Goal: Task Accomplishment & Management: Manage account settings

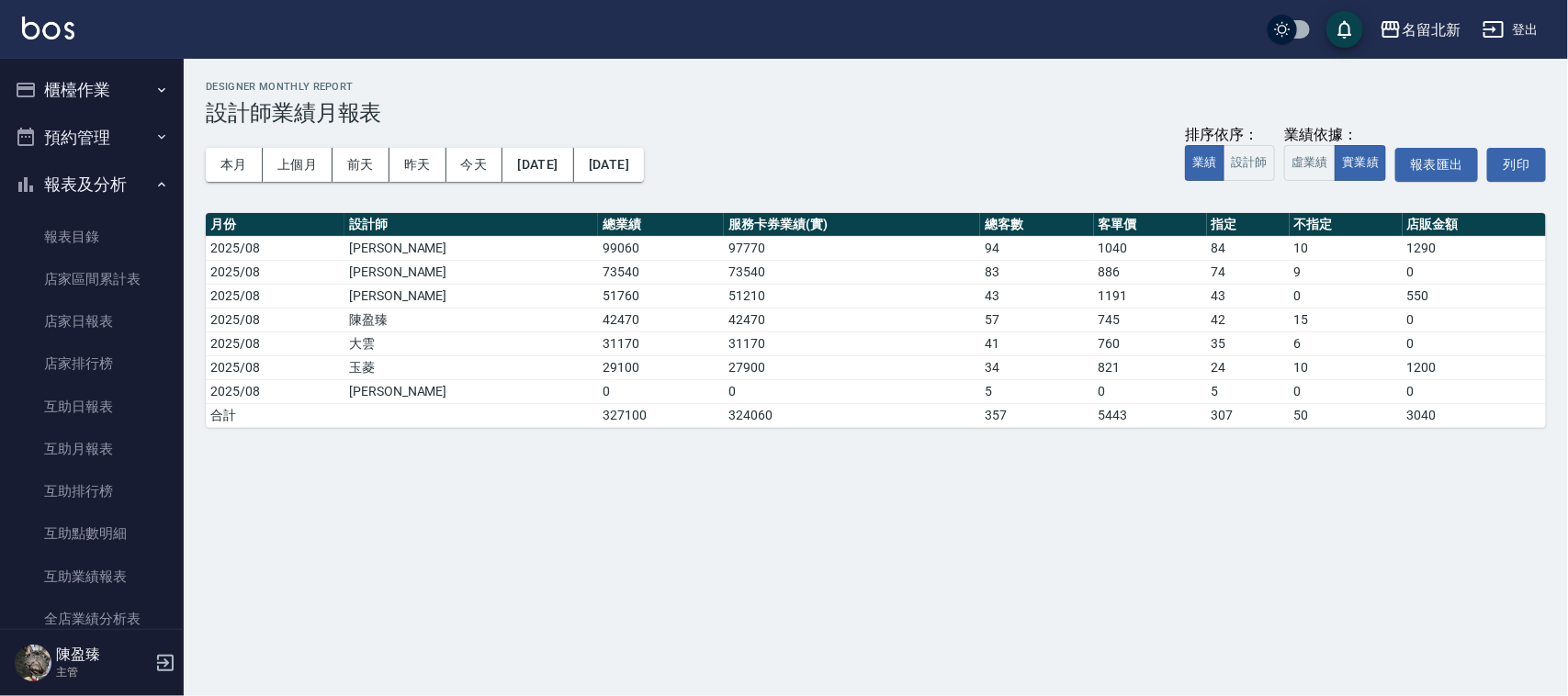
drag, startPoint x: 184, startPoint y: 427, endPoint x: 934, endPoint y: 135, distance: 804.8
click at [934, 135] on div "本月 上個月 前天 昨天 今天 2025/08/01 2025/08/31 排序依序： 業績 設計師 業績依據： 虛業績 實業績 報表匯出 列印" at bounding box center [876, 164] width 1340 height 78
drag, startPoint x: 79, startPoint y: 70, endPoint x: 88, endPoint y: 90, distance: 21.9
click at [81, 71] on button "櫃檯作業" at bounding box center [92, 90] width 169 height 48
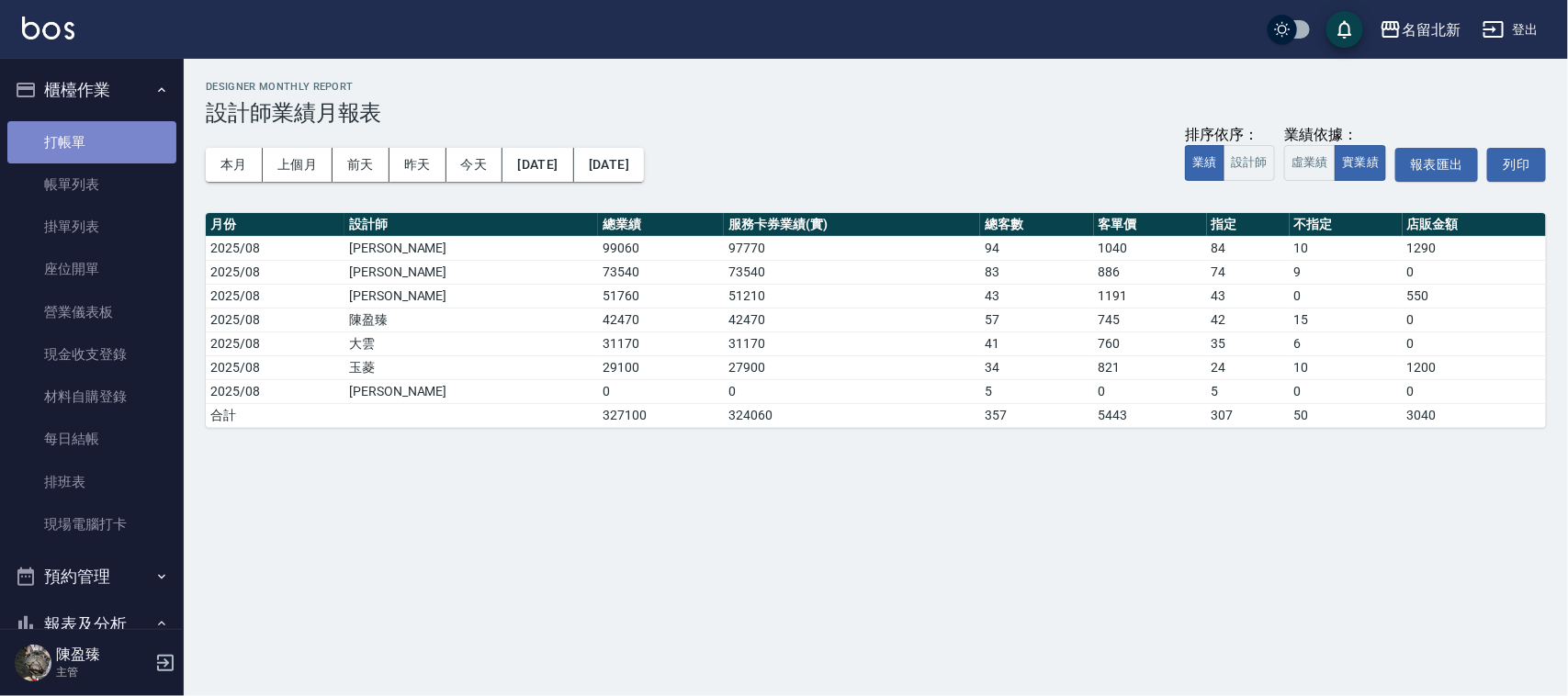
click at [97, 148] on link "打帳單" at bounding box center [92, 142] width 169 height 42
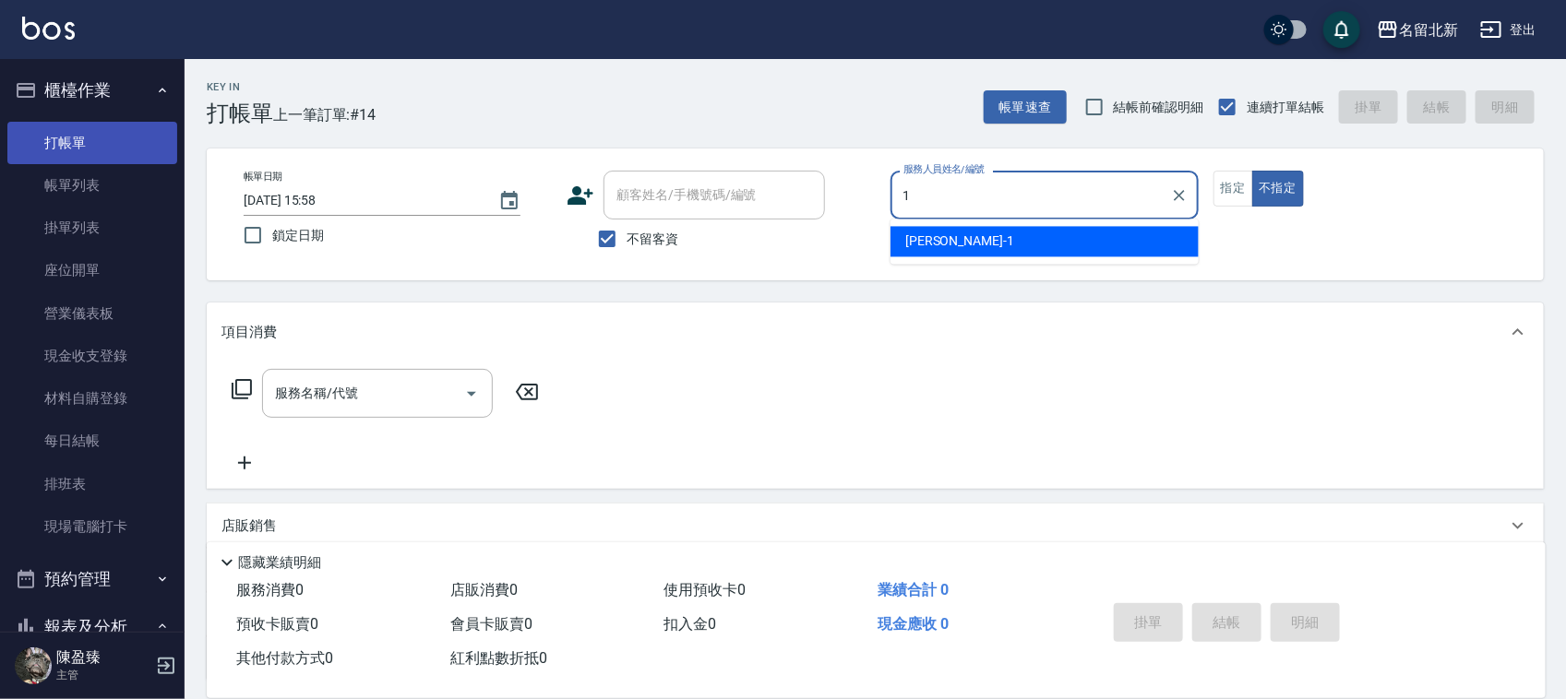
type input "Amy-1"
type button "false"
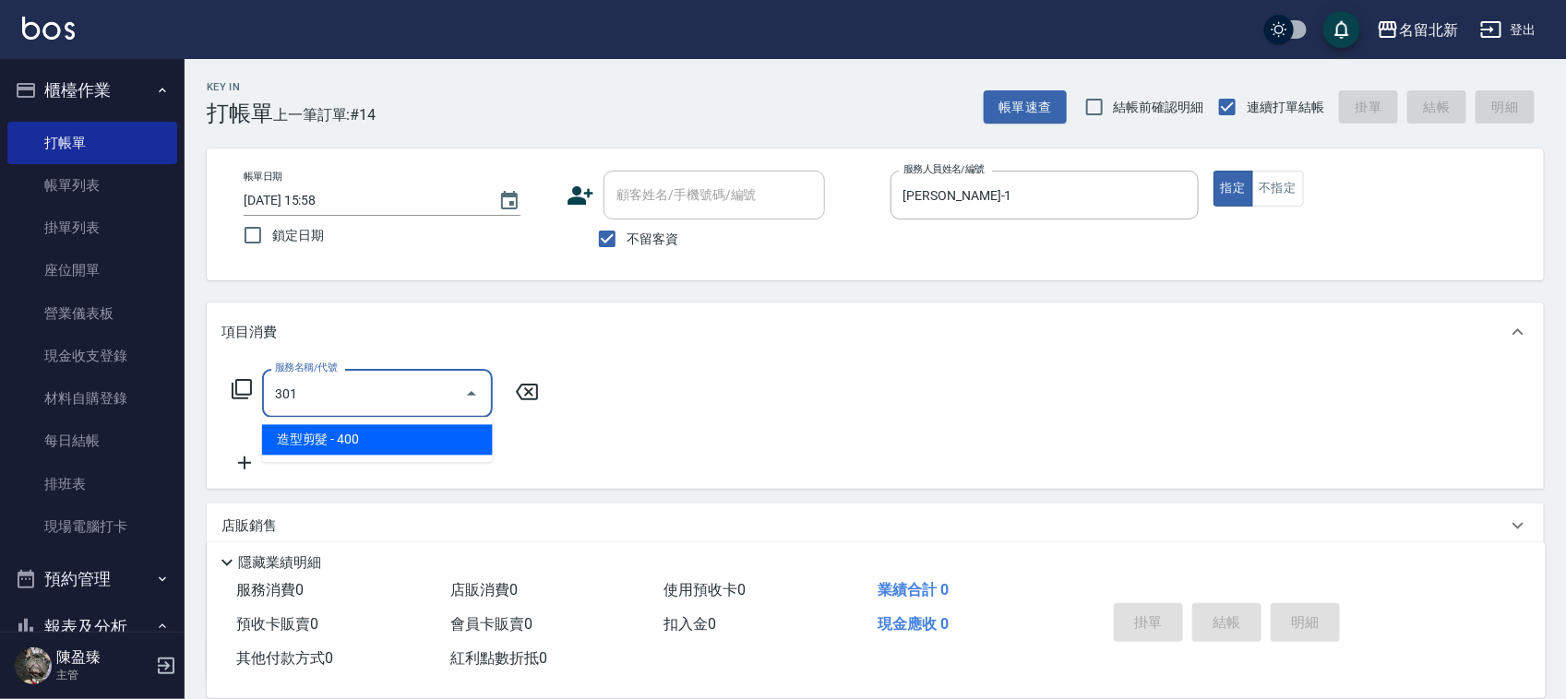
type input "造型剪髮(301)"
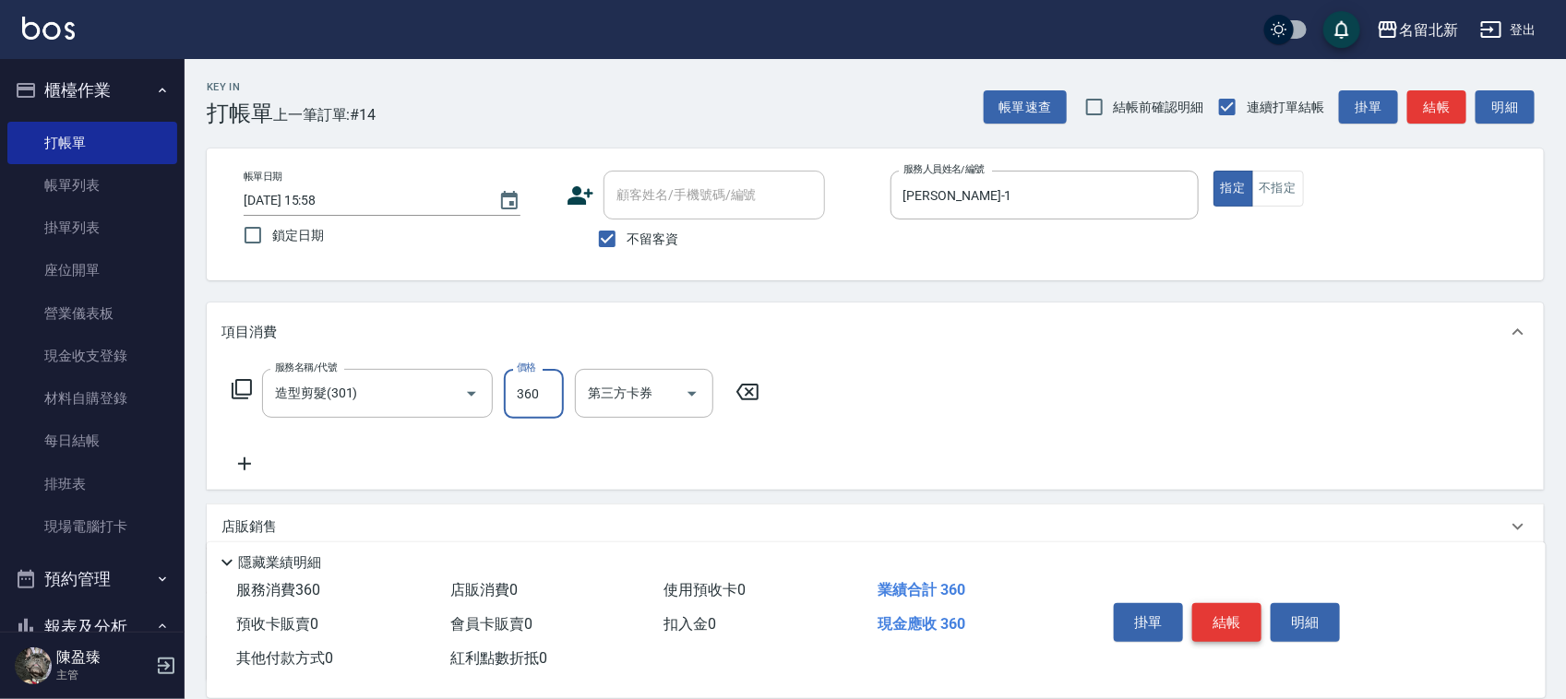
type input "360"
click at [1215, 603] on button "結帳" at bounding box center [1226, 622] width 69 height 39
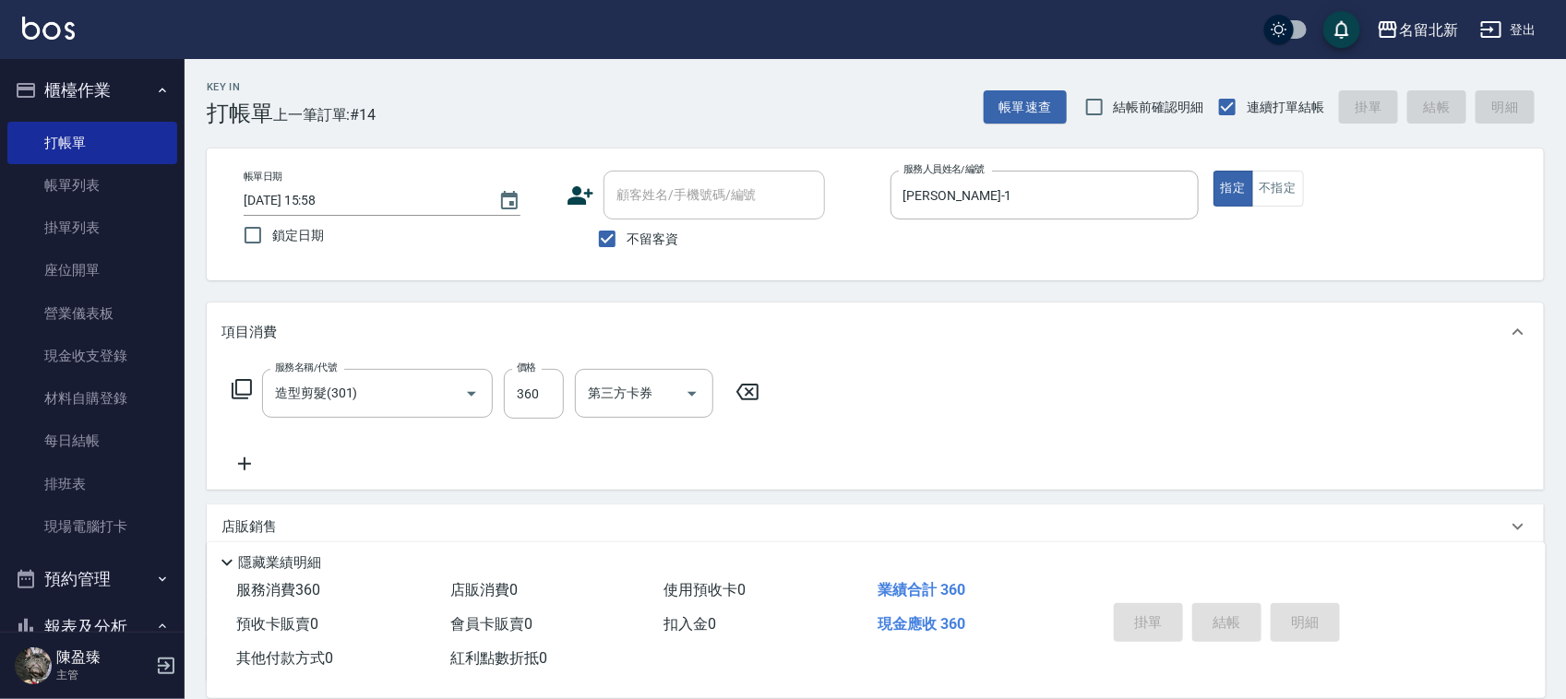
type input "2025/08/16 15:59"
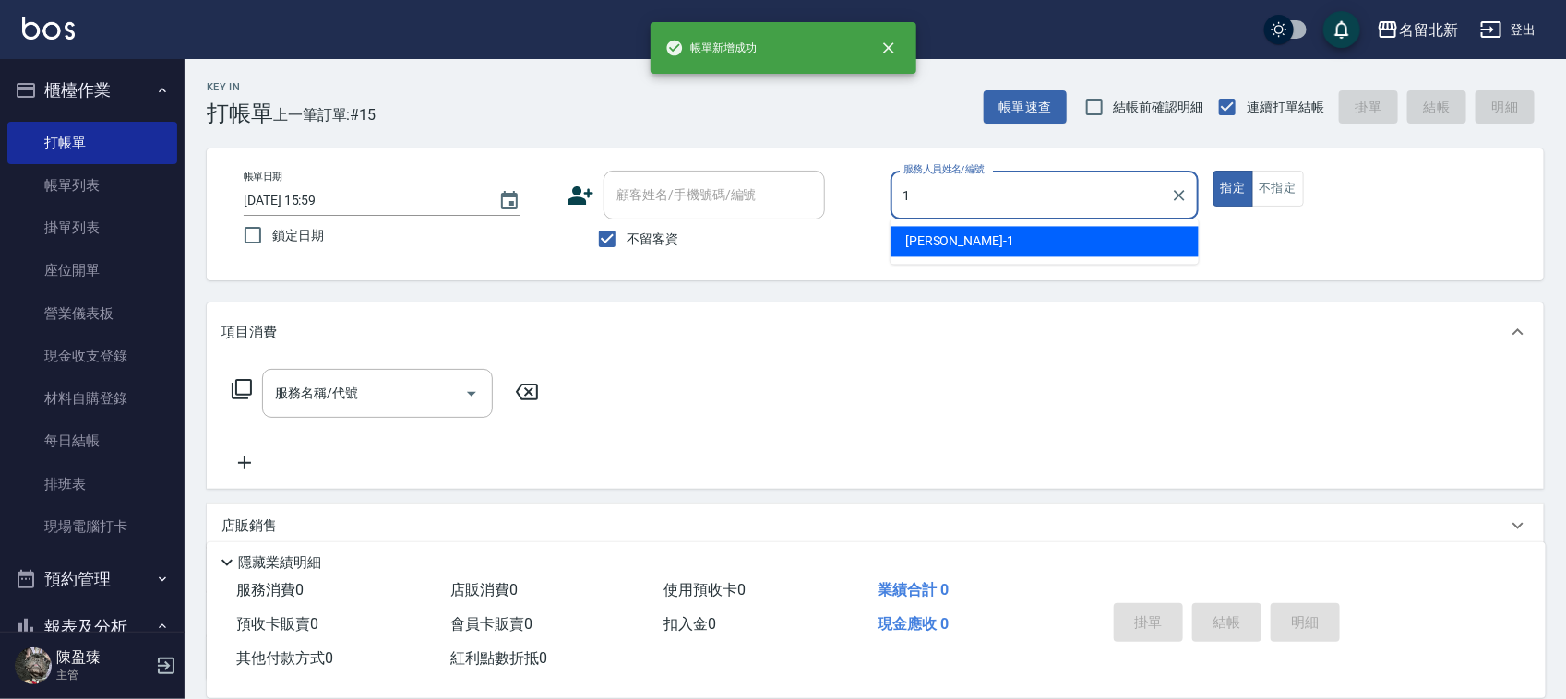
type input "Amy-1"
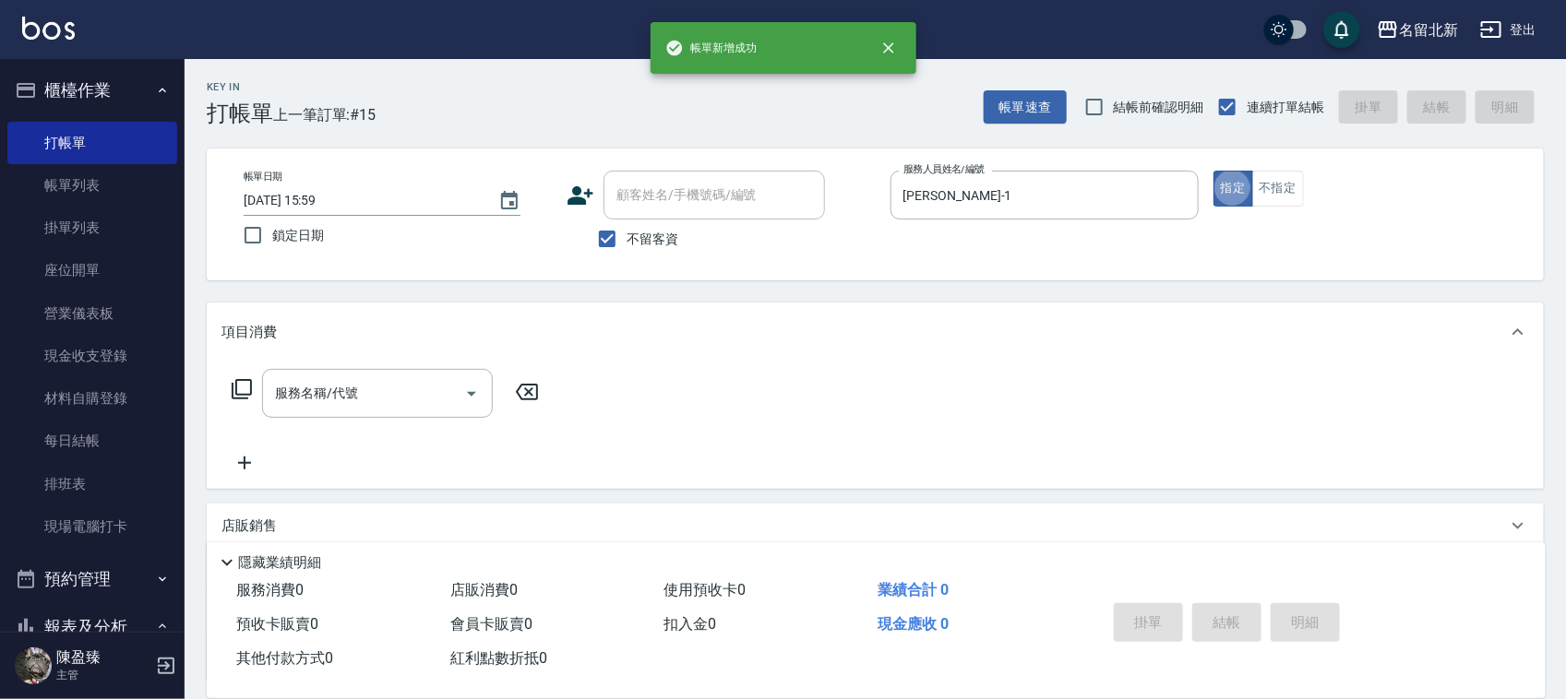
type button "true"
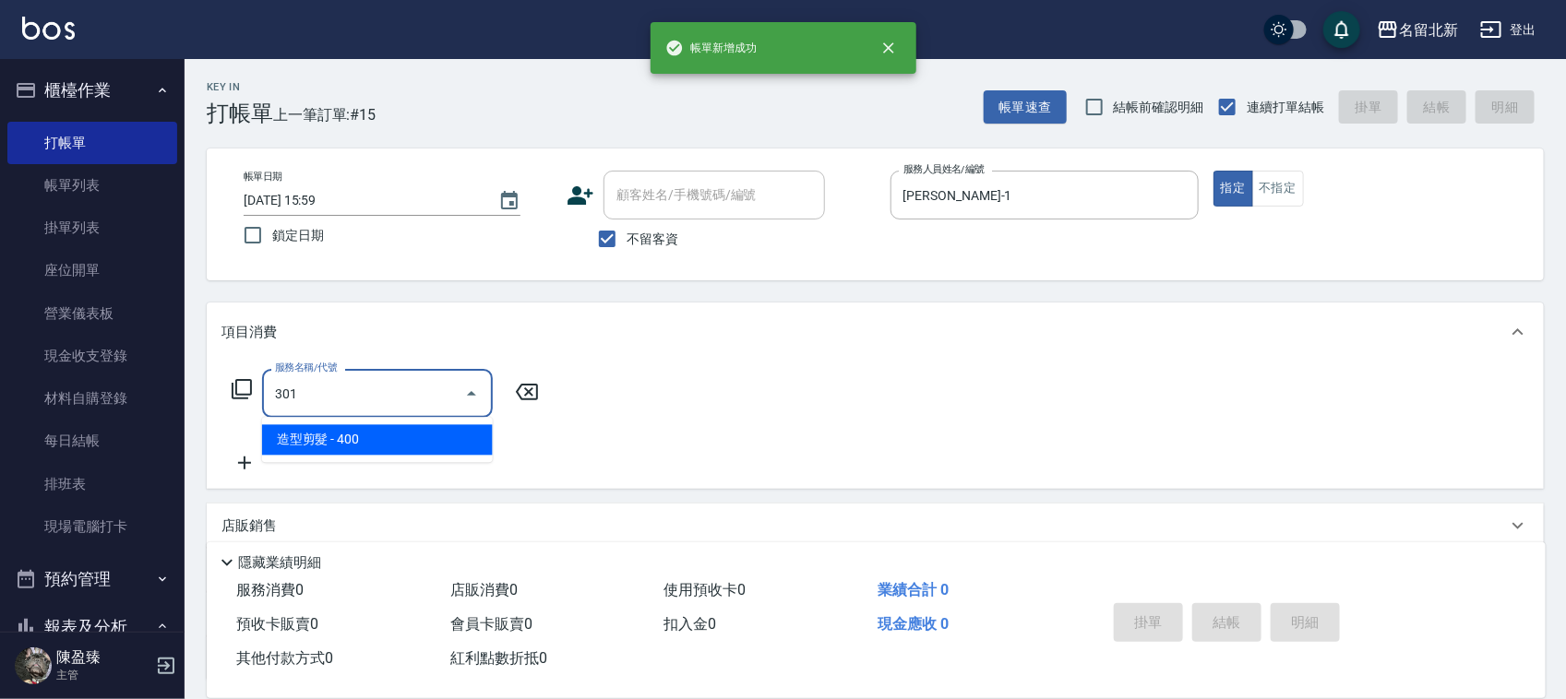
type input "造型剪髮(301)"
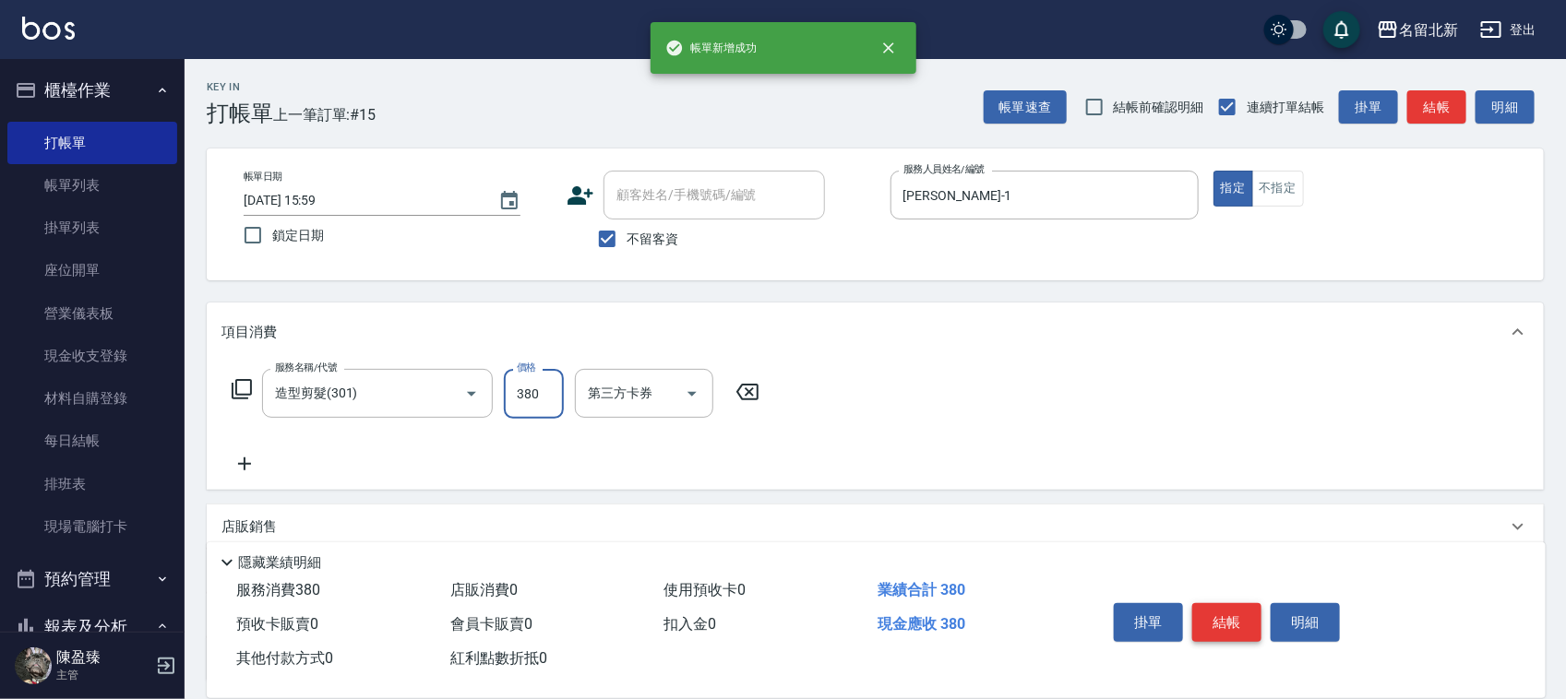
type input "380"
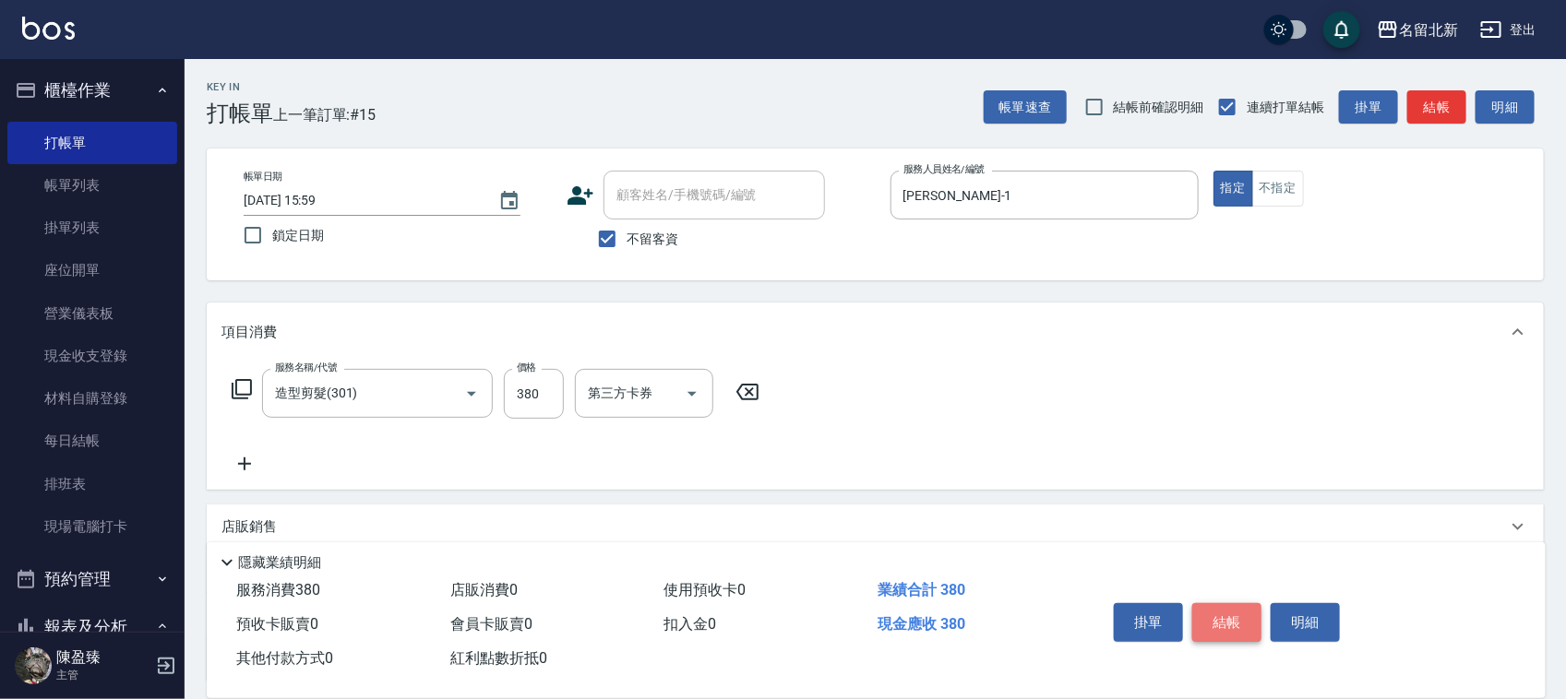
click at [1215, 603] on button "結帳" at bounding box center [1226, 622] width 69 height 39
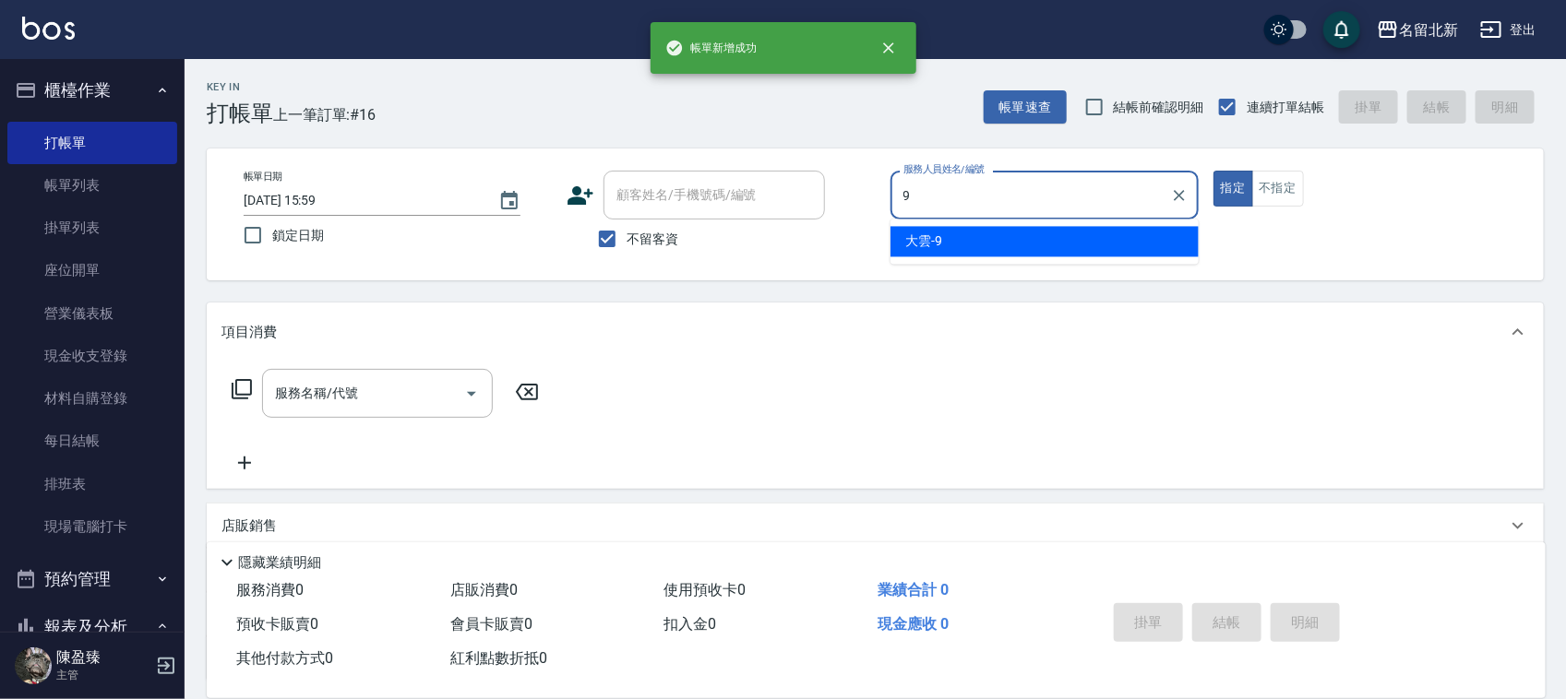
type input "大雲-9"
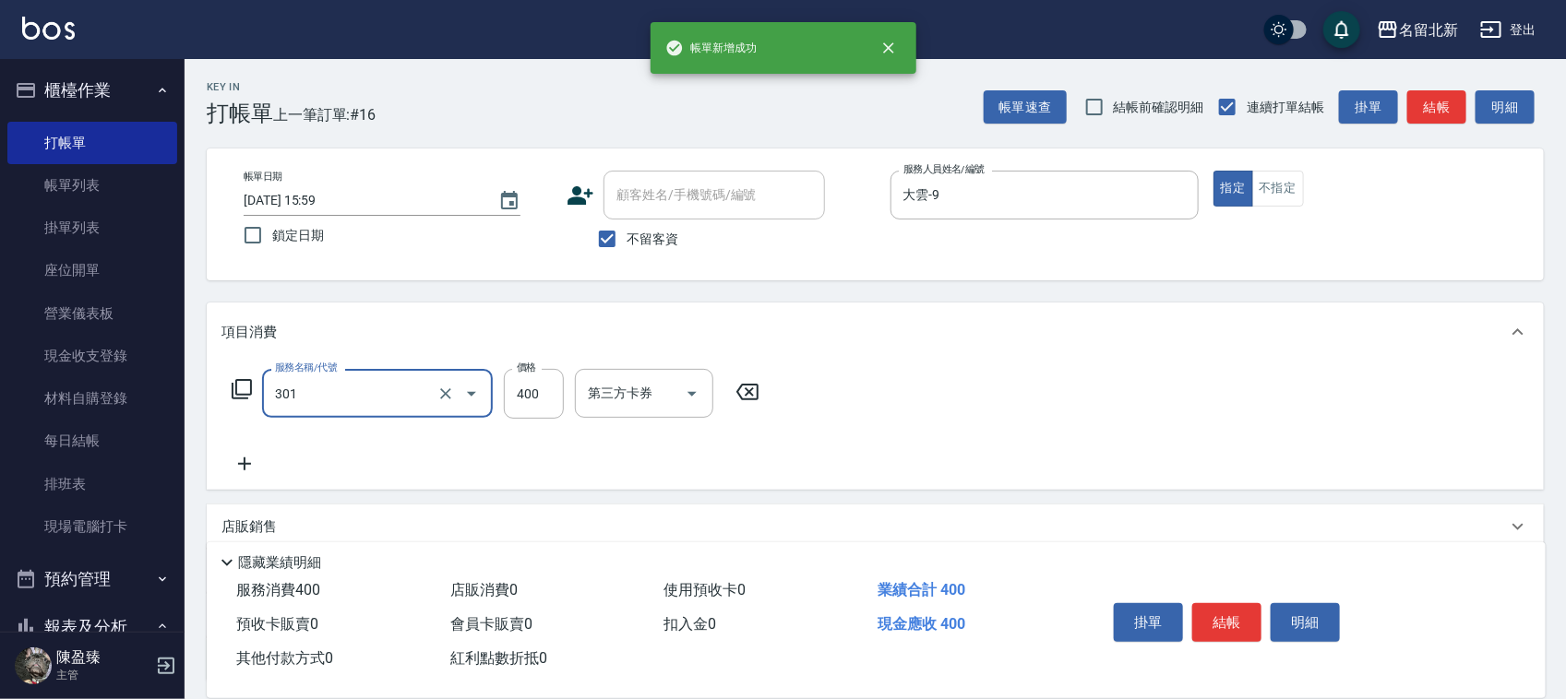
type input "造型剪髮(301)"
type input "300"
click at [1215, 603] on button "結帳" at bounding box center [1226, 622] width 69 height 39
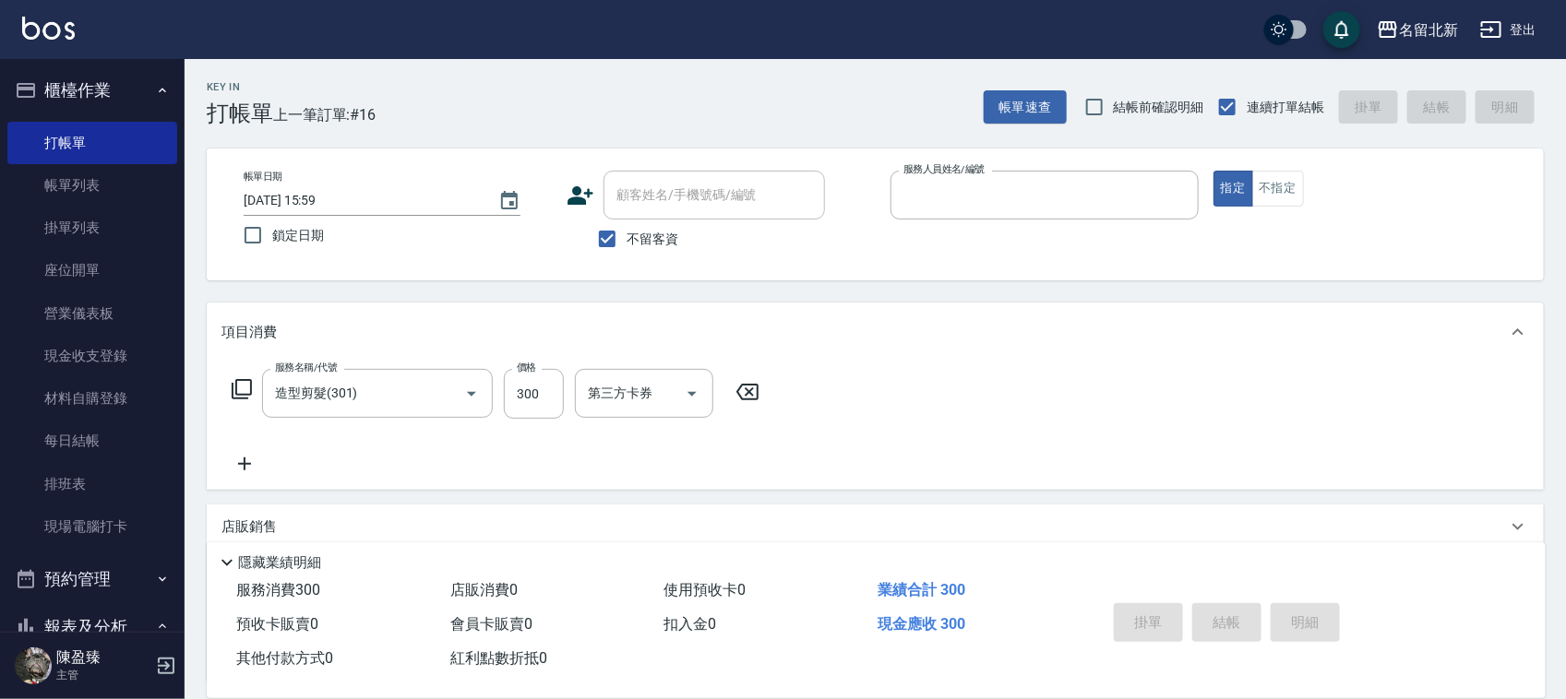
type input "9"
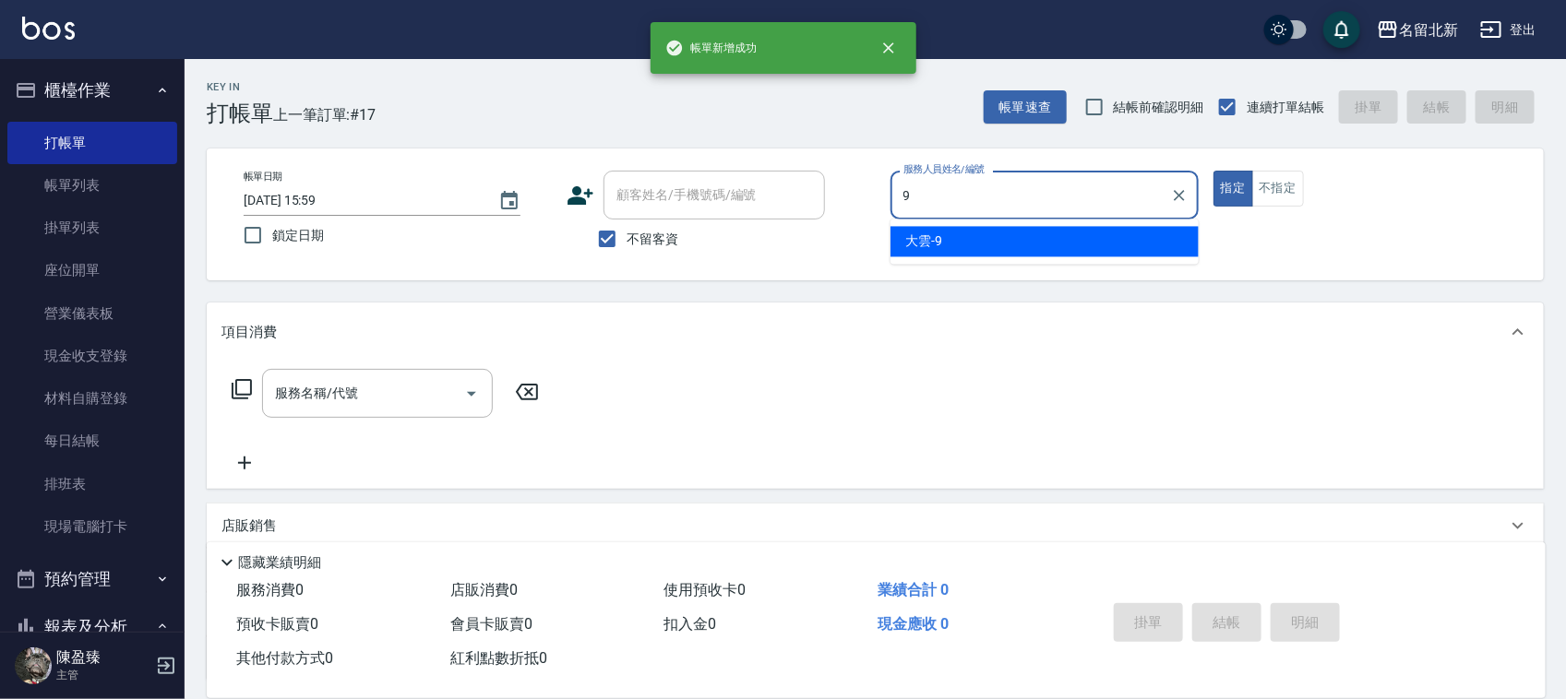
type input "大雲-9"
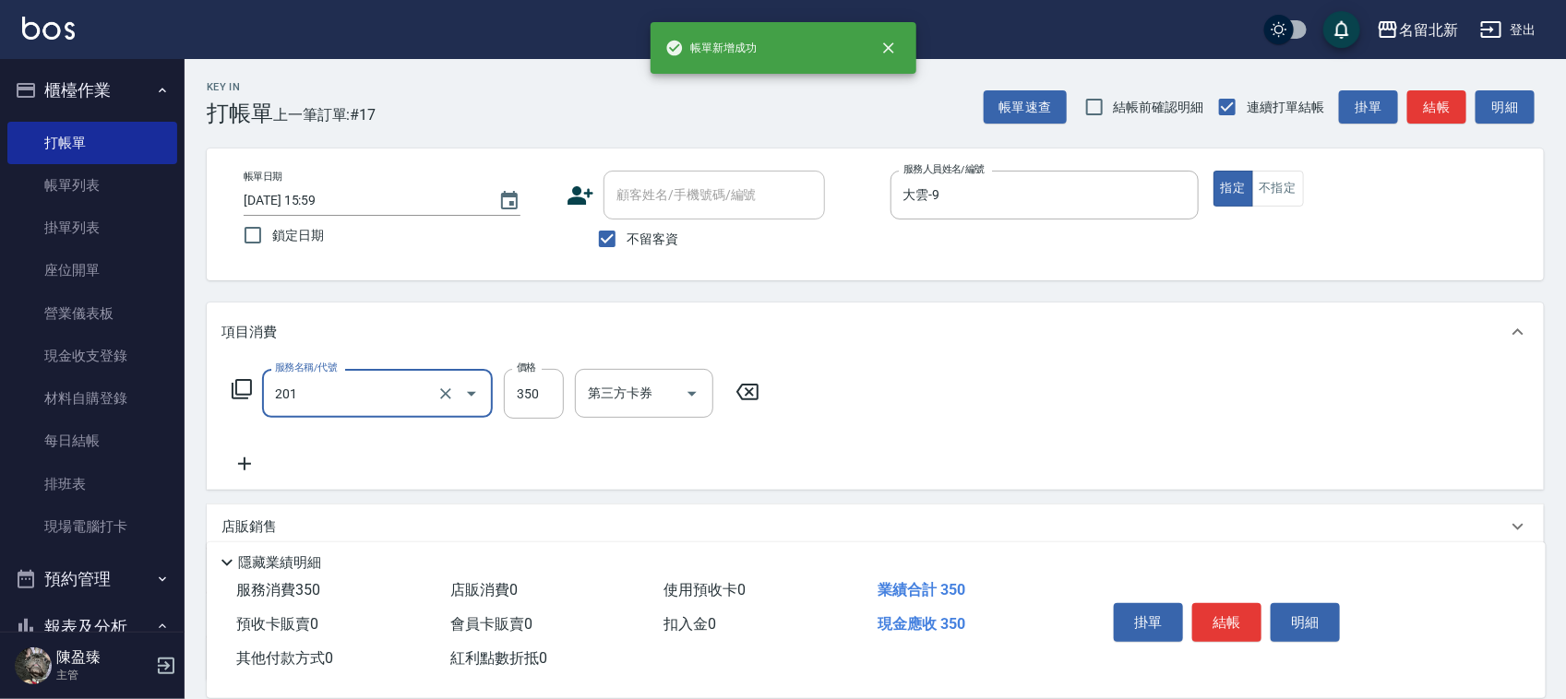
type input "一般洗髮(201)"
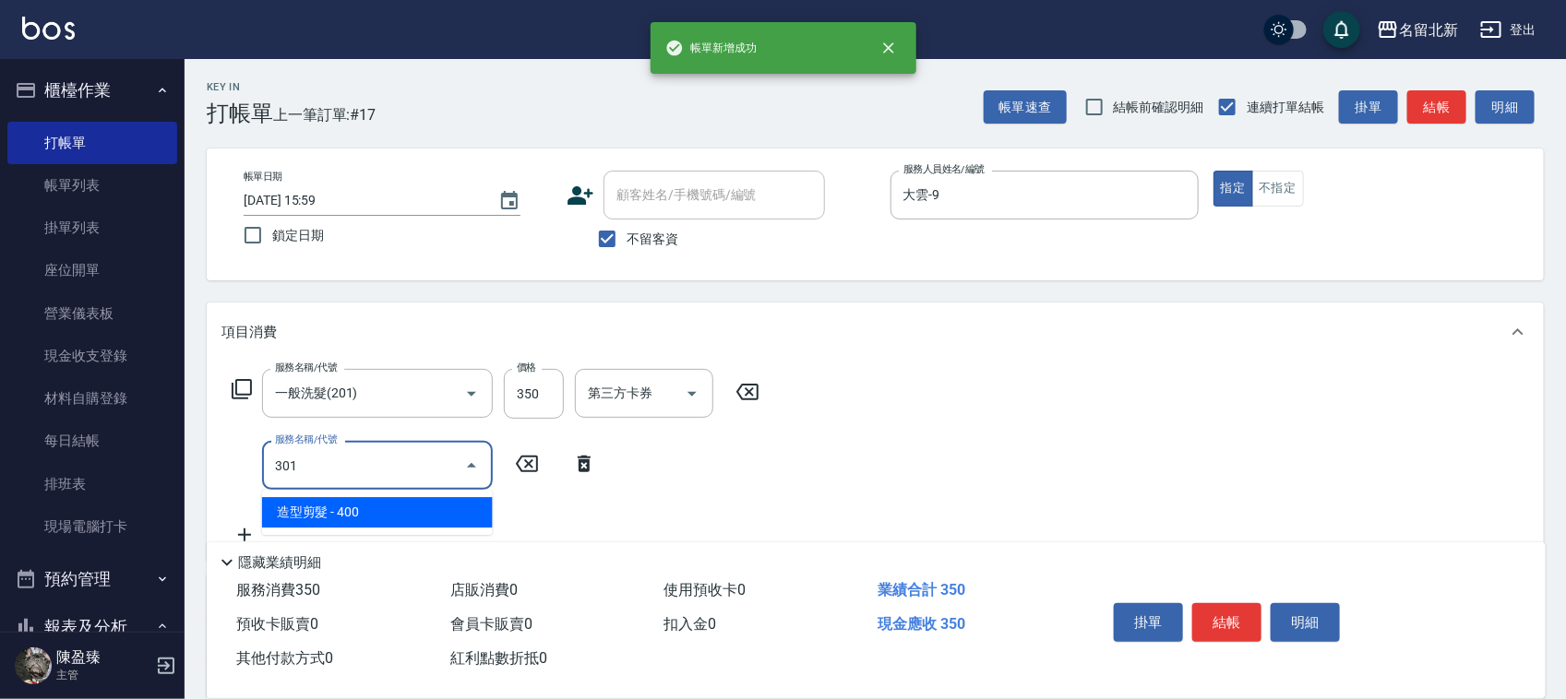
type input "造型剪髮(301)"
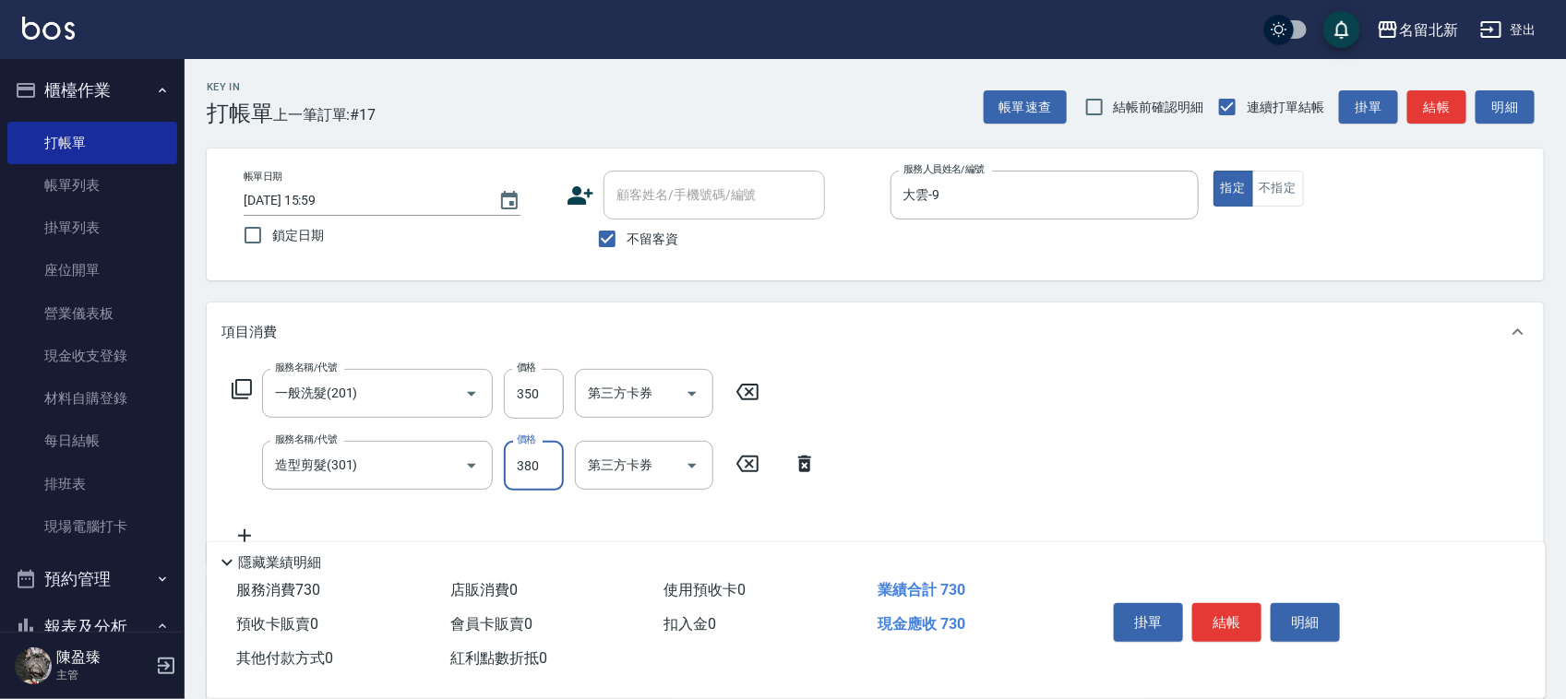
type input "380"
type input "互助50(705)"
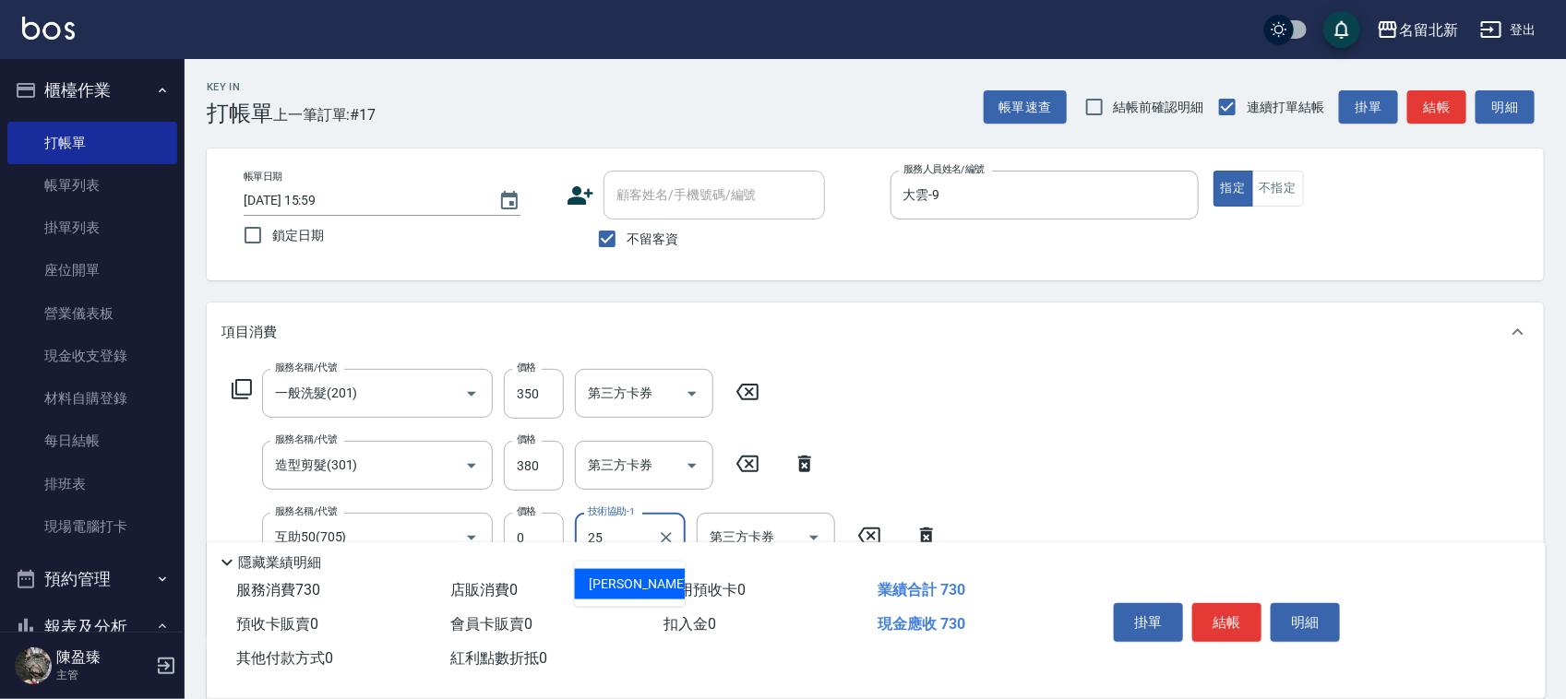
type input "禎禎-25"
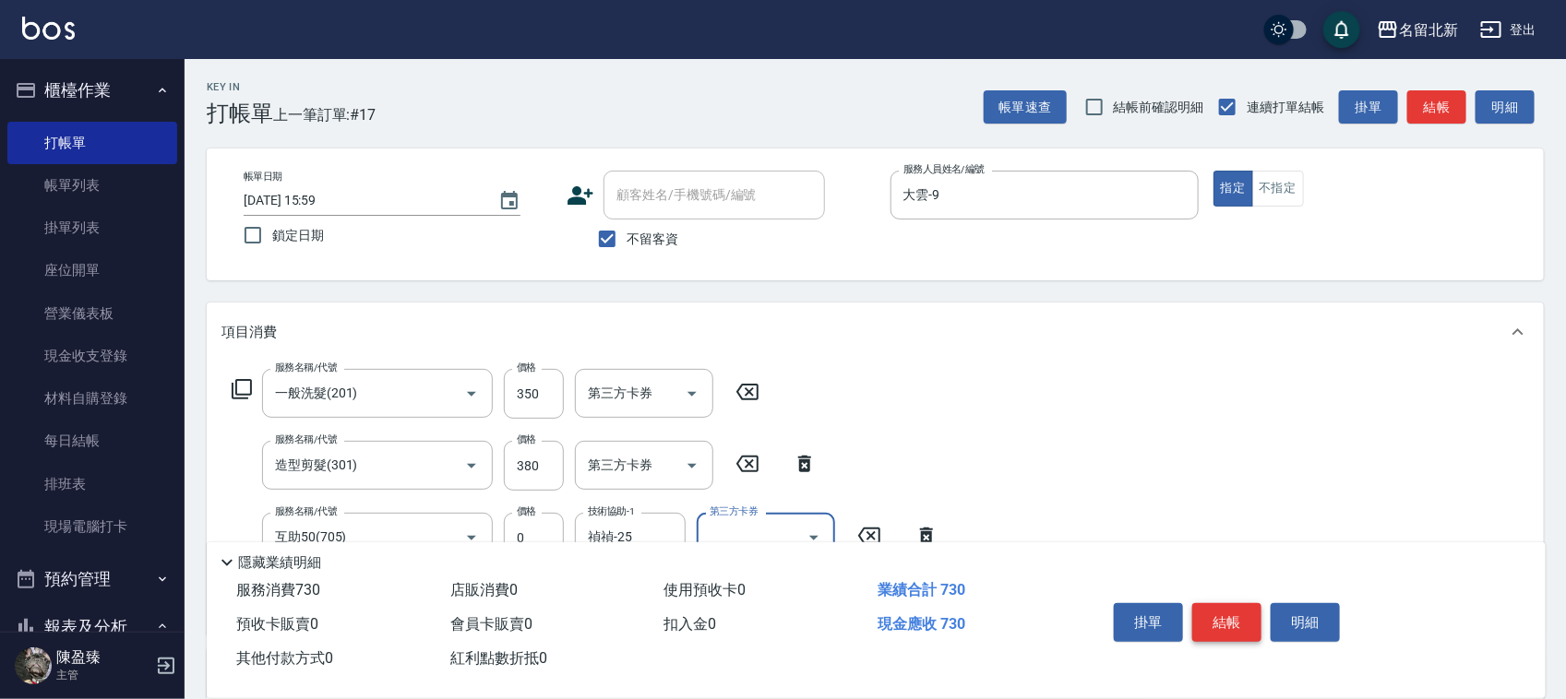
click at [1215, 603] on button "結帳" at bounding box center [1226, 622] width 69 height 39
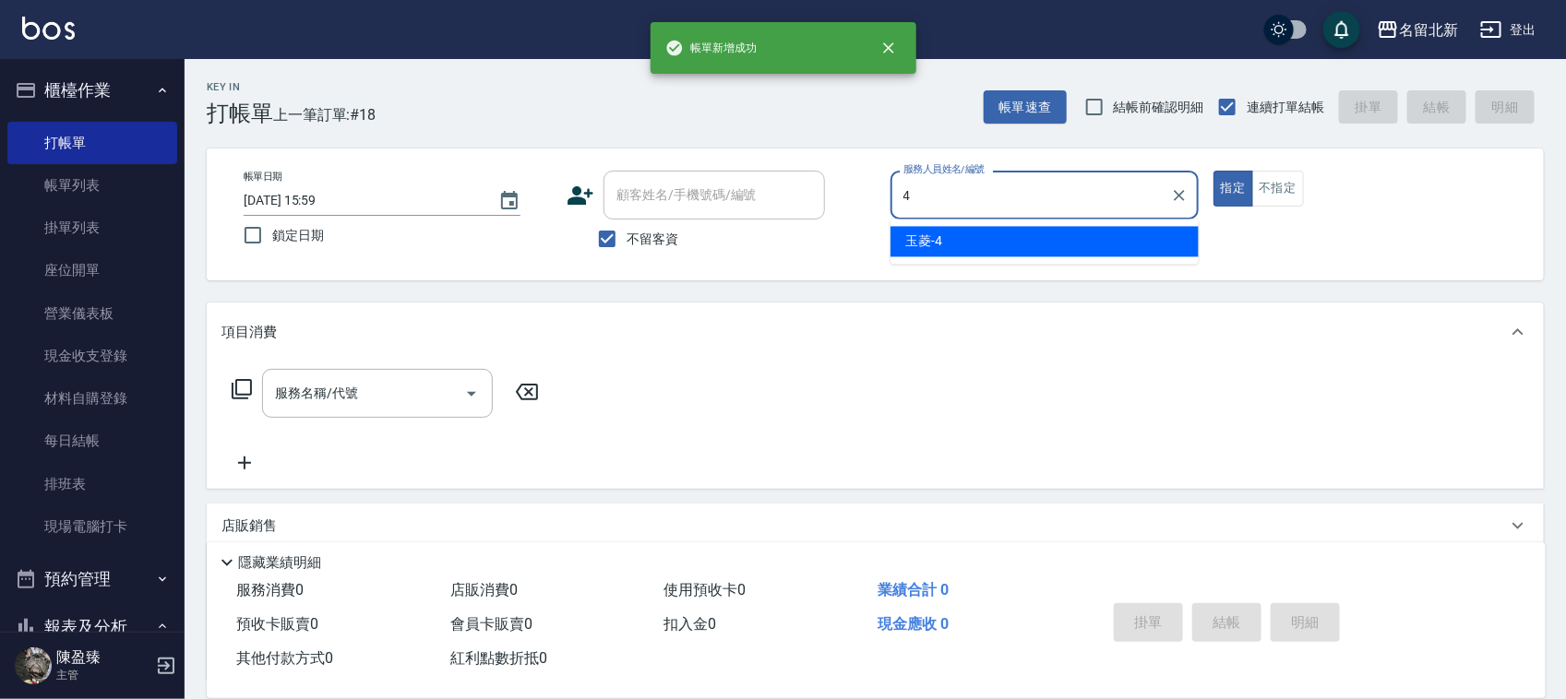
type input "玉菱-4"
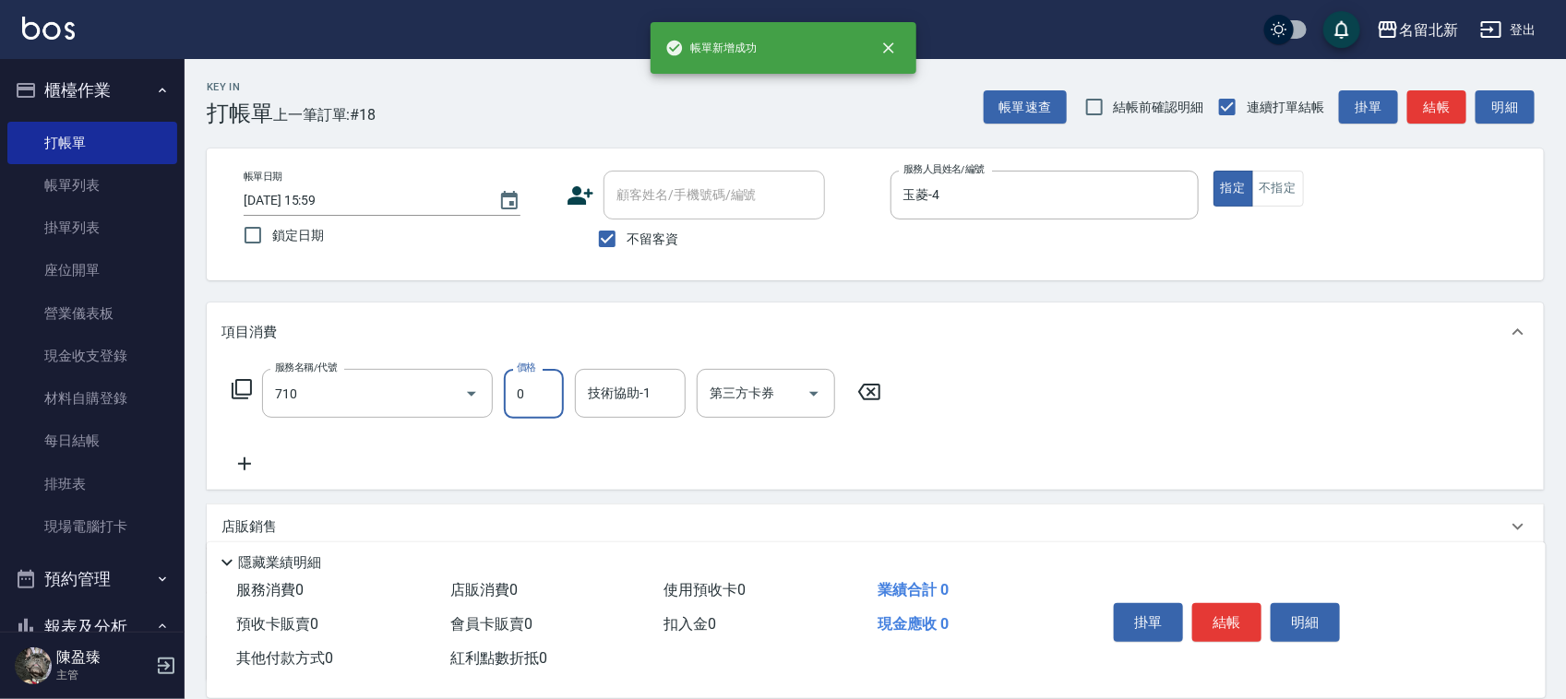
type input "互助100(710)"
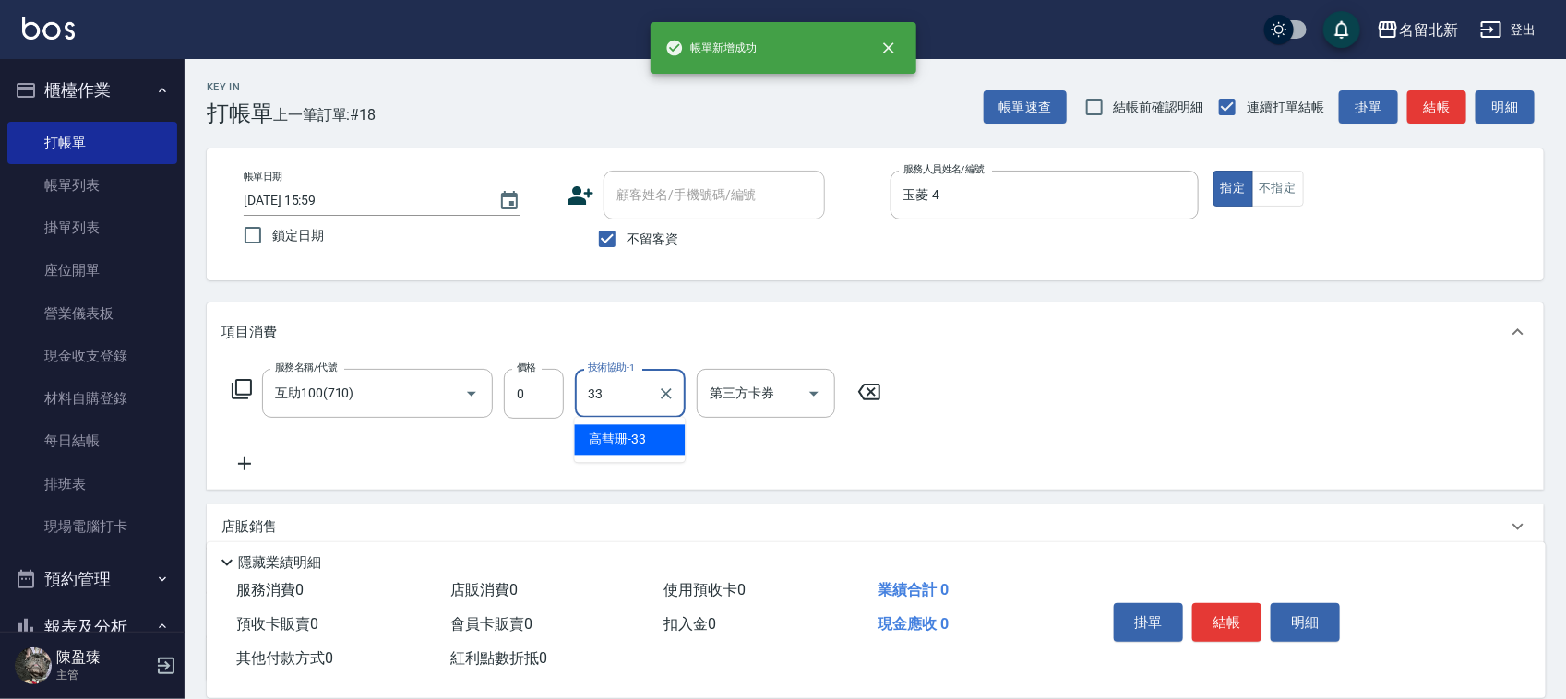
type input "高彗珊-33"
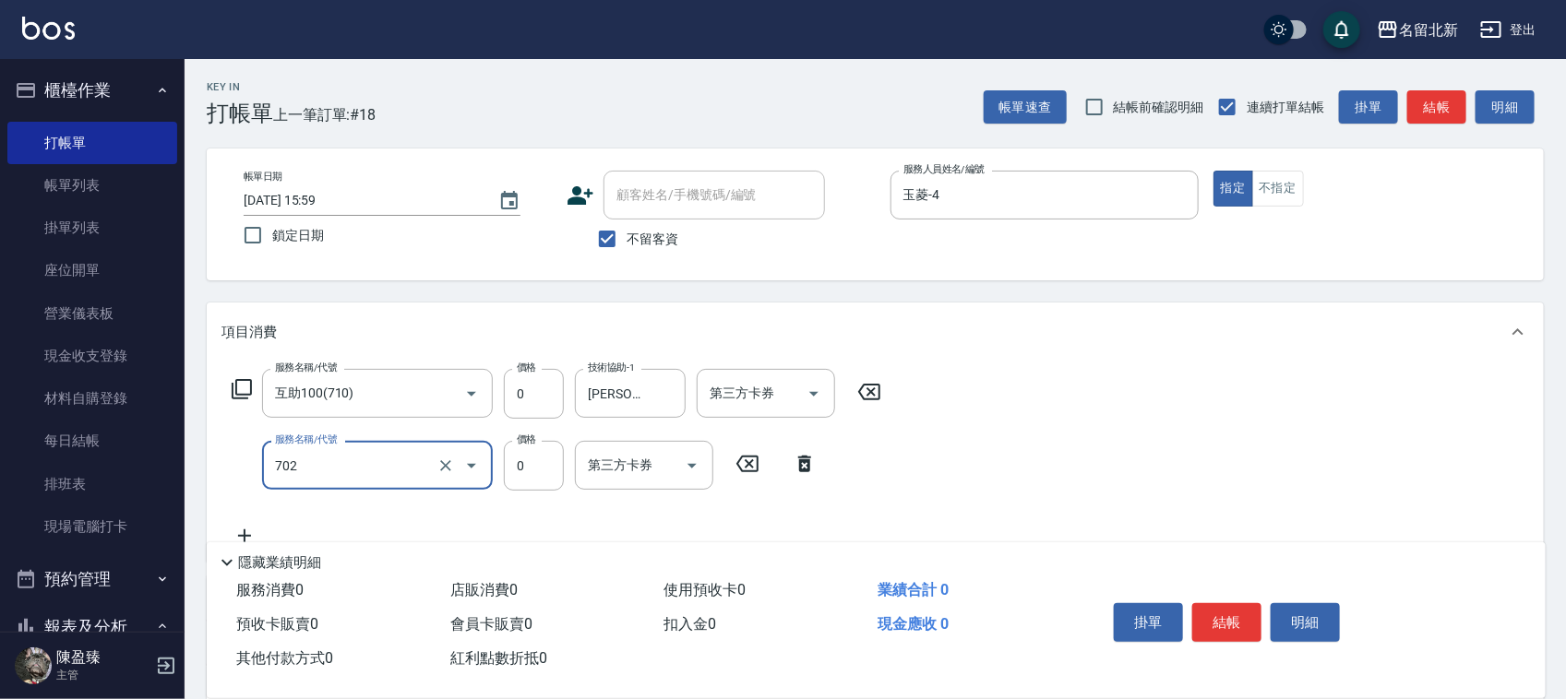
type input "互助20(702)"
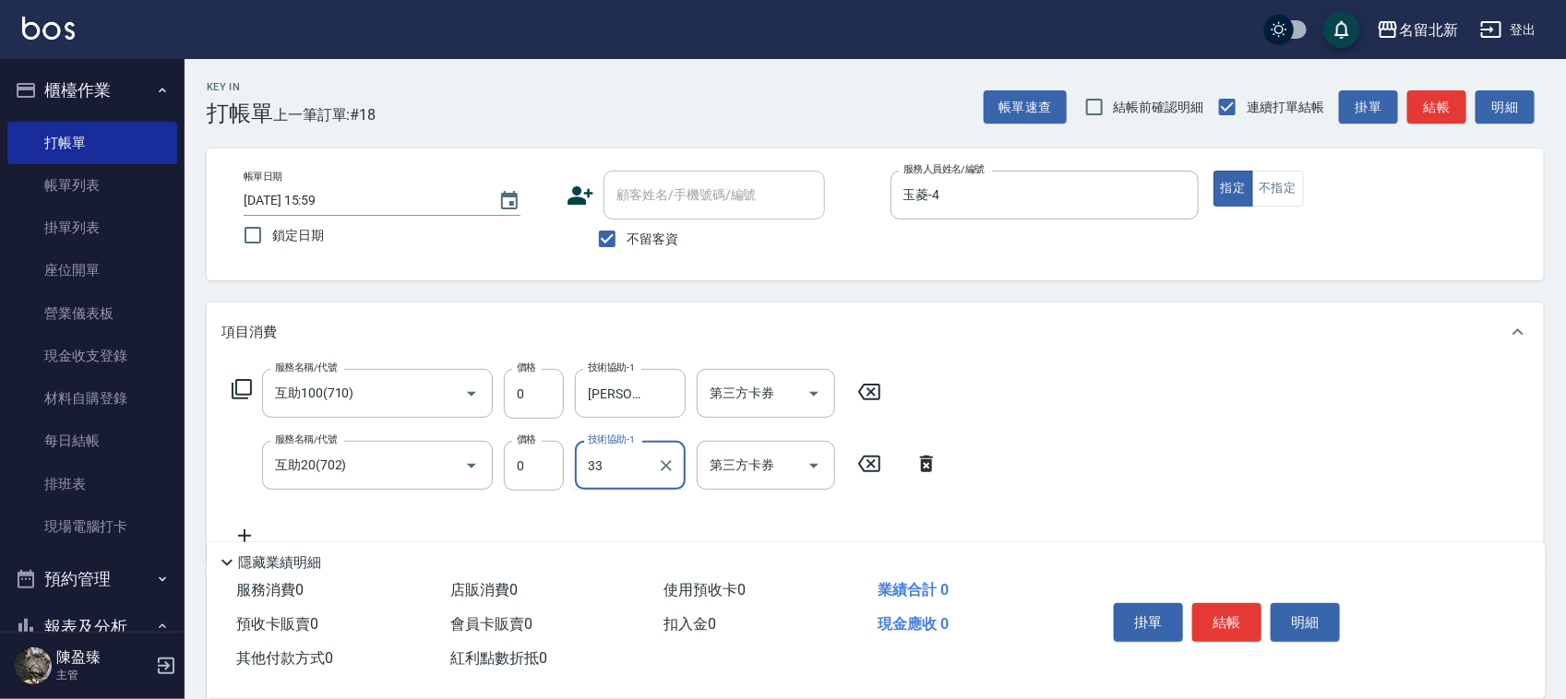
type input "高彗珊-33"
drag, startPoint x: 1215, startPoint y: 596, endPoint x: 1227, endPoint y: 609, distance: 17.6
click at [1227, 609] on button "結帳" at bounding box center [1226, 622] width 69 height 39
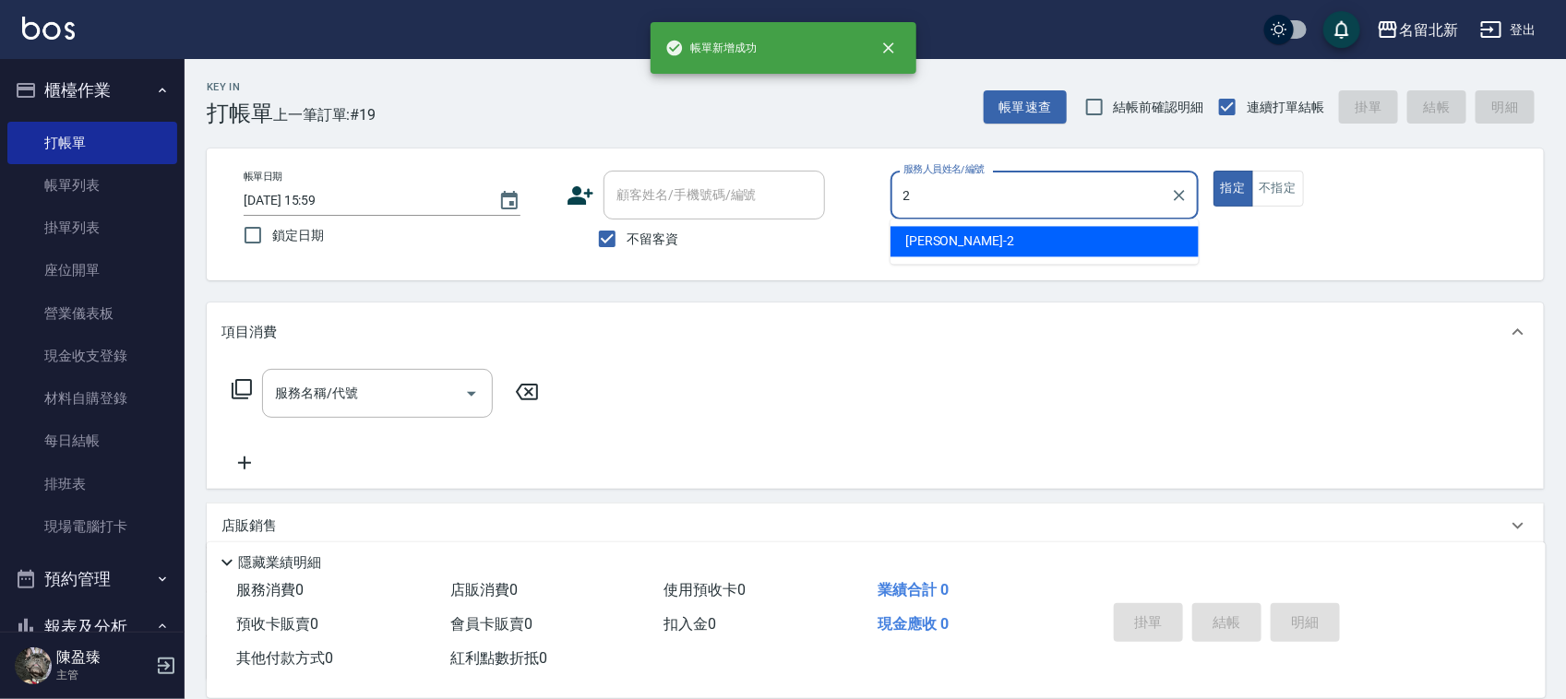
type input "詩芳-2"
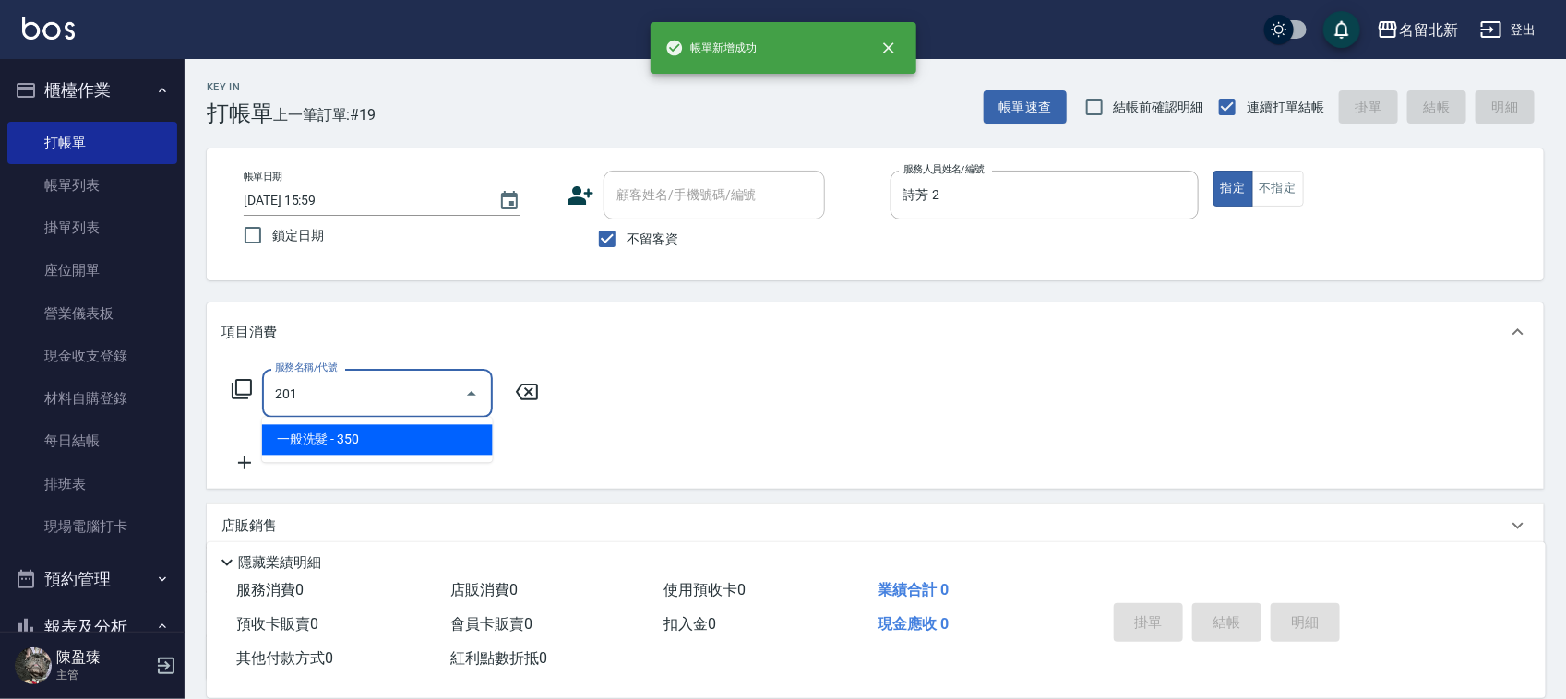
type input "一般洗髮(201)"
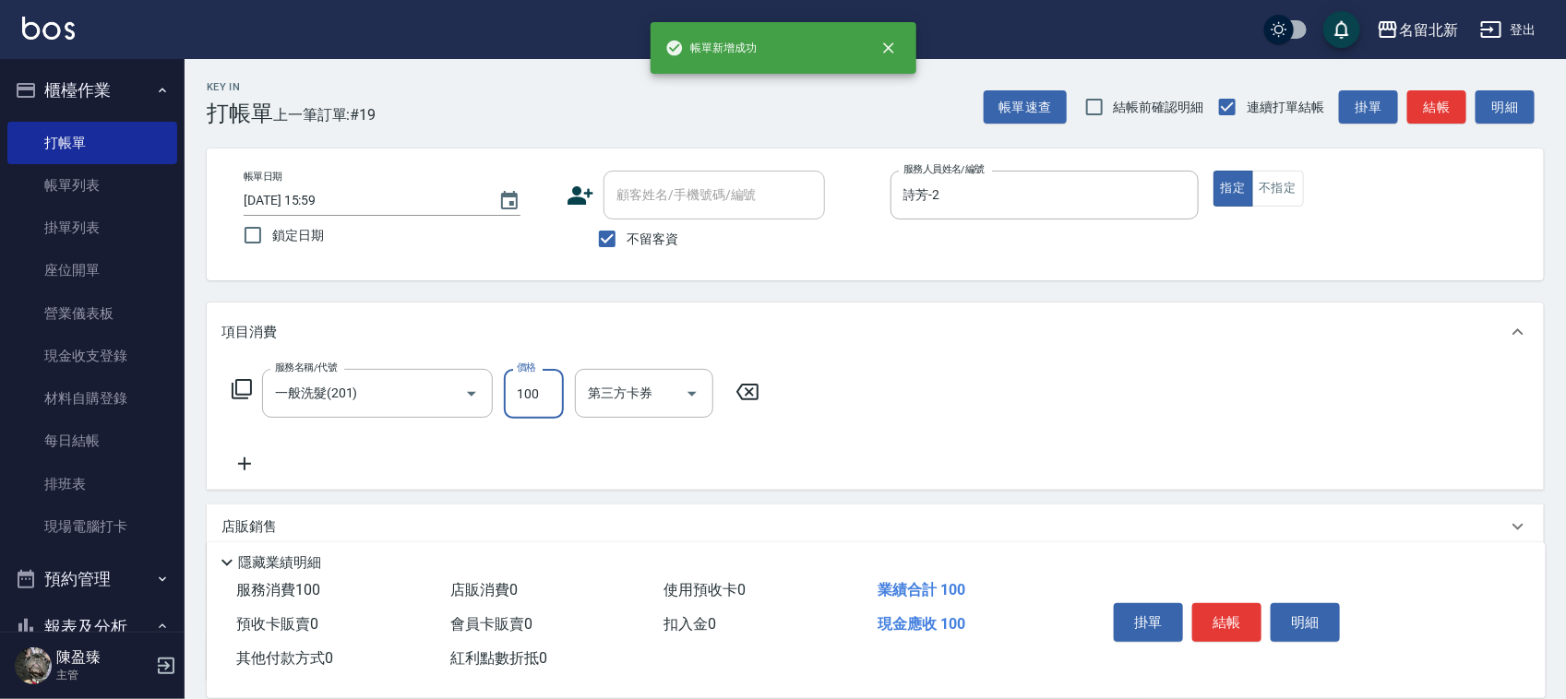
type input "100"
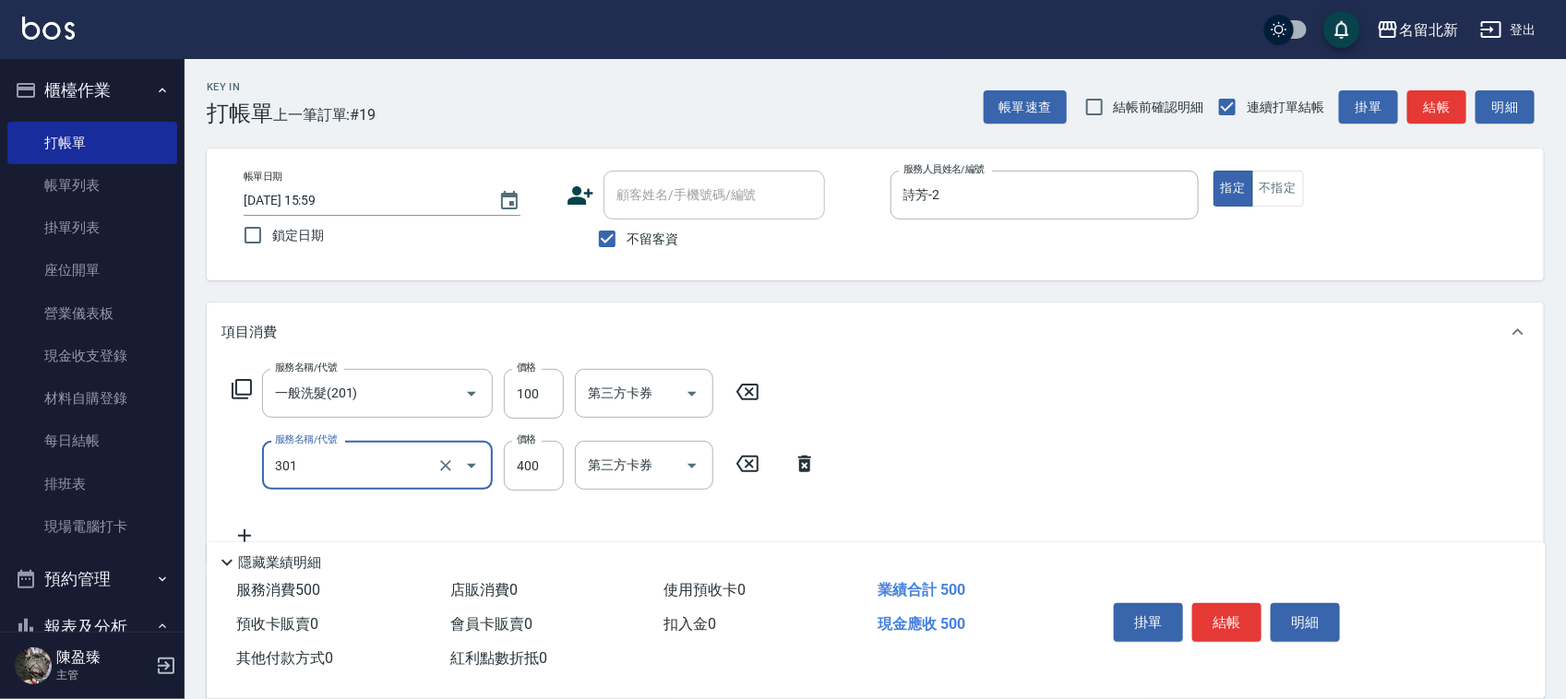
type input "造型剪髮(301)"
type input "380"
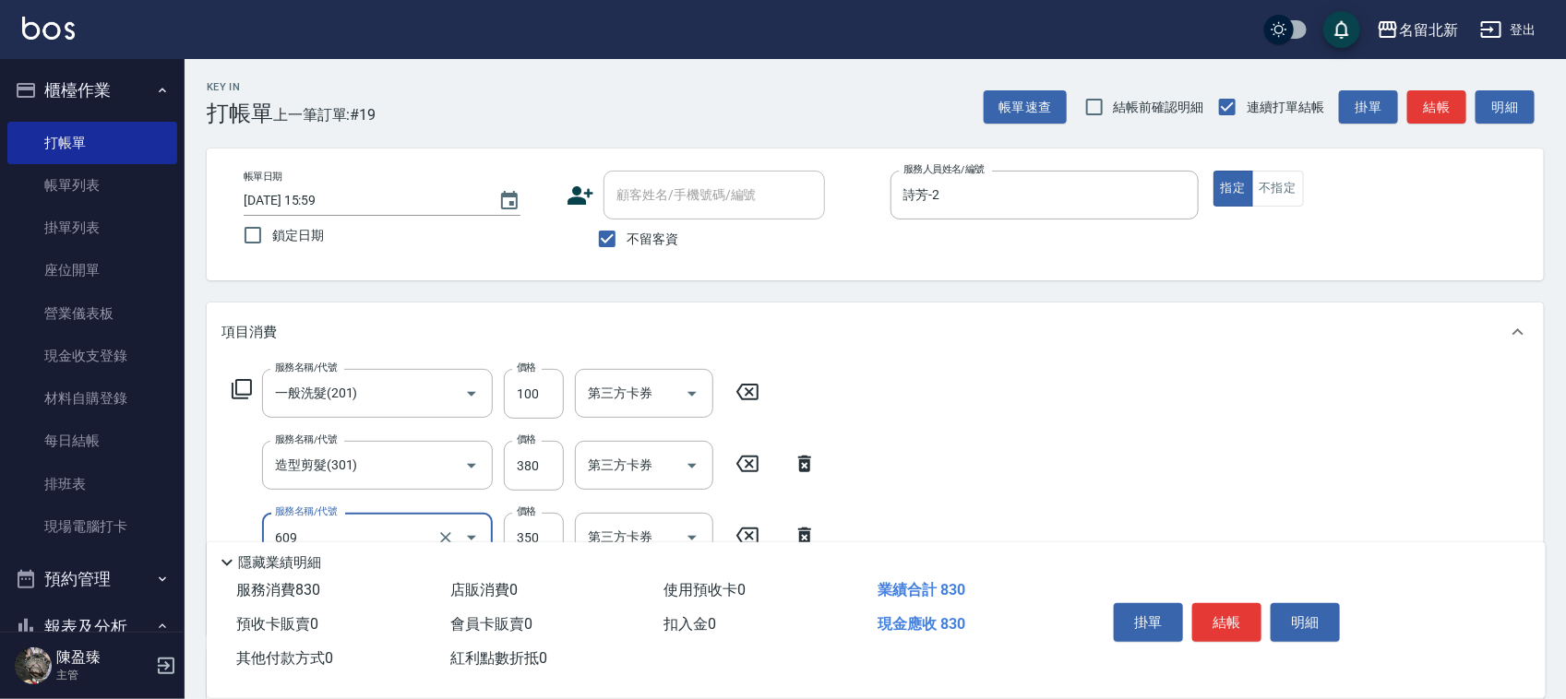
type input "頭皮隔離(609)"
type input "染髮(501)"
type input "1490"
type input "互助100(710)"
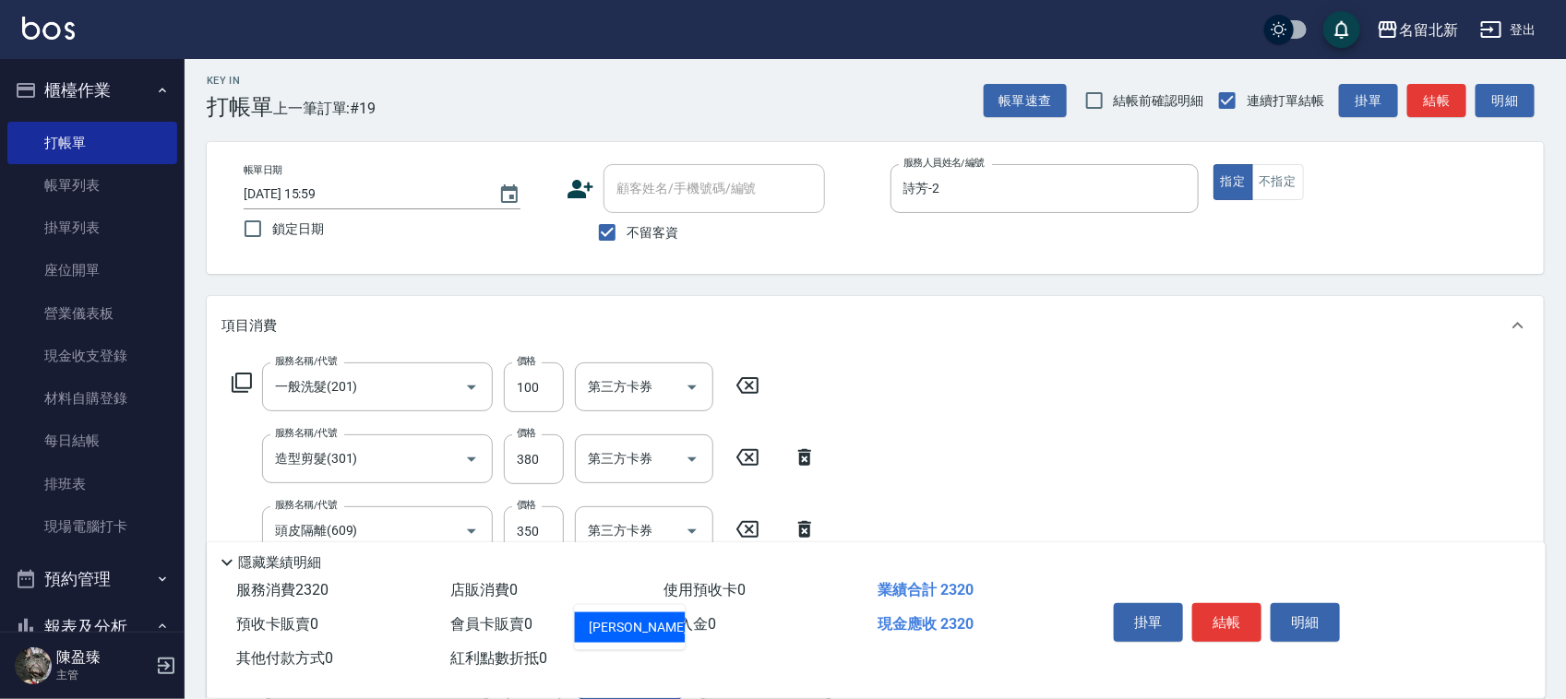
type input "艾莉莎-21"
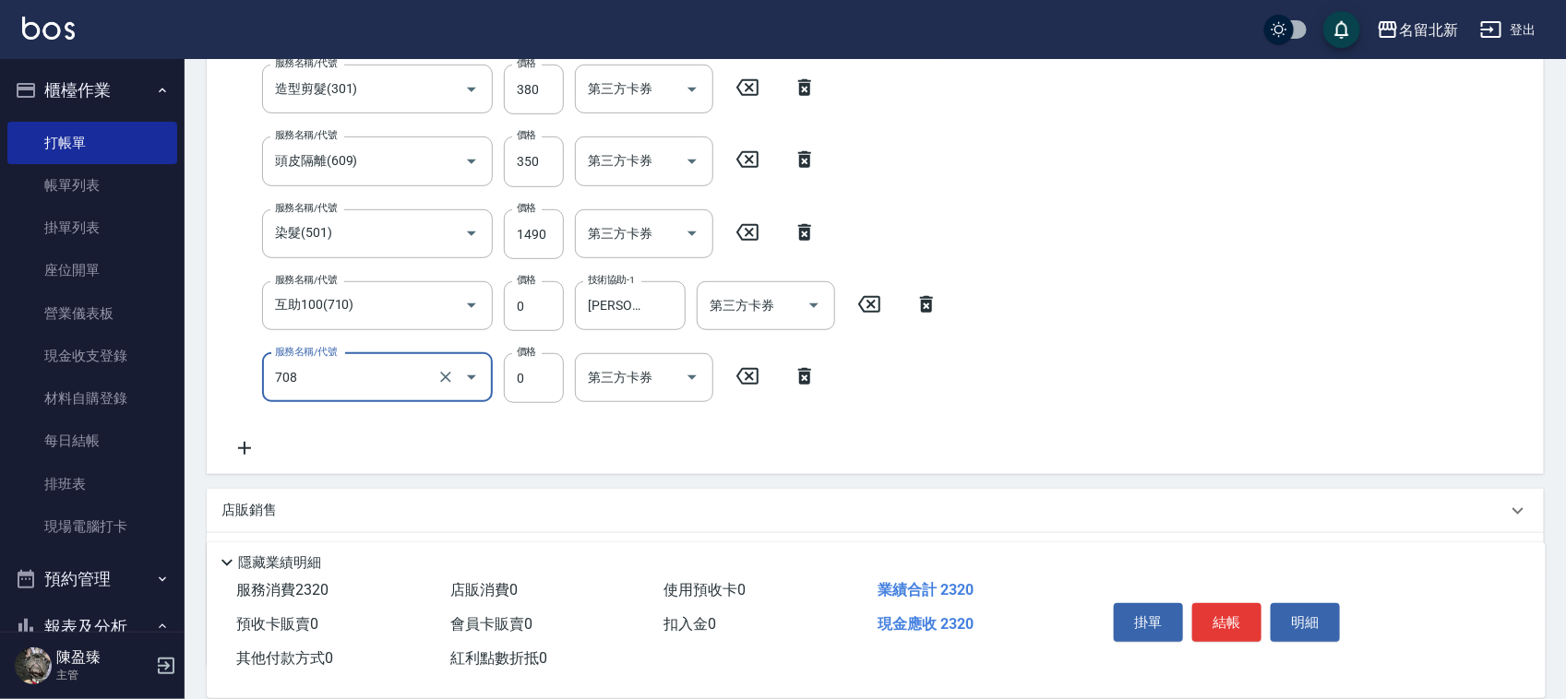
type input "互助80(708)"
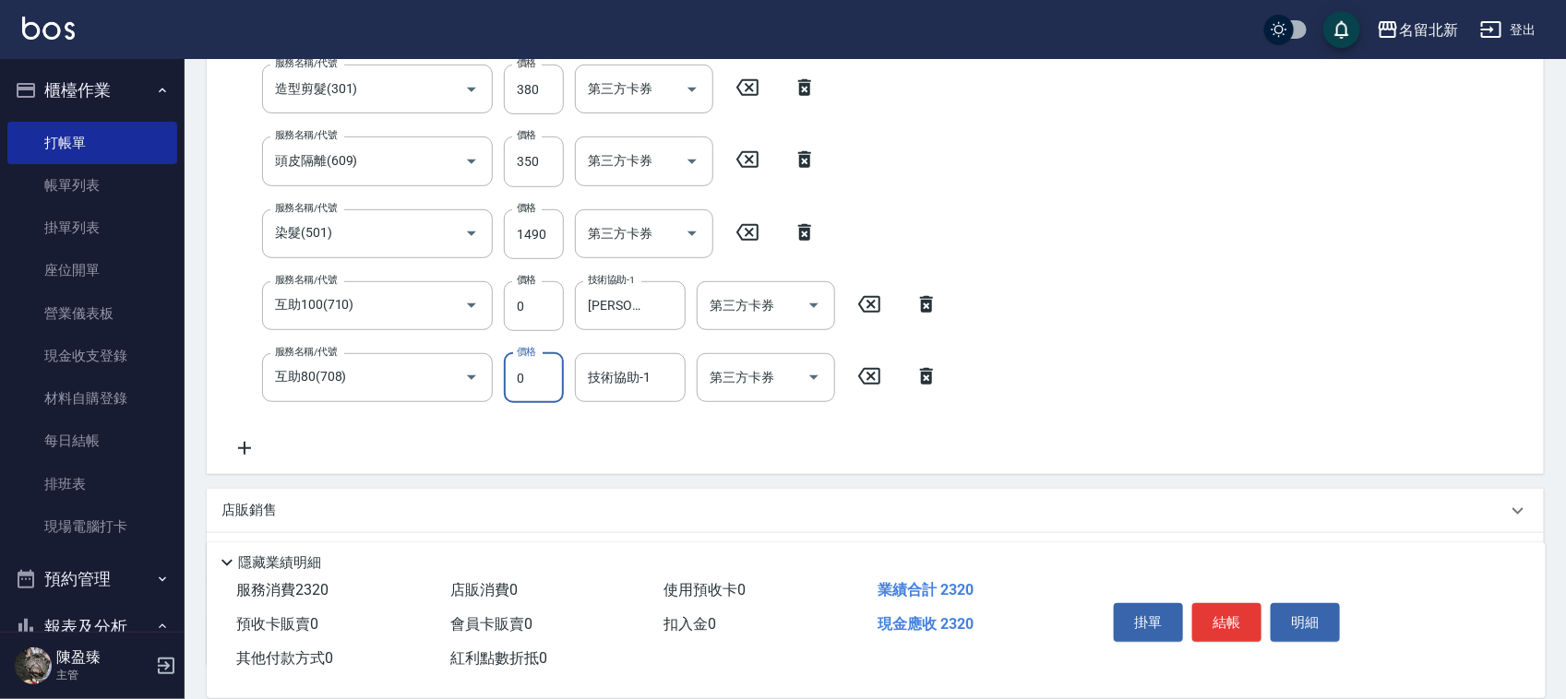
scroll to position [369, 0]
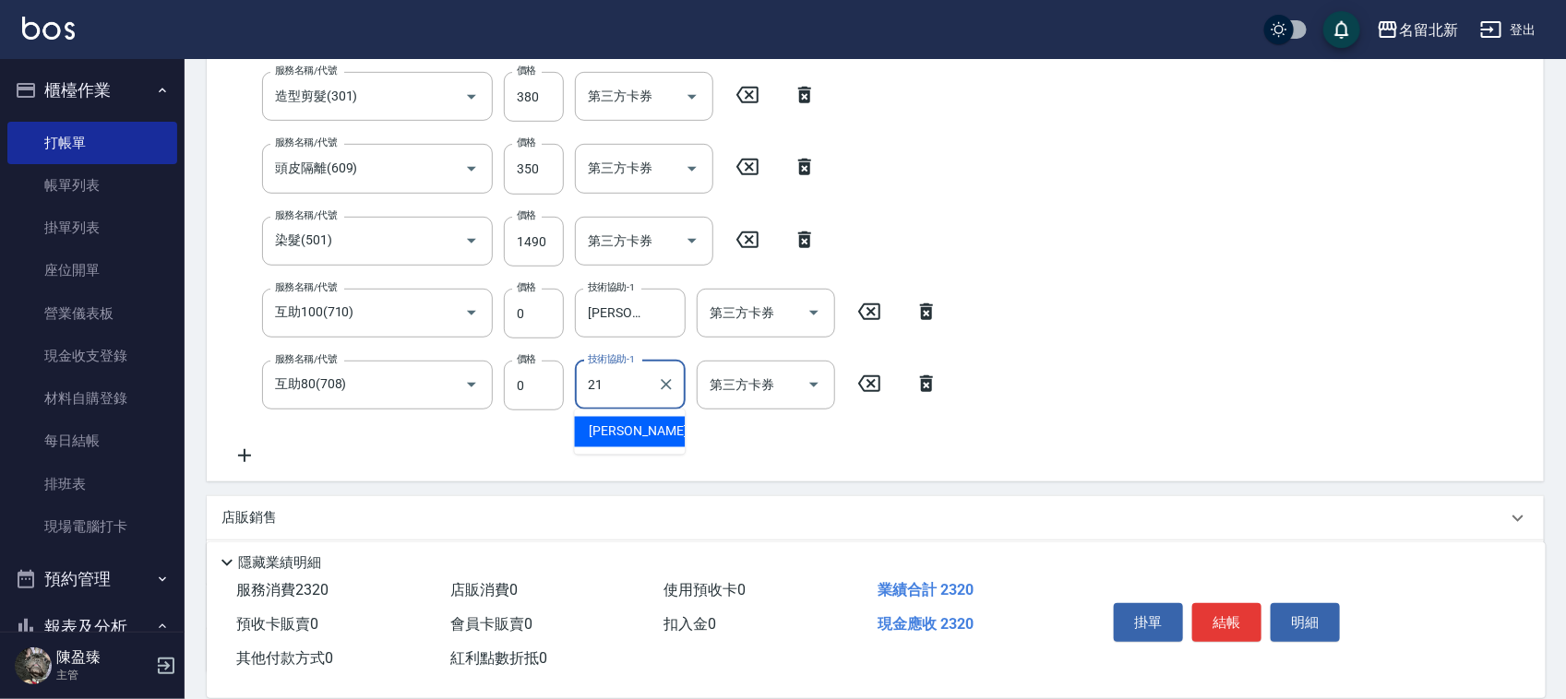
type input "艾莉莎-21"
click at [1227, 607] on button "結帳" at bounding box center [1226, 622] width 69 height 39
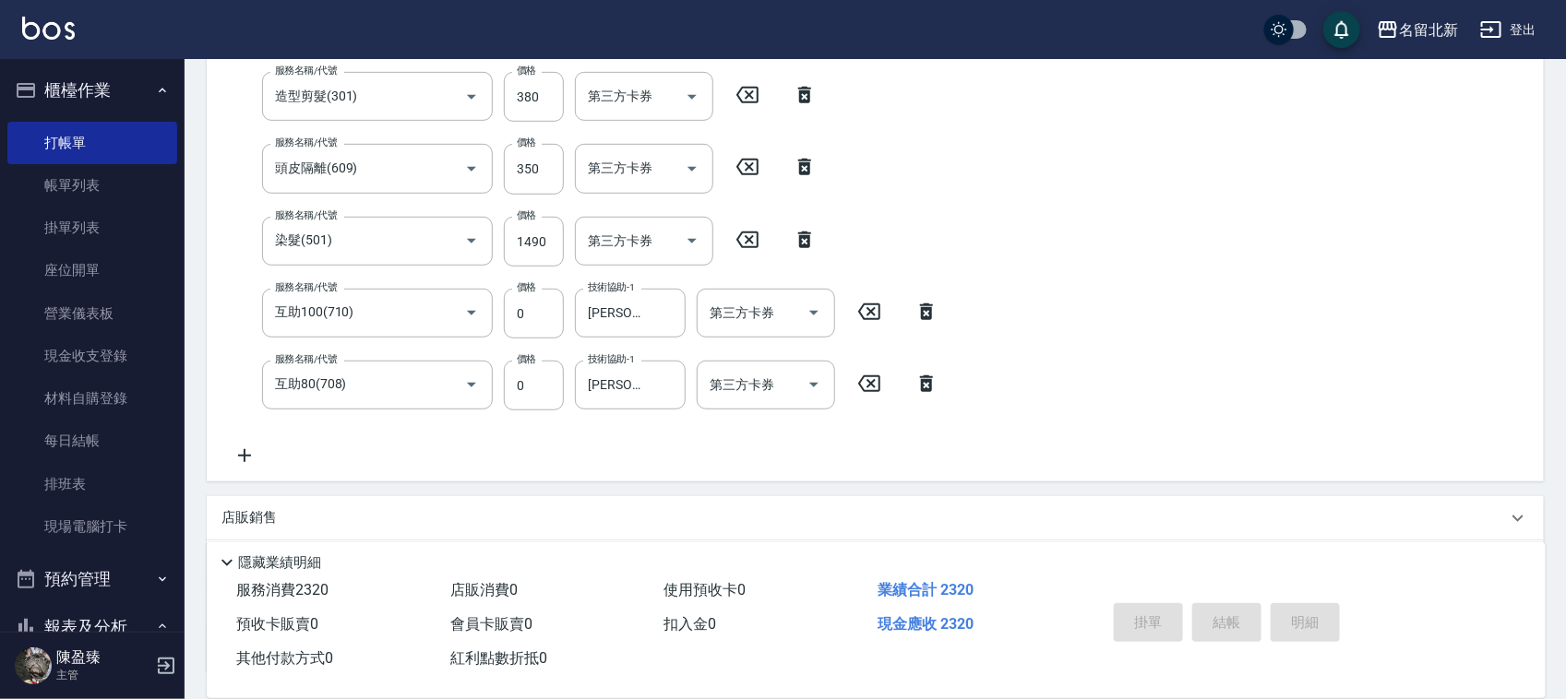
type input "2025/08/16 16:00"
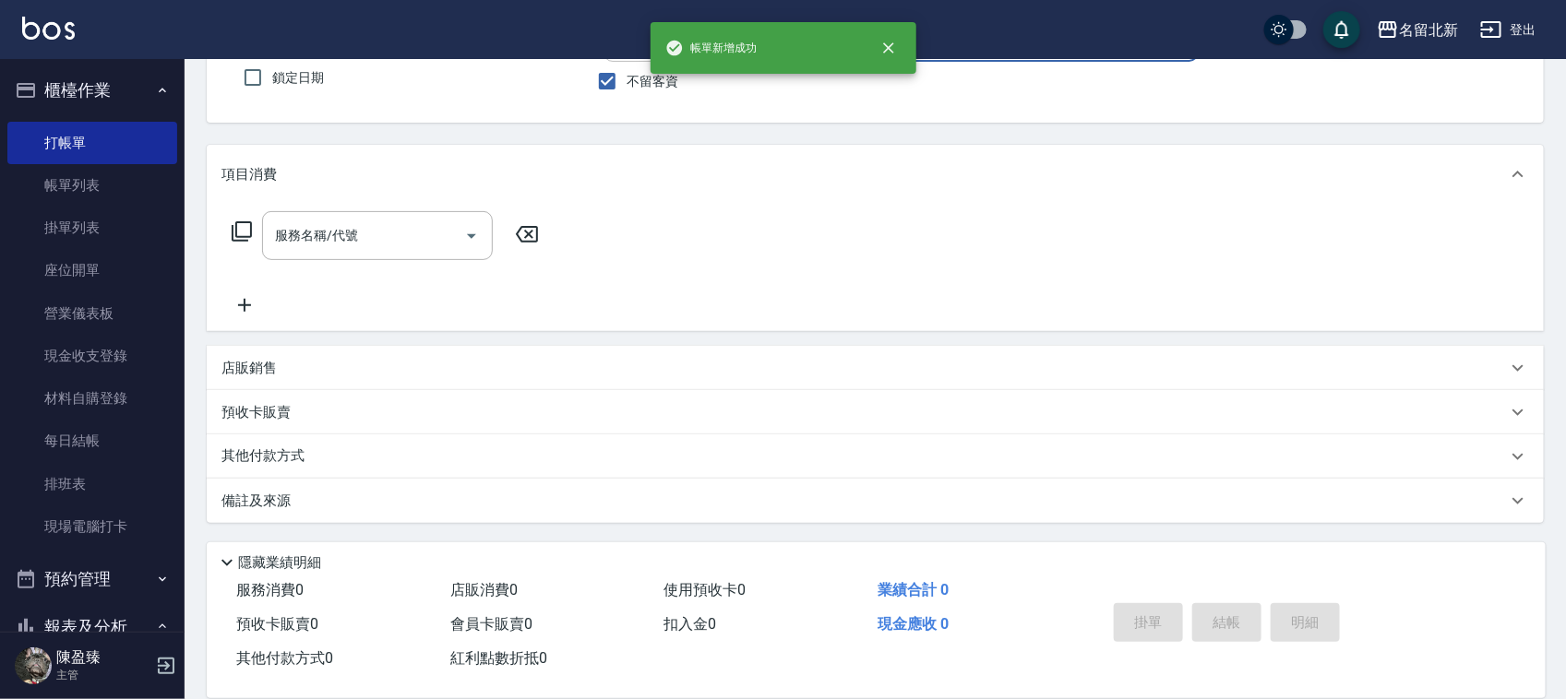
scroll to position [157, 0]
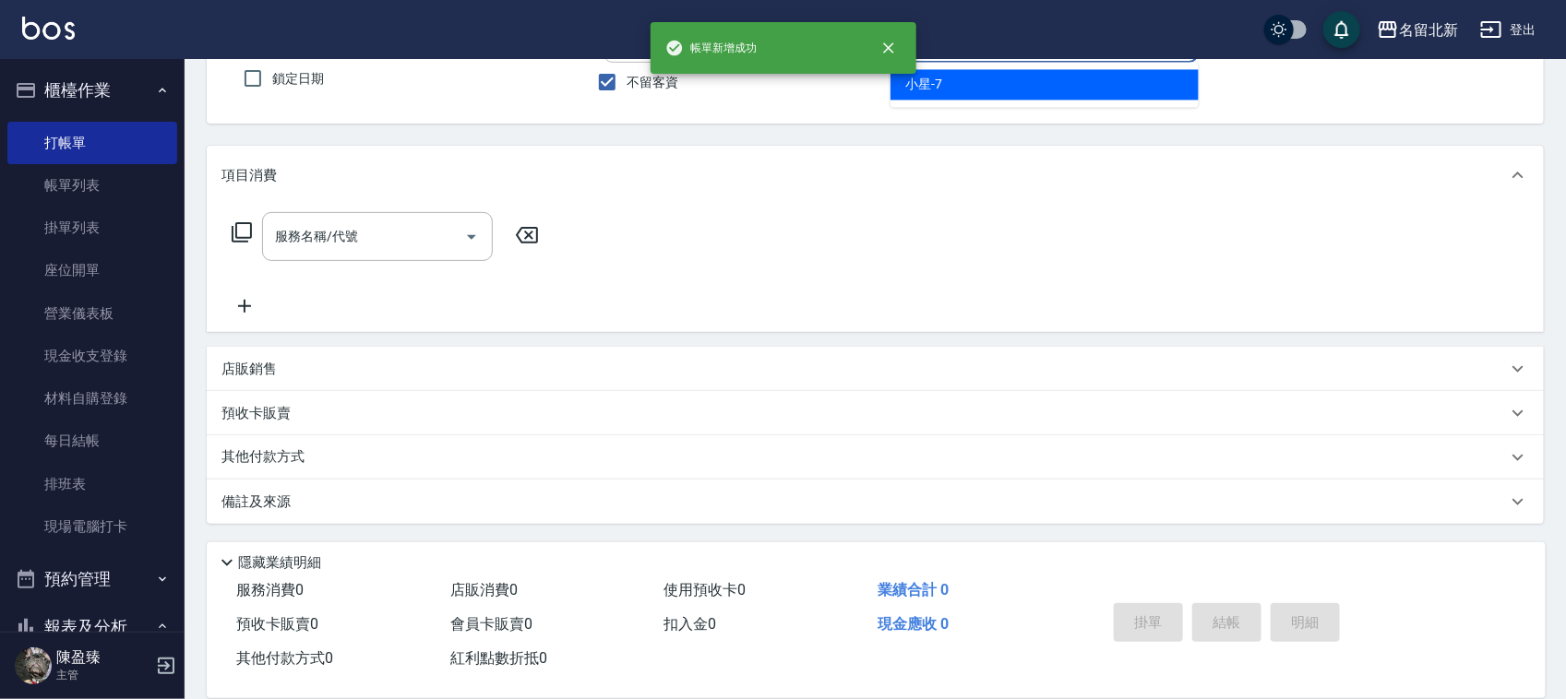
type input "小星-7"
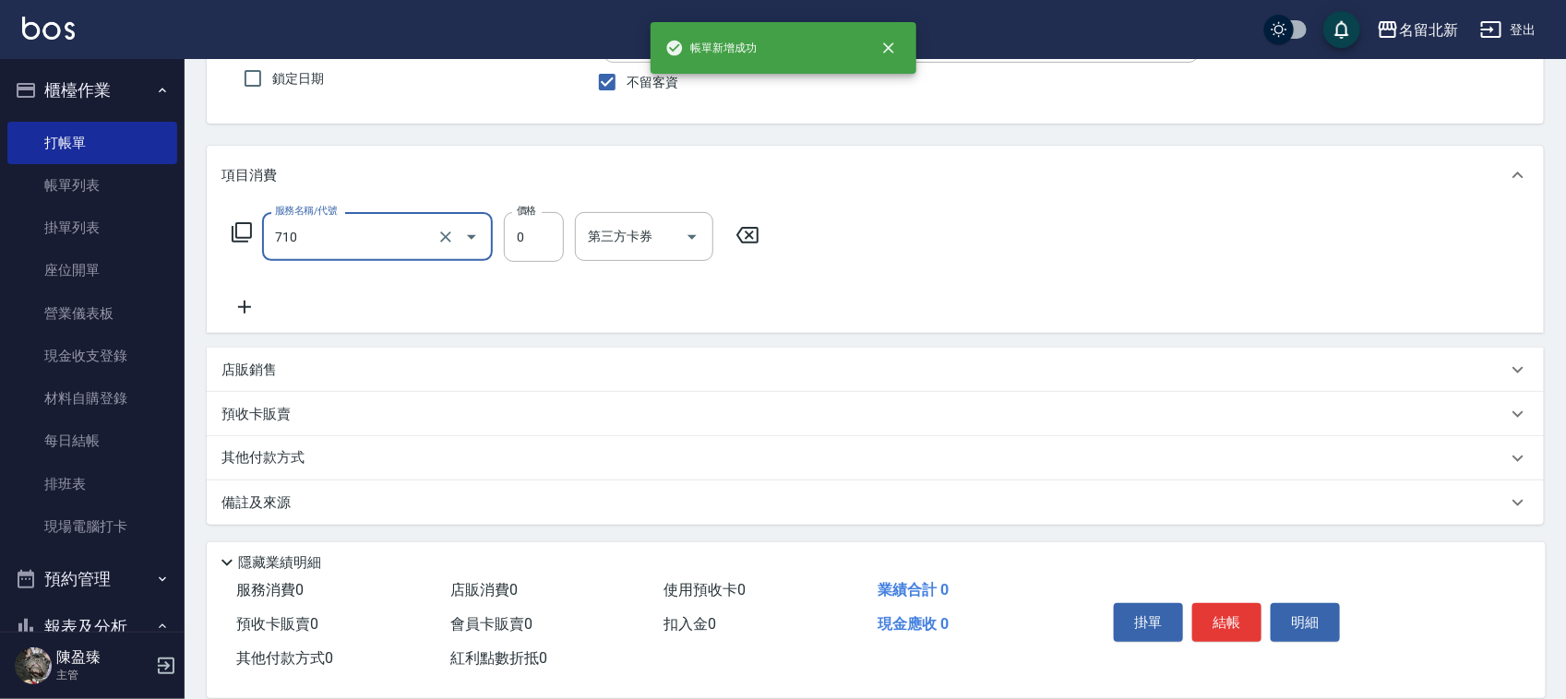
type input "互助100(710)"
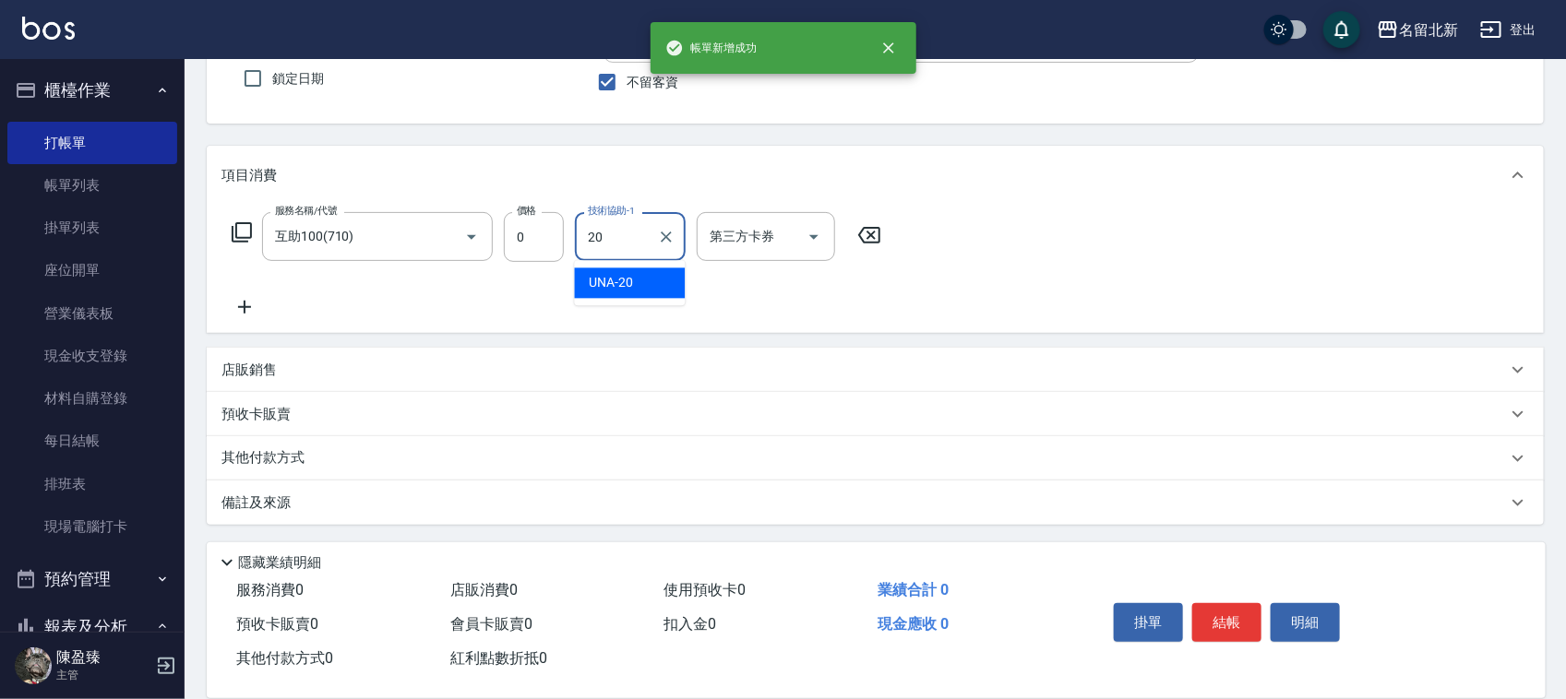
type input "UNA-20"
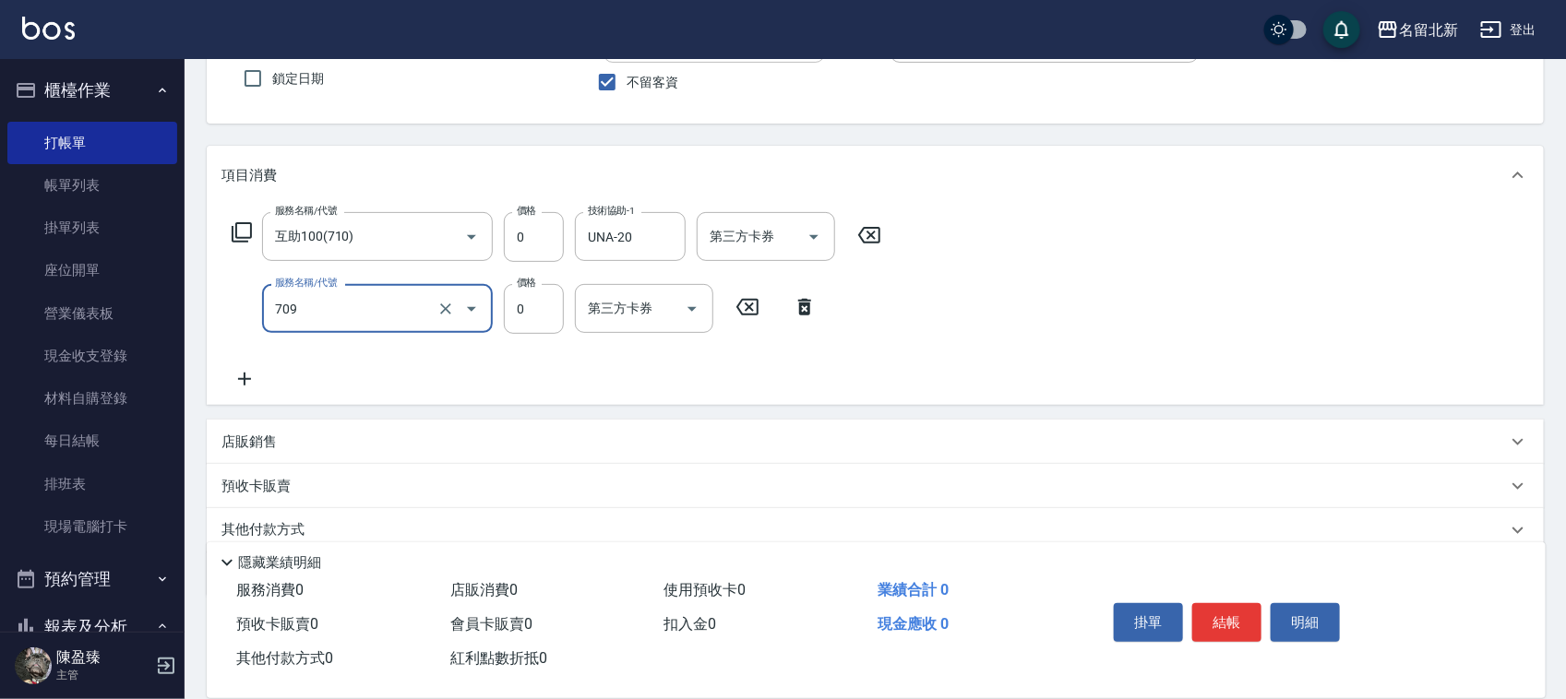
type input "互助90(709)"
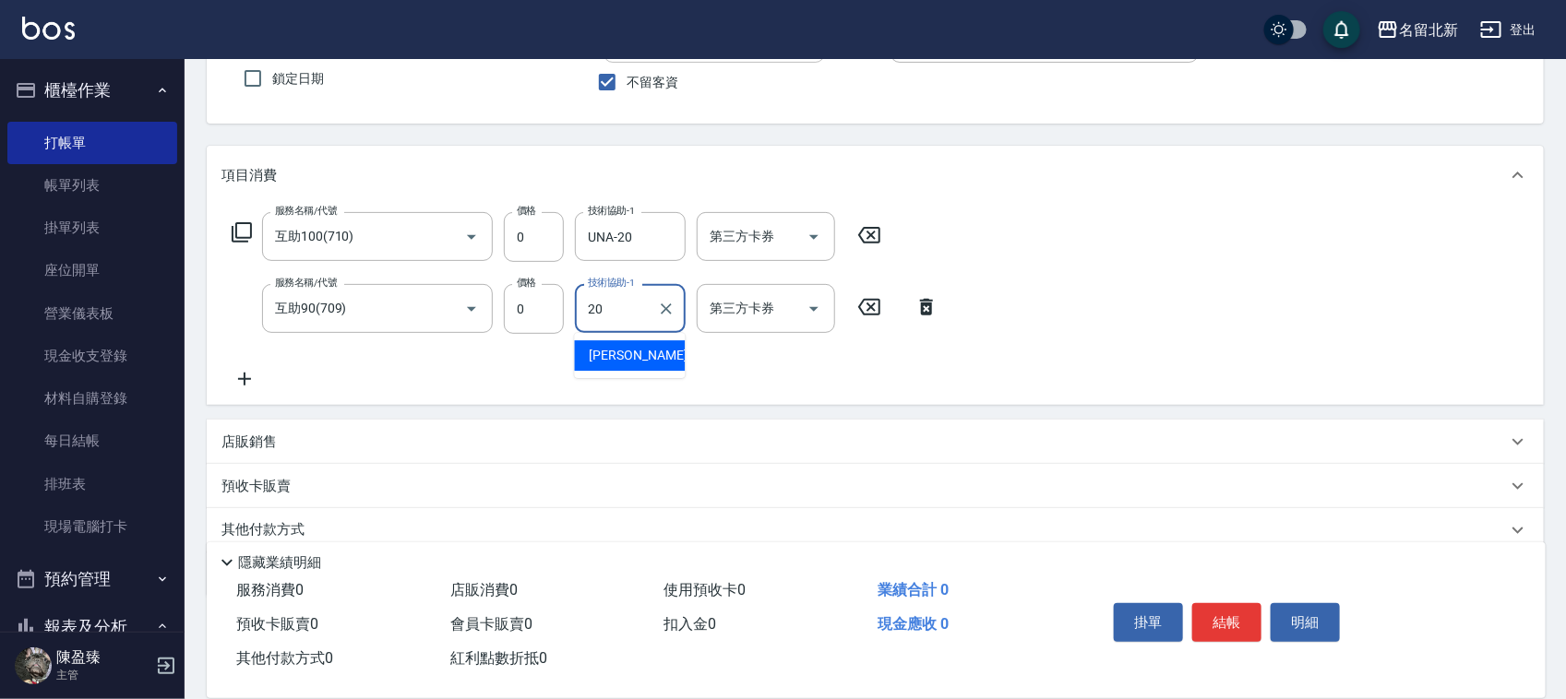
type input "UNA-20"
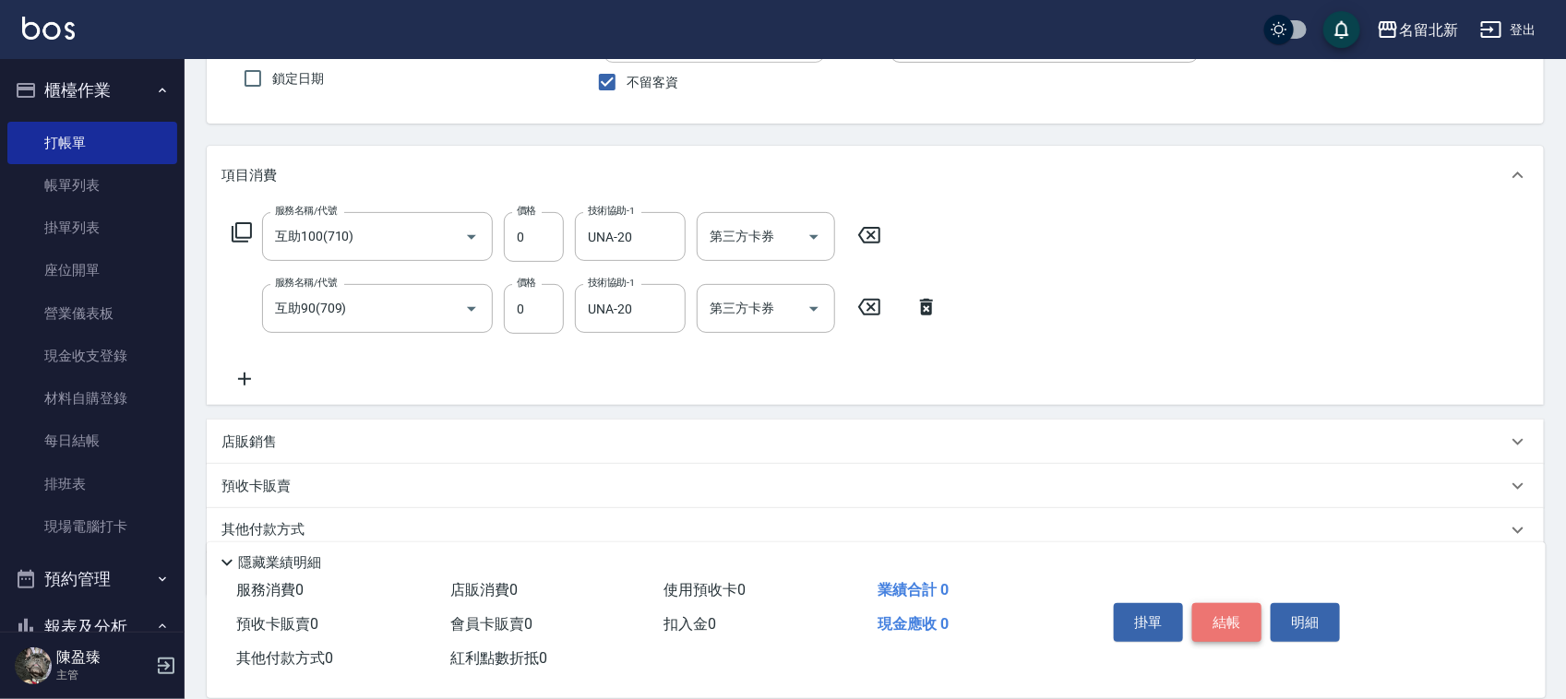
click at [1227, 605] on button "結帳" at bounding box center [1226, 622] width 69 height 39
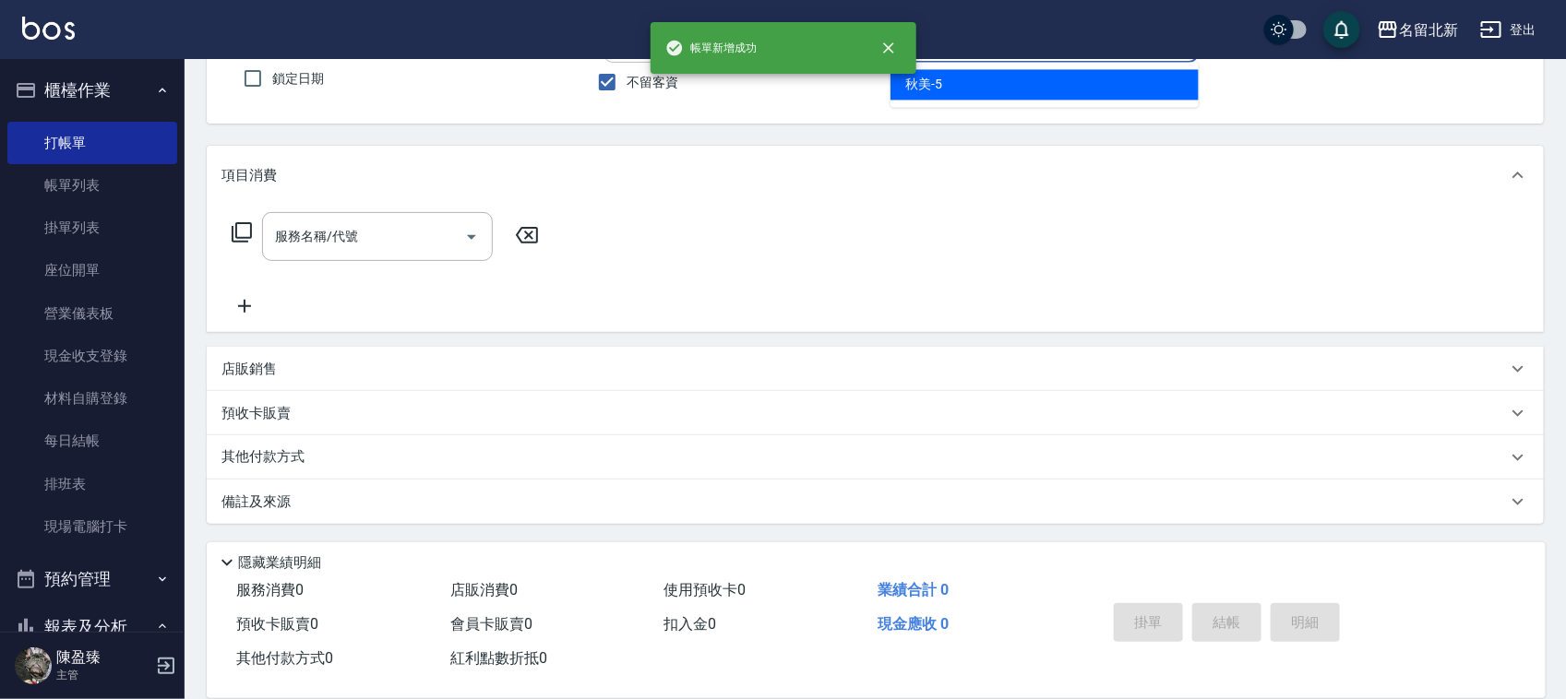
type input "秋美-5"
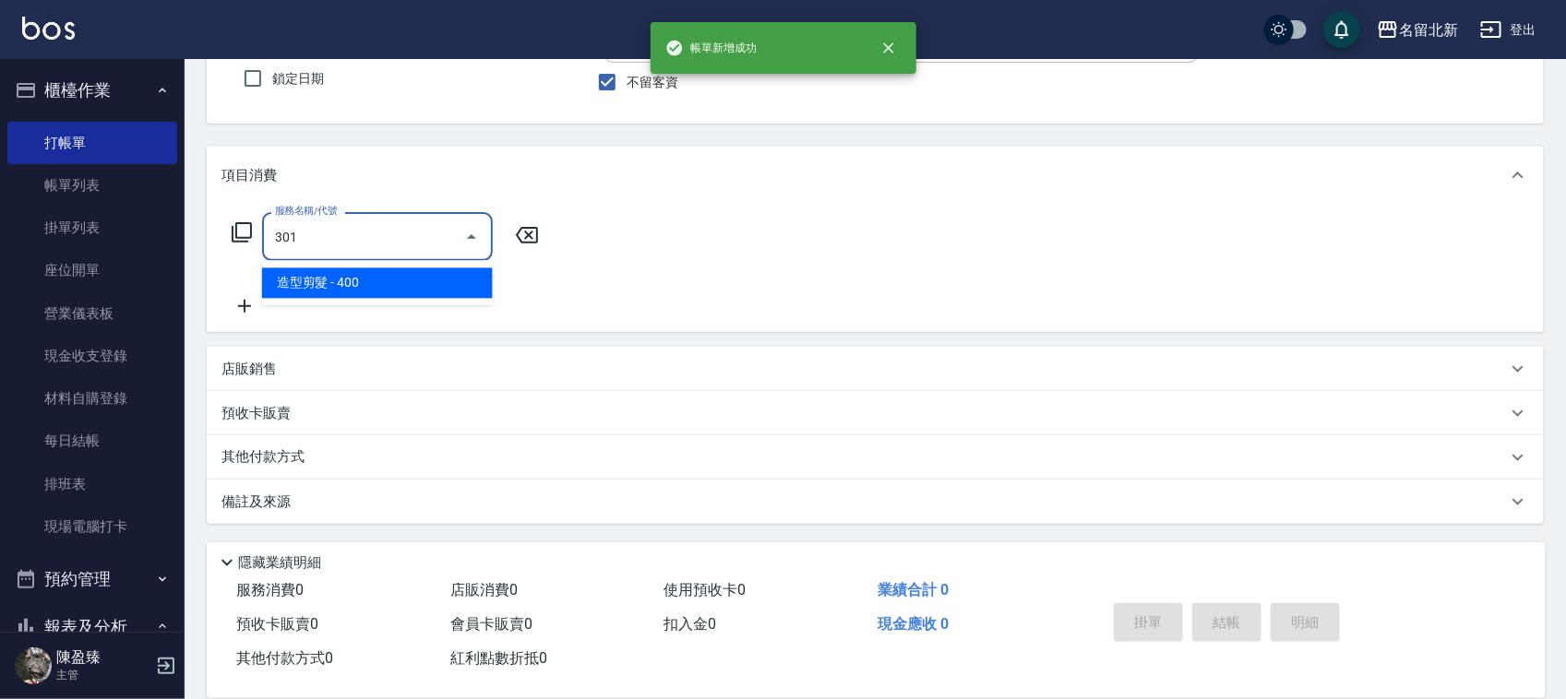
type input "造型剪髮(301)"
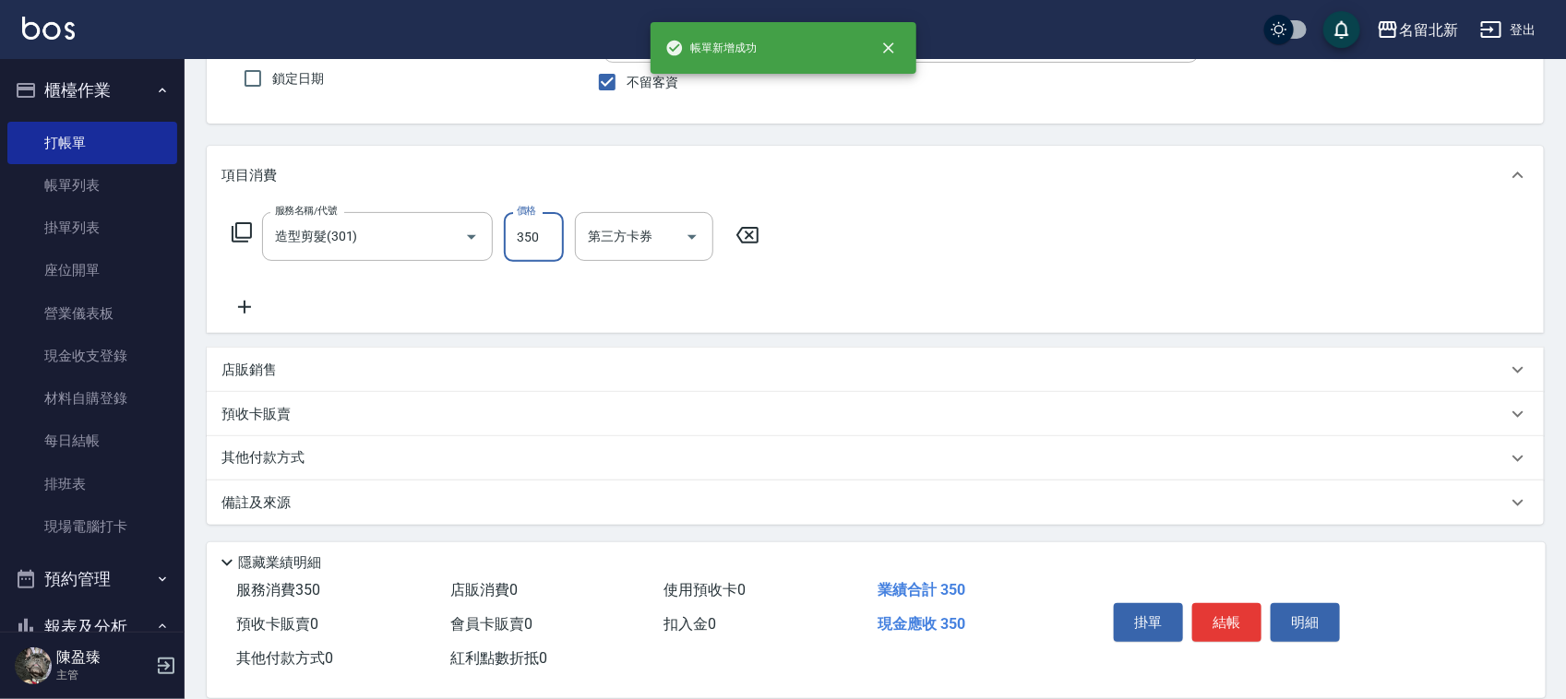
type input "350"
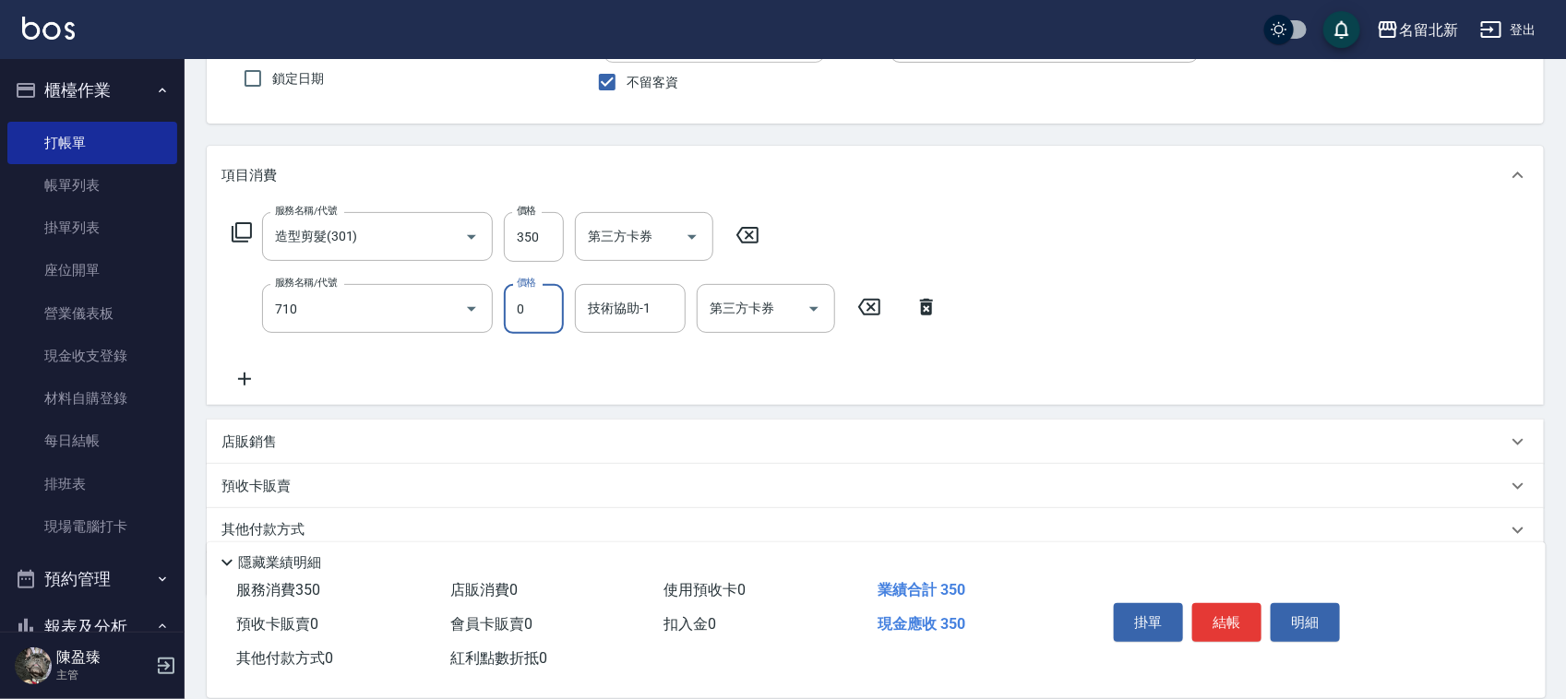
type input "互助100(710)"
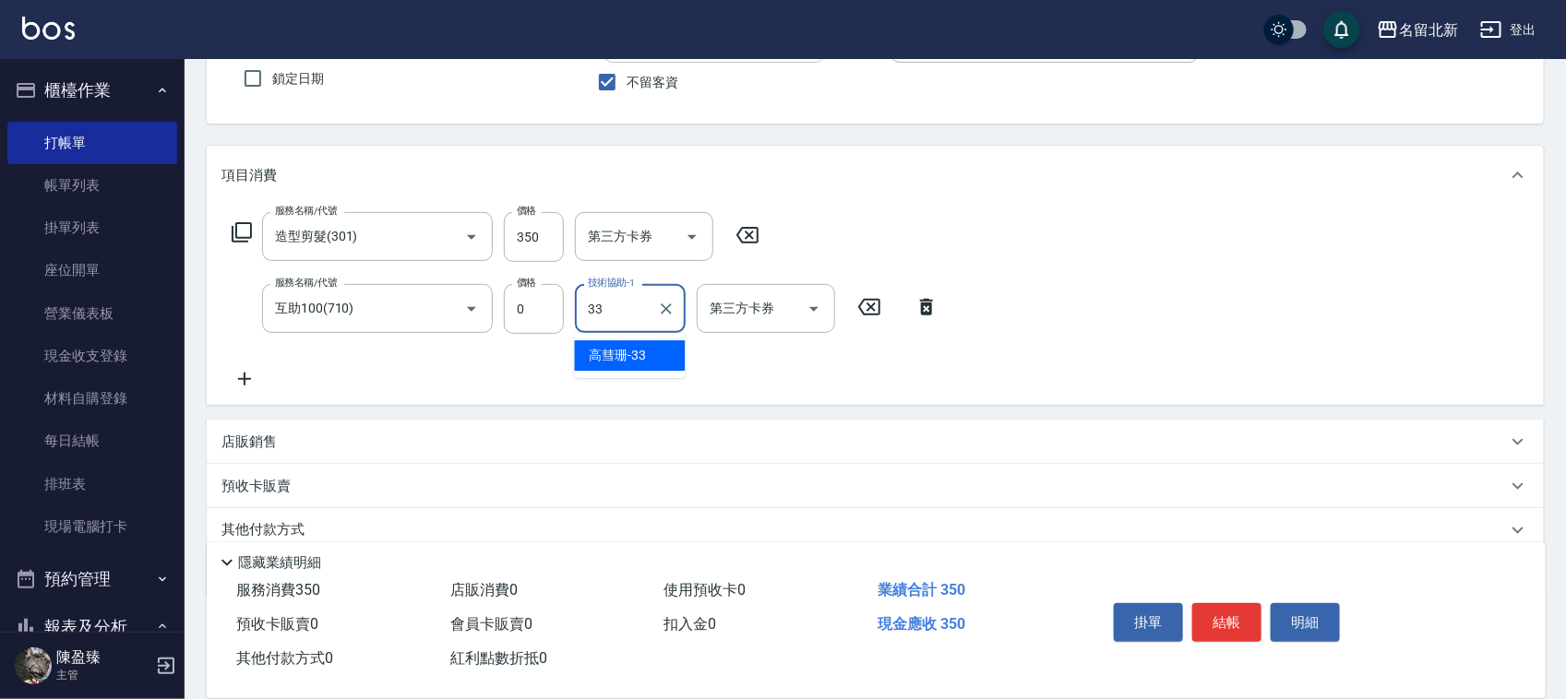
type input "高彗珊-33"
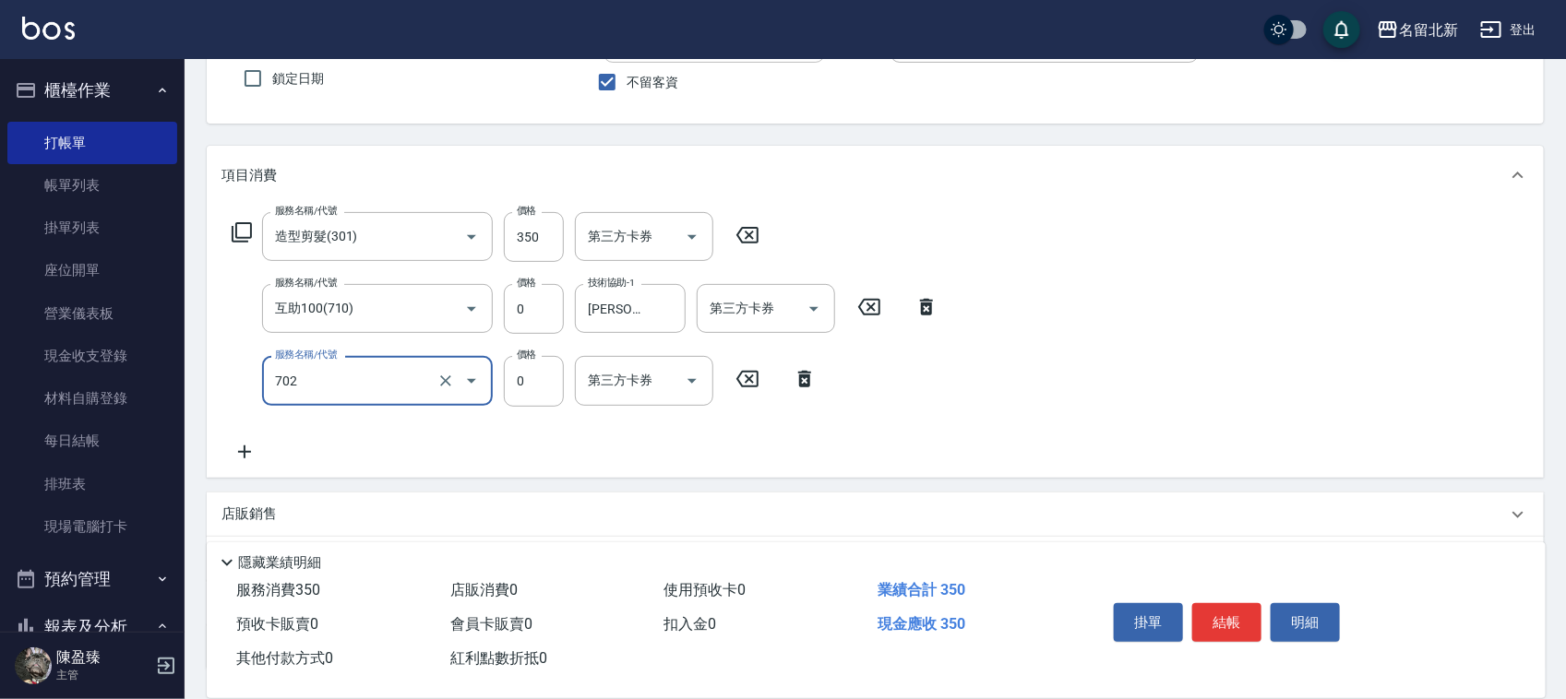
type input "互助20(702)"
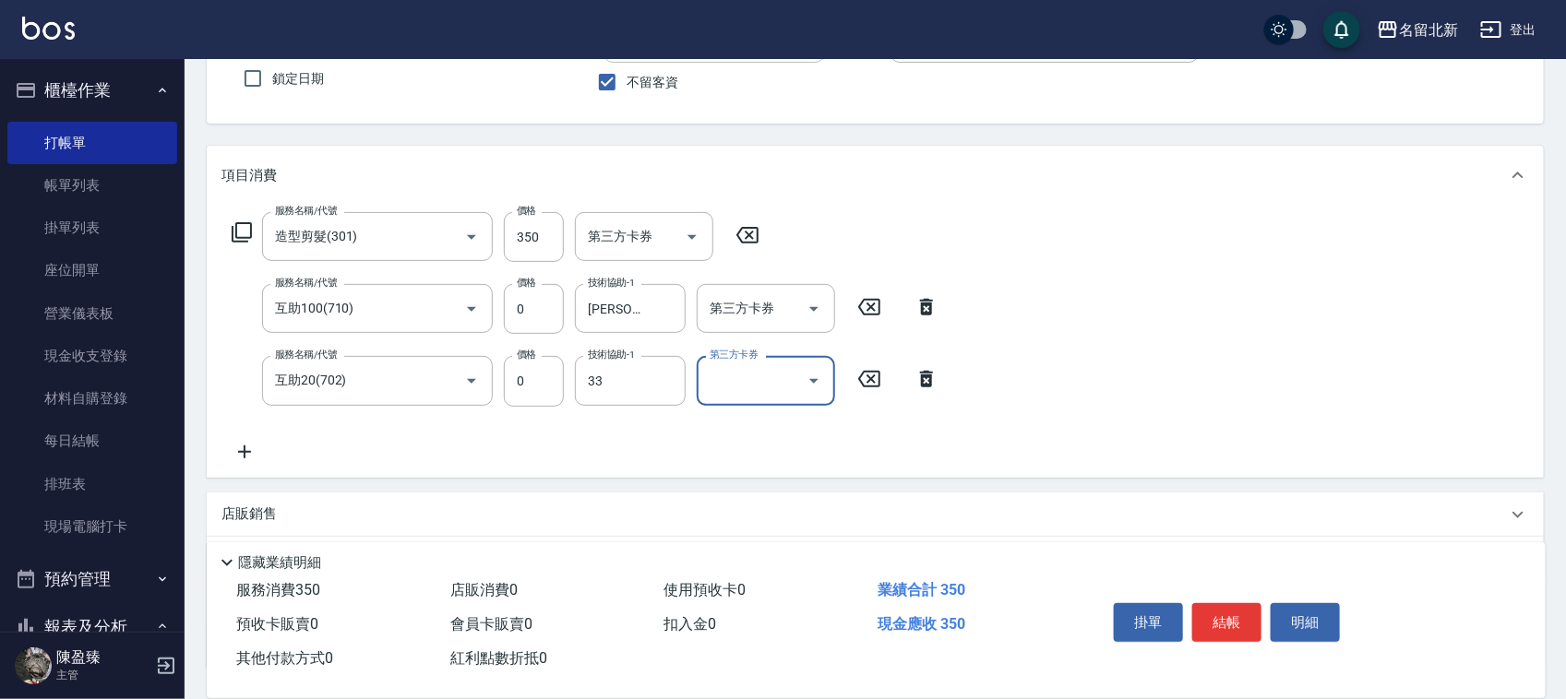
type input "高彗珊-33"
click at [1207, 596] on div "掛單 結帳 明細" at bounding box center [1226, 625] width 241 height 58
click at [1228, 618] on button "結帳" at bounding box center [1226, 622] width 69 height 39
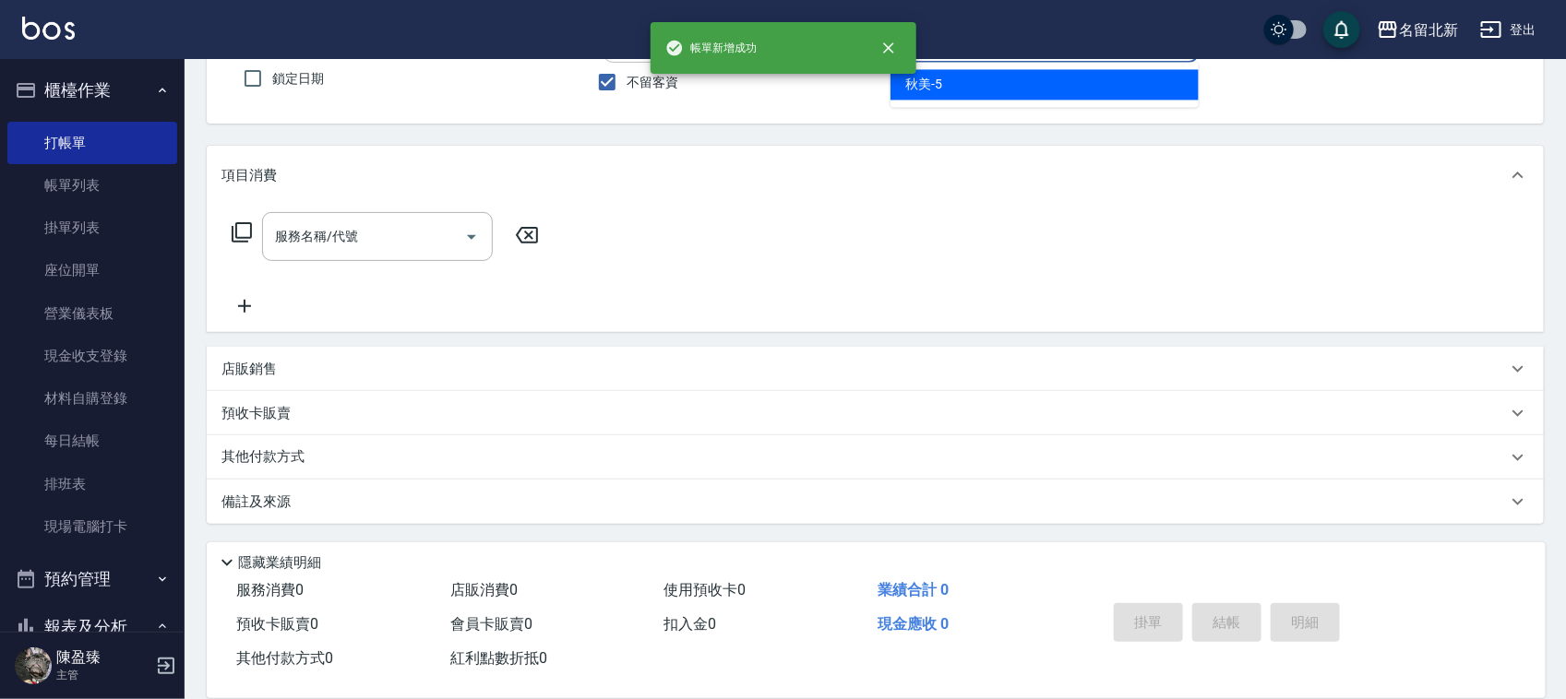
type input "秋美-5"
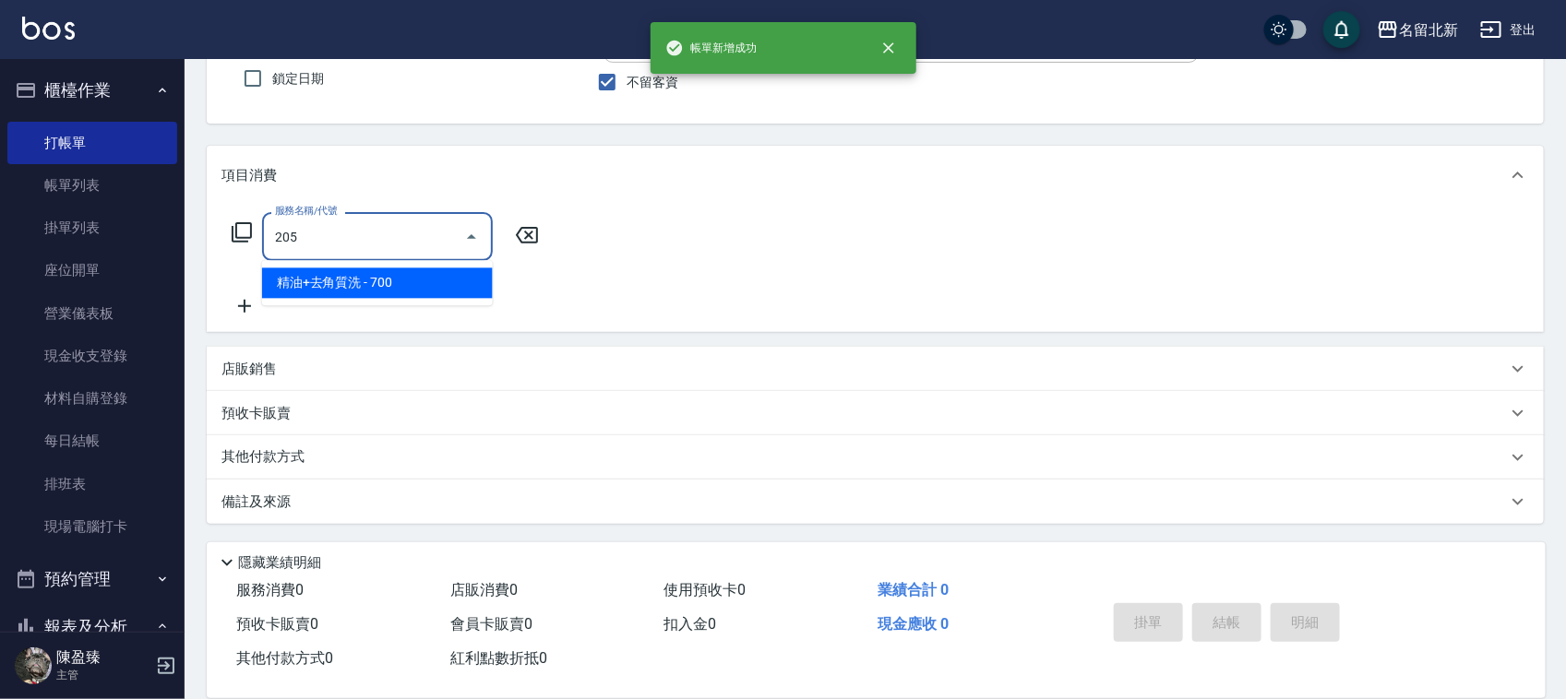
type input "精油+去角質洗(205)"
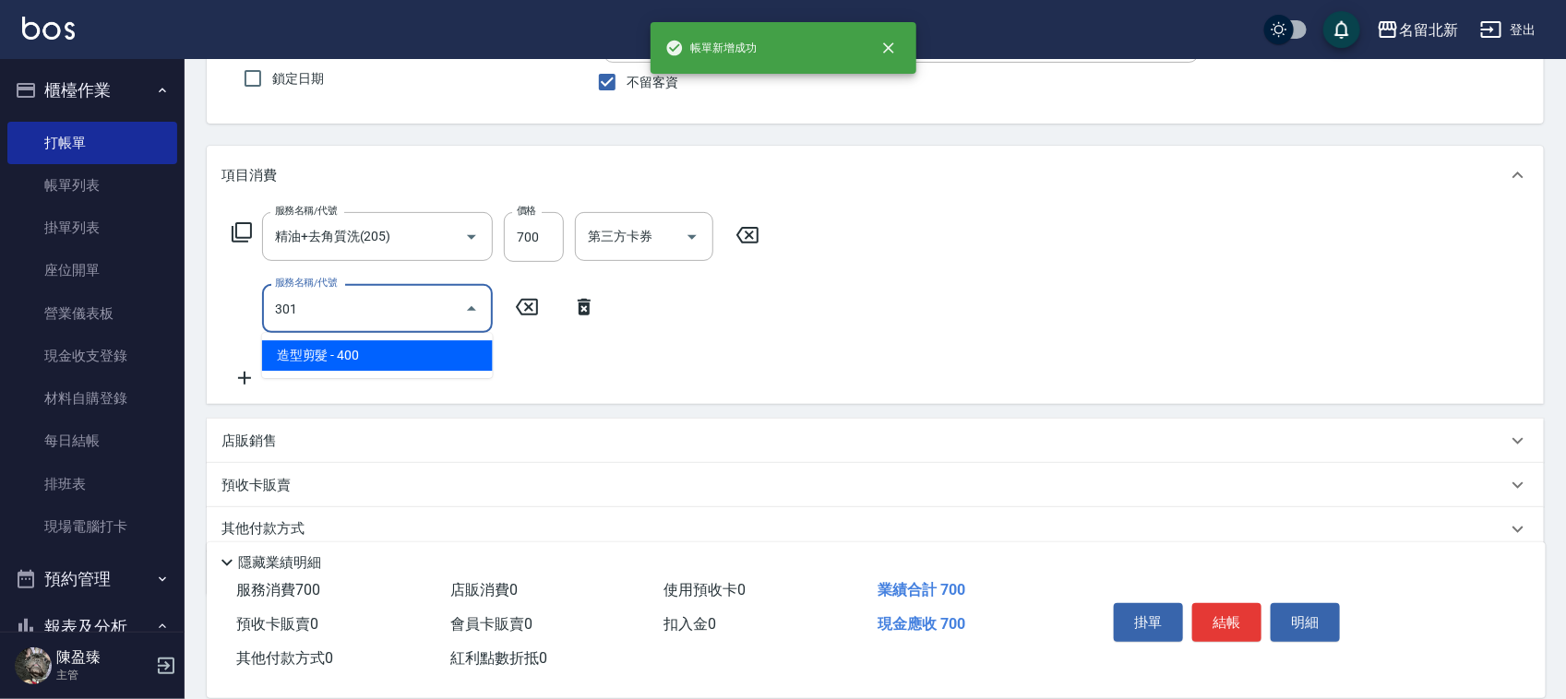
type input "造型剪髮(301)"
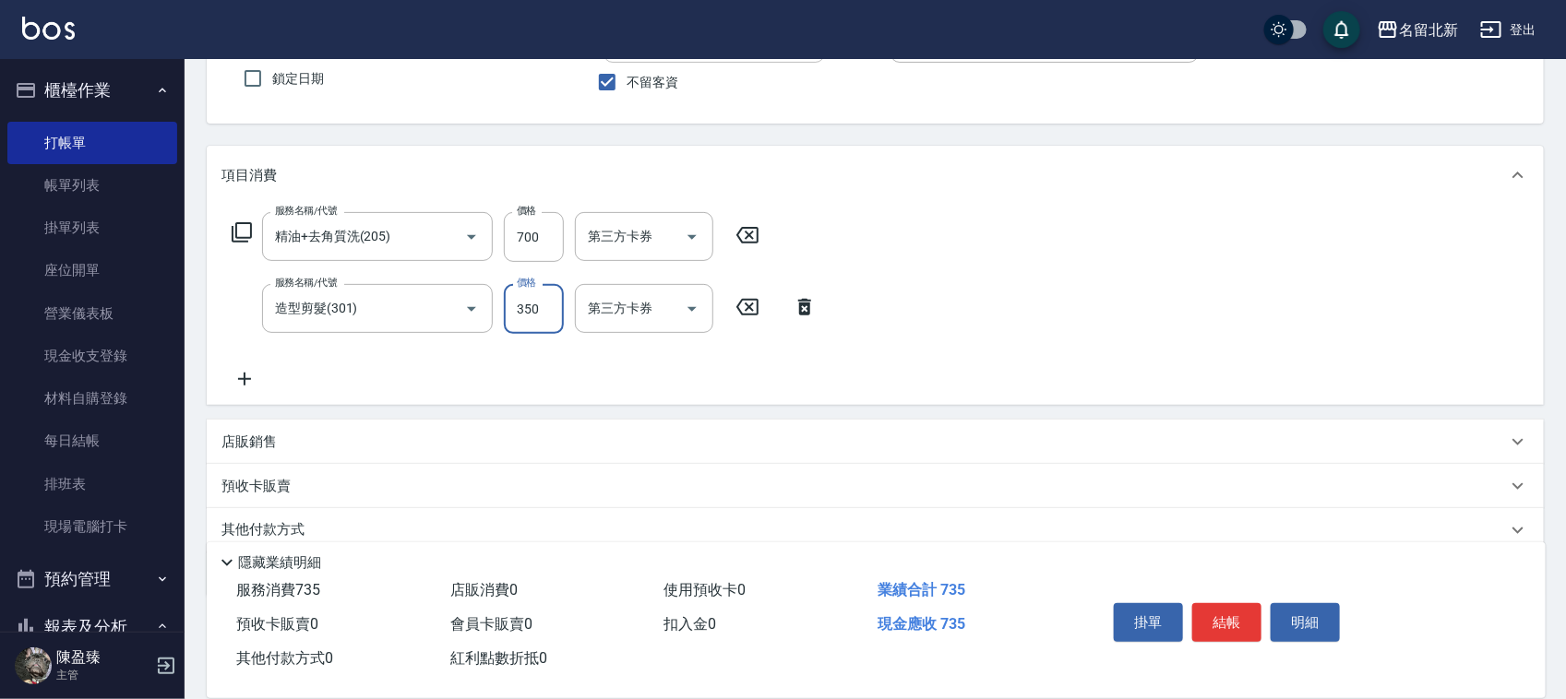
type input "350"
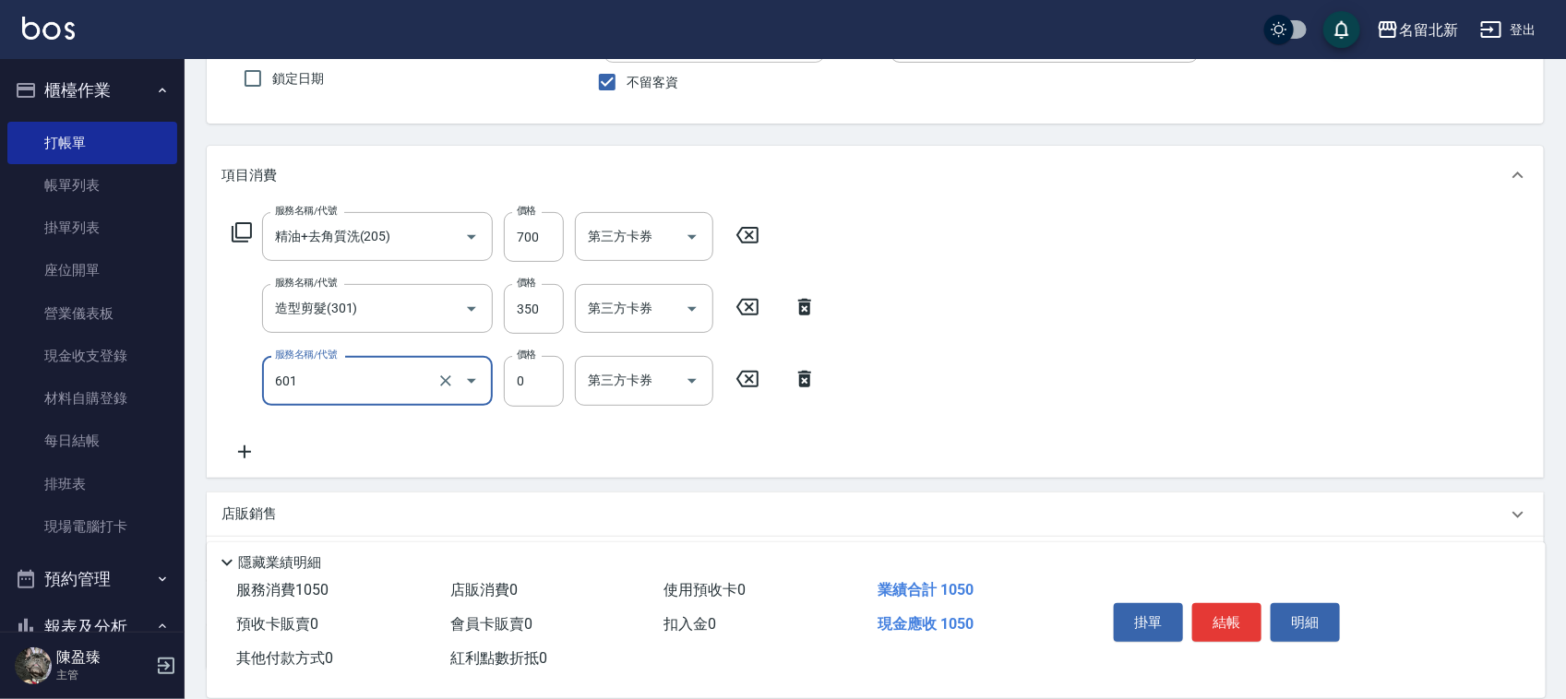
type input "使用護髮卡(601)"
type input "550"
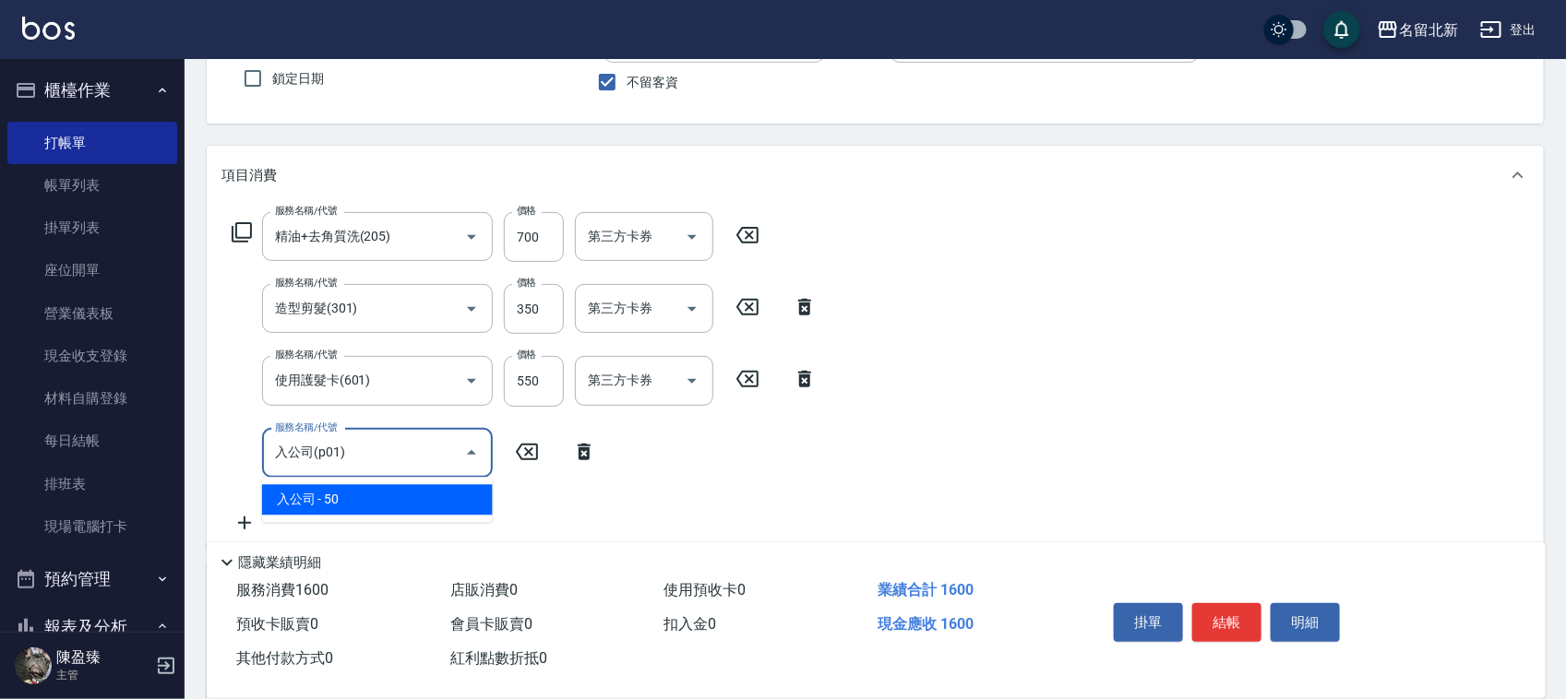
type input "入公司(p01)"
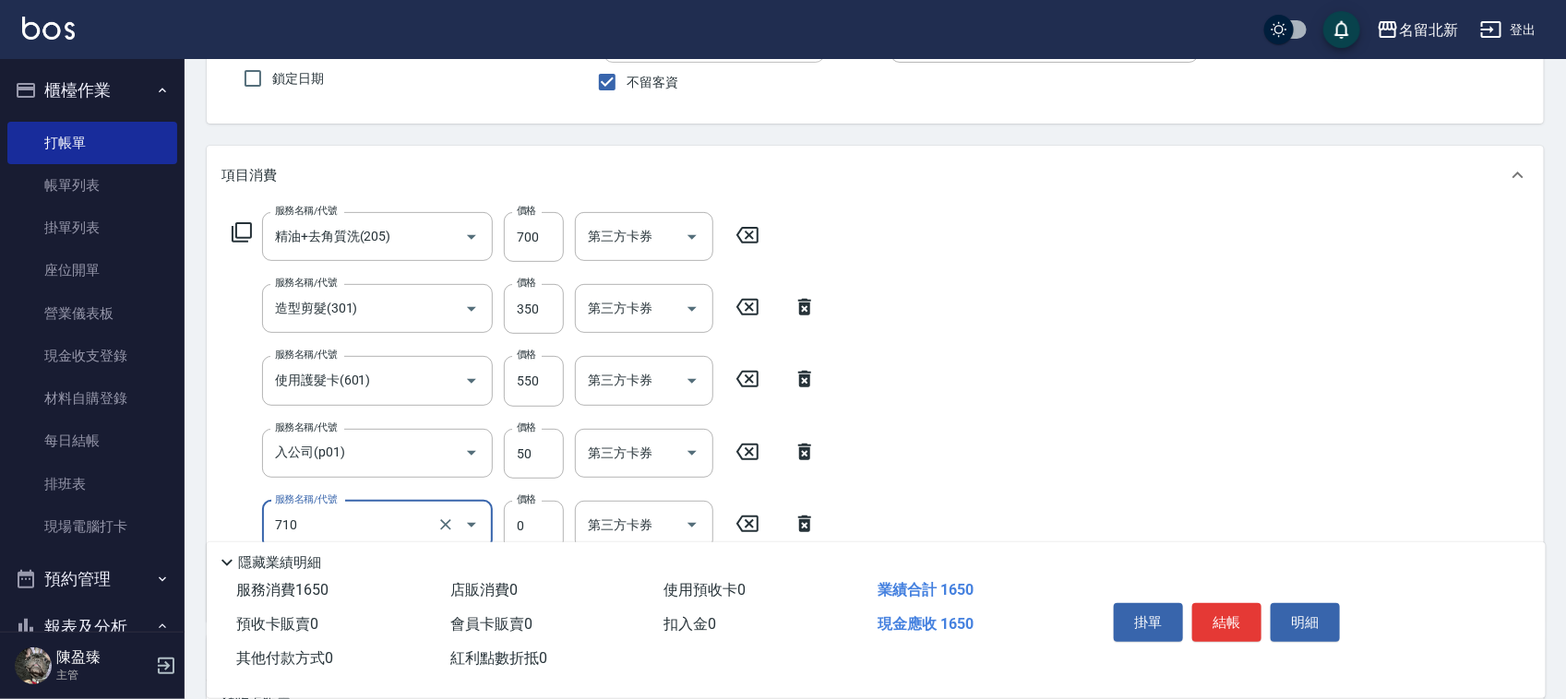
type input "互助100(710)"
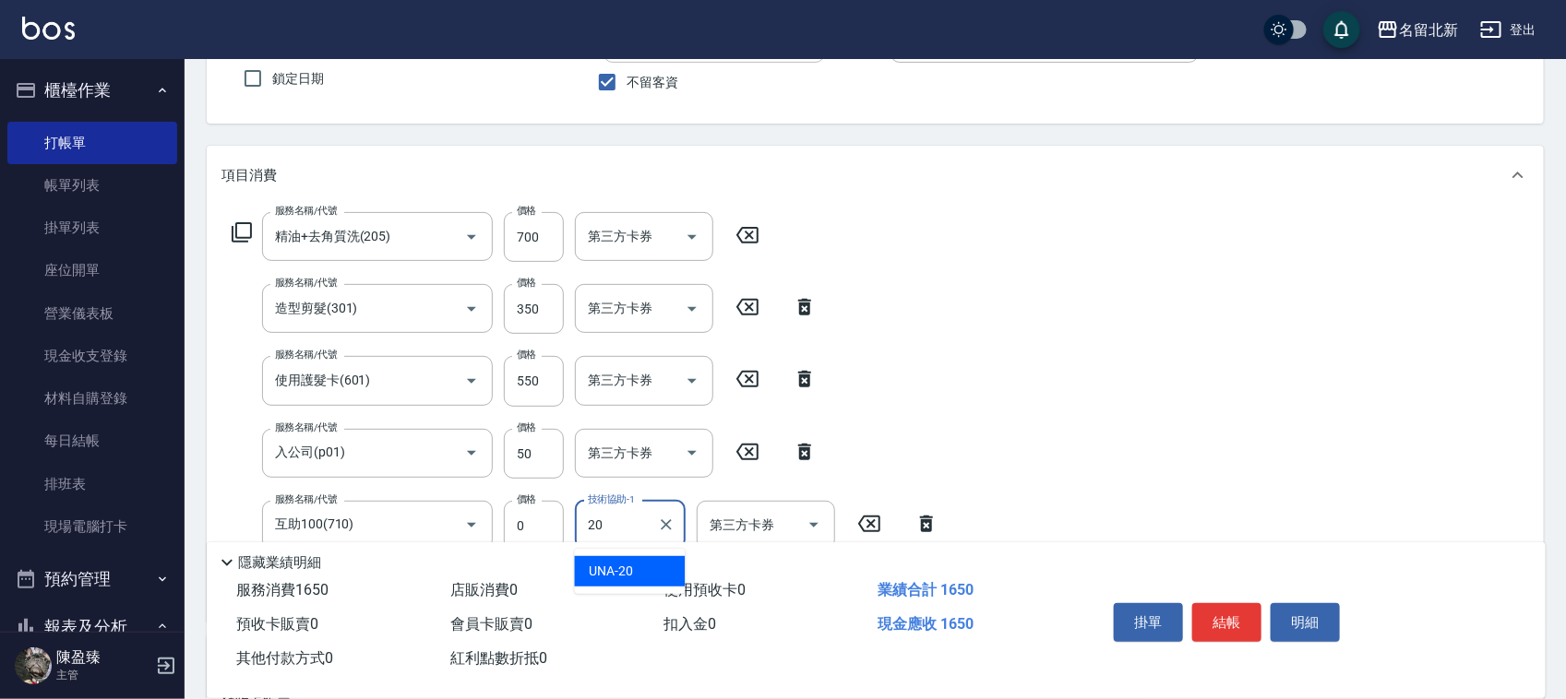
type input "UNA-20"
type input "互助10(701)"
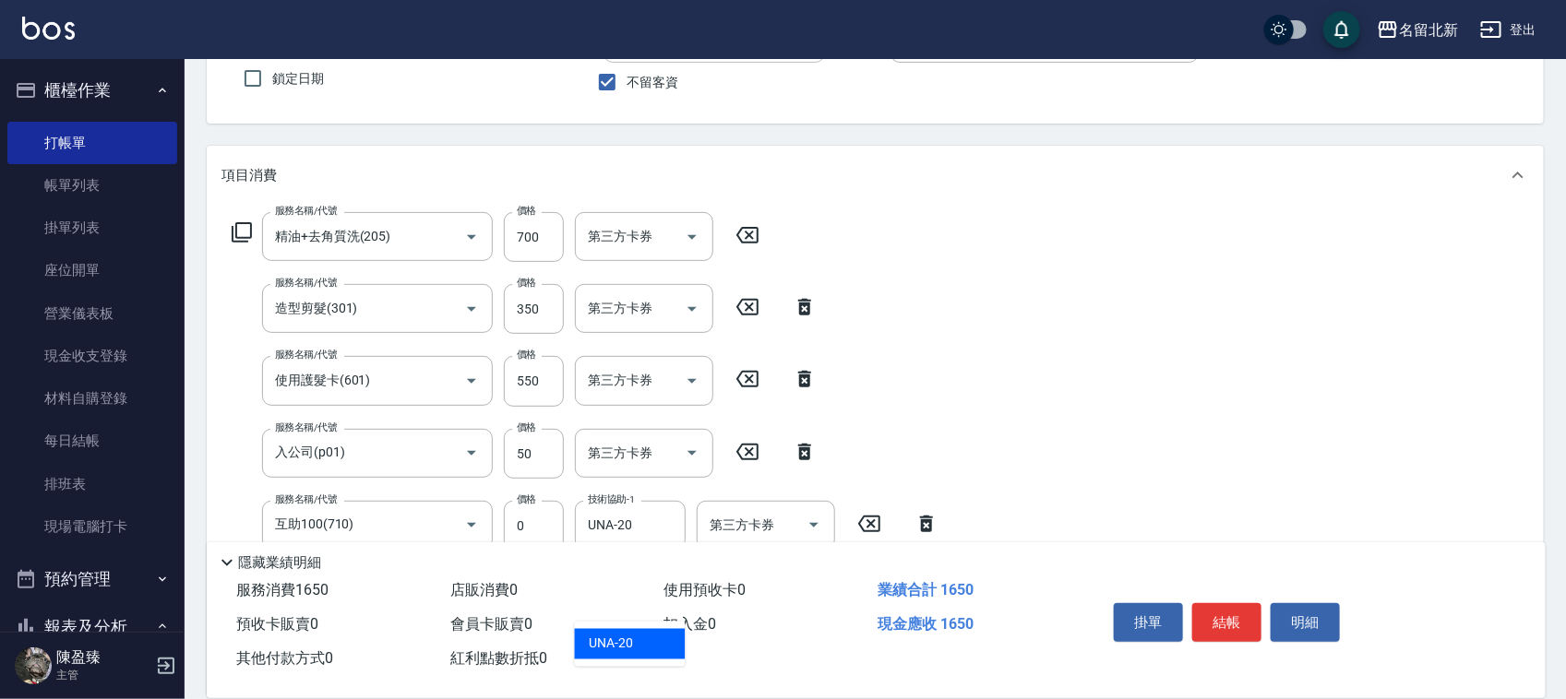
type input "UNA-20"
click at [1229, 619] on button "結帳" at bounding box center [1226, 622] width 69 height 39
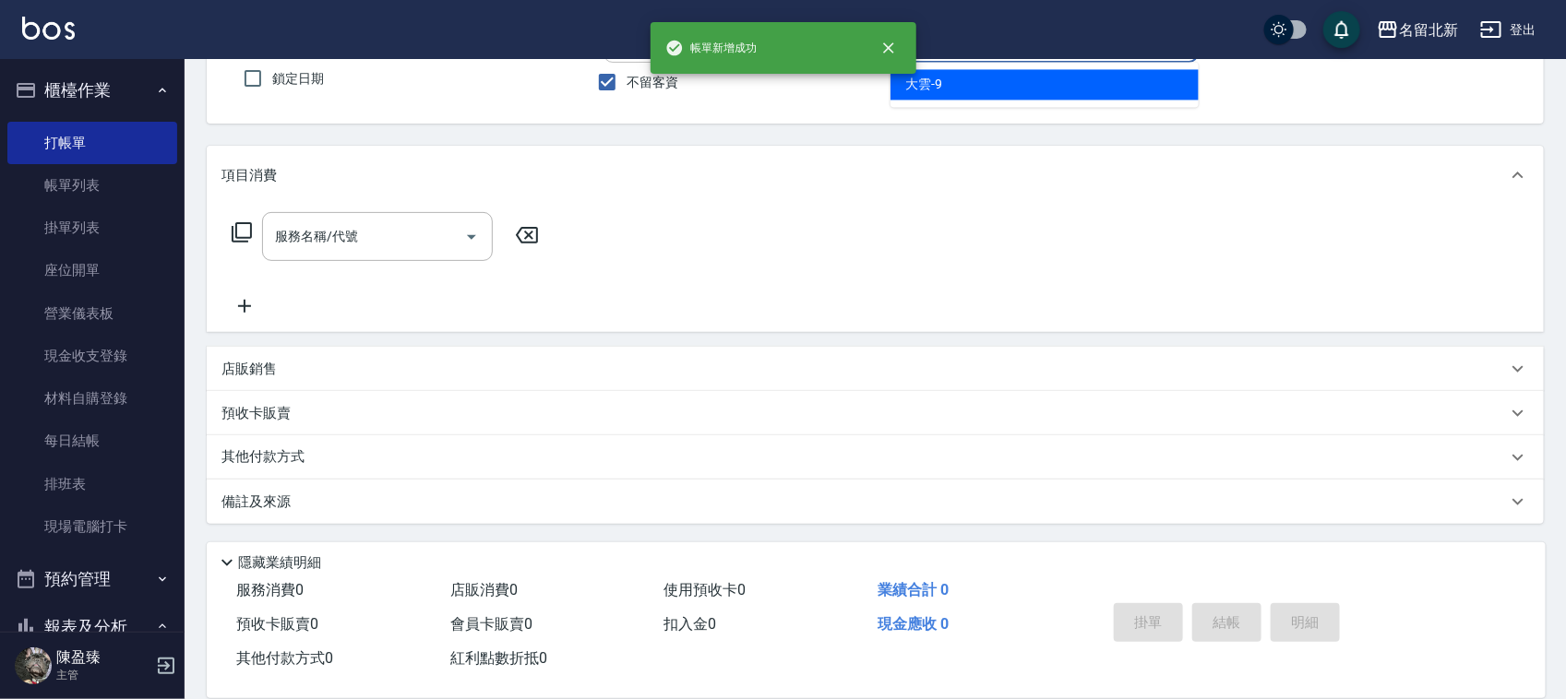
type input "大雲-9"
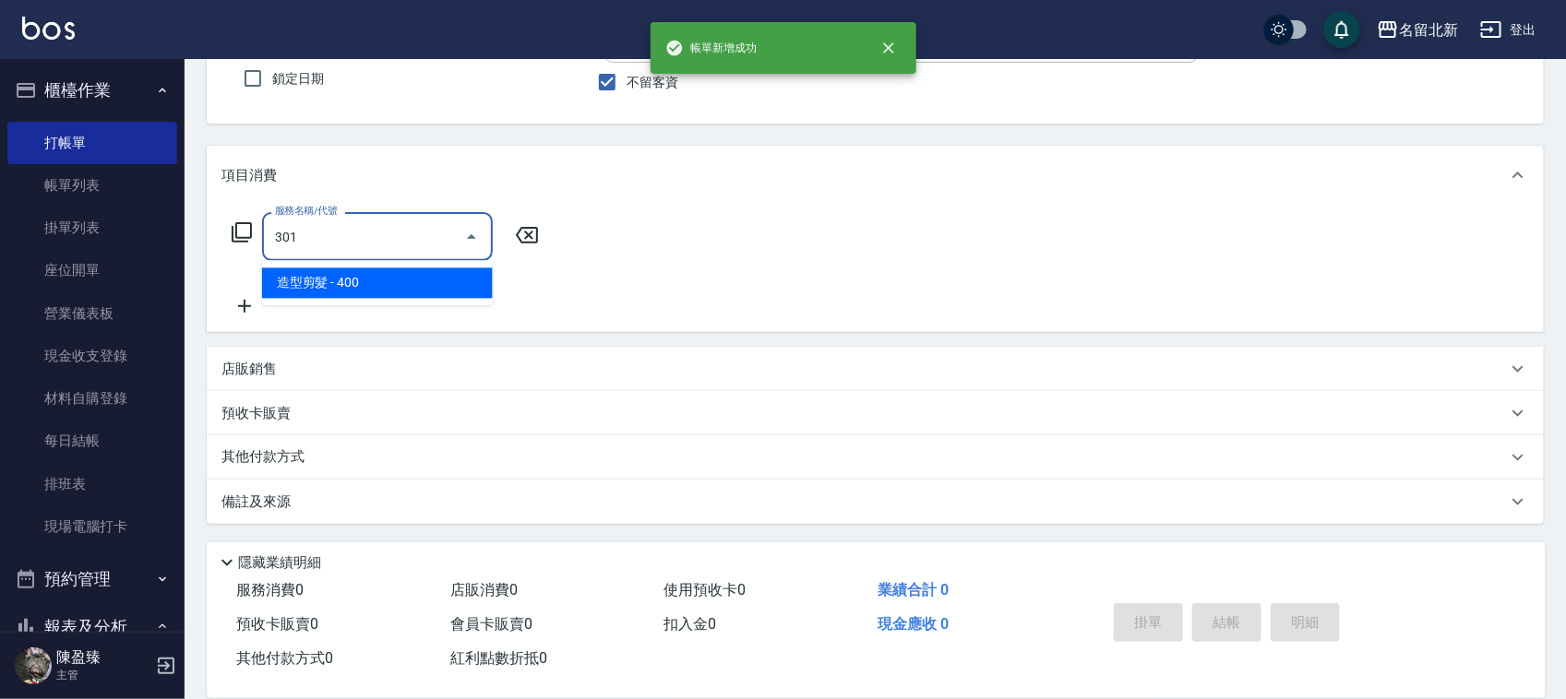
type input "造型剪髮(301)"
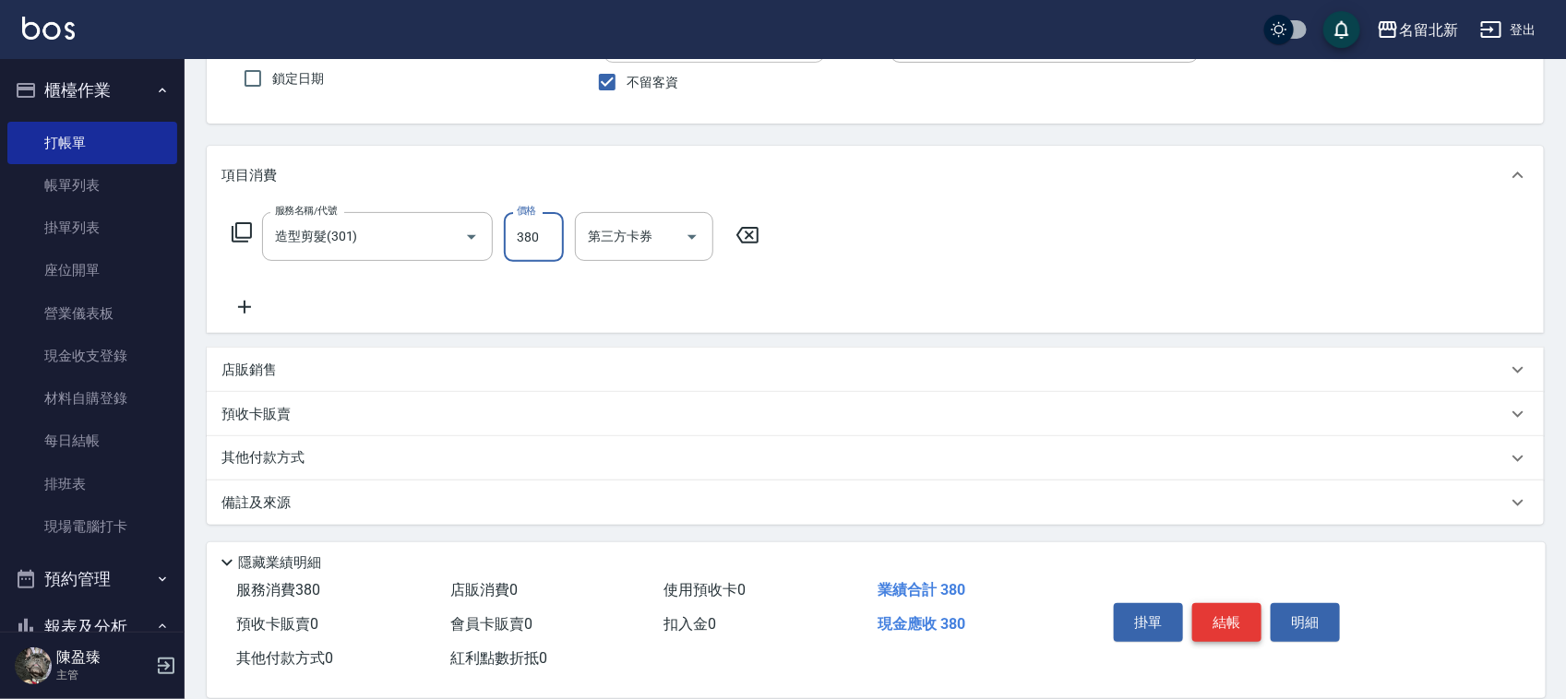
type input "380"
click at [1239, 614] on button "結帳" at bounding box center [1226, 622] width 69 height 39
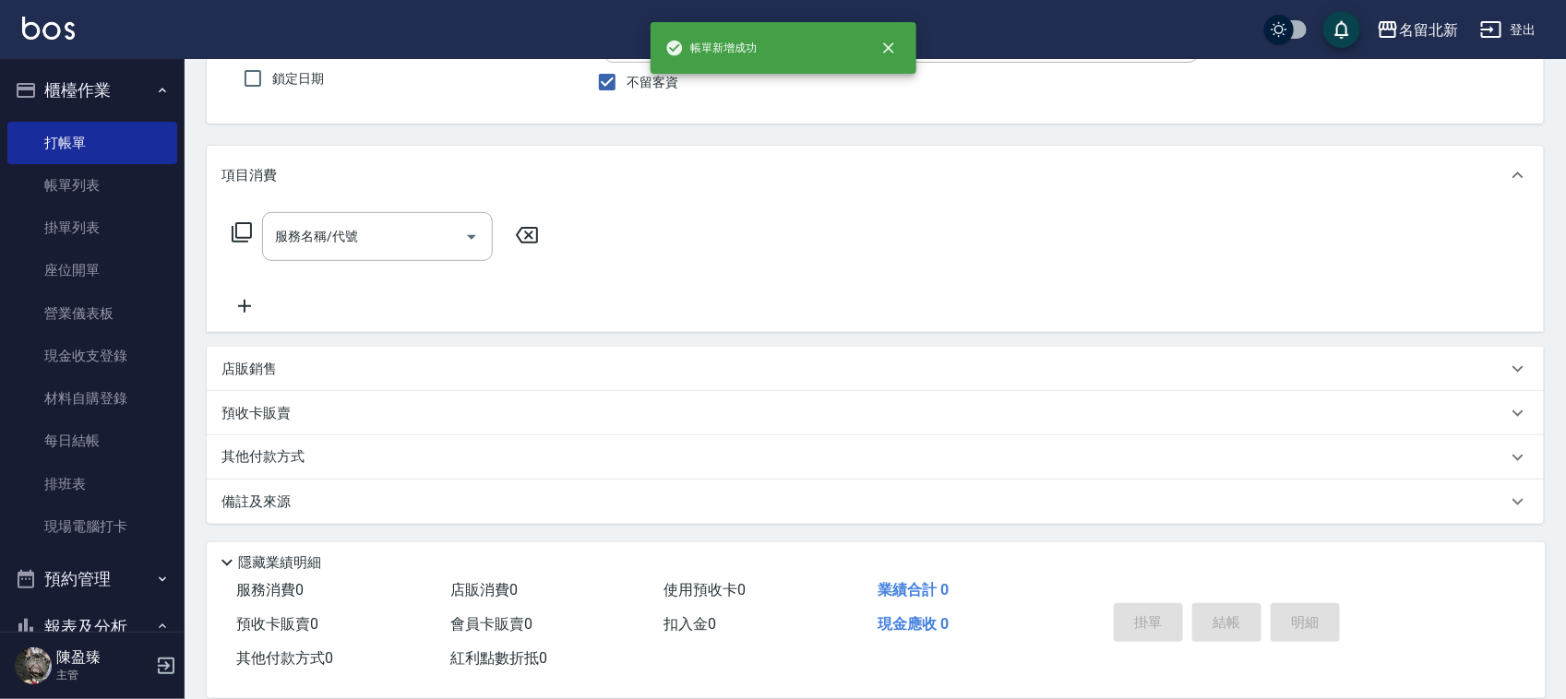
type input "詩芳-2"
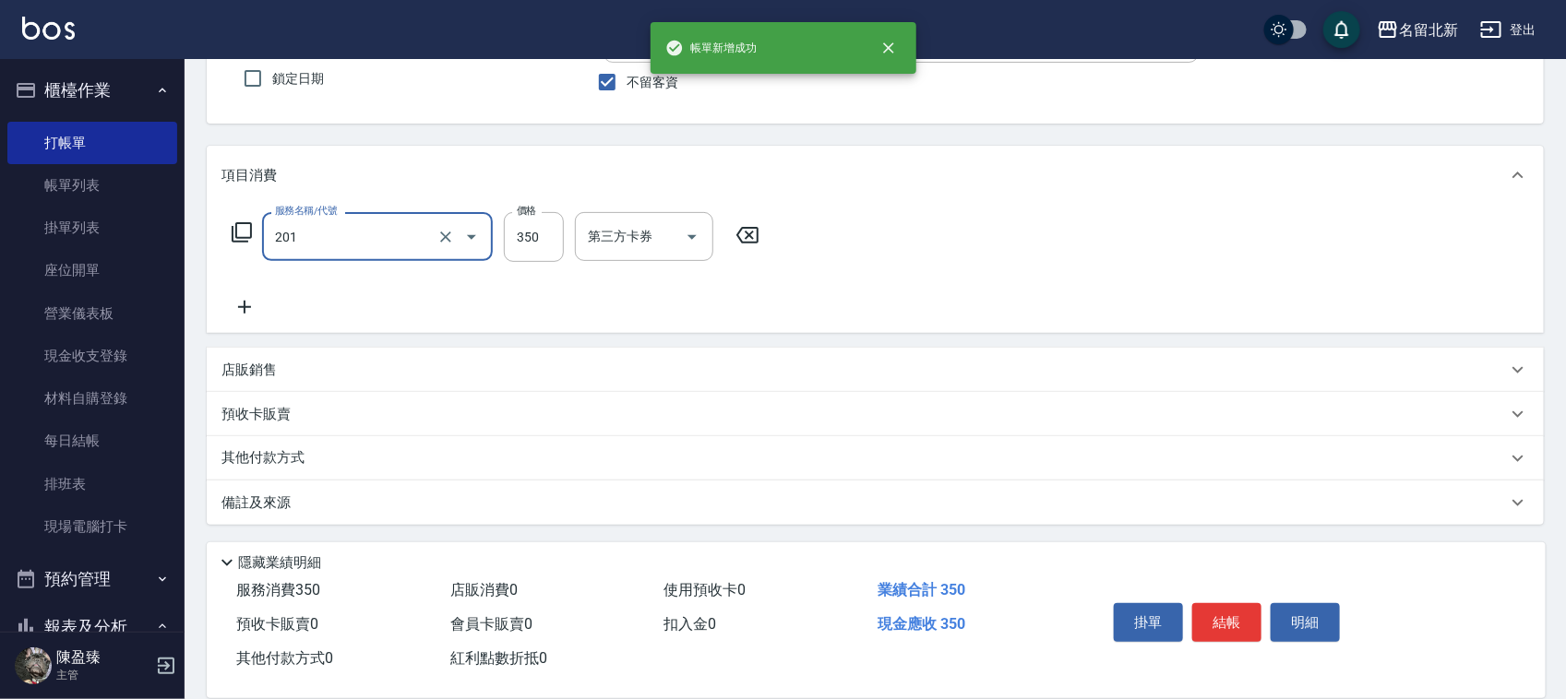
type input "一般洗髮(201)"
type input "100"
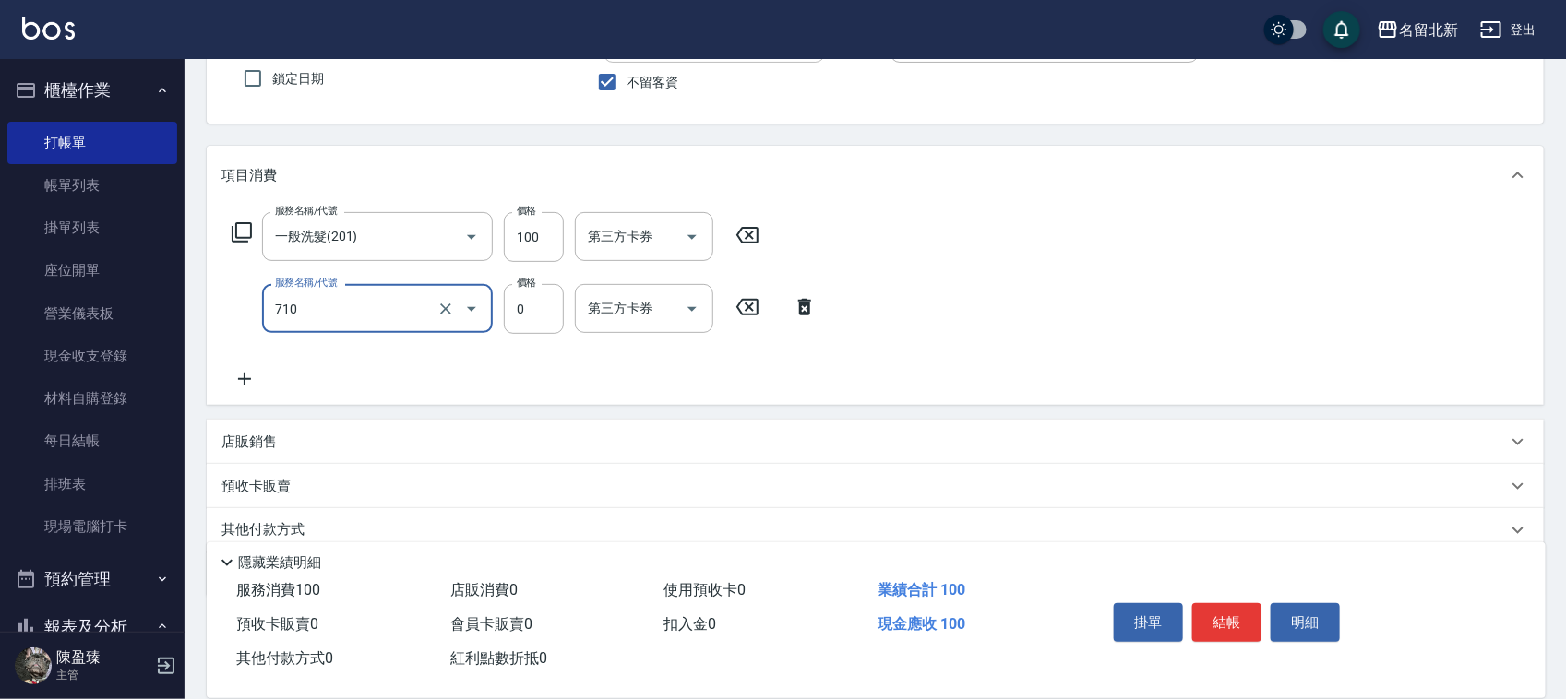
type input "互助100(710)"
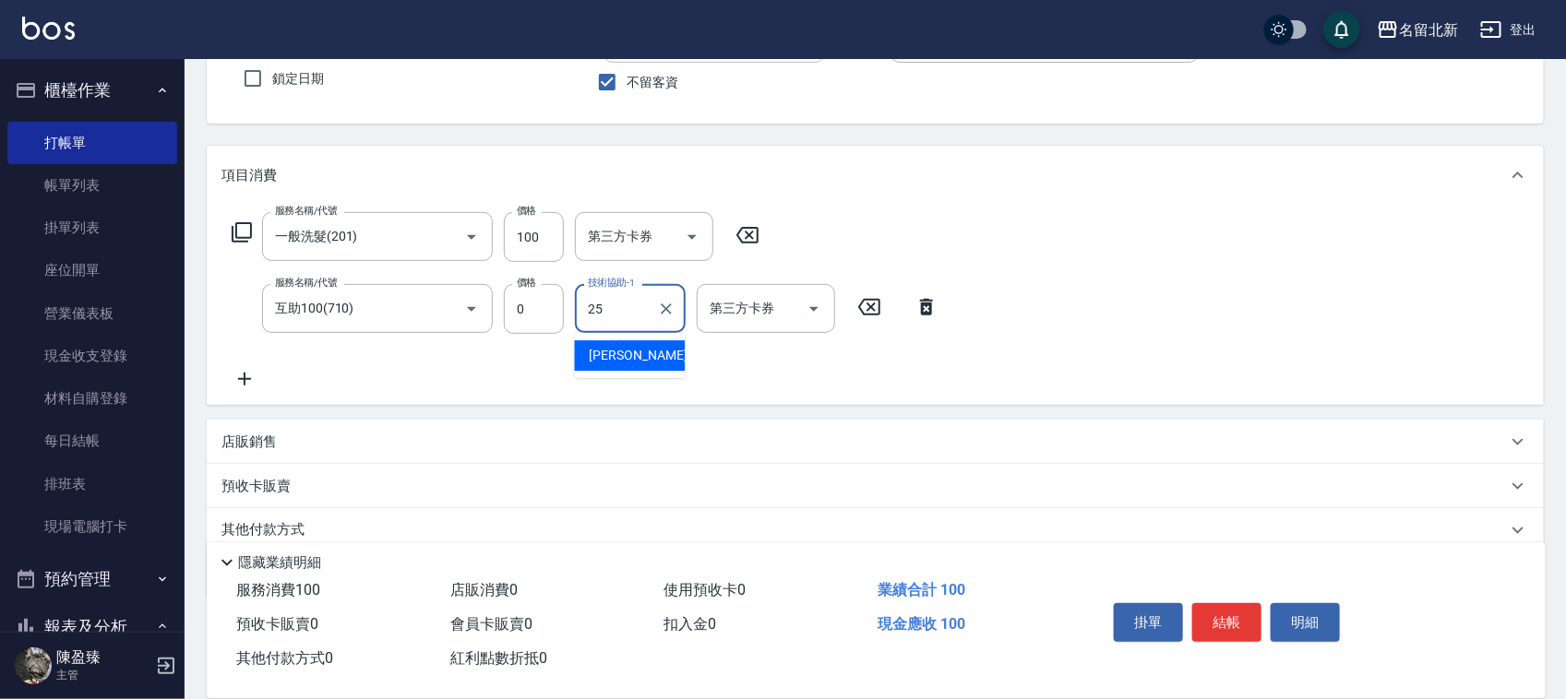
type input "禎禎-25"
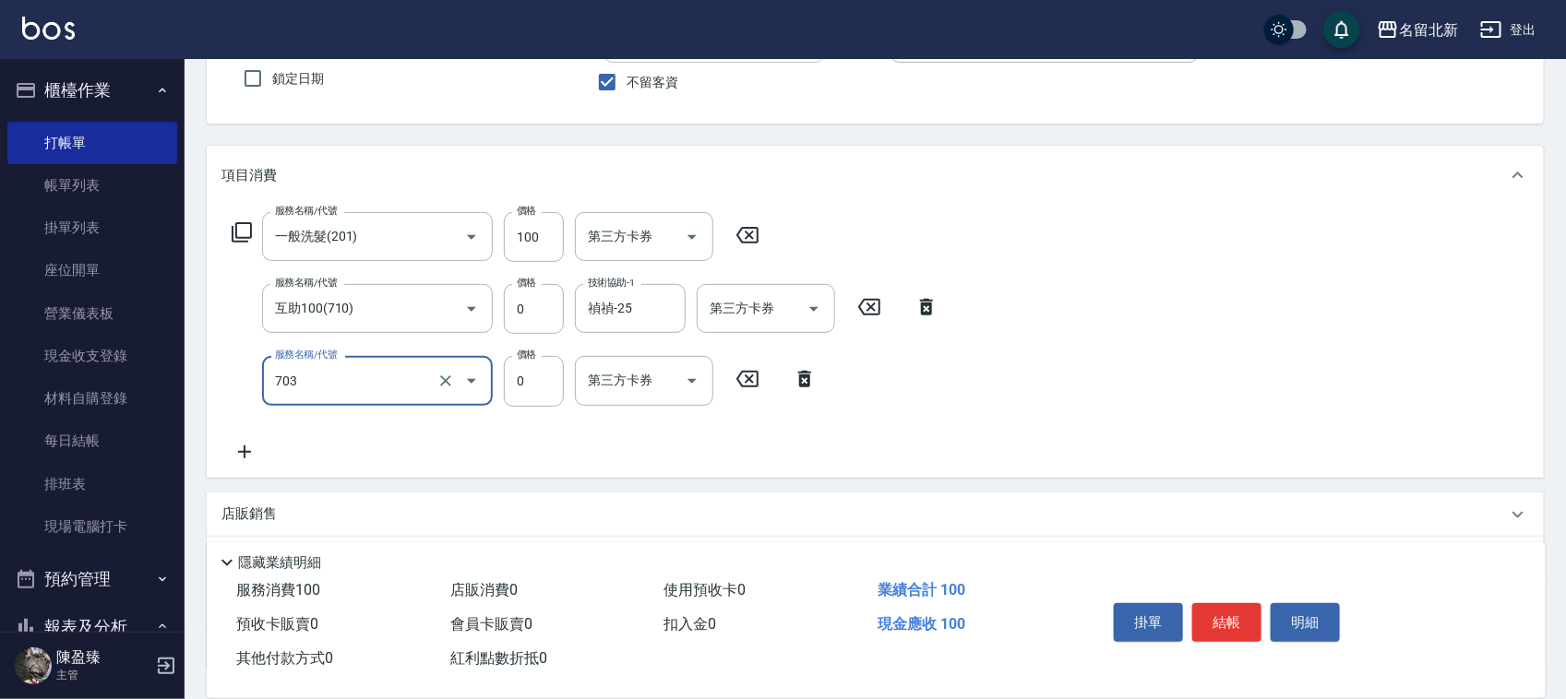
type input "洗髮.互助30(703)"
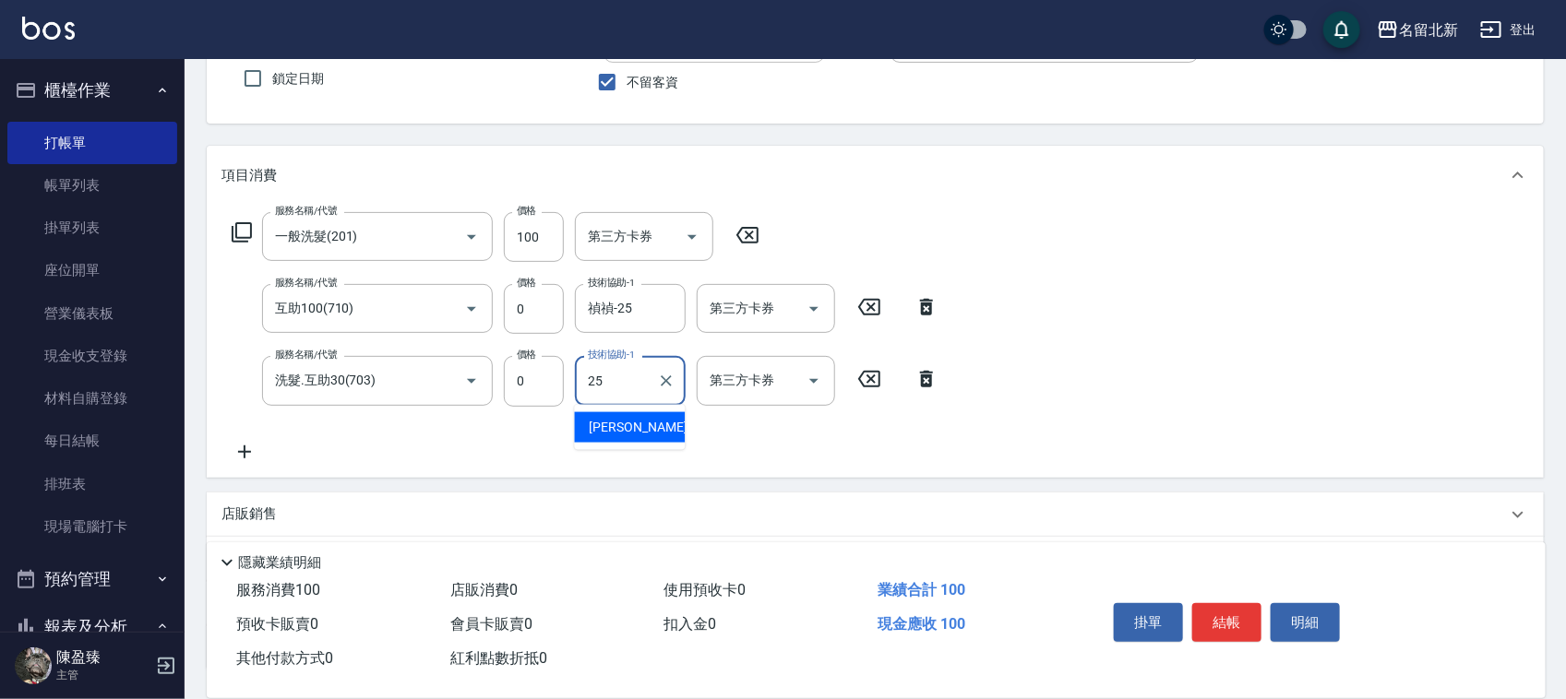
type input "禎禎-25"
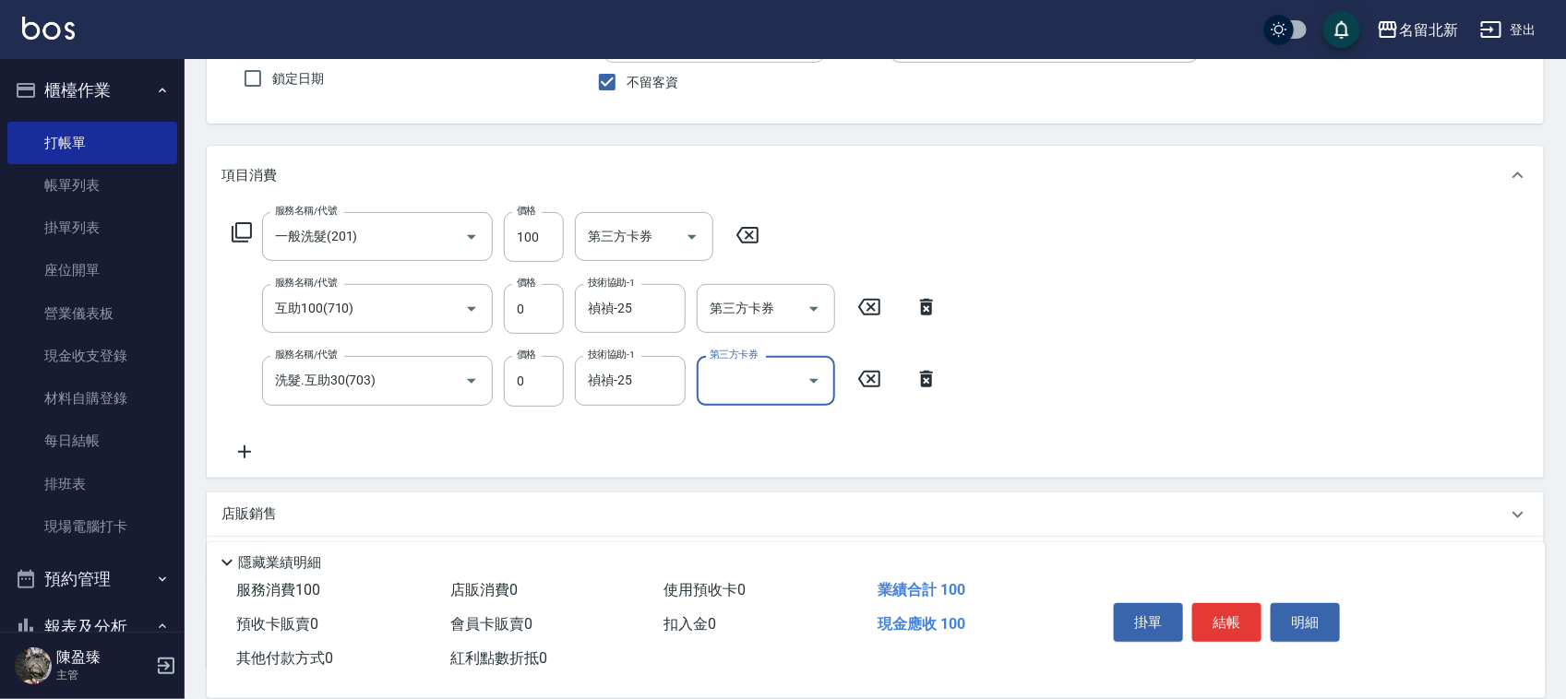
click at [1239, 611] on button "結帳" at bounding box center [1226, 622] width 69 height 39
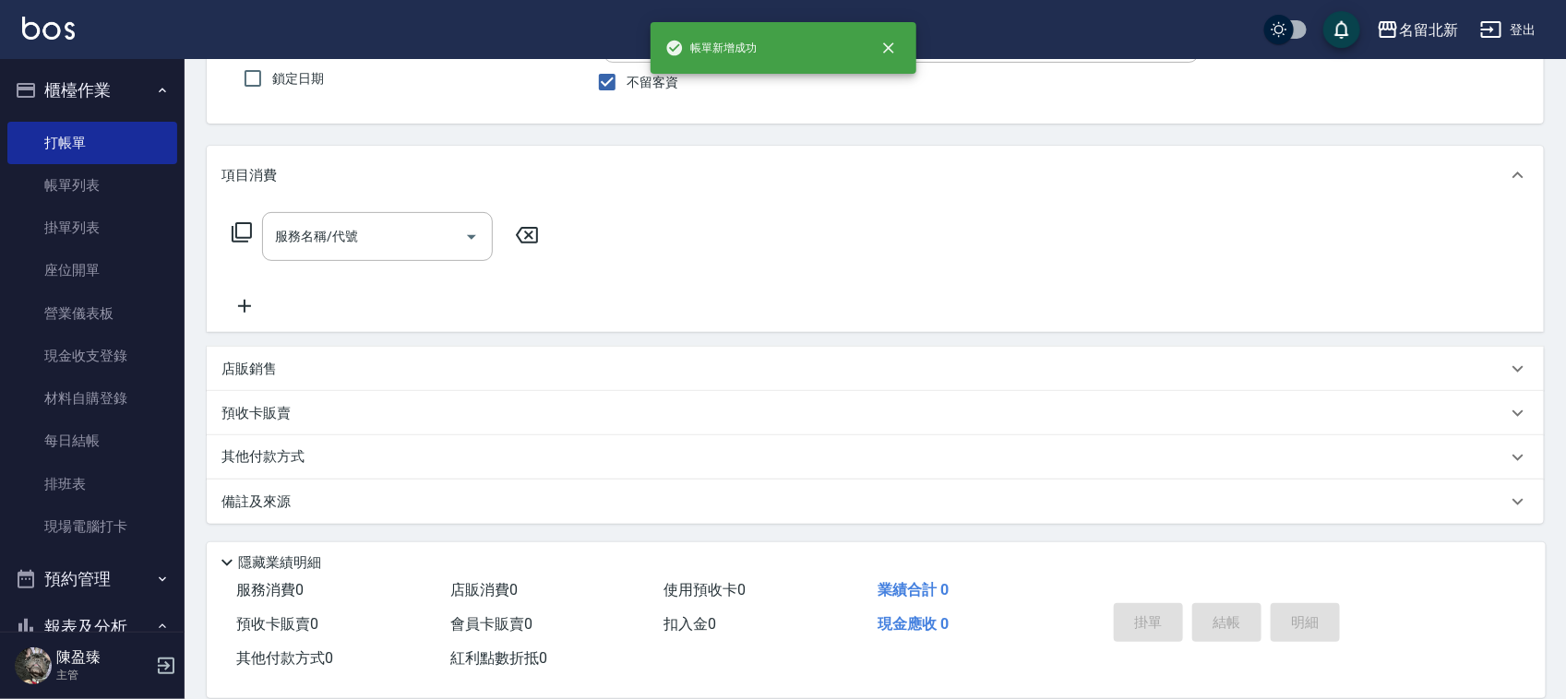
type input "詩芳-2"
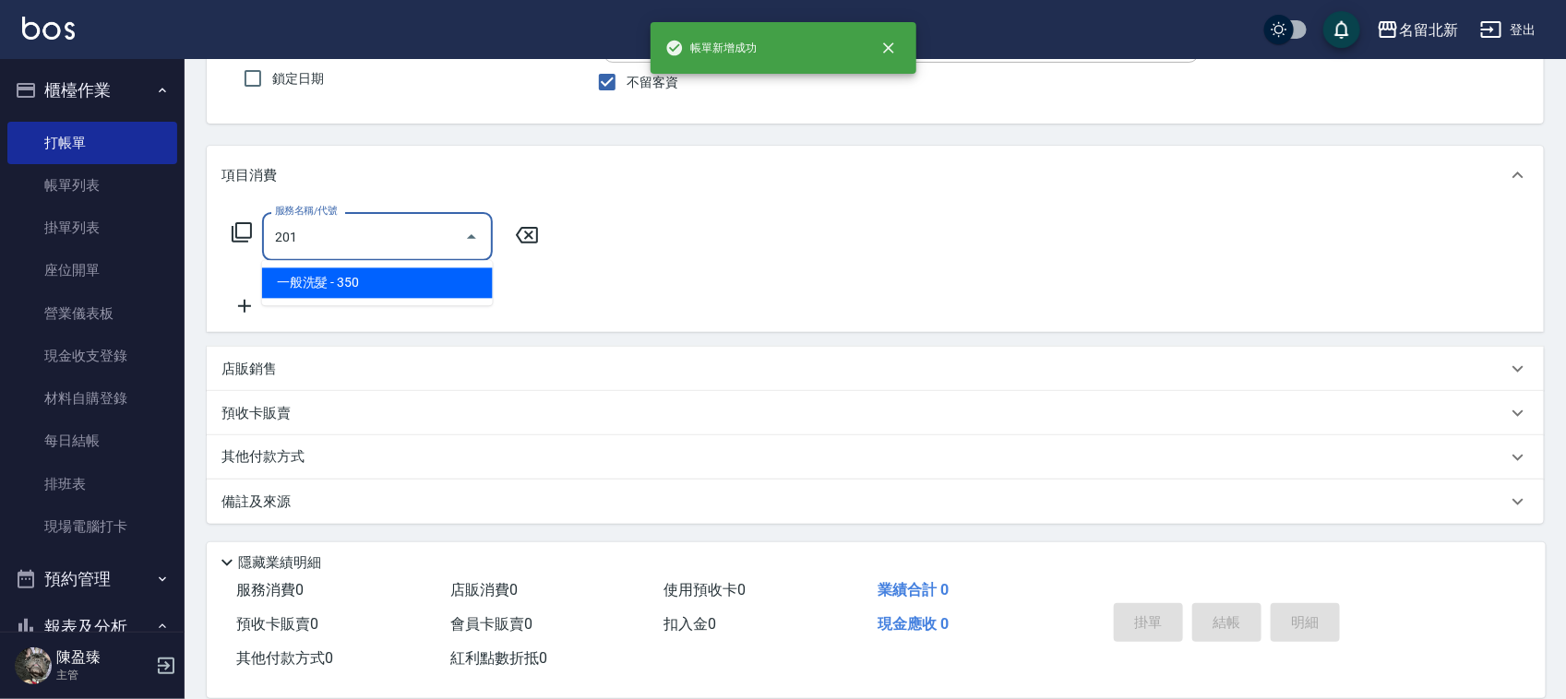
type input "一般洗髮(201)"
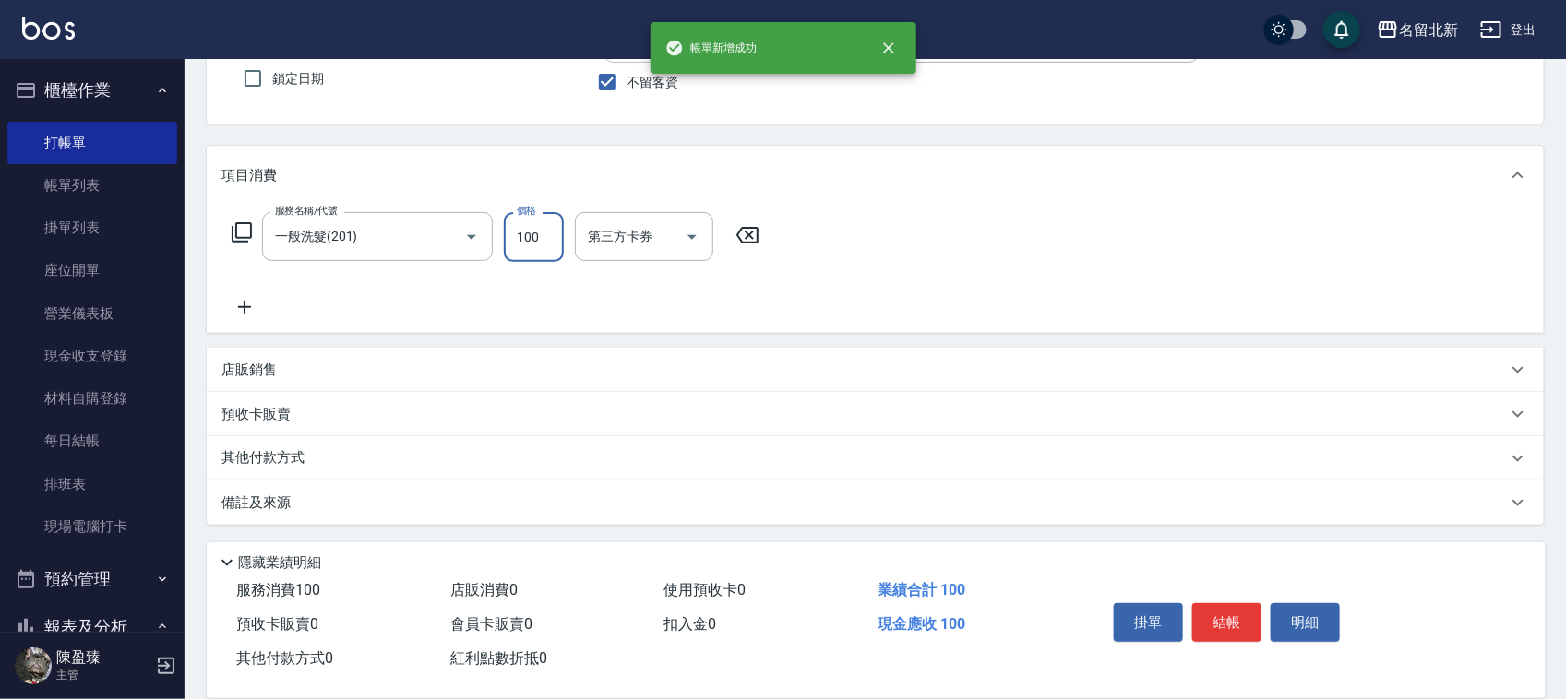
type input "100"
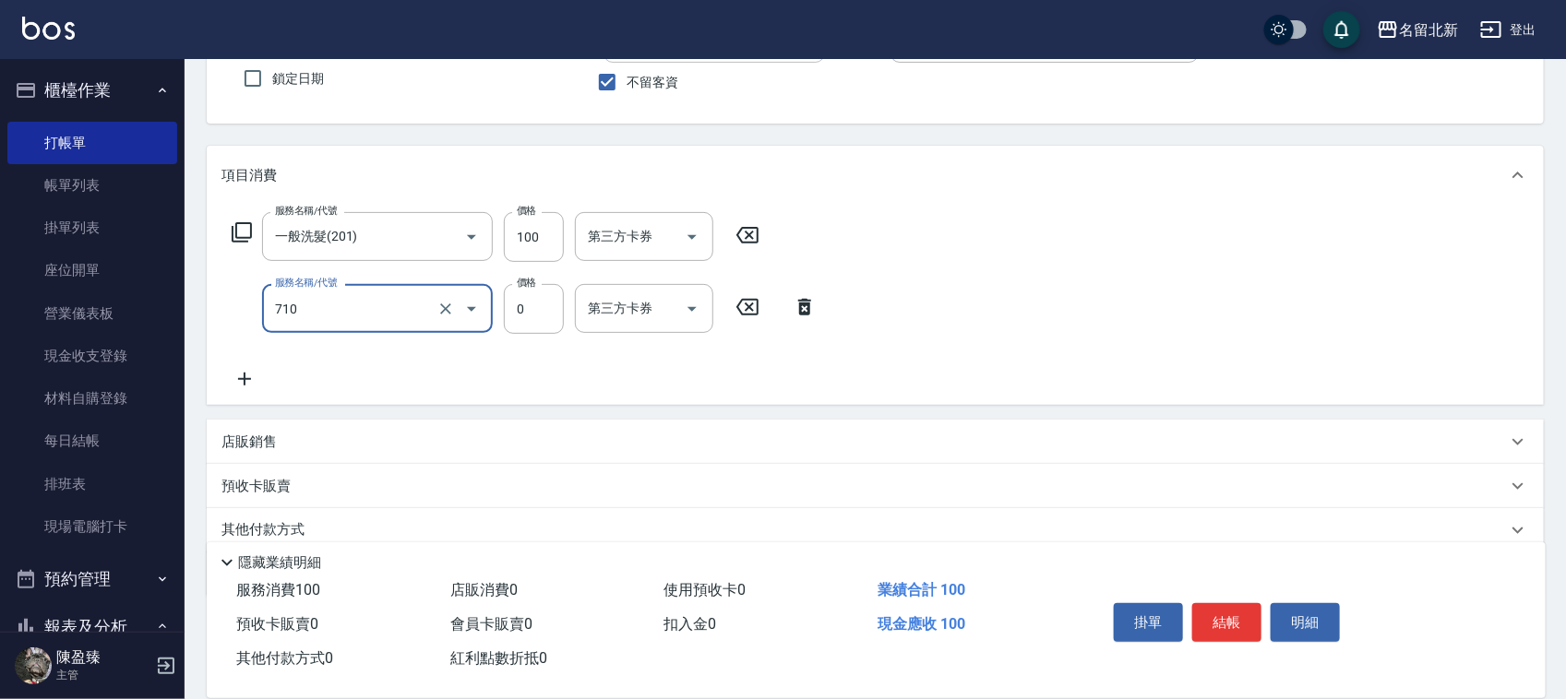
type input "互助100(710)"
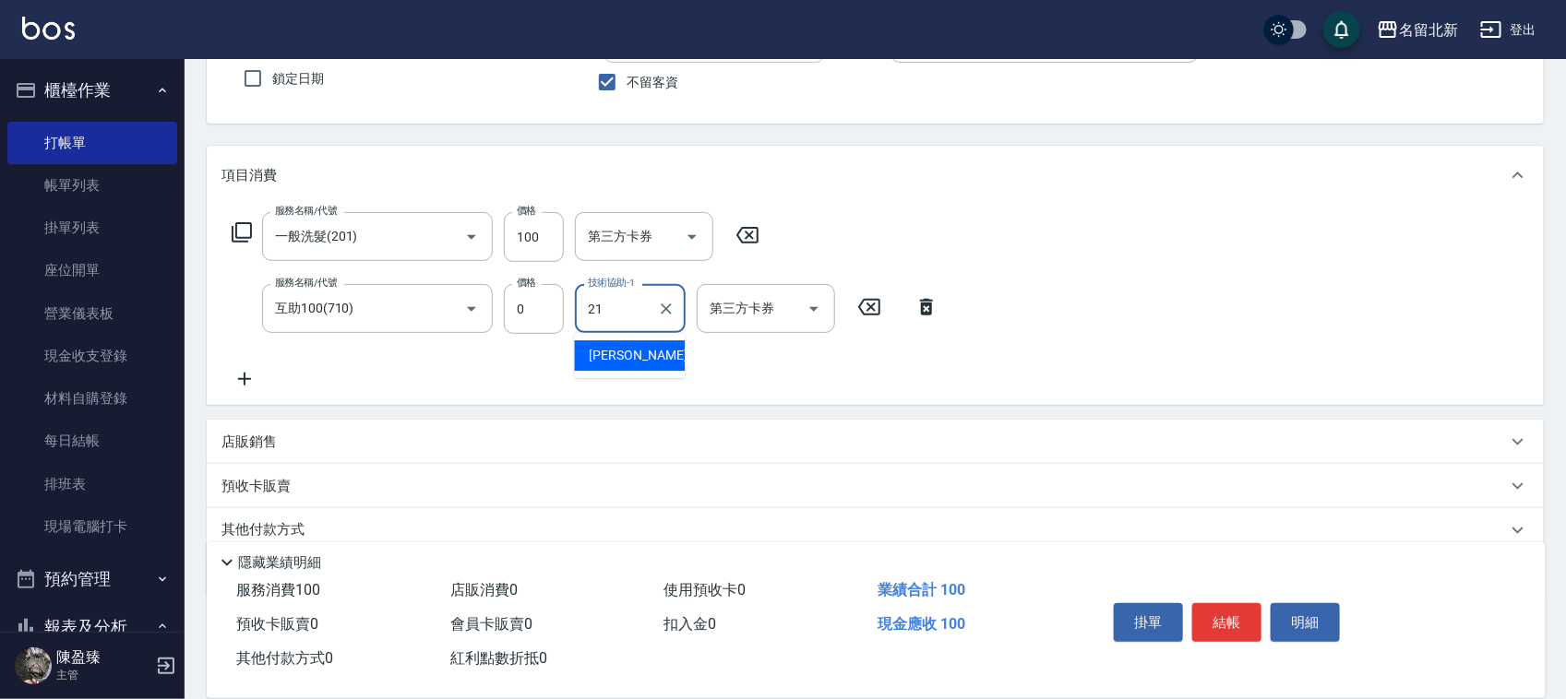
type input "艾莉莎-21"
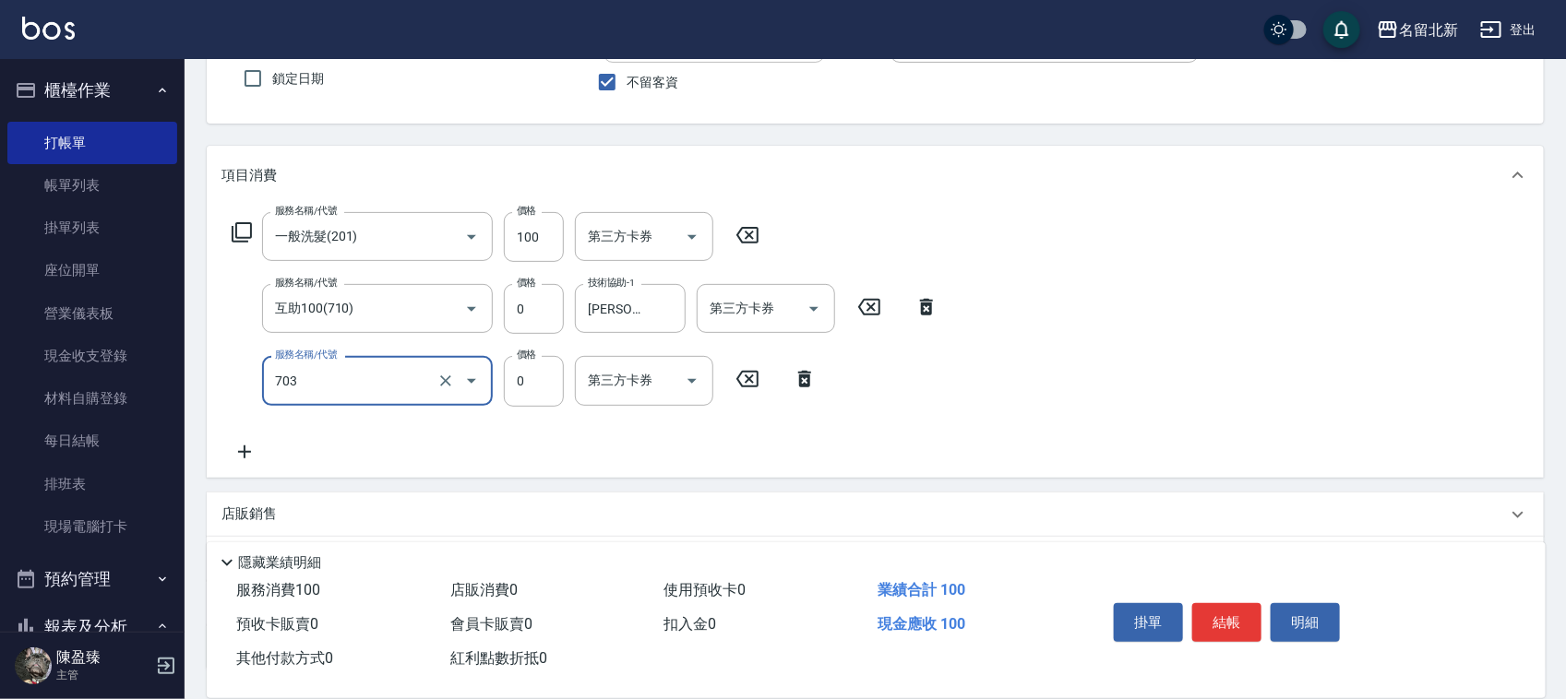
type input "洗髮.互助30(703)"
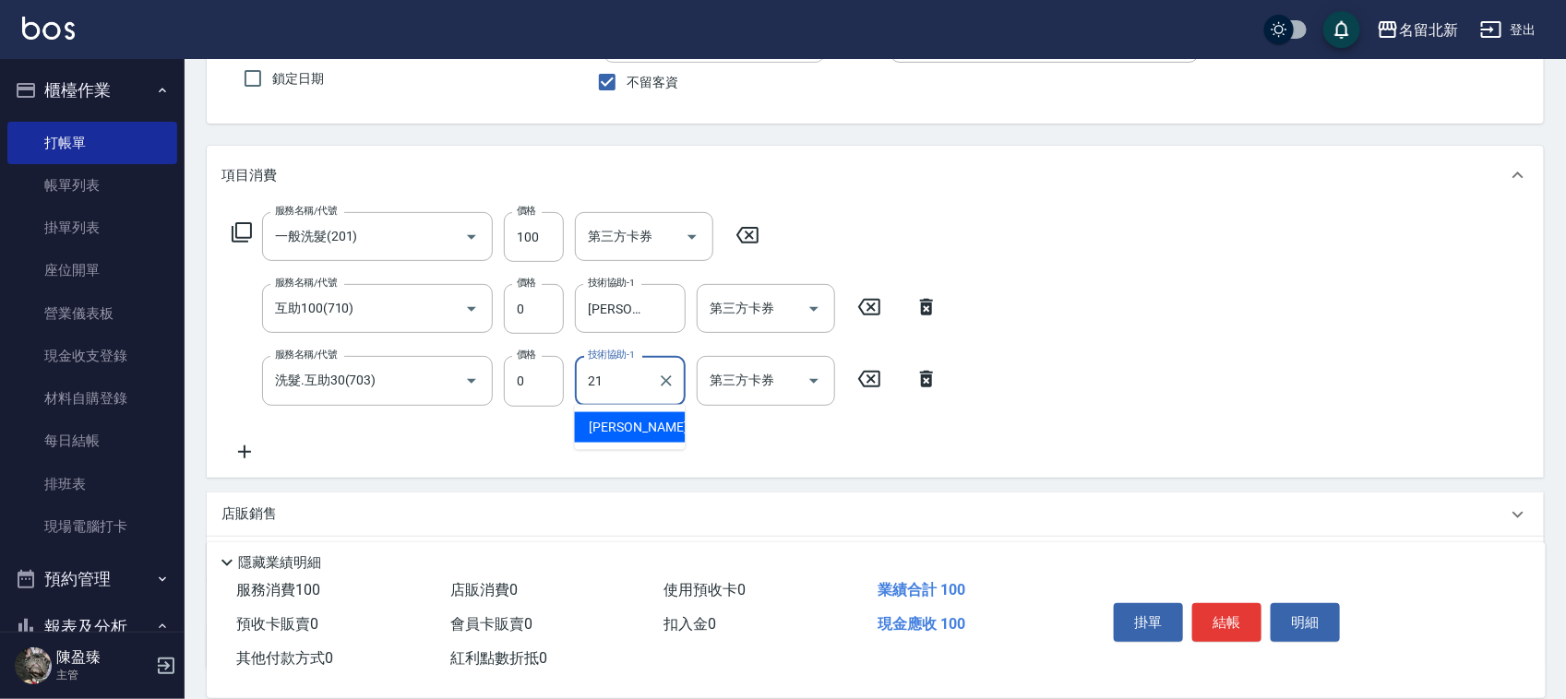
type input "艾莉莎-21"
click at [1239, 610] on button "結帳" at bounding box center [1226, 622] width 69 height 39
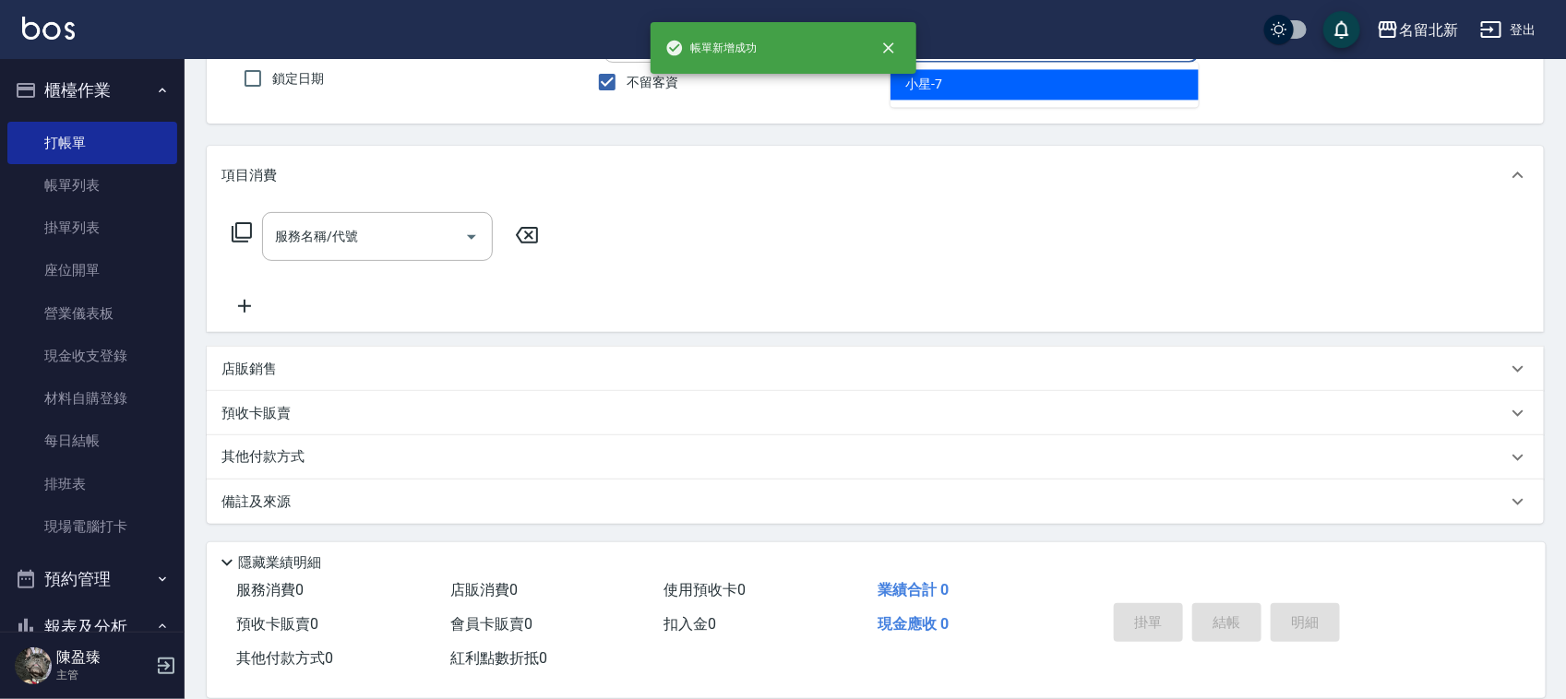
type input "小星-7"
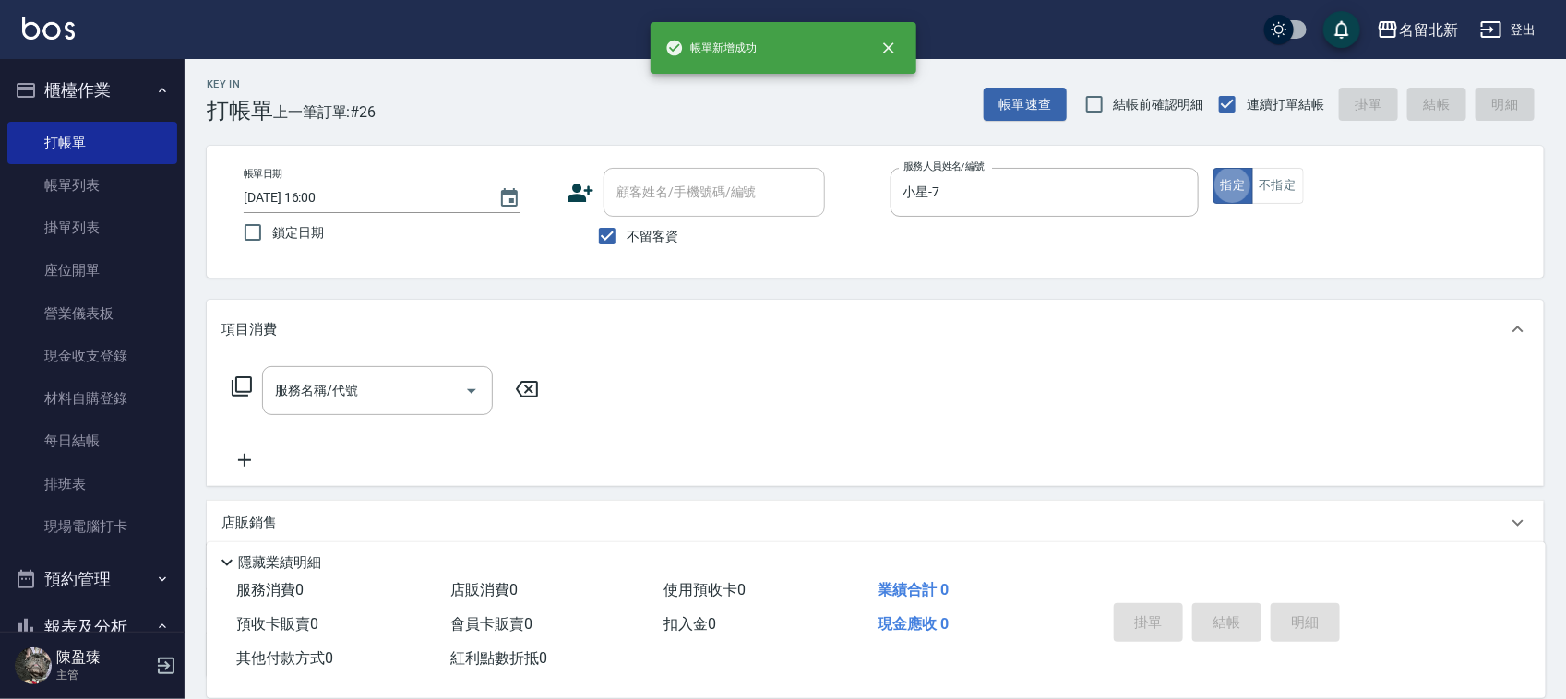
scroll to position [0, 0]
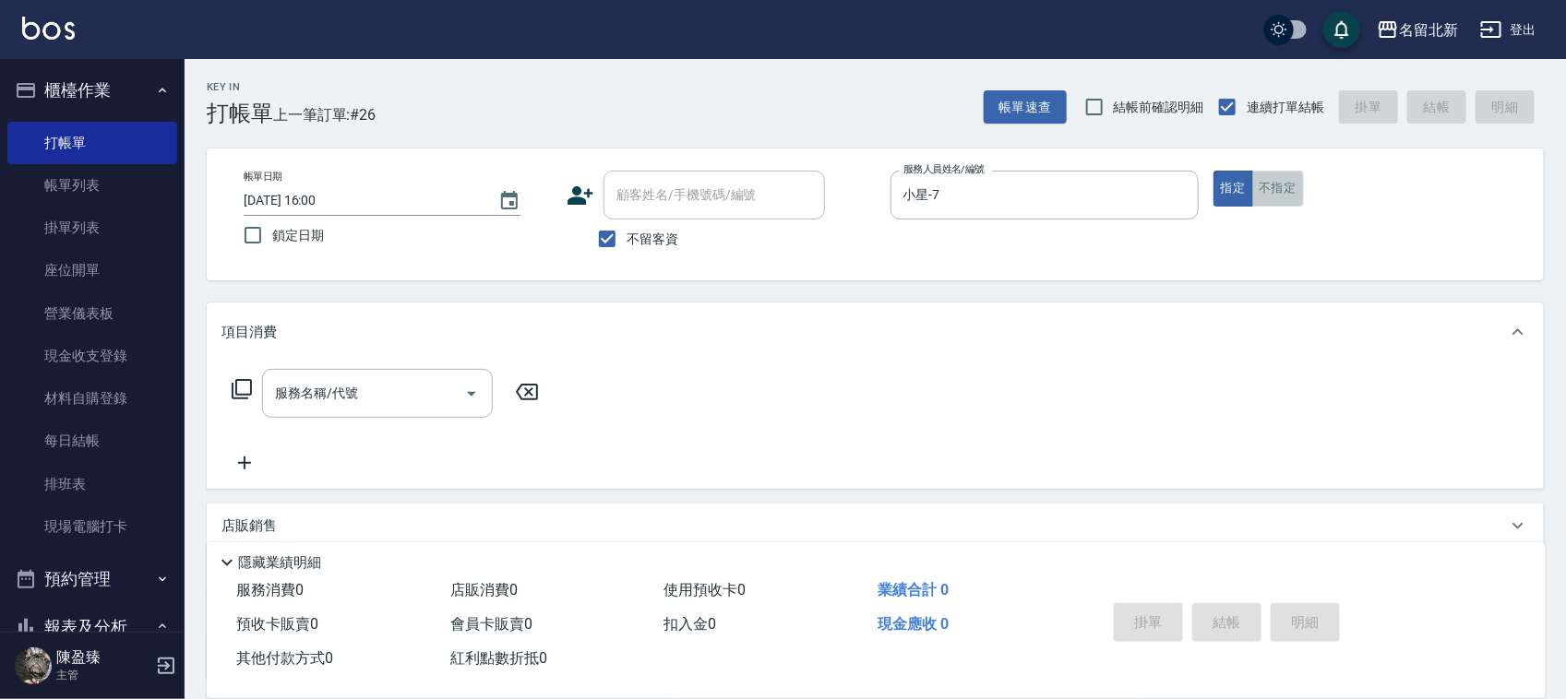
click at [1280, 177] on button "不指定" at bounding box center [1278, 189] width 52 height 36
drag, startPoint x: 325, startPoint y: 416, endPoint x: 320, endPoint y: 397, distance: 19.9
click at [321, 408] on div "服務名稱/代號" at bounding box center [377, 393] width 231 height 49
click at [320, 398] on input "服務名稱/代號" at bounding box center [363, 393] width 186 height 32
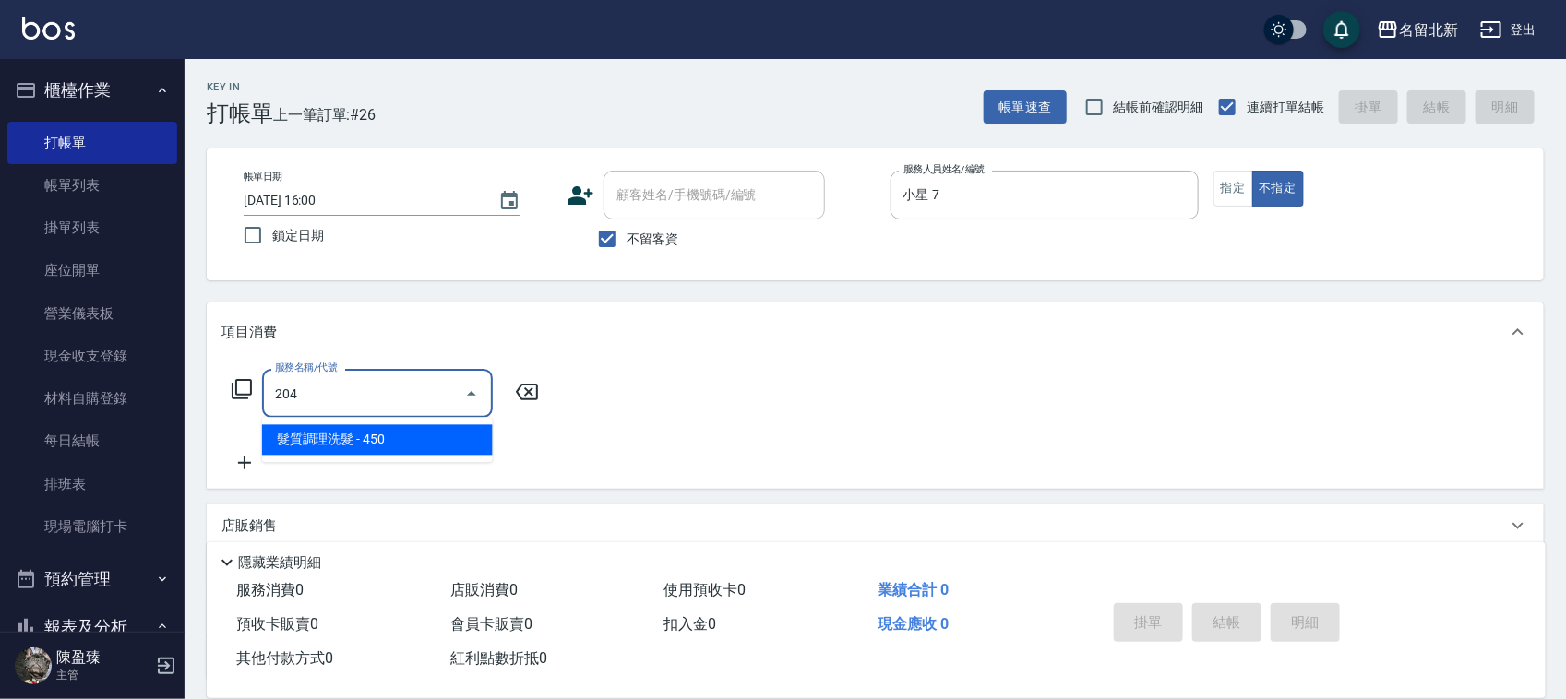
type input "髮質調理洗髮(204)"
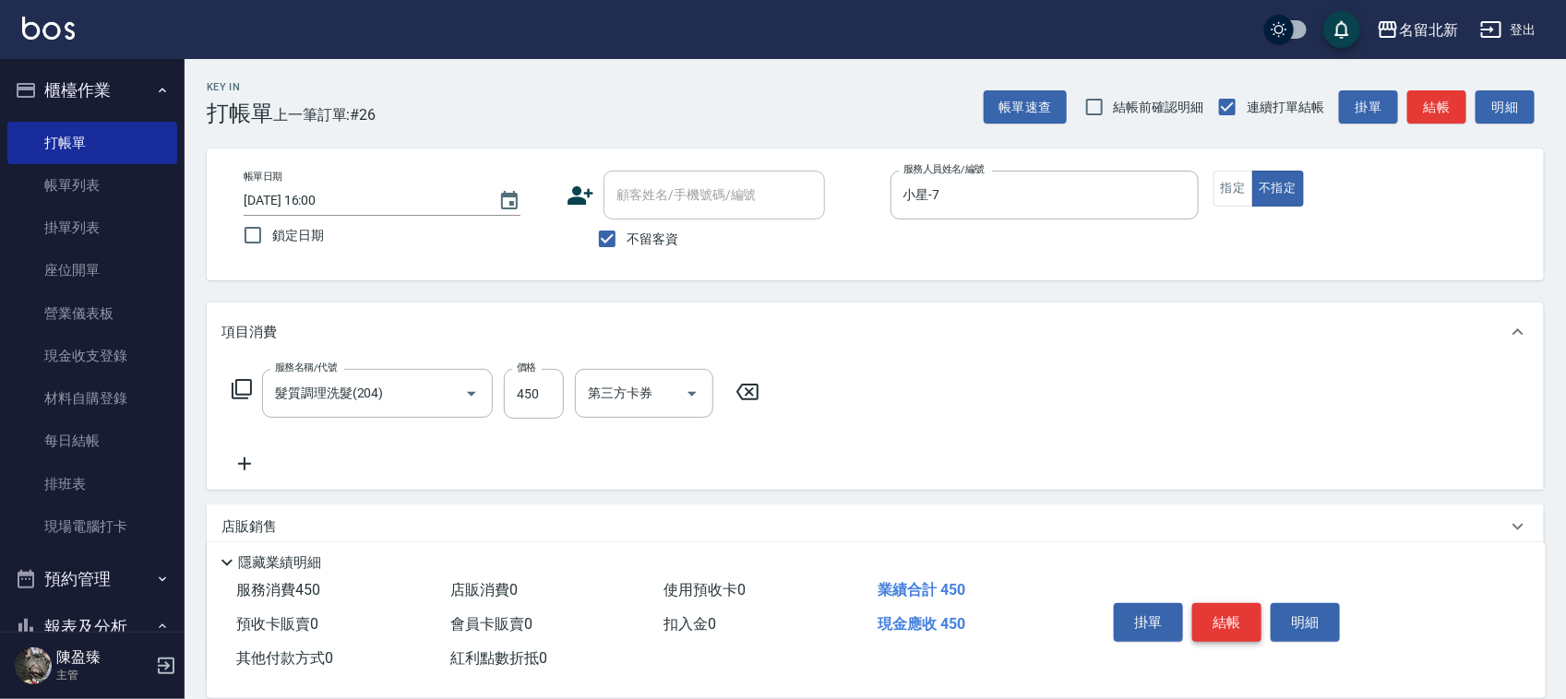
drag, startPoint x: 1191, startPoint y: 638, endPoint x: 1200, endPoint y: 616, distance: 23.1
click at [1197, 626] on div "掛單 結帳 明細" at bounding box center [1226, 625] width 241 height 58
click at [1200, 616] on button "結帳" at bounding box center [1226, 622] width 69 height 39
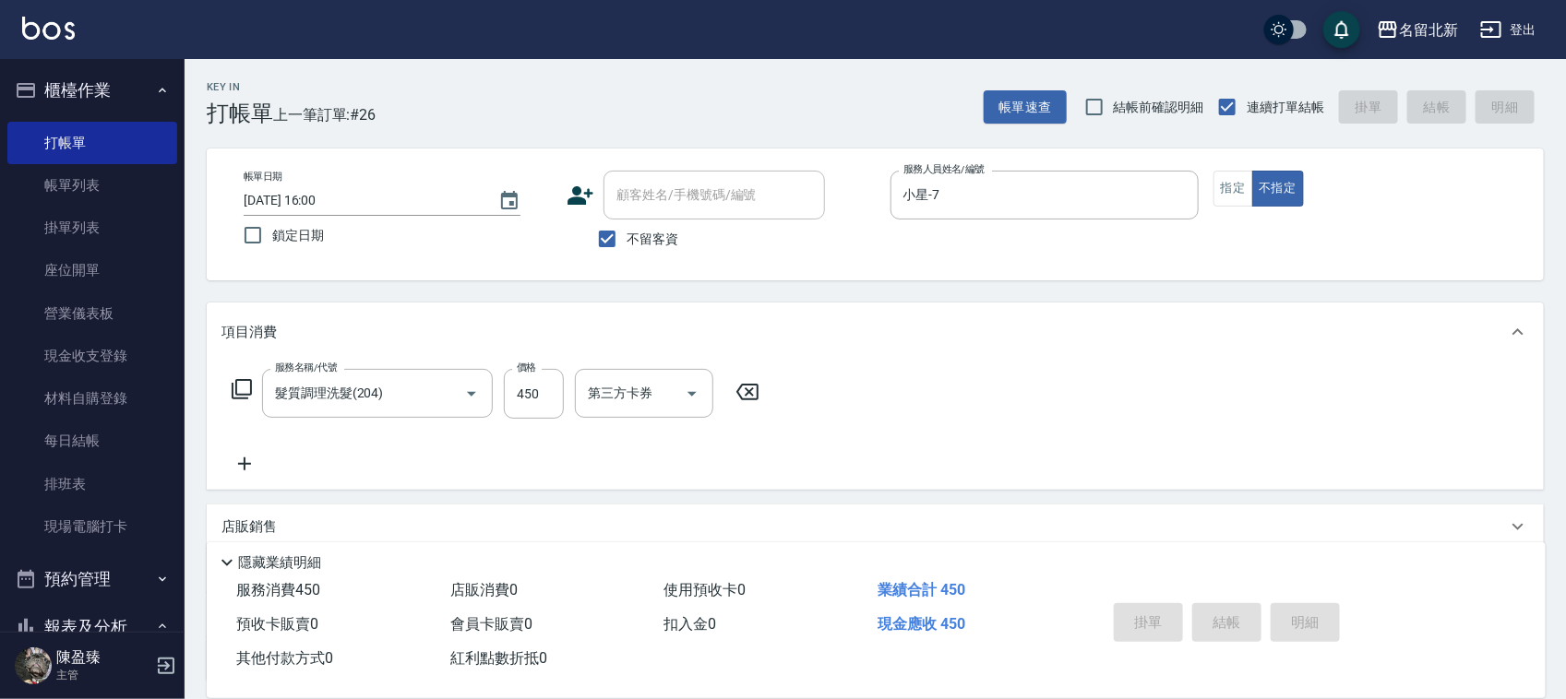
type input "2025/08/16 16:01"
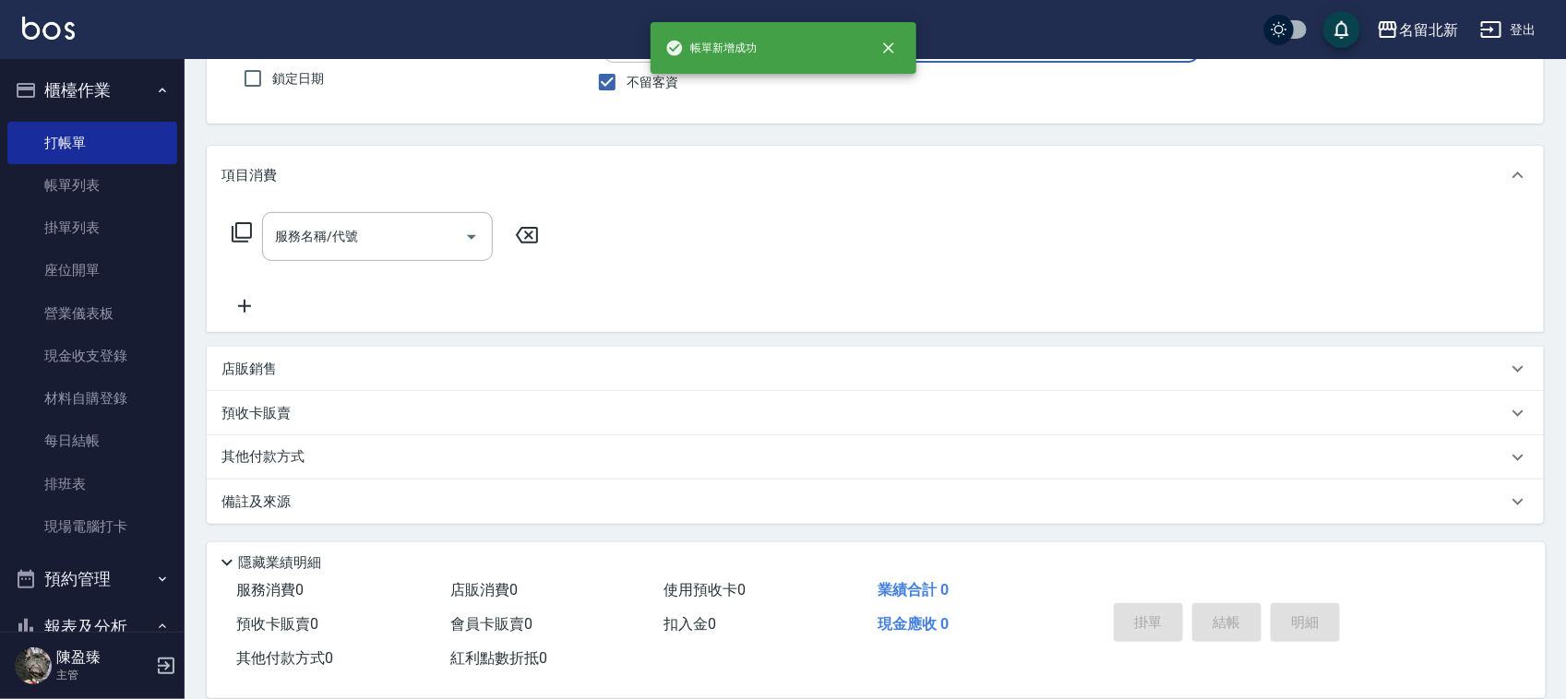
scroll to position [346, 0]
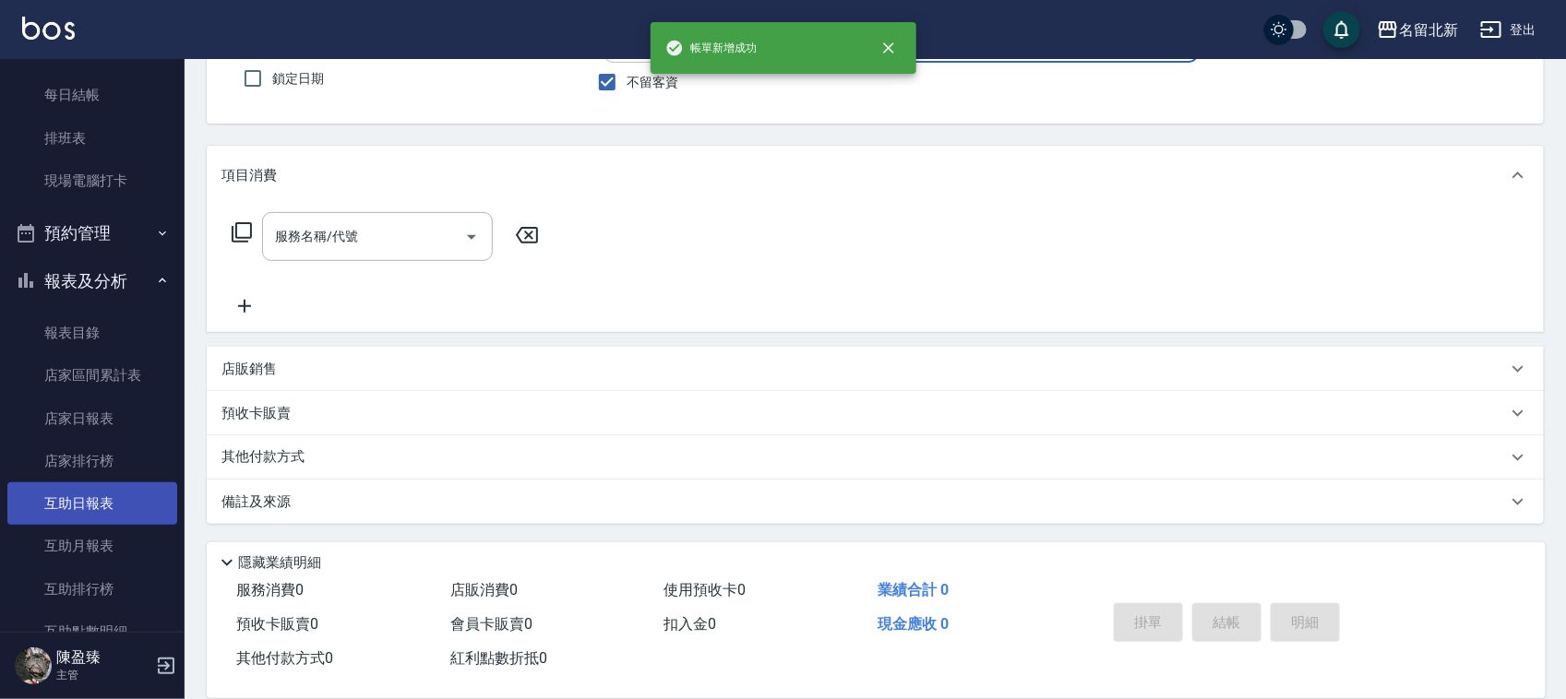
click at [90, 494] on link "互助日報表" at bounding box center [92, 504] width 170 height 42
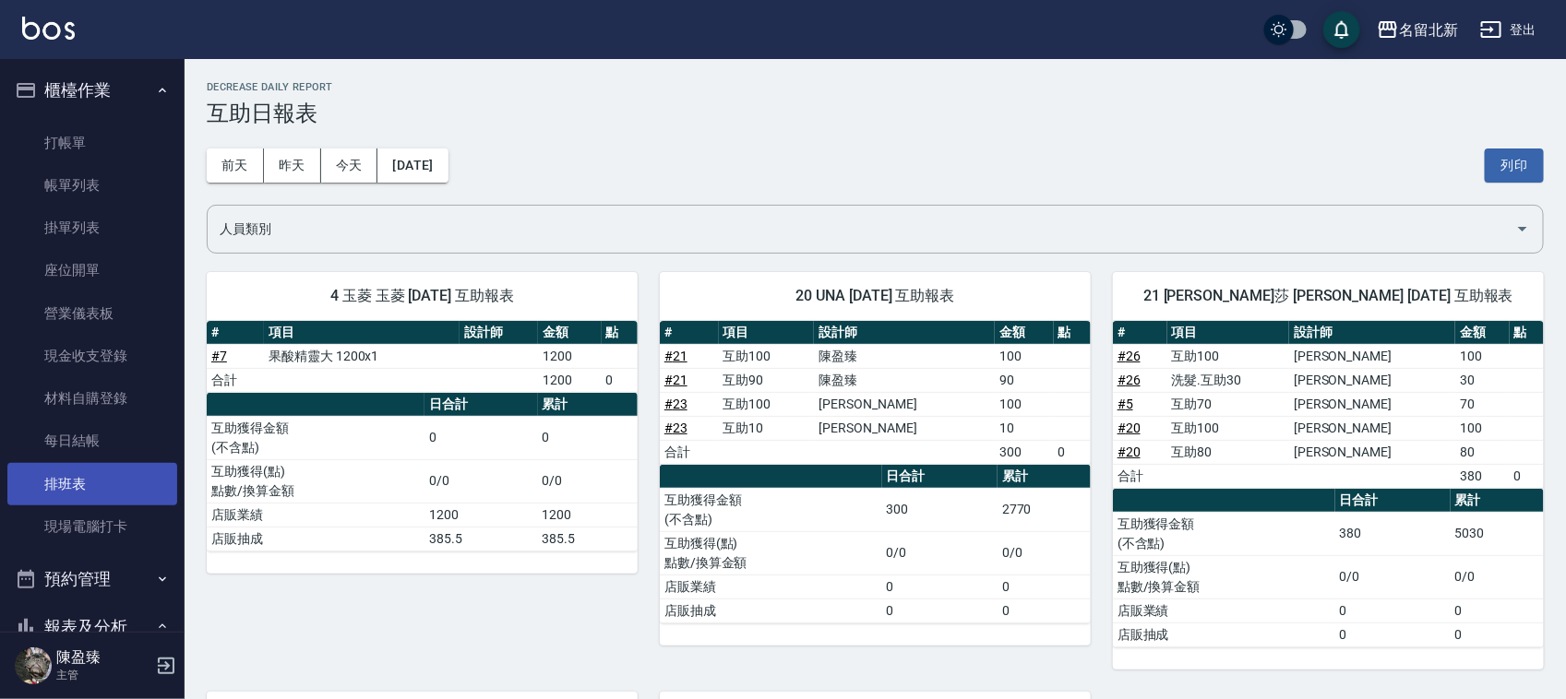
drag, startPoint x: 69, startPoint y: 475, endPoint x: 97, endPoint y: 471, distance: 27.9
click at [69, 473] on link "排班表" at bounding box center [92, 484] width 170 height 42
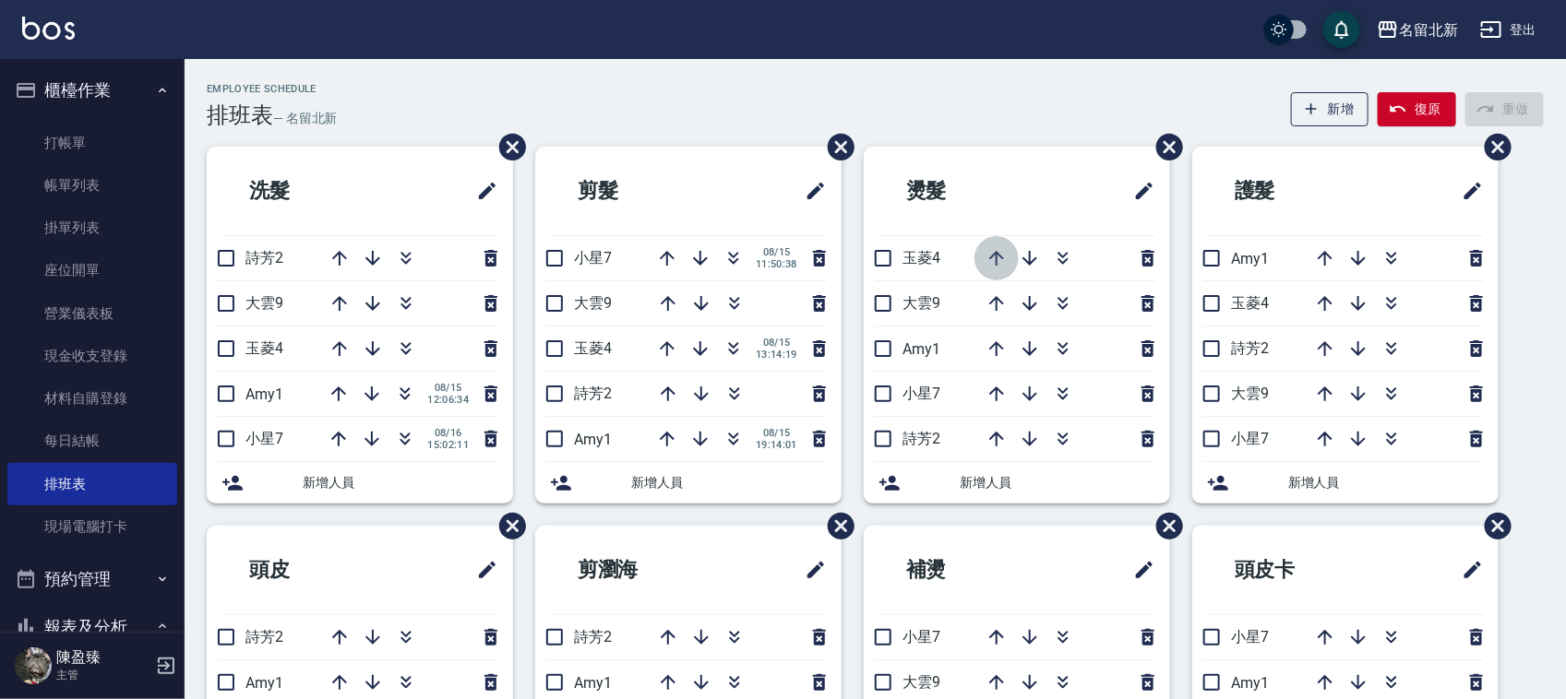
click at [996, 256] on icon "button" at bounding box center [996, 258] width 15 height 15
drag, startPoint x: 726, startPoint y: 260, endPoint x: 766, endPoint y: 231, distance: 49.5
click at [726, 266] on icon "button" at bounding box center [733, 258] width 22 height 22
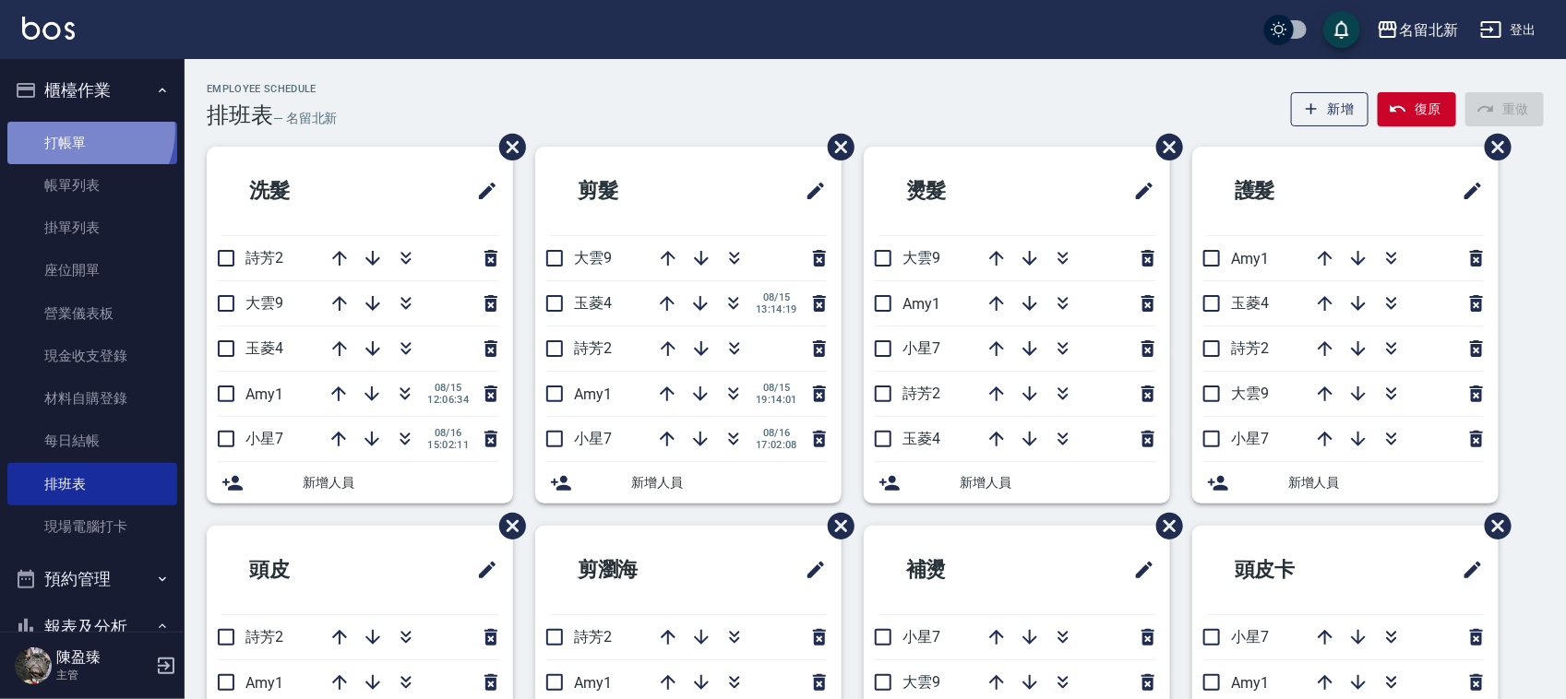
click at [77, 129] on link "打帳單" at bounding box center [92, 143] width 170 height 42
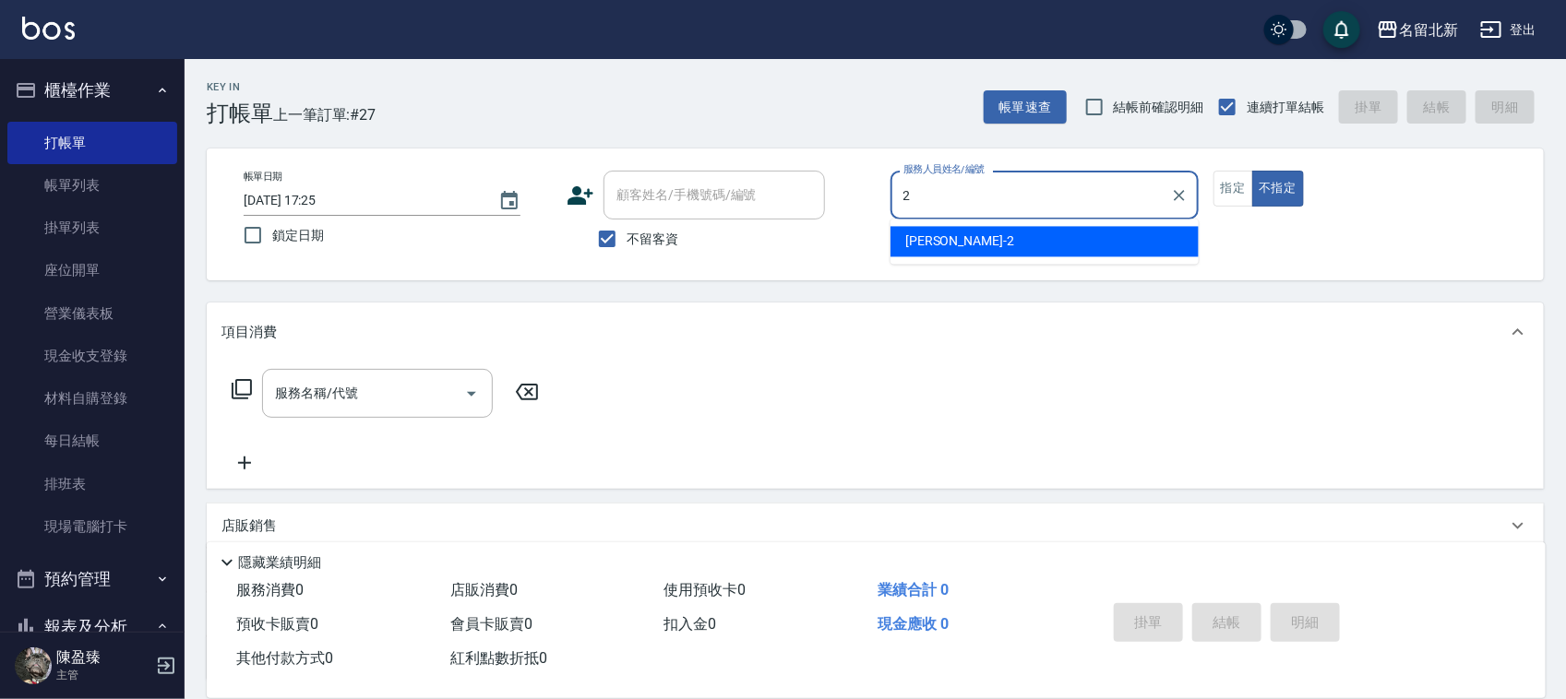
type input "詩芳-2"
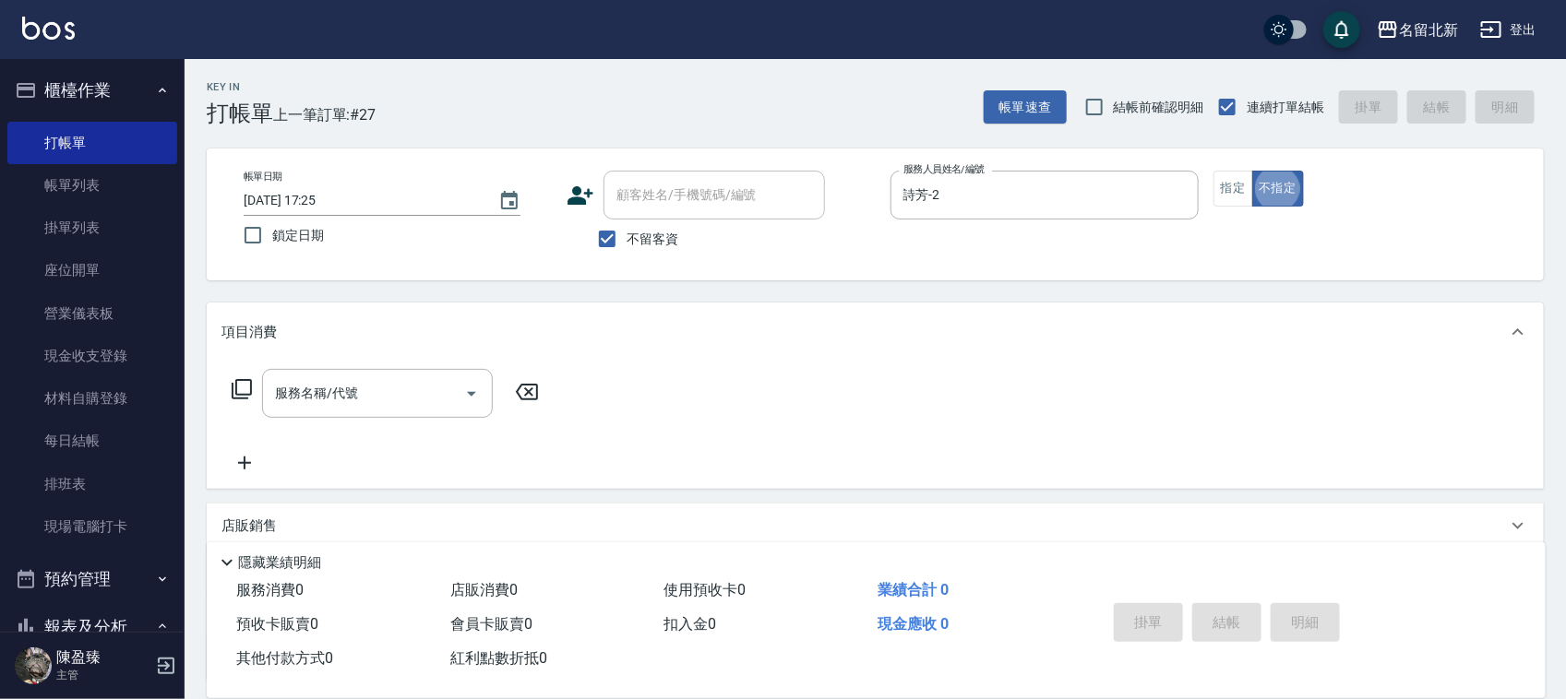
type button "false"
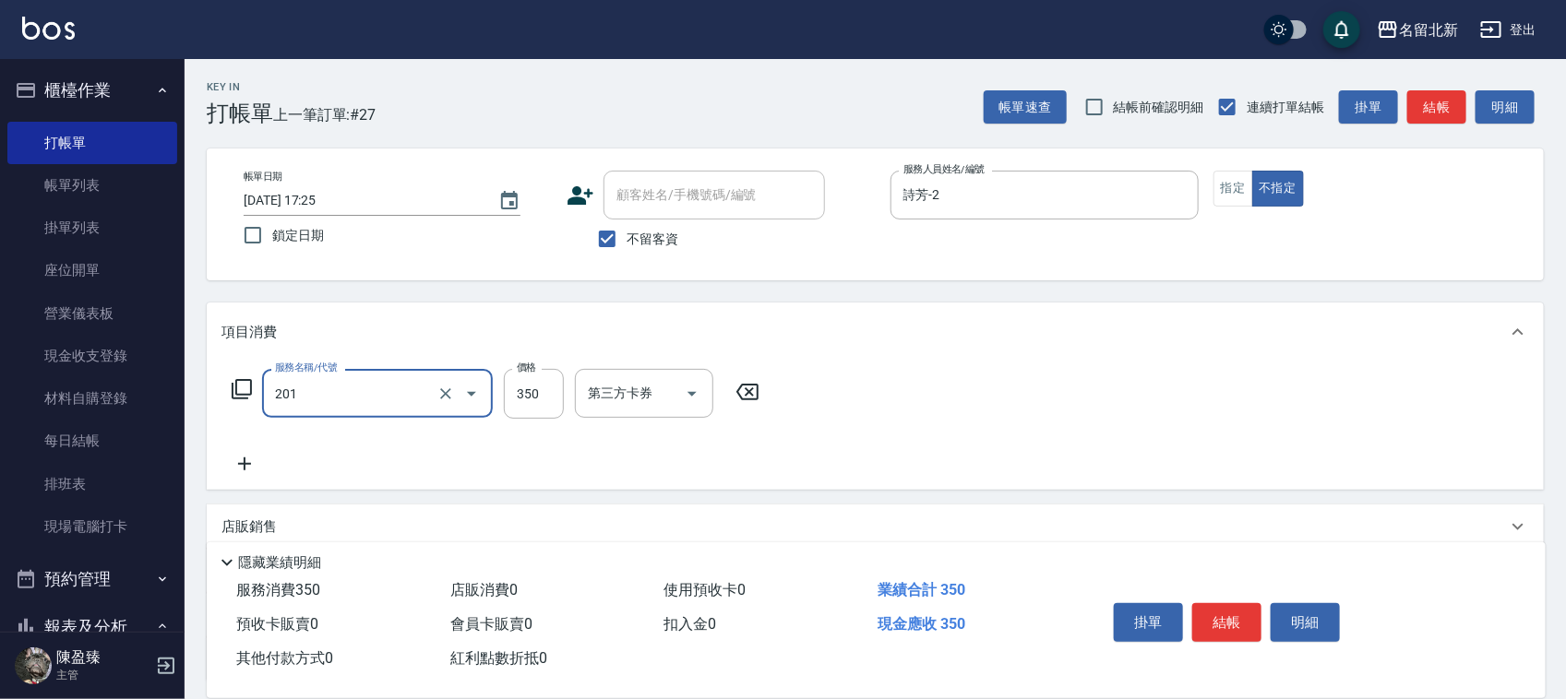
type input "一般洗髮(201)"
type input "100"
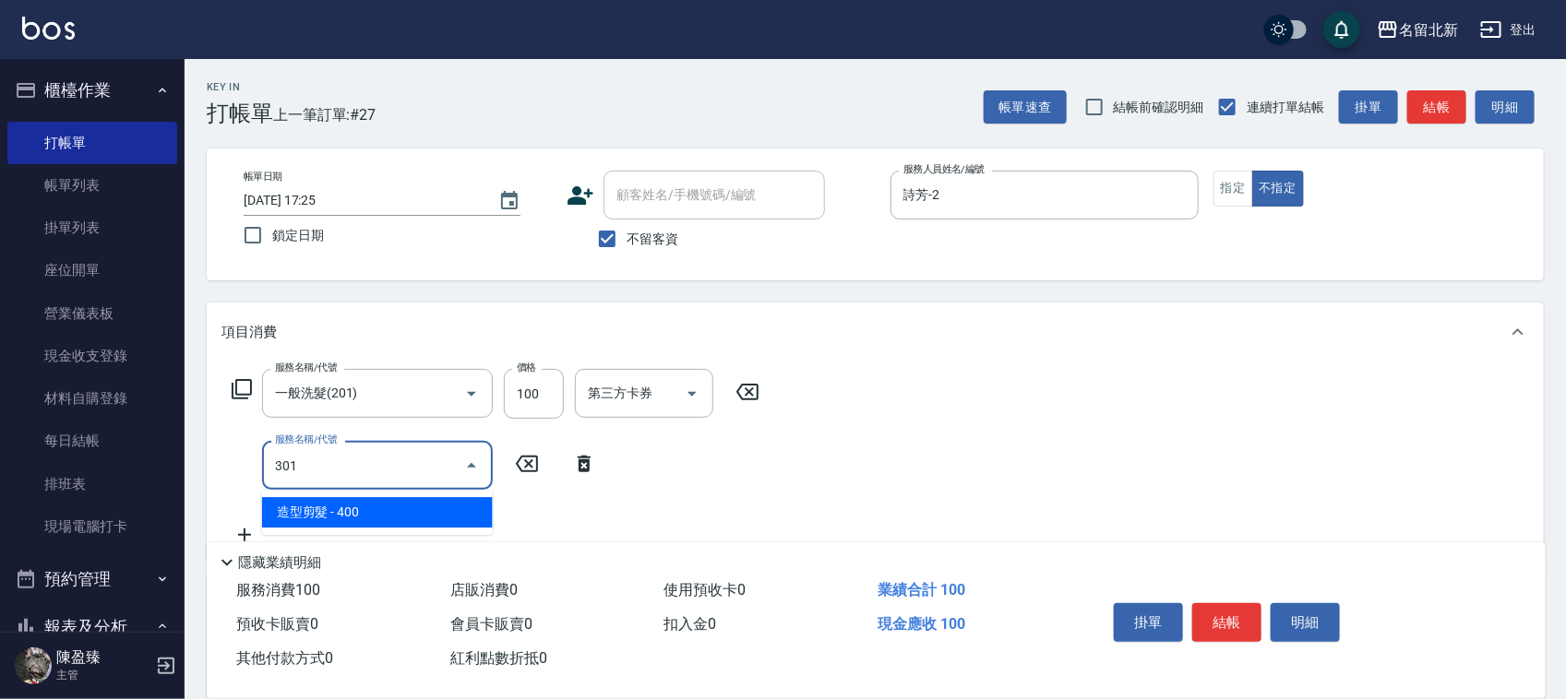
type input "造型剪髮(301)"
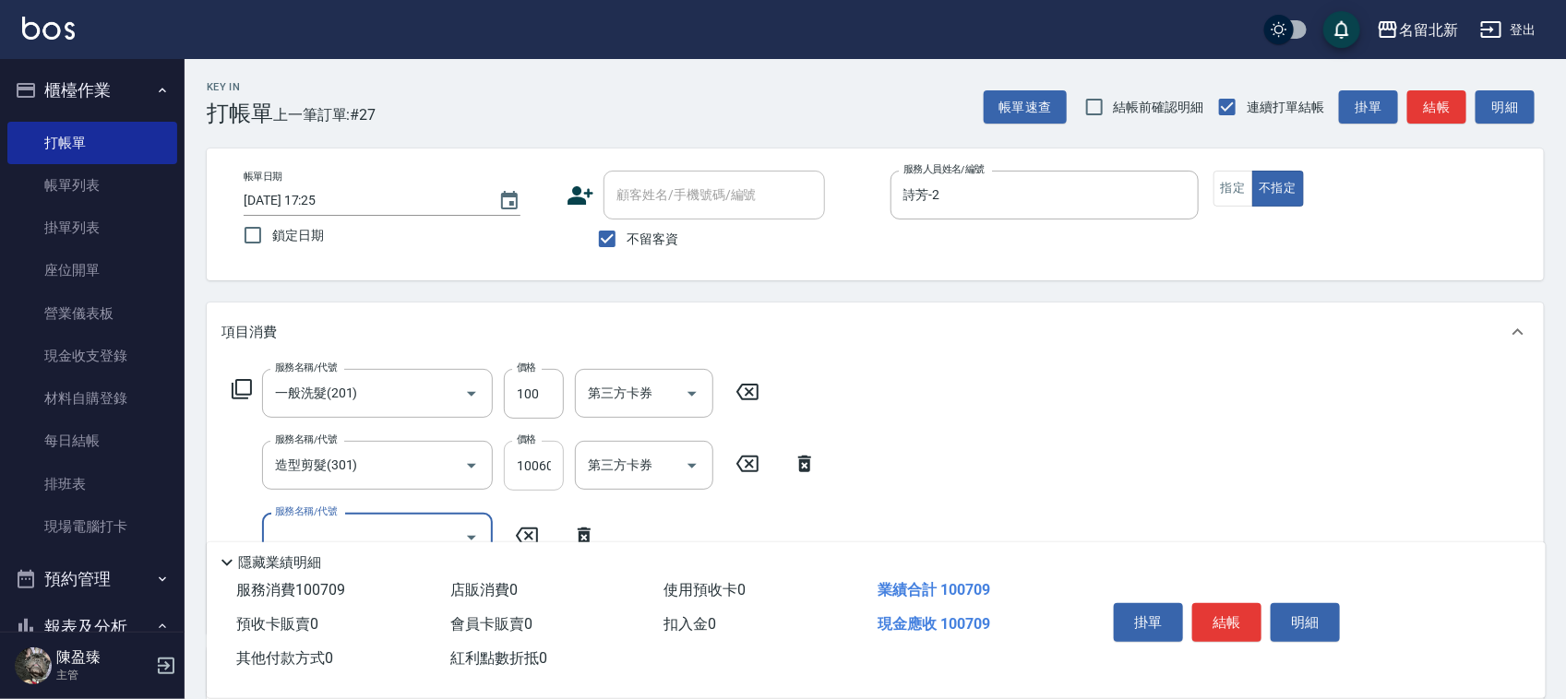
click at [528, 461] on input "100609" at bounding box center [534, 466] width 60 height 50
type input "100"
type input "頭皮隔離(609)"
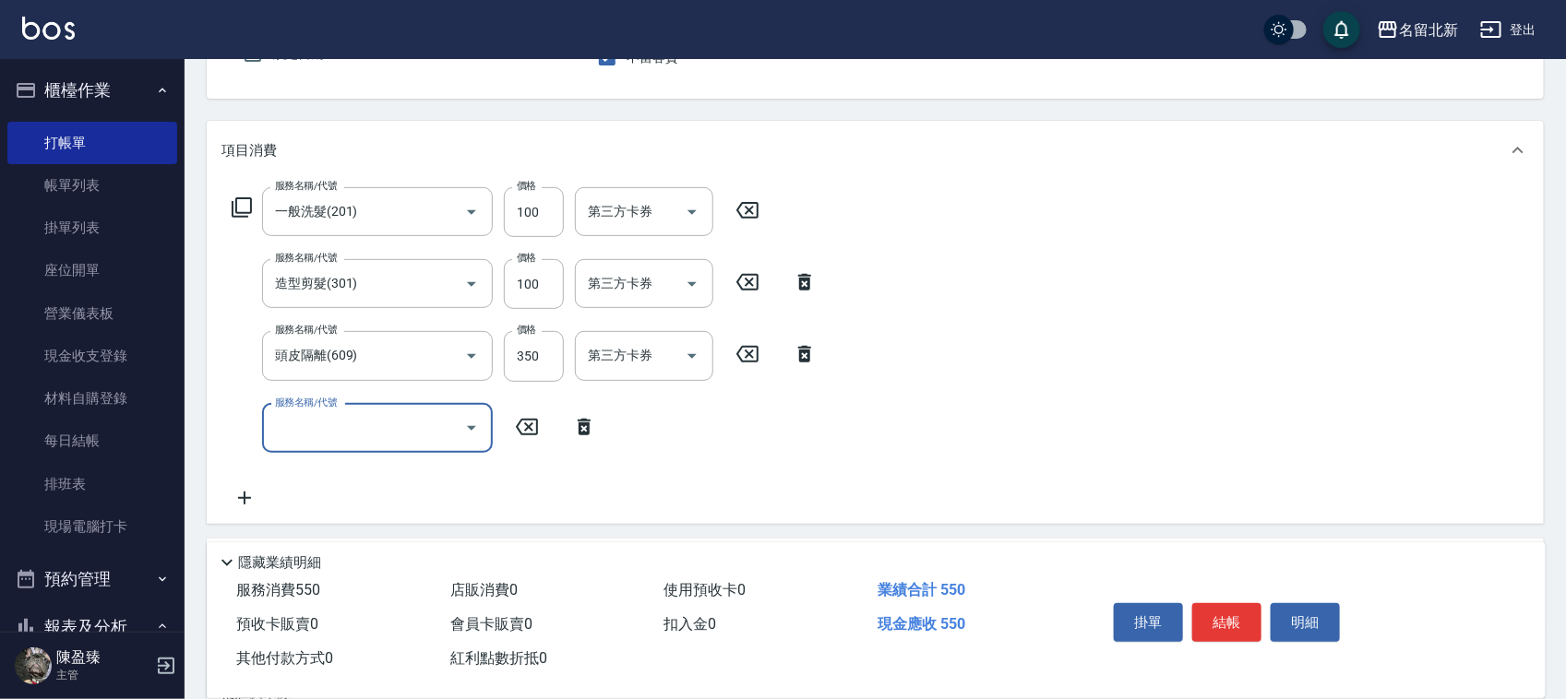
scroll to position [346, 0]
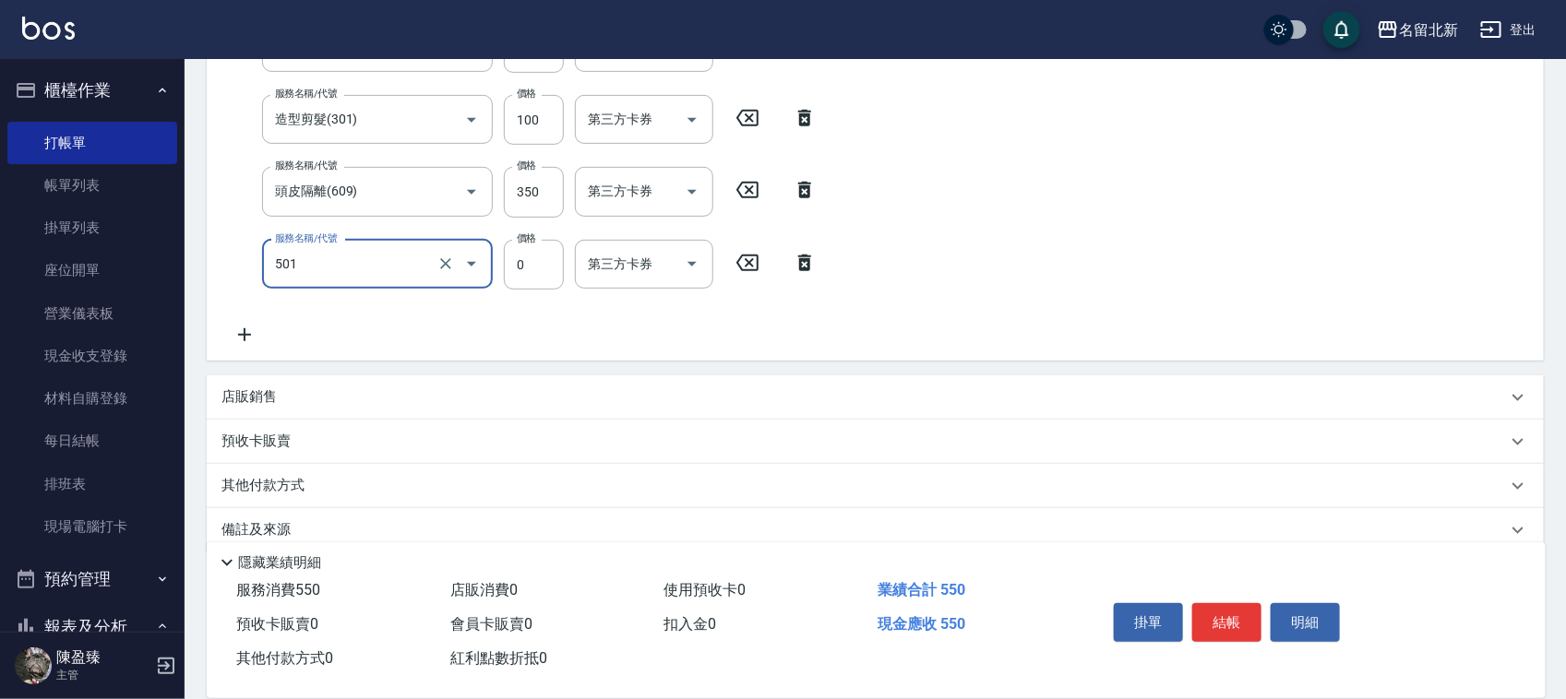
type input "染髮(501)"
type input "1790"
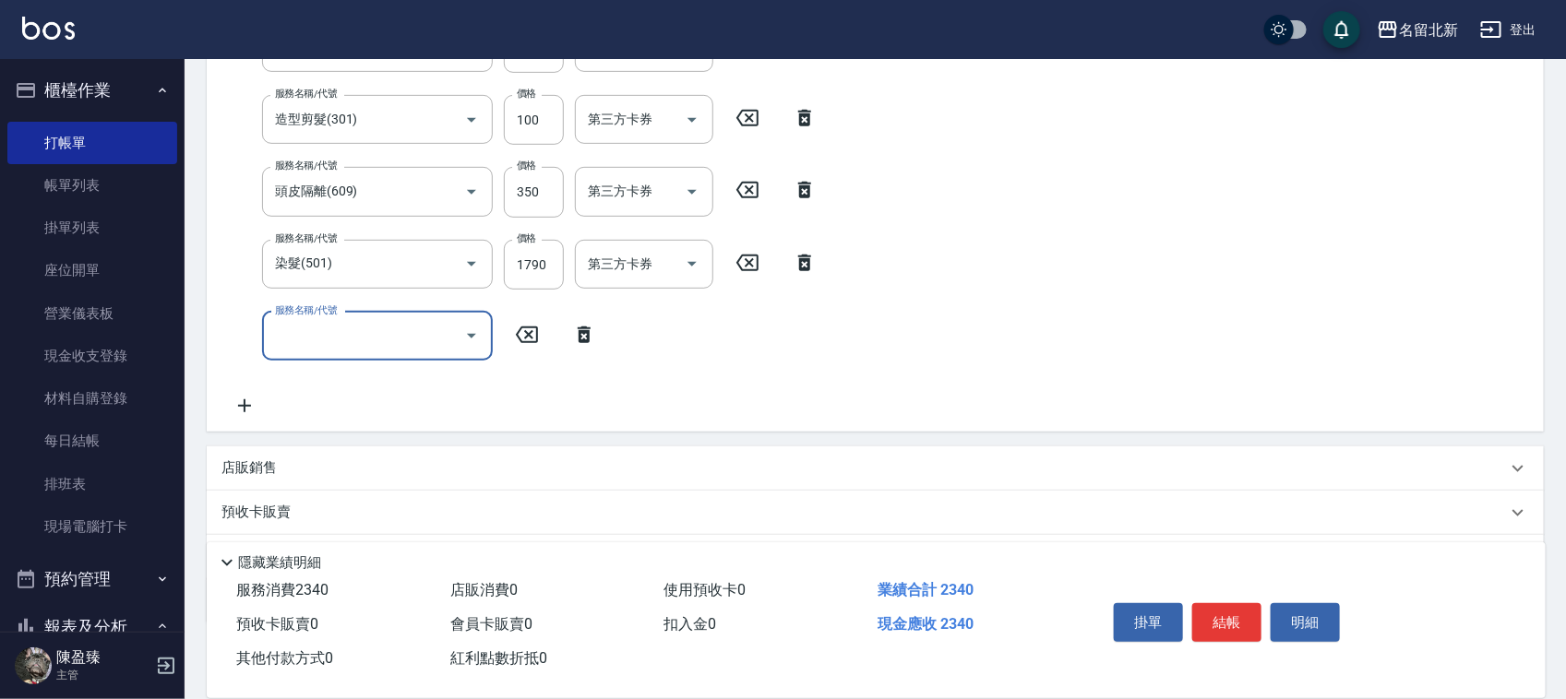
type input "P"
type input "互助240(724)"
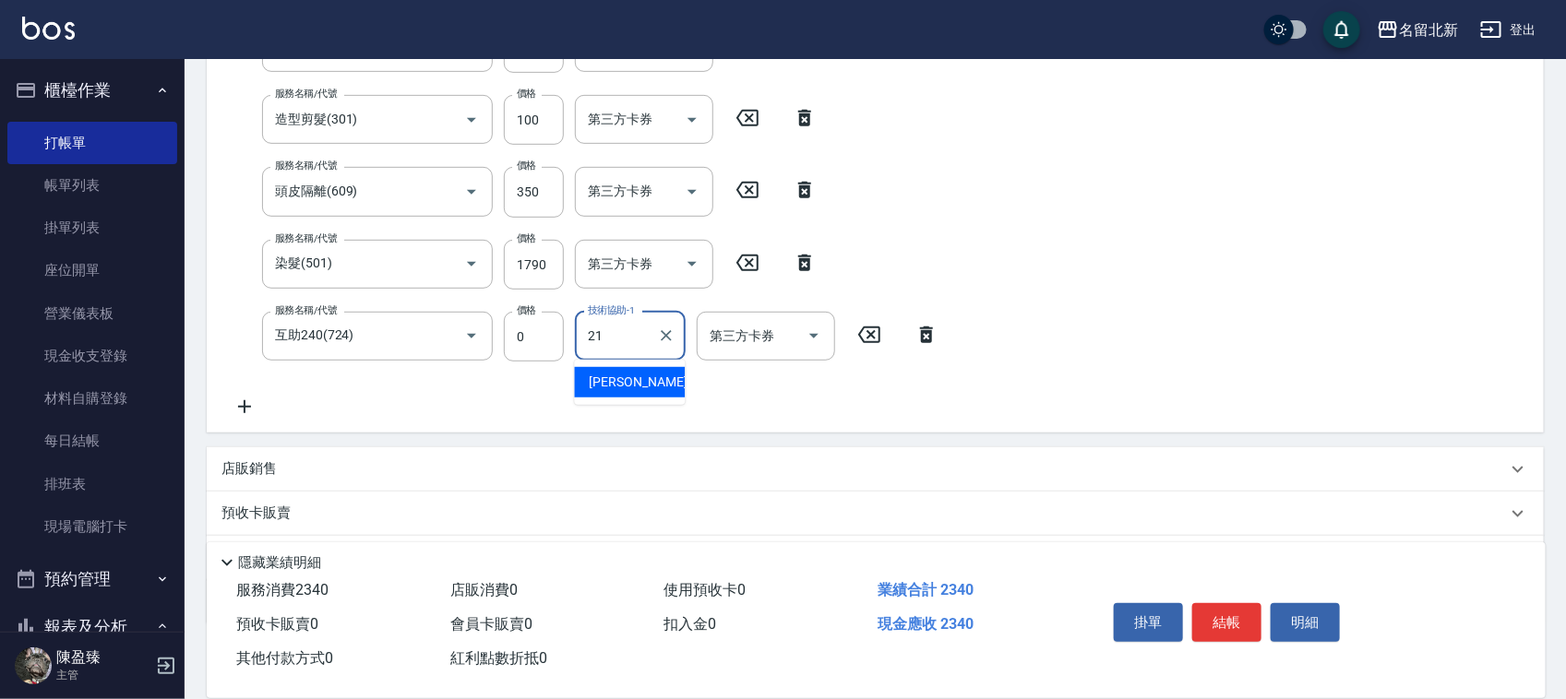
type input "艾莉莎-21"
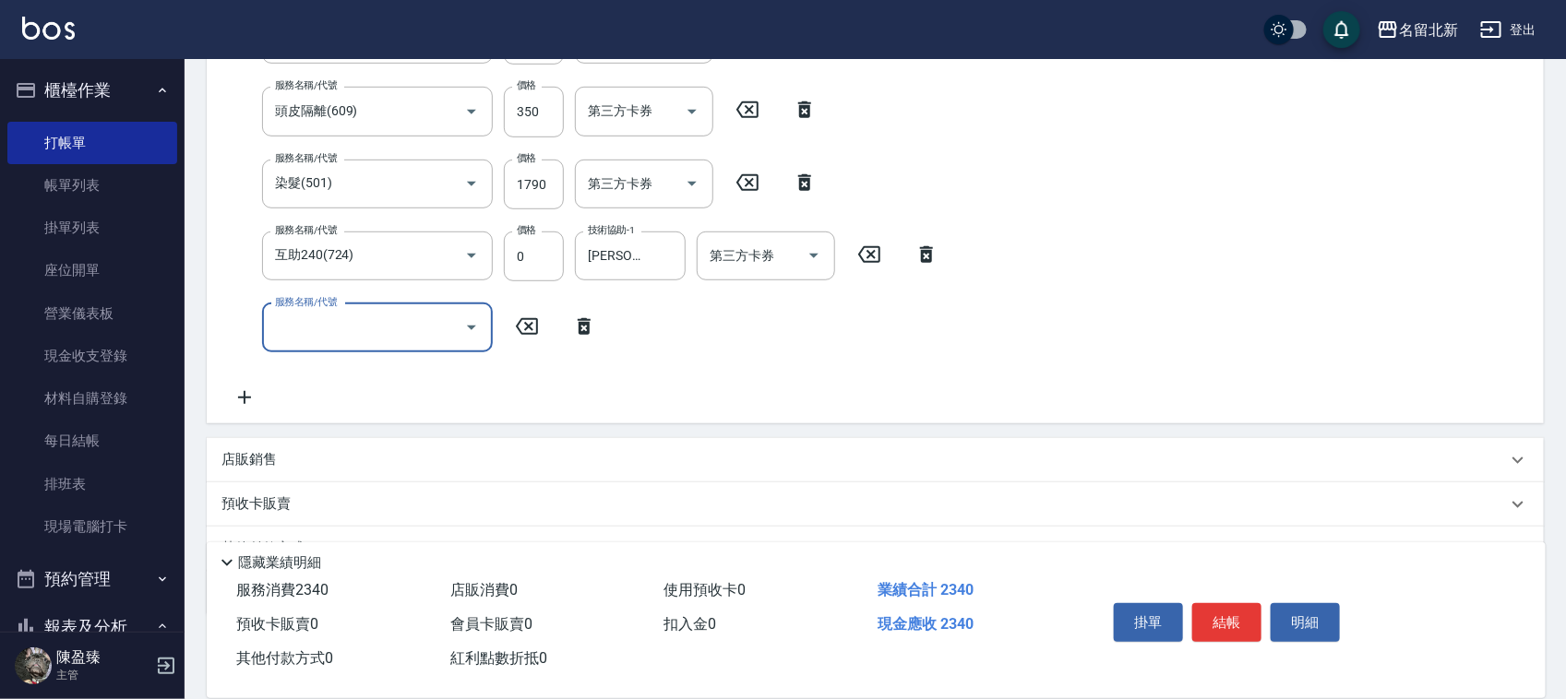
scroll to position [517, 0]
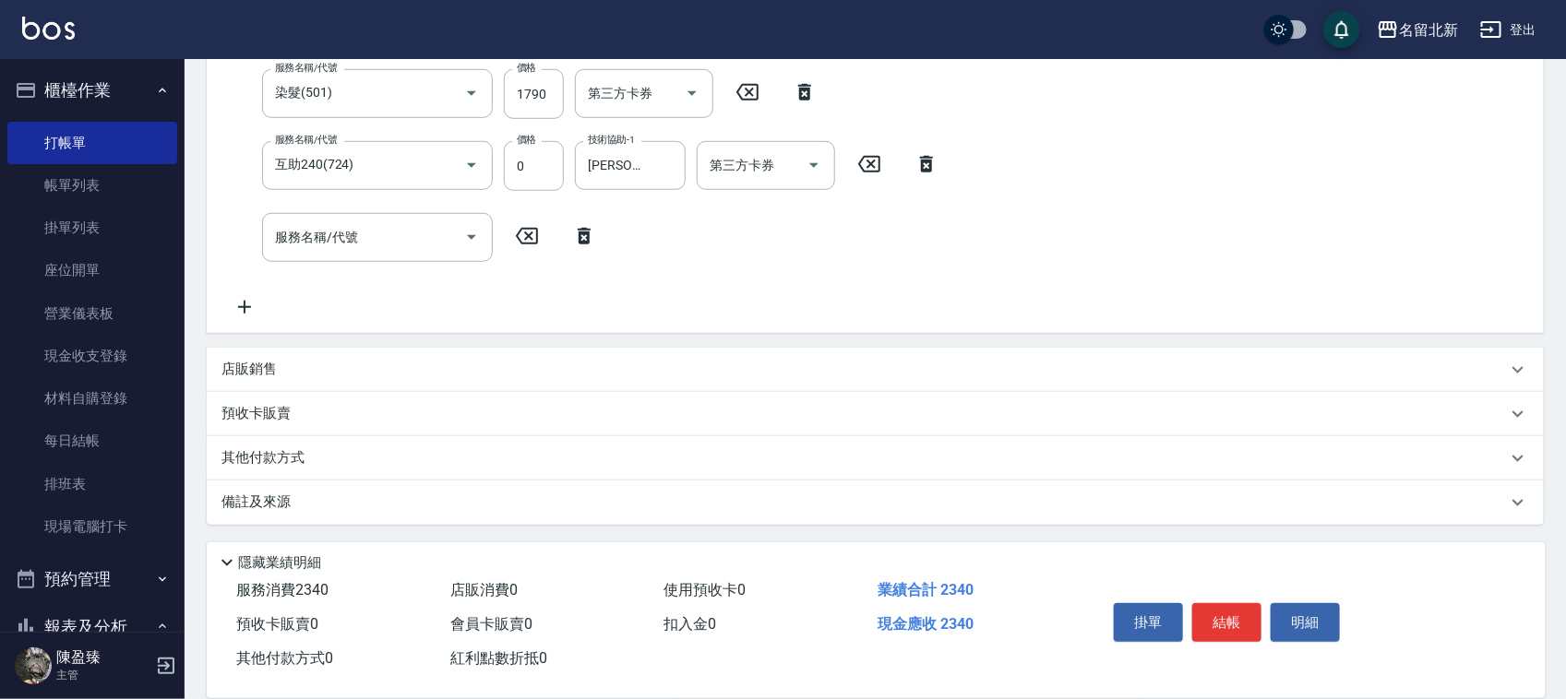
click at [245, 463] on p "其他付款方式" at bounding box center [267, 458] width 92 height 20
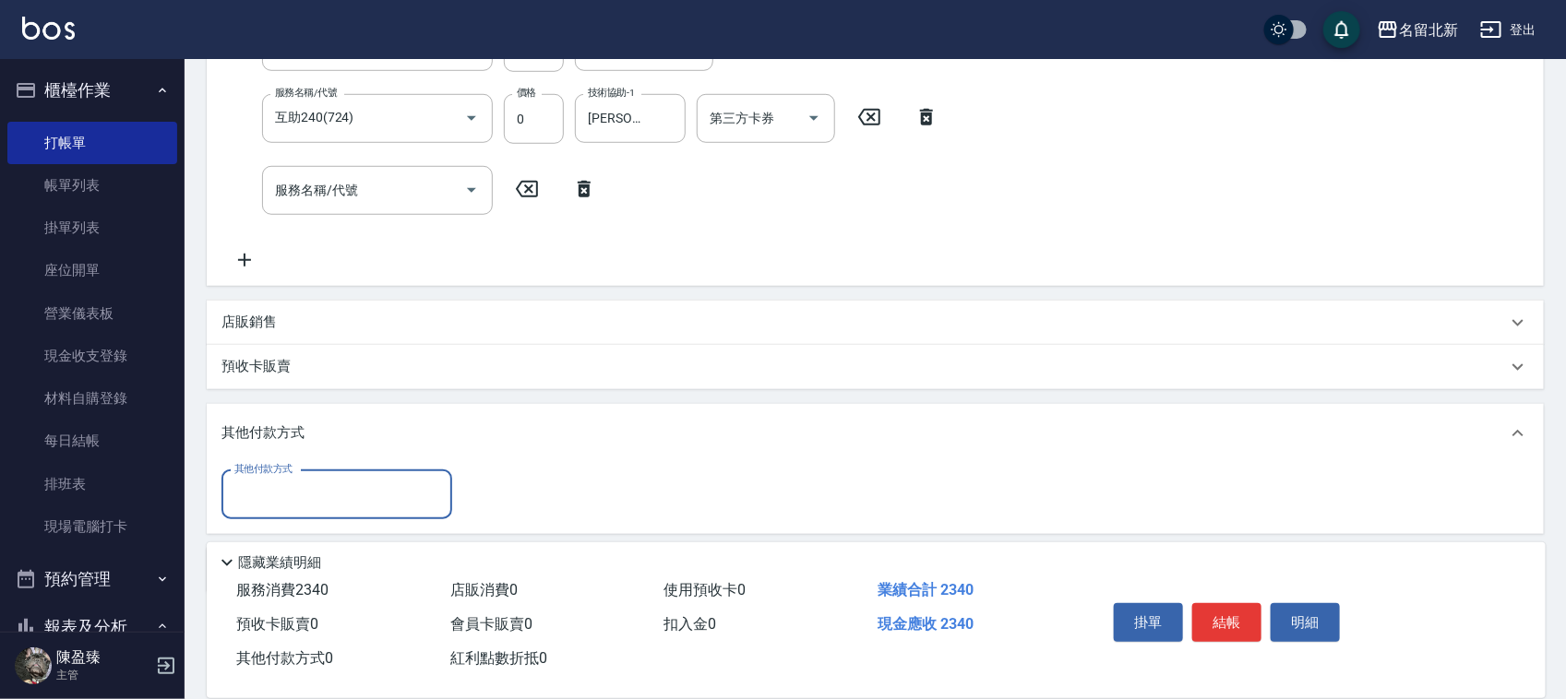
scroll to position [633, 0]
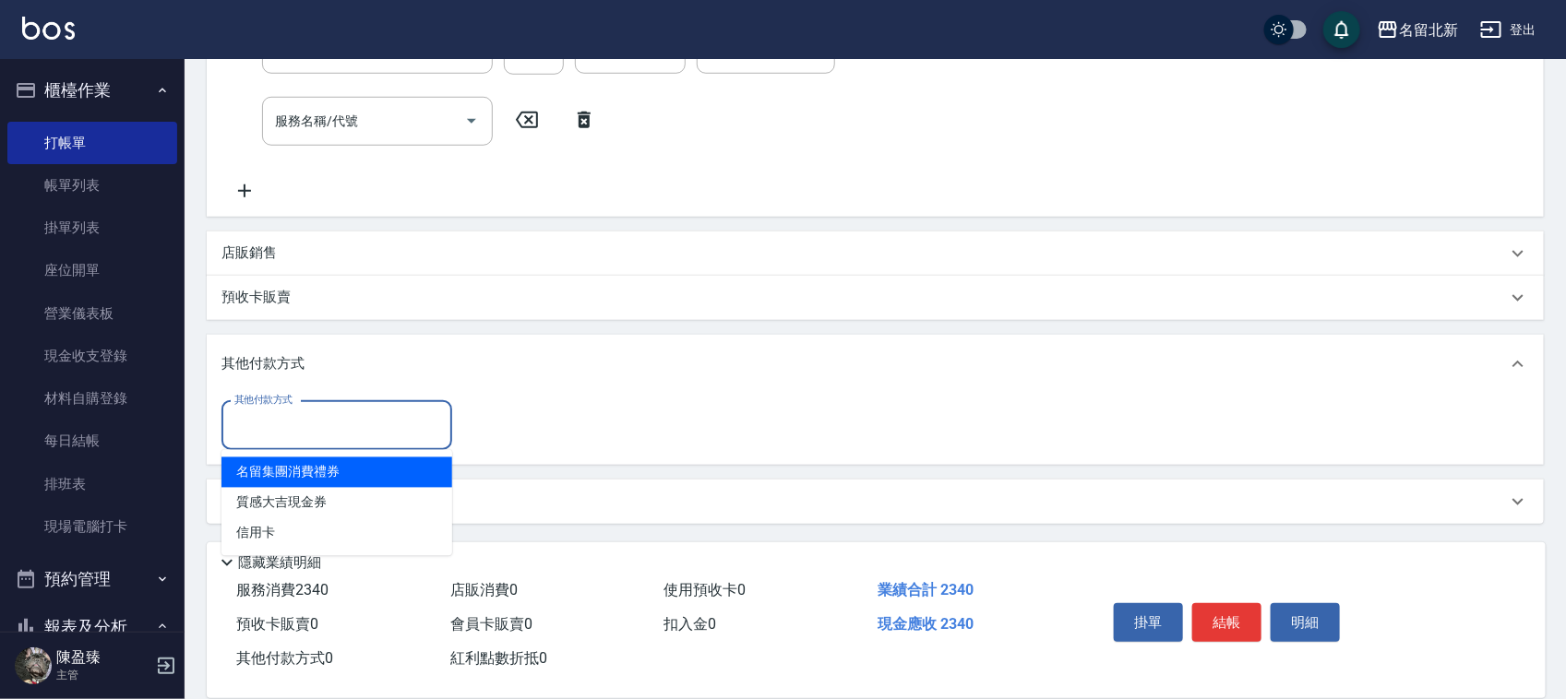
click at [303, 421] on input "其他付款方式" at bounding box center [337, 426] width 214 height 32
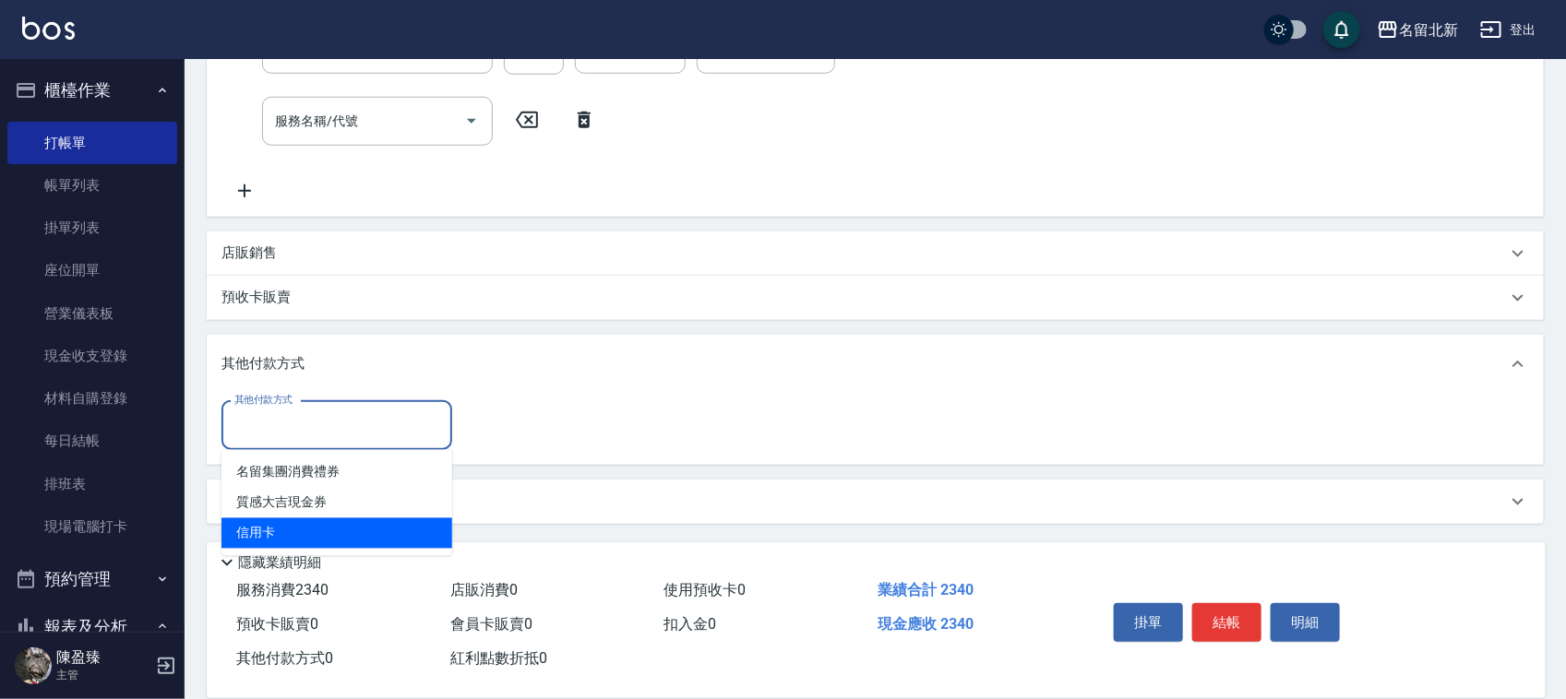
click at [256, 531] on span "信用卡" at bounding box center [336, 534] width 231 height 30
type input "信用卡"
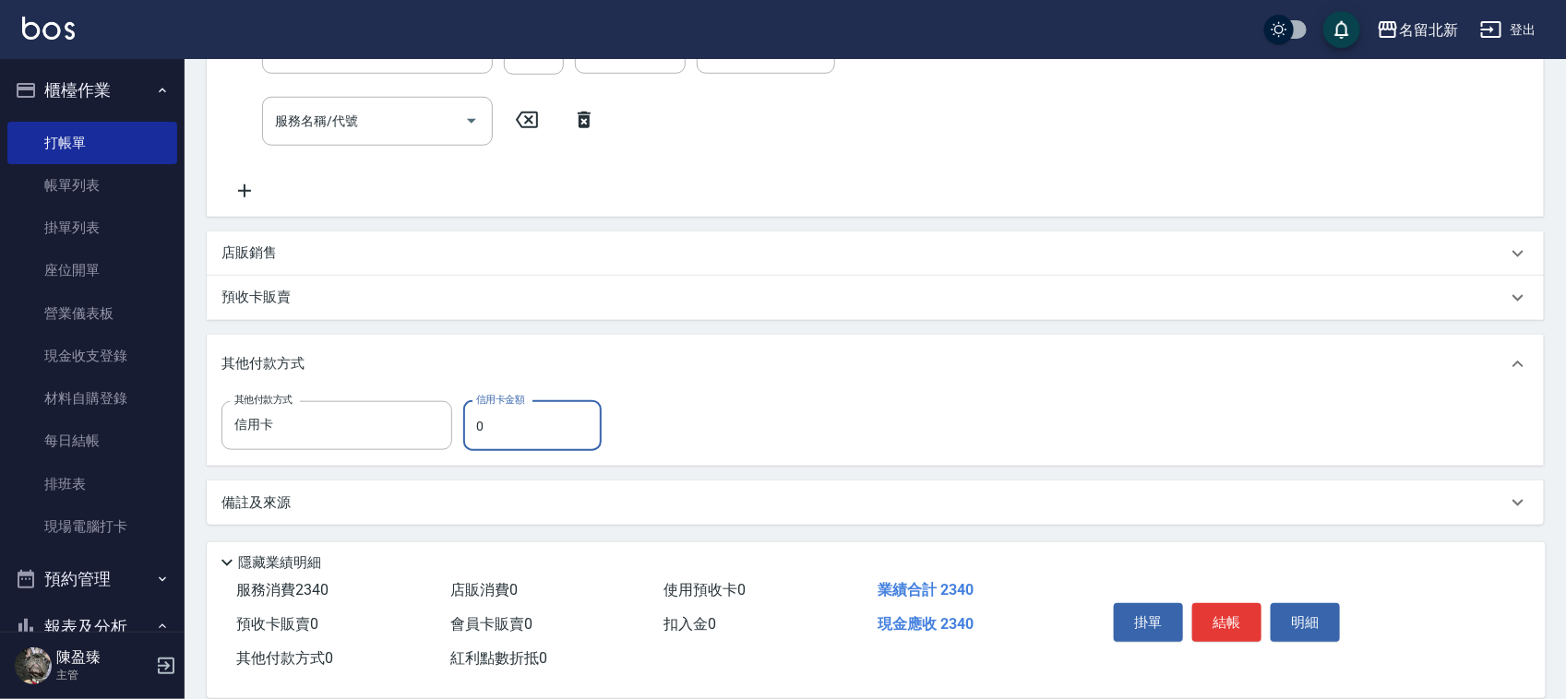
drag, startPoint x: 512, startPoint y: 429, endPoint x: 459, endPoint y: 427, distance: 53.5
click at [459, 427] on div "其他付款方式 信用卡 其他付款方式 信用卡金額 0 信用卡金額" at bounding box center [416, 426] width 391 height 50
type input "2340"
click at [1216, 604] on button "結帳" at bounding box center [1226, 622] width 69 height 39
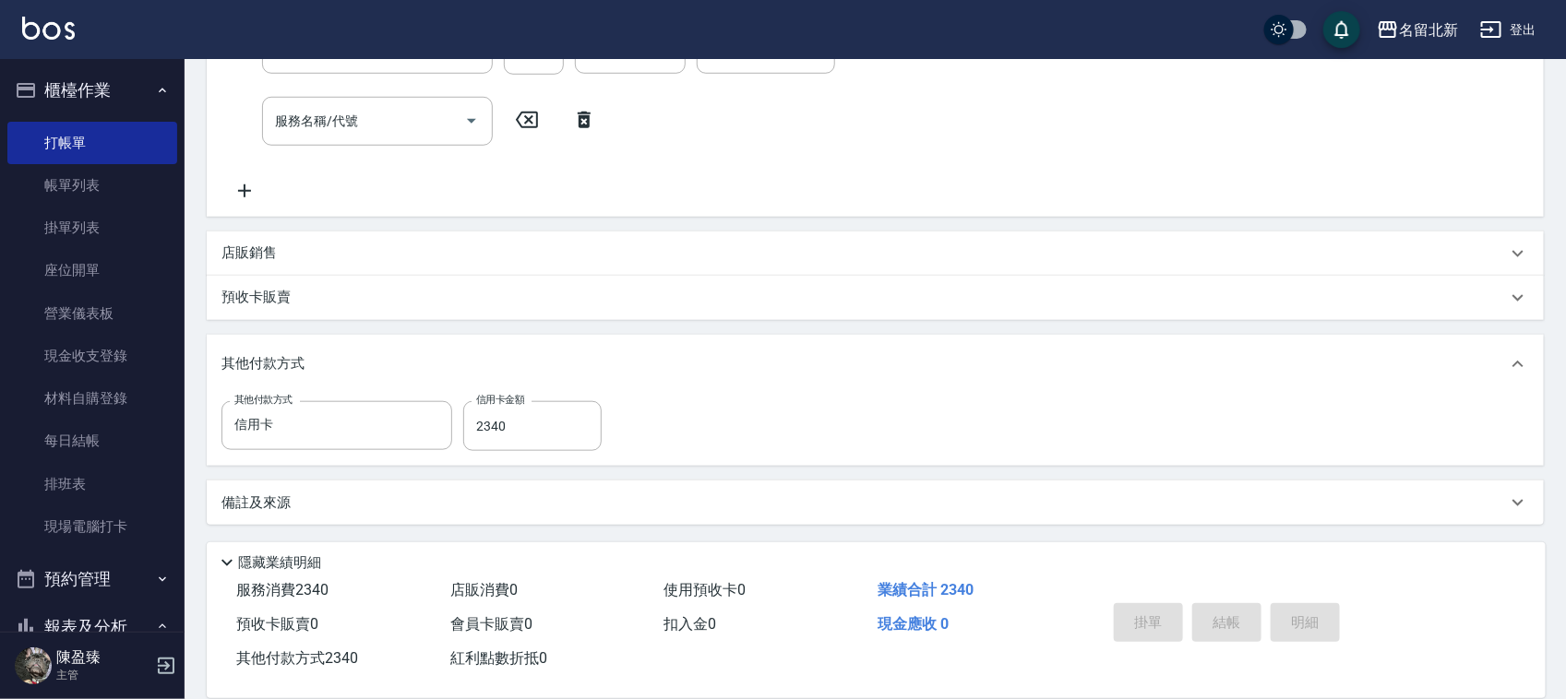
type input "2025/08/16 17:28"
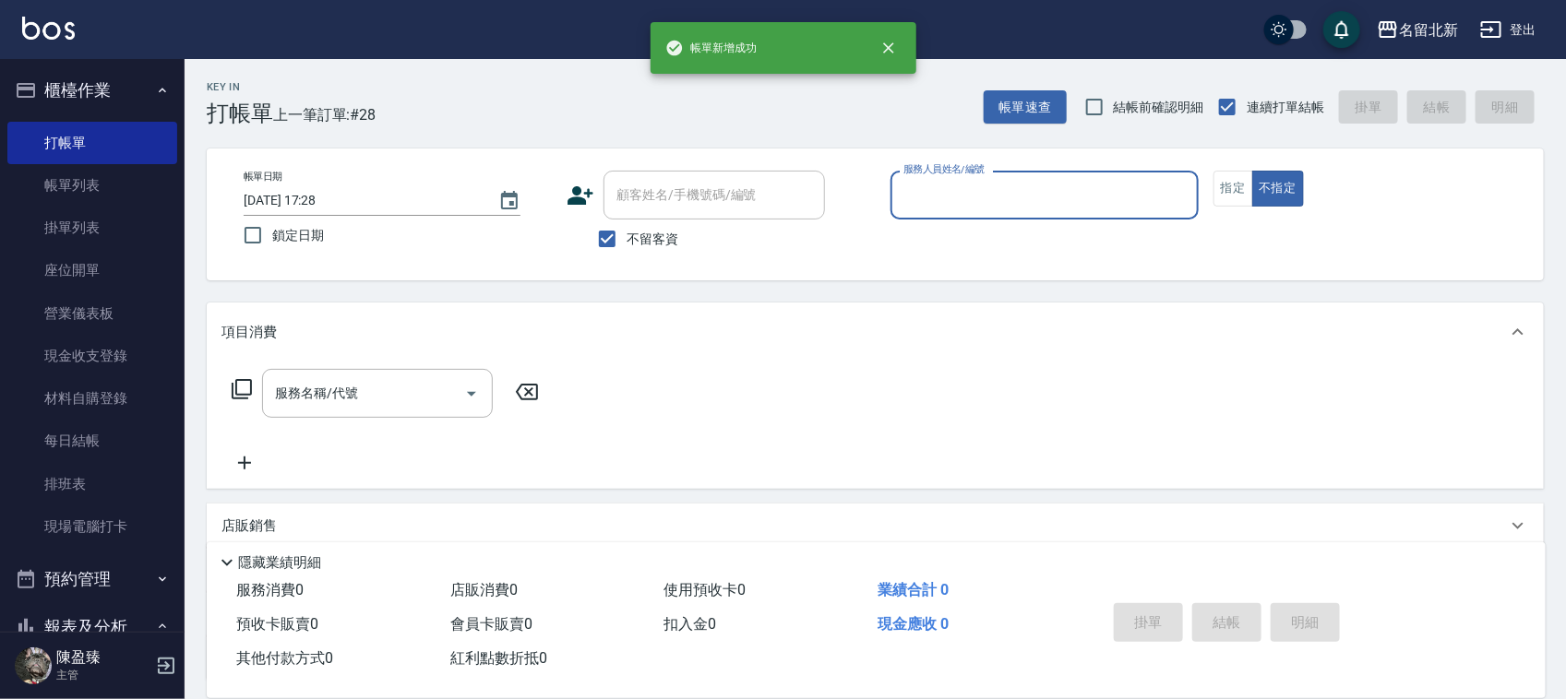
click at [1045, 196] on input "服務人員姓名/編號" at bounding box center [1045, 195] width 292 height 32
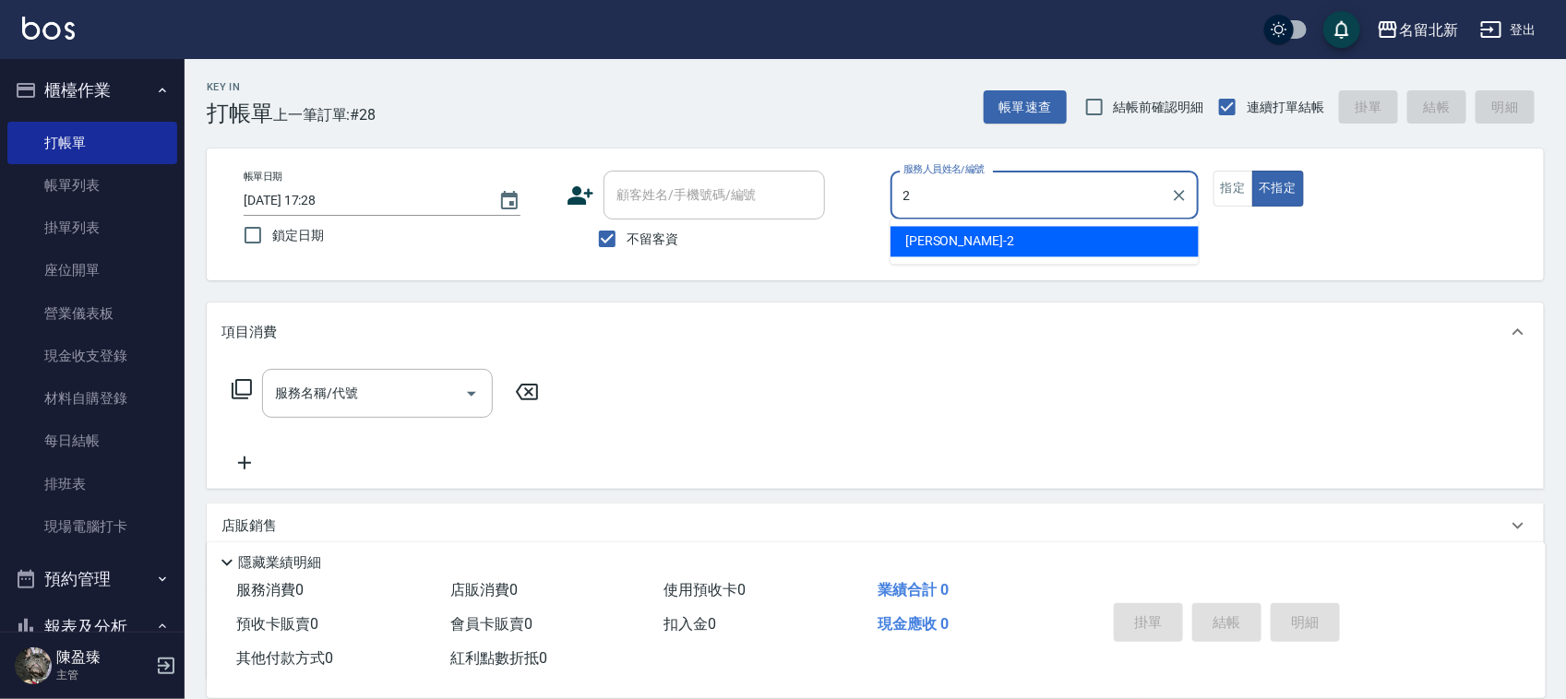
type input "詩芳-2"
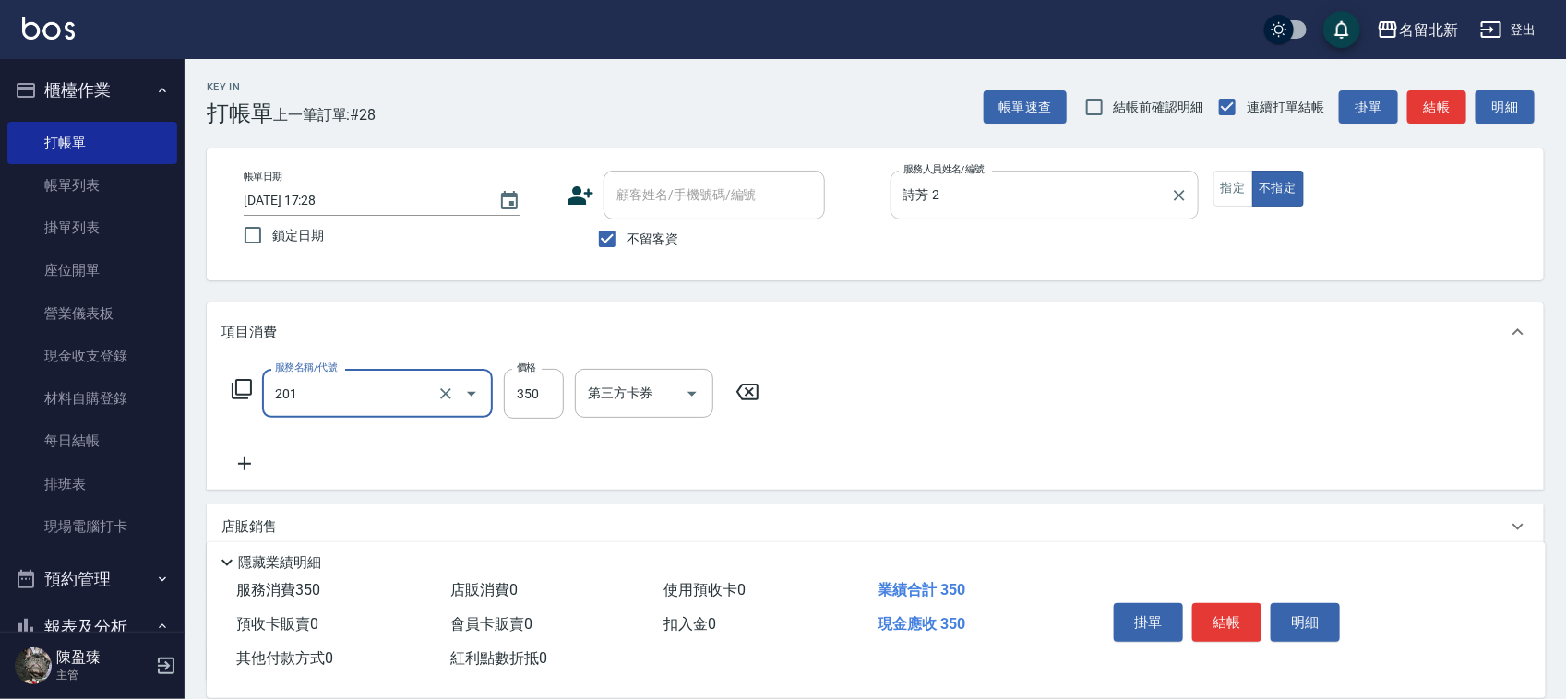
type input "一般洗髮(201)"
type input "100"
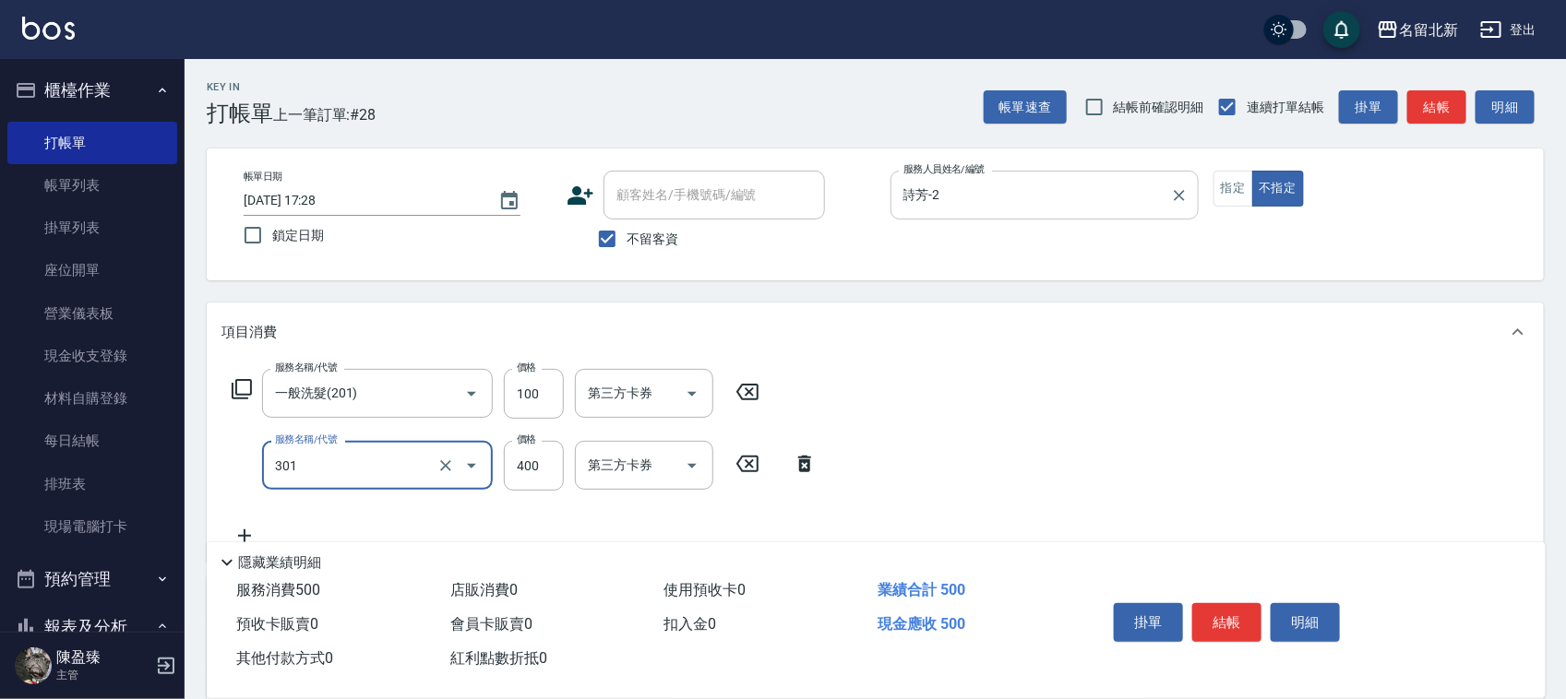
type input "造型剪髮(301)"
type input "380"
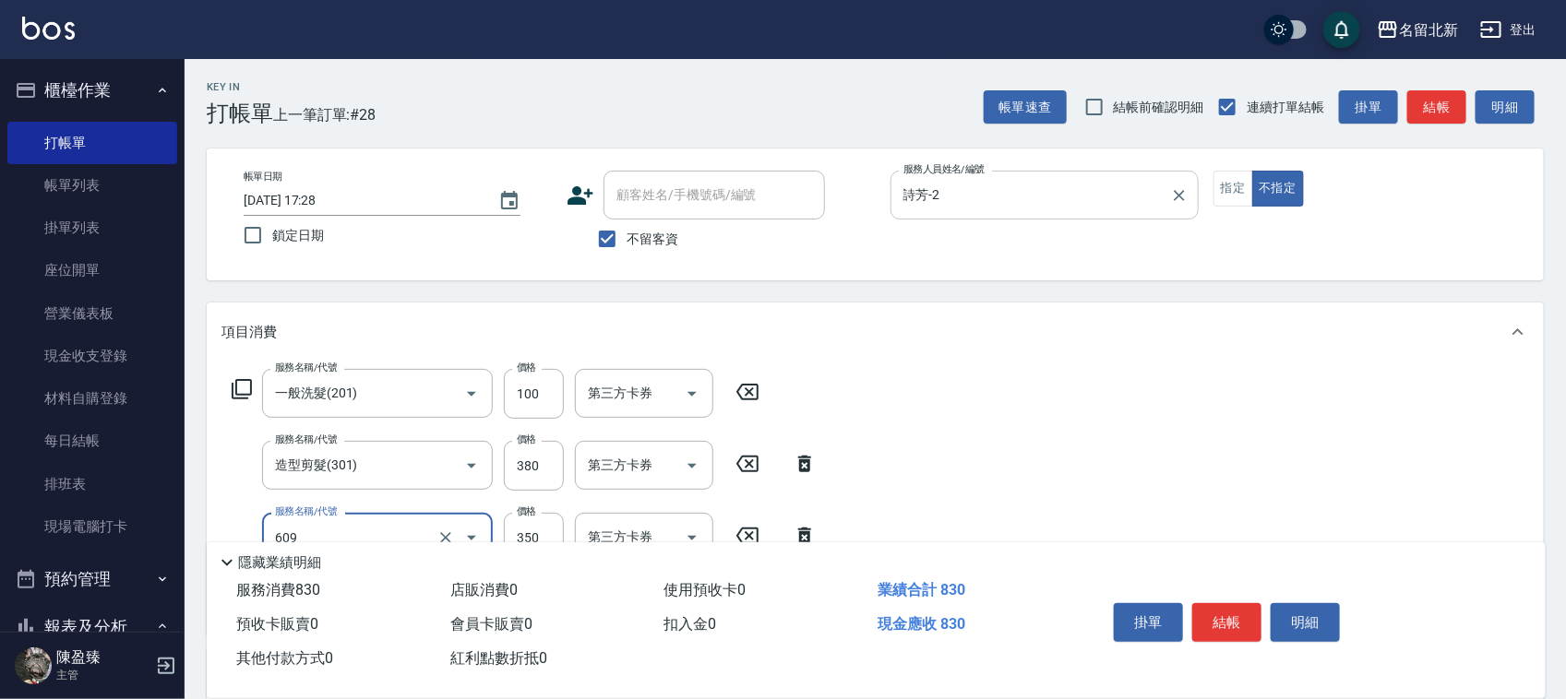
type input "頭皮隔離(609)"
type input "染髮(501)"
type input "1490"
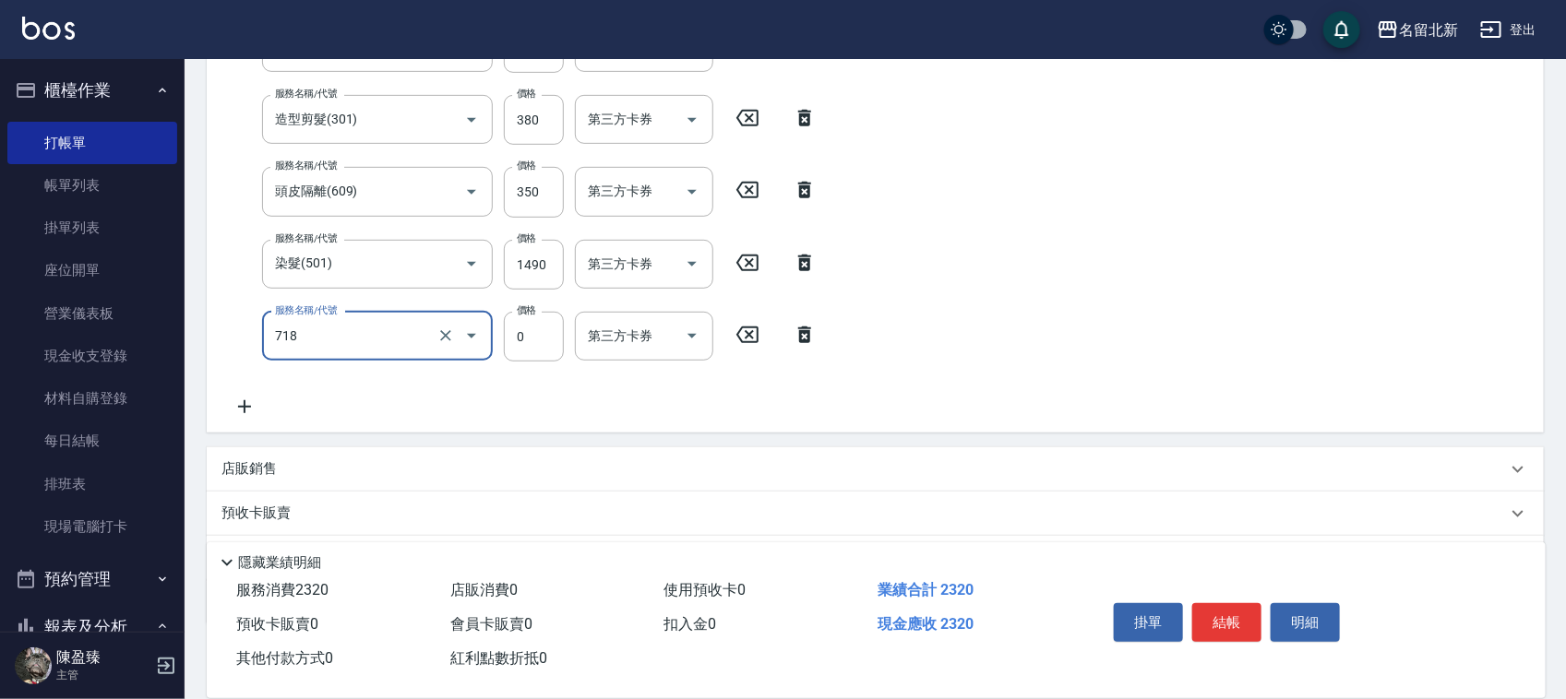
type input "互助180(718)"
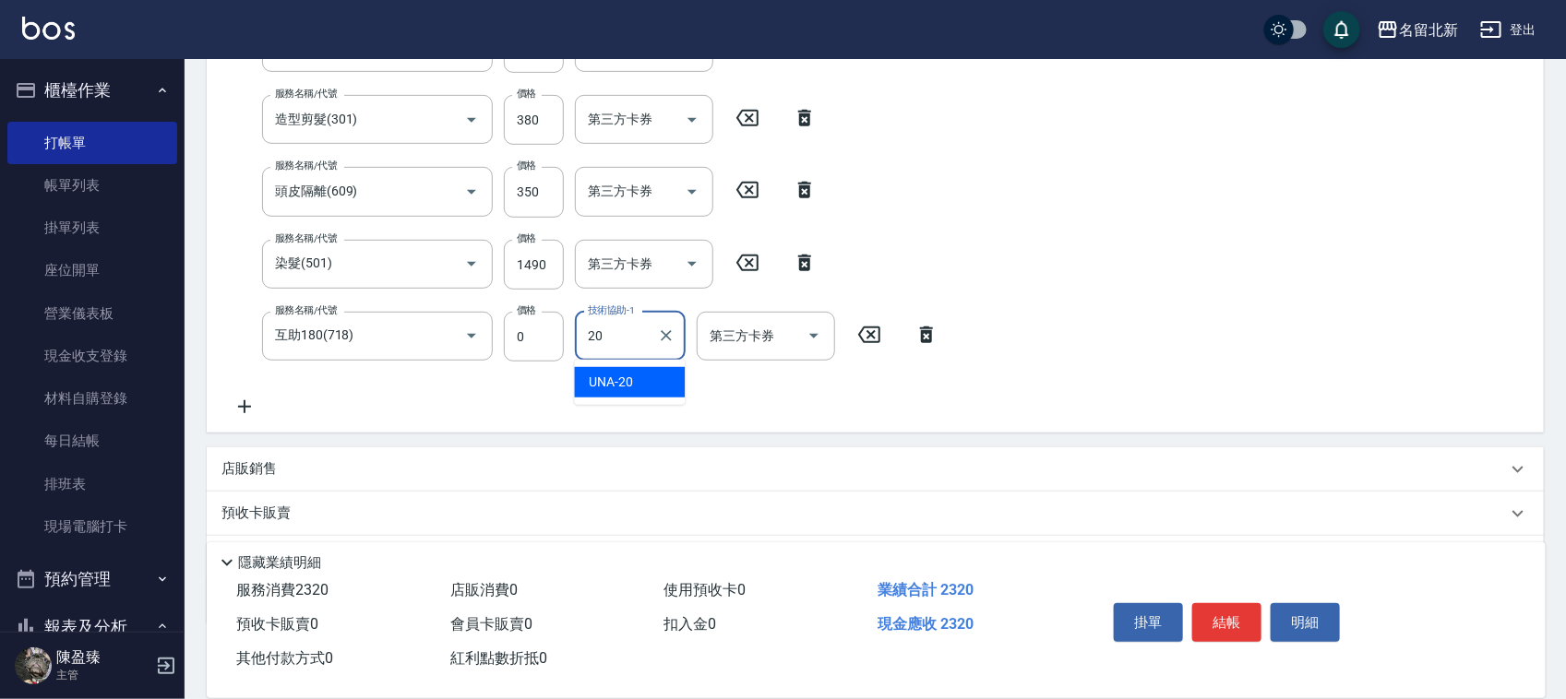
type input "UNA-20"
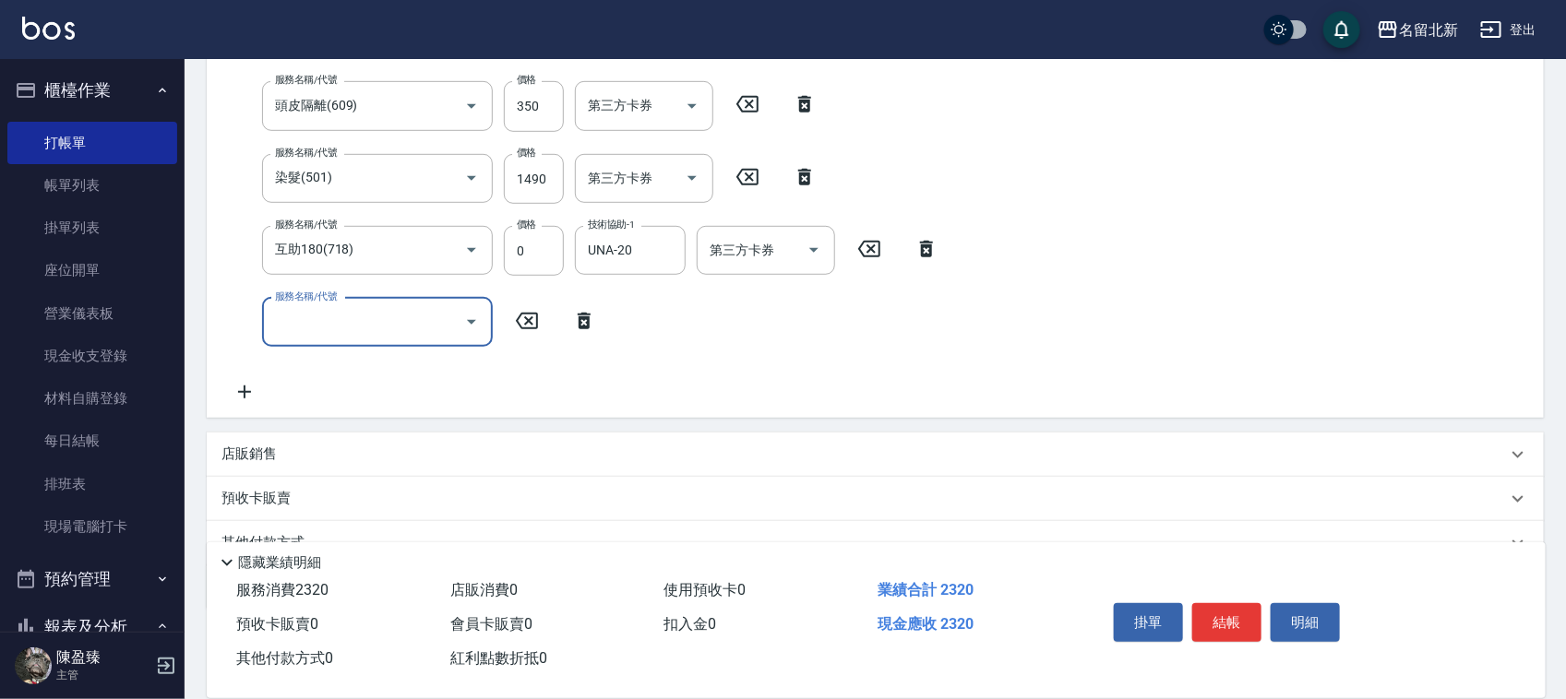
scroll to position [517, 0]
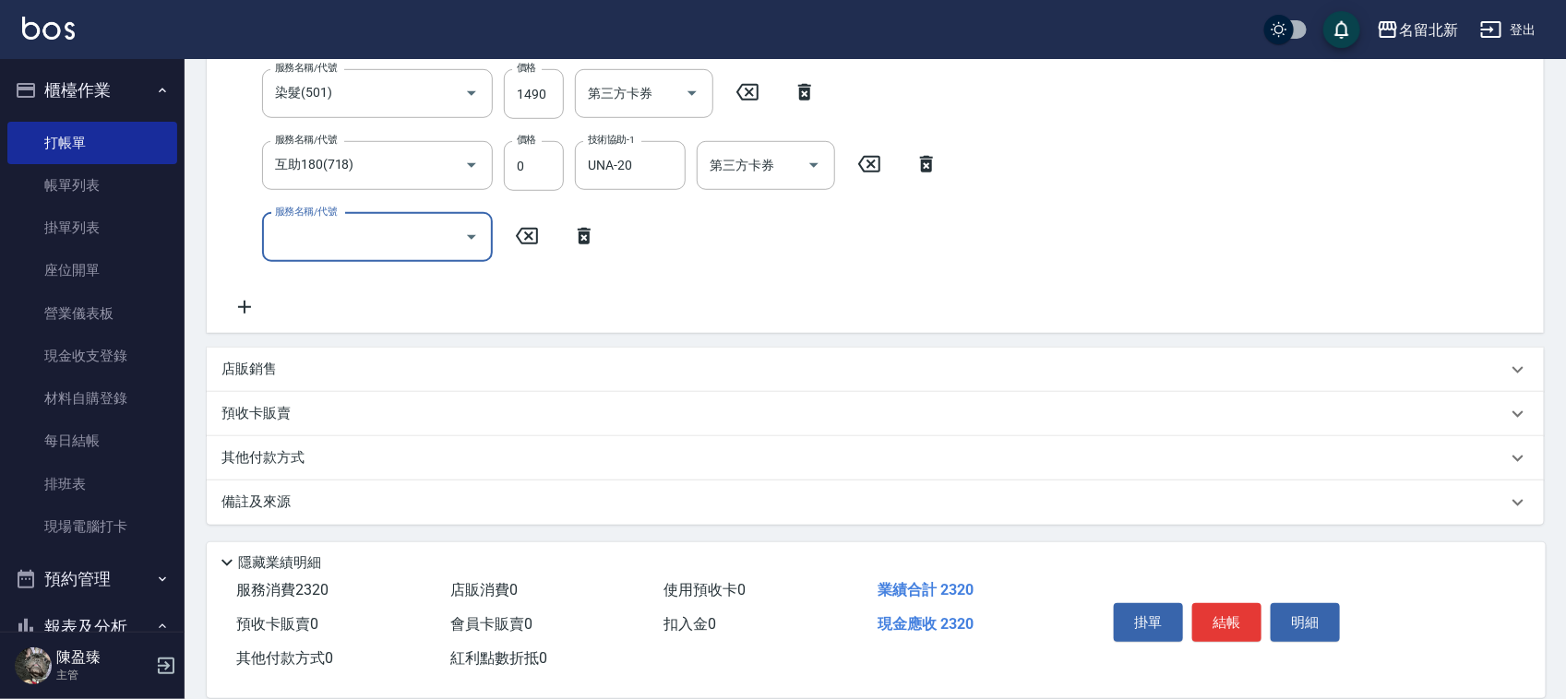
click at [250, 361] on p "店販銷售" at bounding box center [248, 369] width 55 height 19
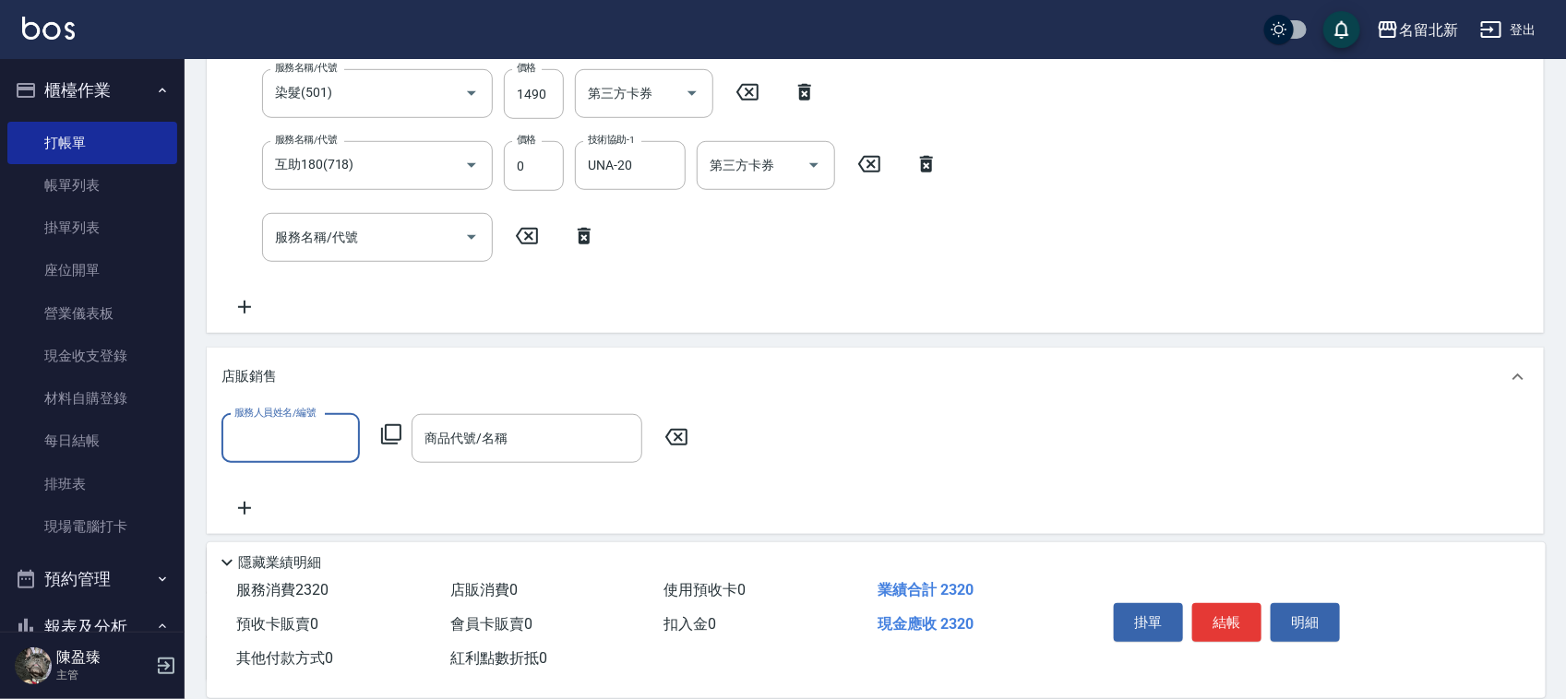
scroll to position [0, 0]
type input "詩芳-2"
click at [392, 430] on icon at bounding box center [391, 434] width 22 height 22
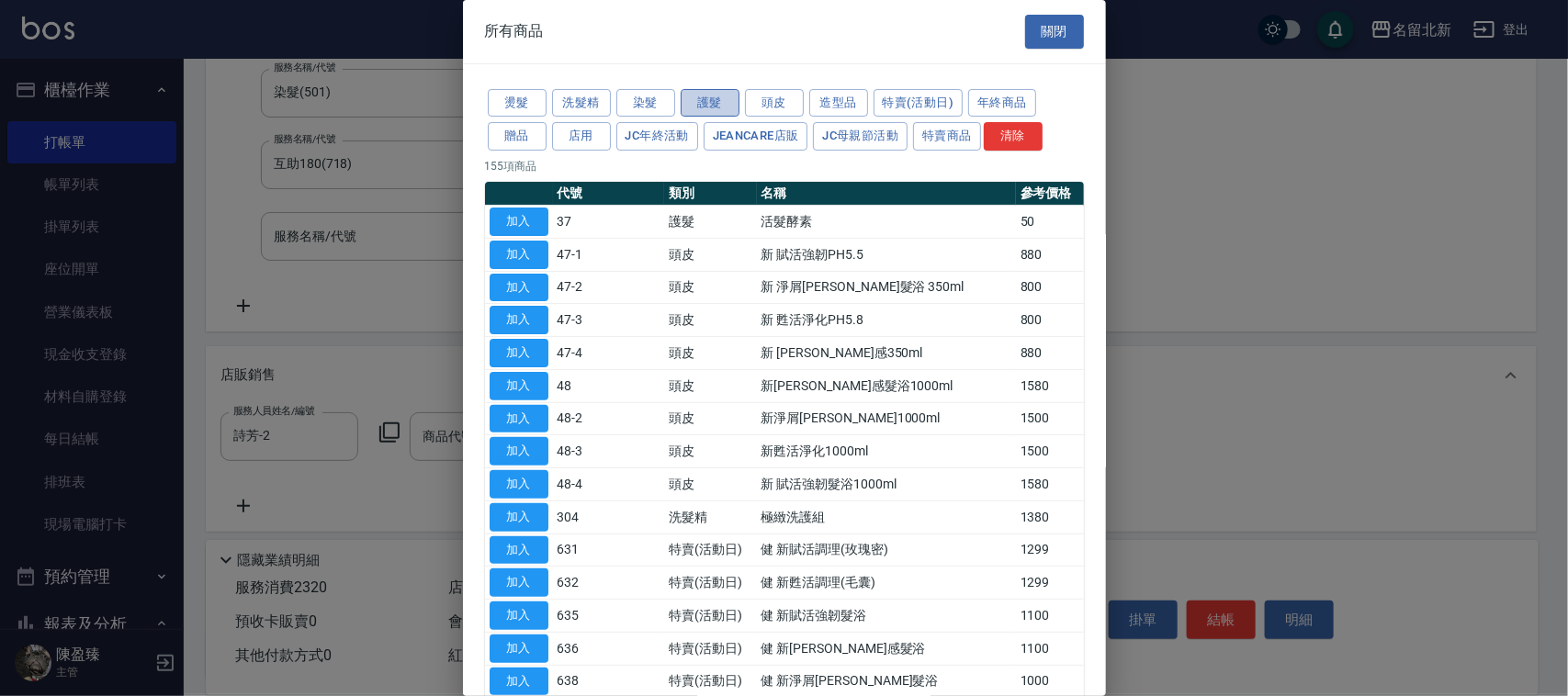
click at [715, 97] on button "護髮" at bounding box center [710, 103] width 59 height 29
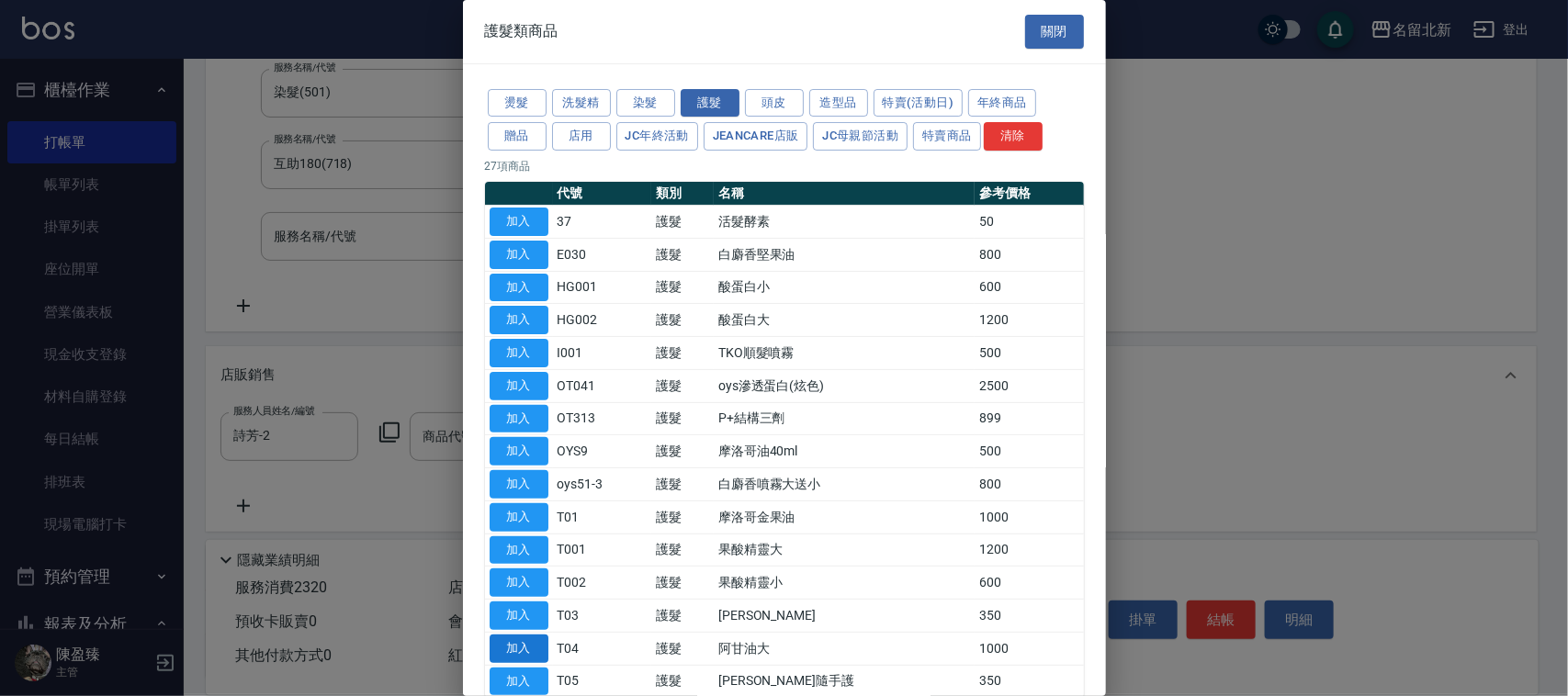
click at [533, 659] on button "加入" at bounding box center [519, 649] width 59 height 29
type input "阿甘油大"
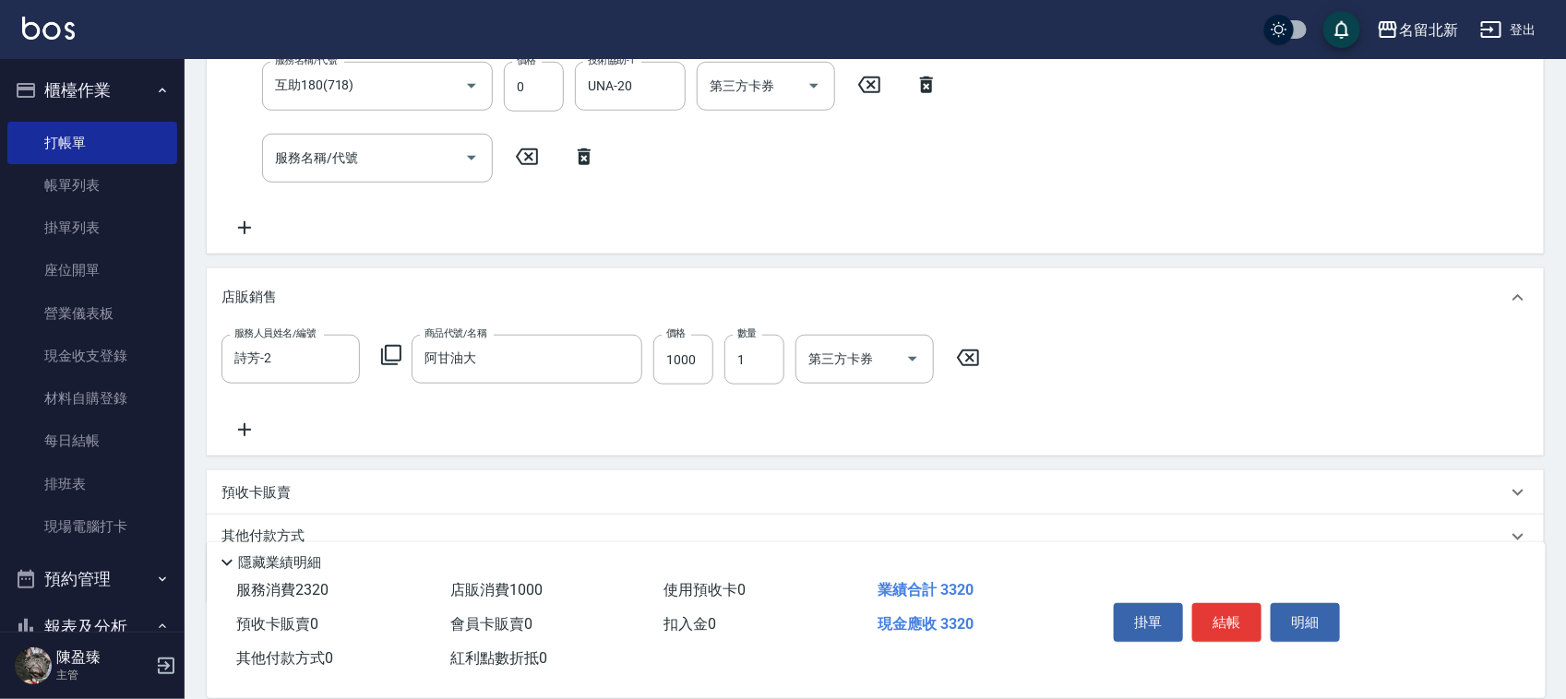
scroll to position [674, 0]
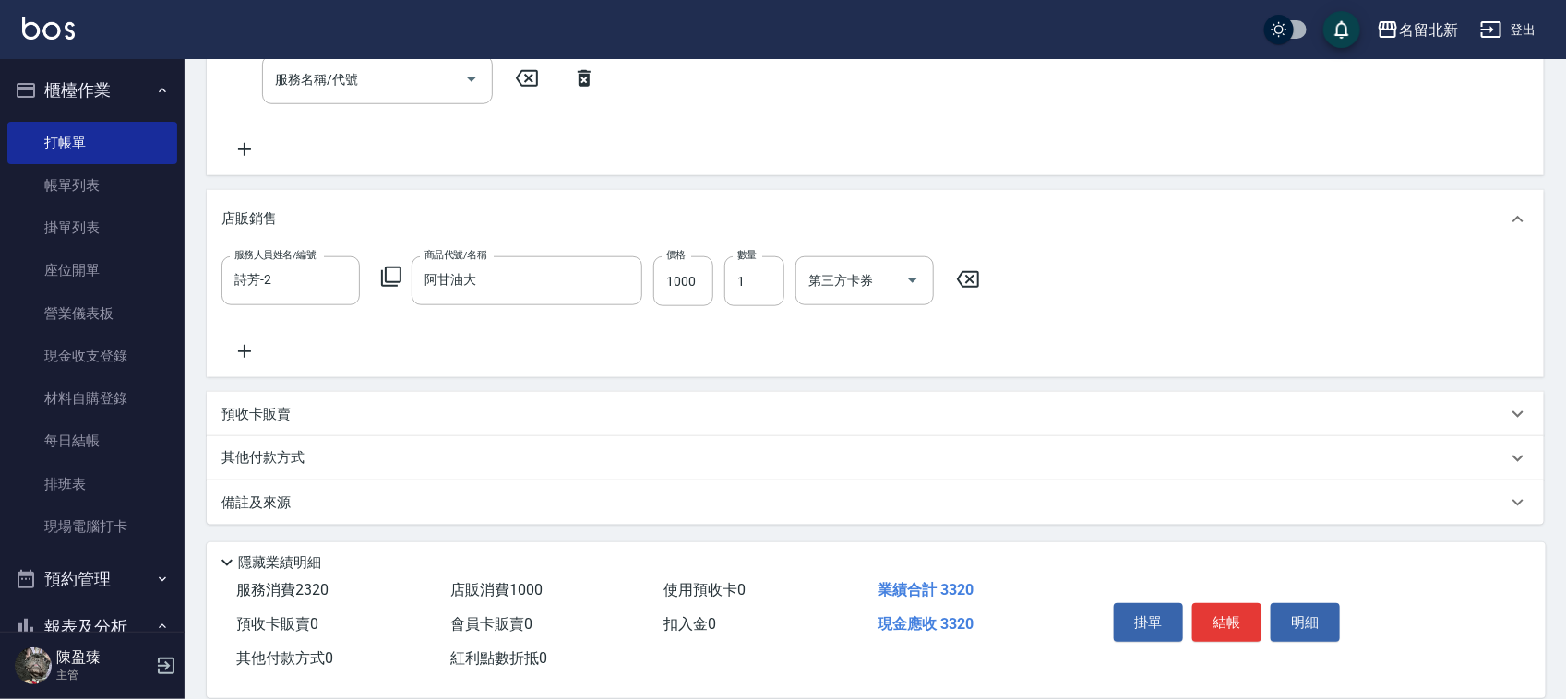
click at [292, 468] on div "其他付款方式" at bounding box center [875, 458] width 1337 height 44
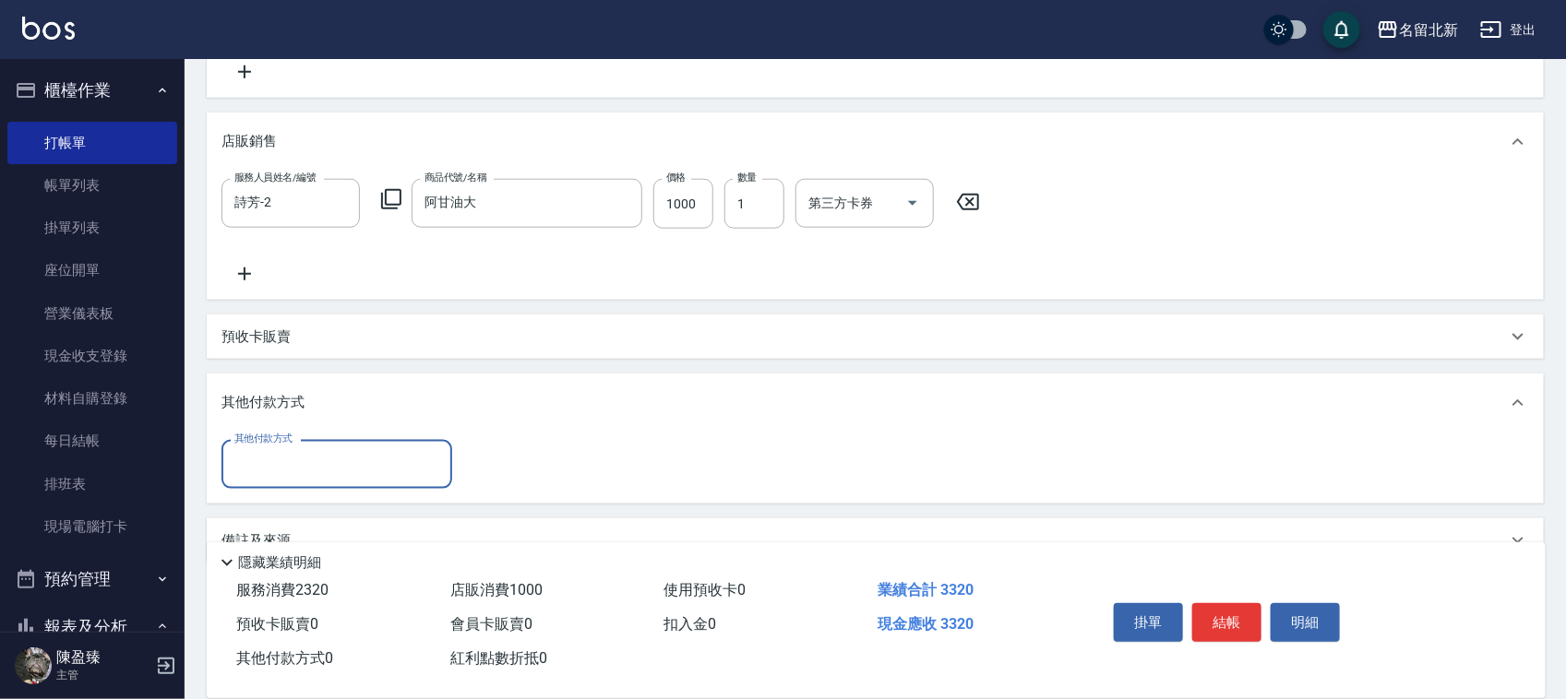
scroll to position [790, 0]
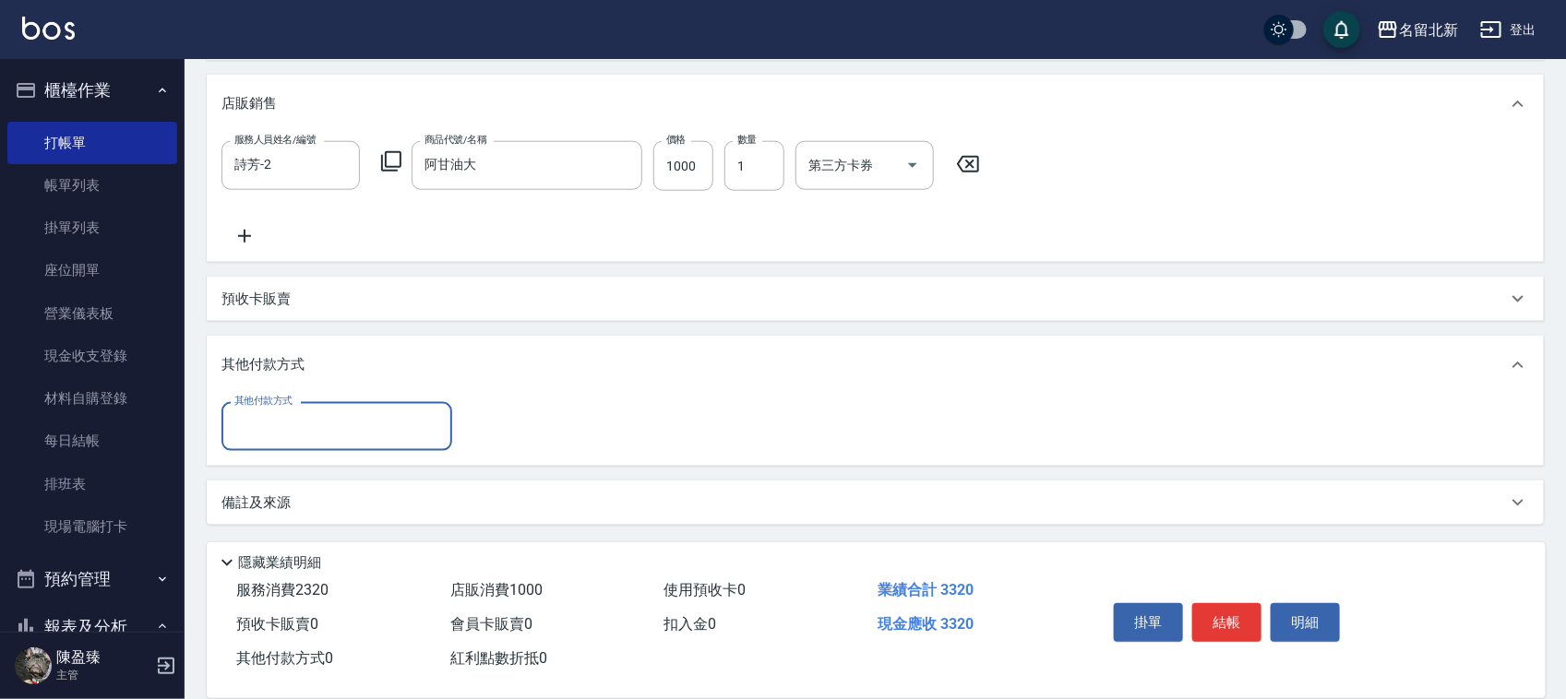
click at [307, 425] on input "其他付款方式" at bounding box center [337, 427] width 214 height 32
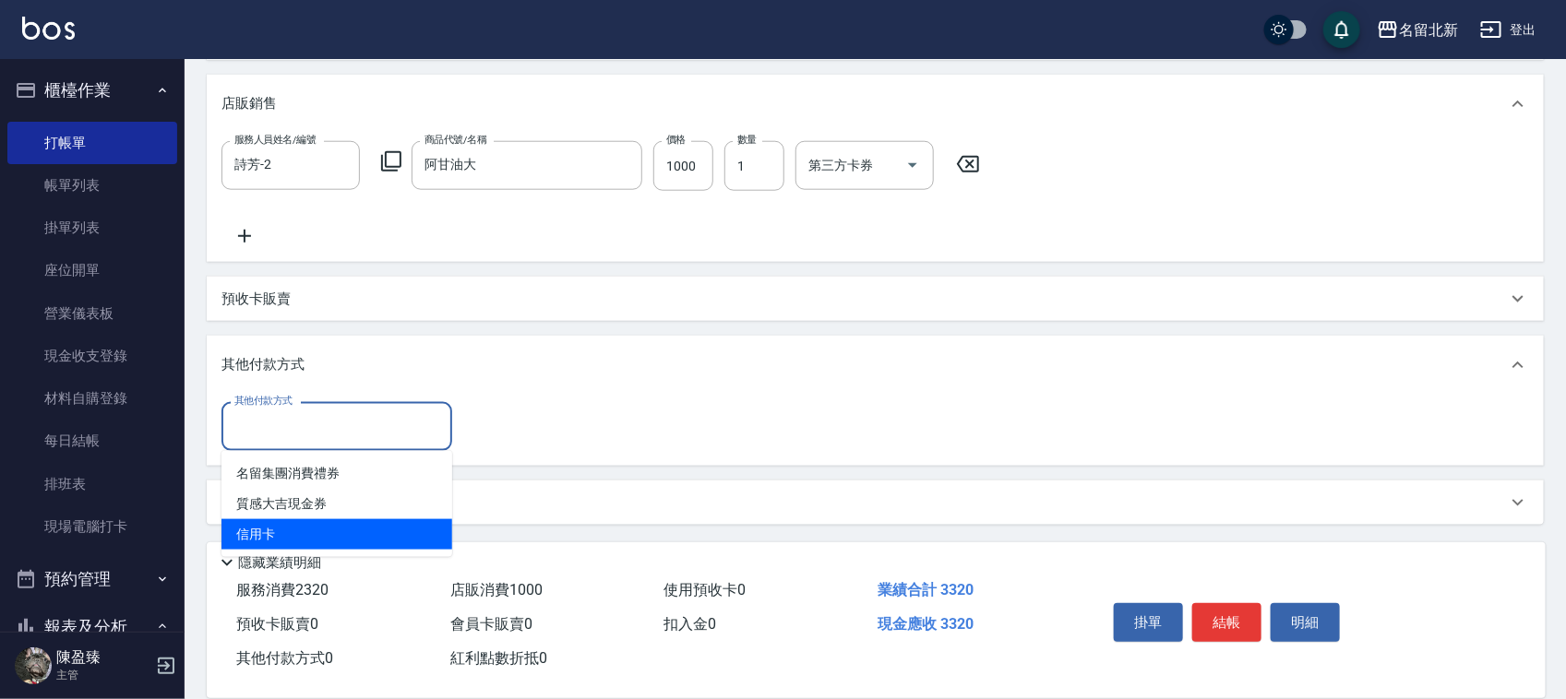
drag, startPoint x: 292, startPoint y: 528, endPoint x: 329, endPoint y: 514, distance: 40.3
click at [296, 528] on span "信用卡" at bounding box center [336, 534] width 231 height 30
type input "信用卡"
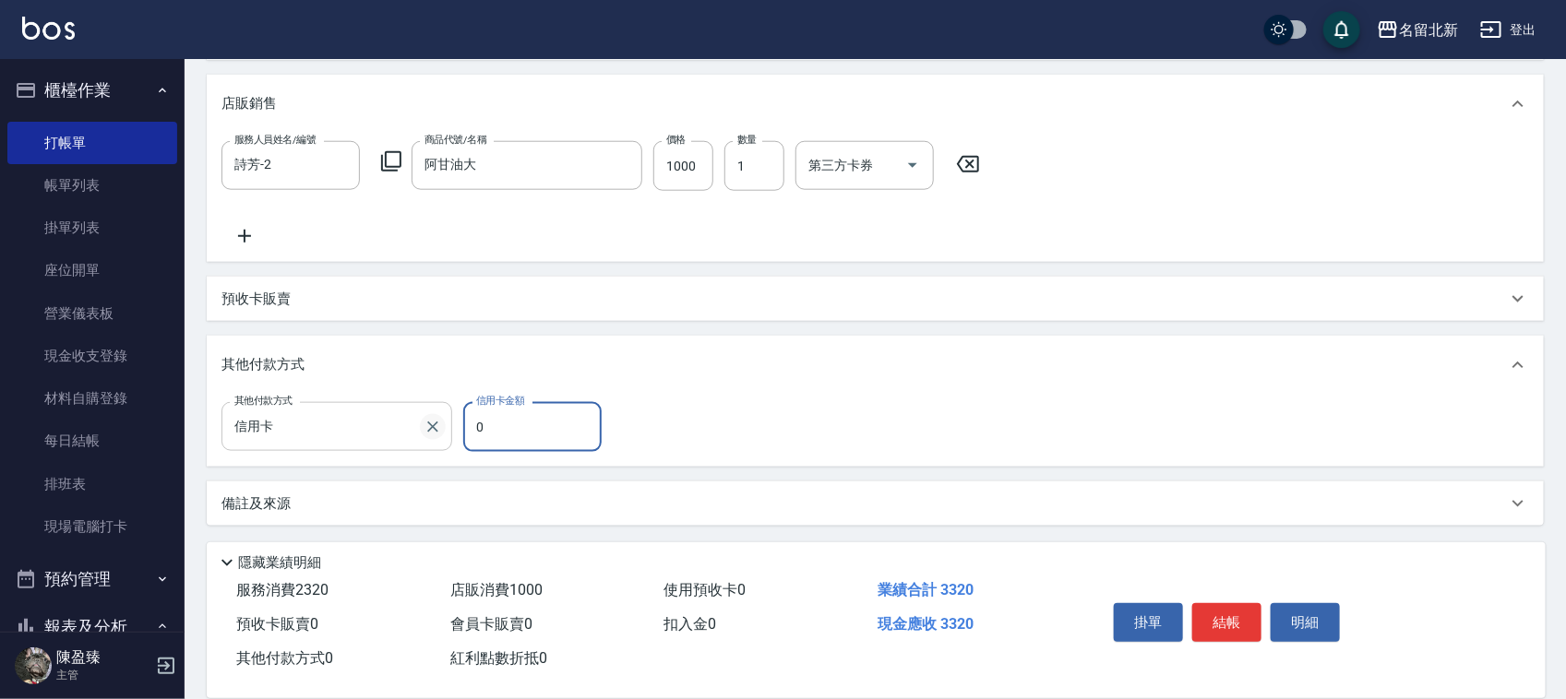
drag, startPoint x: 469, startPoint y: 438, endPoint x: 434, endPoint y: 424, distance: 37.7
click at [453, 434] on div "其他付款方式 信用卡 其他付款方式 信用卡金額 0 信用卡金額" at bounding box center [416, 427] width 391 height 50
type input "3320"
click at [1238, 618] on button "結帳" at bounding box center [1226, 622] width 69 height 39
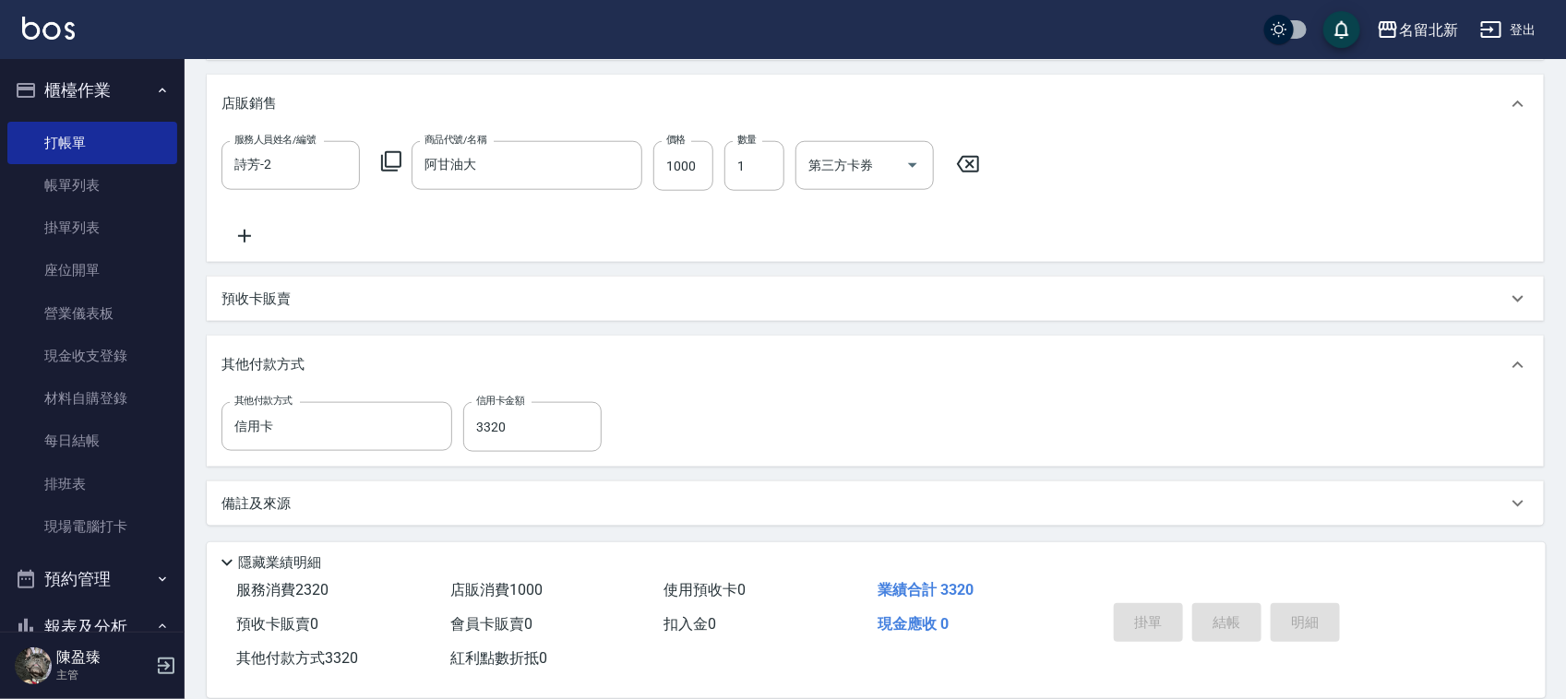
type input "2025/08/16 17:29"
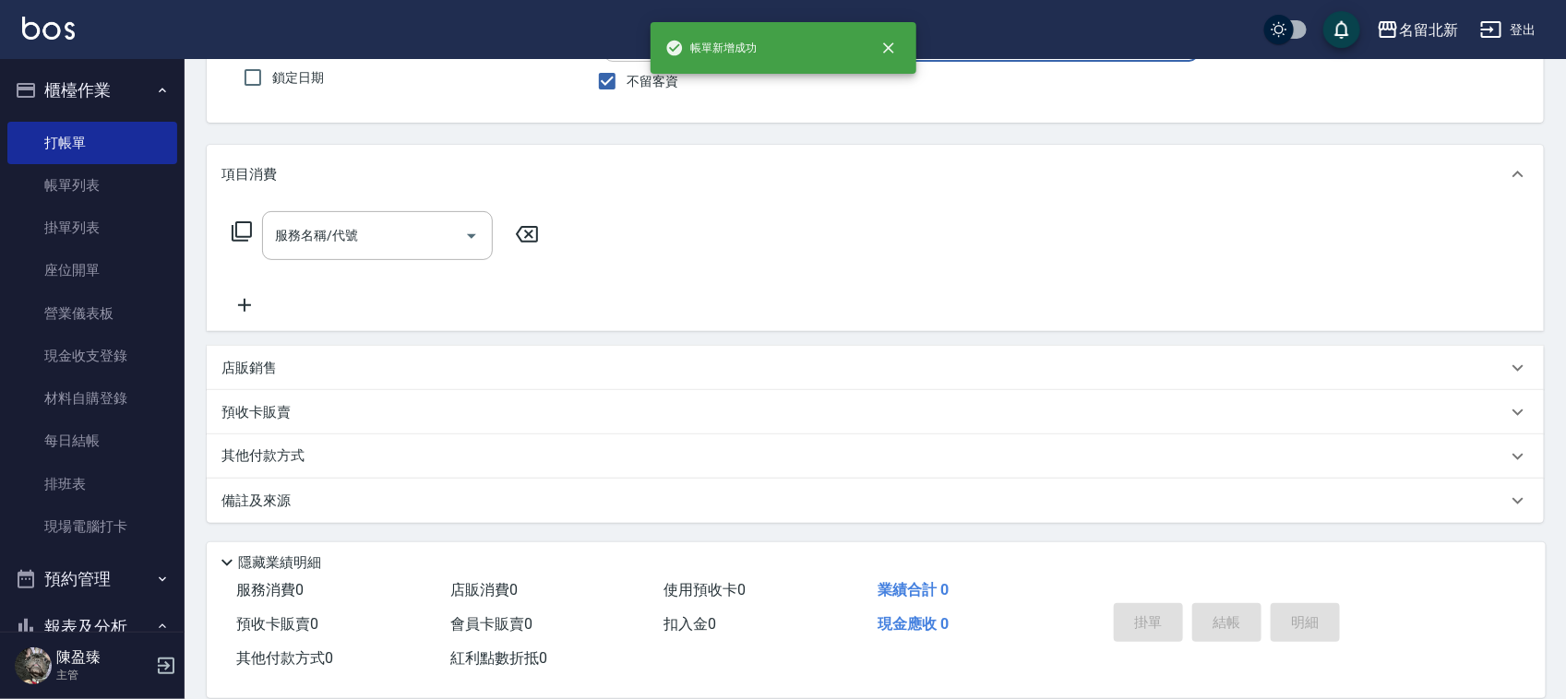
scroll to position [0, 0]
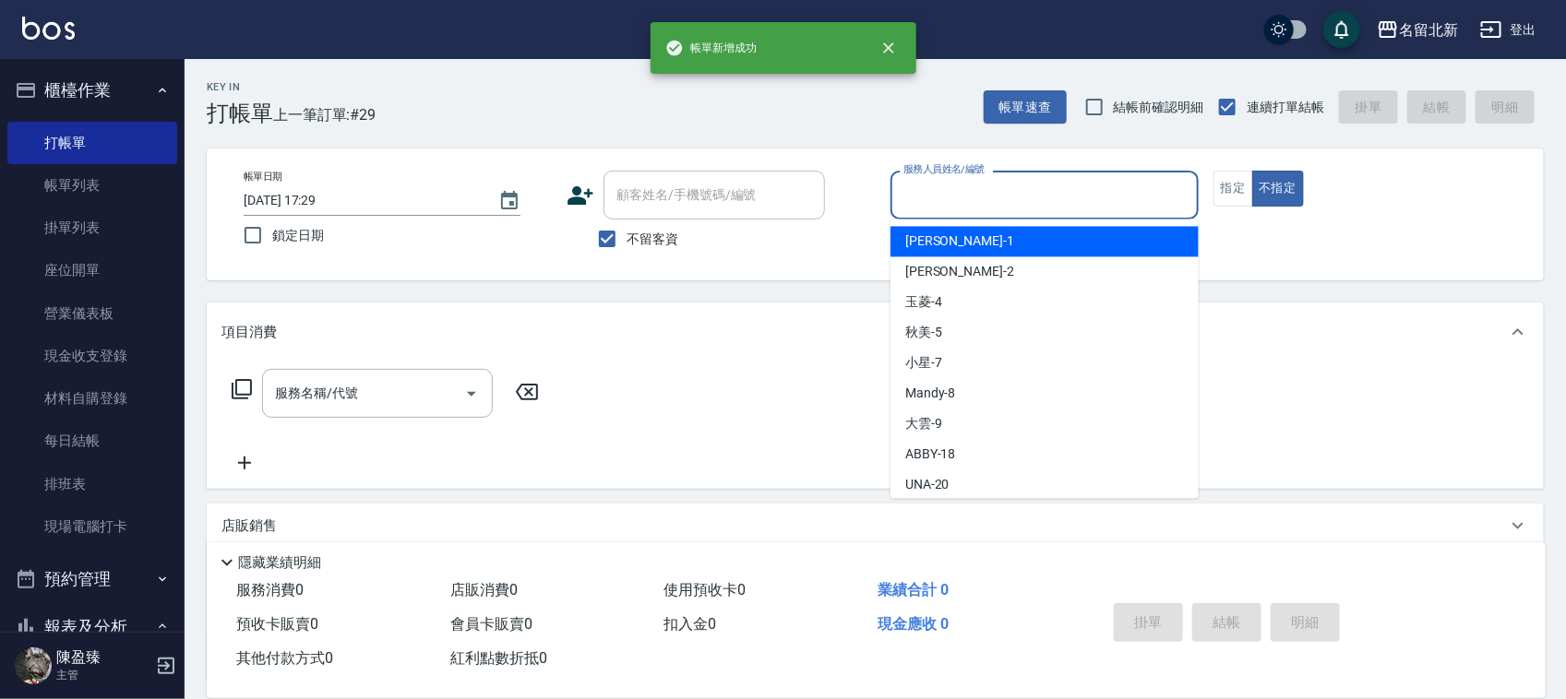
click at [1027, 195] on input "服務人員姓名/編號" at bounding box center [1045, 195] width 292 height 32
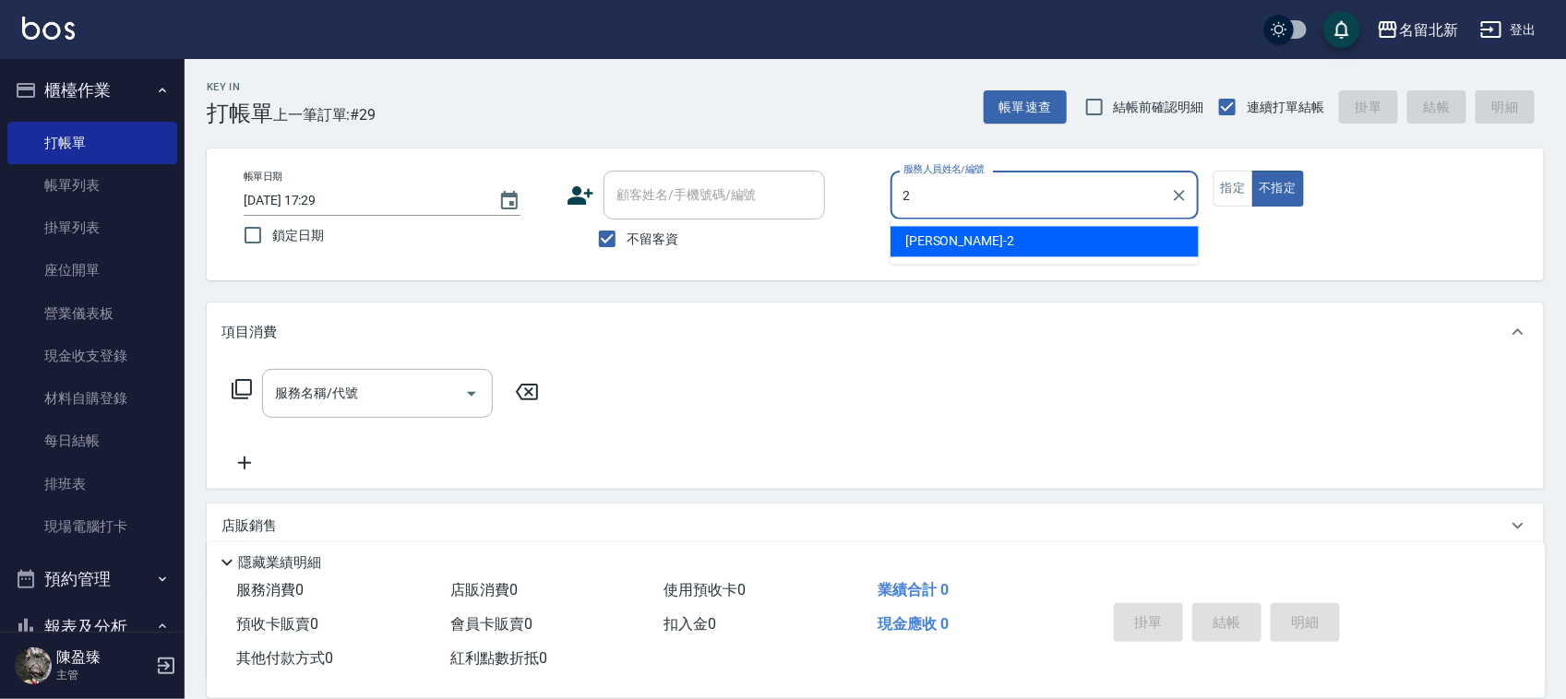
type input "詩芳-2"
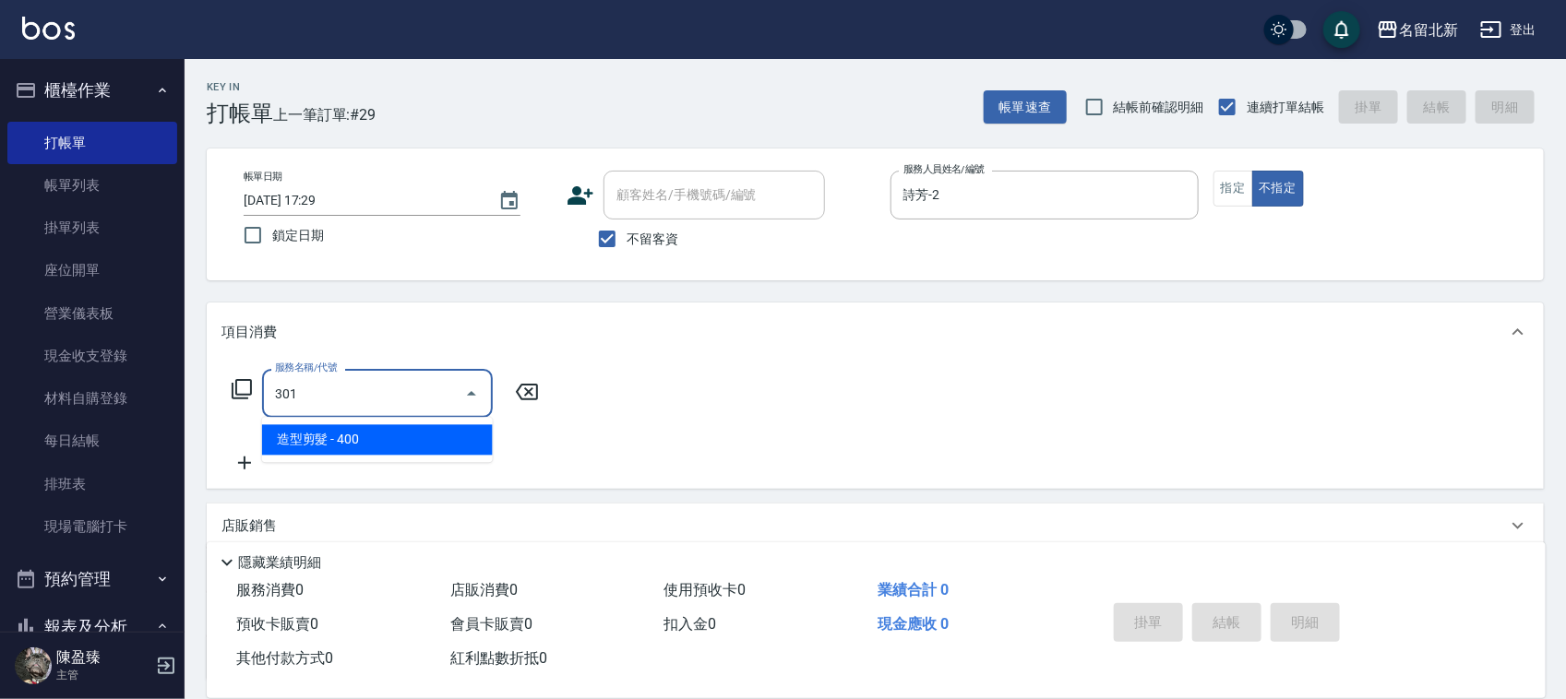
type input "造型剪髮(301)"
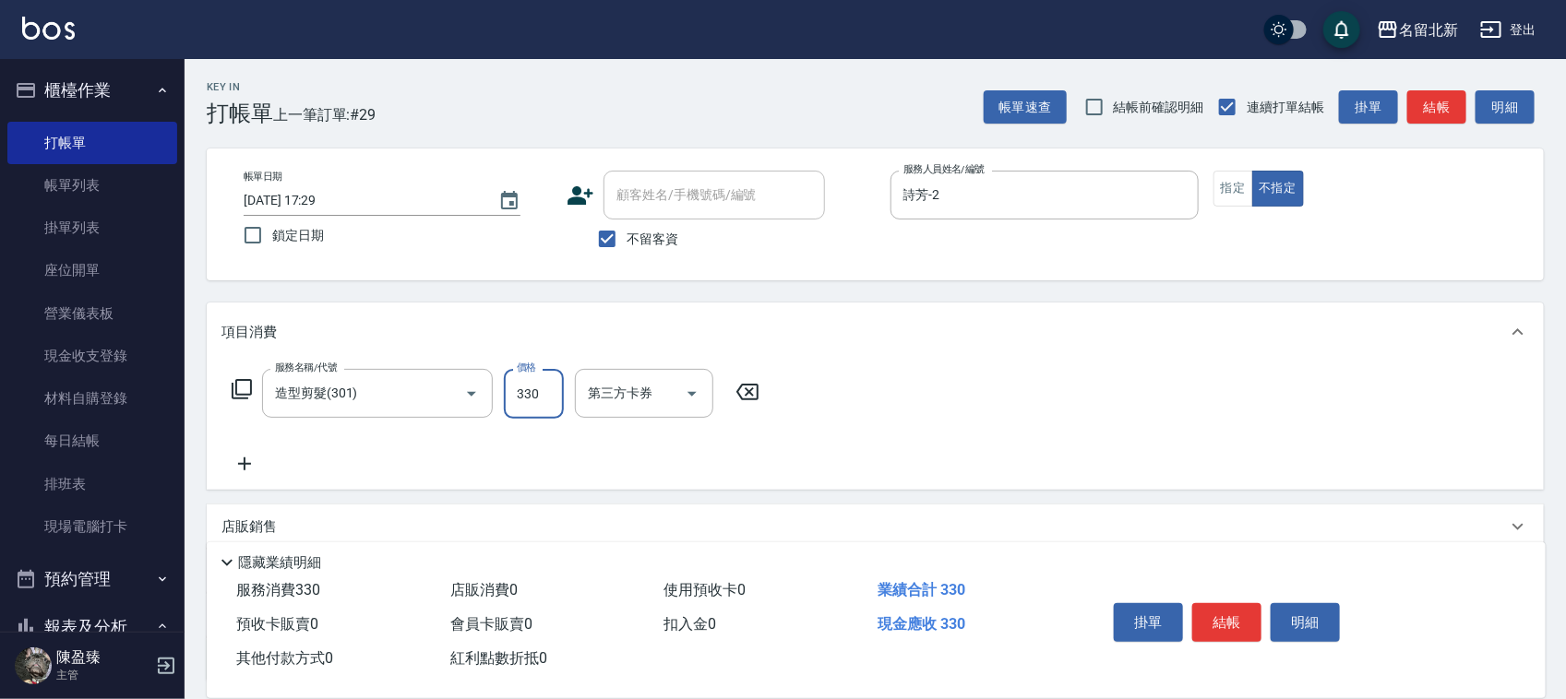
type input "330"
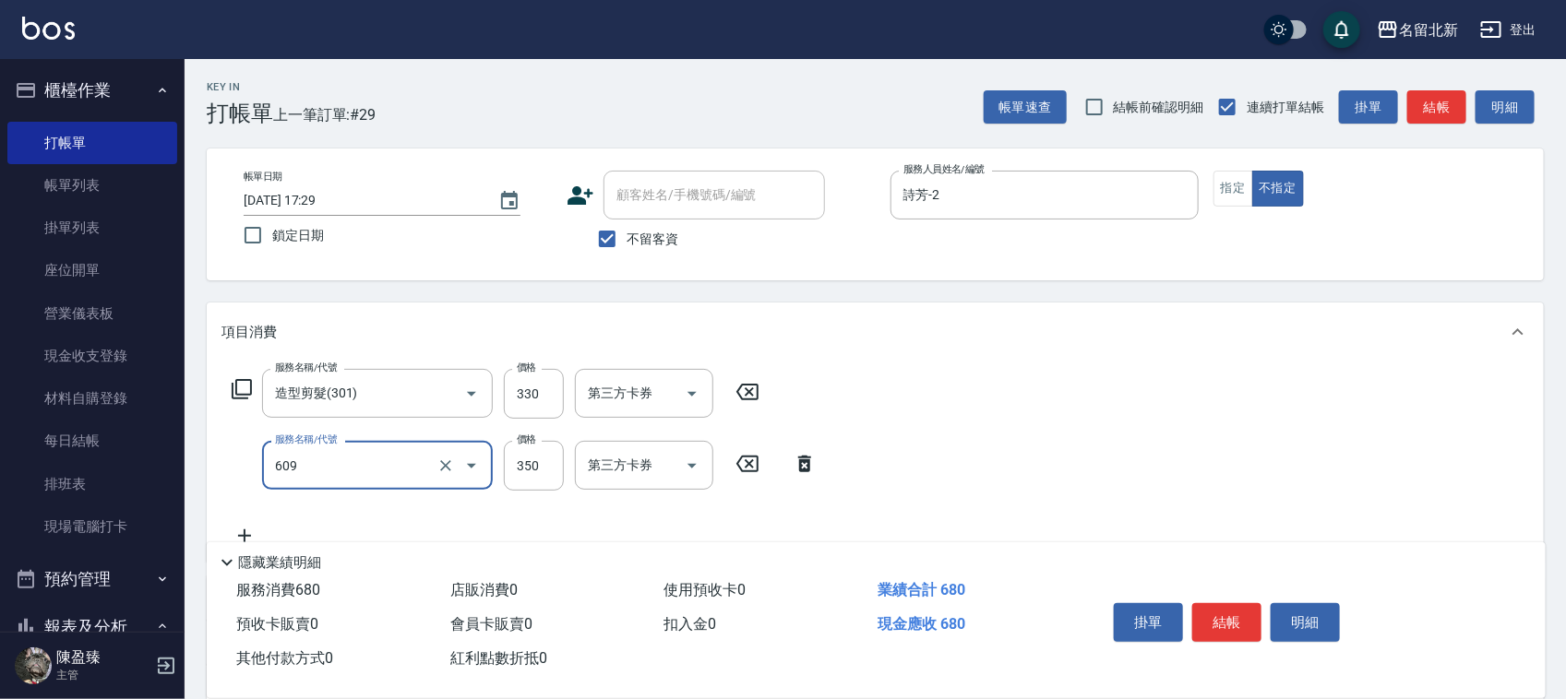
type input "頭皮隔離(609)"
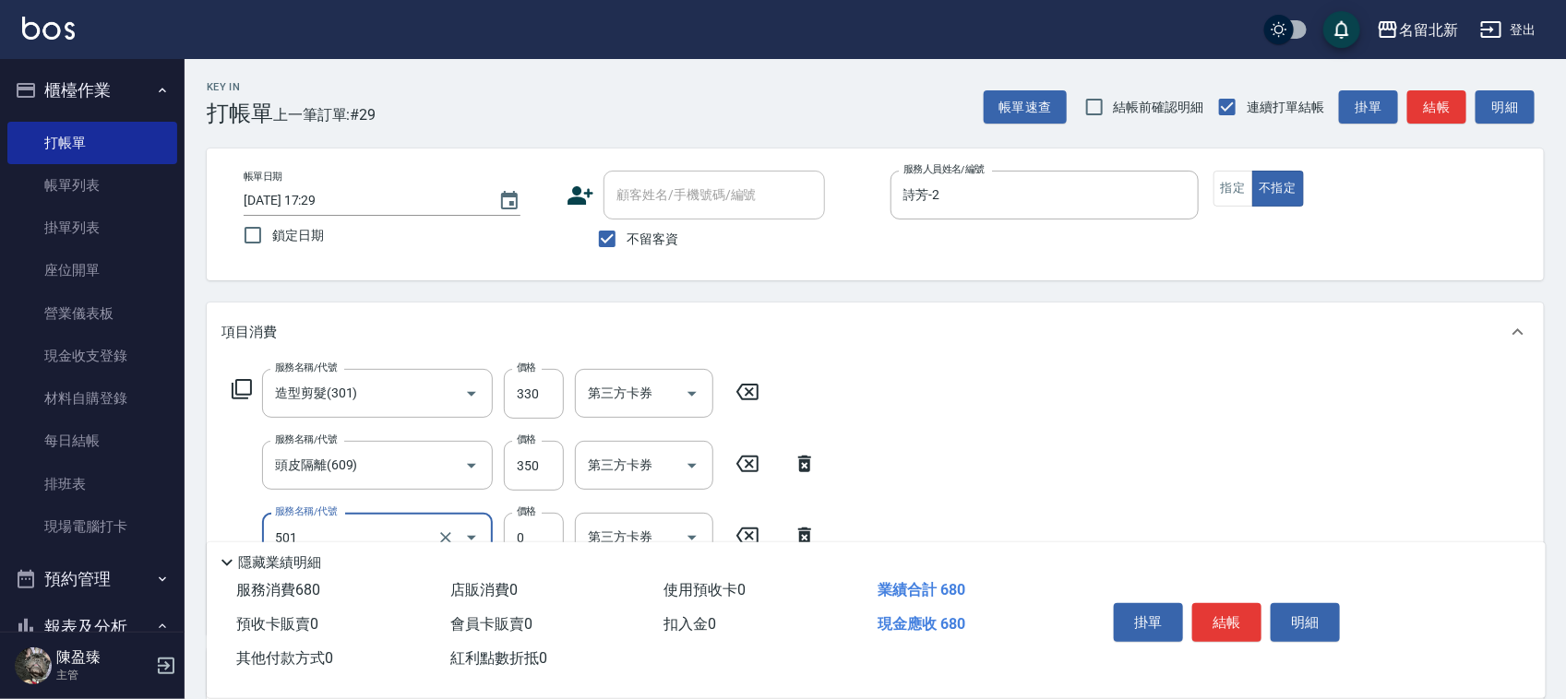
type input "染髮(501)"
type input "1290"
type input "互助170(717)"
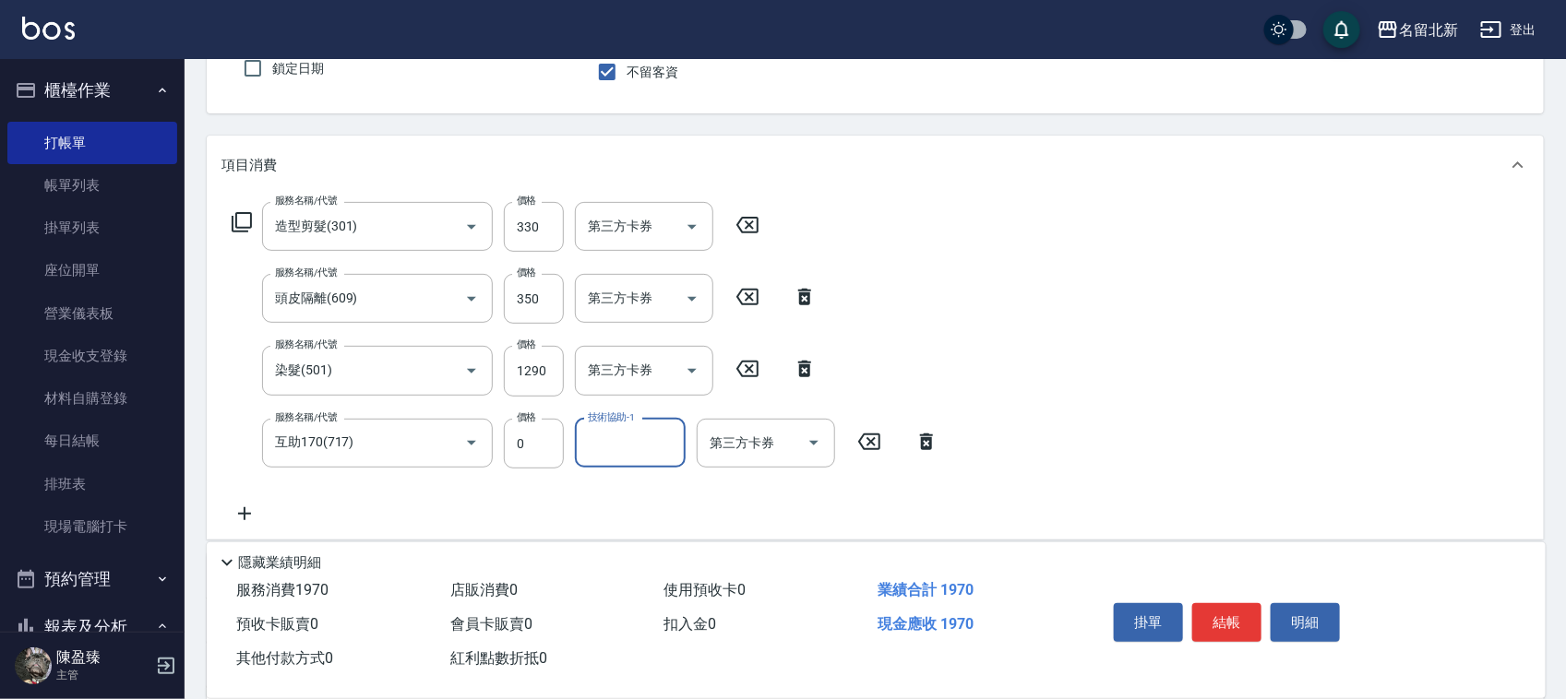
scroll to position [231, 0]
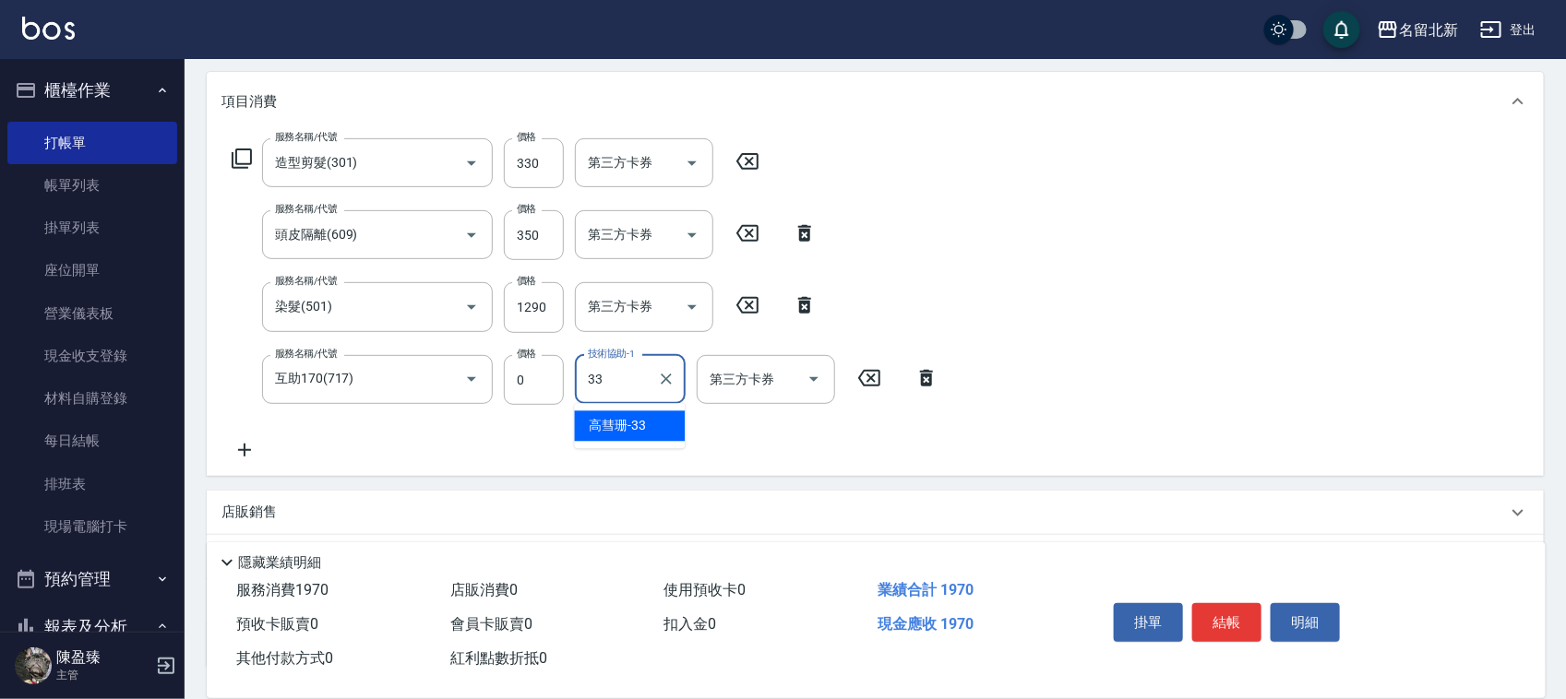
type input "高彗珊-33"
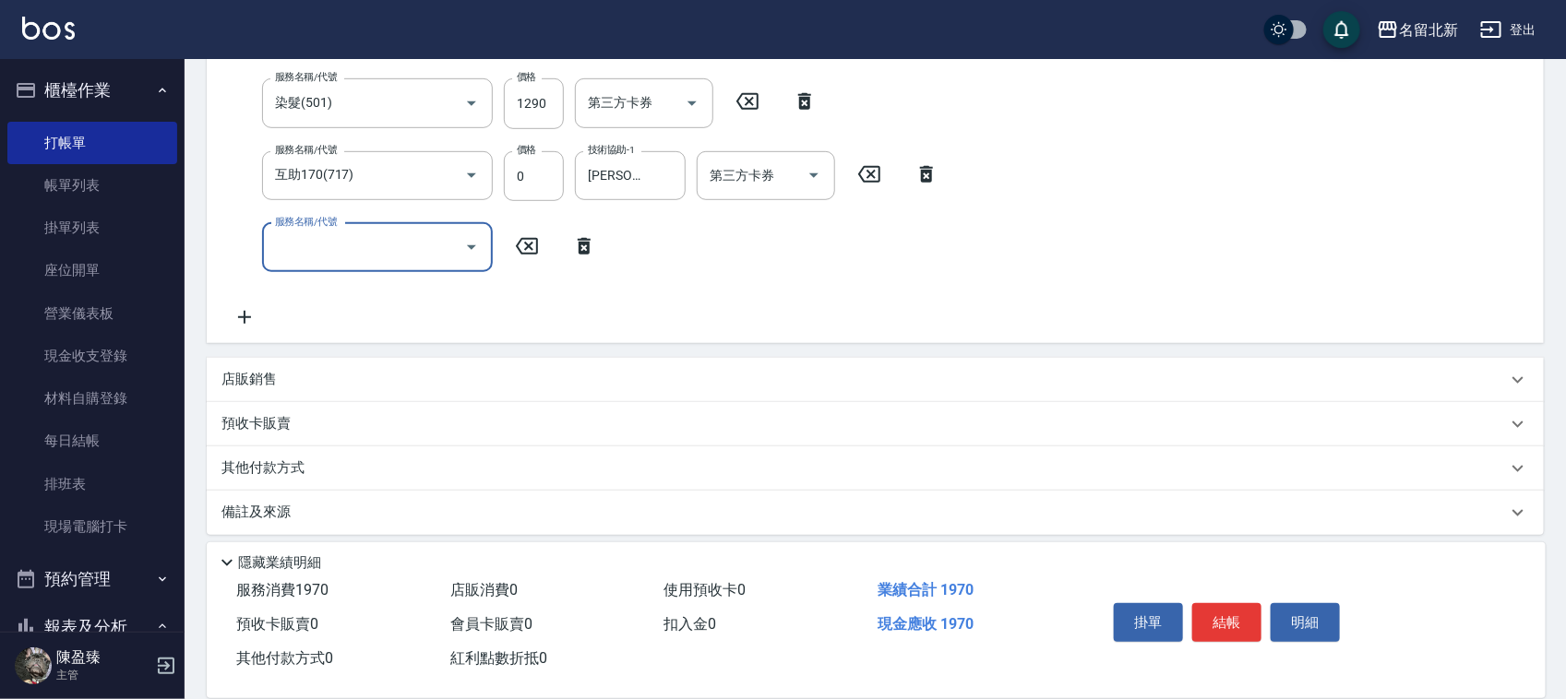
scroll to position [445, 0]
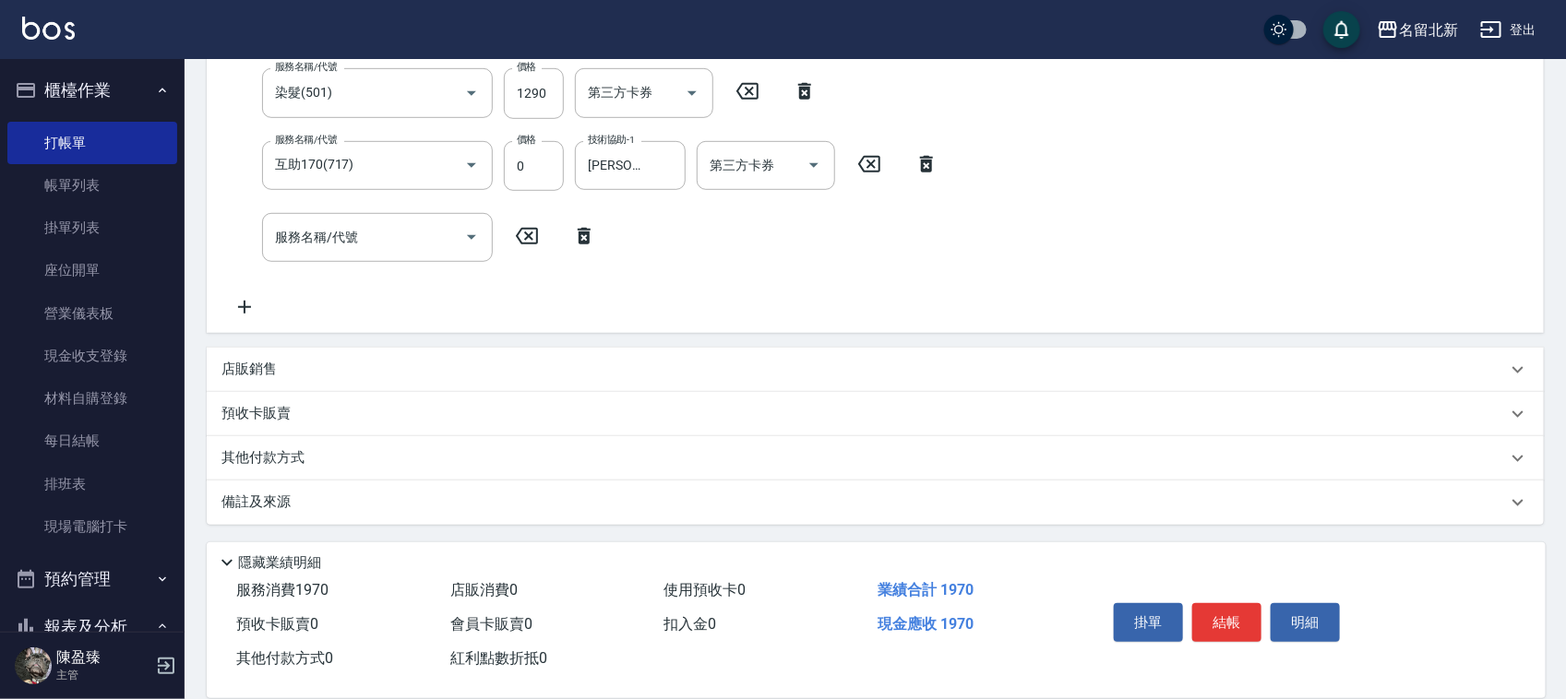
click at [275, 431] on div "預收卡販賣" at bounding box center [875, 414] width 1337 height 44
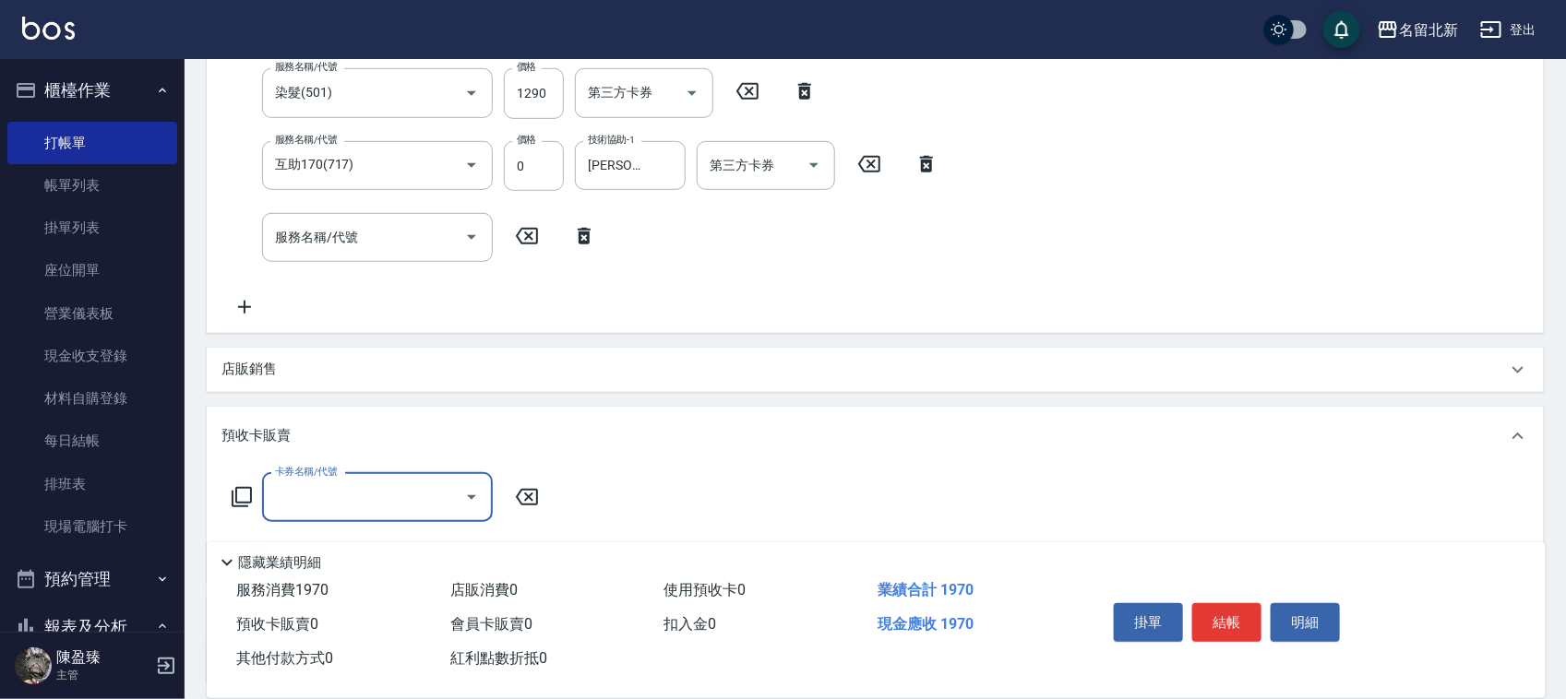
scroll to position [0, 0]
click at [316, 436] on div "預收卡販賣" at bounding box center [863, 435] width 1285 height 19
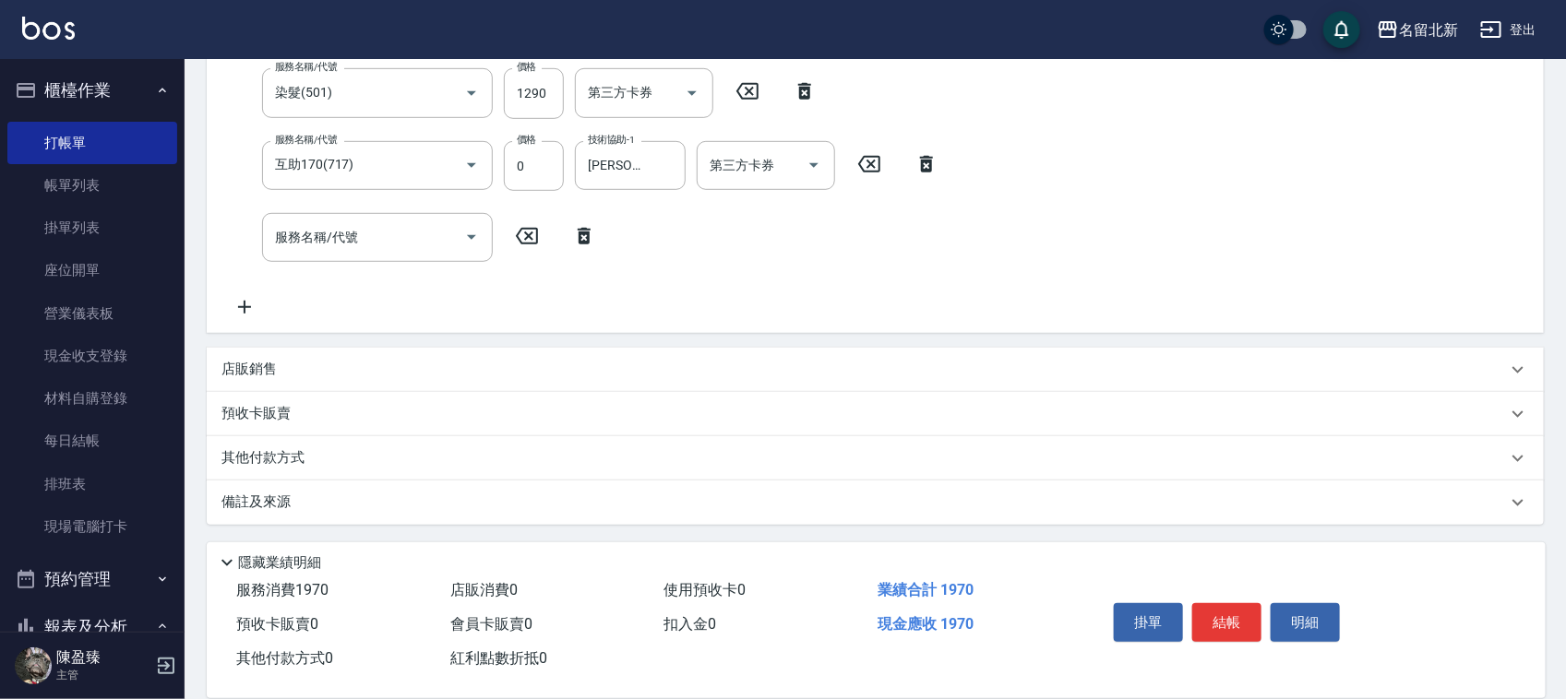
click at [268, 455] on p "其他付款方式" at bounding box center [267, 458] width 92 height 20
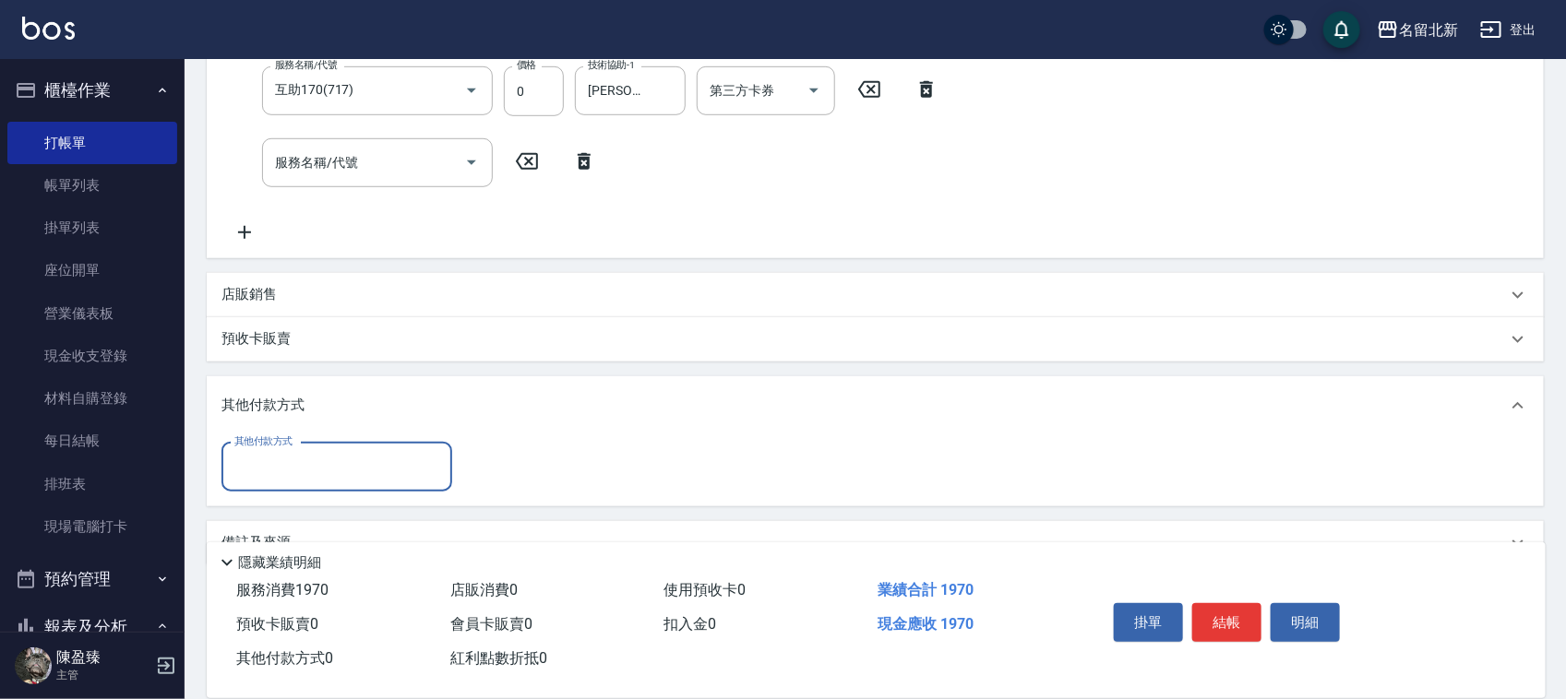
scroll to position [560, 0]
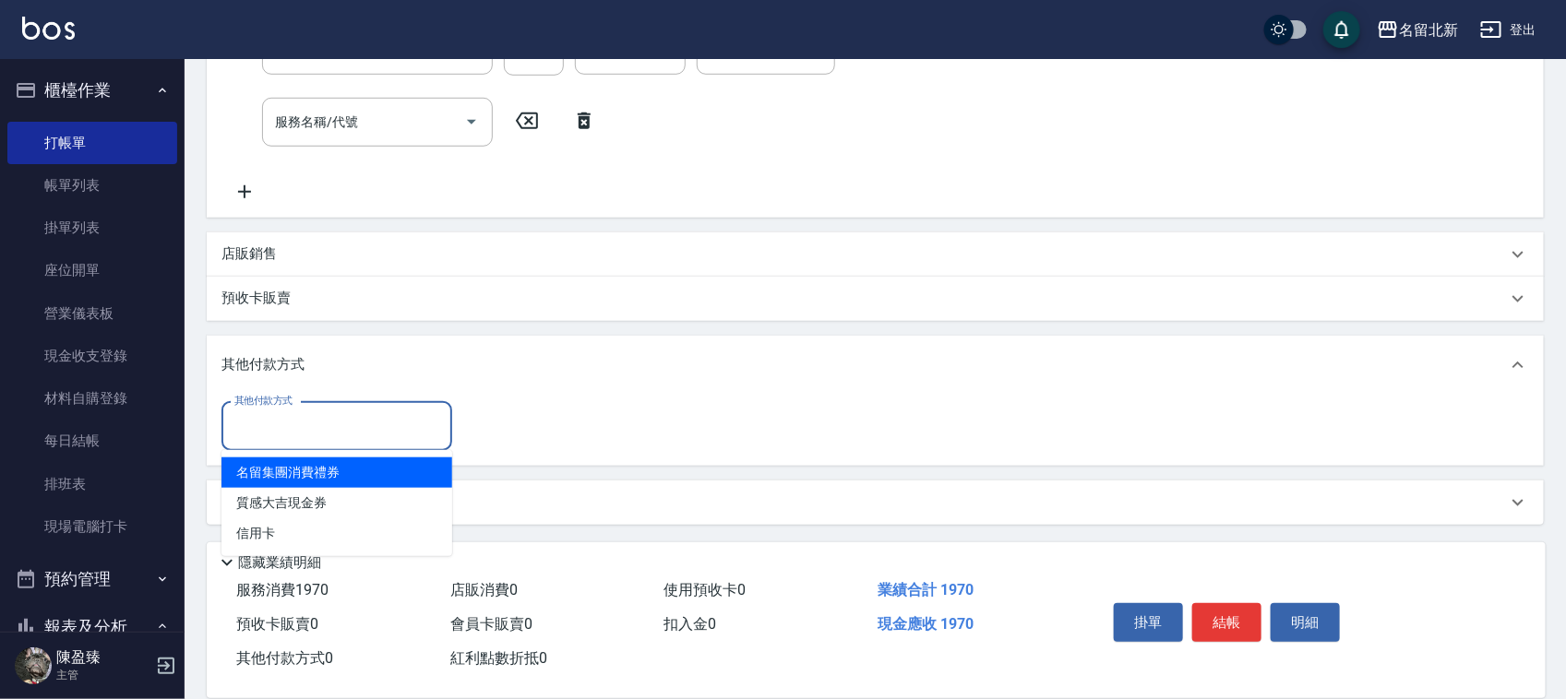
click at [304, 411] on input "其他付款方式" at bounding box center [337, 427] width 214 height 32
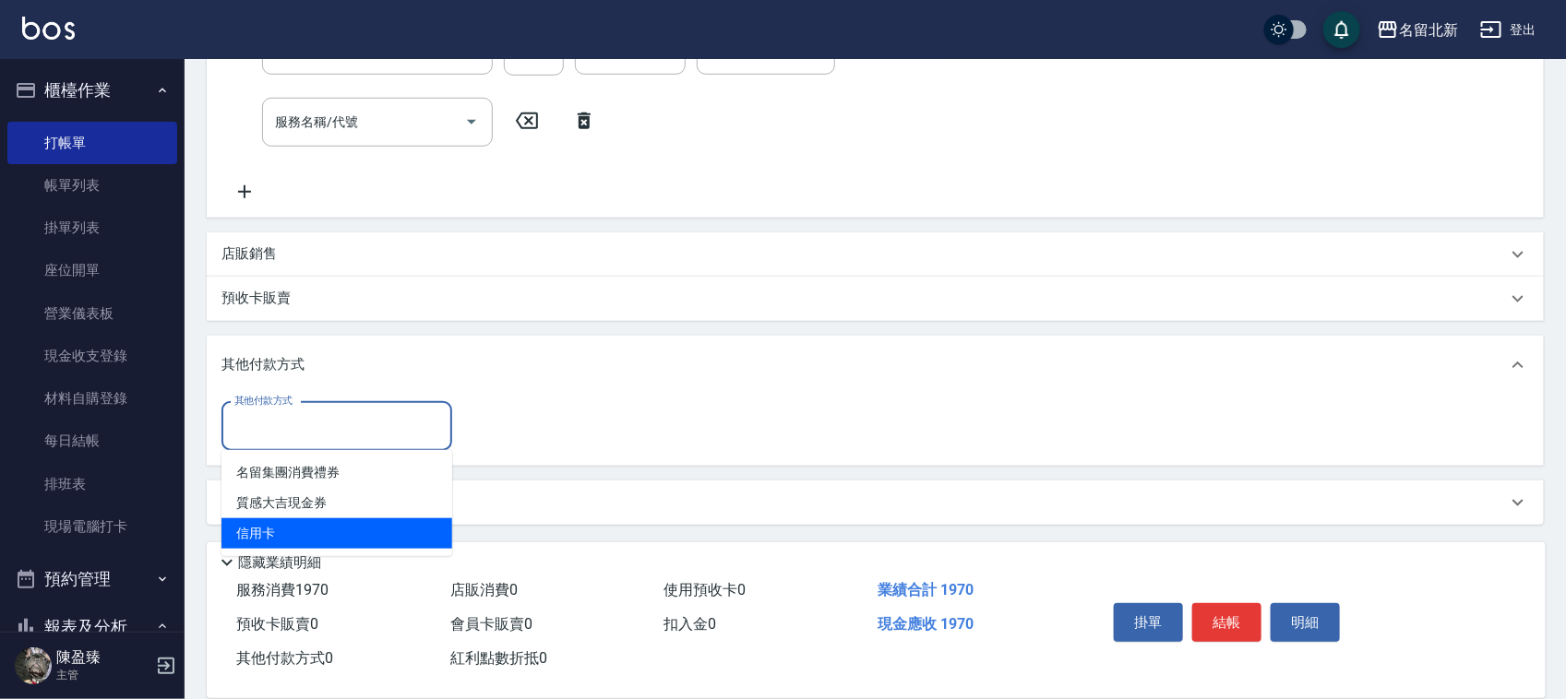
drag, startPoint x: 275, startPoint y: 526, endPoint x: 418, endPoint y: 498, distance: 145.7
click at [275, 524] on span "信用卡" at bounding box center [336, 534] width 231 height 30
type input "信用卡"
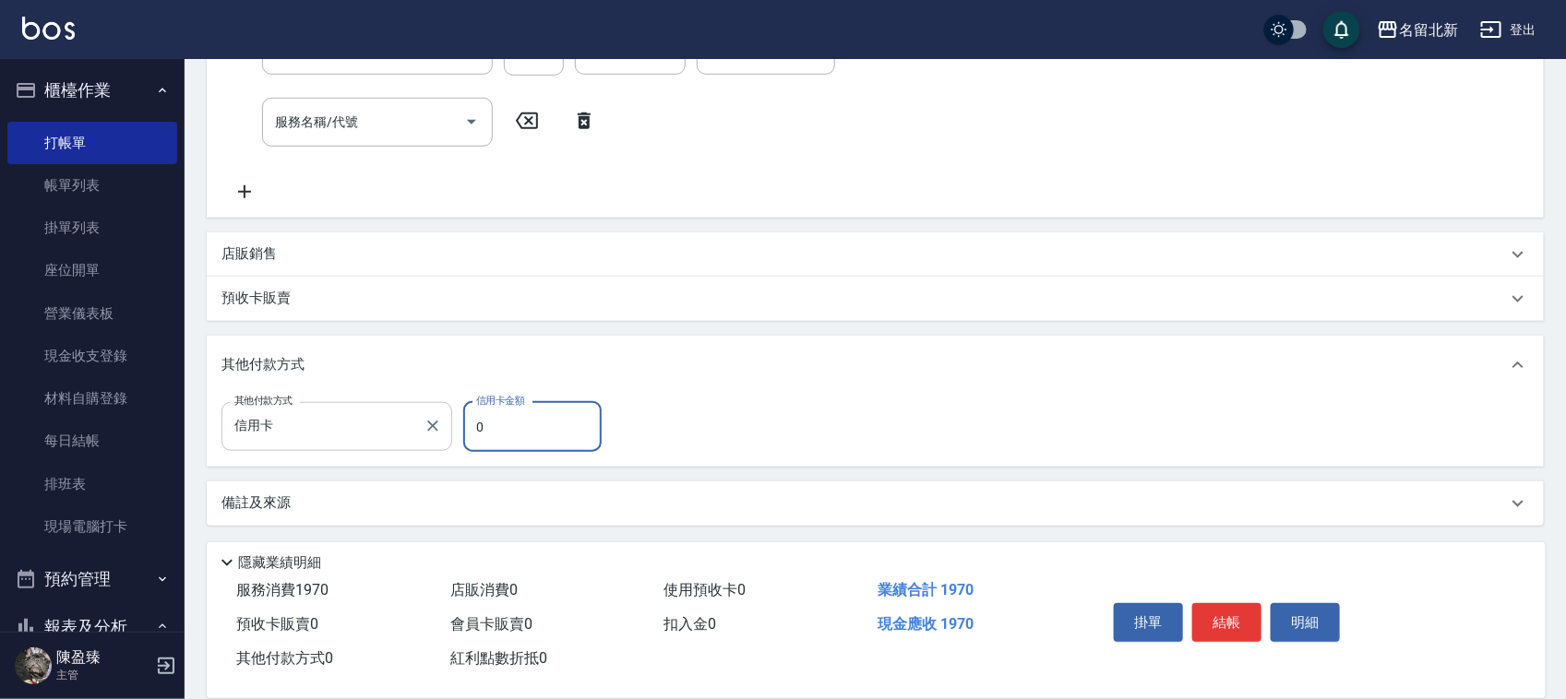
drag, startPoint x: 515, startPoint y: 417, endPoint x: 413, endPoint y: 434, distance: 102.8
click at [413, 434] on div "其他付款方式 信用卡 其他付款方式 信用卡金額 0 信用卡金額" at bounding box center [416, 427] width 391 height 50
type input "1970"
click at [1233, 610] on button "結帳" at bounding box center [1226, 622] width 69 height 39
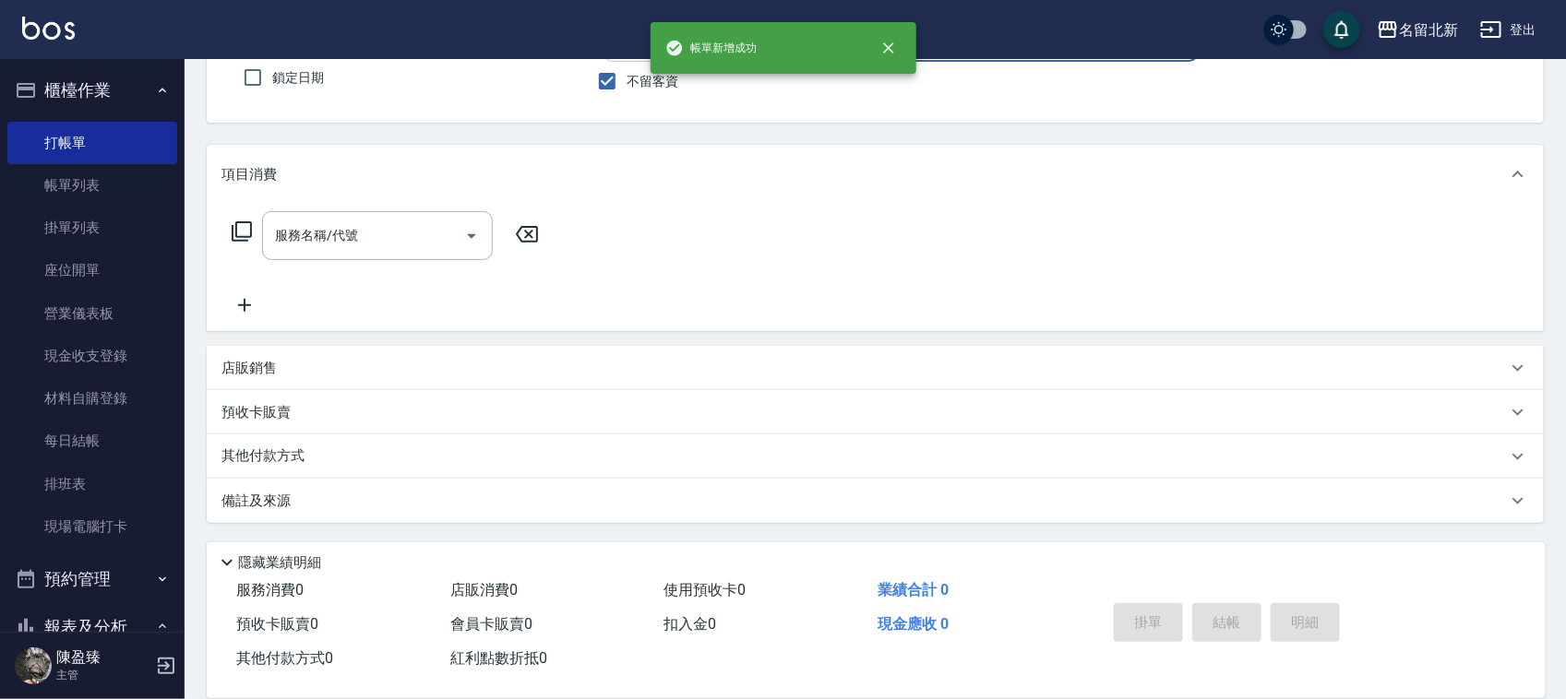
scroll to position [0, 0]
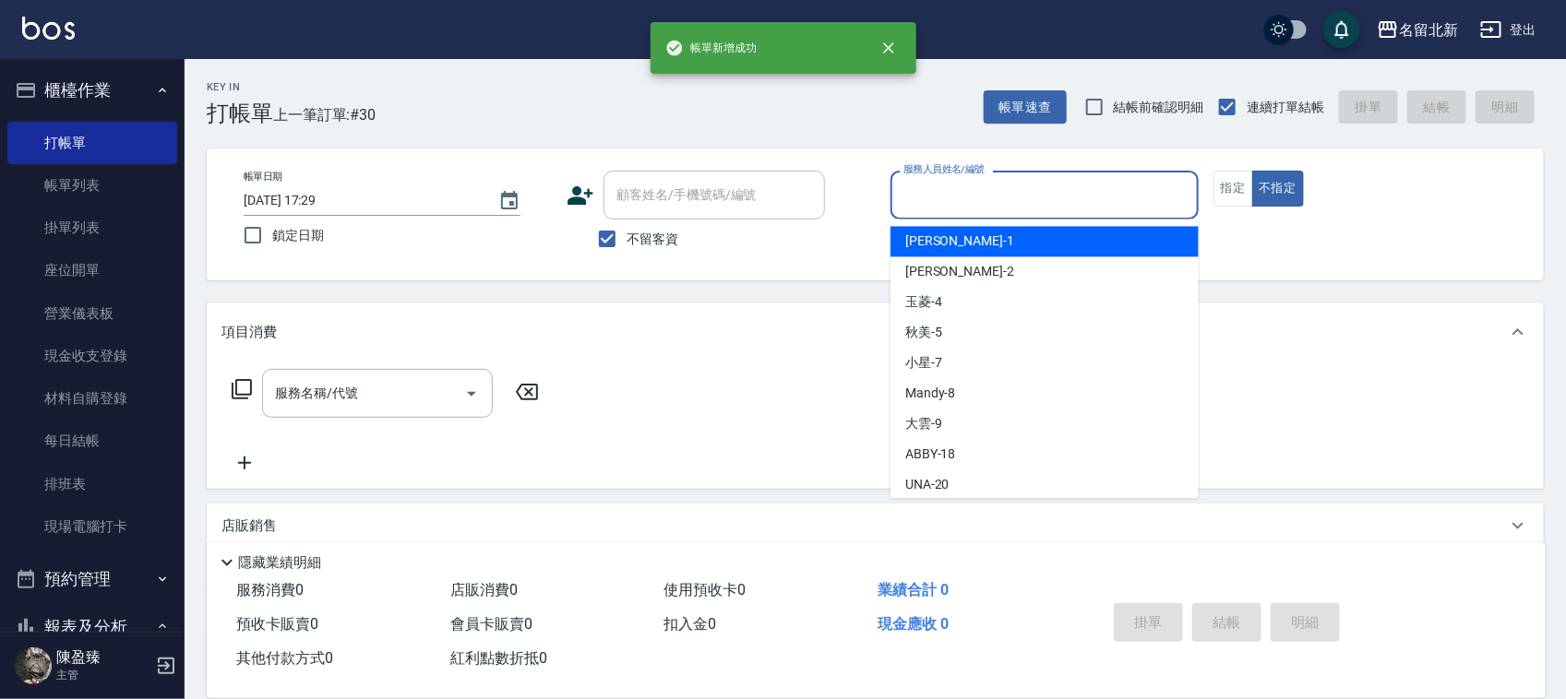
click at [979, 187] on input "服務人員姓名/編號" at bounding box center [1045, 195] width 292 height 32
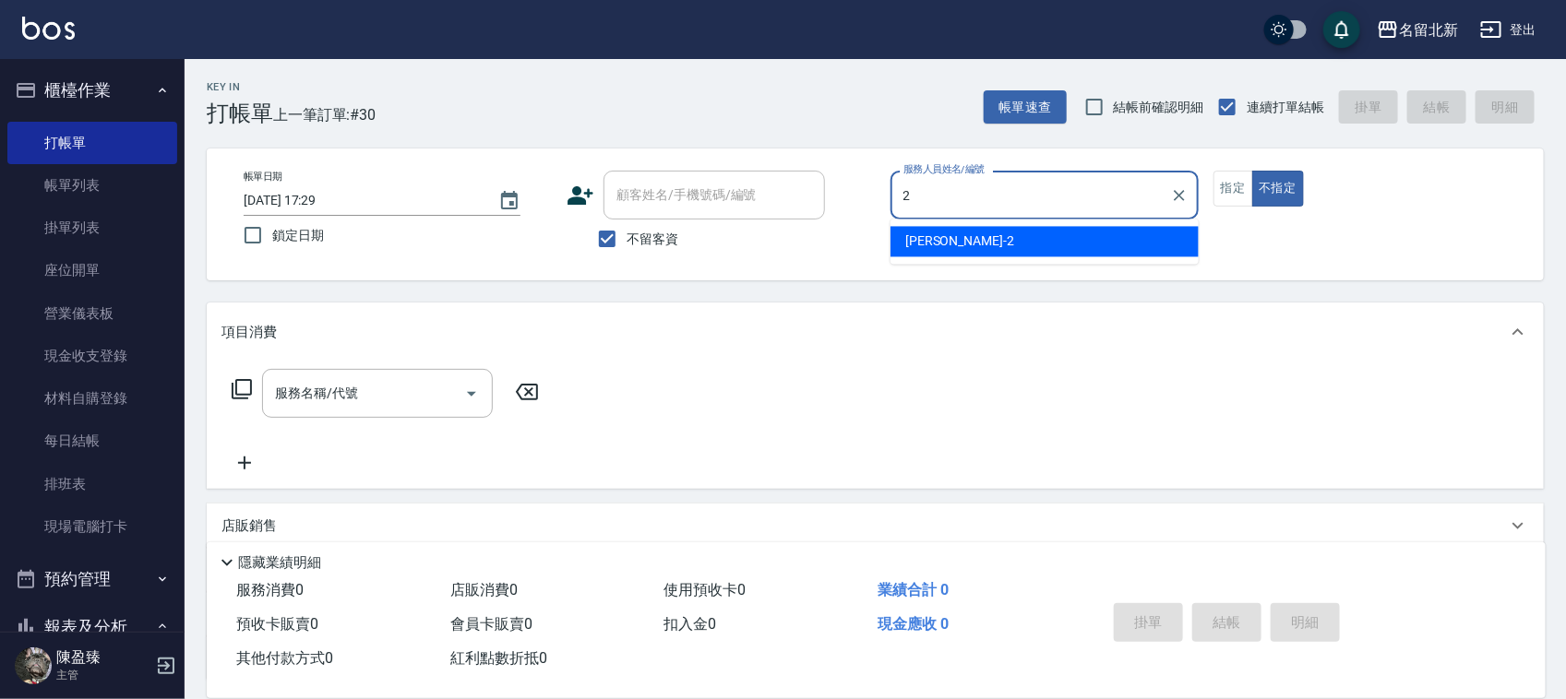
type input "詩芳-2"
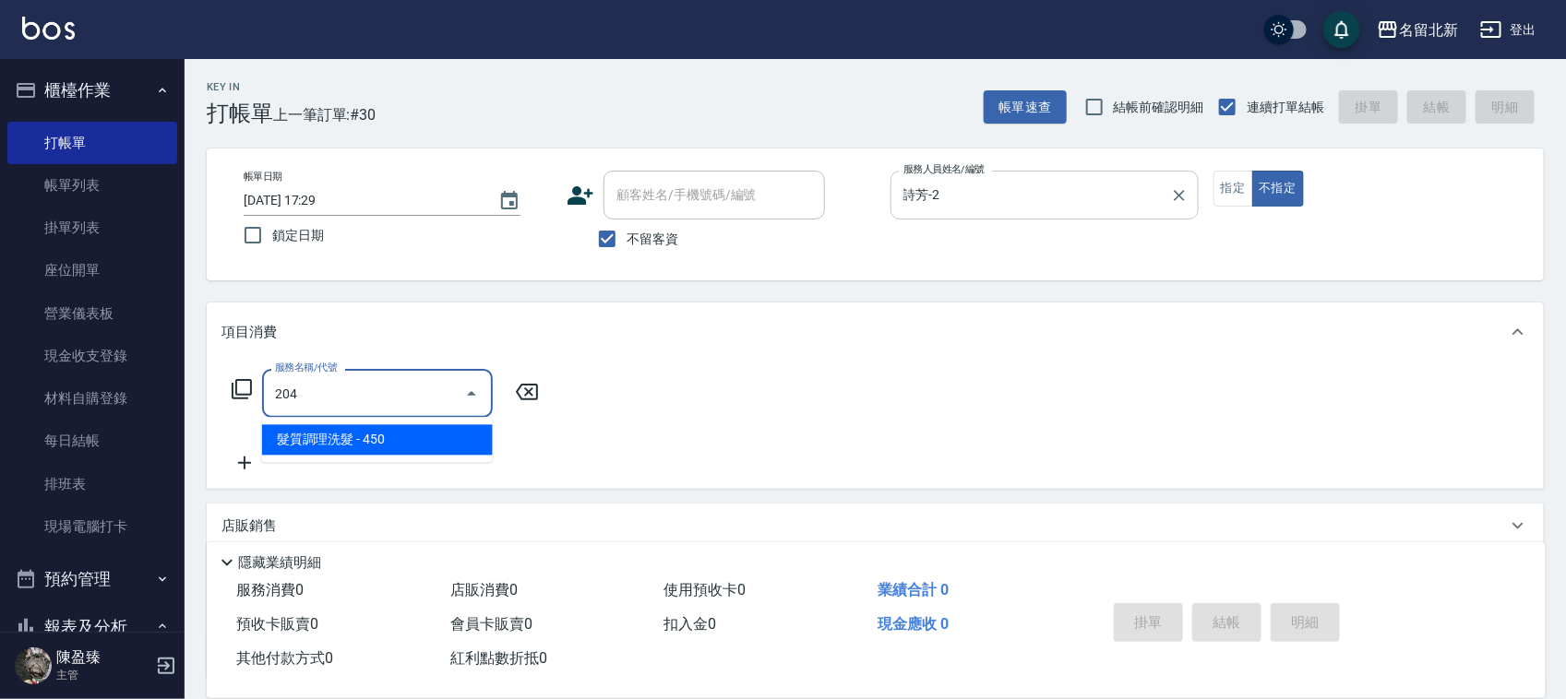
type input "髮質調理洗髮(204)"
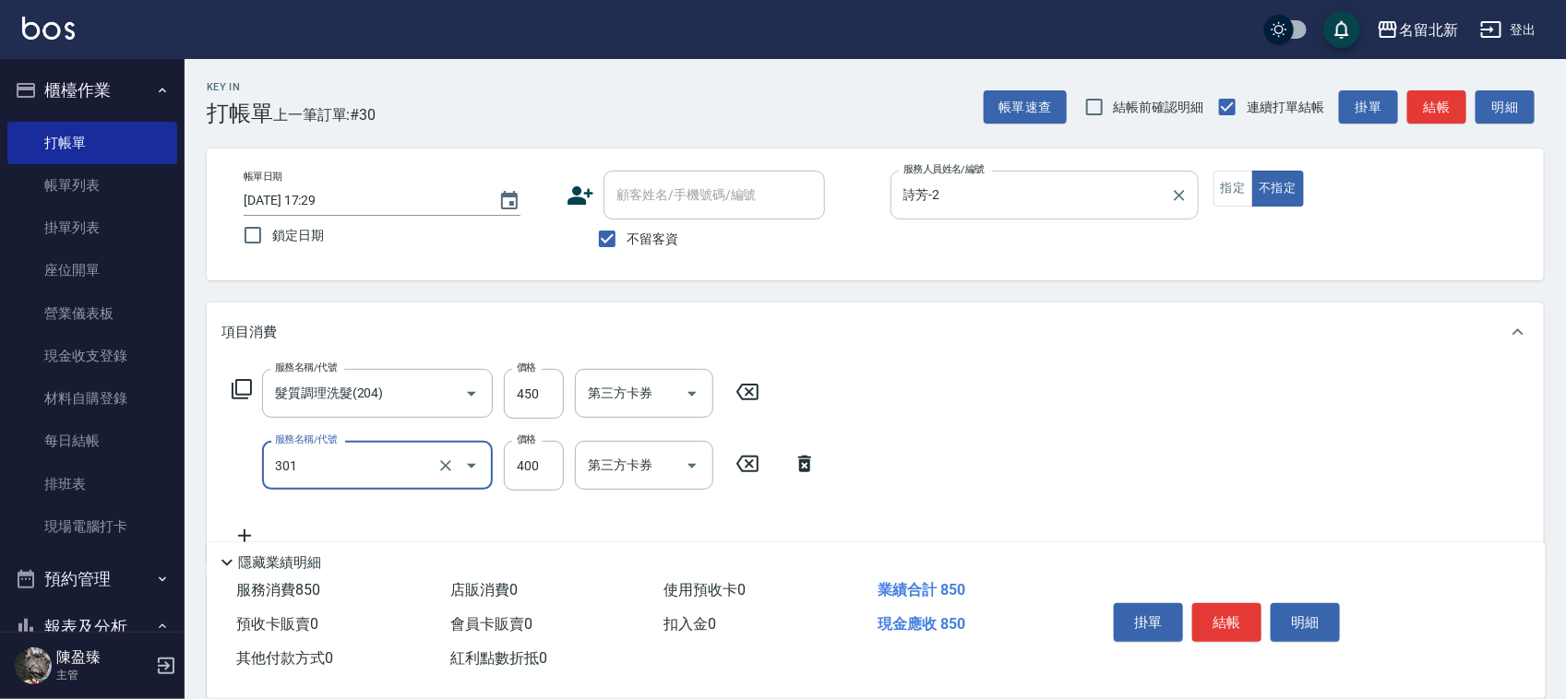
type input "造型剪髮(301)"
type input "380"
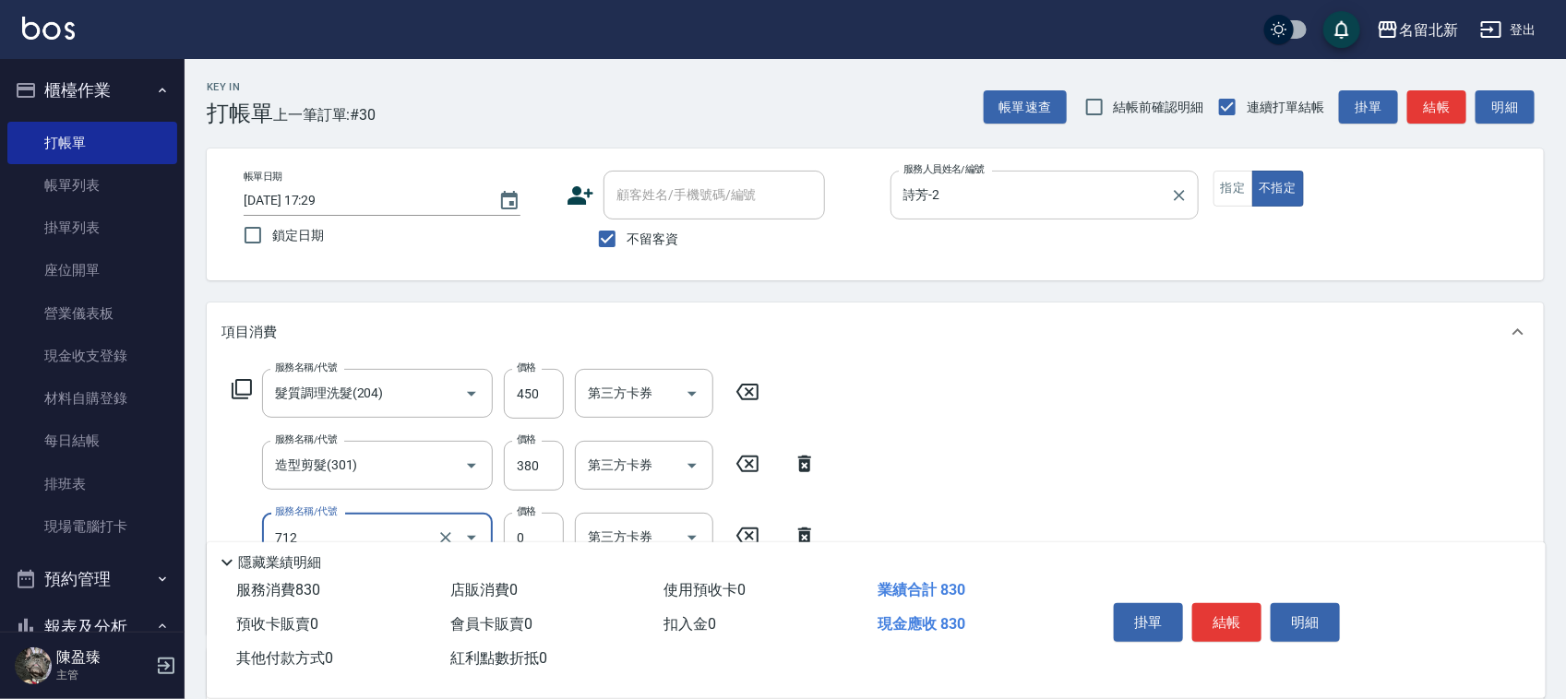
type input "互助120(712)"
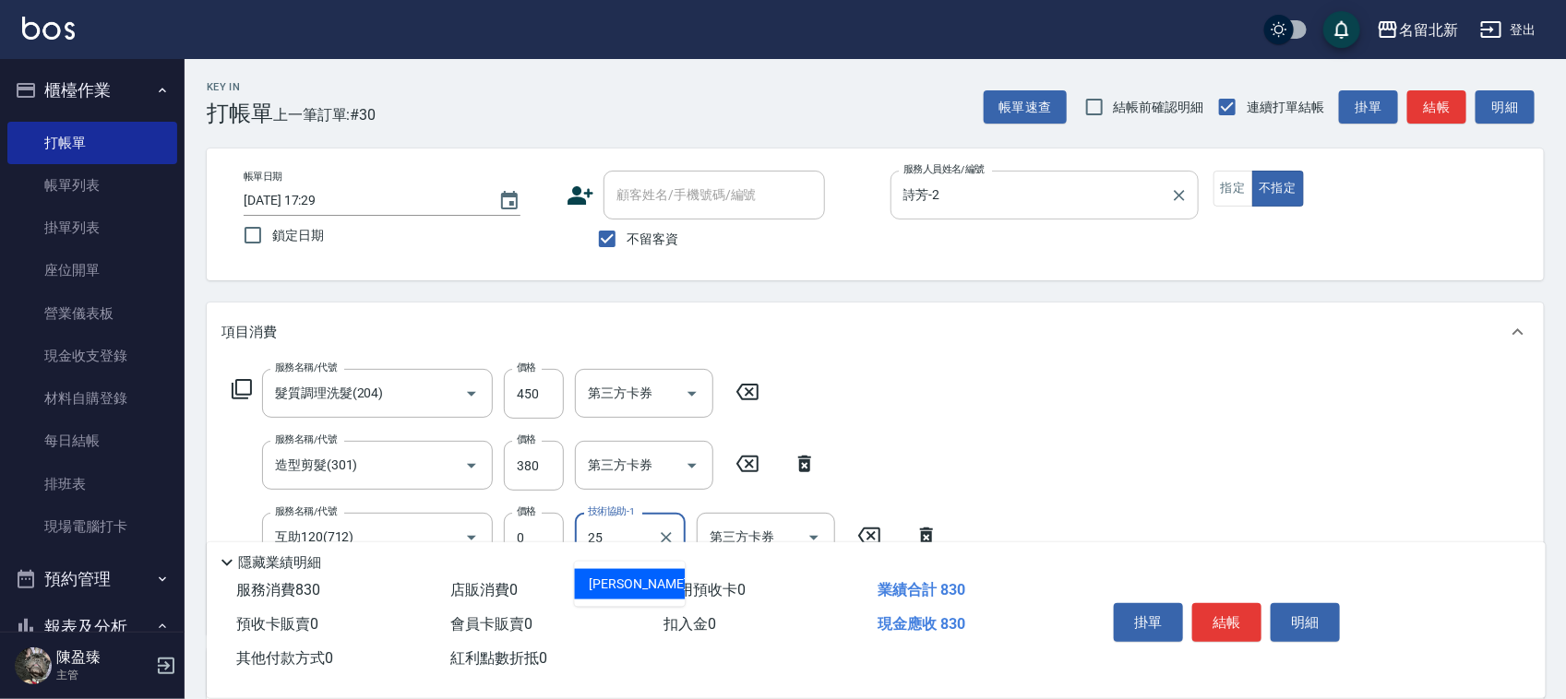
type input "禎禎-25"
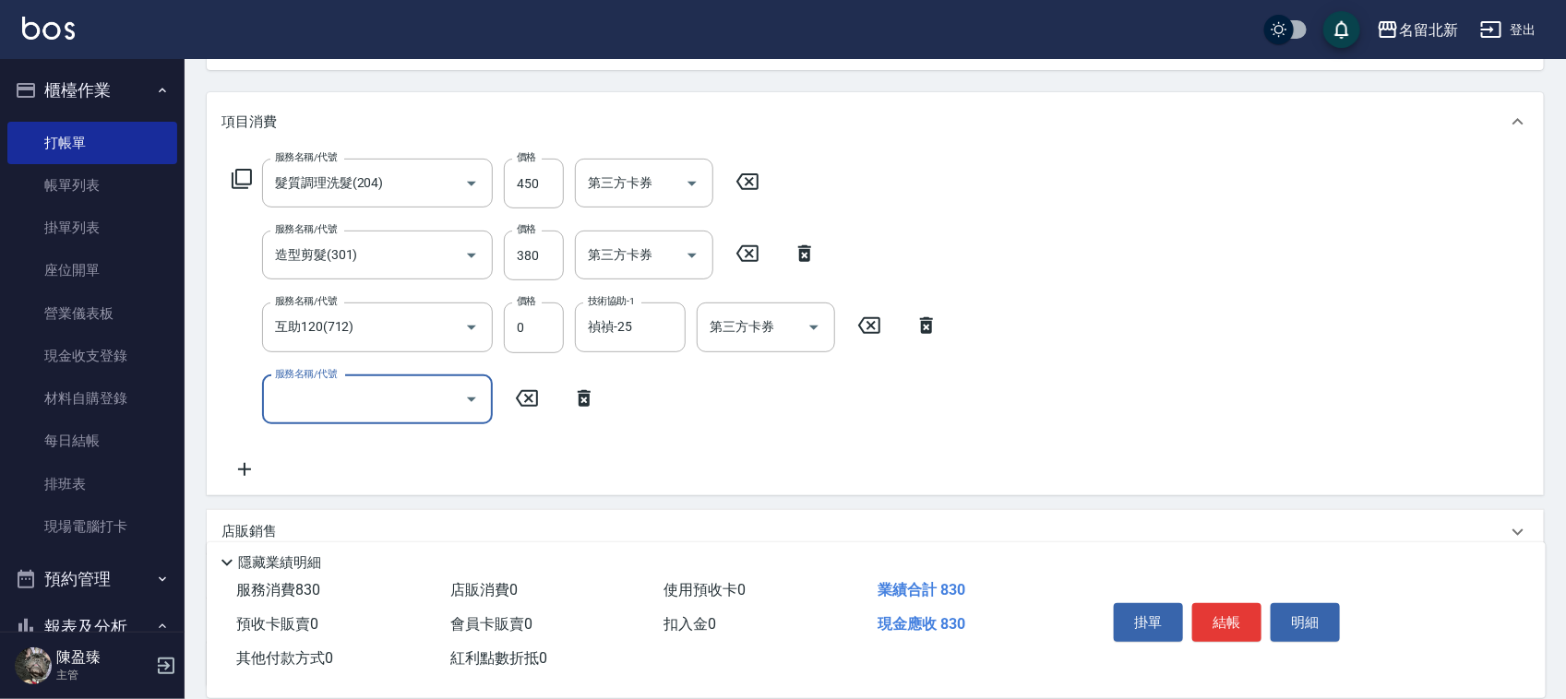
scroll to position [374, 0]
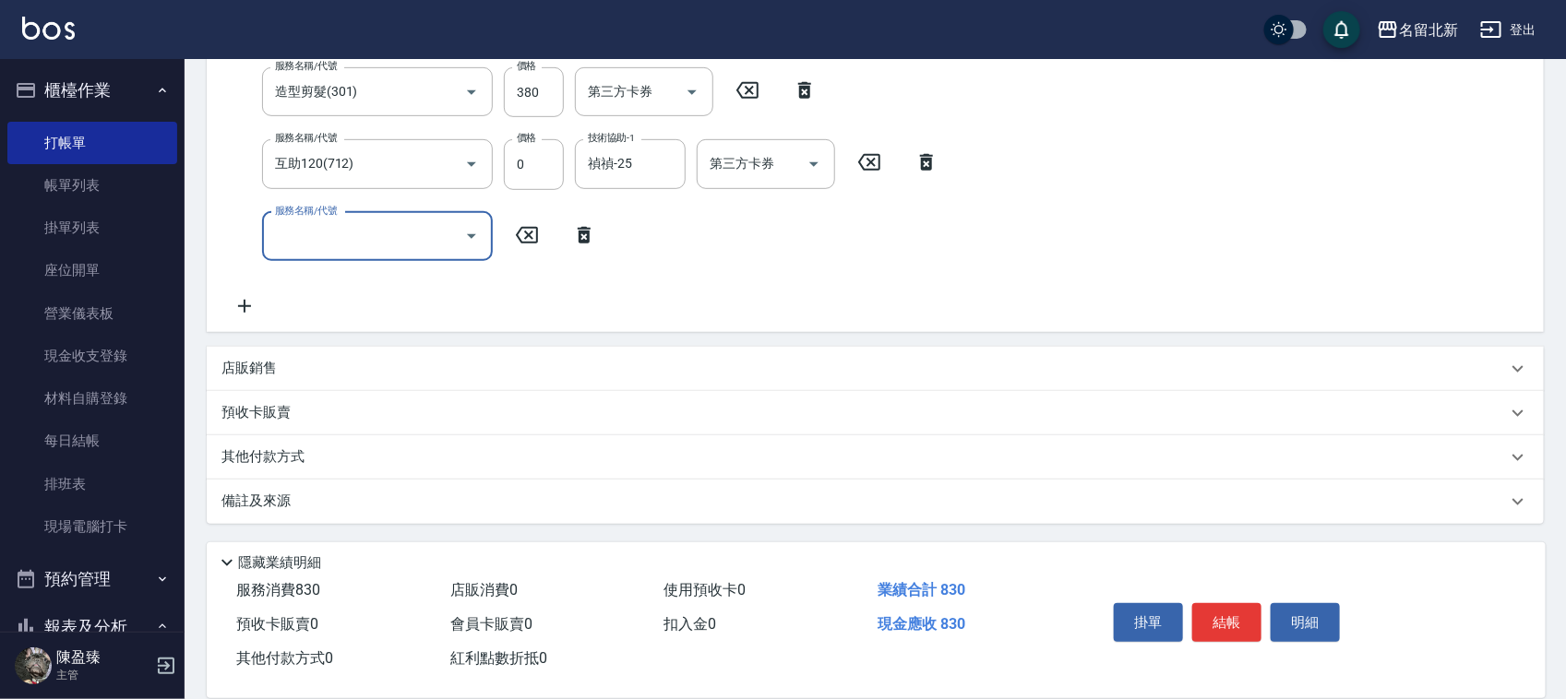
click at [249, 443] on div "其他付款方式" at bounding box center [875, 457] width 1337 height 44
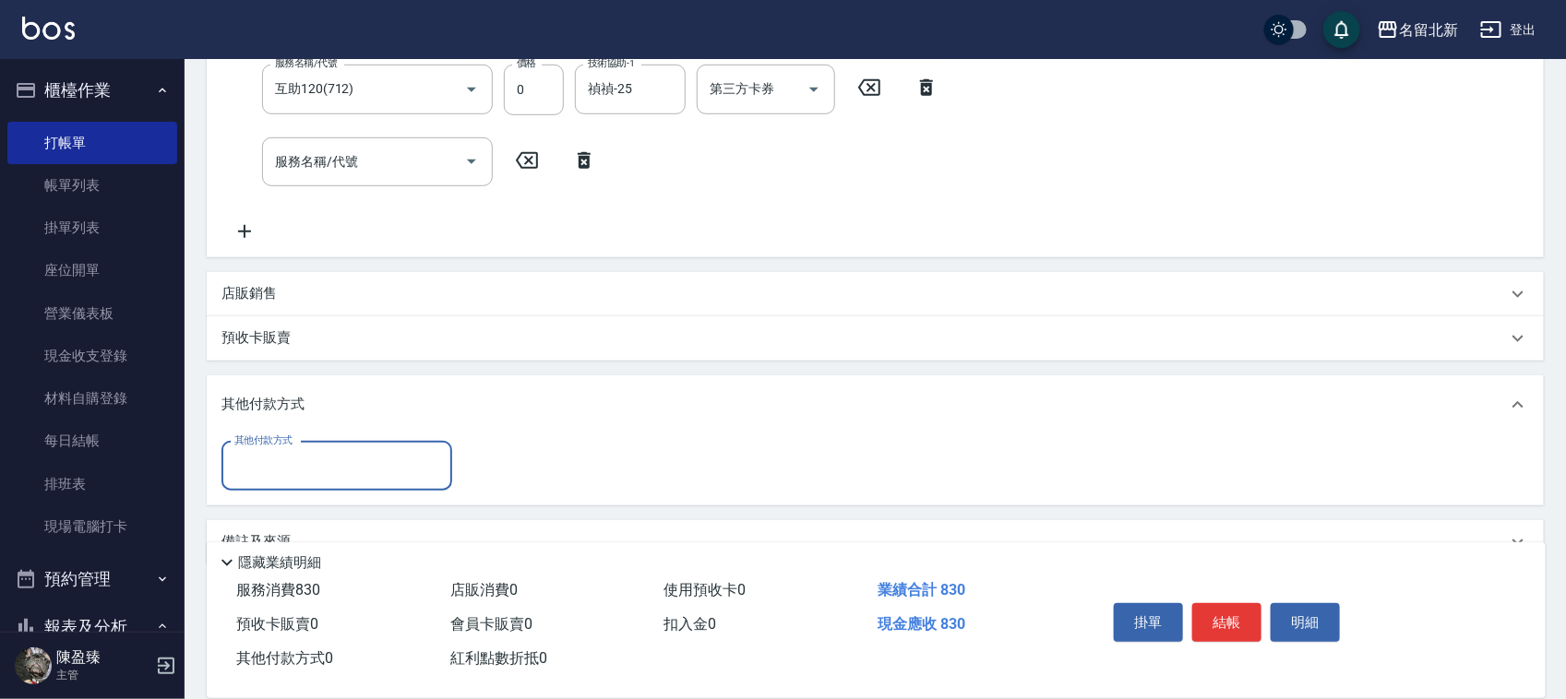
scroll to position [489, 0]
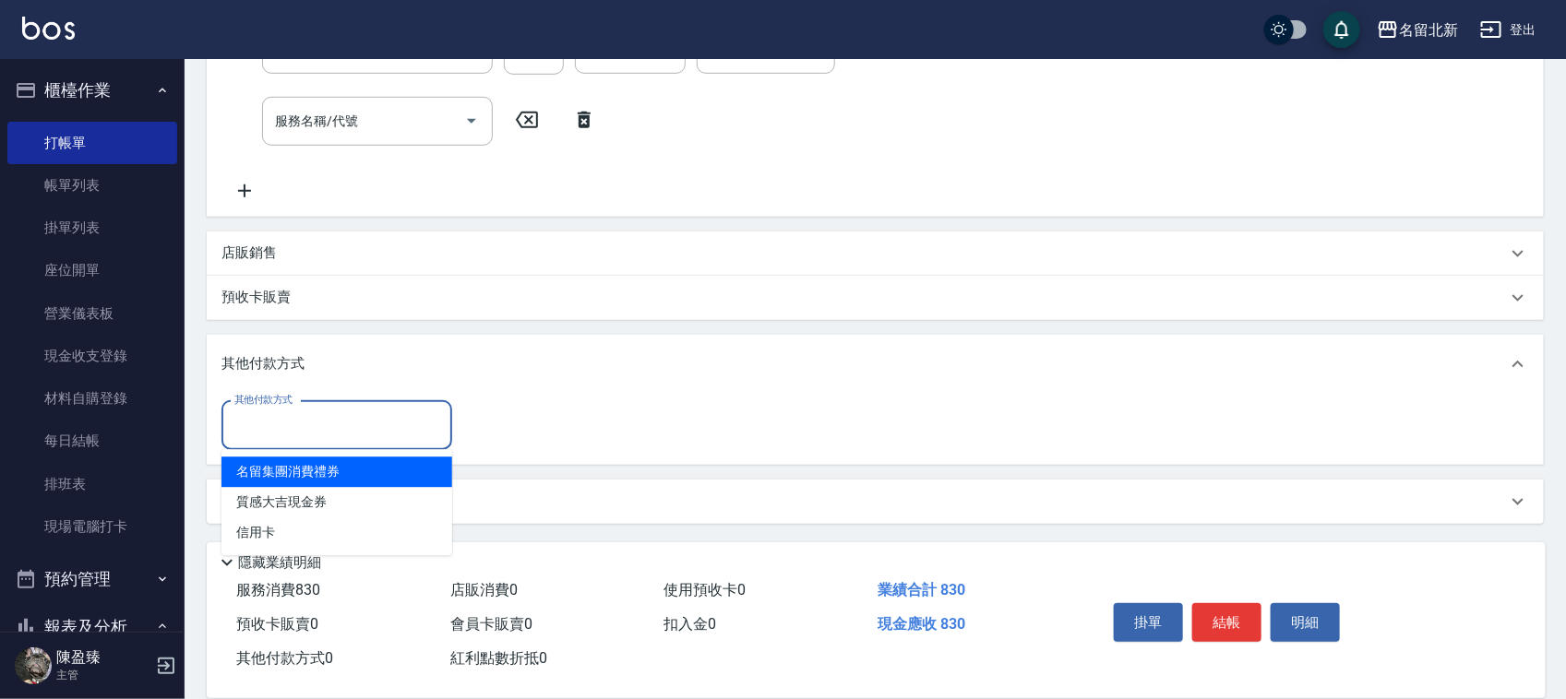
click at [291, 425] on input "其他付款方式" at bounding box center [337, 426] width 214 height 32
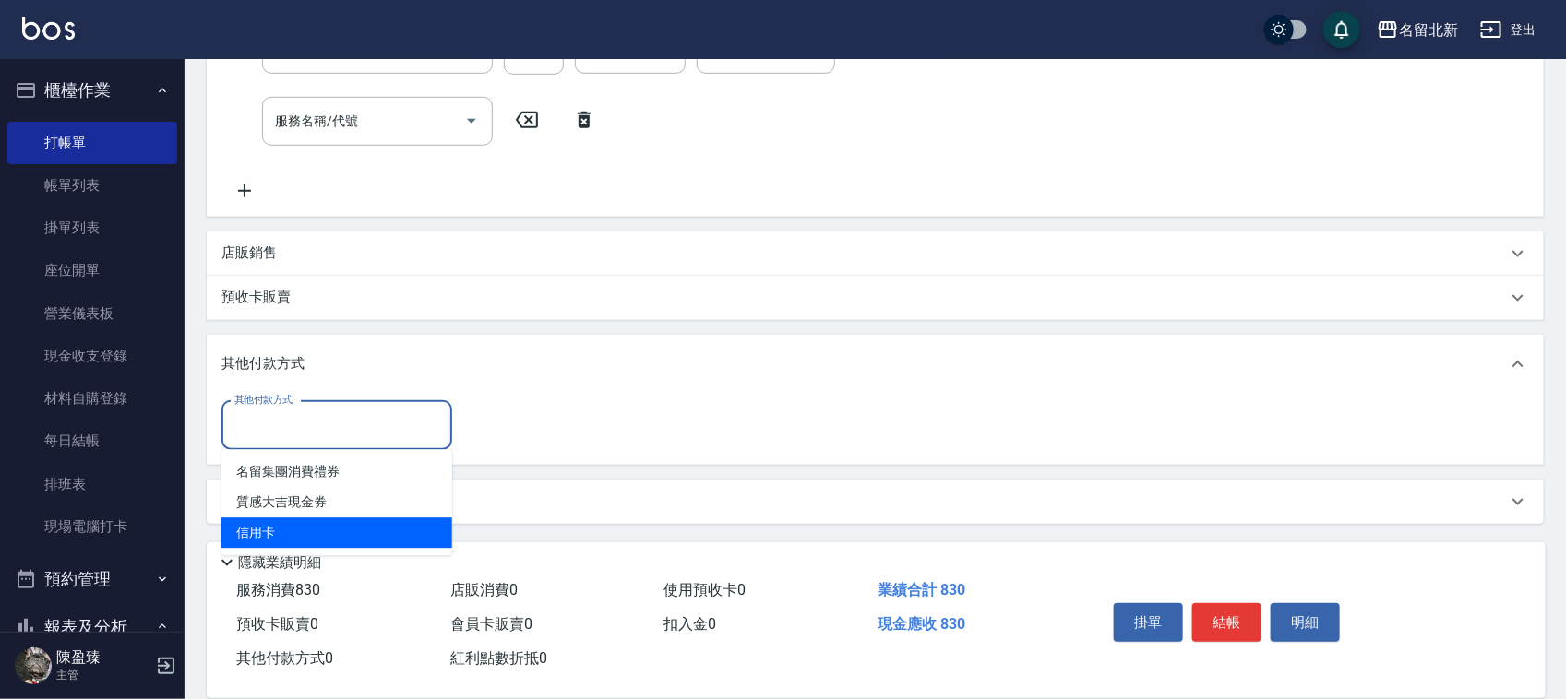
click at [258, 523] on span "信用卡" at bounding box center [336, 534] width 231 height 30
type input "信用卡"
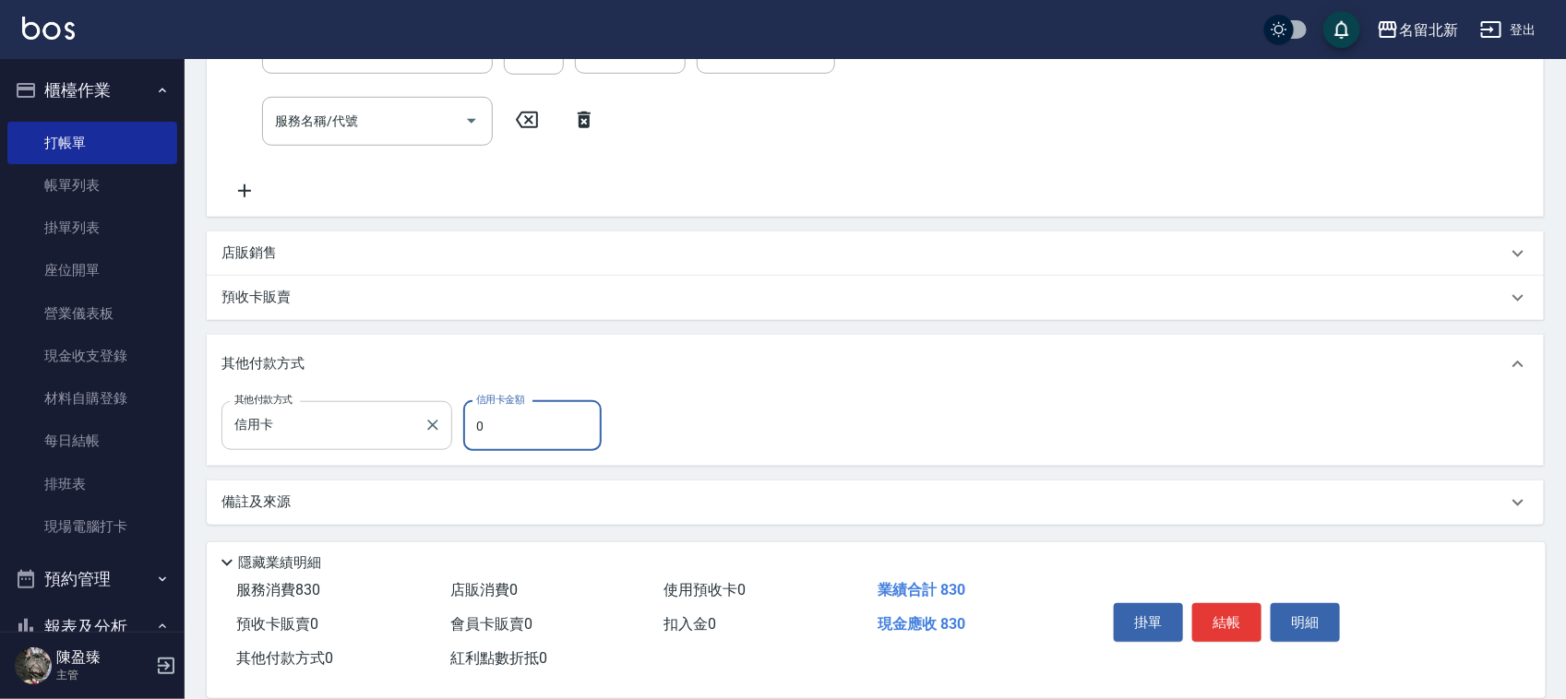
drag, startPoint x: 487, startPoint y: 417, endPoint x: 412, endPoint y: 400, distance: 76.8
click at [447, 420] on div "其他付款方式 信用卡 其他付款方式 信用卡金額 0 信用卡金額" at bounding box center [416, 426] width 391 height 50
type input "830"
drag, startPoint x: 1223, startPoint y: 614, endPoint x: 1220, endPoint y: 602, distance: 11.4
click at [1221, 614] on button "結帳" at bounding box center [1226, 622] width 69 height 39
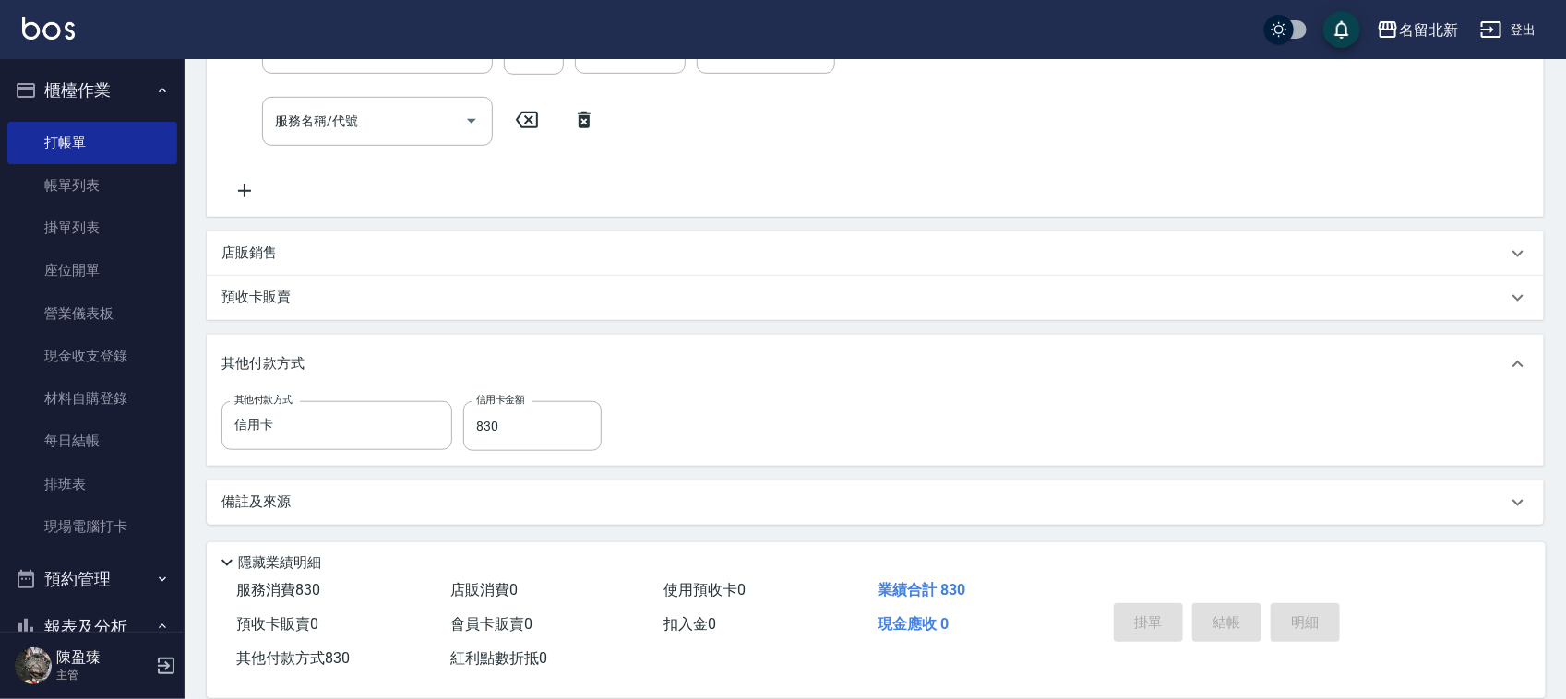
type input "2025/08/16 17:30"
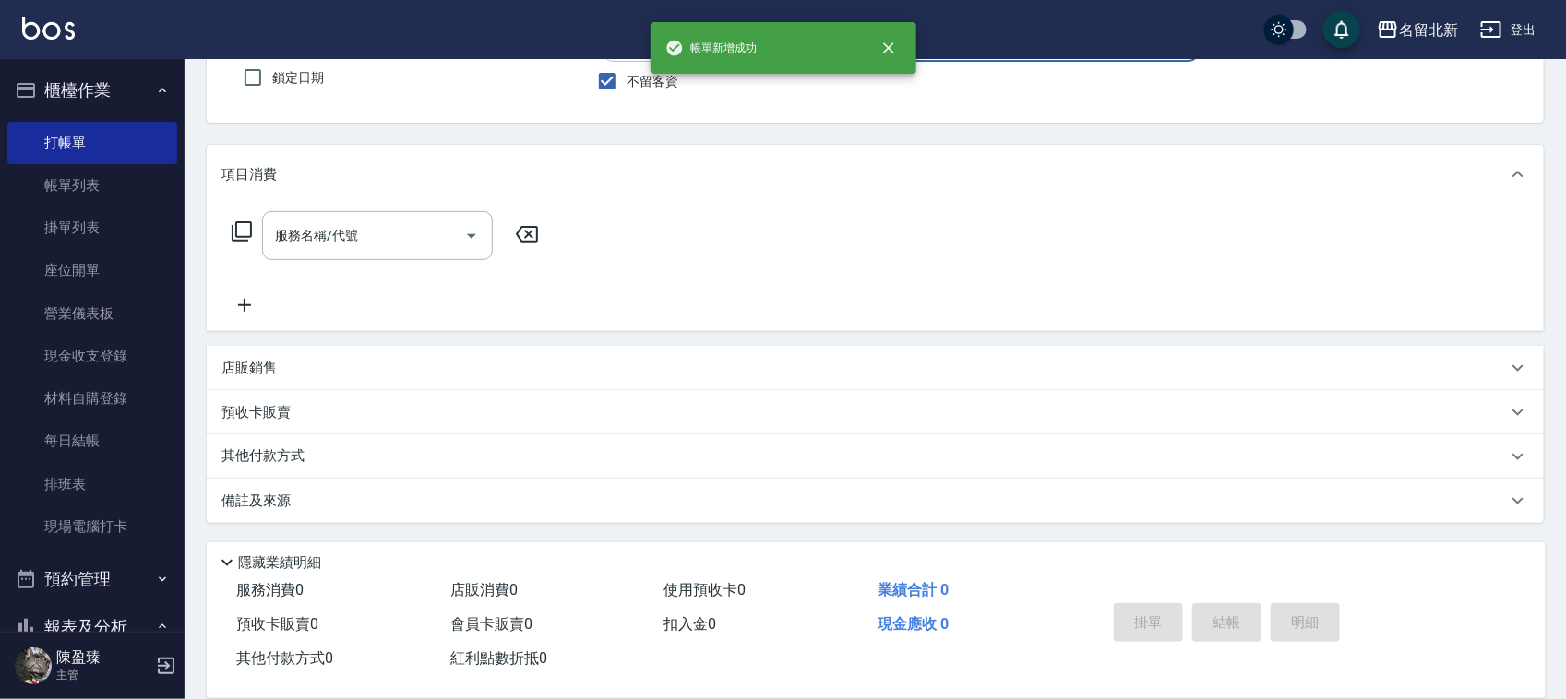
scroll to position [0, 0]
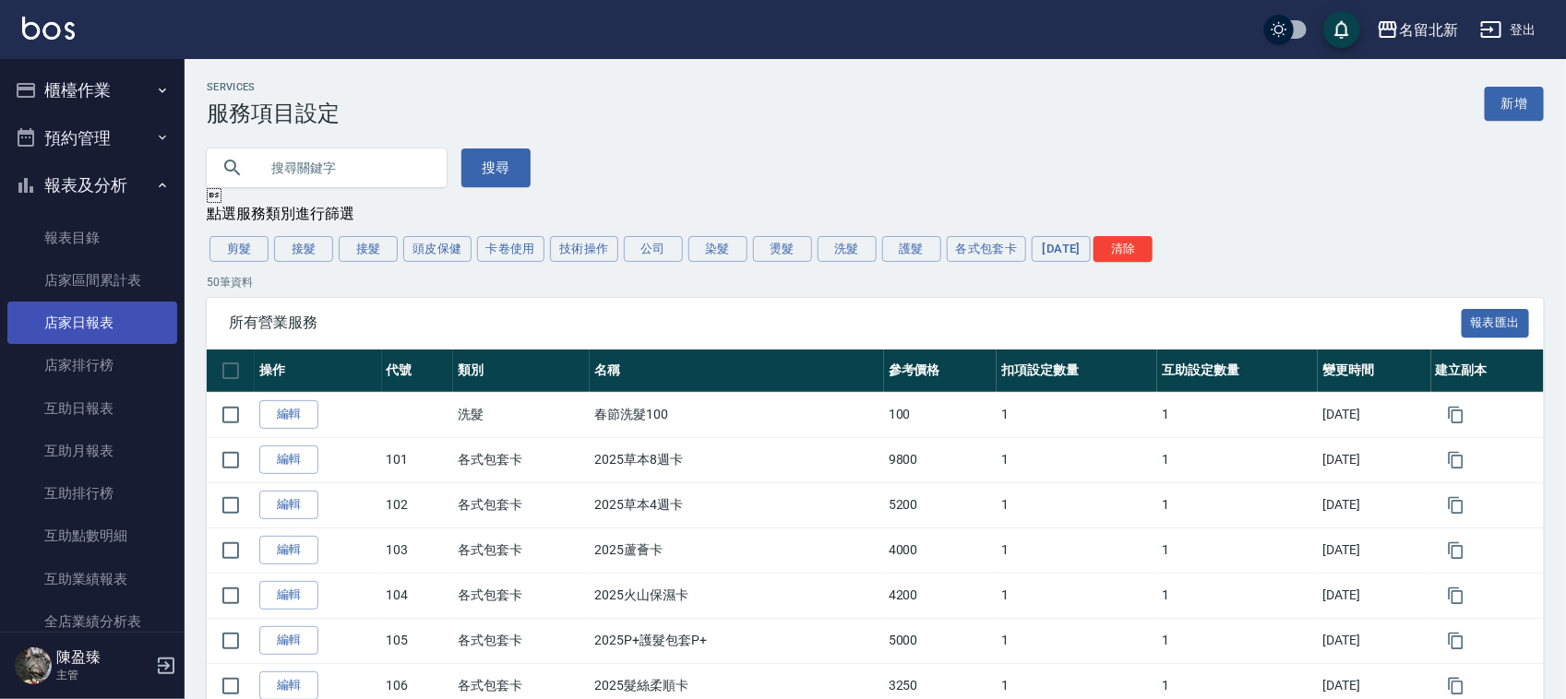
click at [84, 307] on link "店家日報表" at bounding box center [92, 323] width 170 height 42
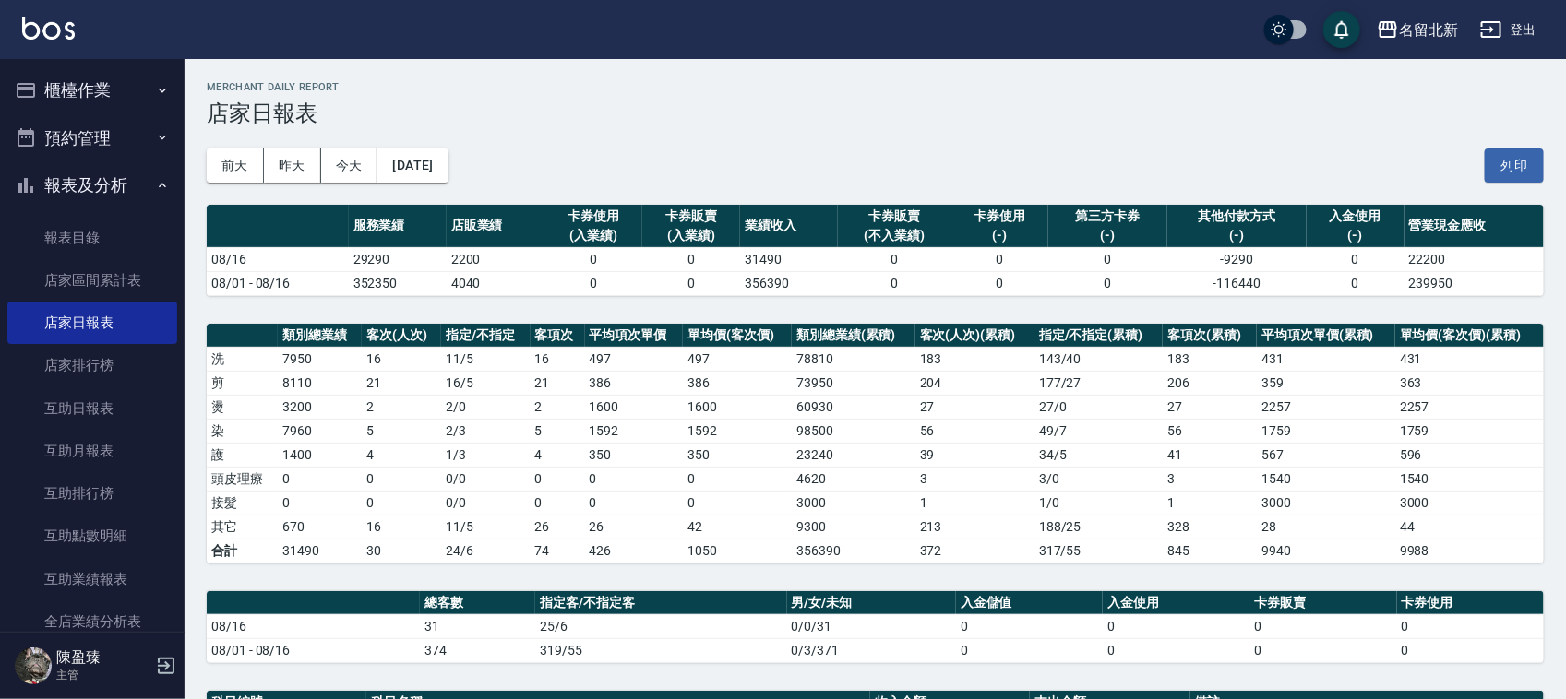
click at [89, 88] on button "櫃檯作業" at bounding box center [92, 90] width 170 height 48
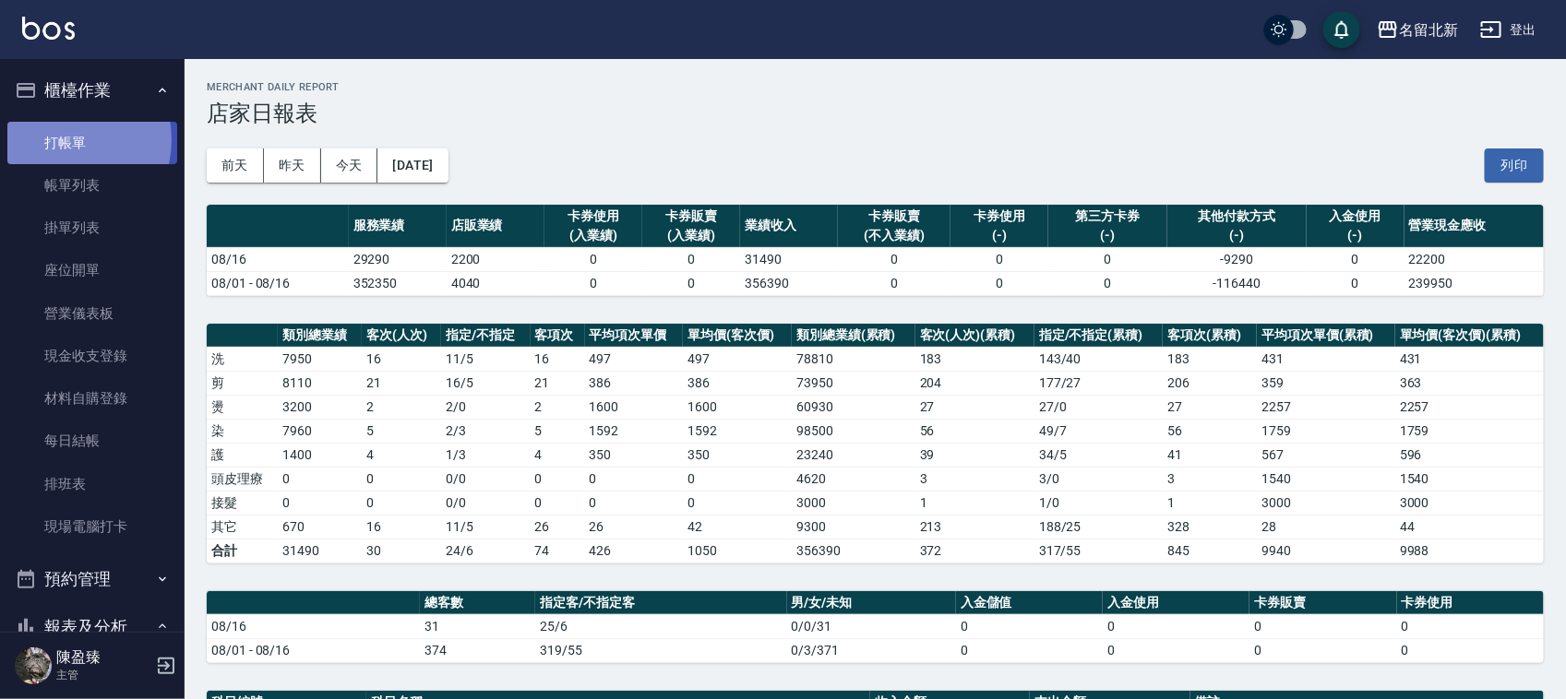
click at [71, 139] on link "打帳單" at bounding box center [92, 143] width 170 height 42
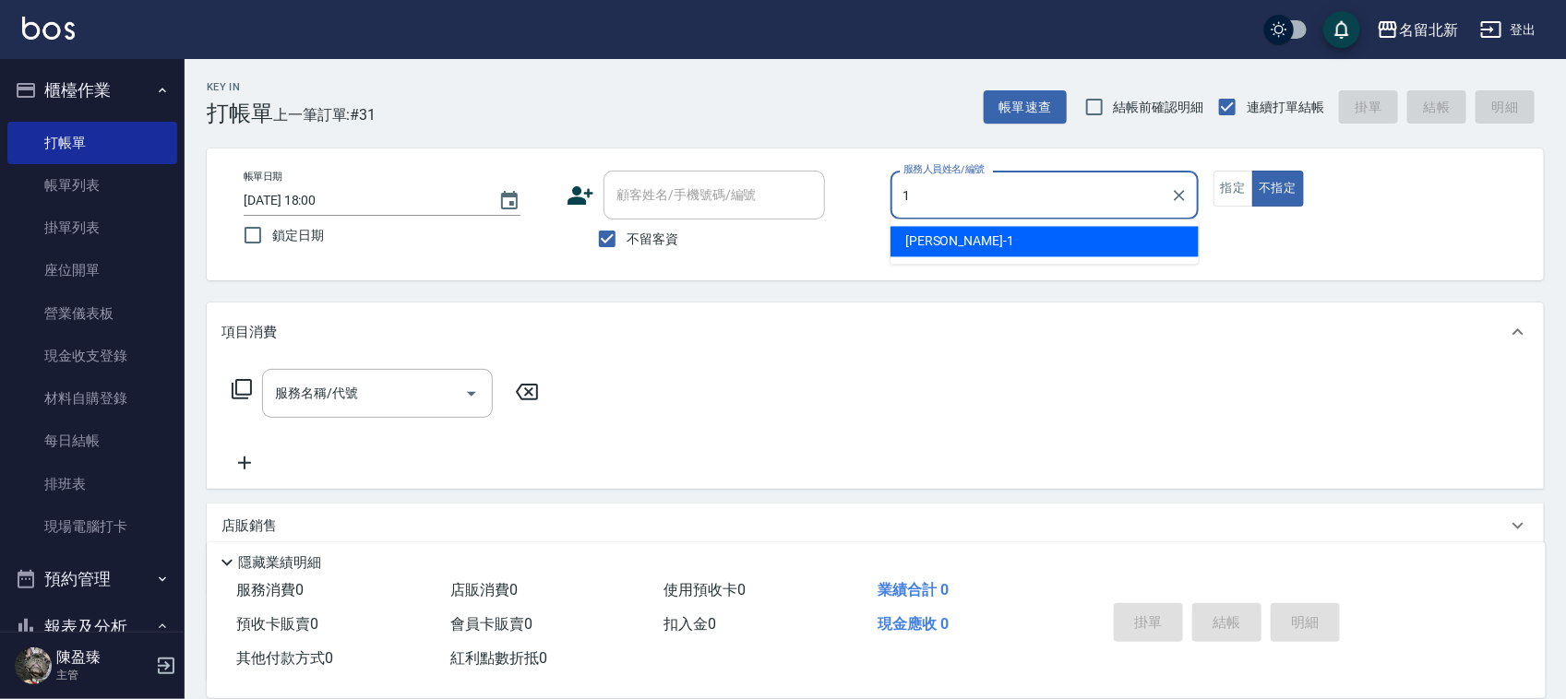
type input "Amy-1"
type button "false"
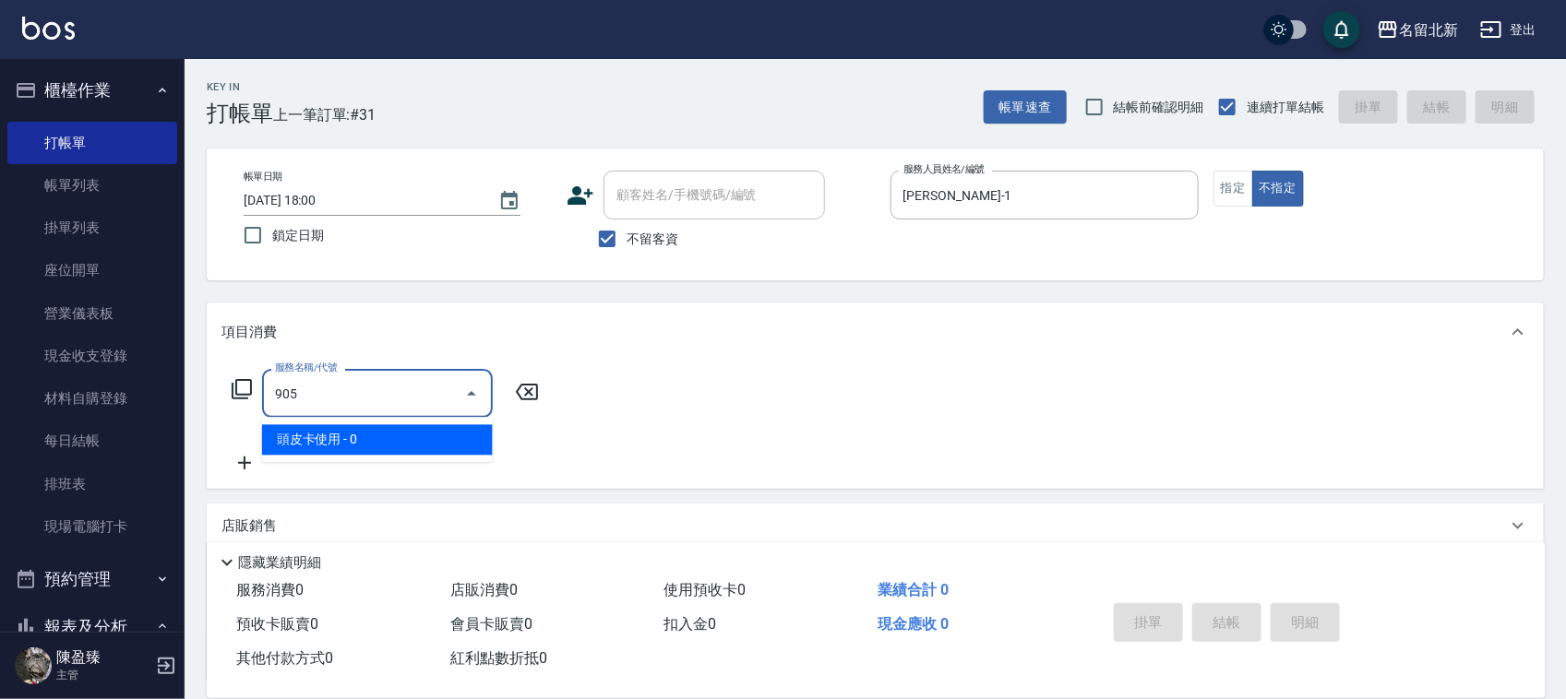
type input "頭皮卡使用(905)"
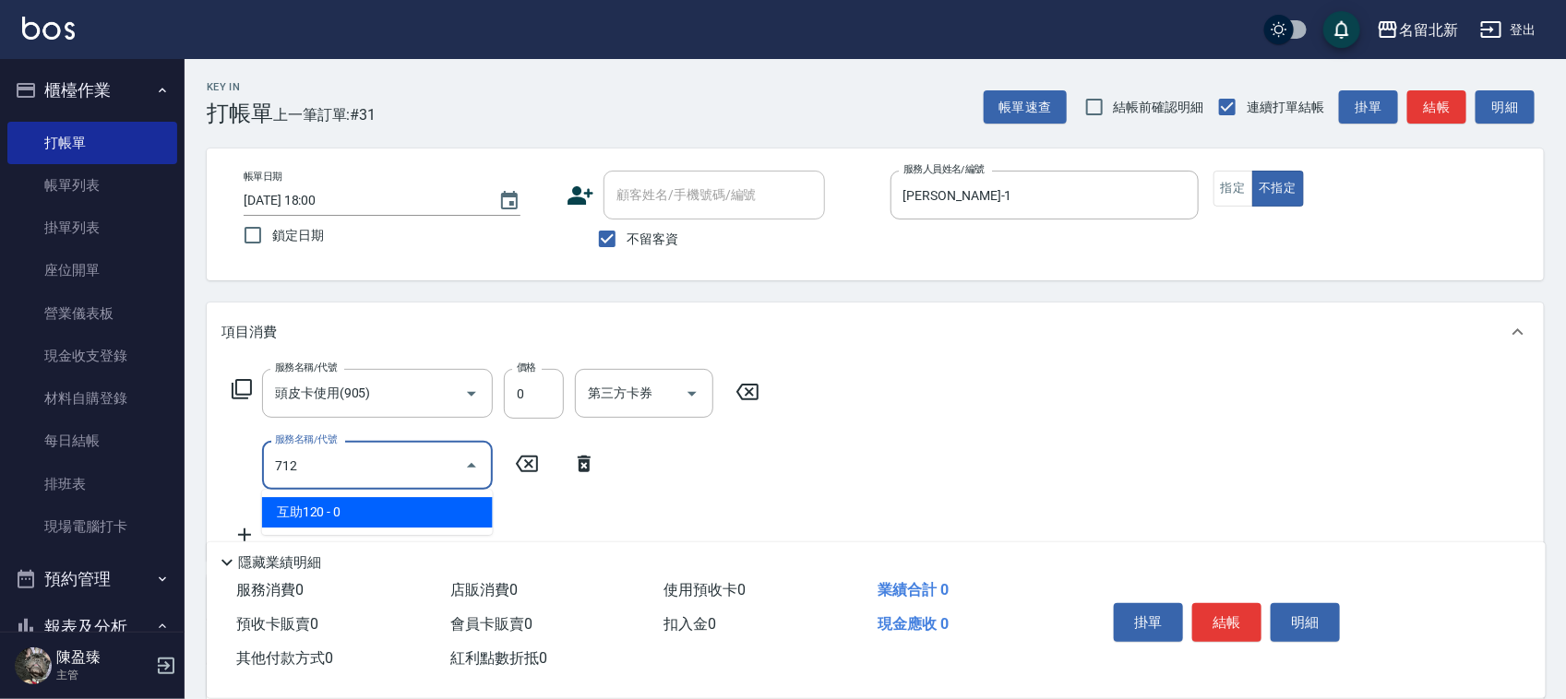
type input "互助120(712)"
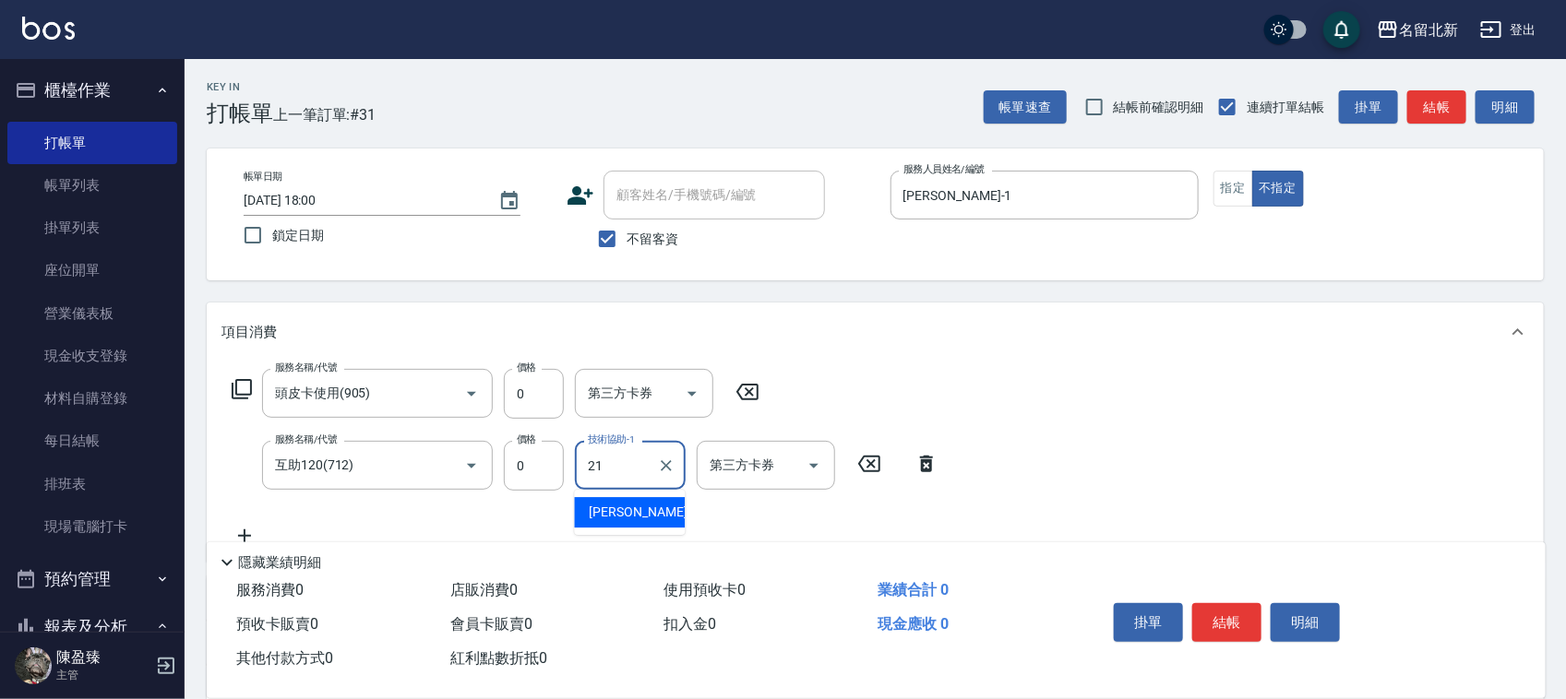
type input "艾莉莎-21"
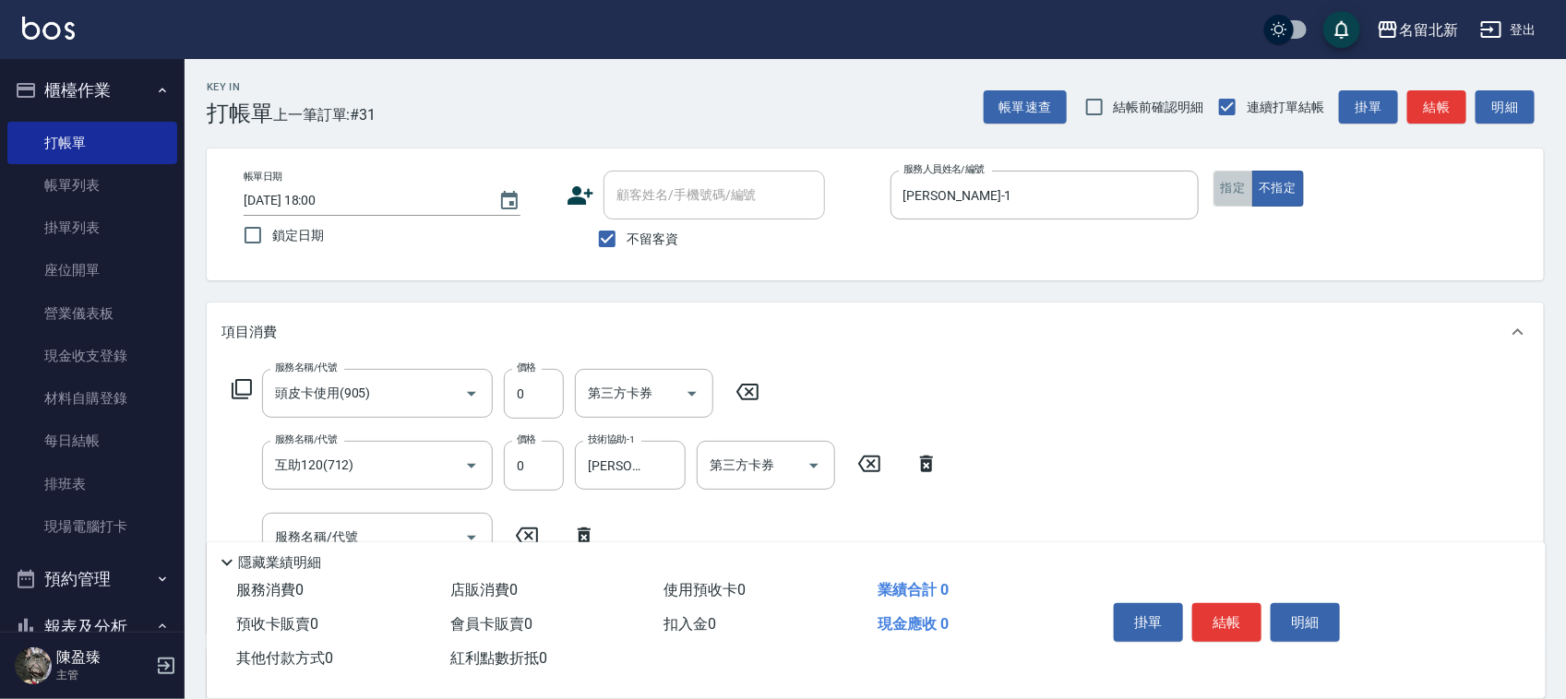
drag, startPoint x: 1239, startPoint y: 189, endPoint x: 1250, endPoint y: 186, distance: 11.4
click at [1242, 189] on button "指定" at bounding box center [1233, 189] width 40 height 36
drag, startPoint x: 1225, startPoint y: 614, endPoint x: 1232, endPoint y: 600, distance: 15.3
click at [1227, 614] on button "結帳" at bounding box center [1226, 622] width 69 height 39
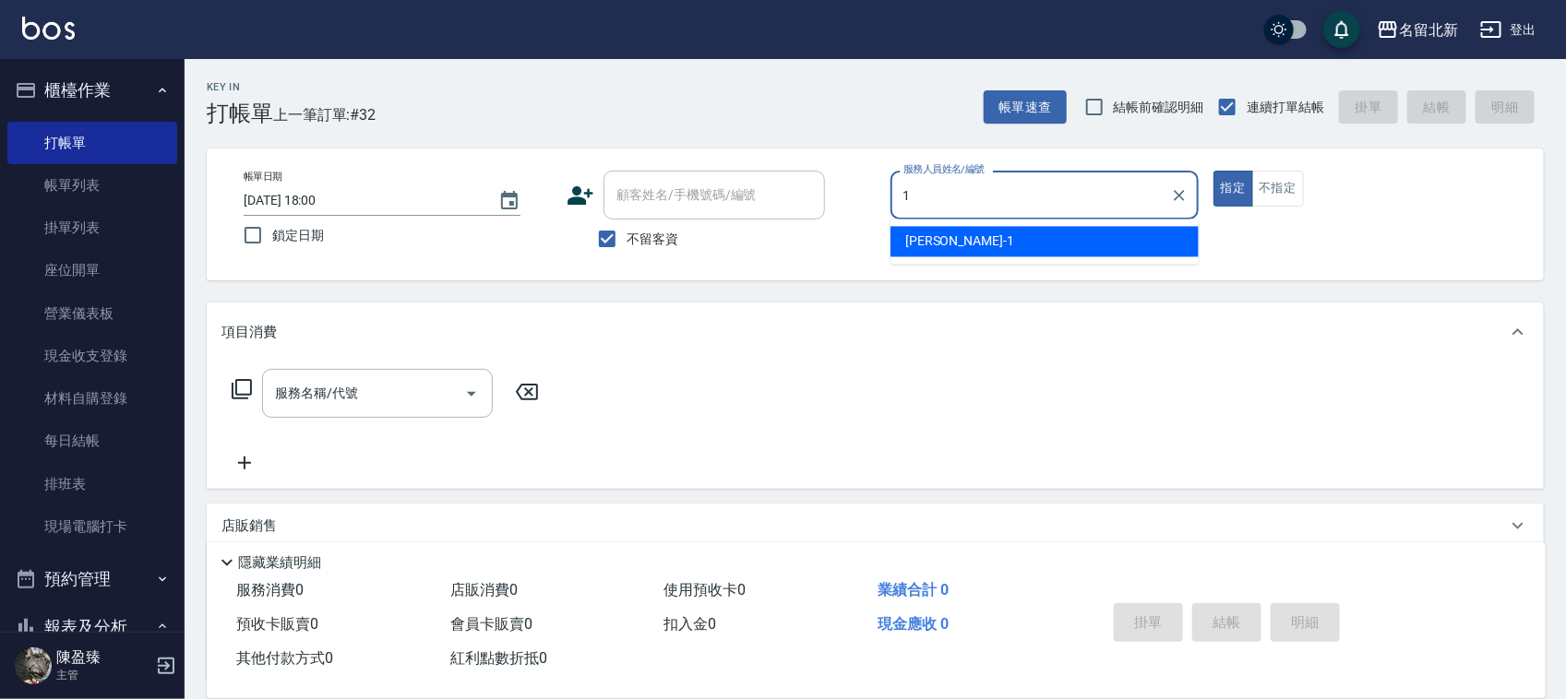
type input "Amy-1"
type button "true"
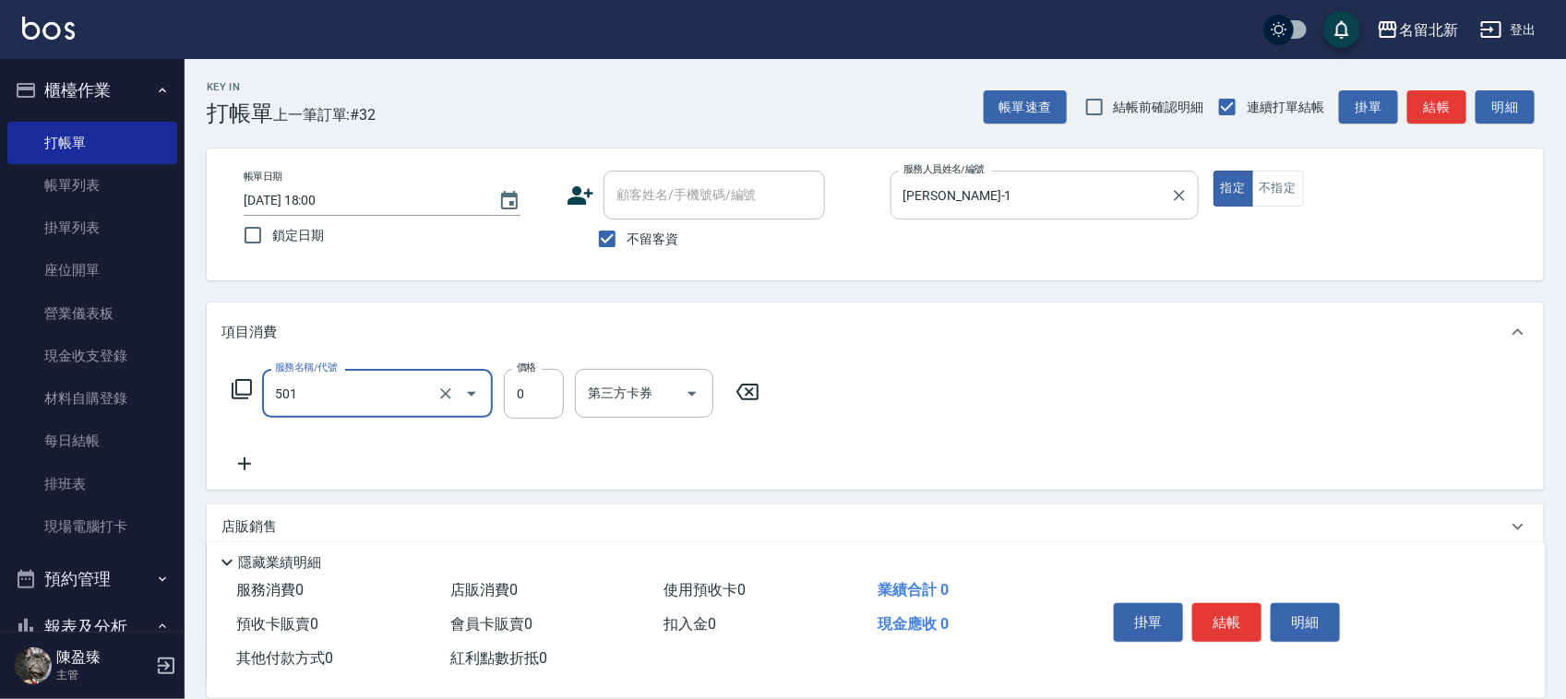
type input "染髮(501)"
click at [533, 380] on input "0" at bounding box center [534, 394] width 60 height 50
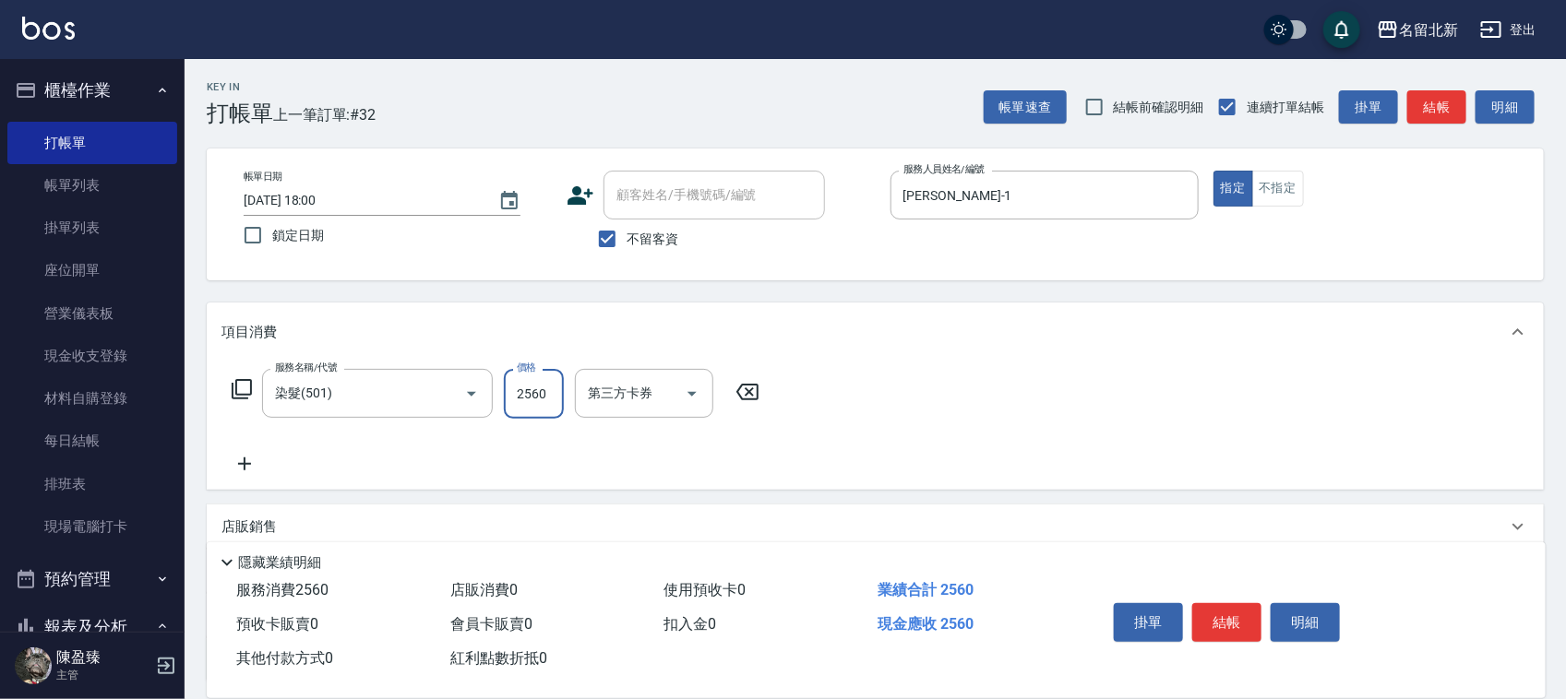
type input "2560"
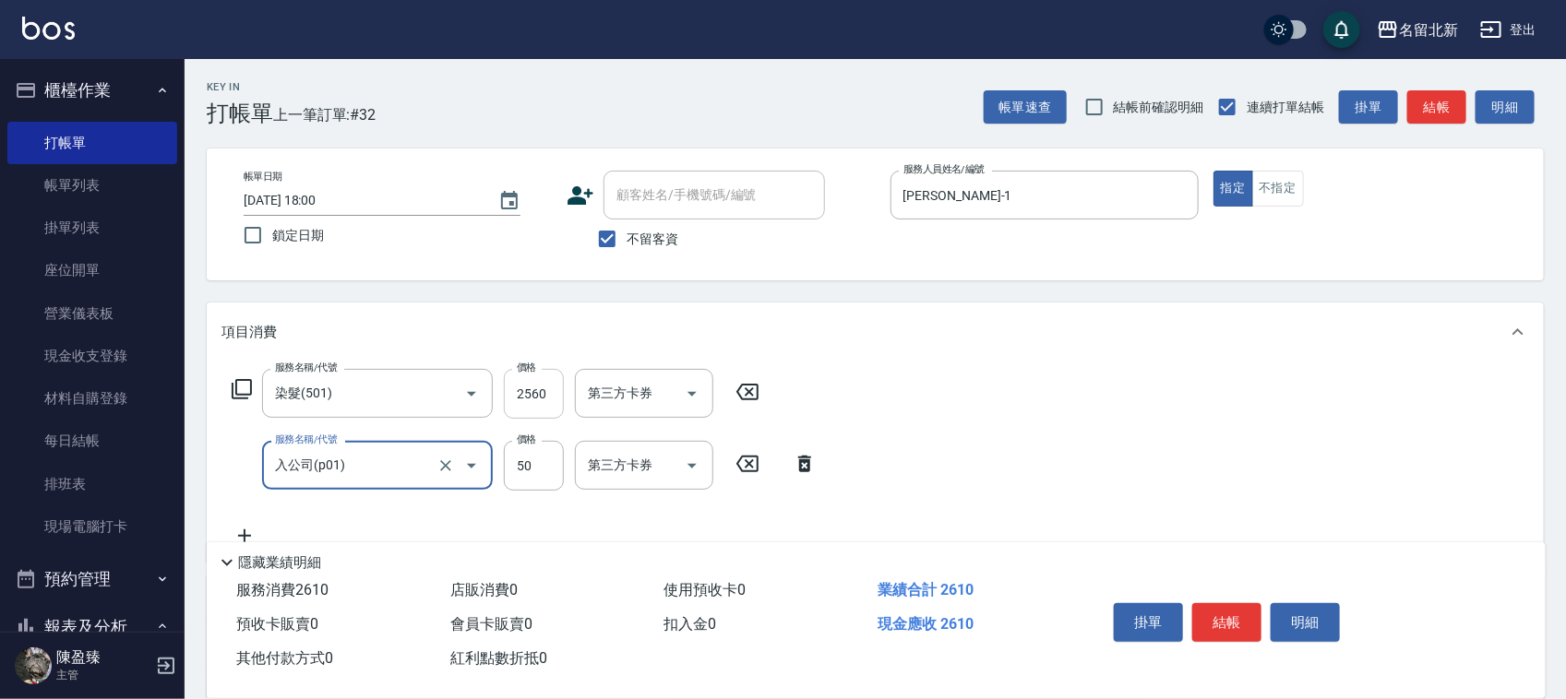
type input "入公司(p01)"
type input "120"
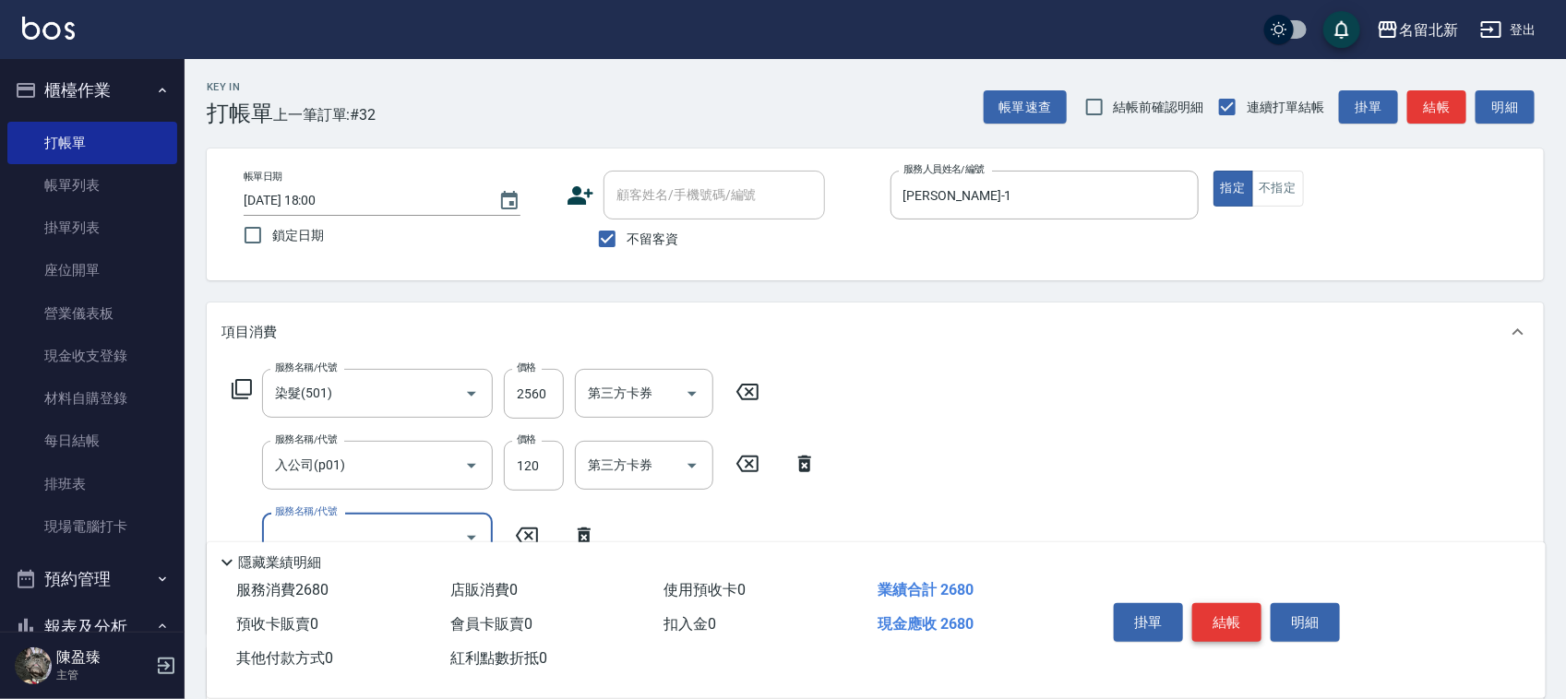
click at [1242, 618] on button "結帳" at bounding box center [1226, 622] width 69 height 39
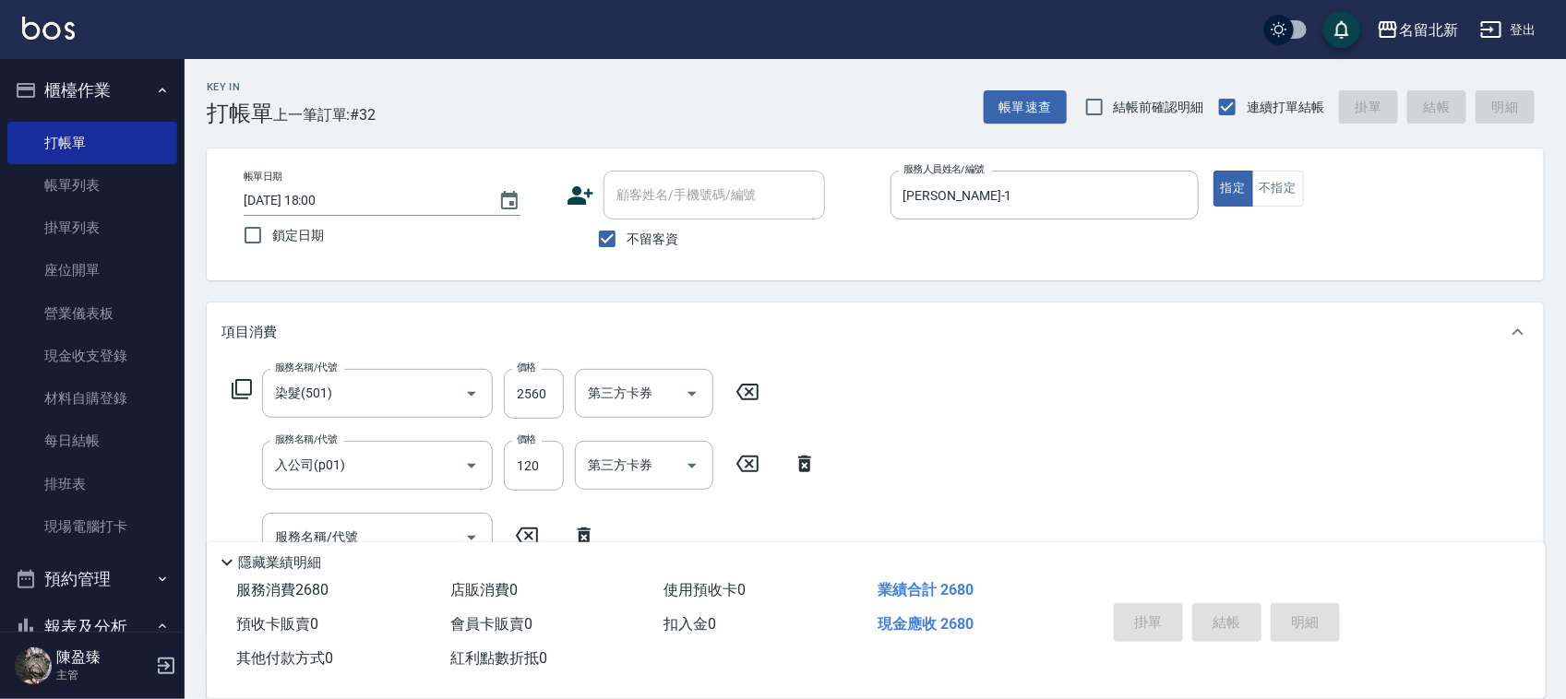
type input "2025/08/16 18:01"
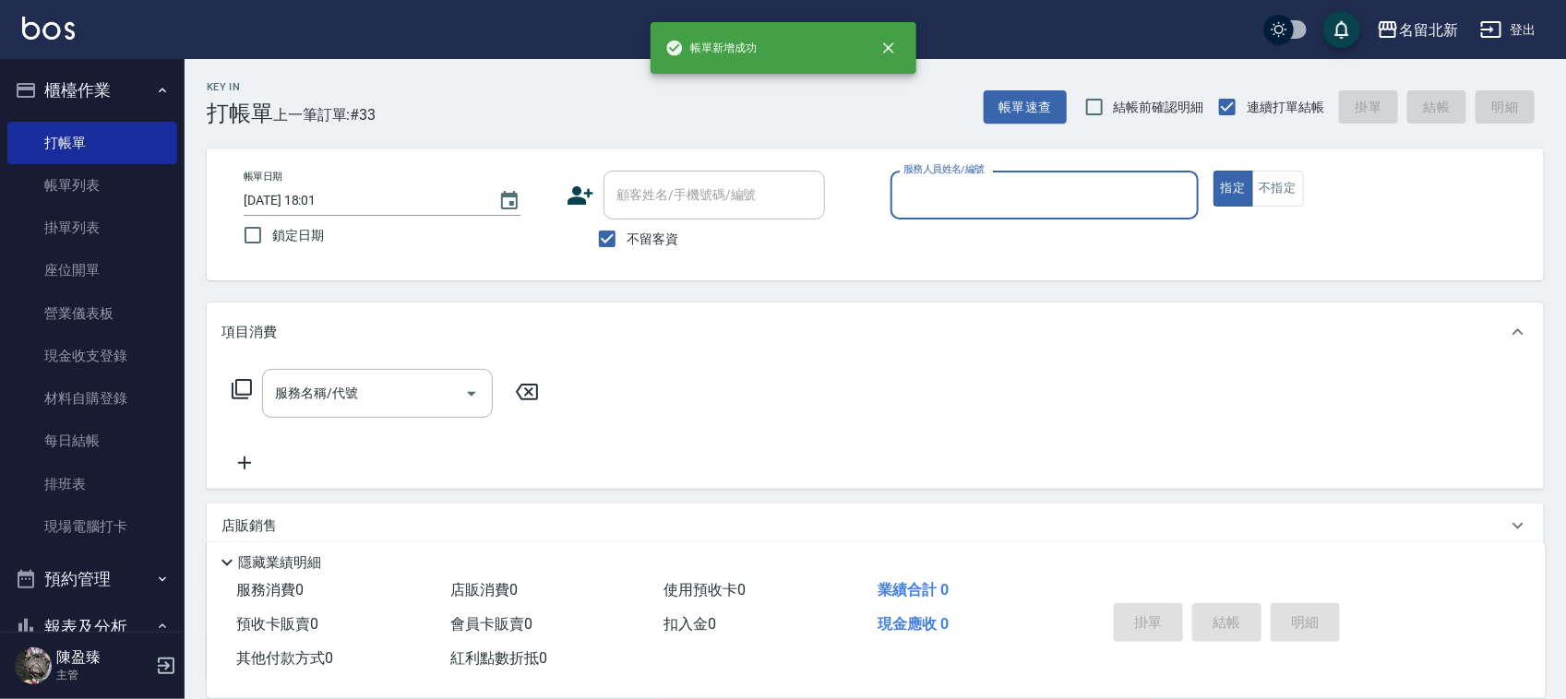
click at [988, 186] on input "服務人員姓名/編號" at bounding box center [1045, 195] width 292 height 32
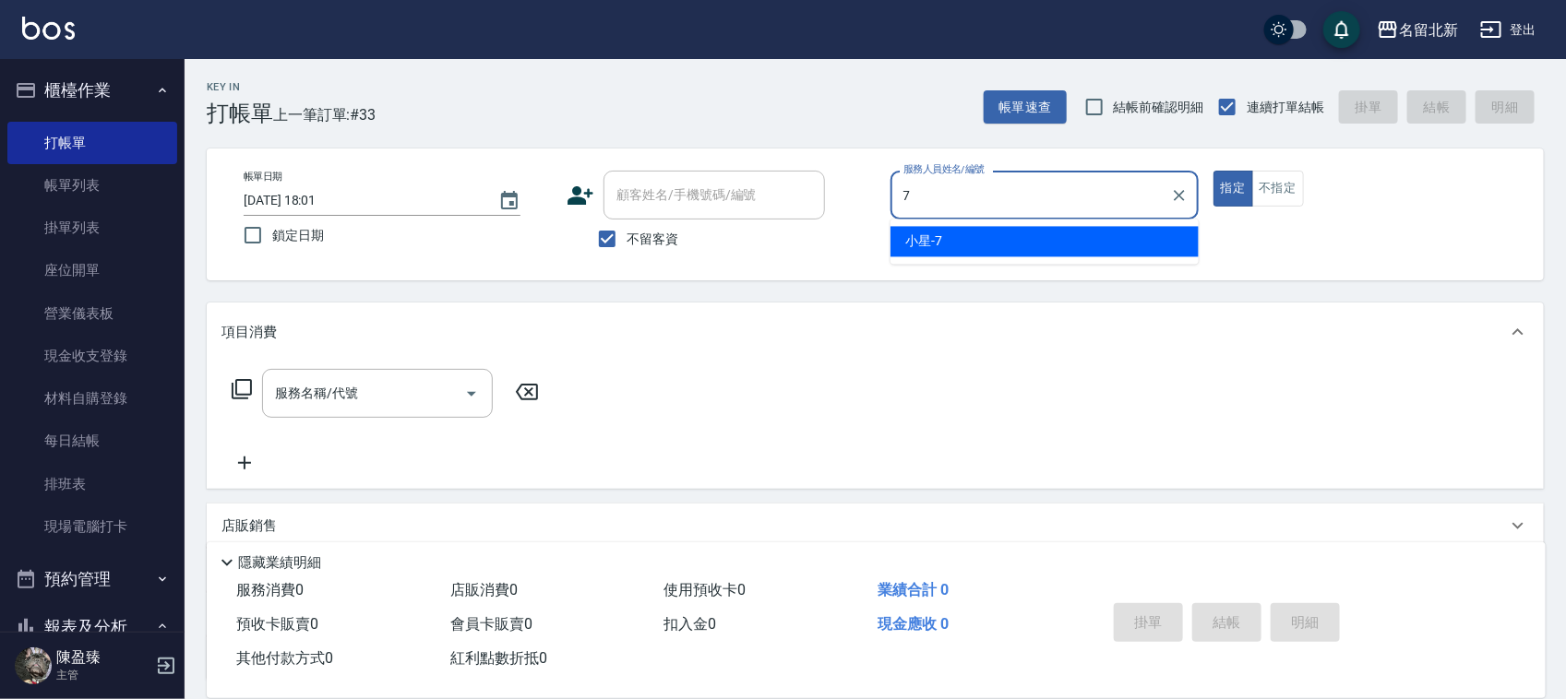
type input "小星-7"
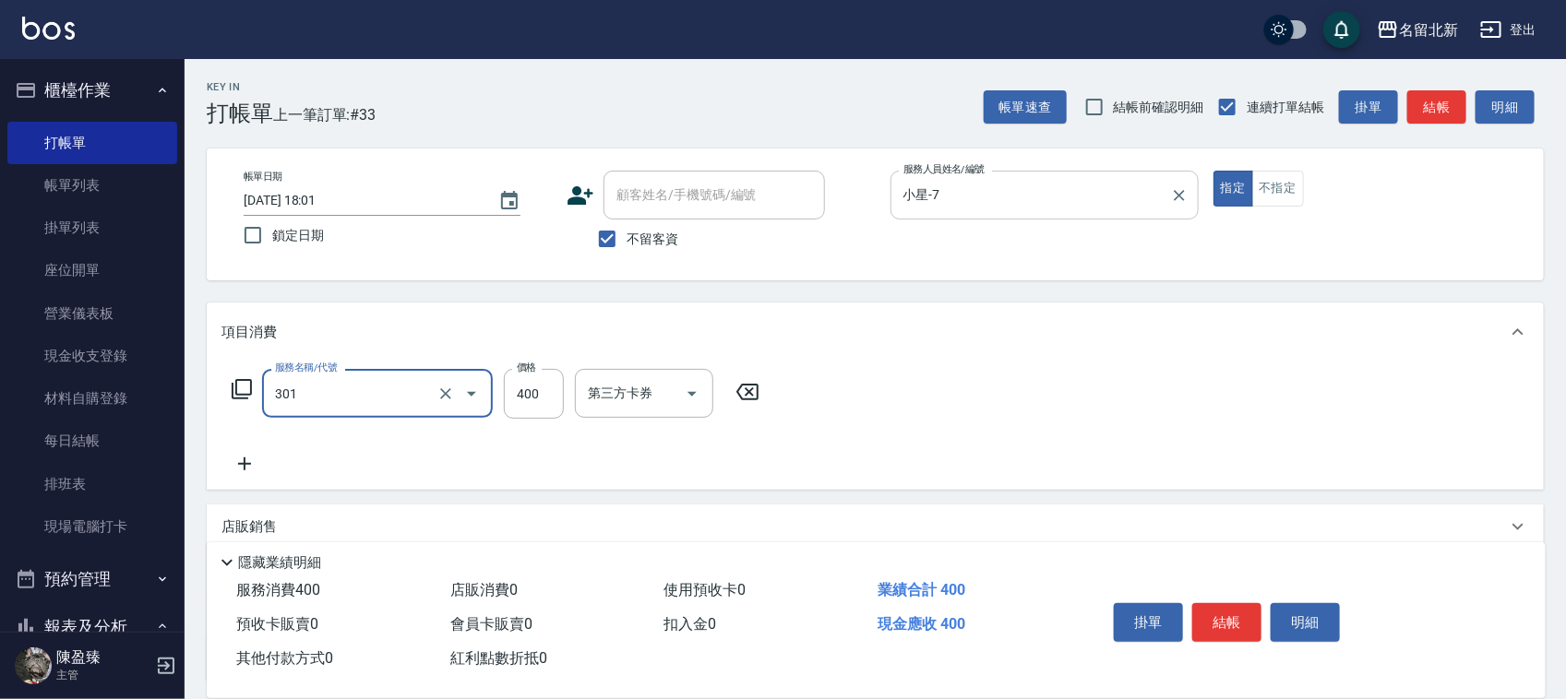
type input "造型剪髮(301)"
type input "1400"
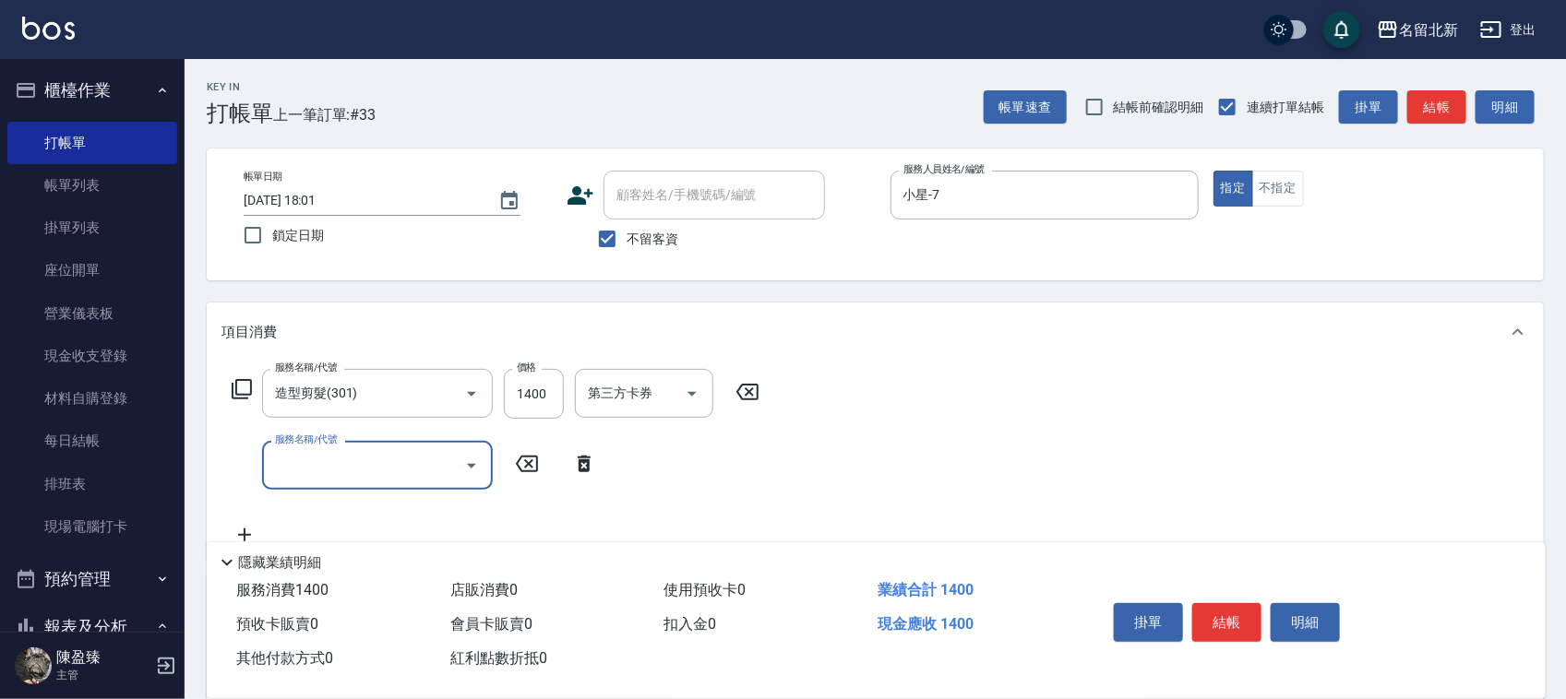
click at [1246, 614] on button "結帳" at bounding box center [1226, 622] width 69 height 39
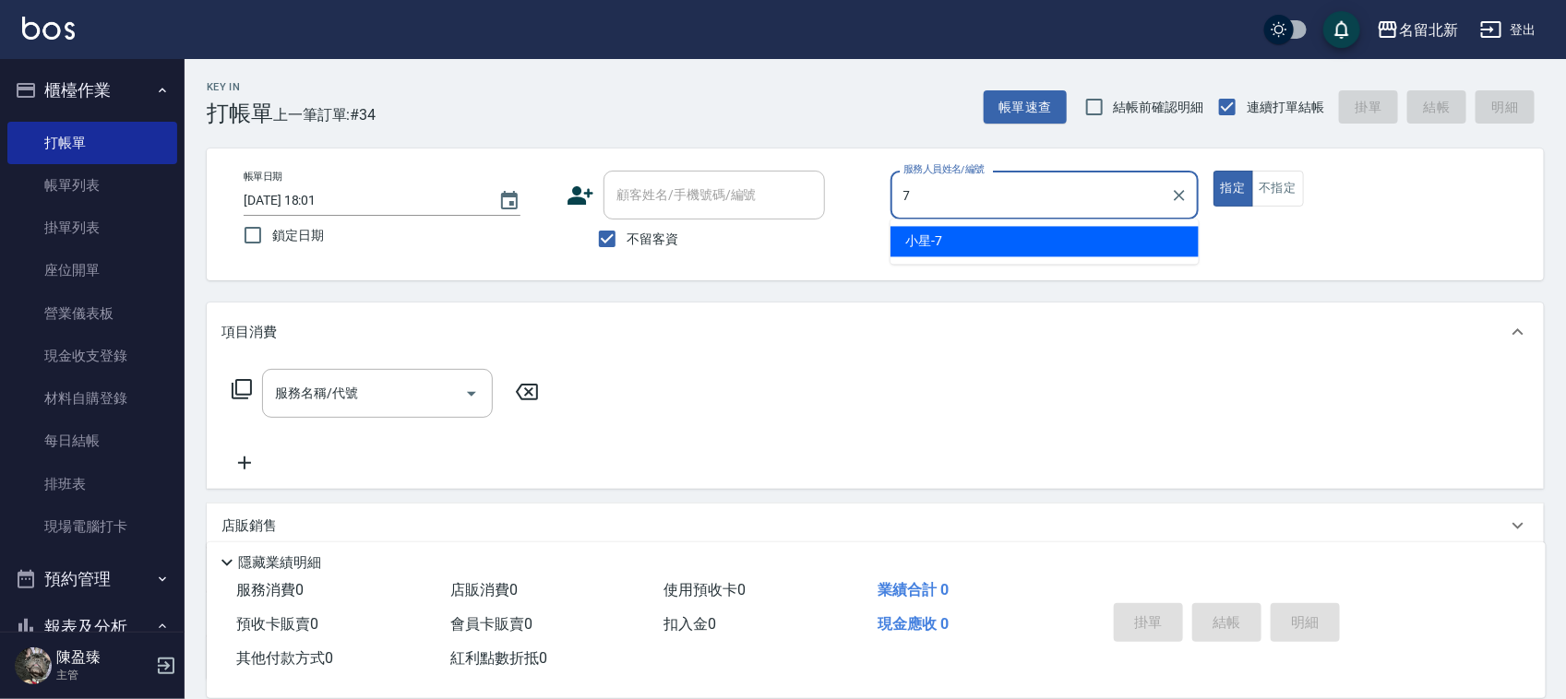
type input "小星-7"
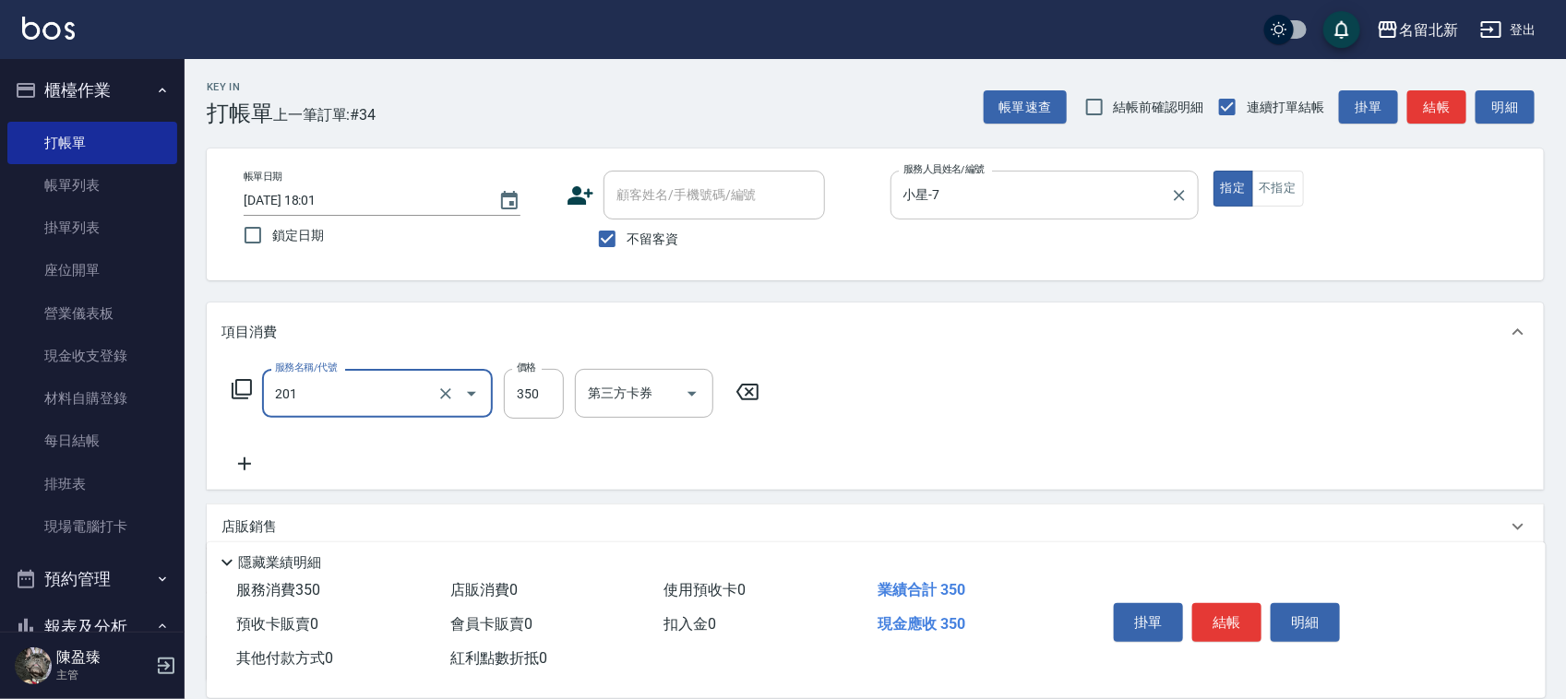
type input "一般洗髮(201)"
type input "350"
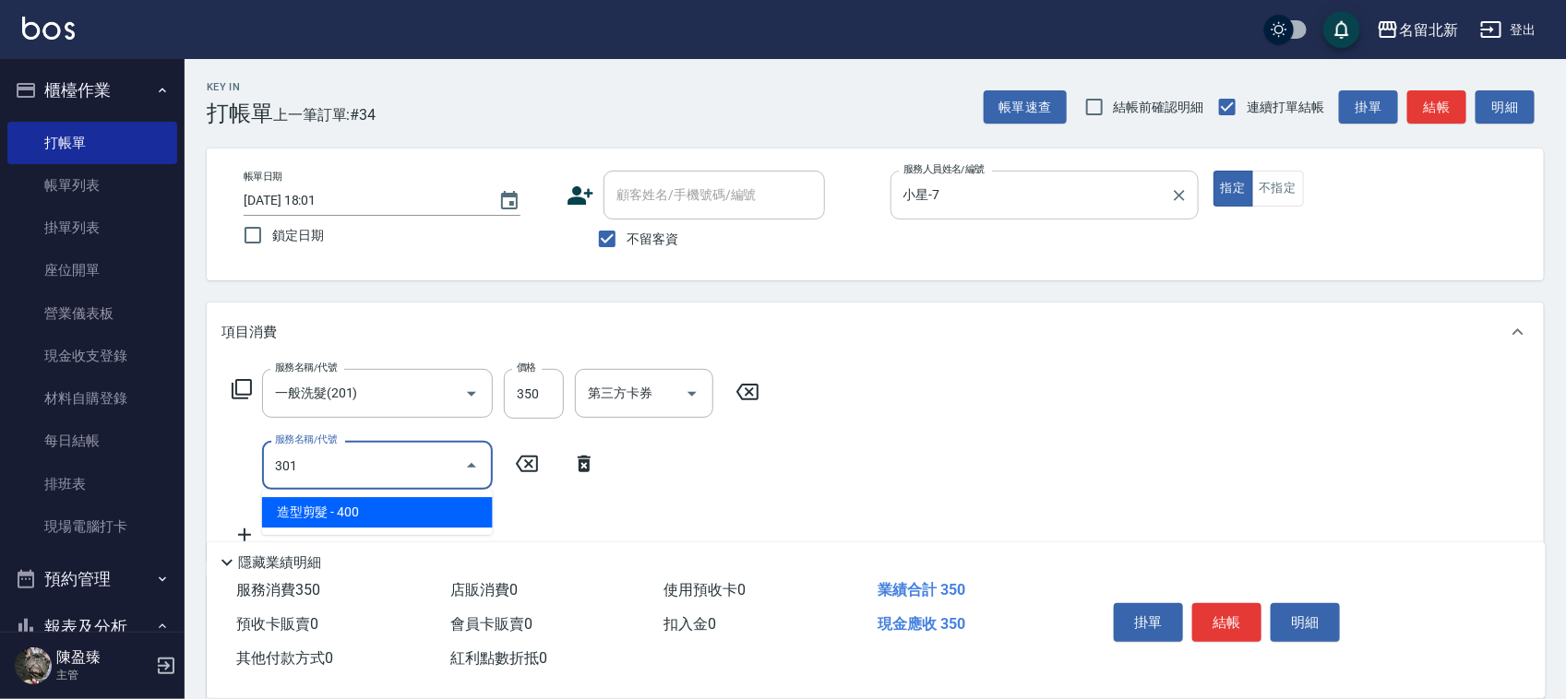
type input "造型剪髮(301)"
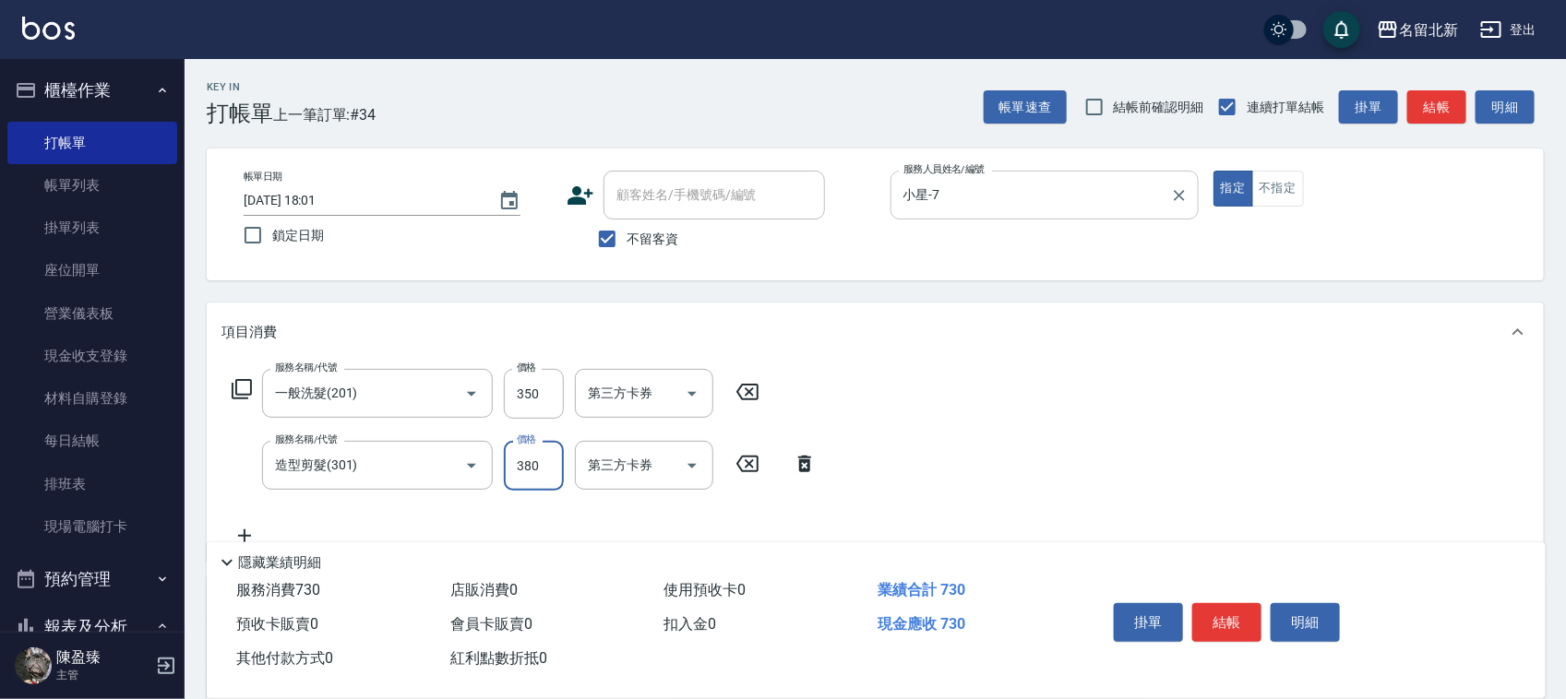
type input "380"
type input "互助20(702)"
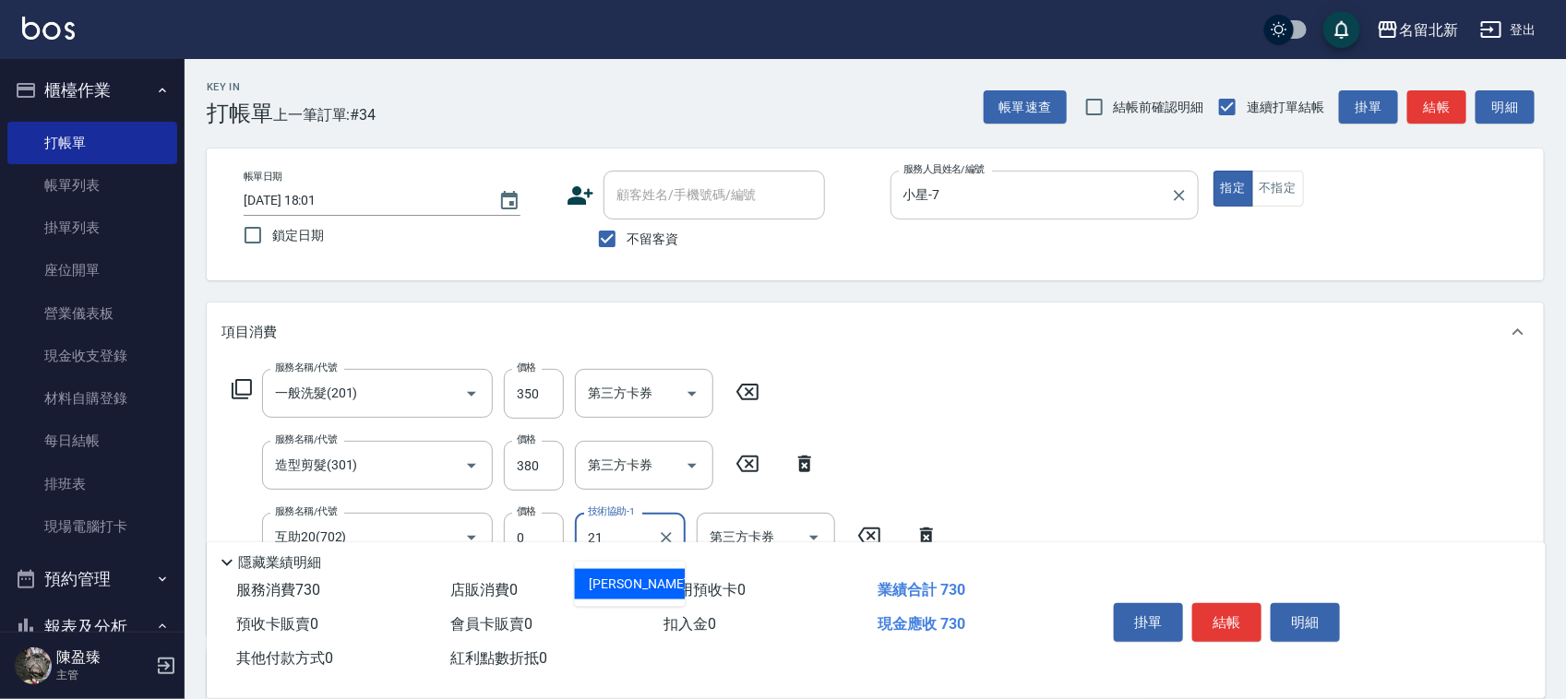
type input "艾莉莎-21"
click at [1284, 192] on button "不指定" at bounding box center [1278, 189] width 52 height 36
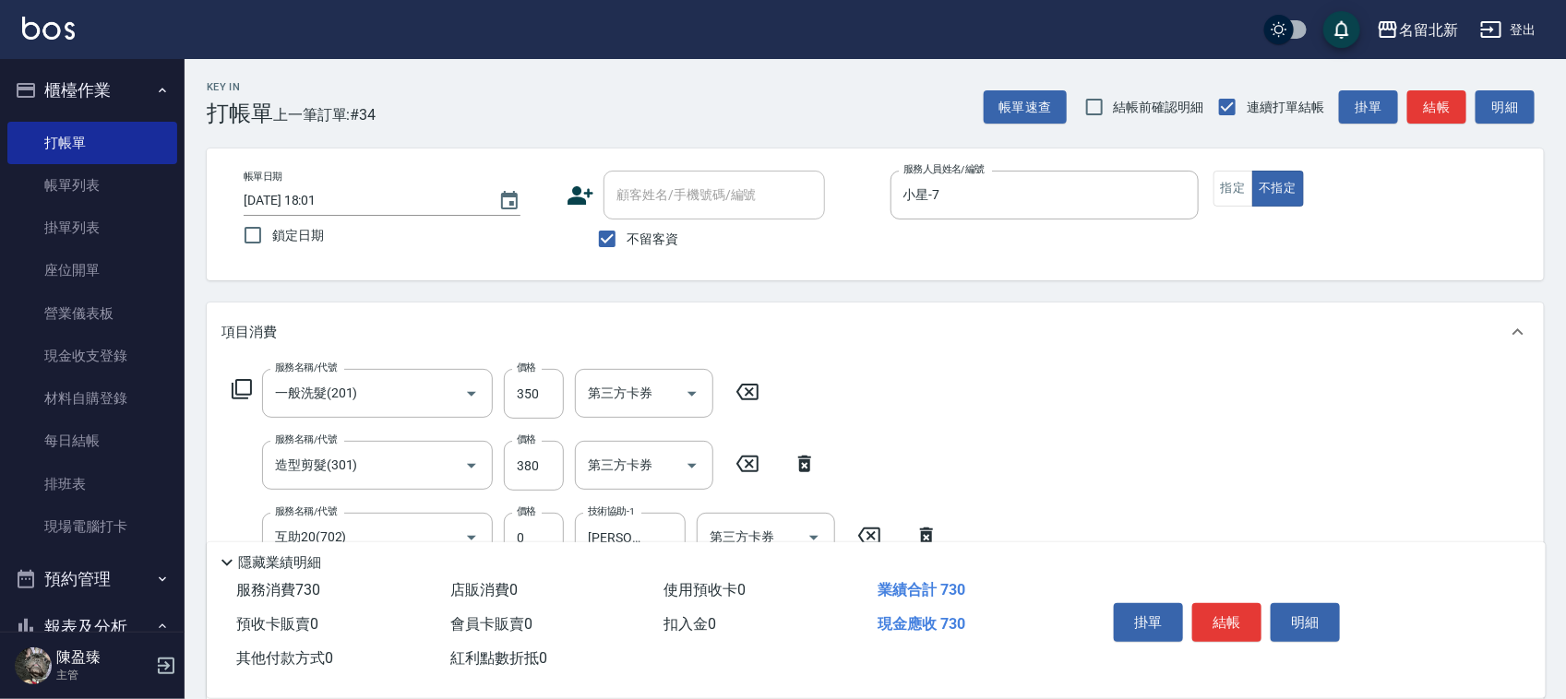
click at [1211, 615] on button "結帳" at bounding box center [1226, 622] width 69 height 39
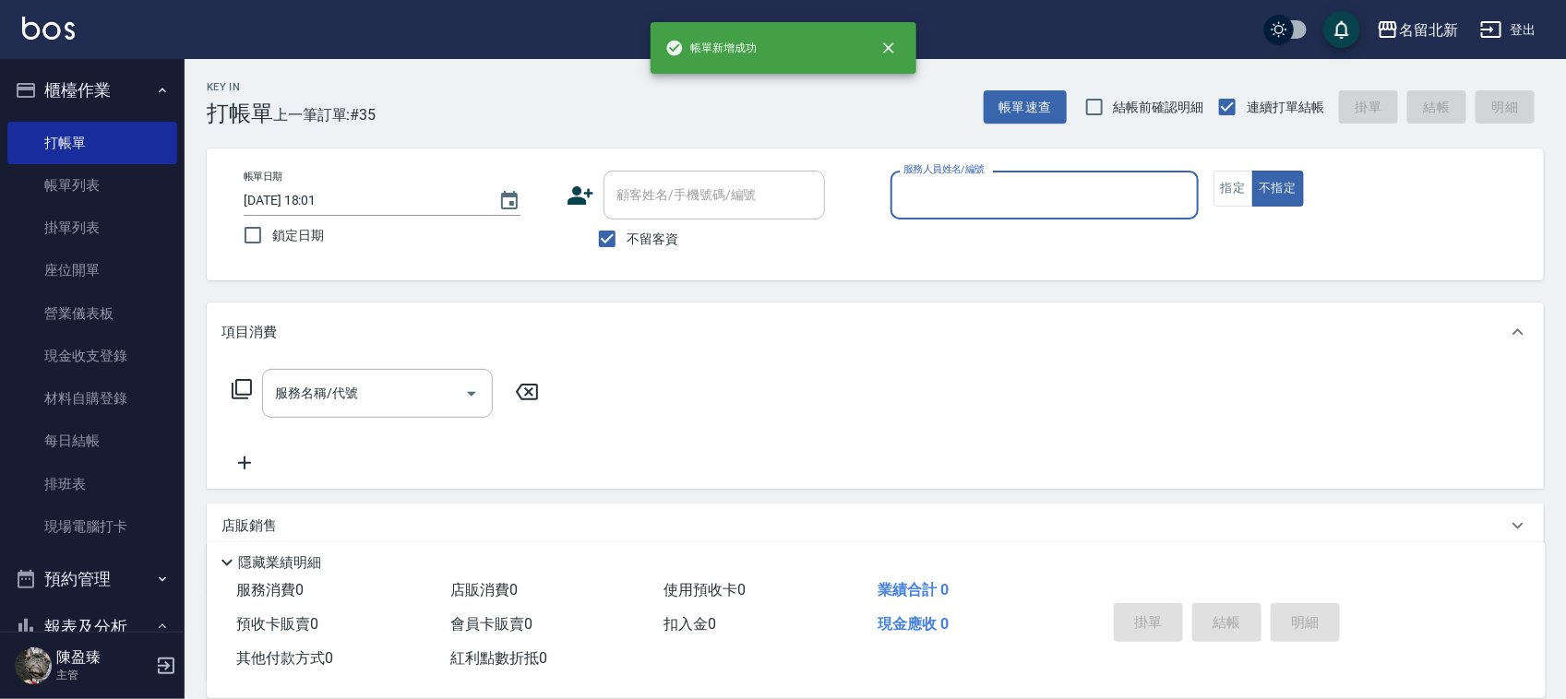
click at [1017, 214] on div "服務人員姓名/編號" at bounding box center [1044, 195] width 308 height 49
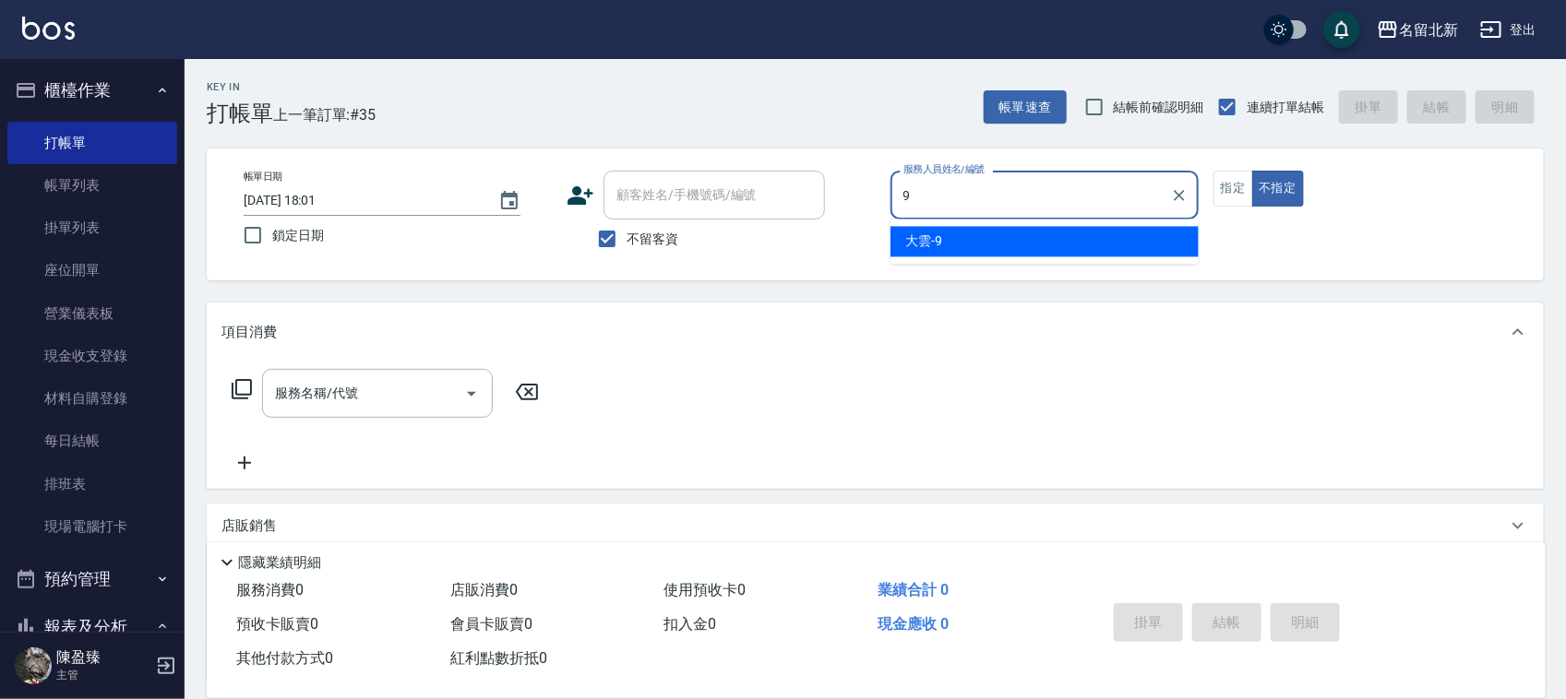
type input "大雲-9"
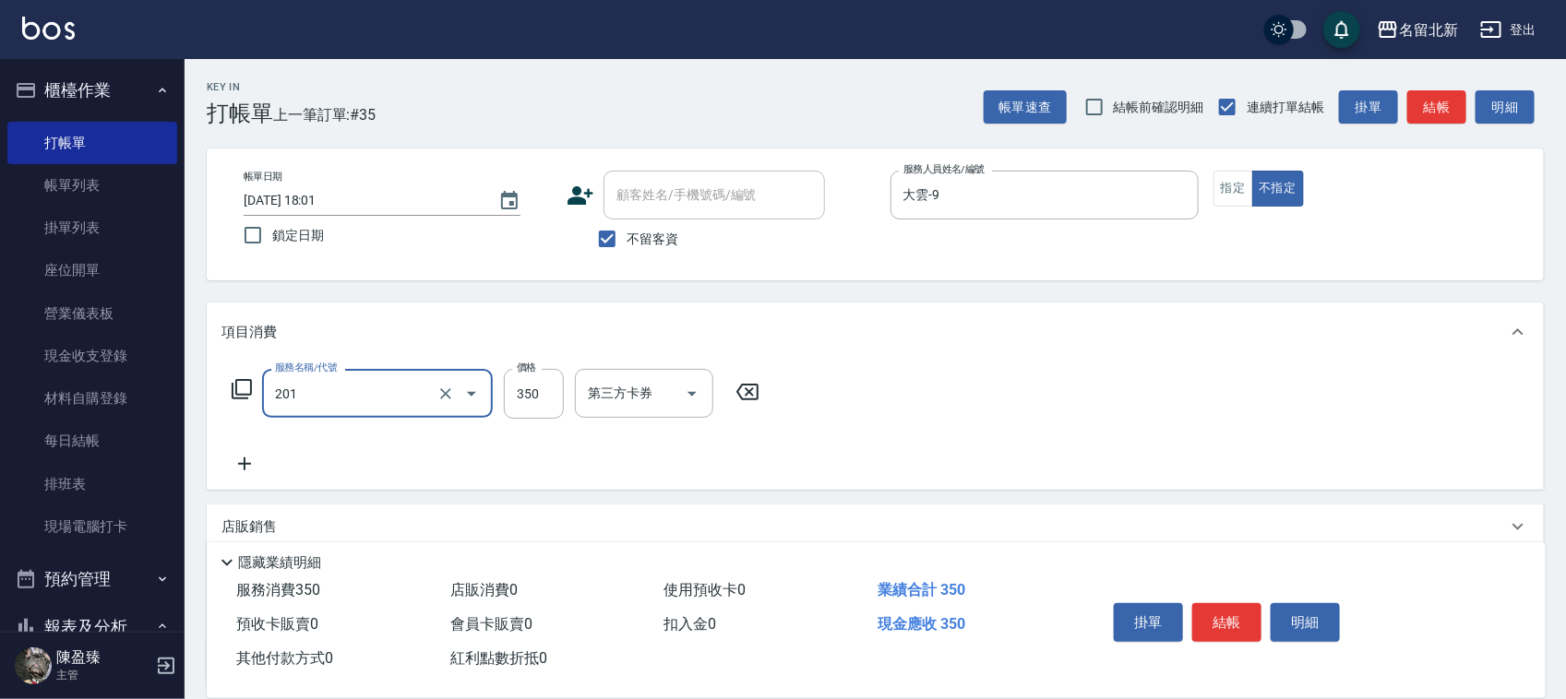
type input "一般洗髮(201)"
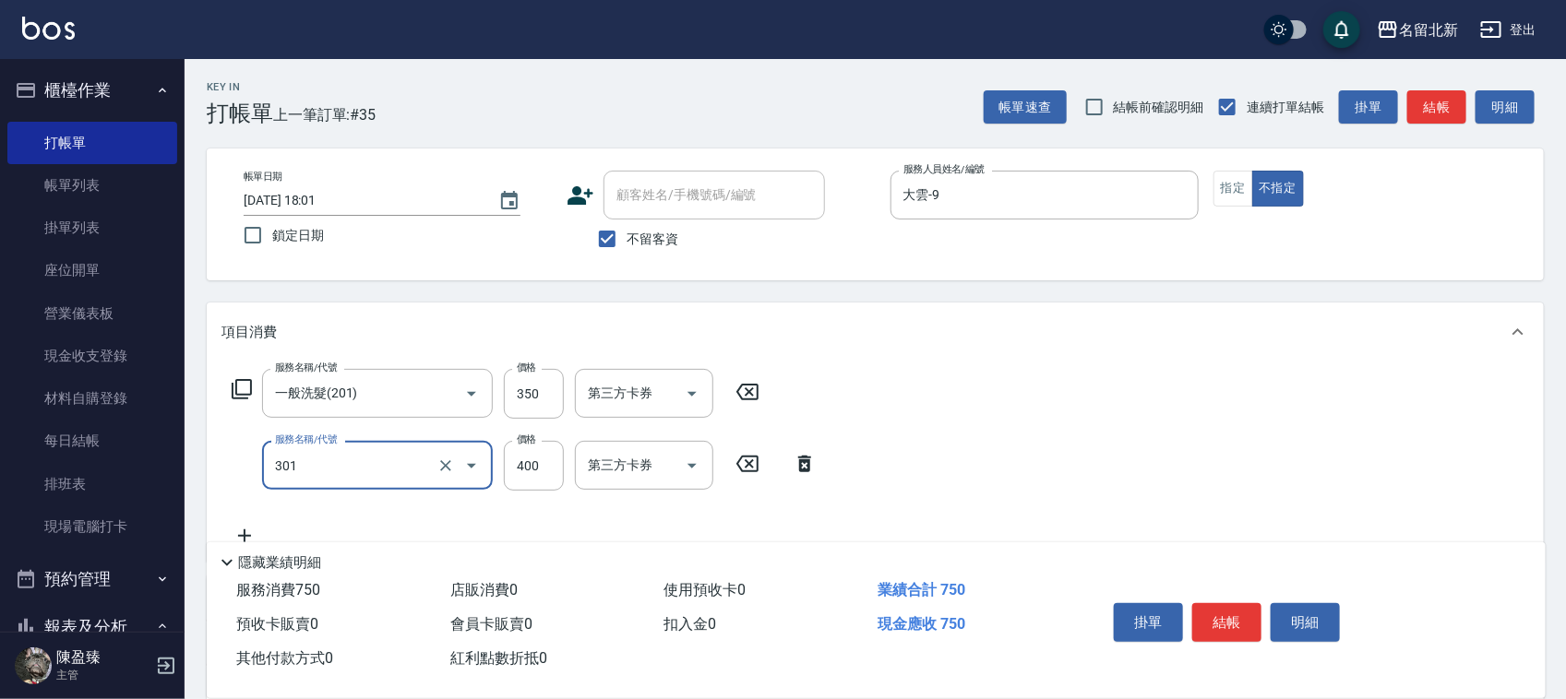
type input "造型剪髮(301)"
type input "300"
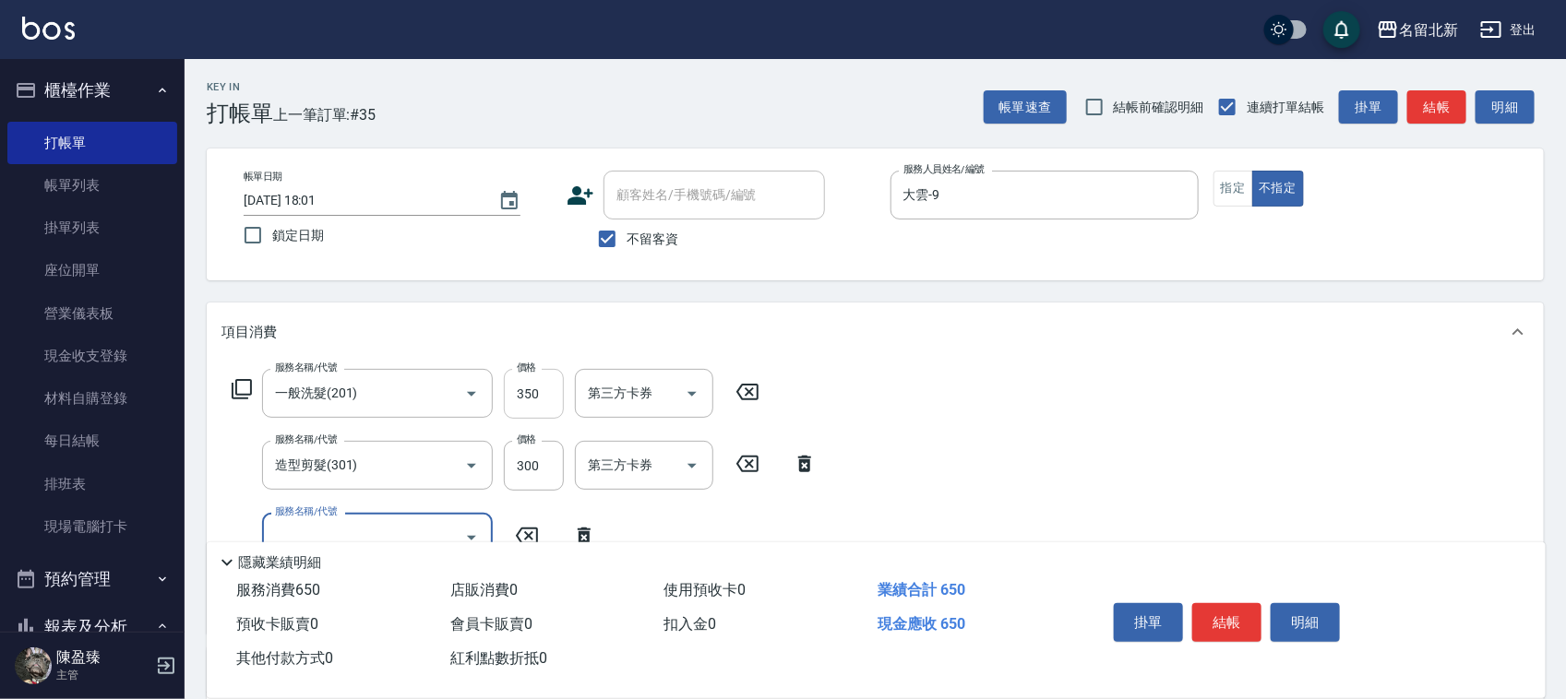
click at [535, 401] on input "350" at bounding box center [534, 394] width 60 height 50
click at [537, 402] on input "350" at bounding box center [534, 394] width 60 height 50
type input "200"
click at [1230, 213] on div "帳單日期 2025/08/16 18:01 鎖定日期 顧客姓名/手機號碼/編號 顧客姓名/手機號碼/編號 不留客資 服務人員姓名/編號 大雲-9 服務人員姓名…" at bounding box center [875, 215] width 1293 height 88
drag, startPoint x: 1228, startPoint y: 191, endPoint x: 1244, endPoint y: 190, distance: 15.7
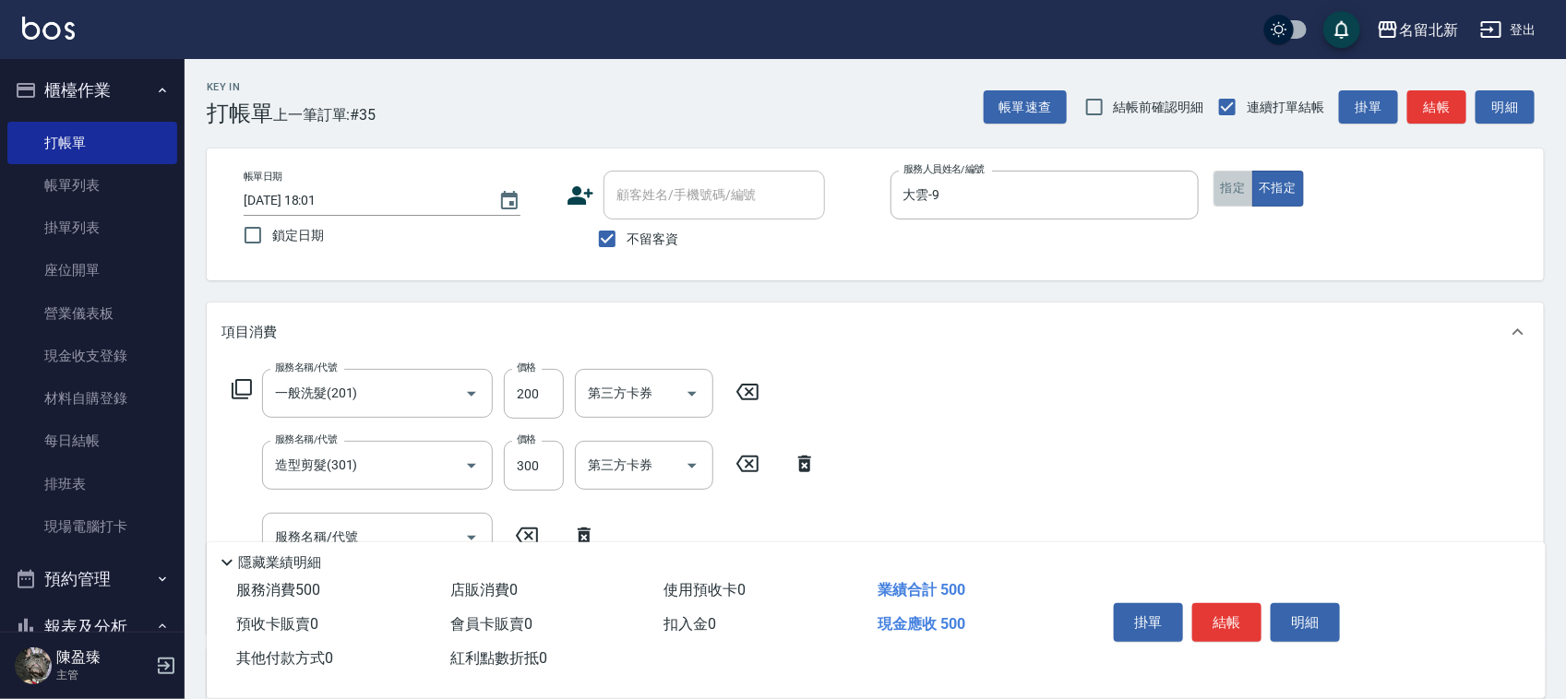
click at [1233, 190] on button "指定" at bounding box center [1233, 189] width 40 height 36
click at [1232, 614] on button "結帳" at bounding box center [1226, 622] width 69 height 39
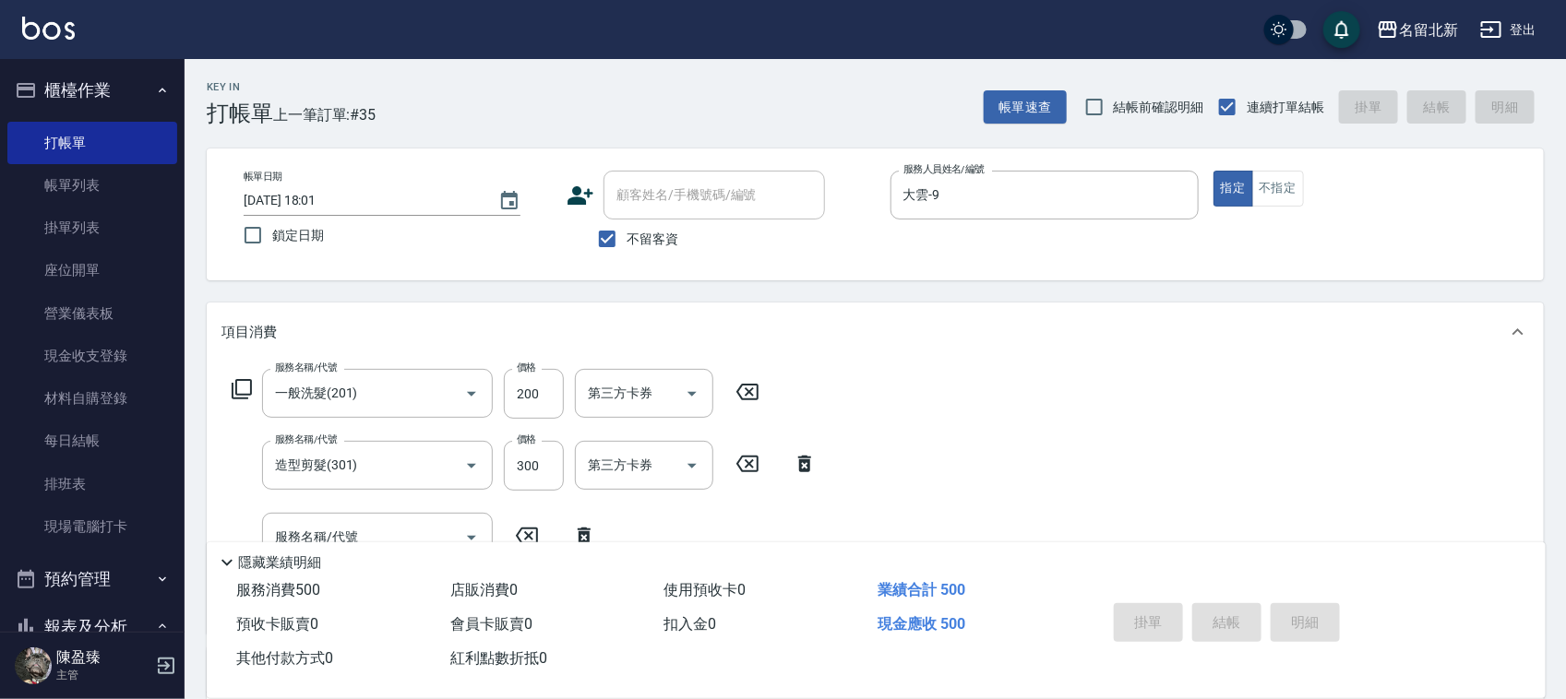
type input "2025/08/16 18:02"
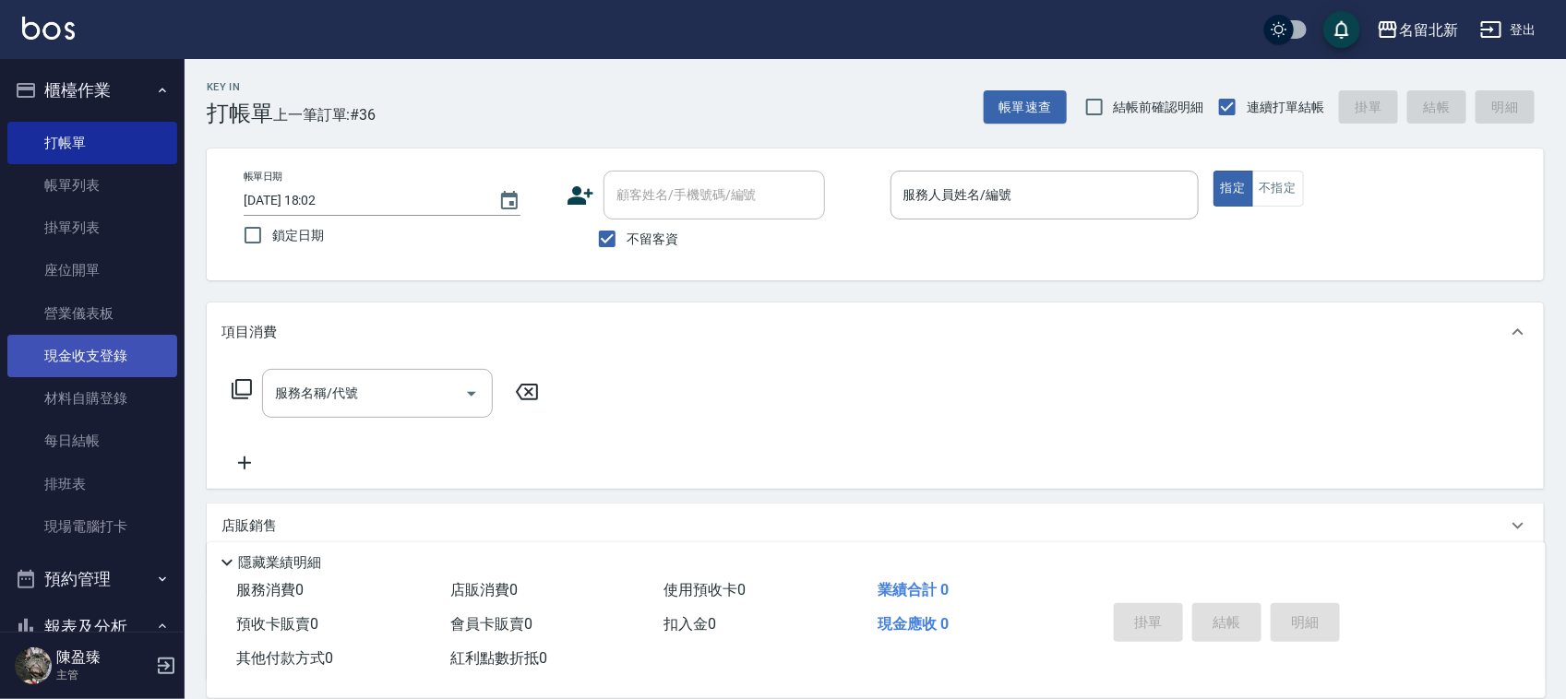
click at [101, 342] on link "現金收支登錄" at bounding box center [92, 356] width 170 height 42
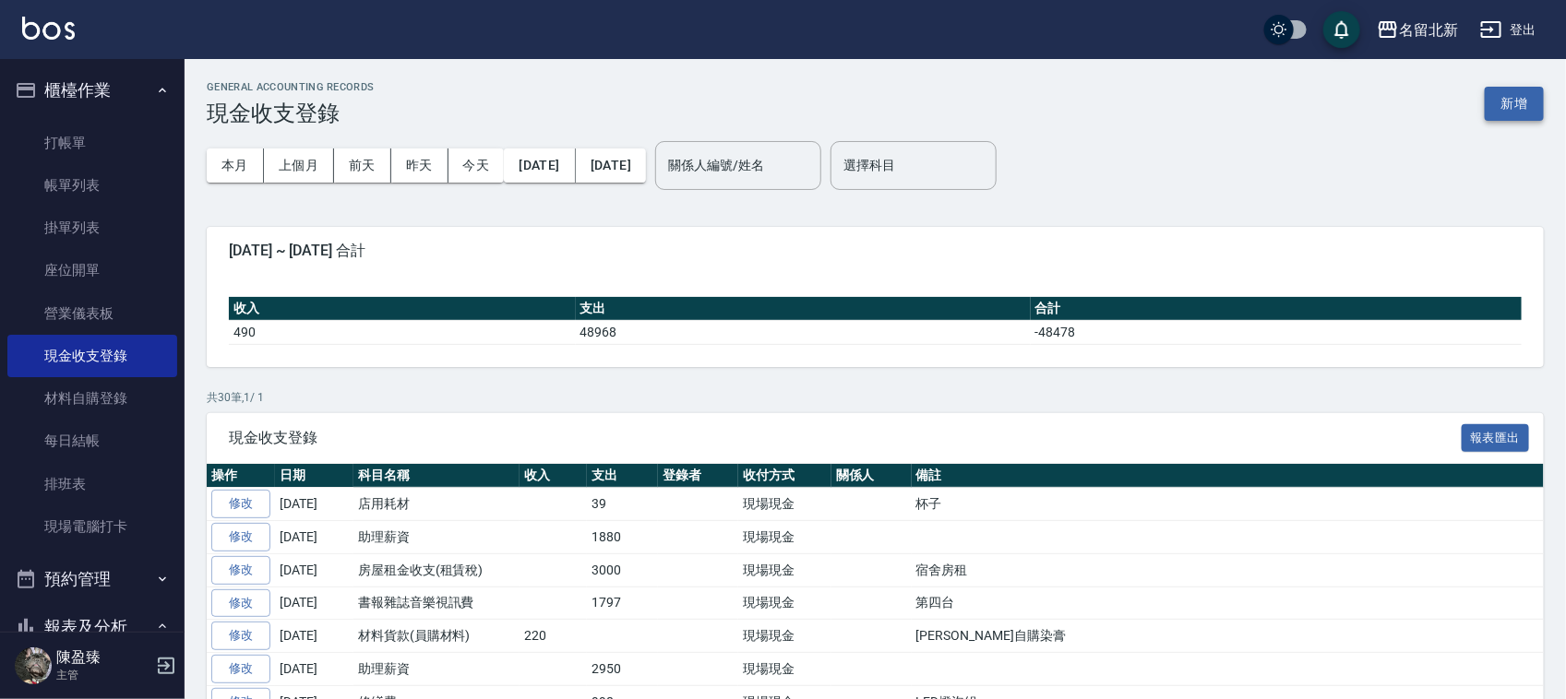
click at [1516, 97] on button "新增" at bounding box center [1514, 104] width 59 height 34
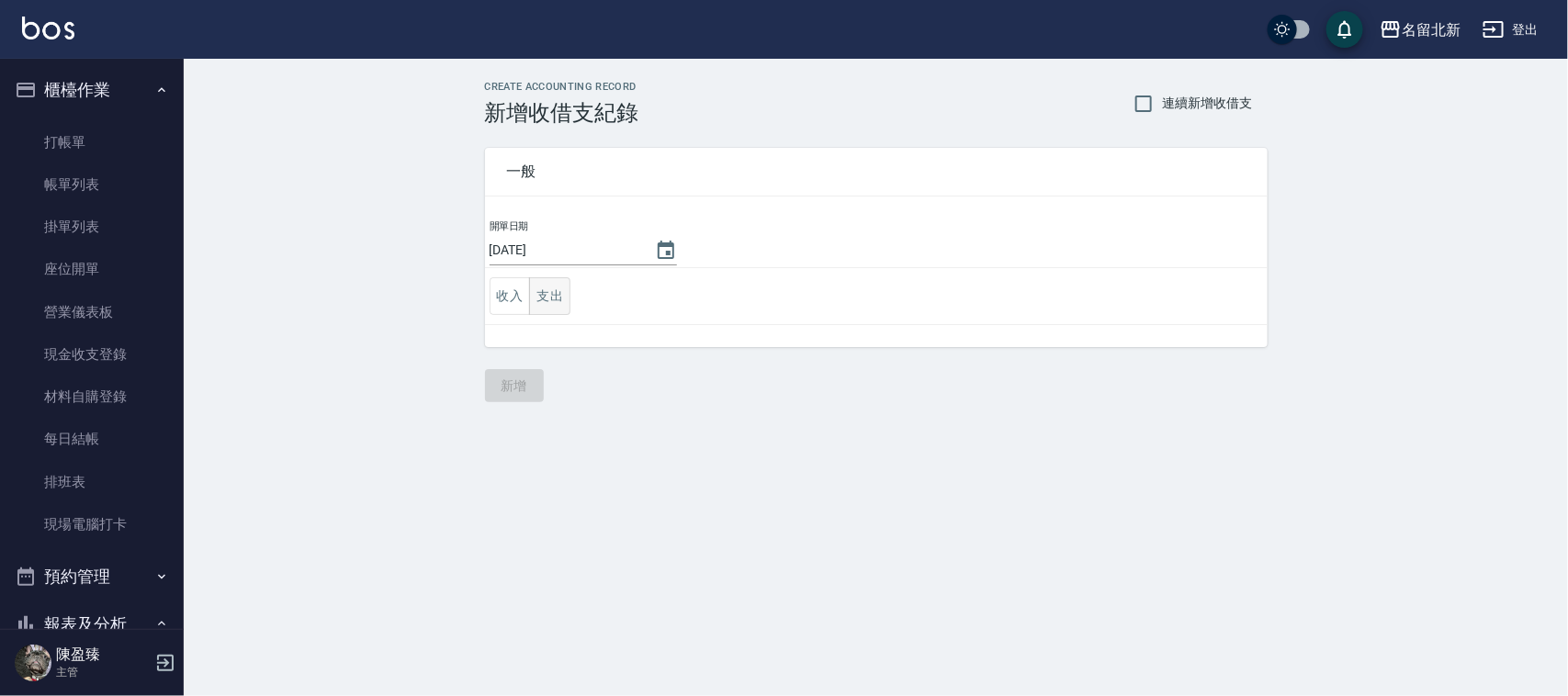
click at [554, 305] on button "支出" at bounding box center [550, 297] width 42 height 38
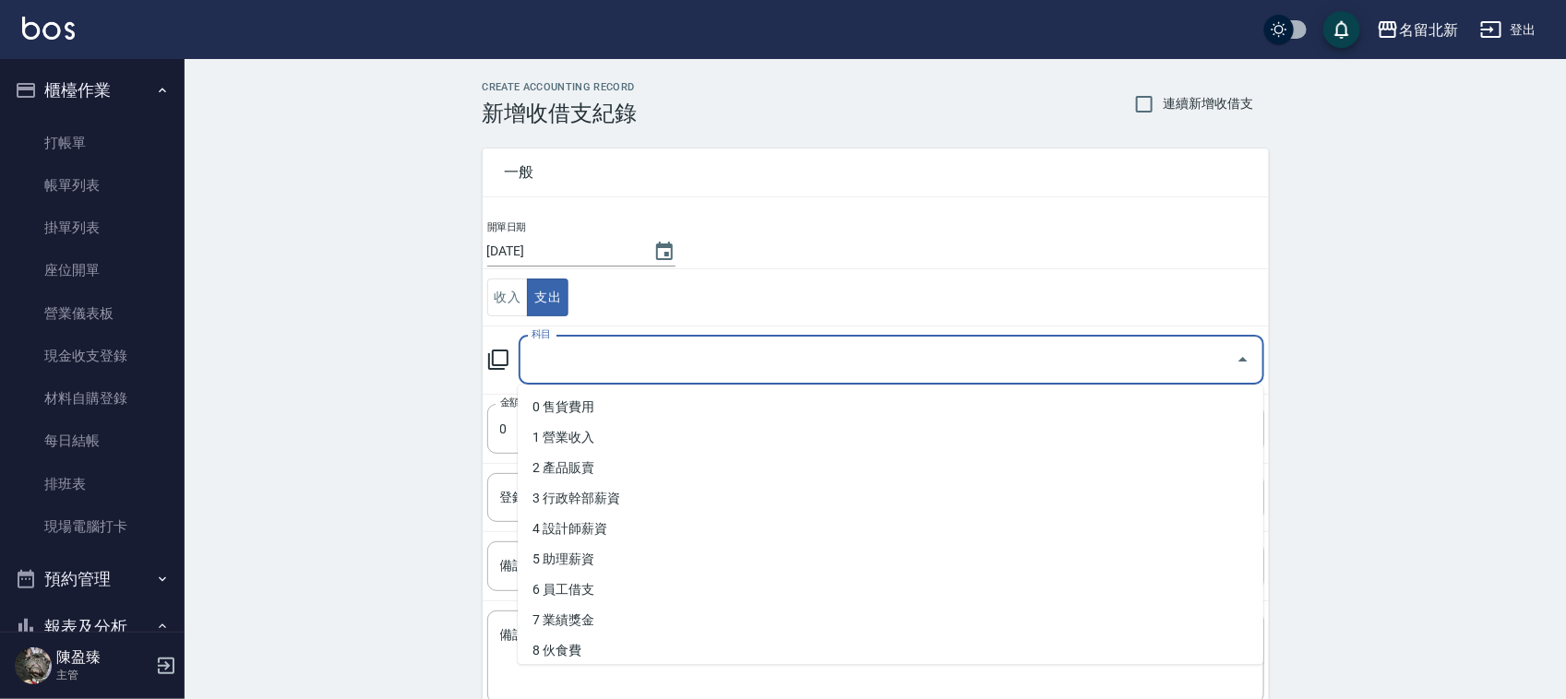
click at [574, 348] on input "科目" at bounding box center [877, 360] width 701 height 32
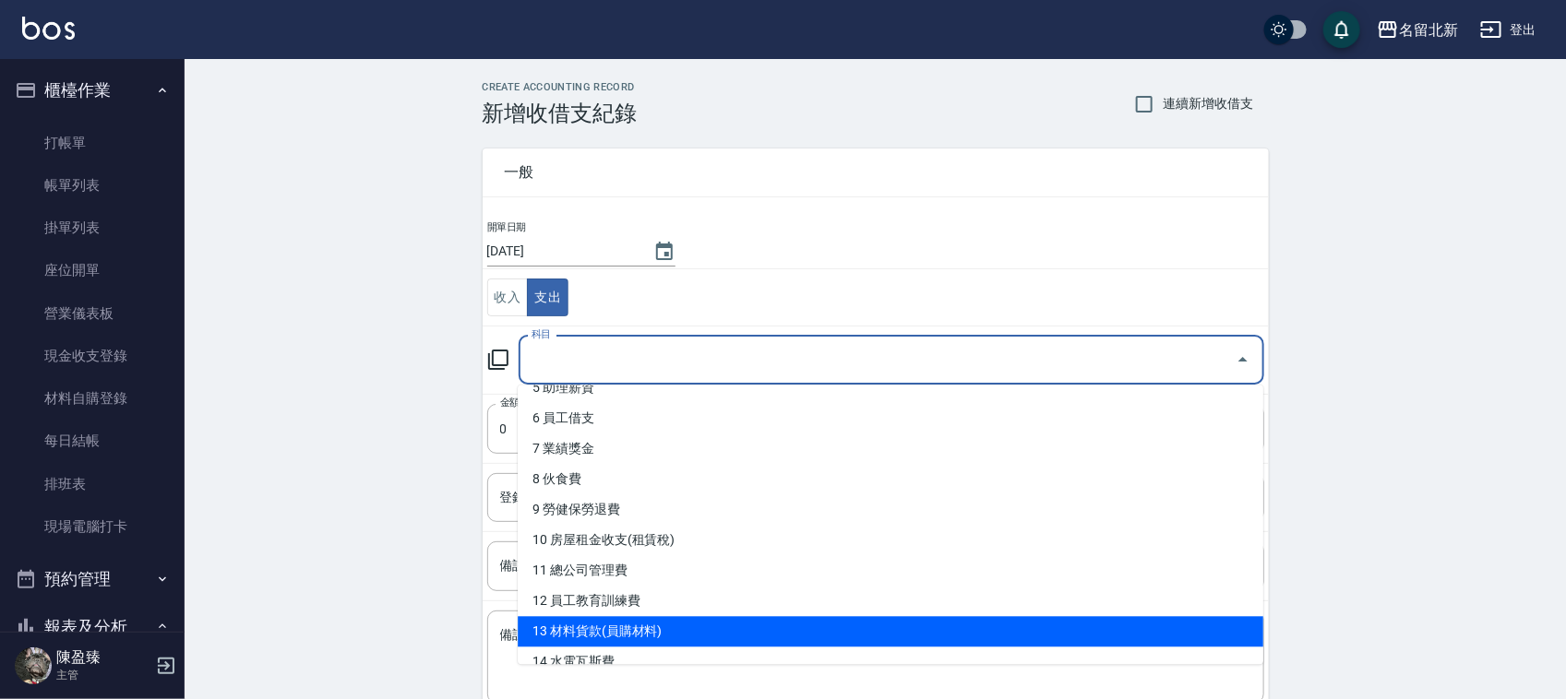
scroll to position [115, 0]
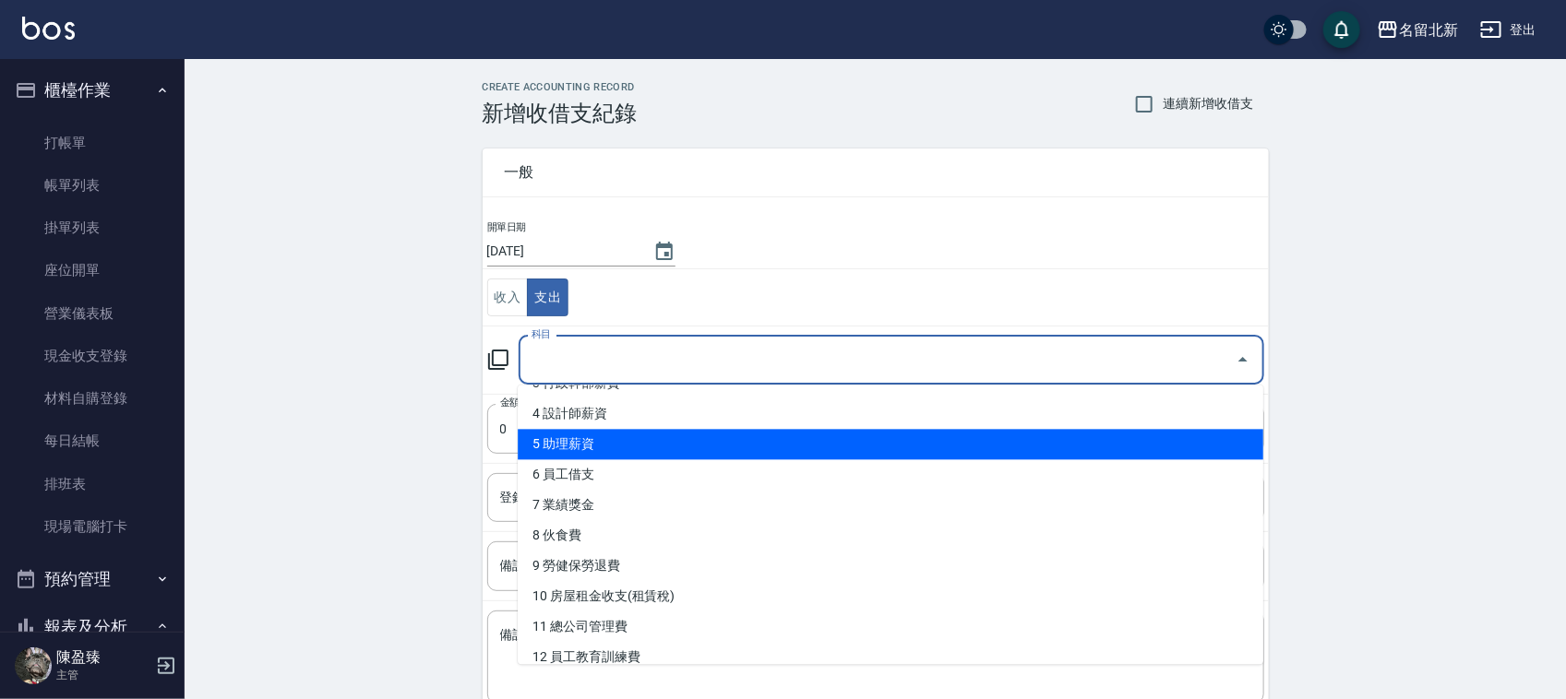
click at [665, 445] on li "5 助理薪資" at bounding box center [890, 445] width 745 height 30
type input "5 助理薪資"
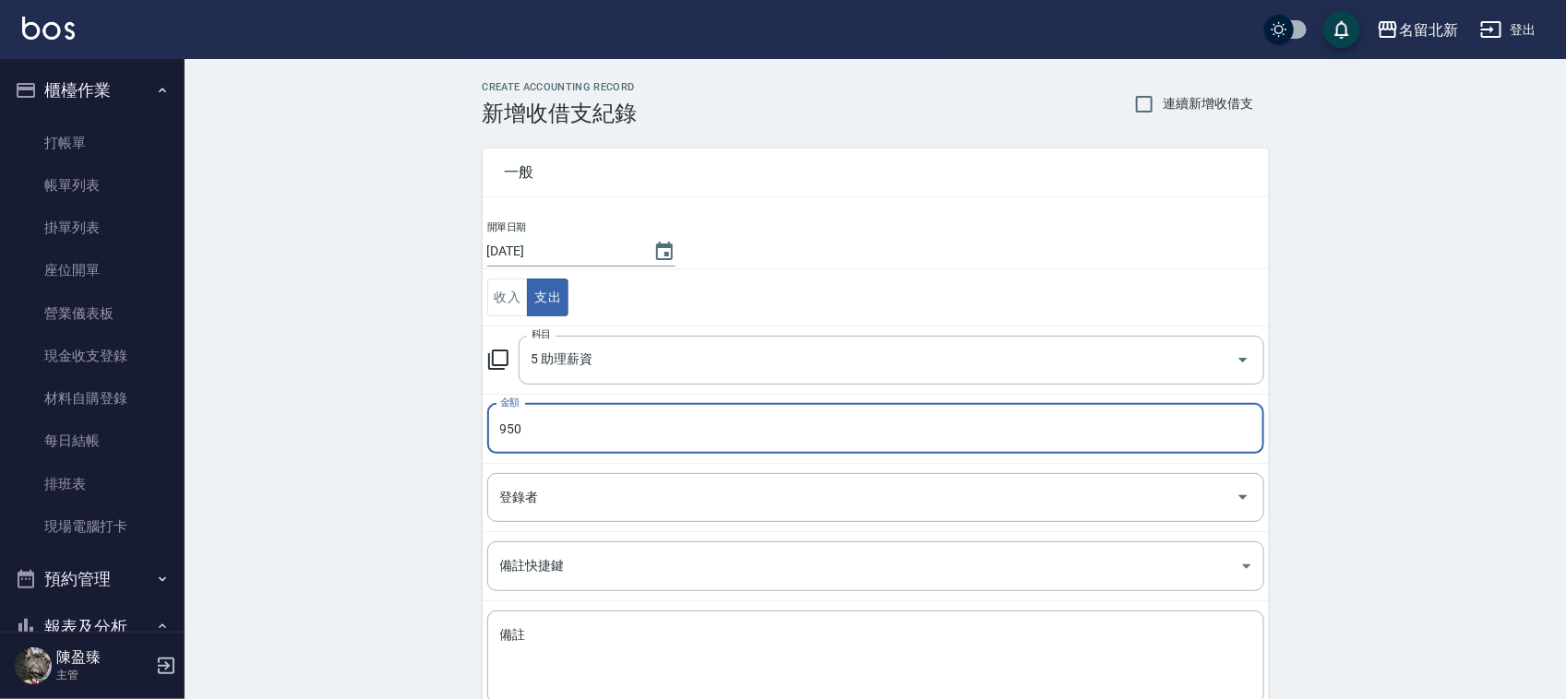
type input "950"
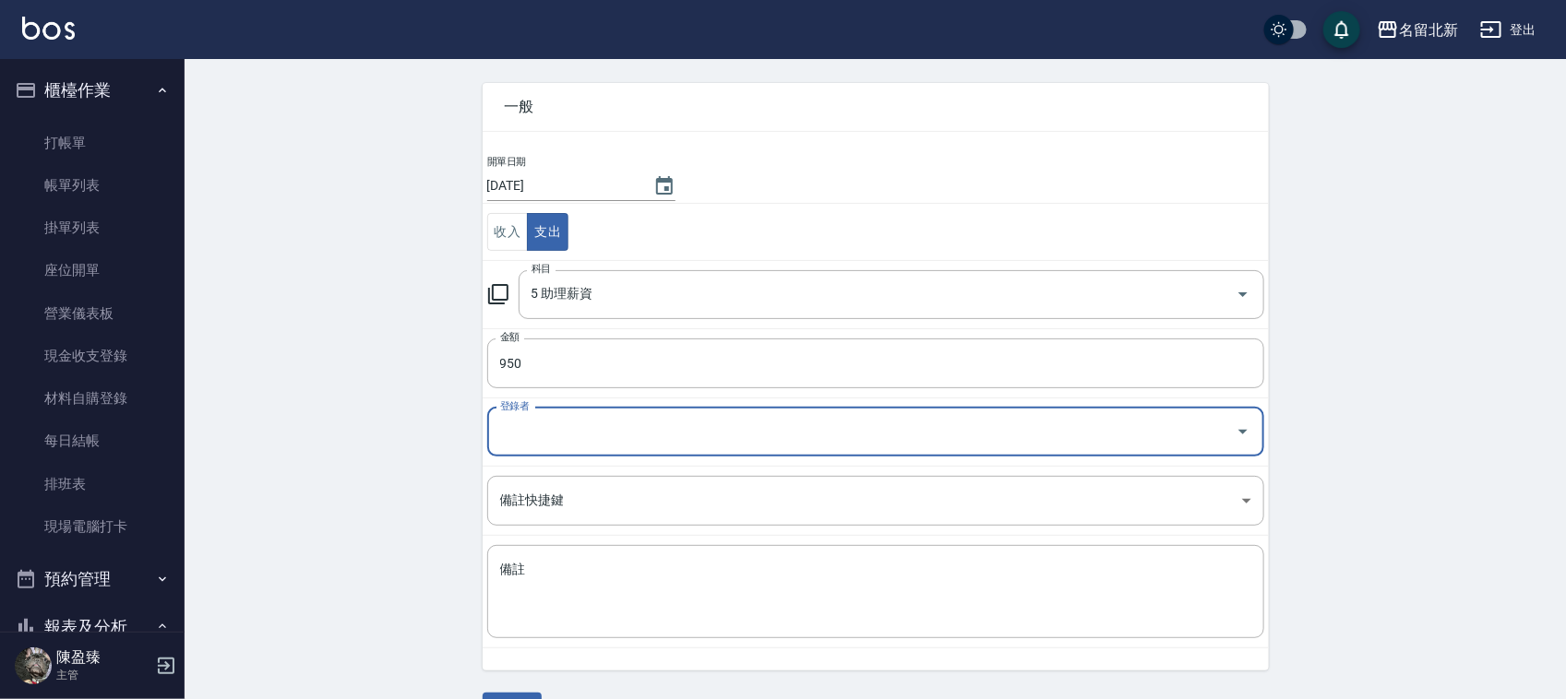
scroll to position [116, 0]
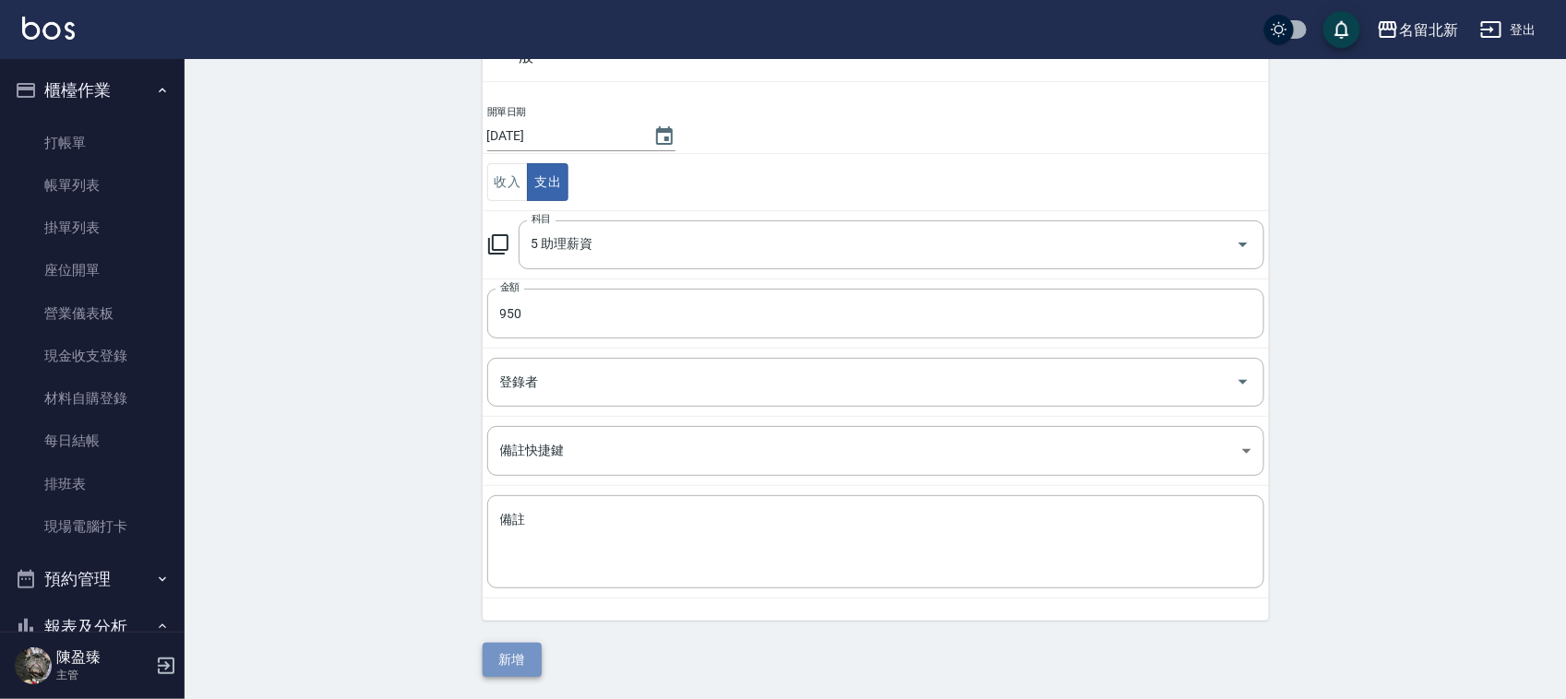
click at [521, 658] on button "新增" at bounding box center [512, 660] width 59 height 34
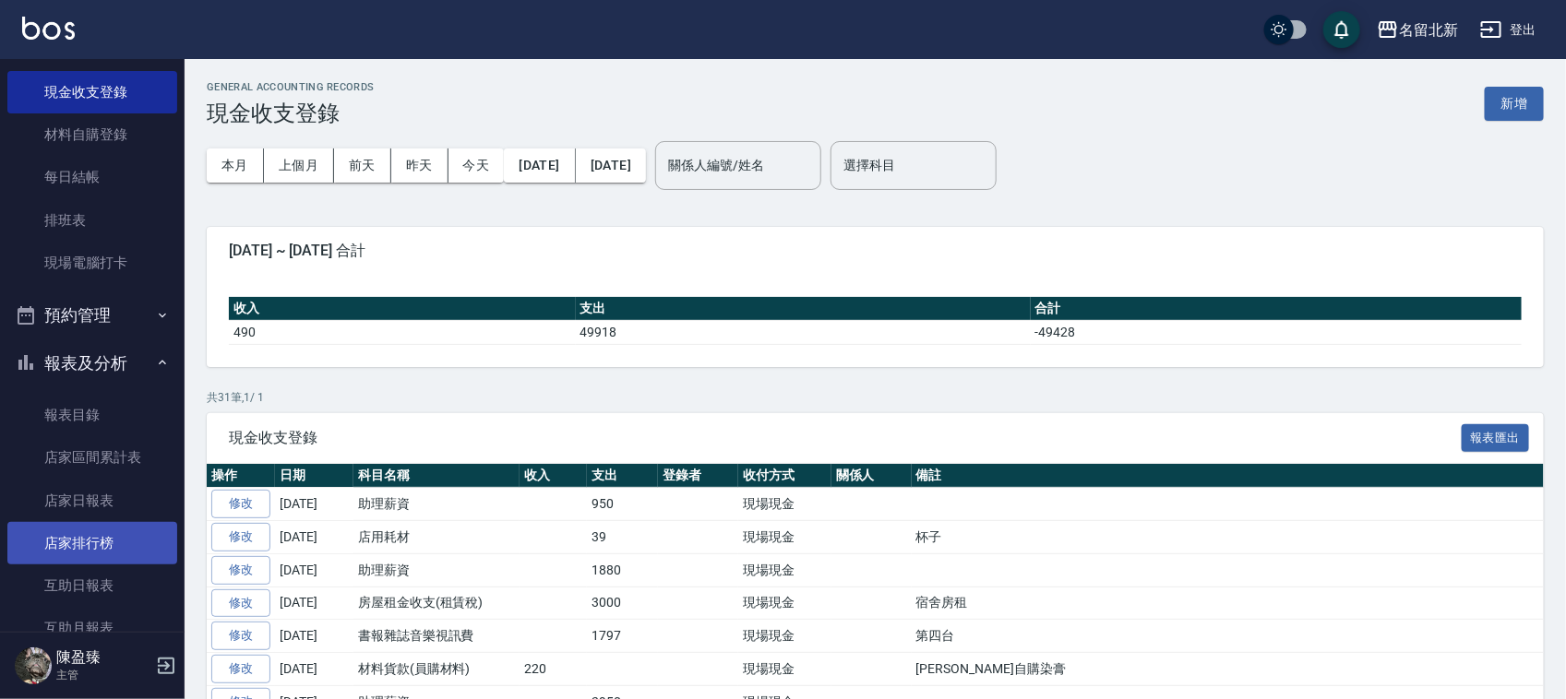
scroll to position [461, 0]
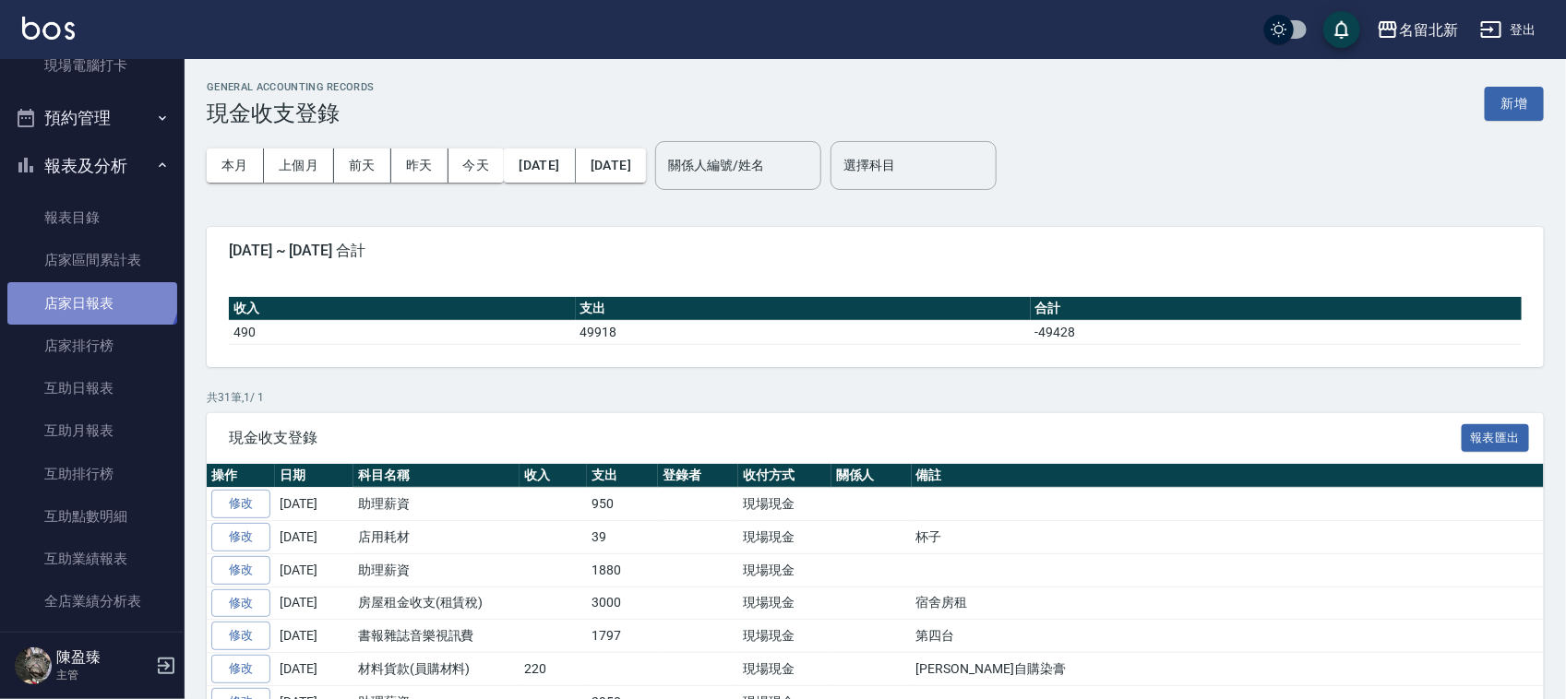
click at [90, 287] on link "店家日報表" at bounding box center [92, 303] width 170 height 42
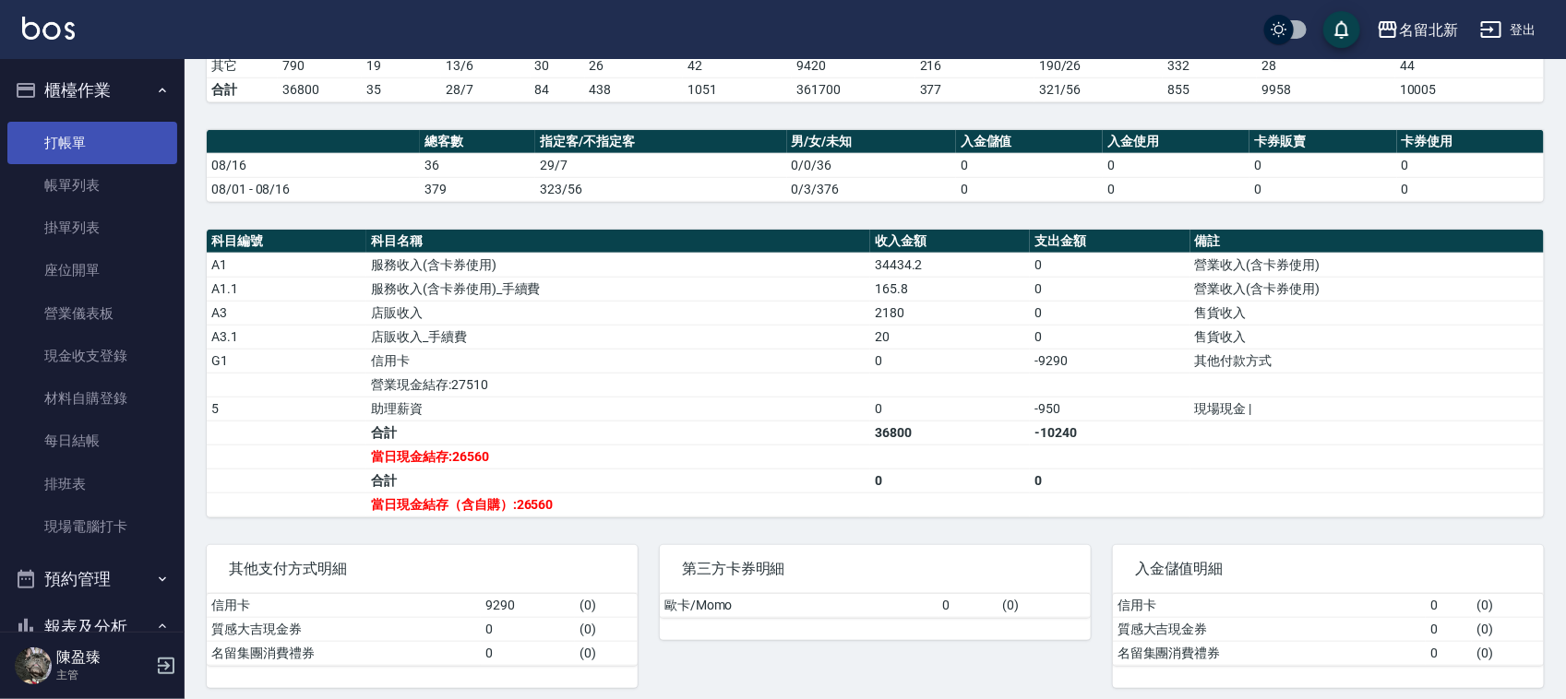
click at [89, 162] on ul "打帳單 帳單列表 掛單列表 座位開單 營業儀表板 現金收支登錄 材料自購登錄 每日結帳 排班表 現場電腦打卡" at bounding box center [92, 335] width 170 height 442
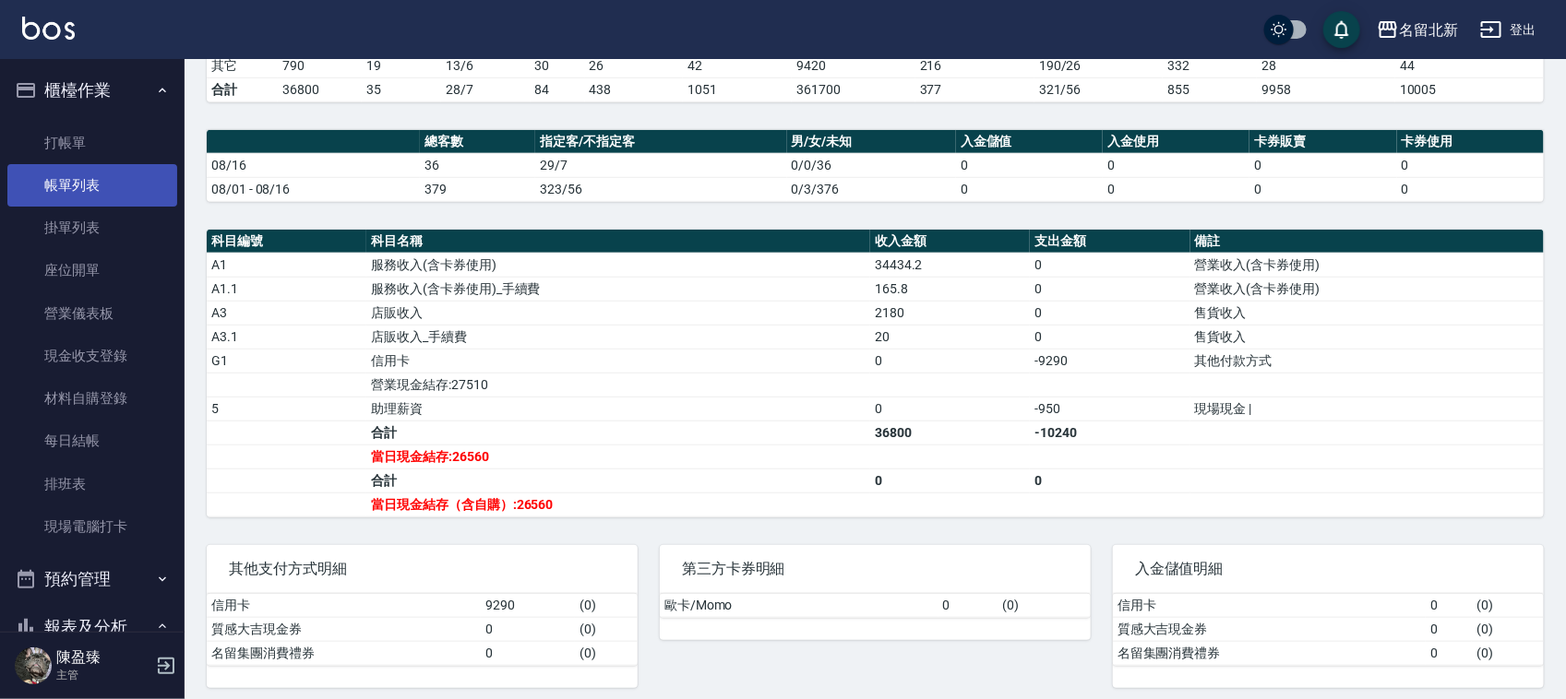
click at [71, 182] on link "帳單列表" at bounding box center [92, 185] width 170 height 42
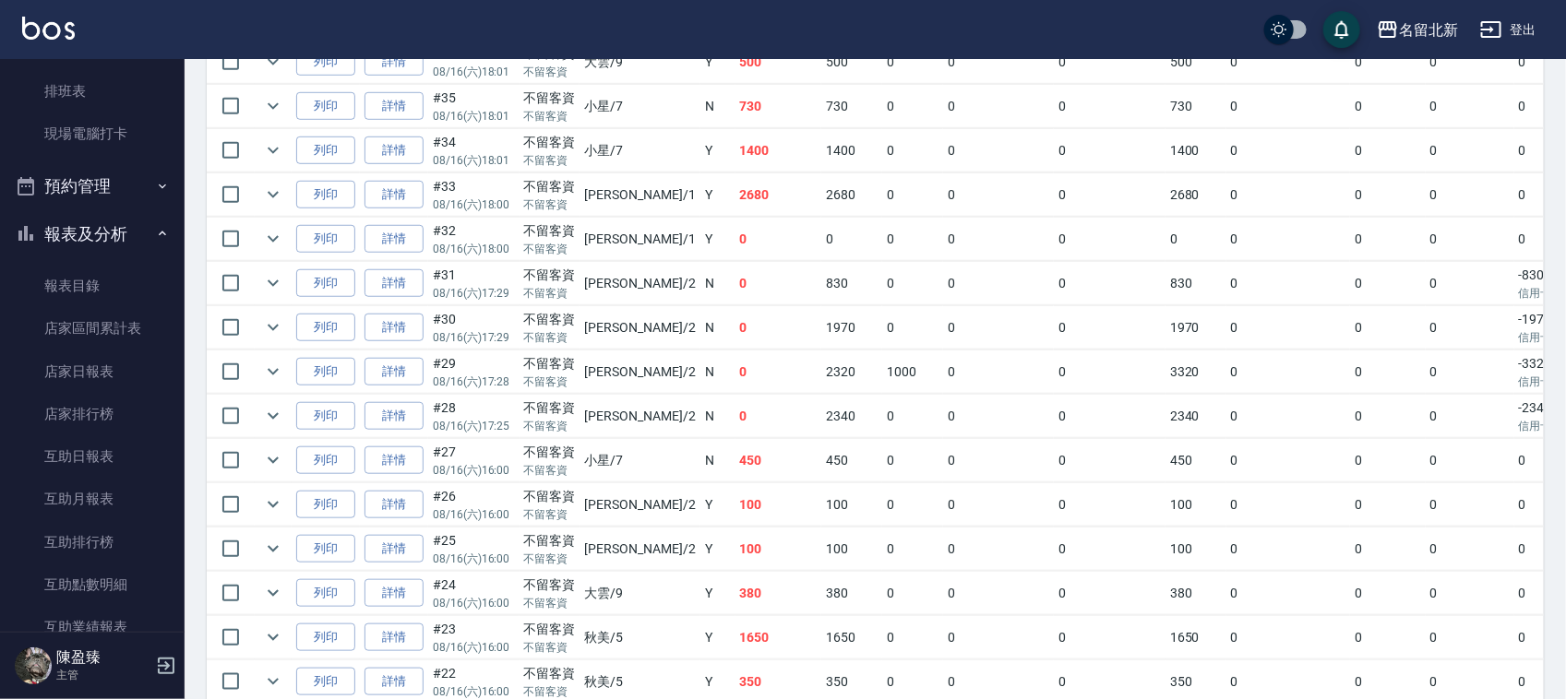
scroll to position [231, 0]
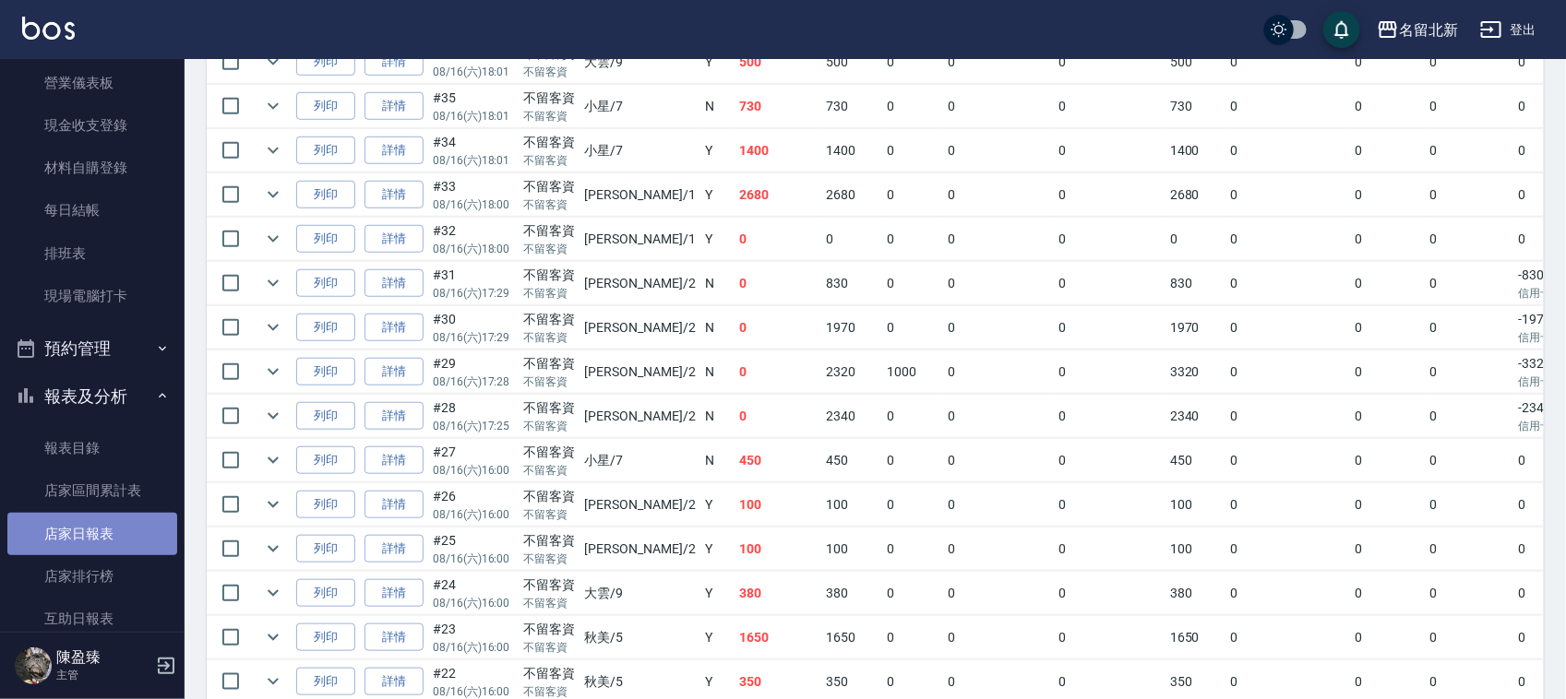
click at [109, 522] on link "店家日報表" at bounding box center [92, 534] width 170 height 42
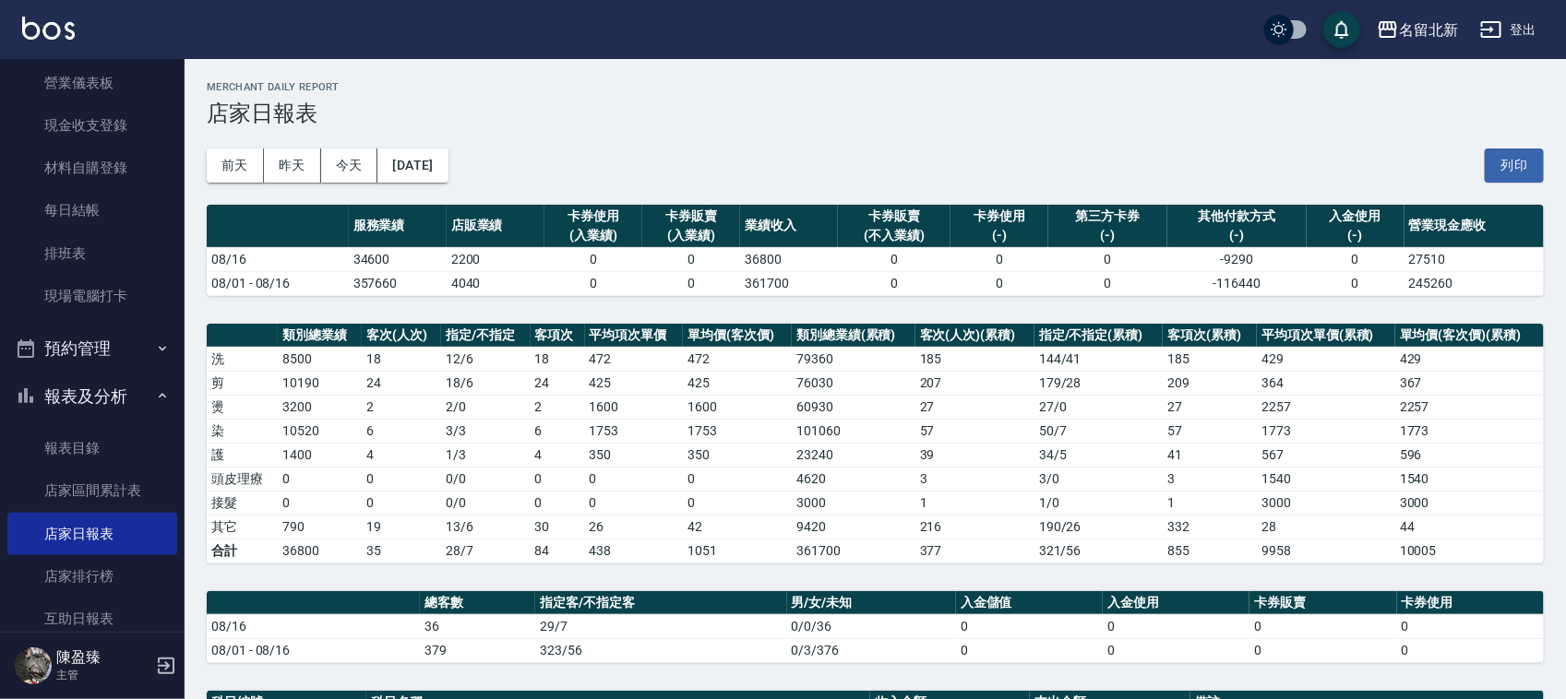
click at [1090, 400] on td "27 / 0" at bounding box center [1098, 407] width 128 height 24
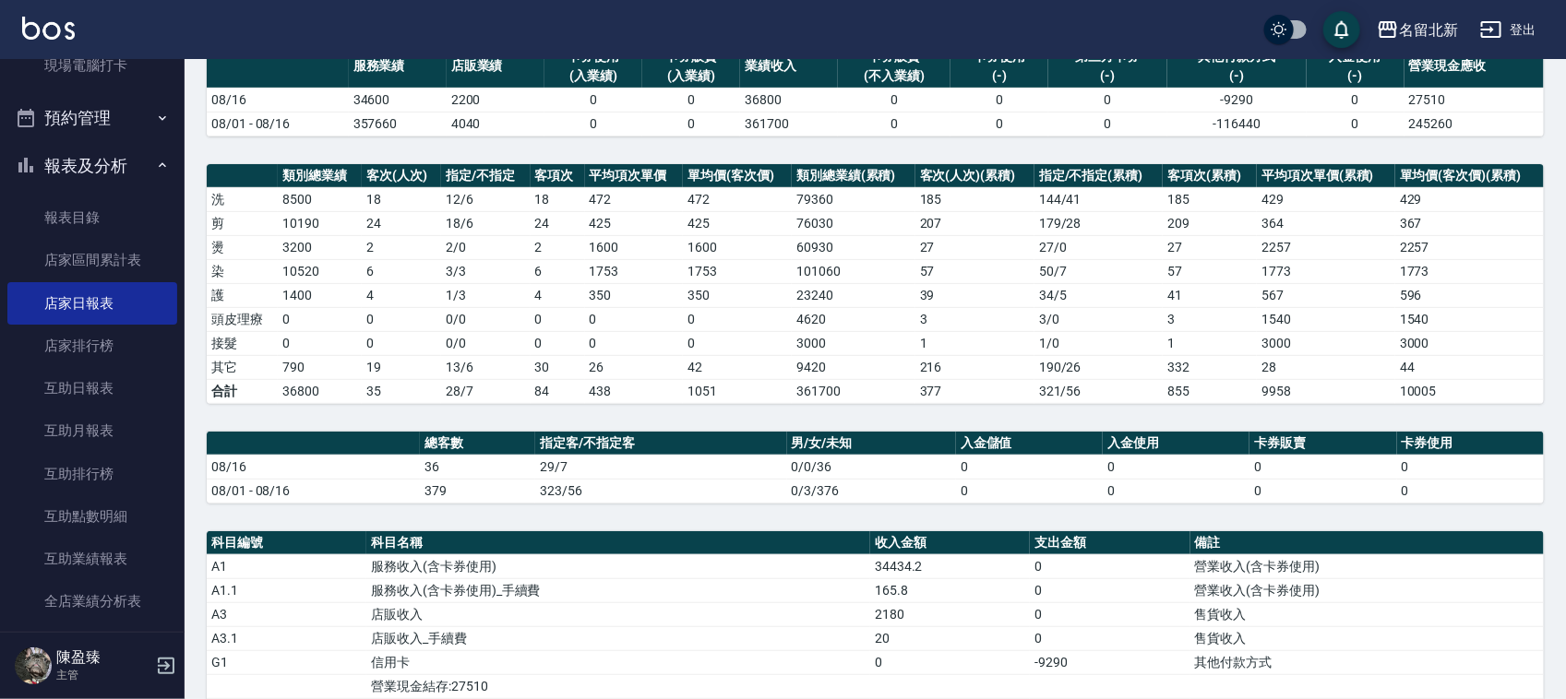
scroll to position [346, 0]
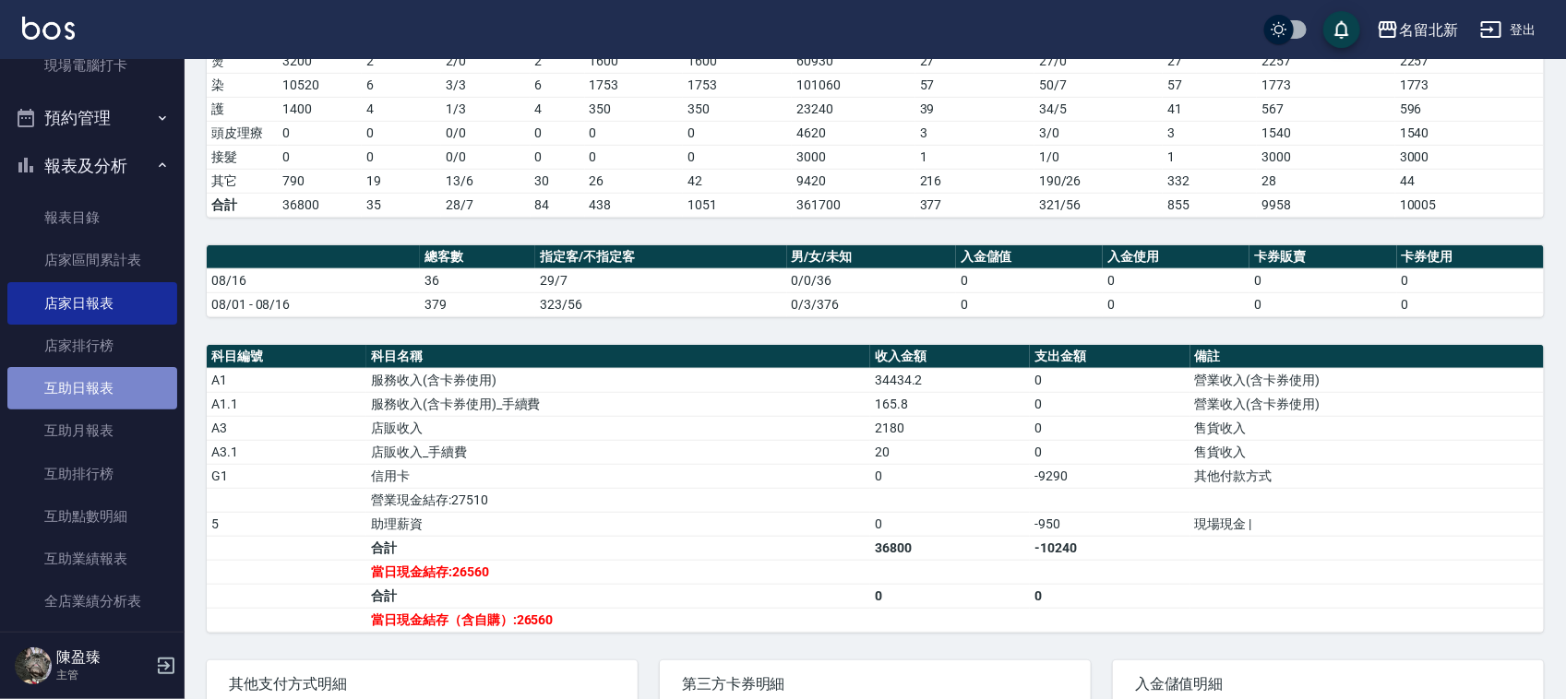
click at [123, 380] on link "互助日報表" at bounding box center [92, 388] width 170 height 42
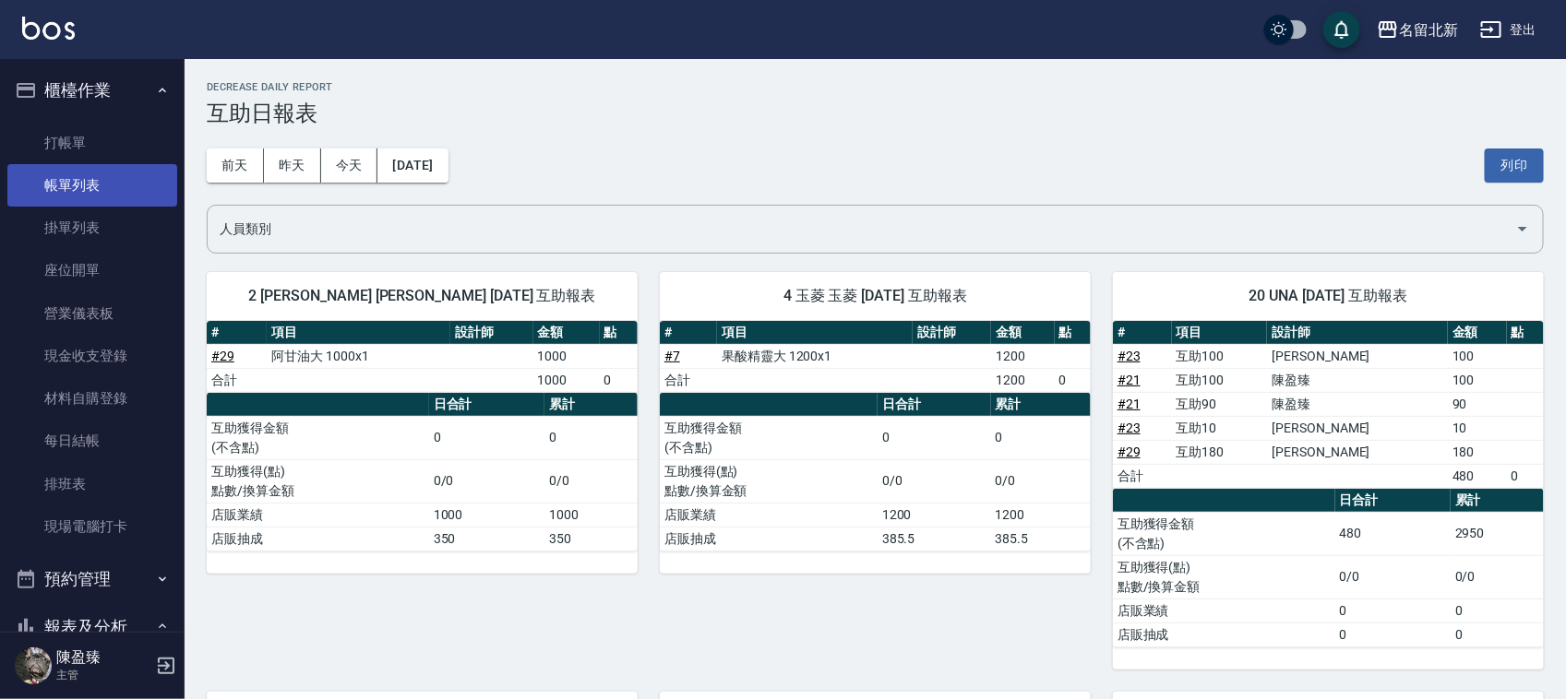
drag, startPoint x: 118, startPoint y: 195, endPoint x: 111, endPoint y: 223, distance: 29.5
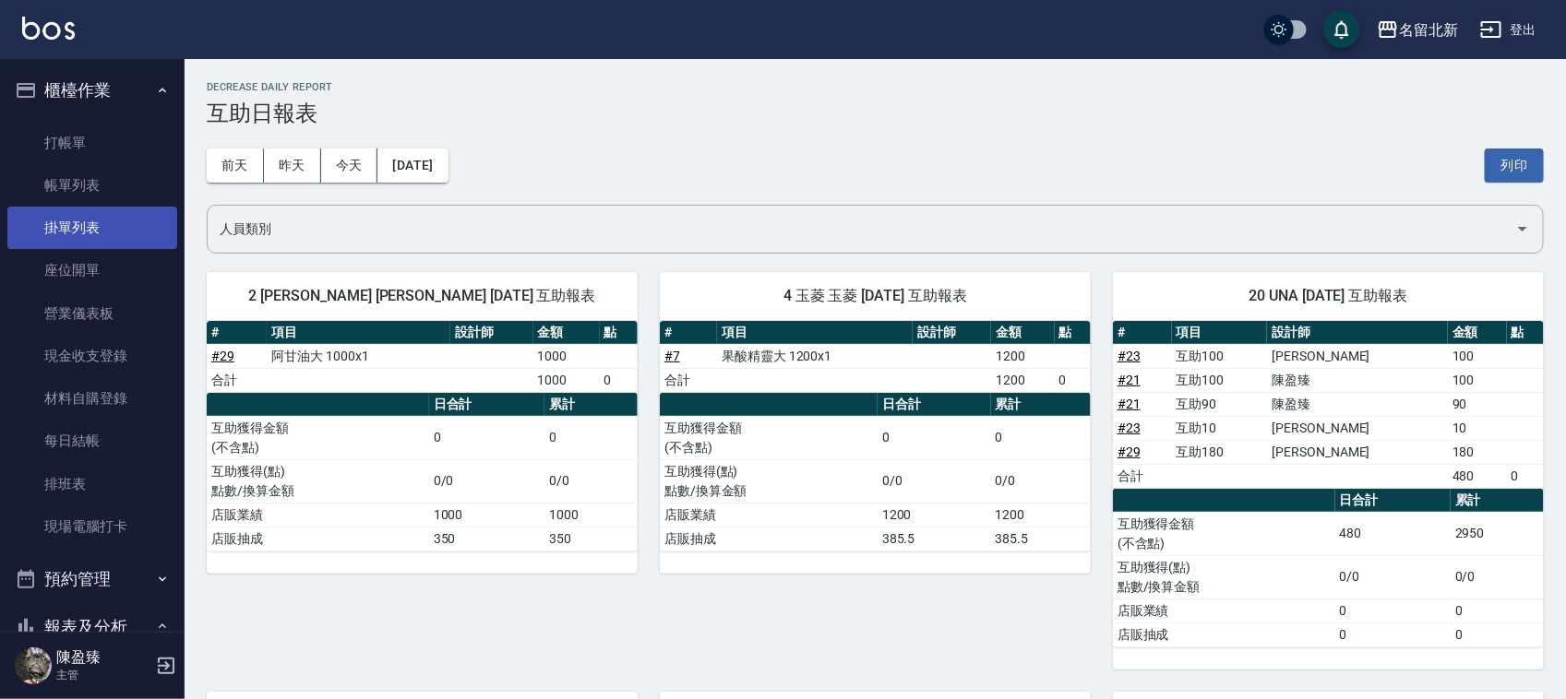
click at [117, 194] on link "帳單列表" at bounding box center [92, 185] width 170 height 42
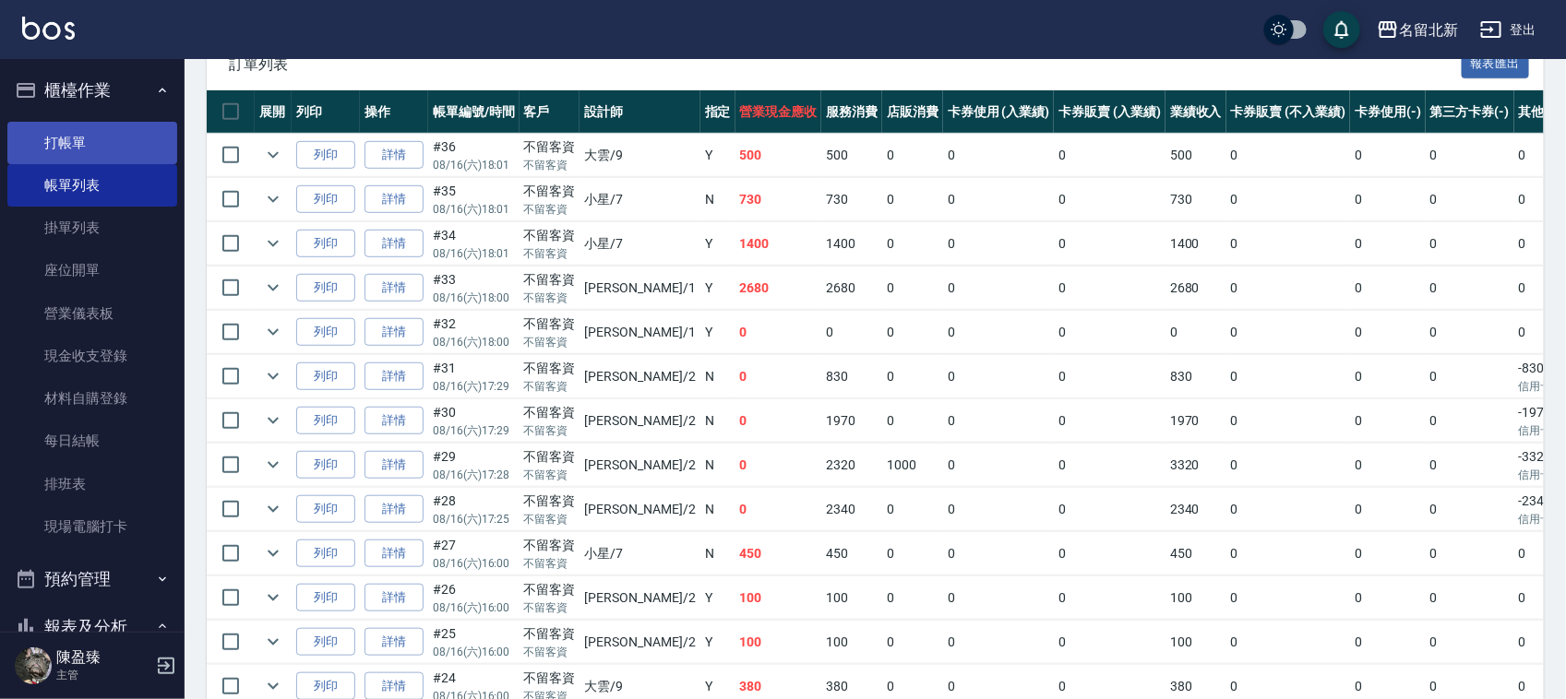
scroll to position [346, 0]
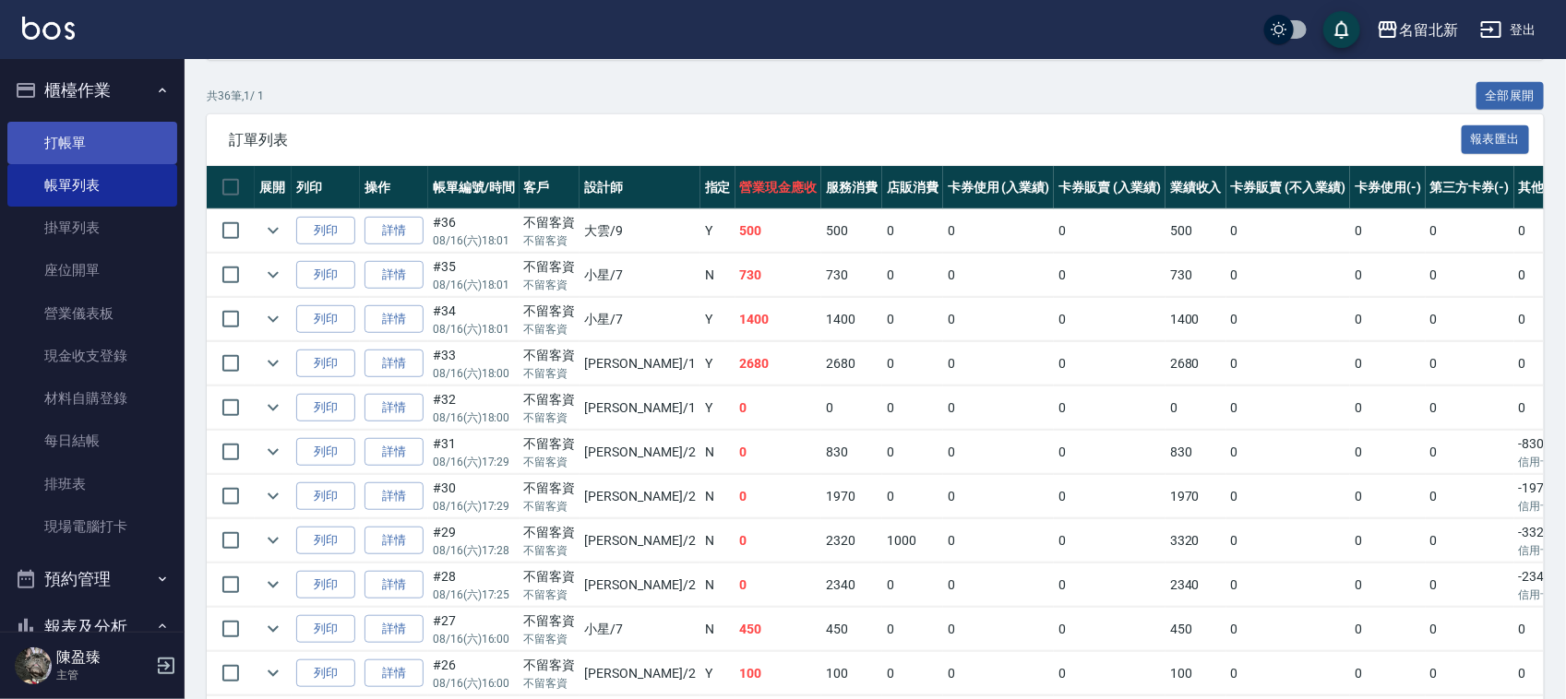
click at [83, 139] on link "打帳單" at bounding box center [92, 143] width 170 height 42
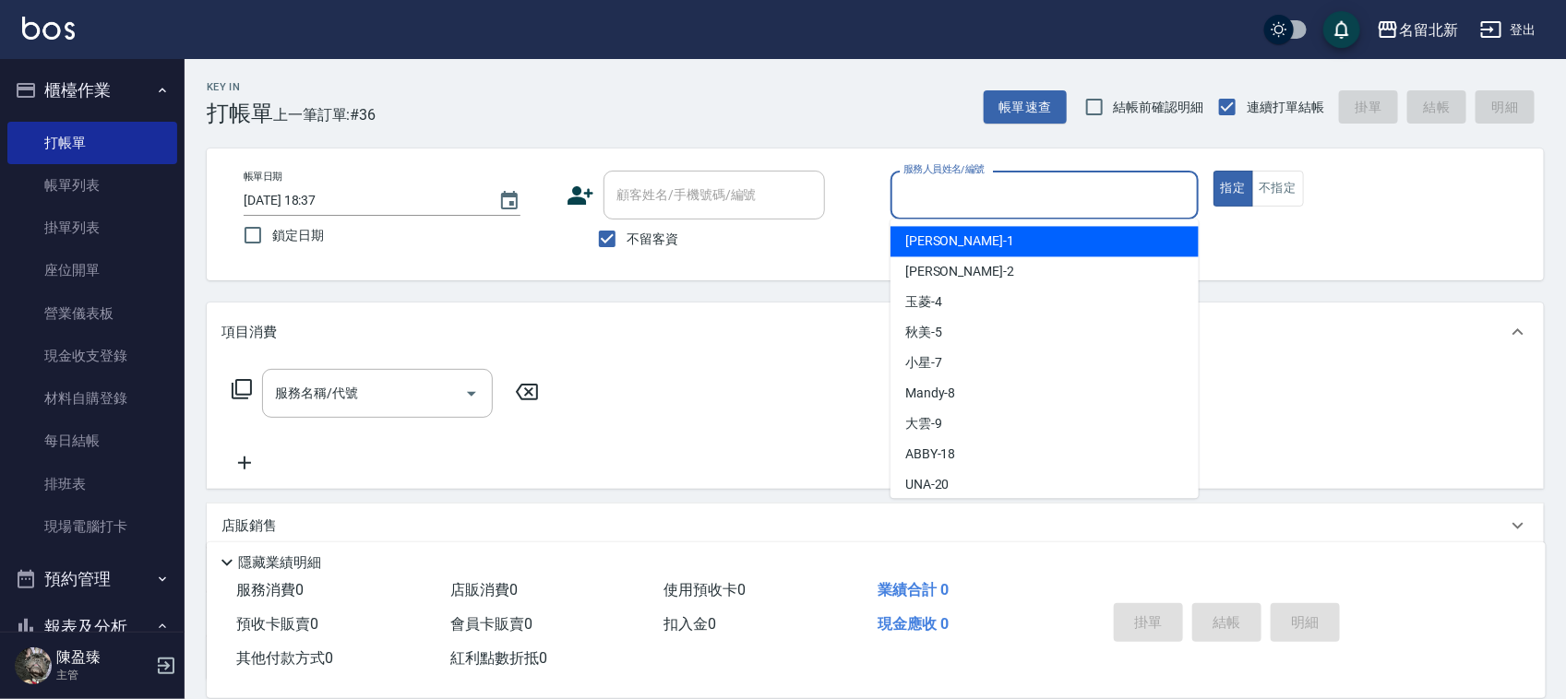
click at [1072, 183] on input "服務人員姓名/編號" at bounding box center [1045, 195] width 292 height 32
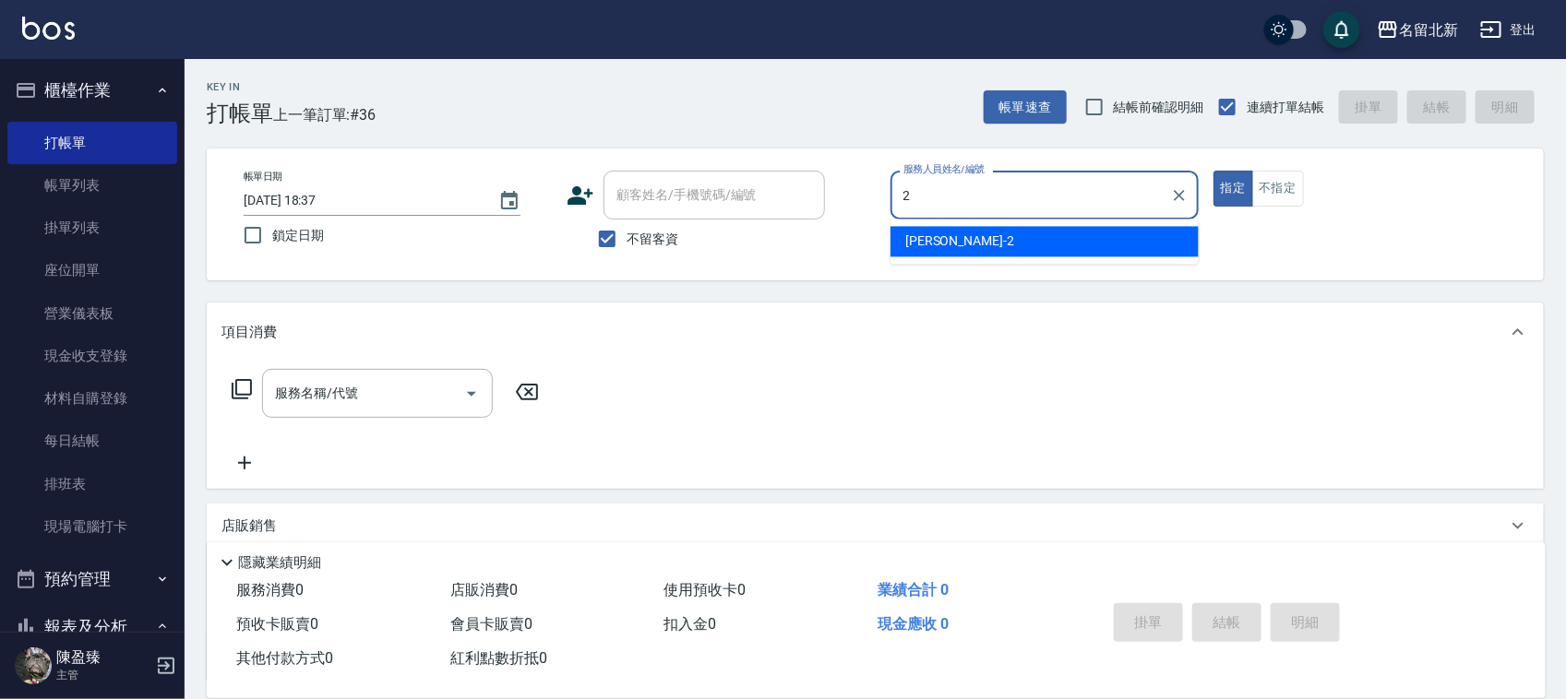
type input "詩芳-2"
type button "true"
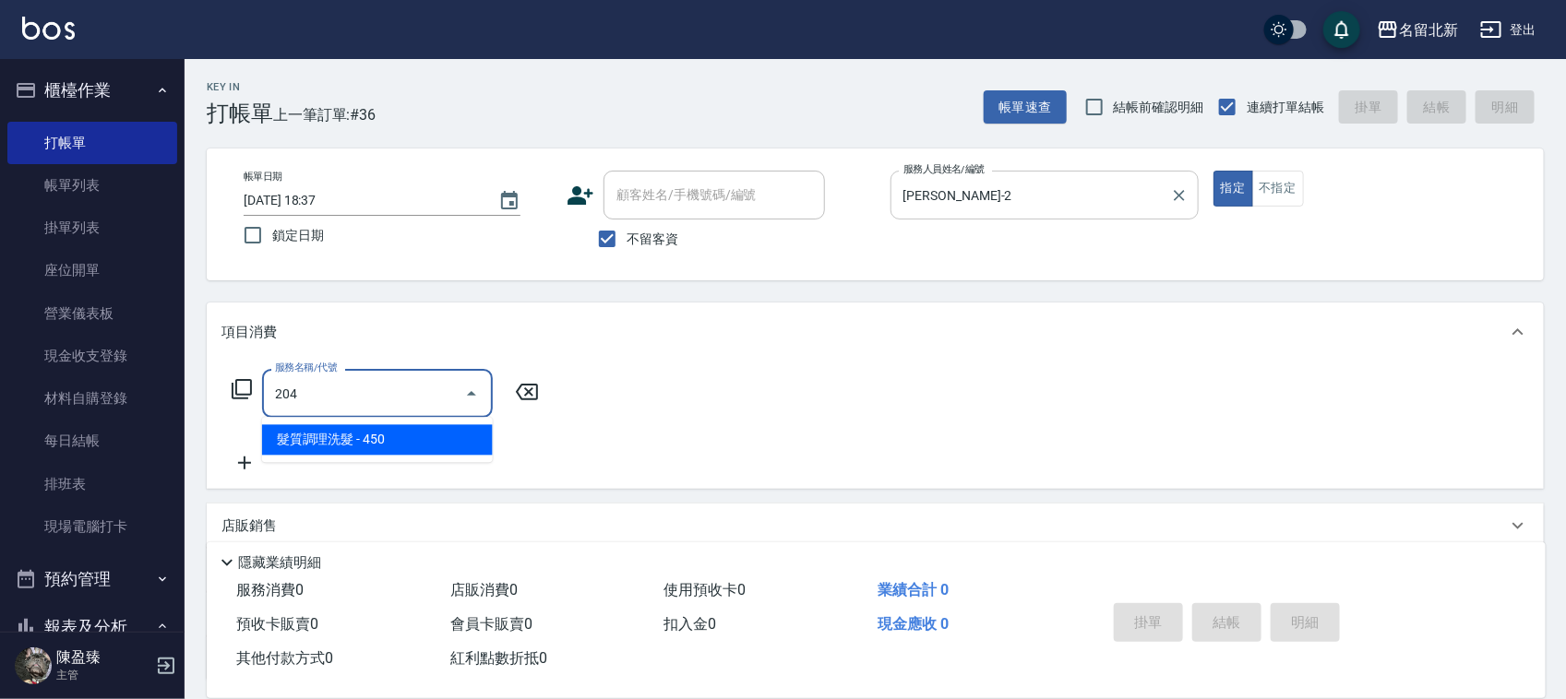
type input "髮質調理洗髮(204)"
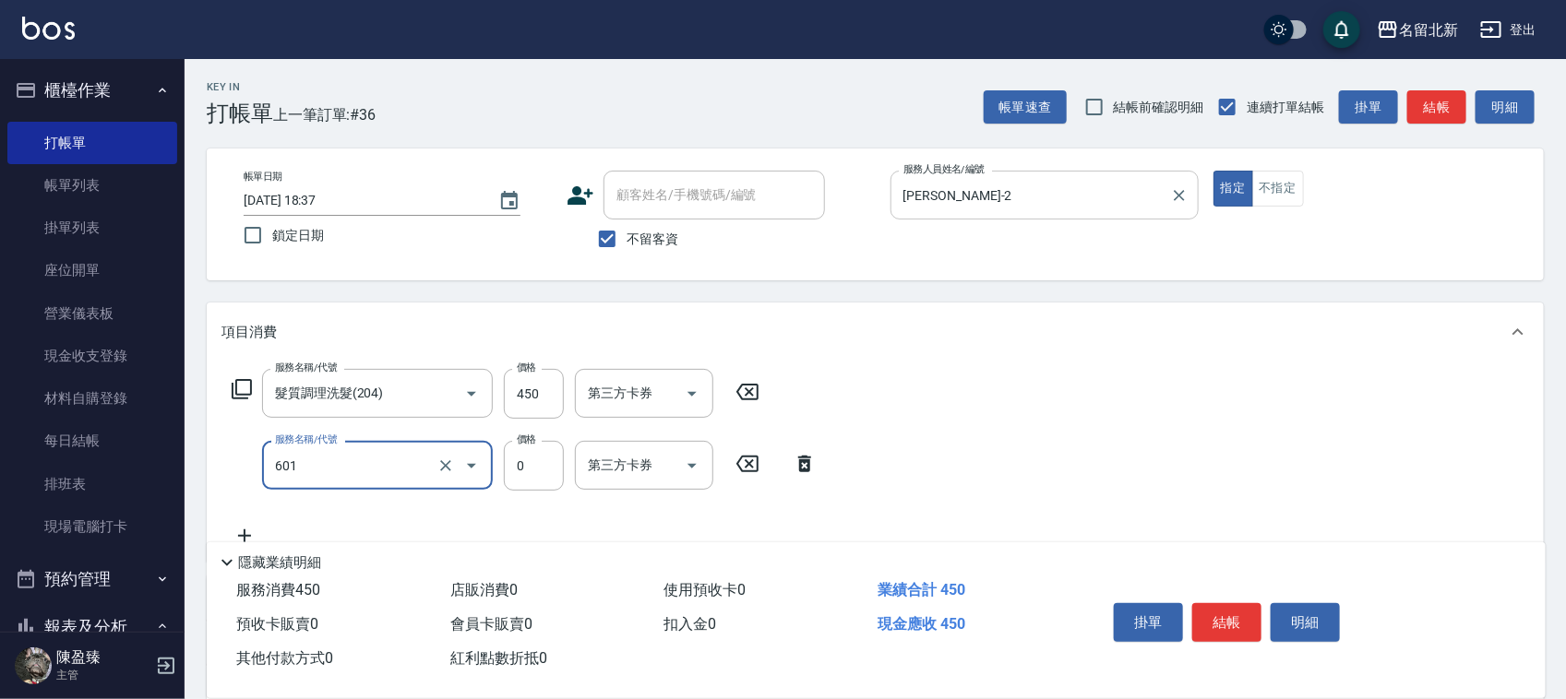
type input "使用護髮卡(601)"
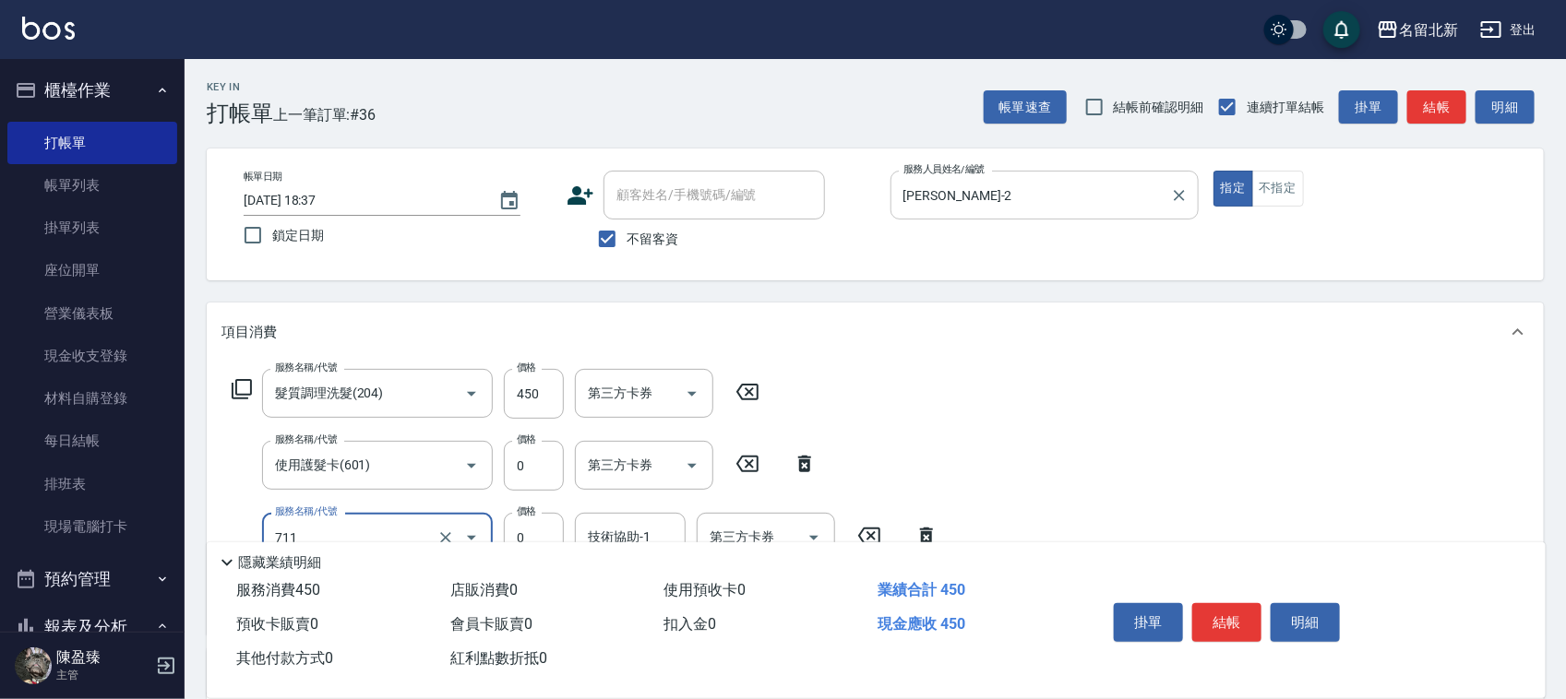
type input "互助110(711)"
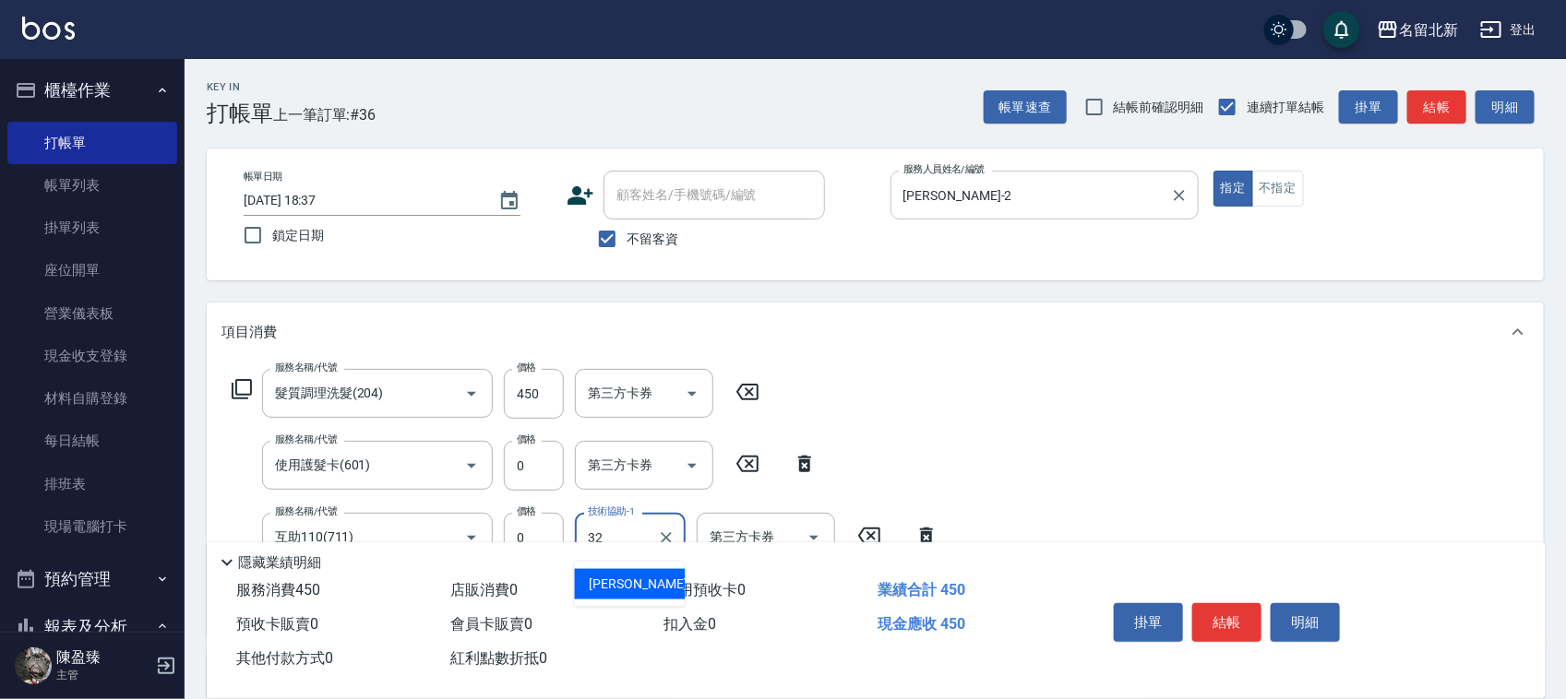
type input "品萱-32"
type input "互助10(701)"
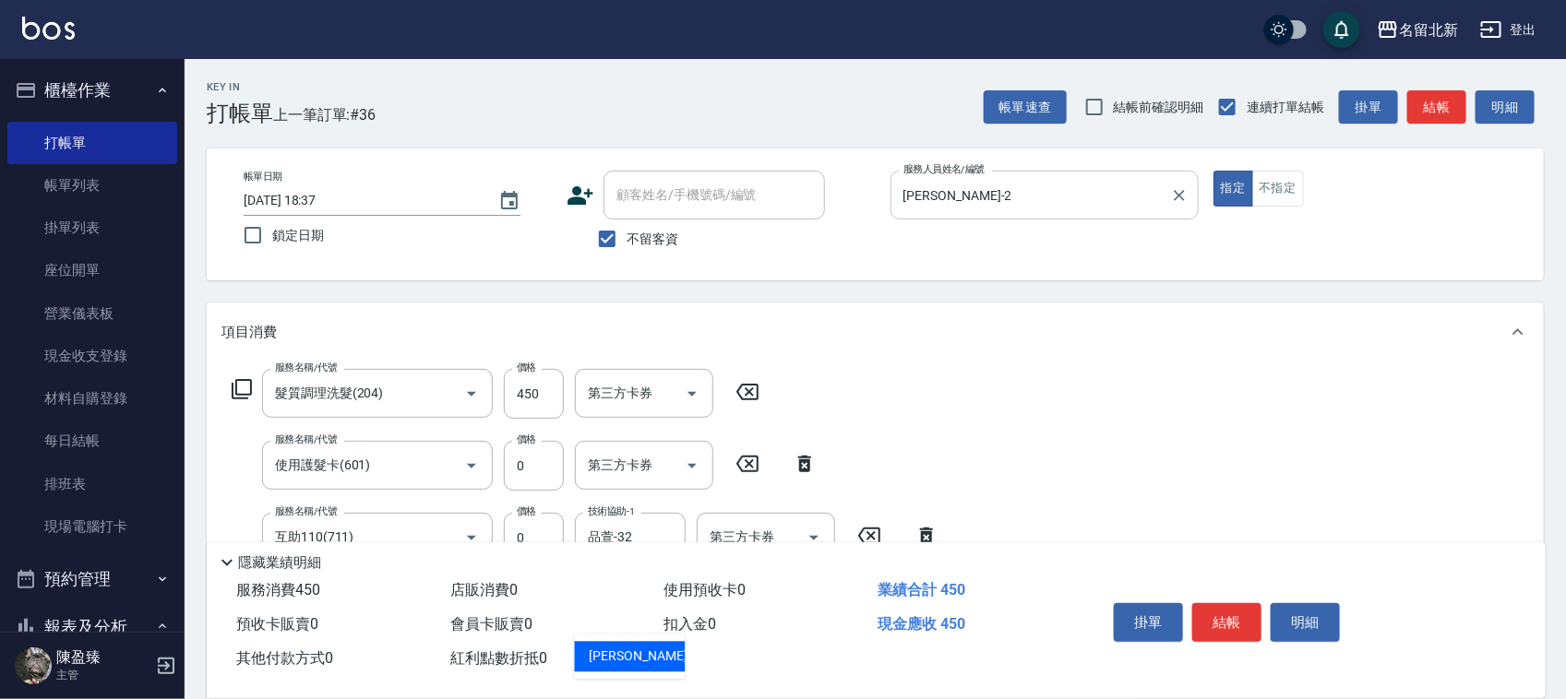
type input "禎禎-25"
click at [1228, 616] on button "結帳" at bounding box center [1226, 622] width 69 height 39
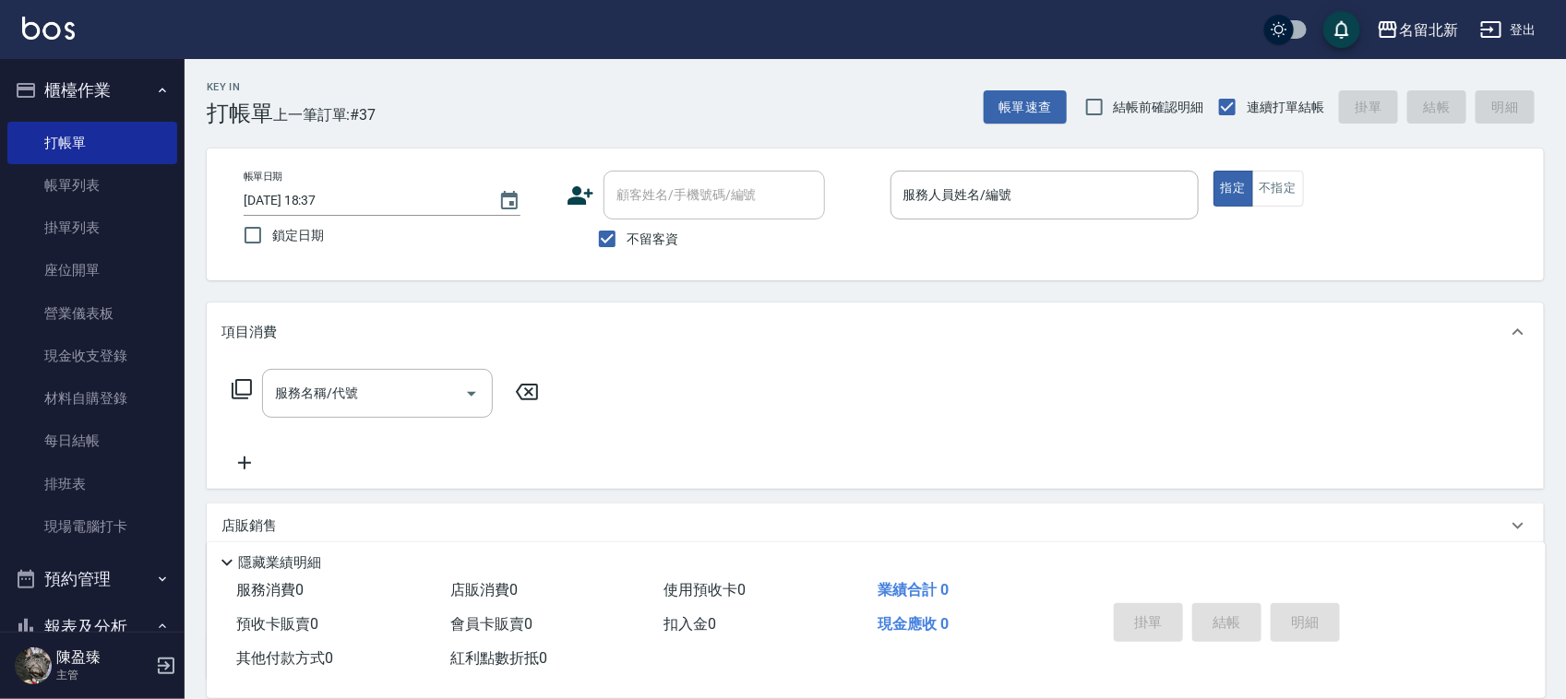
click at [956, 316] on div "項目消費" at bounding box center [875, 332] width 1337 height 59
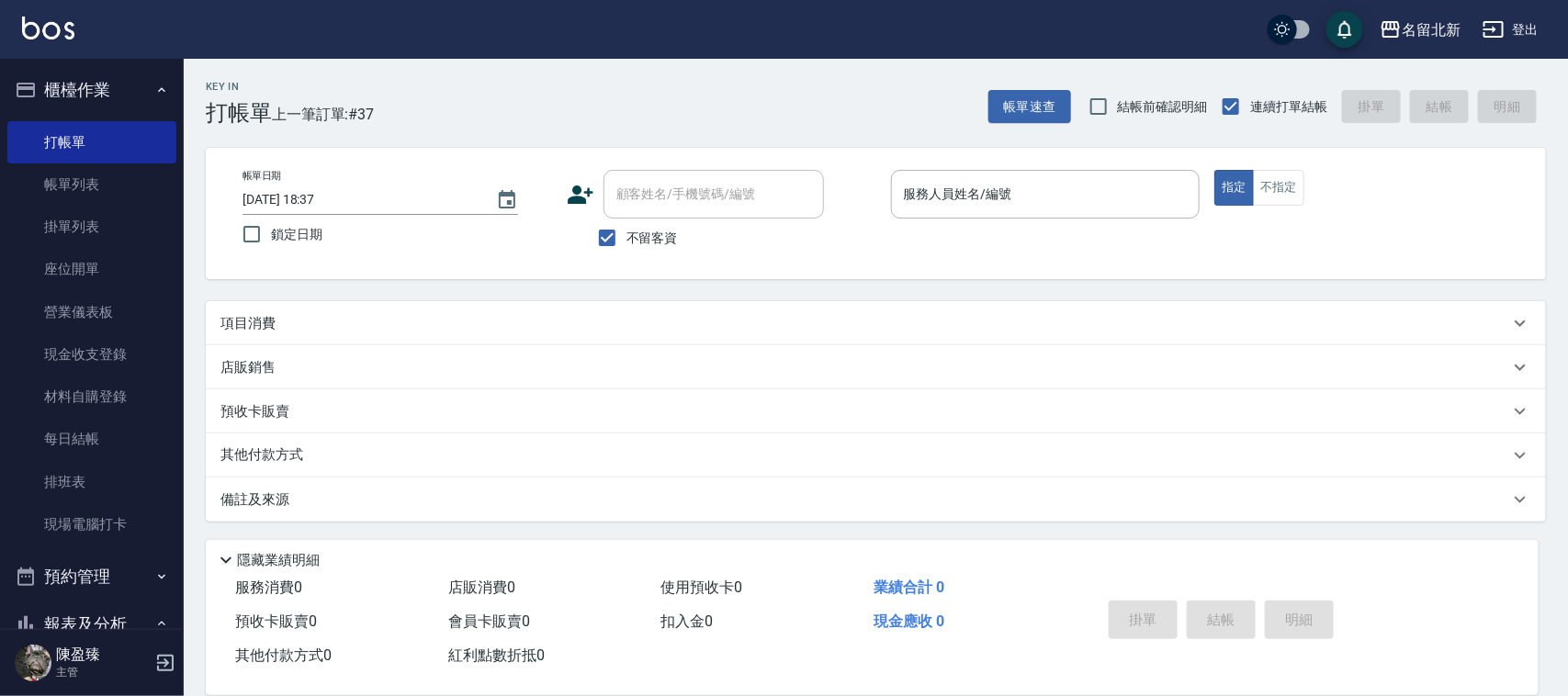
click at [1063, 325] on div "項目消費" at bounding box center [864, 324] width 1288 height 19
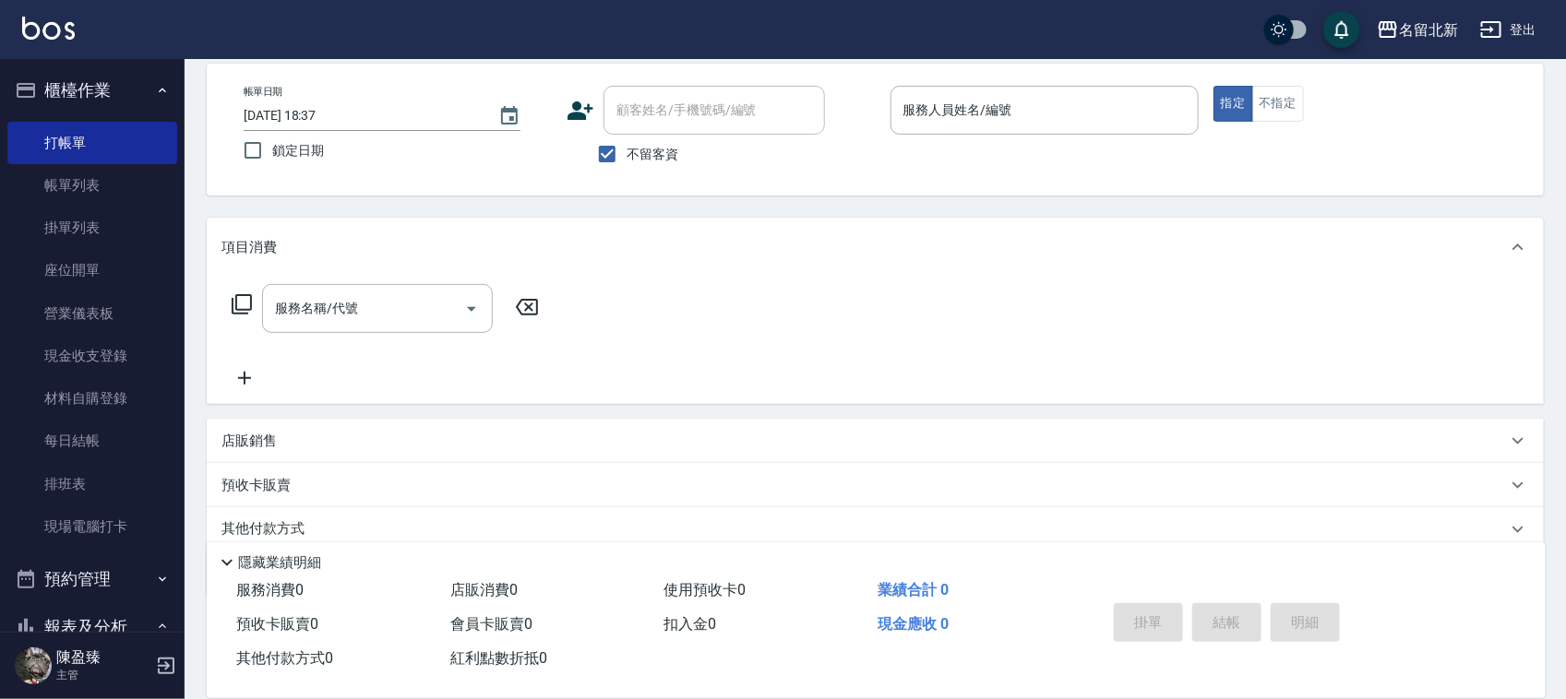
scroll to position [157, 0]
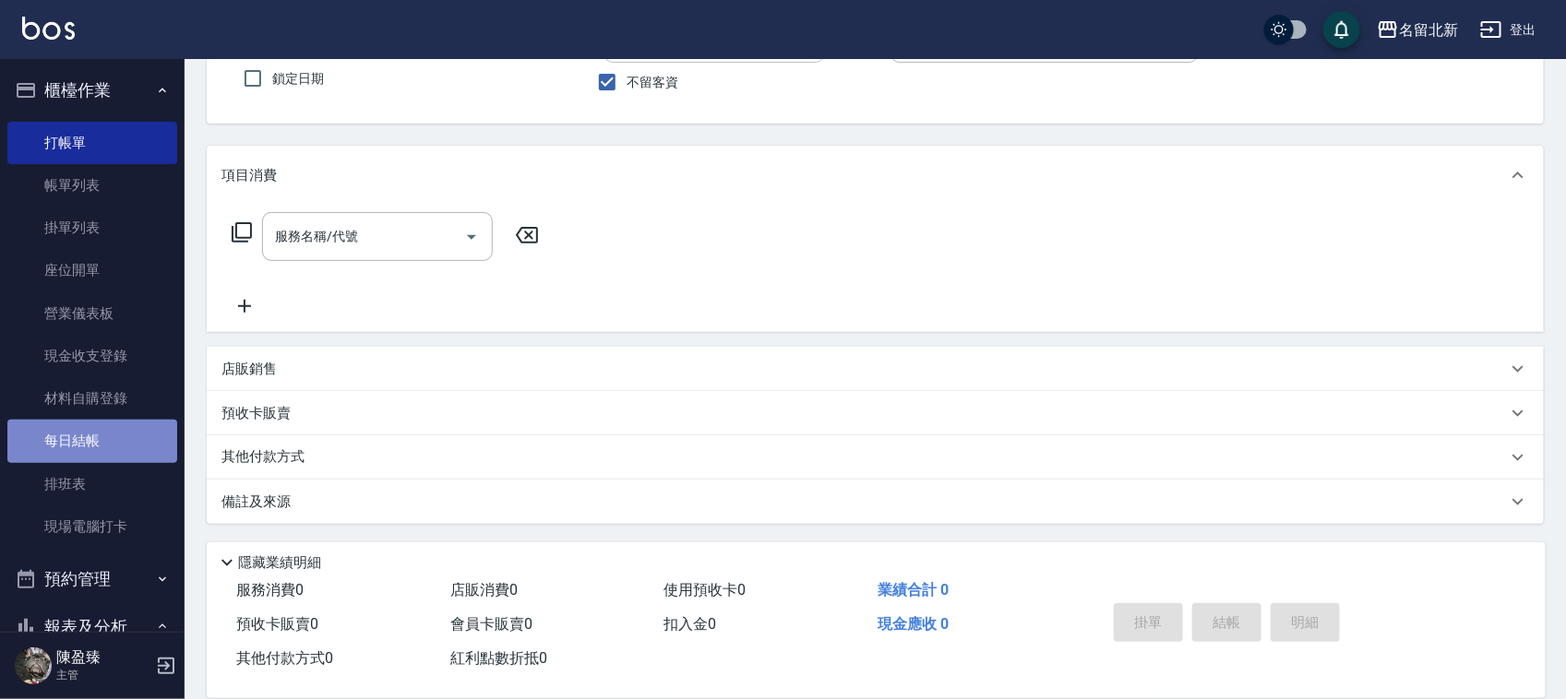
click at [122, 435] on link "每日結帳" at bounding box center [92, 441] width 170 height 42
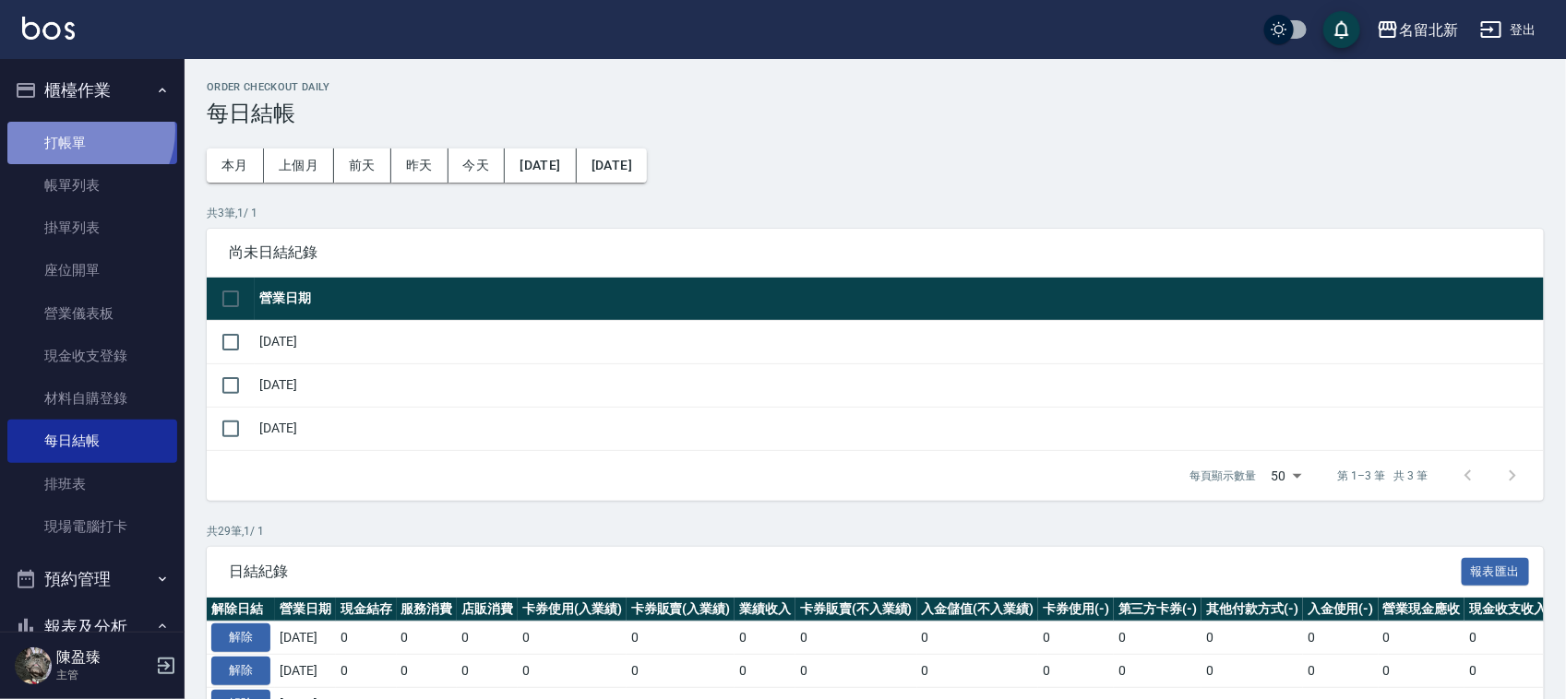
click at [80, 130] on link "打帳單" at bounding box center [92, 143] width 170 height 42
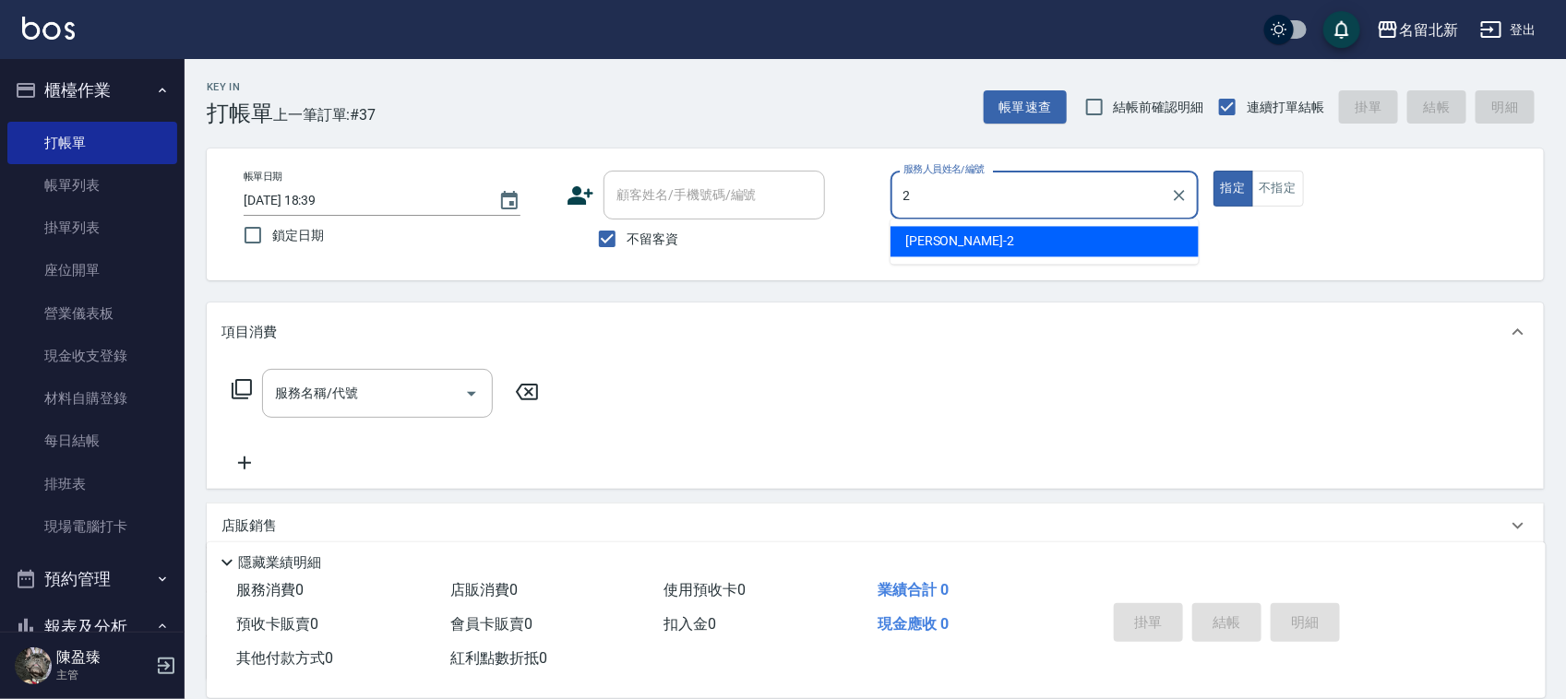
type input "詩芳-2"
type button "true"
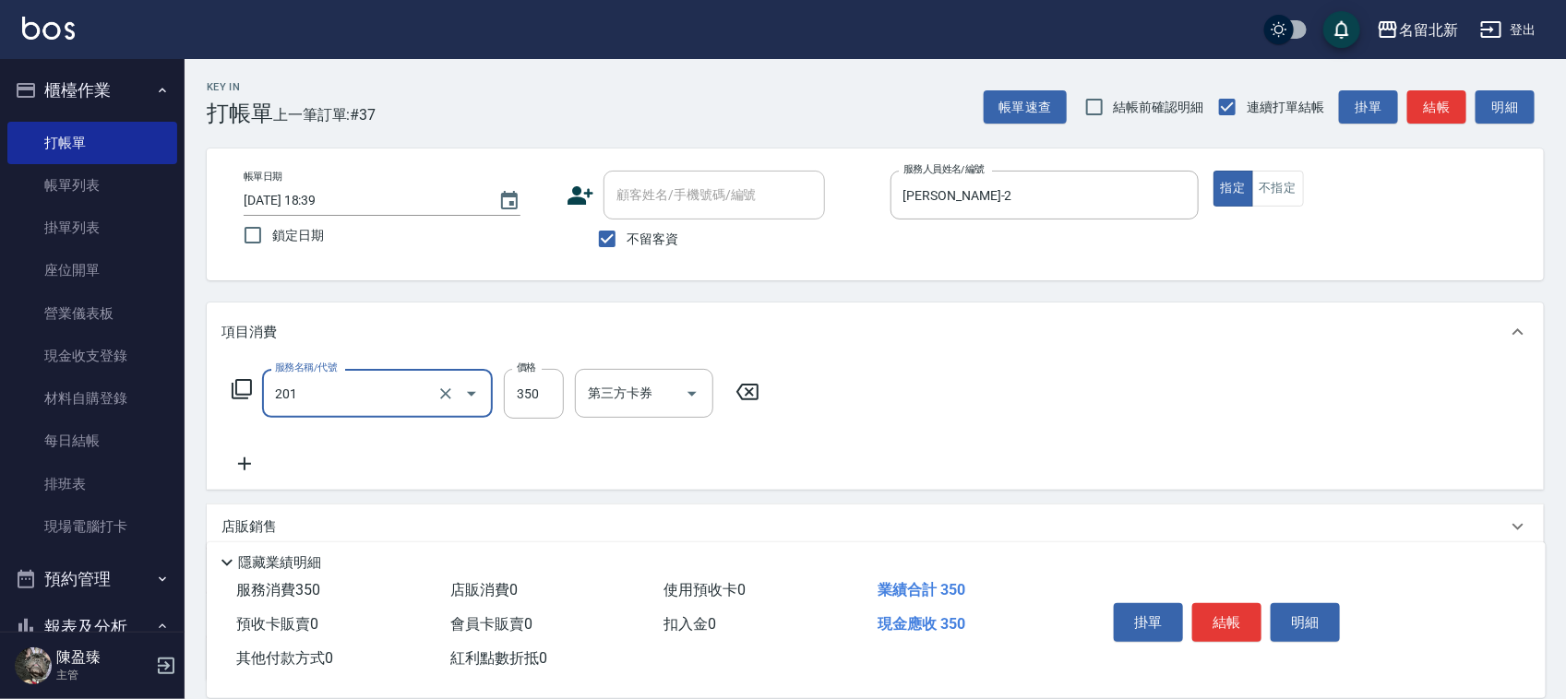
type input "一般洗髮(201)"
type input "300"
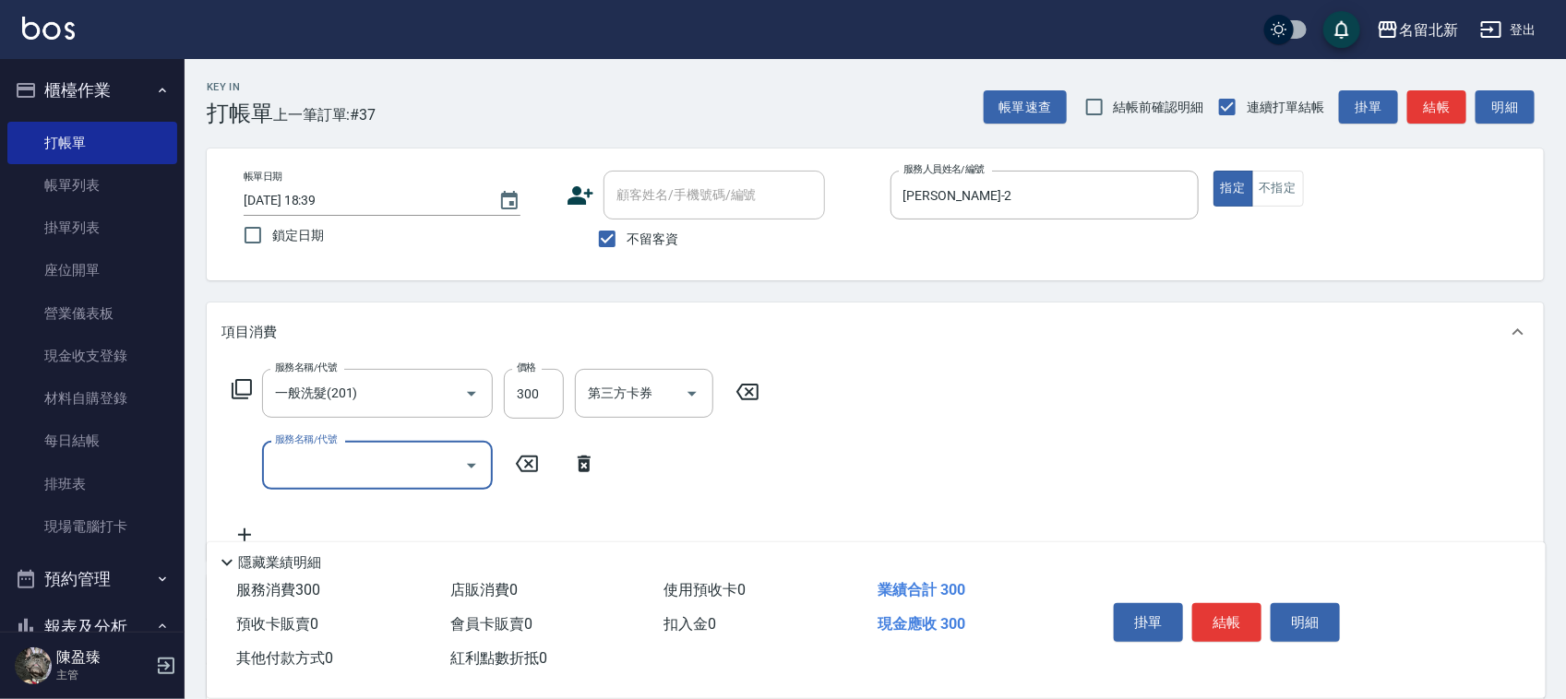
click at [1209, 612] on button "結帳" at bounding box center [1226, 622] width 69 height 39
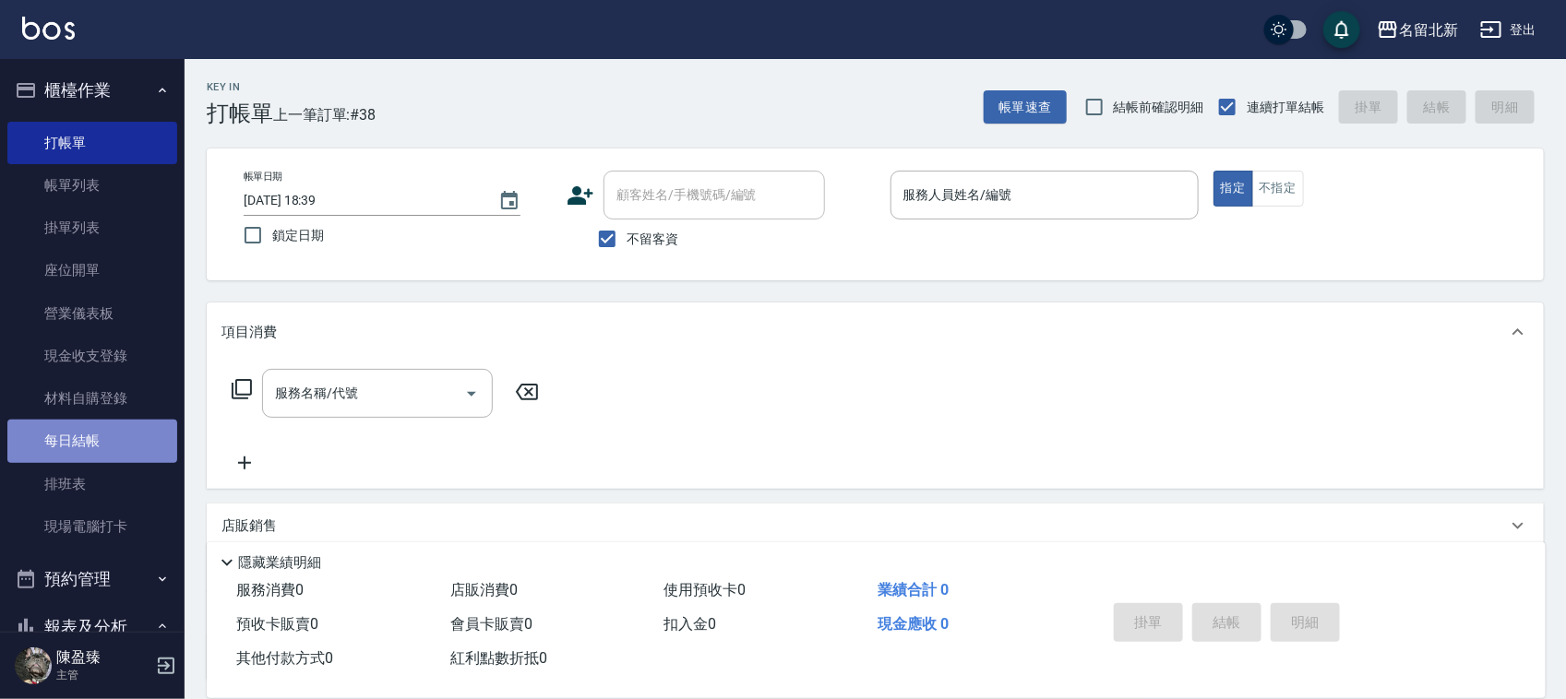
click at [101, 450] on link "每日結帳" at bounding box center [92, 441] width 170 height 42
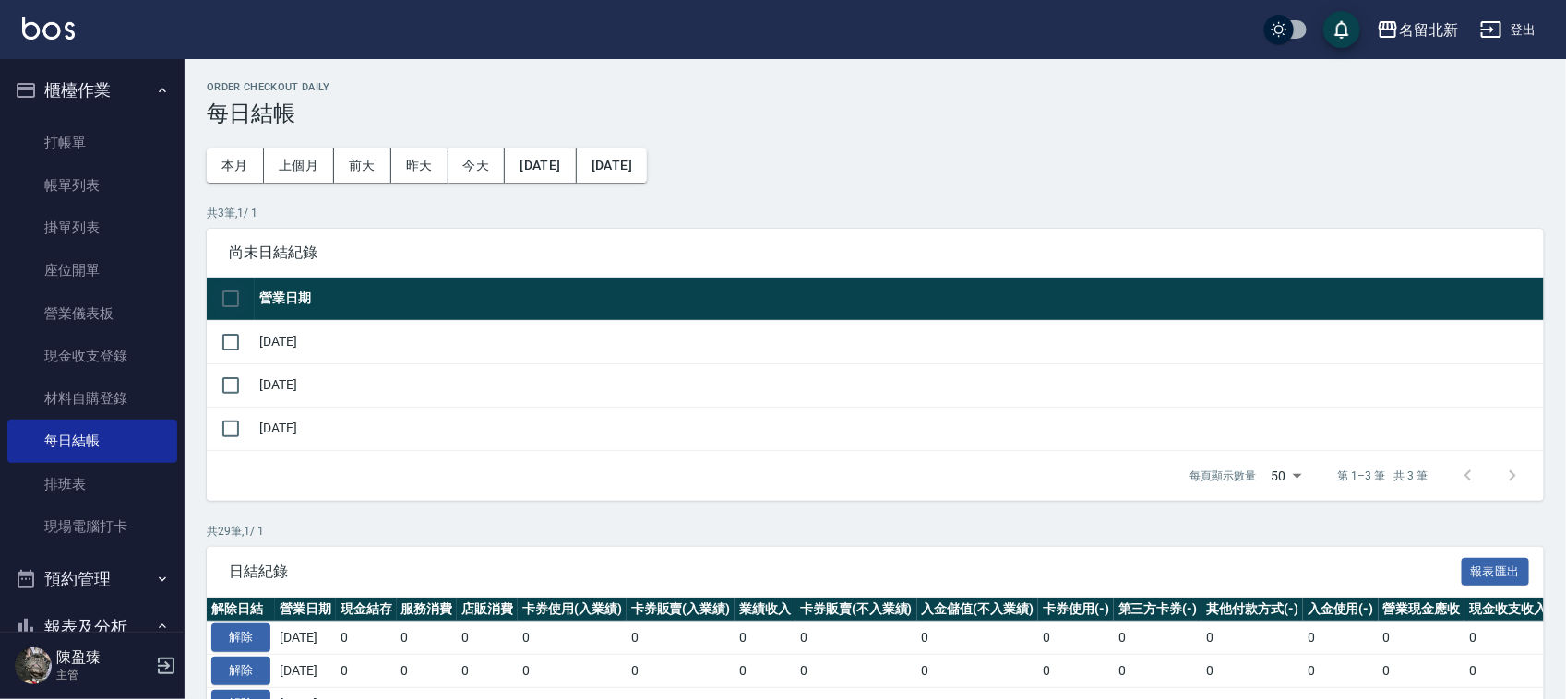
click at [242, 292] on input "checkbox" at bounding box center [230, 299] width 39 height 39
checkbox input "true"
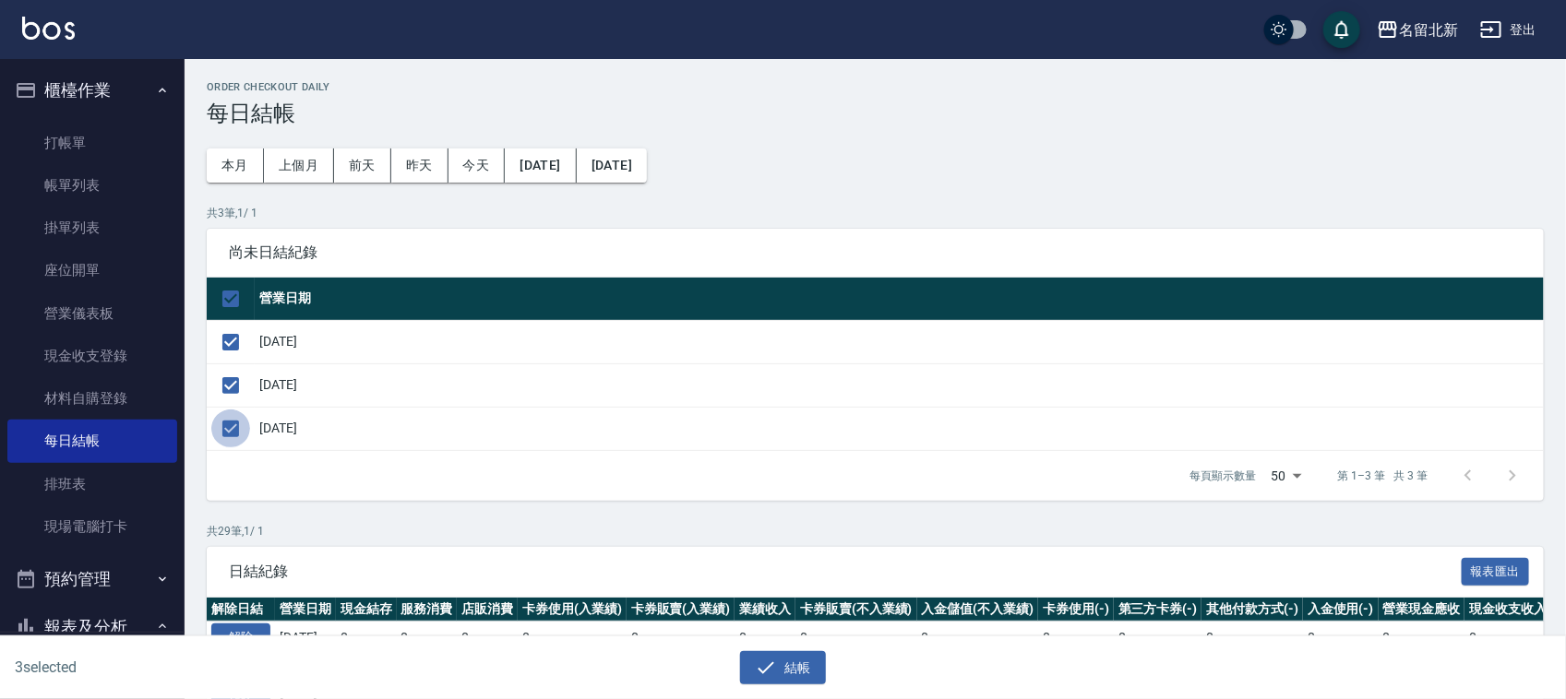
drag, startPoint x: 228, startPoint y: 431, endPoint x: 323, endPoint y: 444, distance: 95.9
click at [231, 429] on input "checkbox" at bounding box center [230, 429] width 39 height 39
checkbox input "false"
drag, startPoint x: 769, startPoint y: 666, endPoint x: 958, endPoint y: 666, distance: 189.1
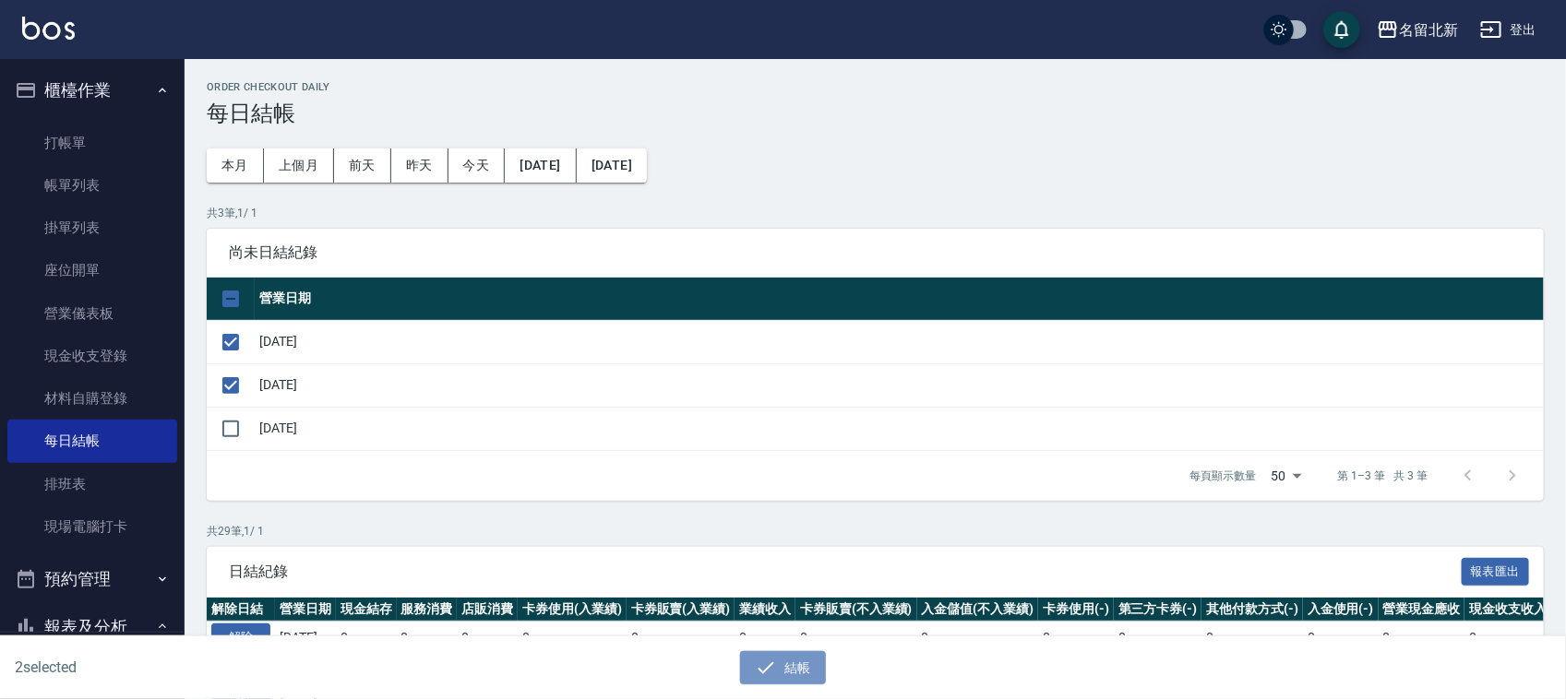
click at [770, 666] on icon "button" at bounding box center [766, 668] width 17 height 12
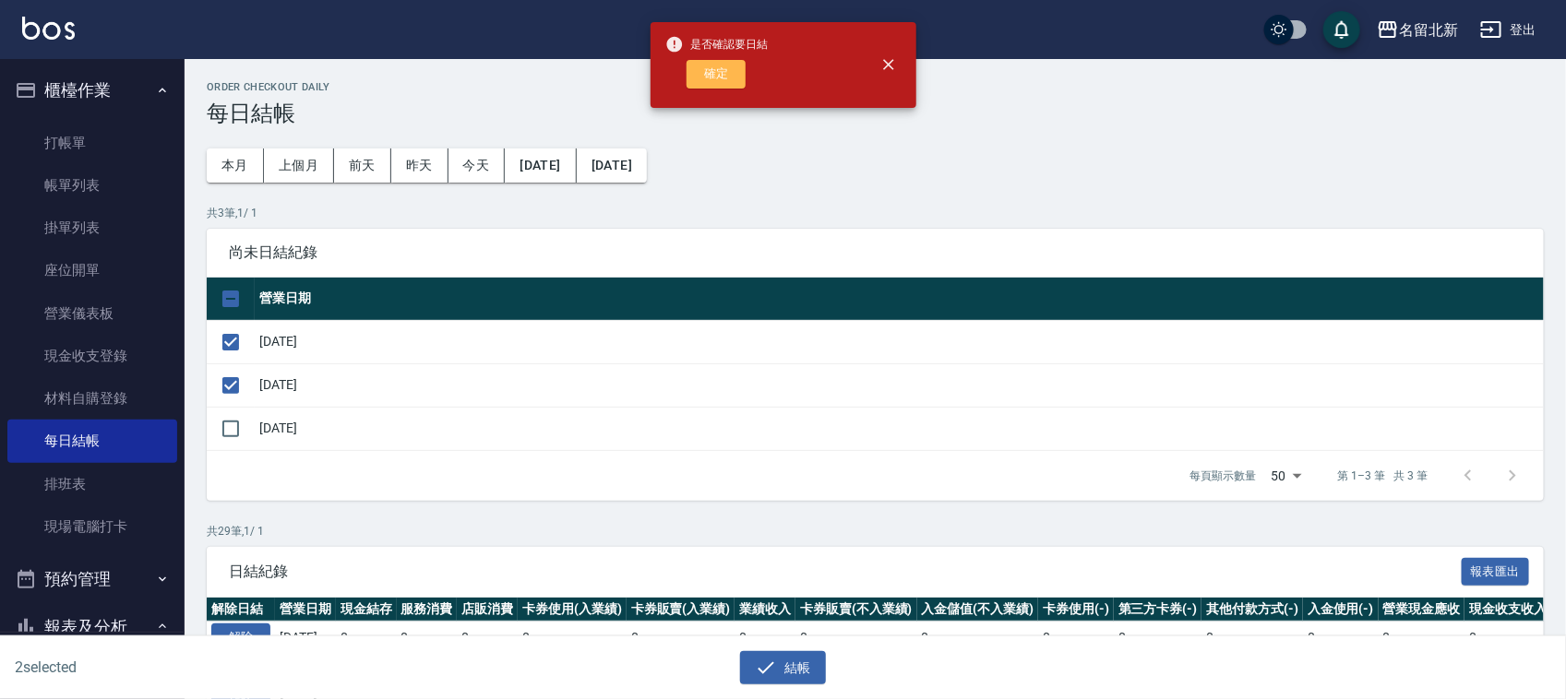
drag, startPoint x: 727, startPoint y: 76, endPoint x: 1432, endPoint y: 173, distance: 711.7
click at [730, 76] on button "確定" at bounding box center [715, 74] width 59 height 29
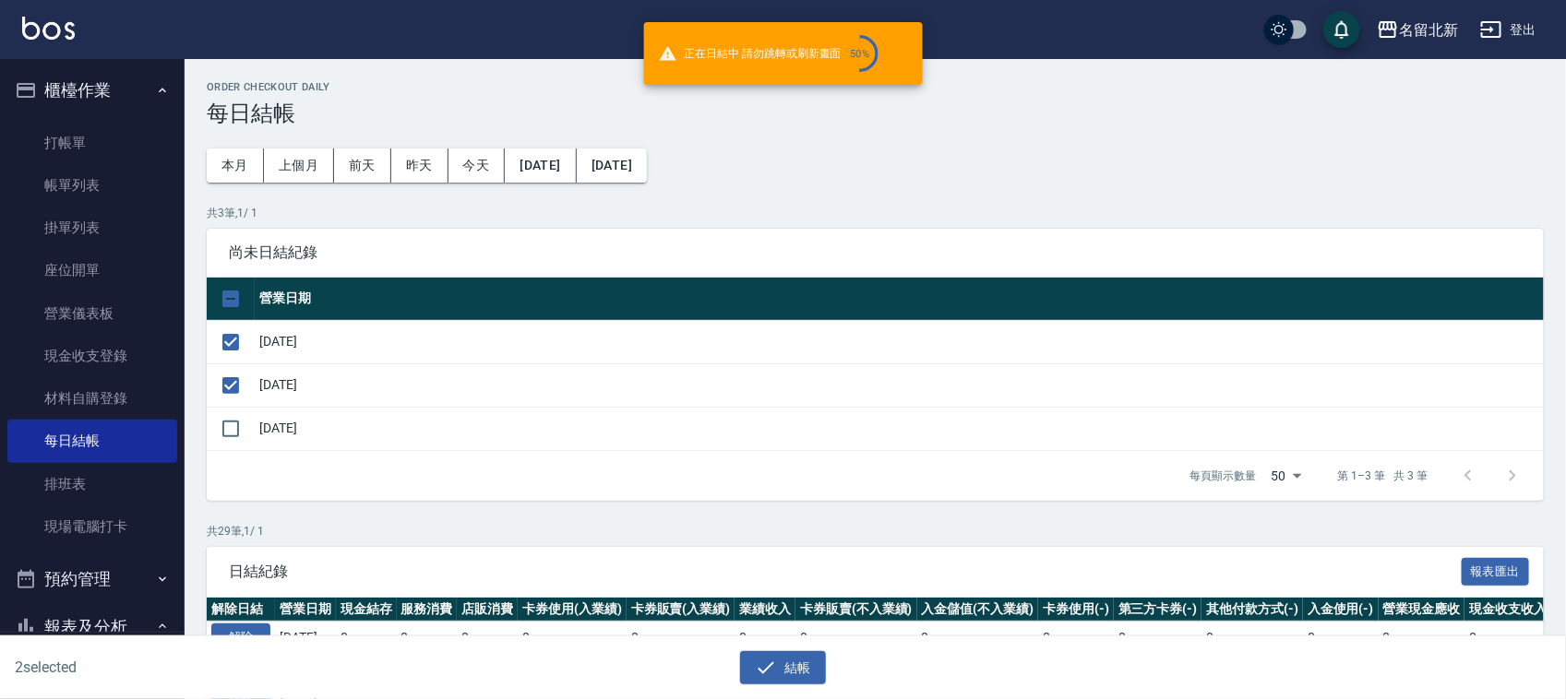
checkbox input "false"
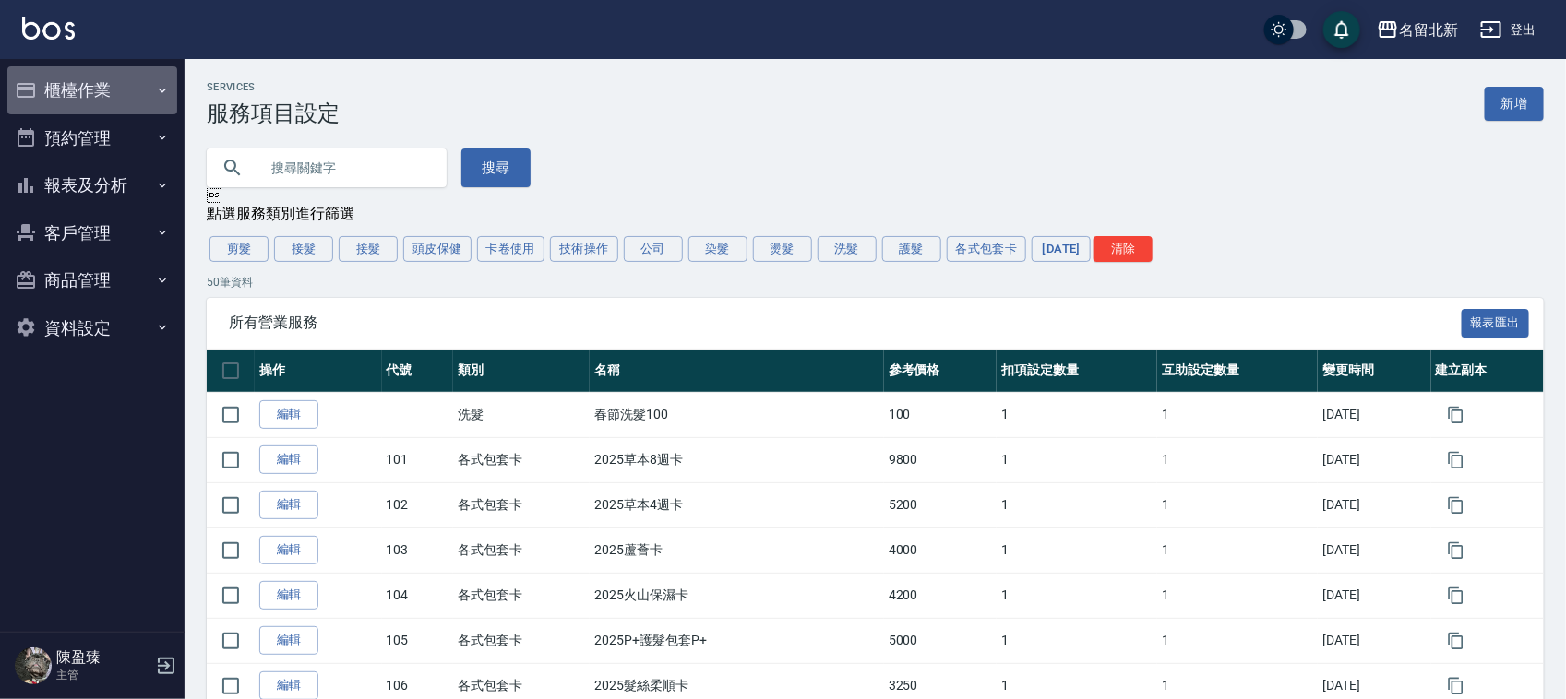
drag, startPoint x: 48, startPoint y: 72, endPoint x: 245, endPoint y: 154, distance: 213.0
click at [48, 72] on button "櫃檯作業" at bounding box center [92, 90] width 170 height 48
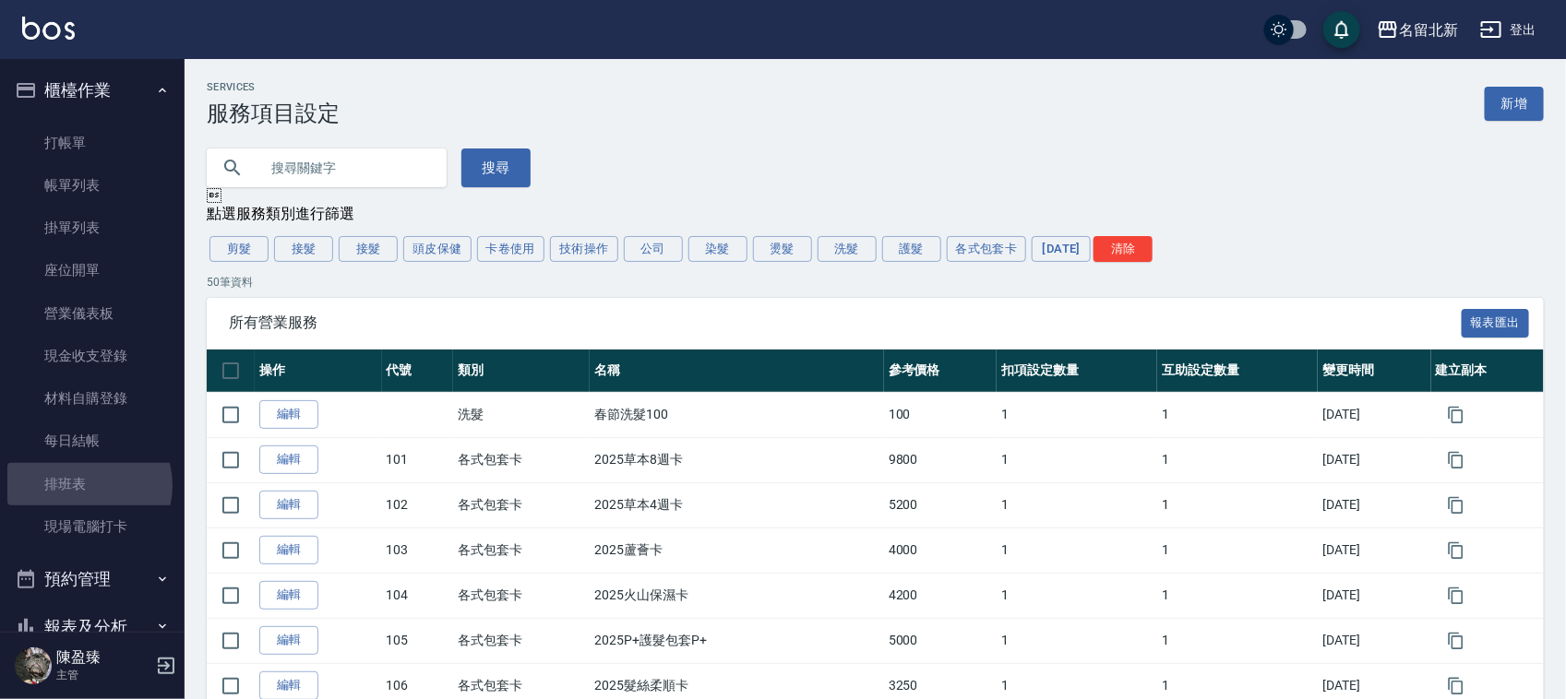
drag, startPoint x: 85, startPoint y: 484, endPoint x: 245, endPoint y: 498, distance: 161.1
click at [84, 483] on link "排班表" at bounding box center [92, 484] width 170 height 42
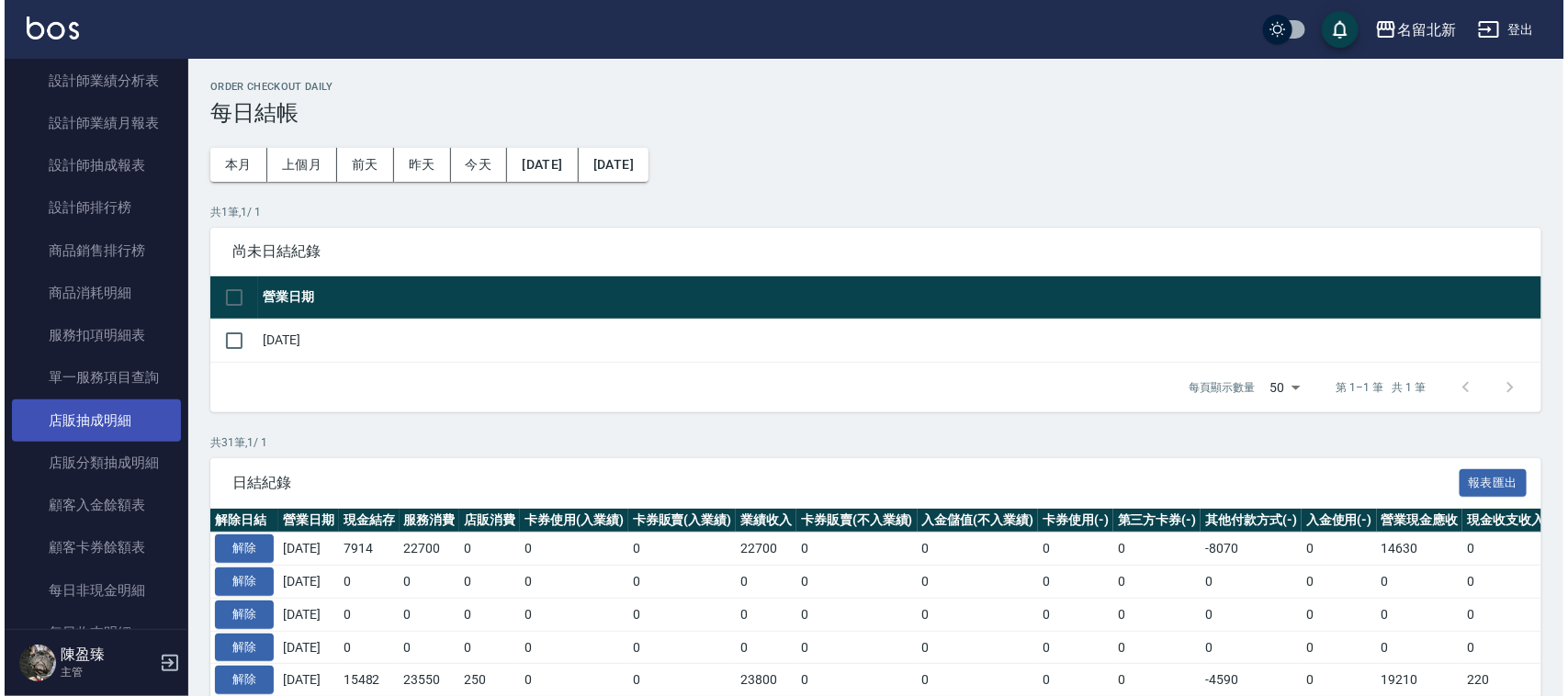
scroll to position [804, 0]
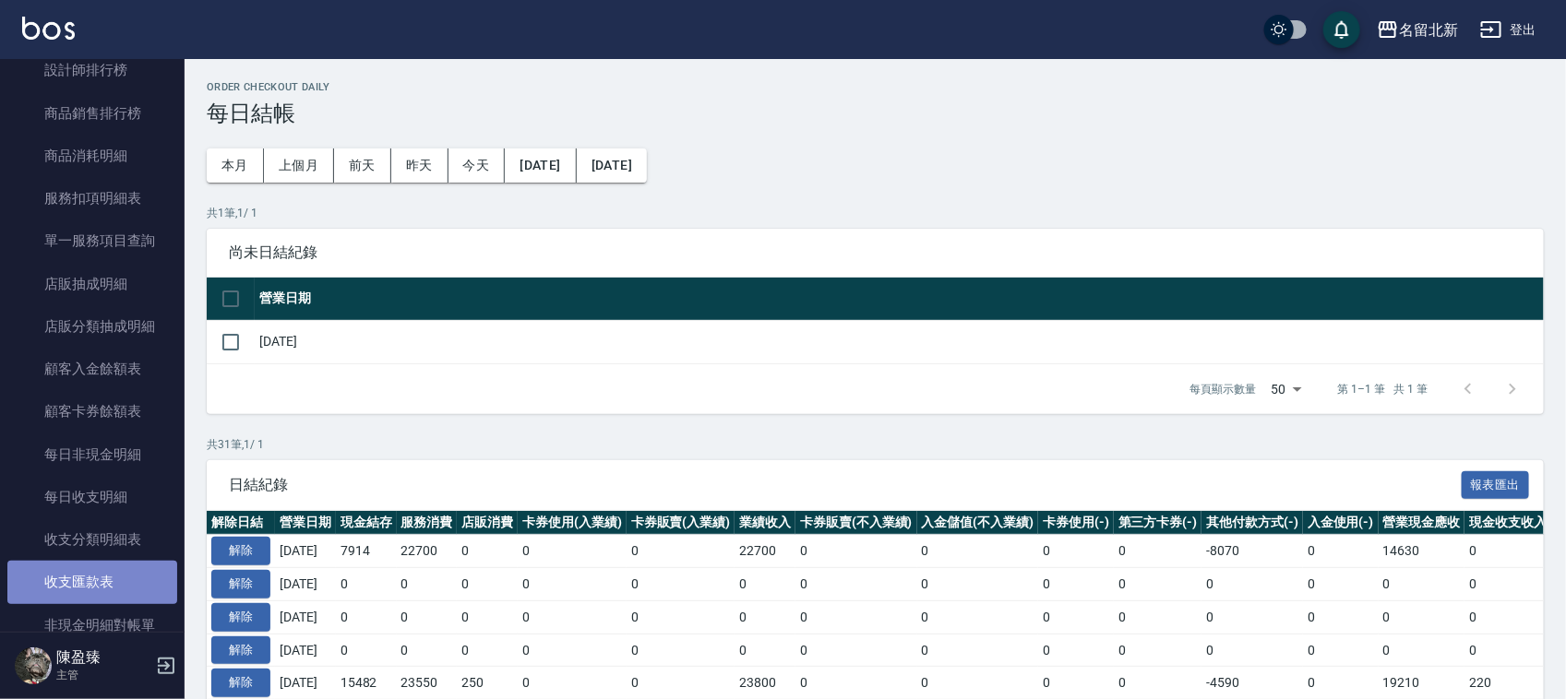
click at [95, 574] on link "收支匯款表" at bounding box center [92, 582] width 170 height 42
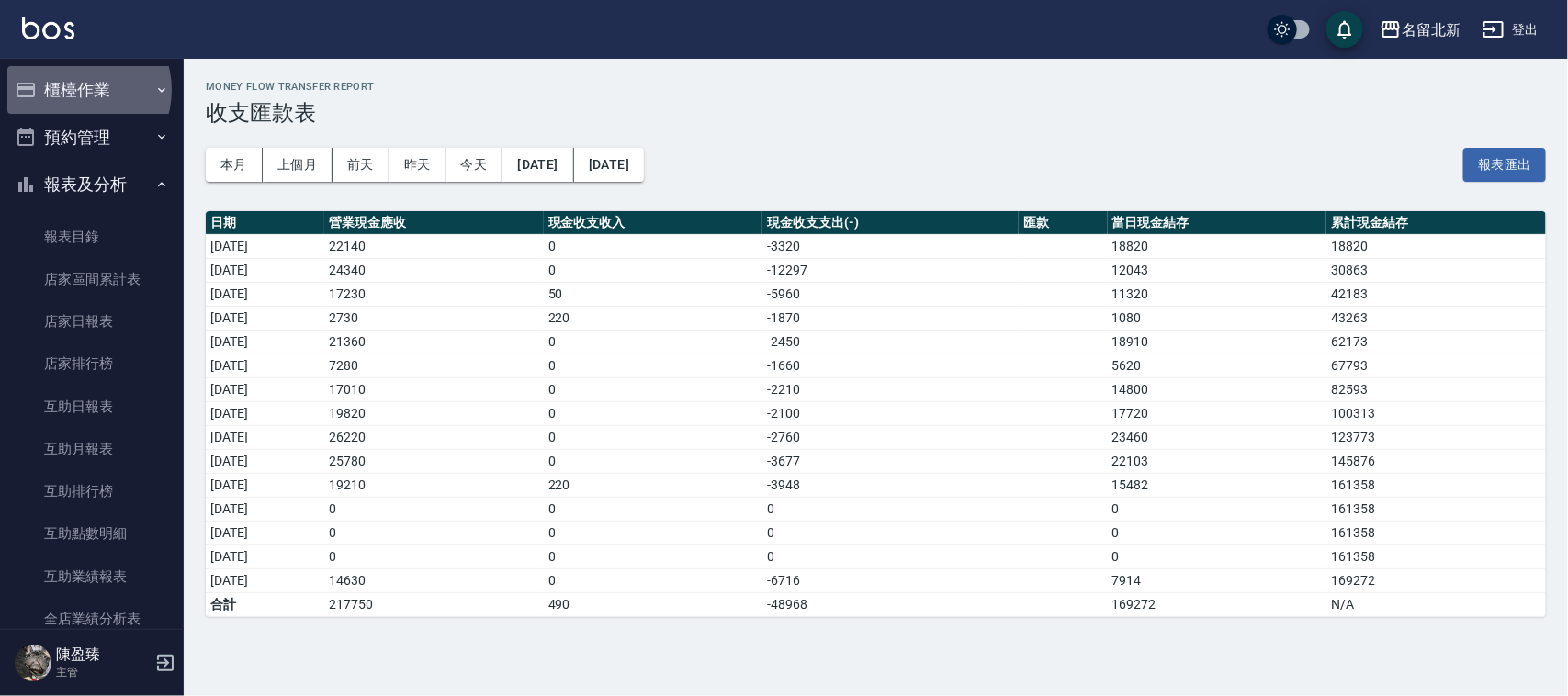
click at [78, 90] on button "櫃檯作業" at bounding box center [92, 90] width 169 height 48
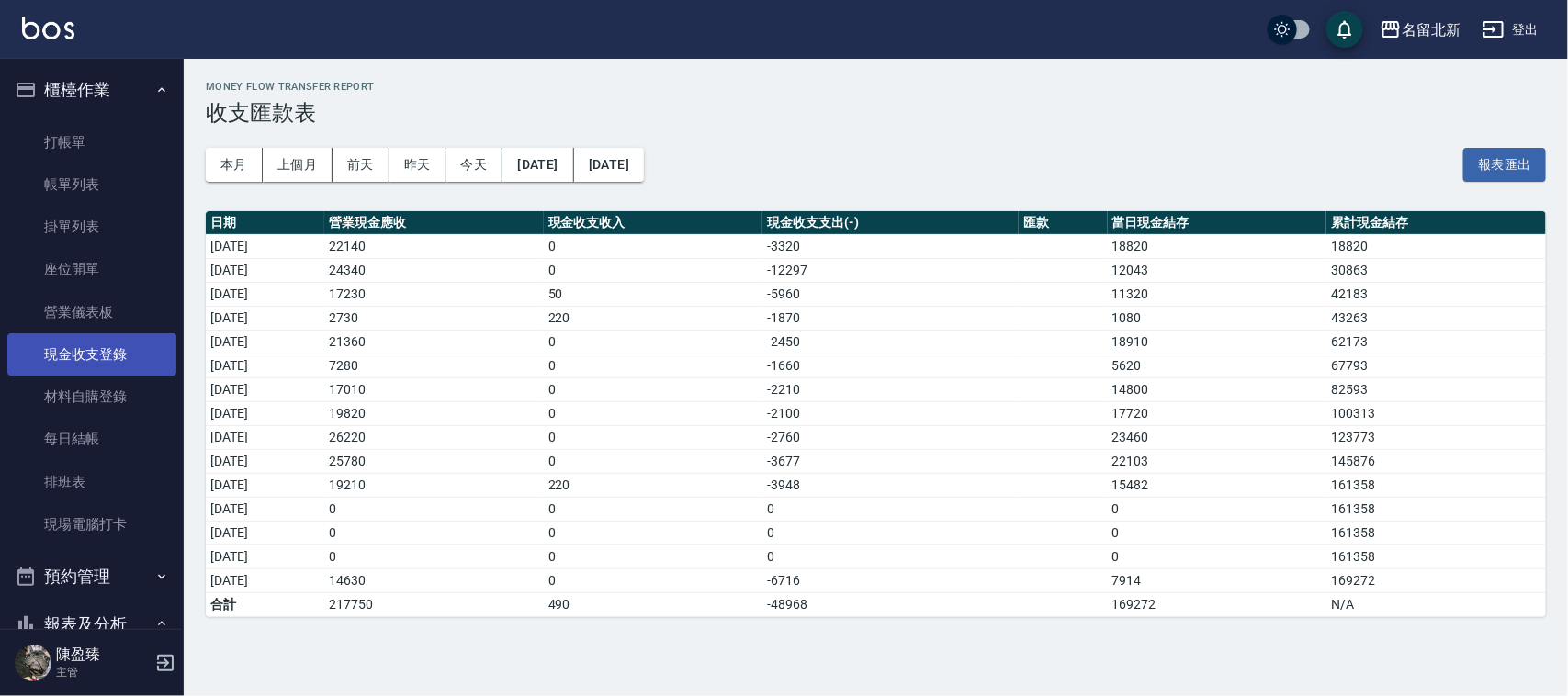
click at [85, 350] on link "現金收支登錄" at bounding box center [92, 354] width 169 height 42
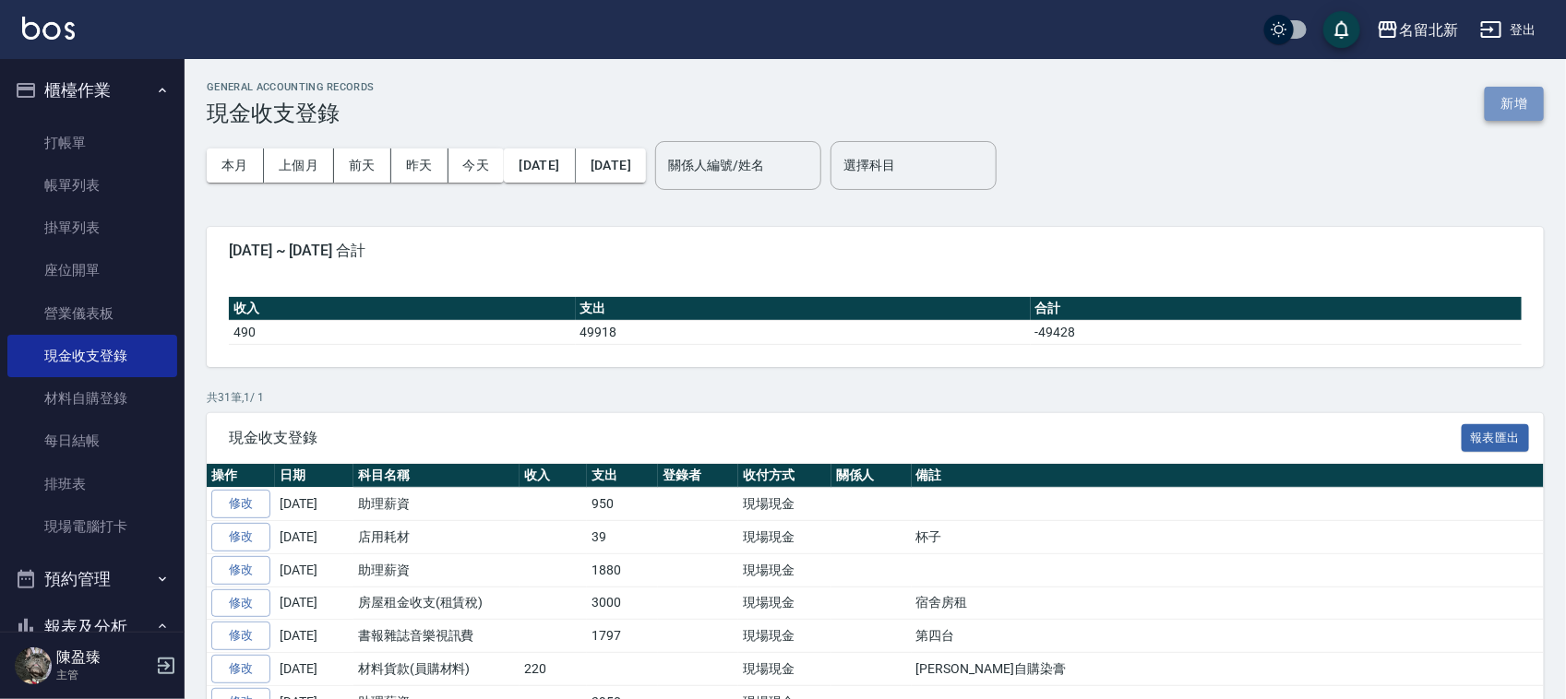
click at [1532, 98] on button "新增" at bounding box center [1514, 104] width 59 height 34
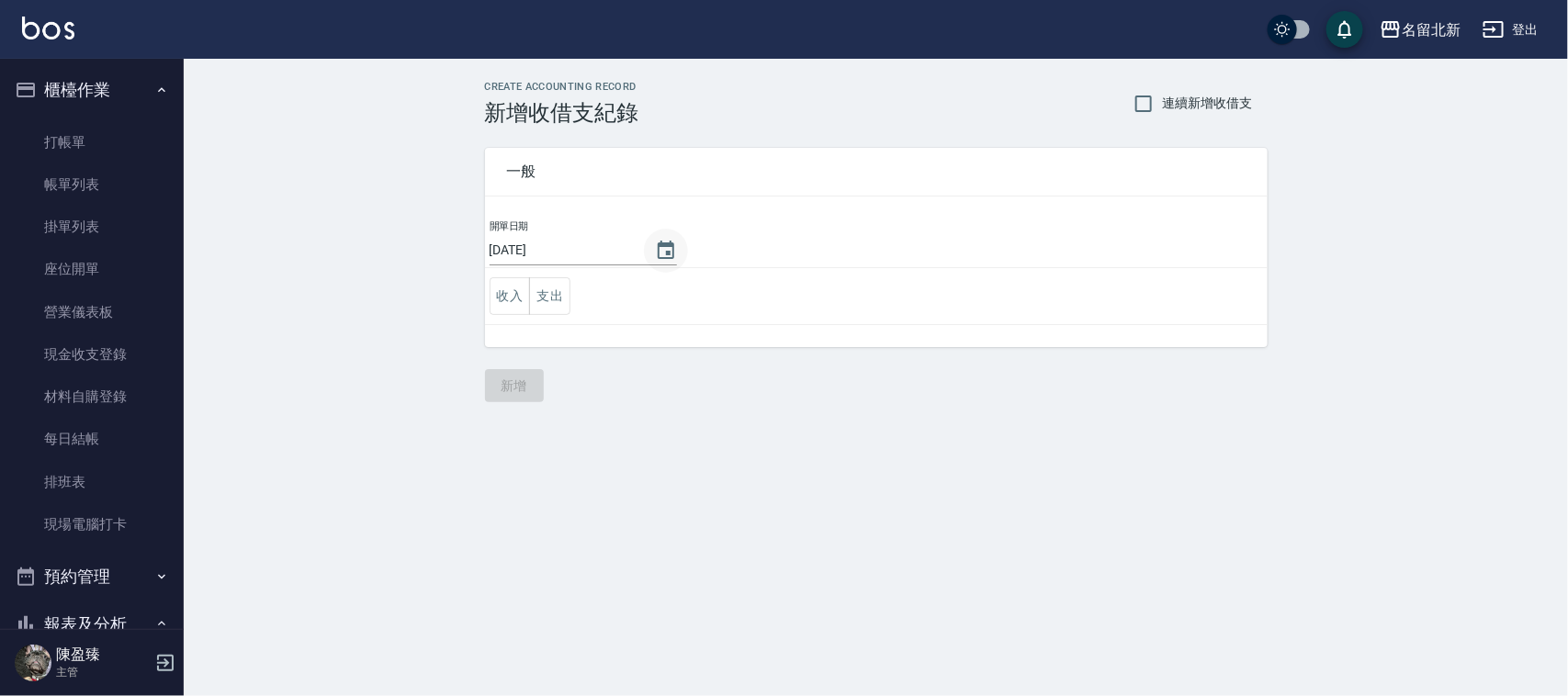
click at [667, 253] on icon "Choose date, selected date is 2025-08-16" at bounding box center [666, 251] width 22 height 22
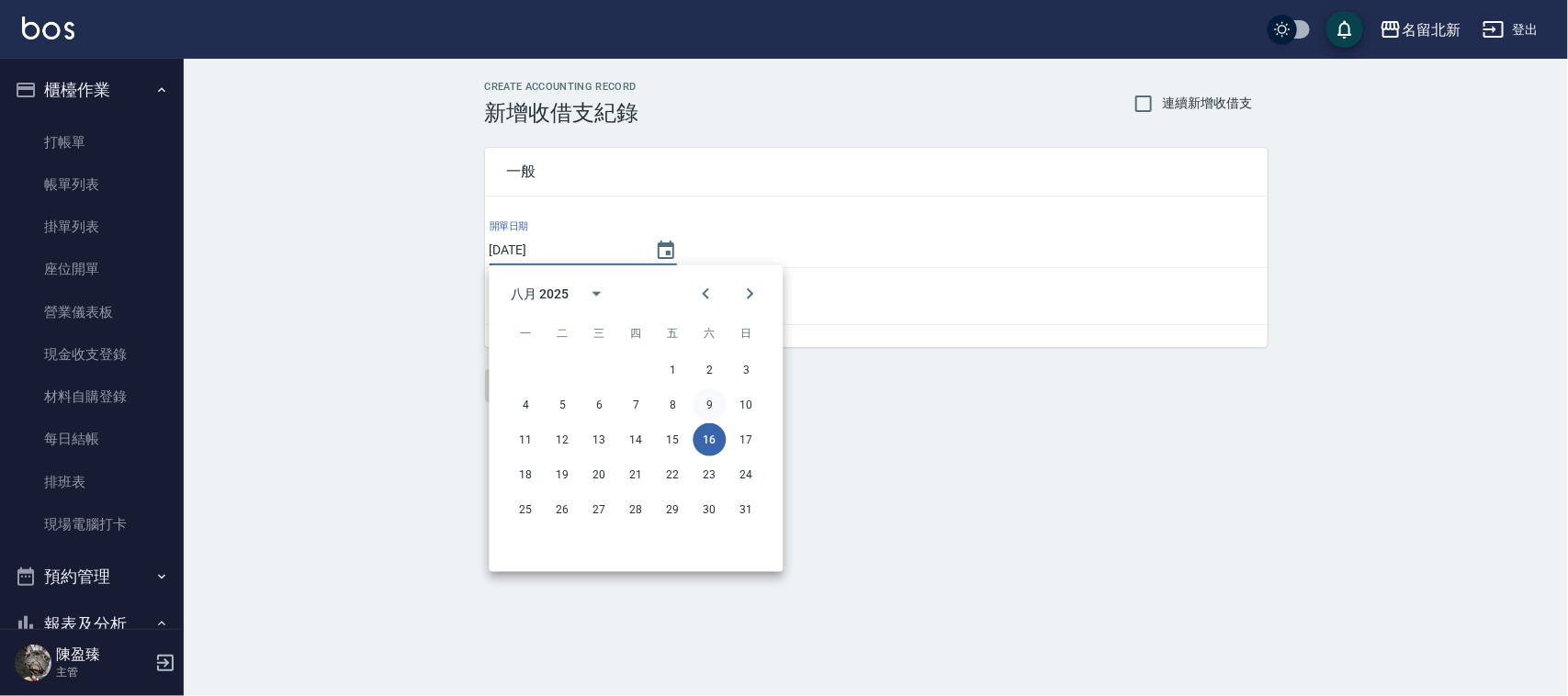
click at [713, 395] on button "9" at bounding box center [710, 404] width 33 height 33
type input "[DATE]"
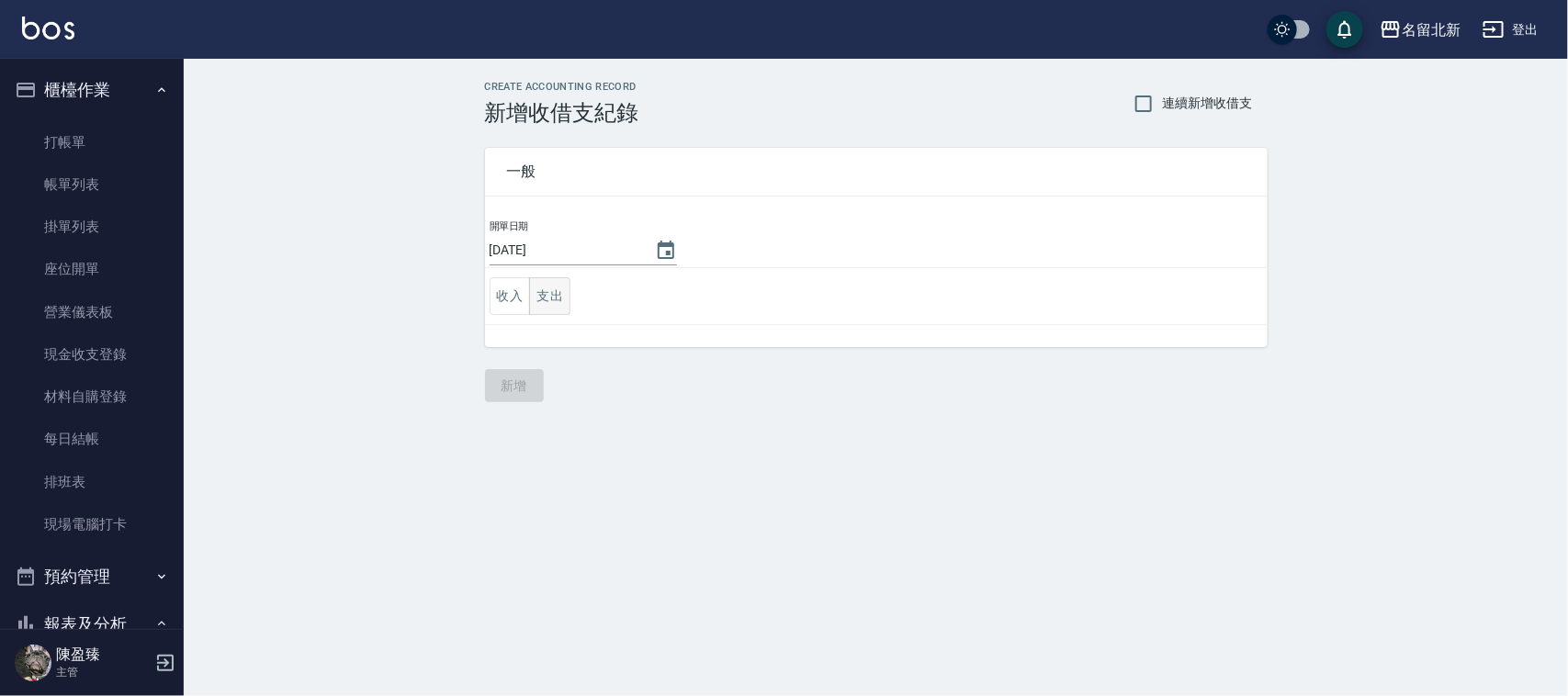
click at [564, 297] on button "支出" at bounding box center [550, 297] width 42 height 38
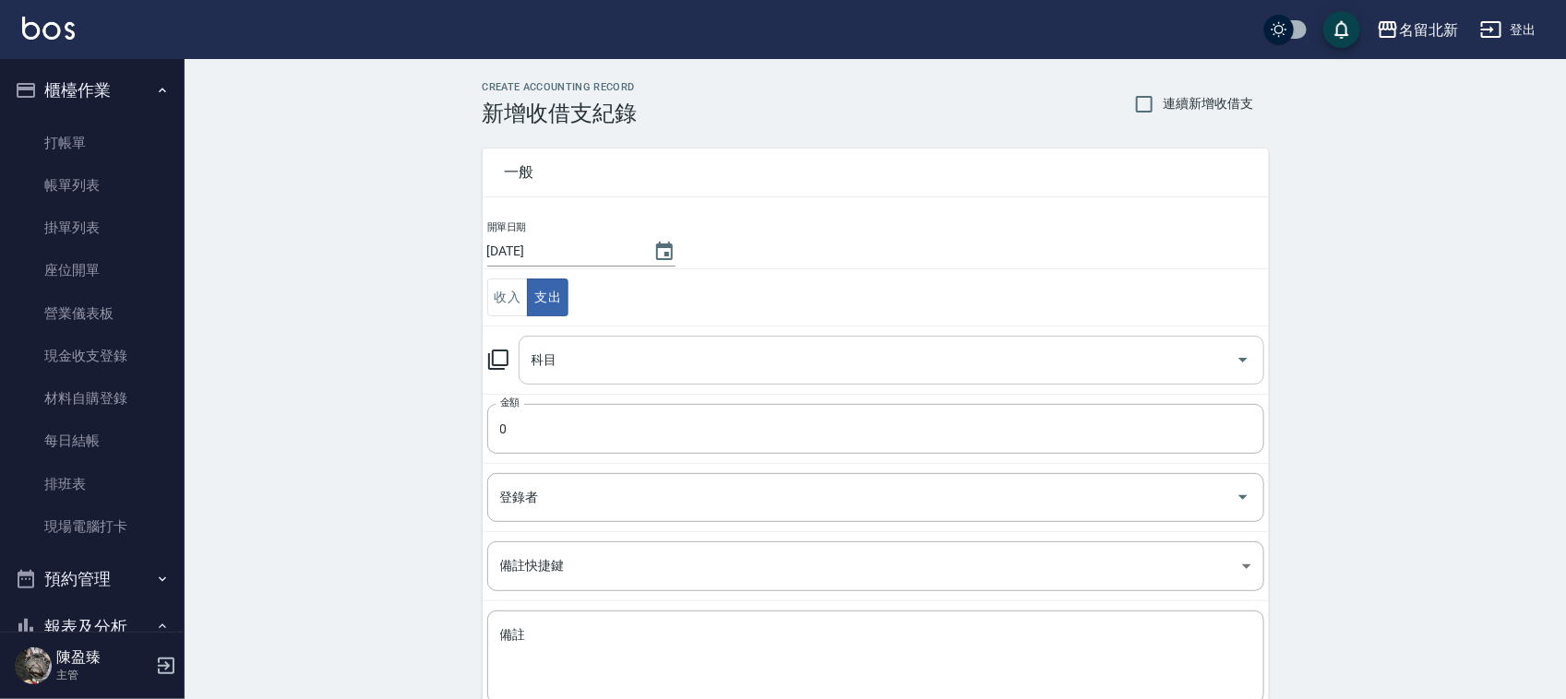
click at [598, 355] on input "科目" at bounding box center [877, 360] width 701 height 32
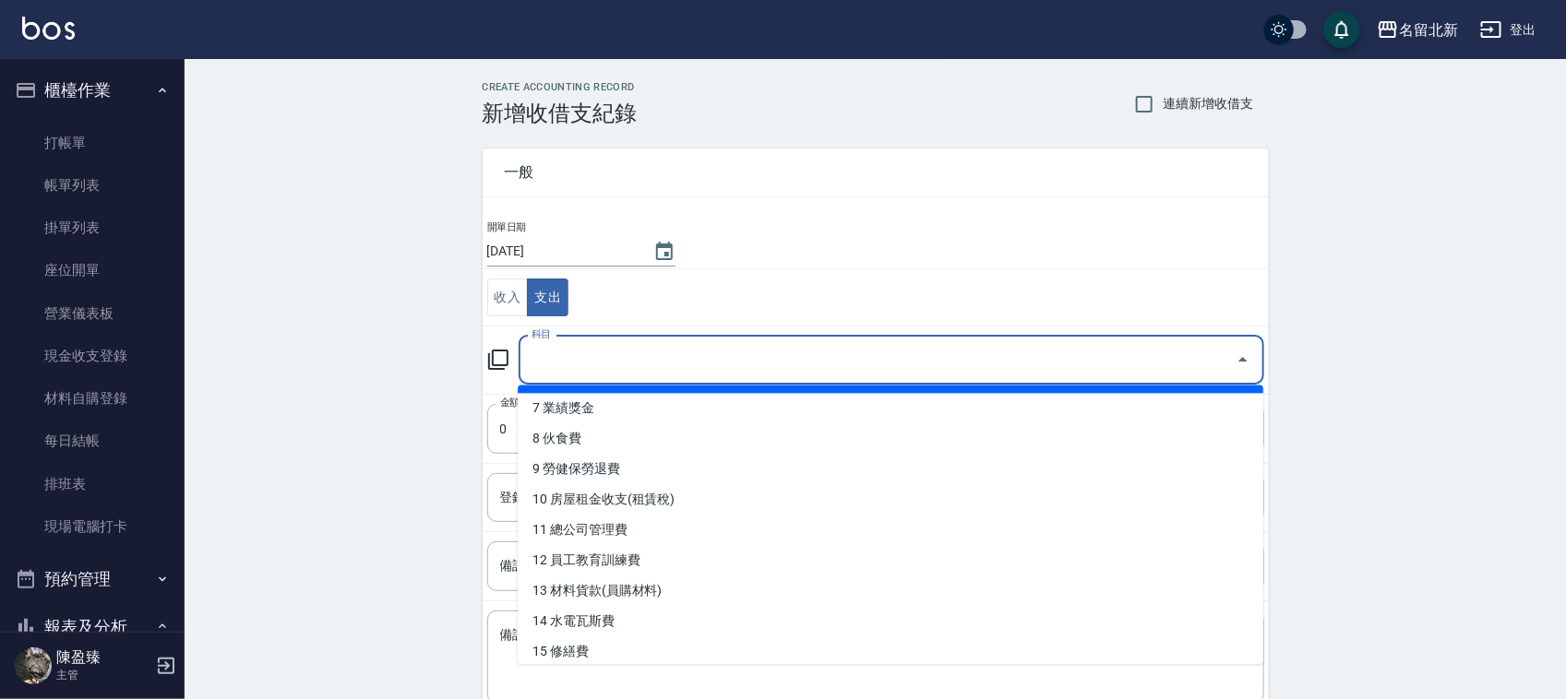
scroll to position [231, 0]
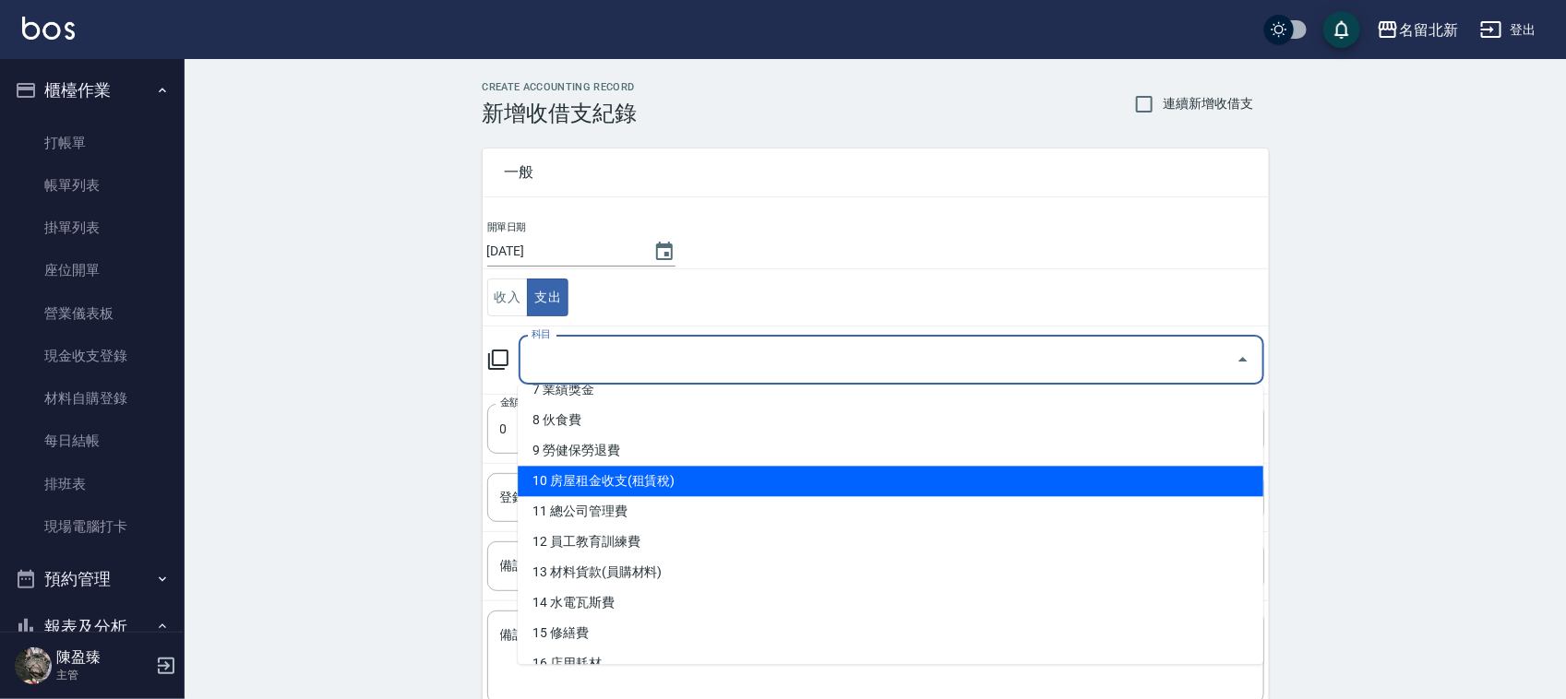
click at [633, 478] on li "10 房屋租金收支(租賃稅)" at bounding box center [890, 482] width 745 height 30
type input "10 房屋租金收支(租賃稅)"
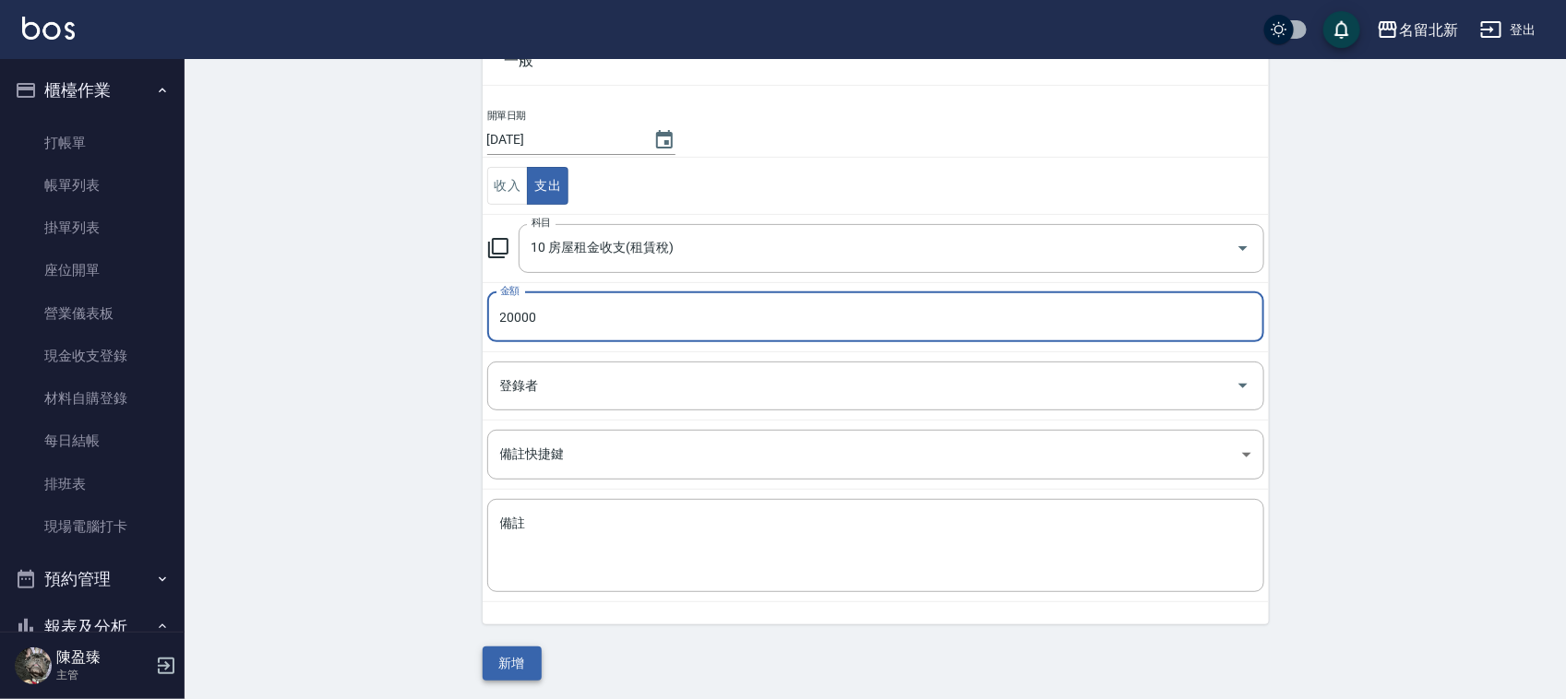
scroll to position [116, 0]
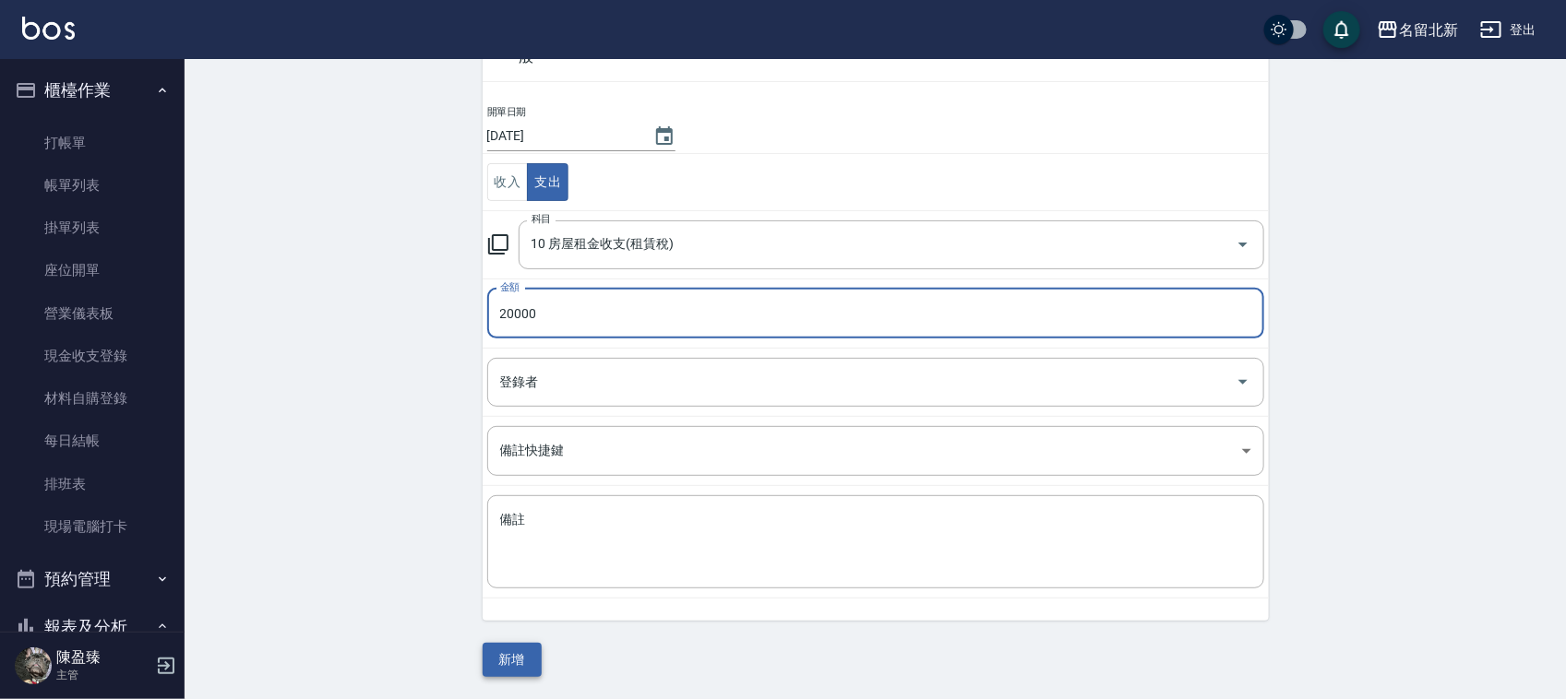
type input "20000"
click at [527, 649] on button "新增" at bounding box center [512, 660] width 59 height 34
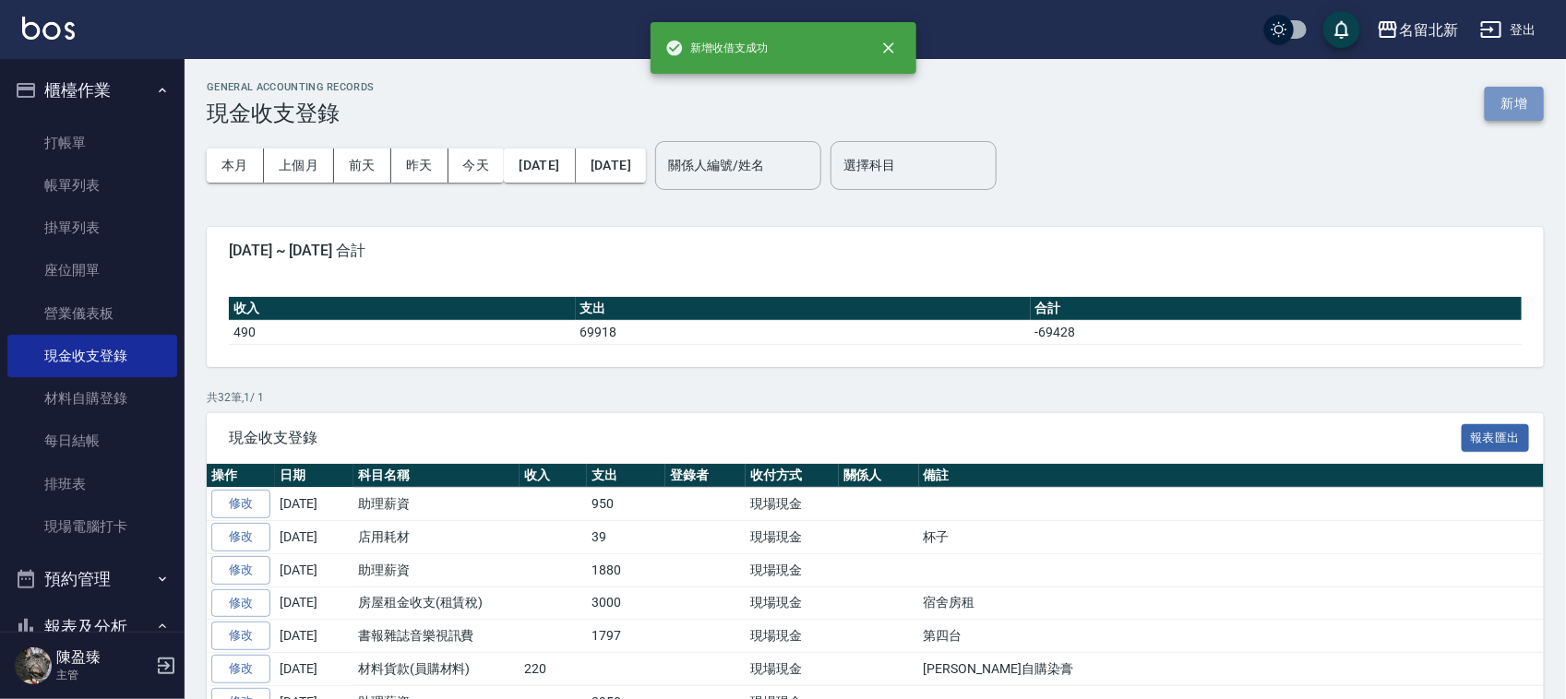
click at [1521, 104] on button "新增" at bounding box center [1514, 104] width 59 height 34
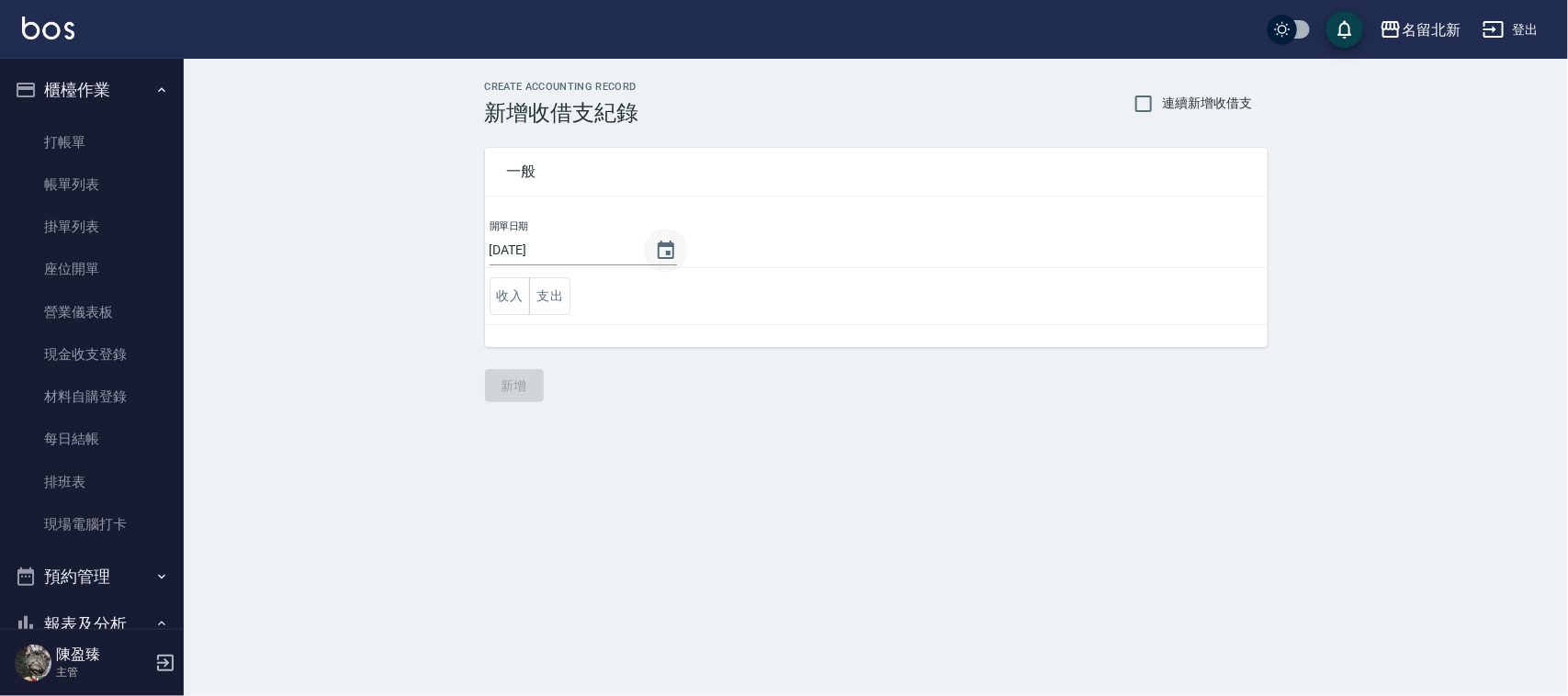
click at [671, 246] on icon "Choose date, selected date is 2025-08-16" at bounding box center [666, 251] width 22 height 22
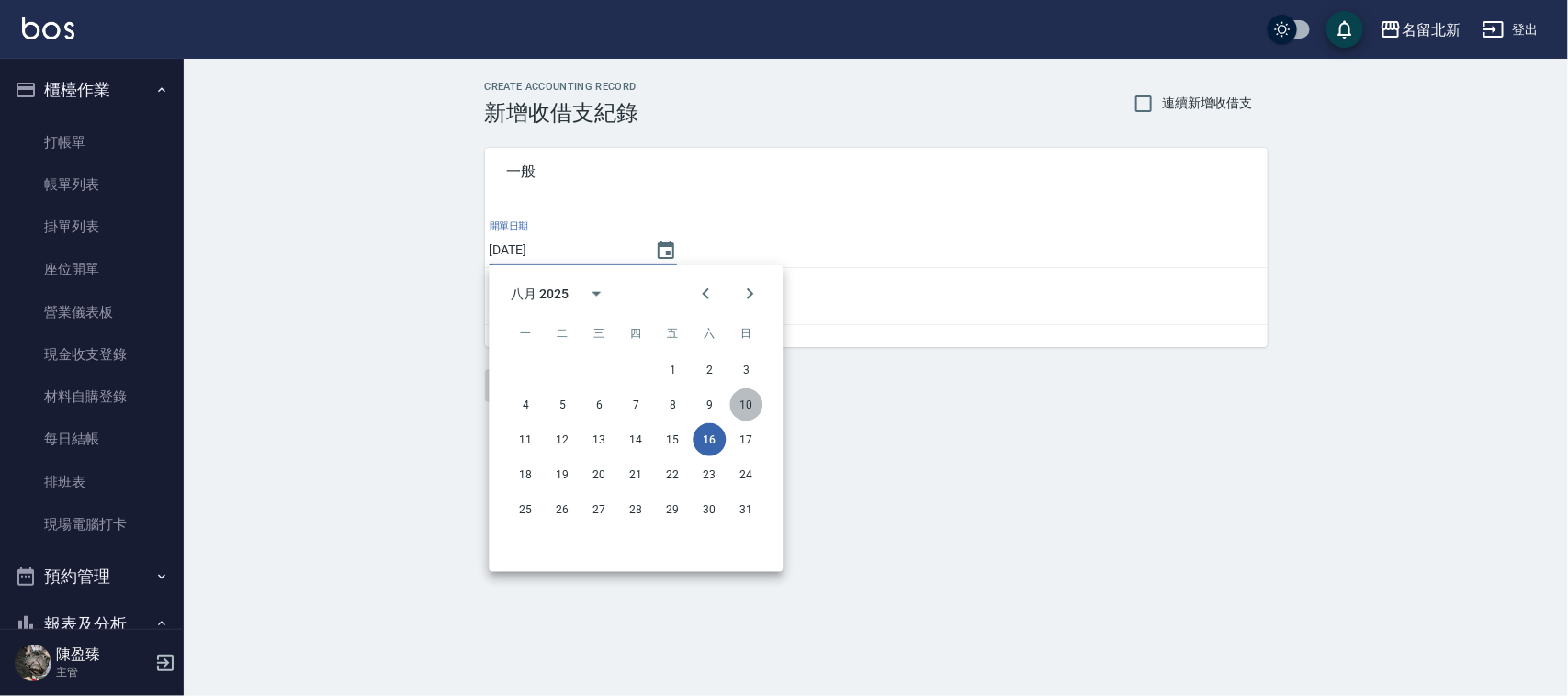
click at [750, 396] on button "10" at bounding box center [747, 404] width 33 height 33
type input "2025/08/10"
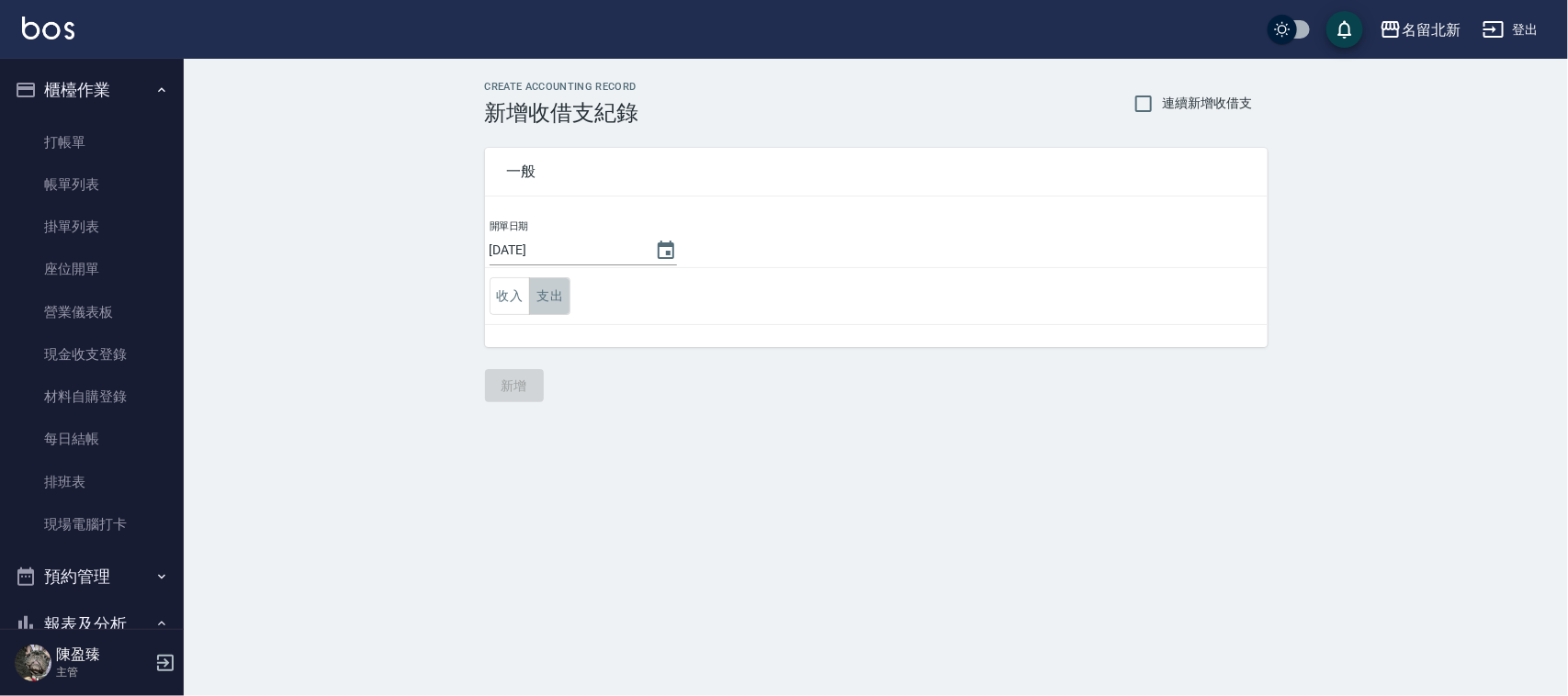
click at [563, 294] on button "支出" at bounding box center [550, 297] width 42 height 38
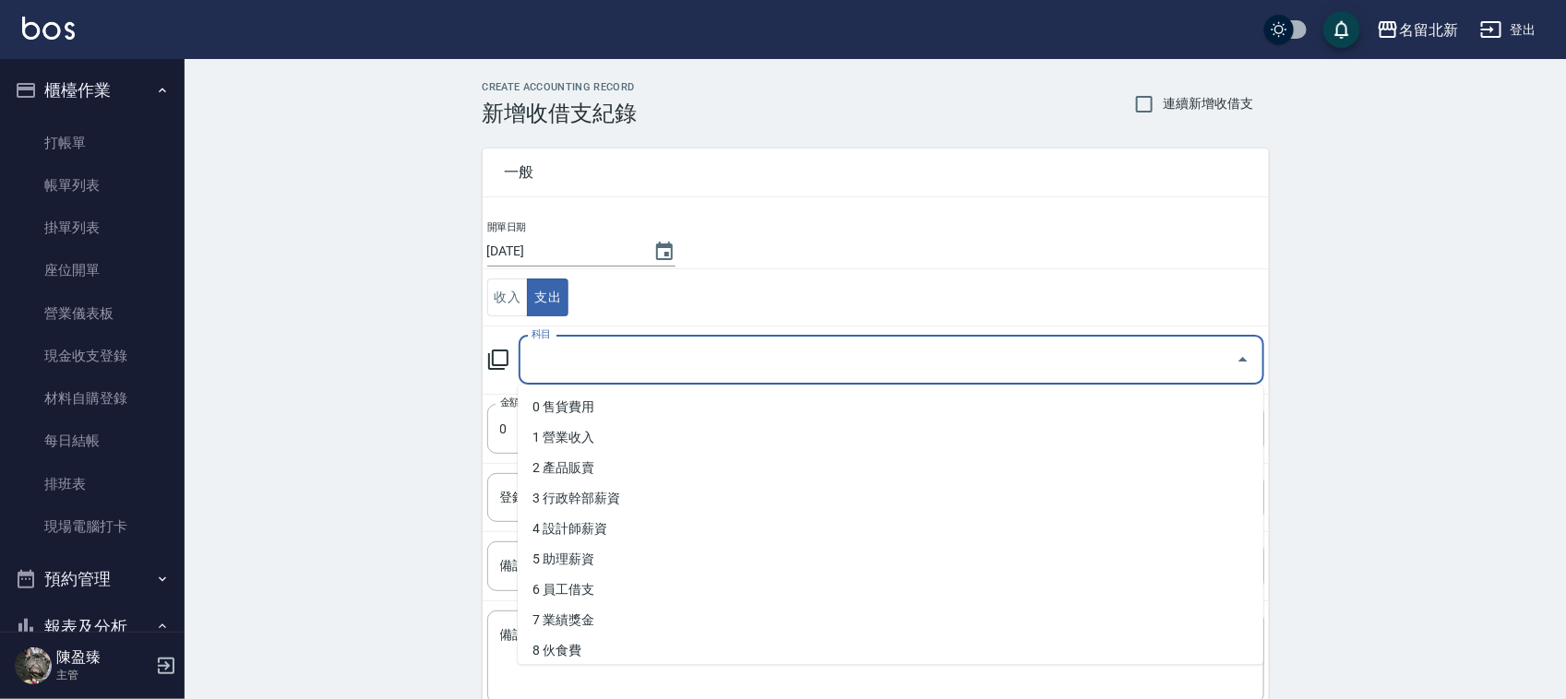
click at [591, 366] on input "科目" at bounding box center [877, 360] width 701 height 32
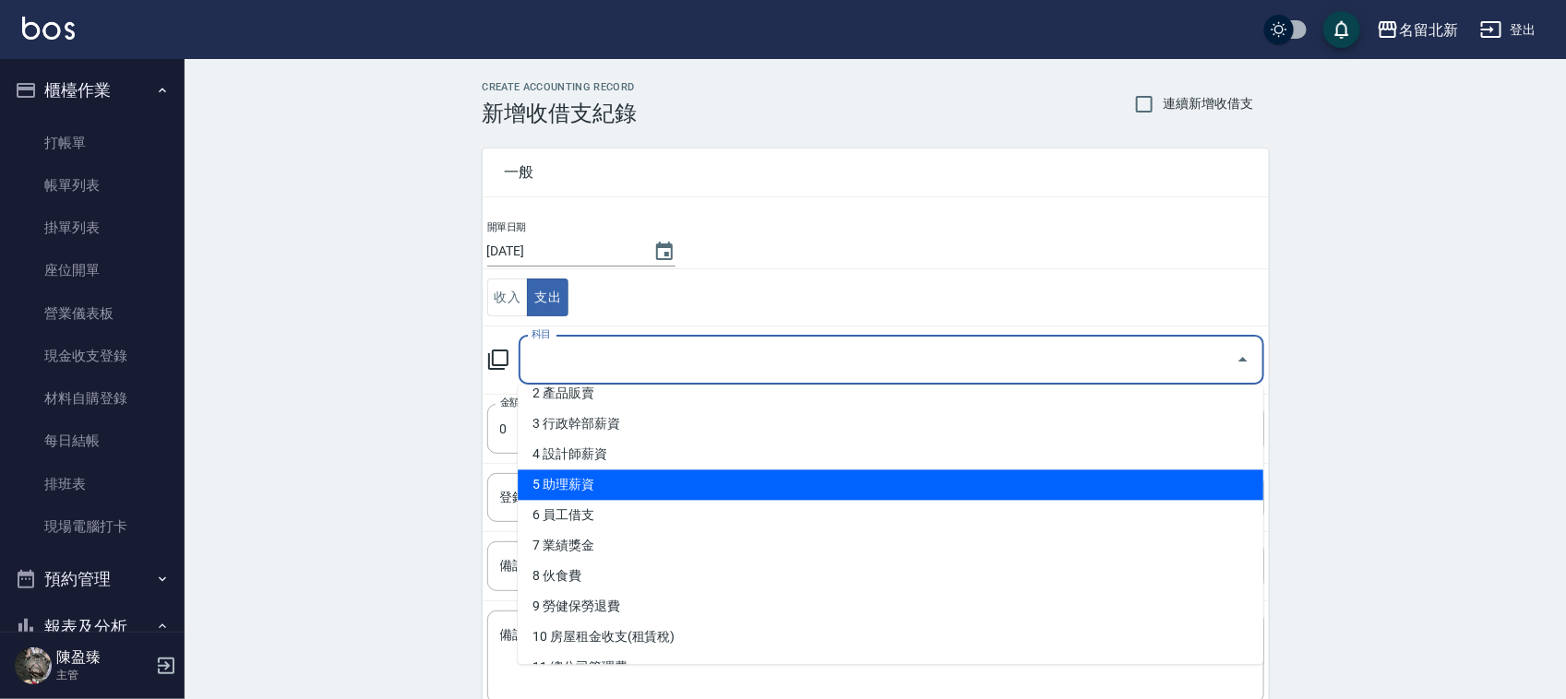
scroll to position [115, 0]
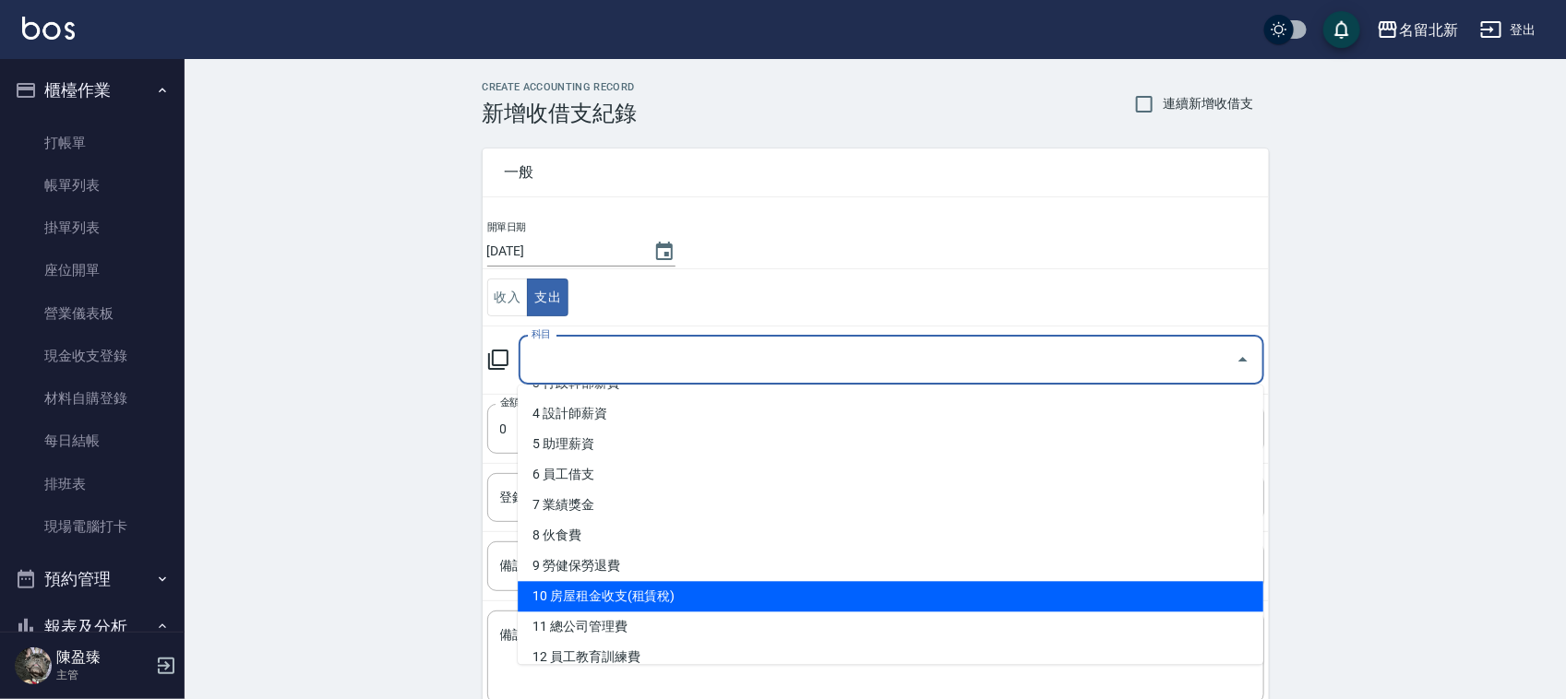
click at [616, 587] on li "10 房屋租金收支(租賃稅)" at bounding box center [890, 597] width 745 height 30
type input "10 房屋租金收支(租賃稅)"
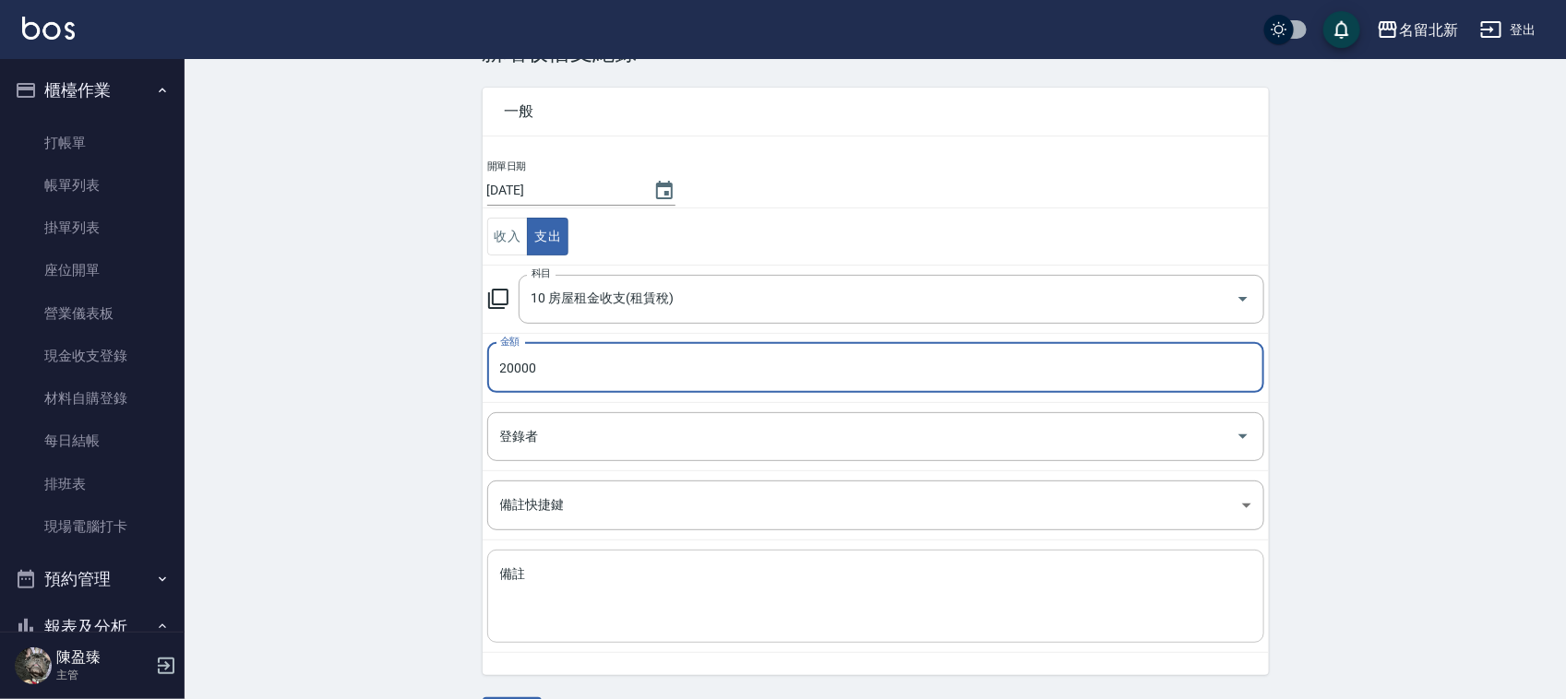
scroll to position [116, 0]
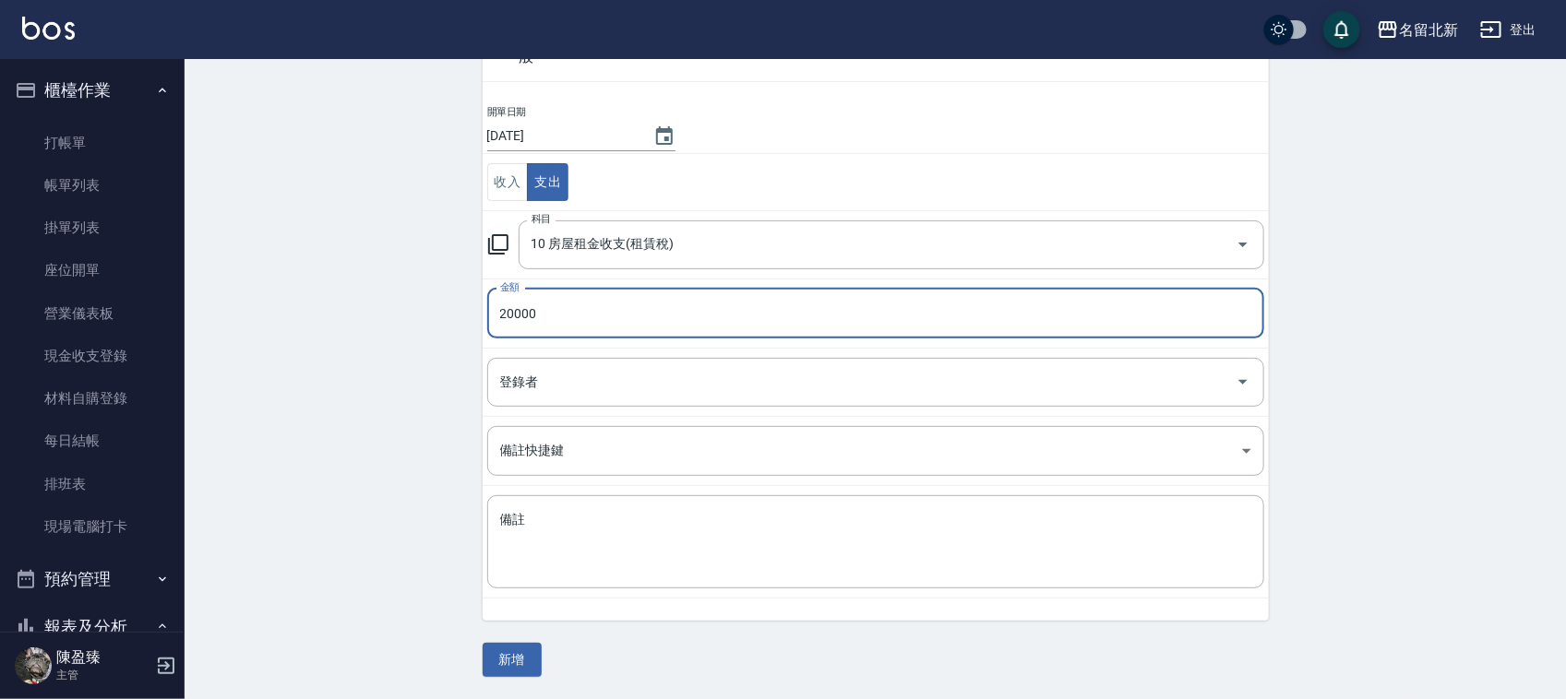
type input "20000"
click at [514, 653] on button "新增" at bounding box center [512, 660] width 59 height 34
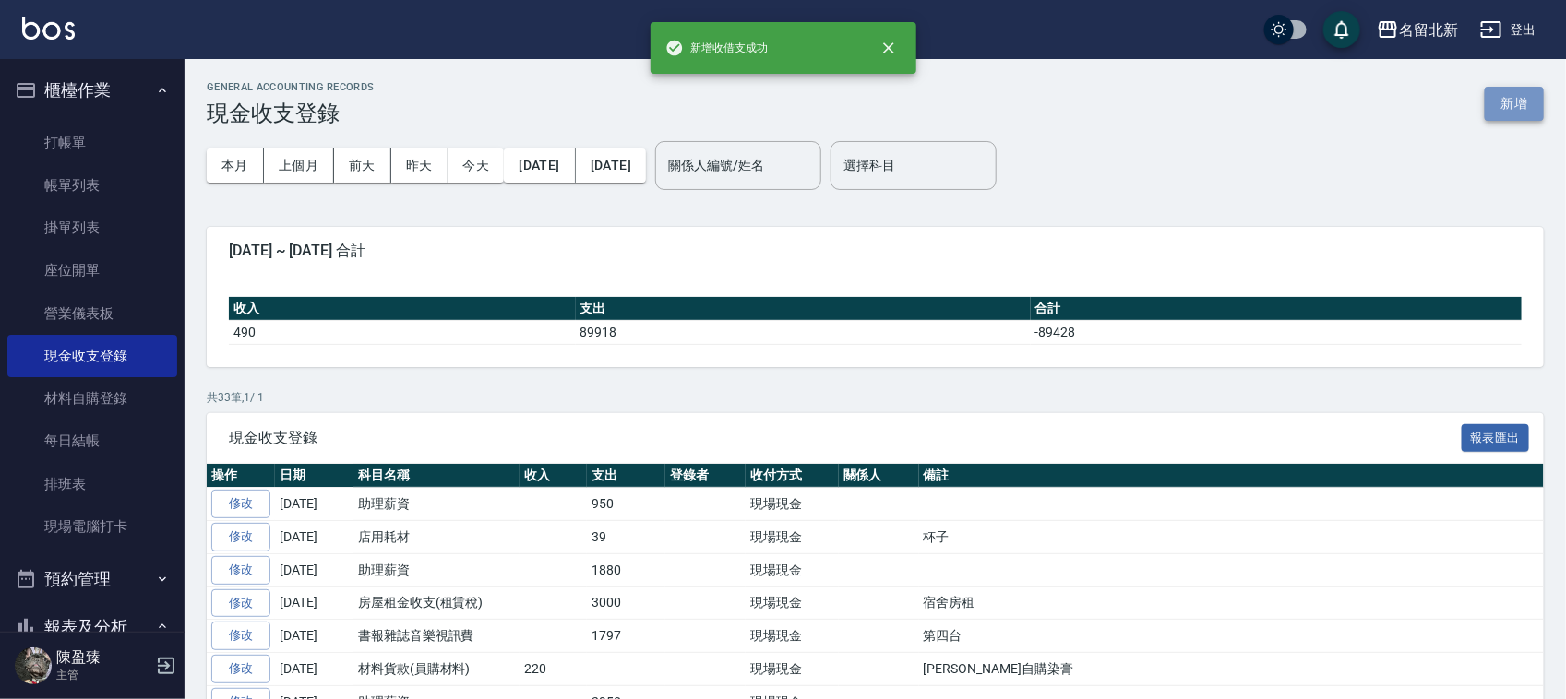
click at [1528, 106] on button "新增" at bounding box center [1514, 104] width 59 height 34
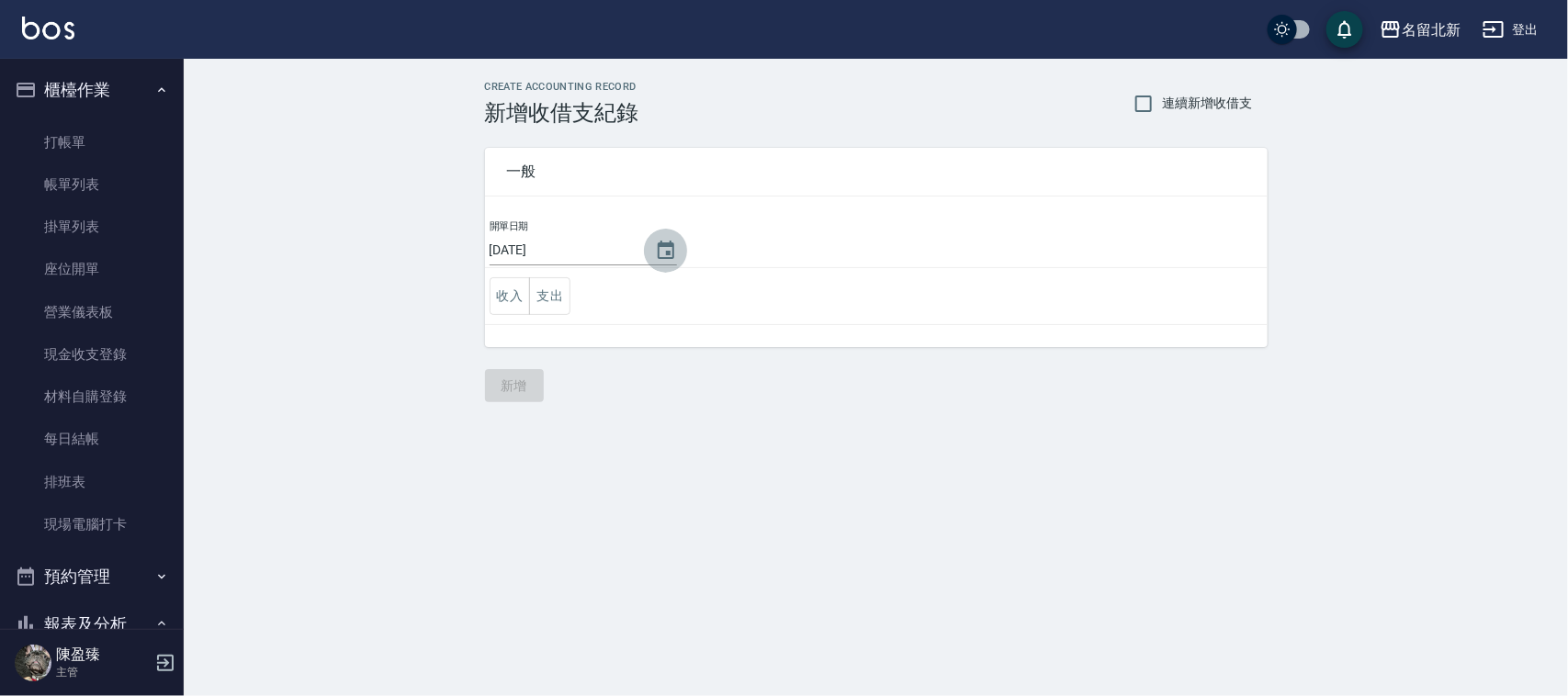
click at [661, 249] on icon "Choose date, selected date is 2025-08-16" at bounding box center [666, 250] width 17 height 18
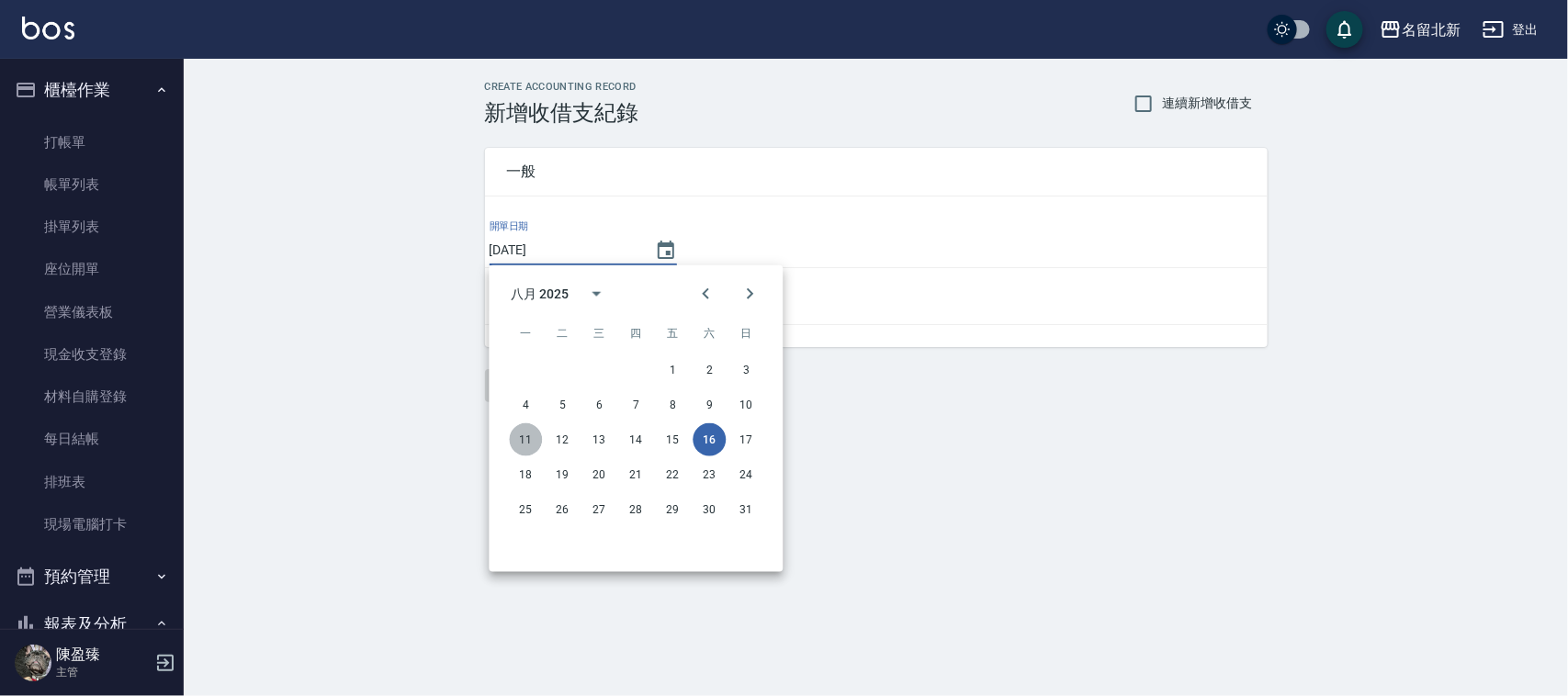
click at [516, 429] on button "11" at bounding box center [526, 439] width 33 height 33
type input "2025/08/11"
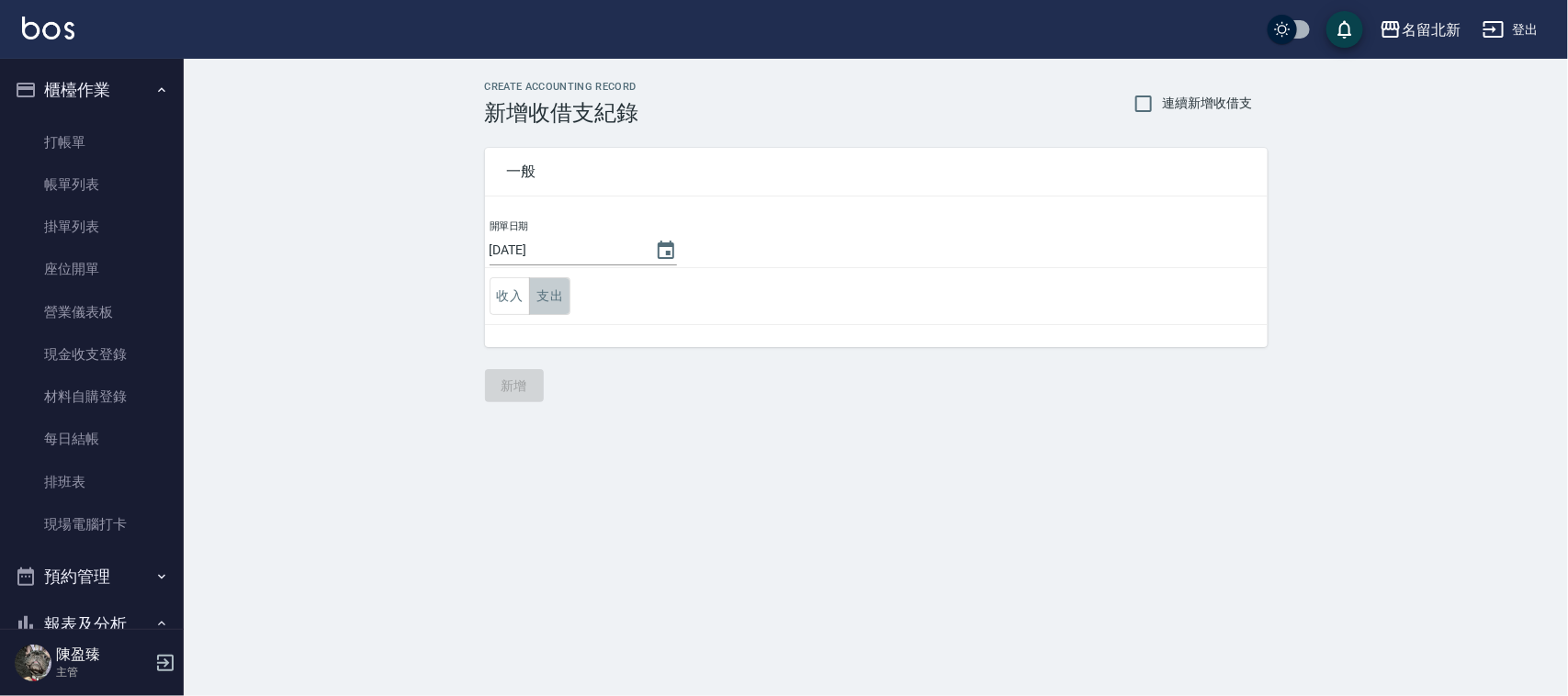
click at [554, 280] on button "支出" at bounding box center [550, 297] width 42 height 38
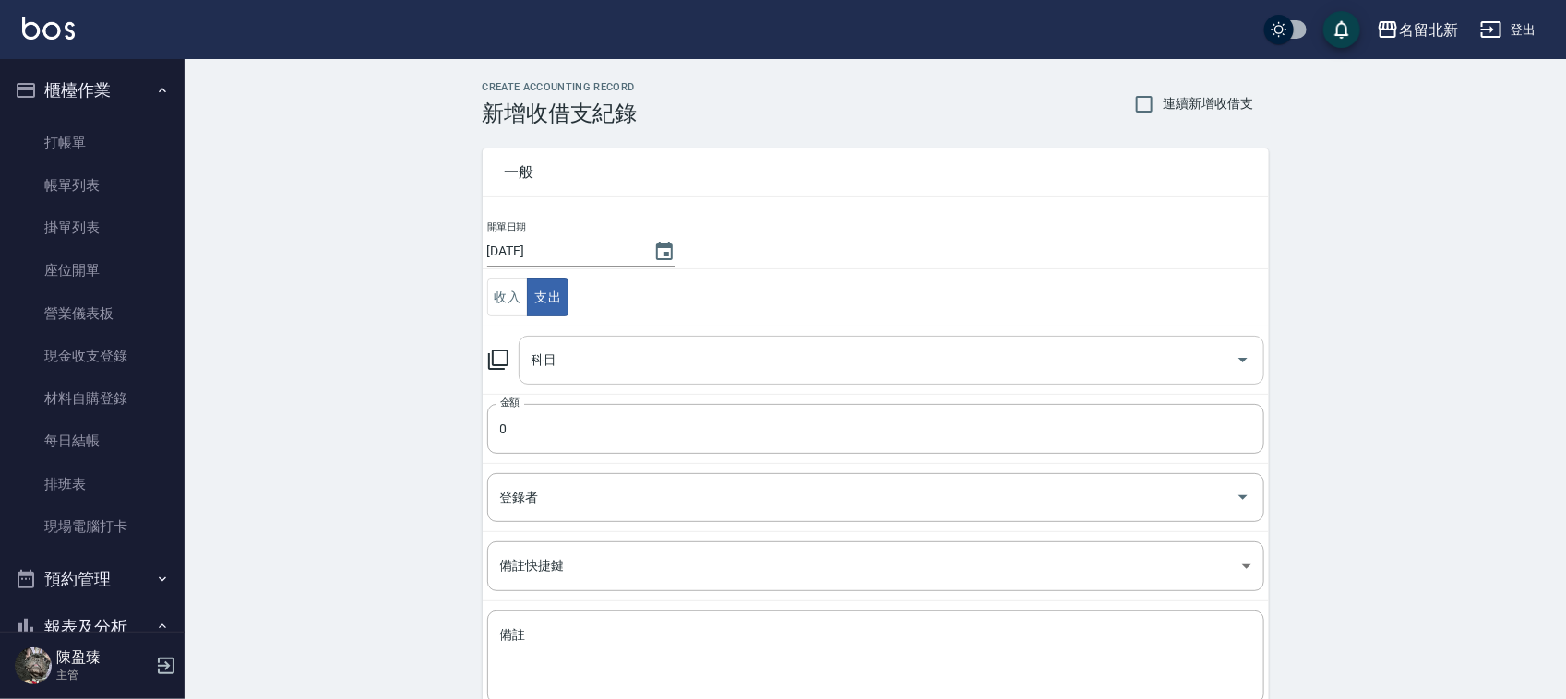
click at [634, 344] on input "科目" at bounding box center [877, 360] width 701 height 32
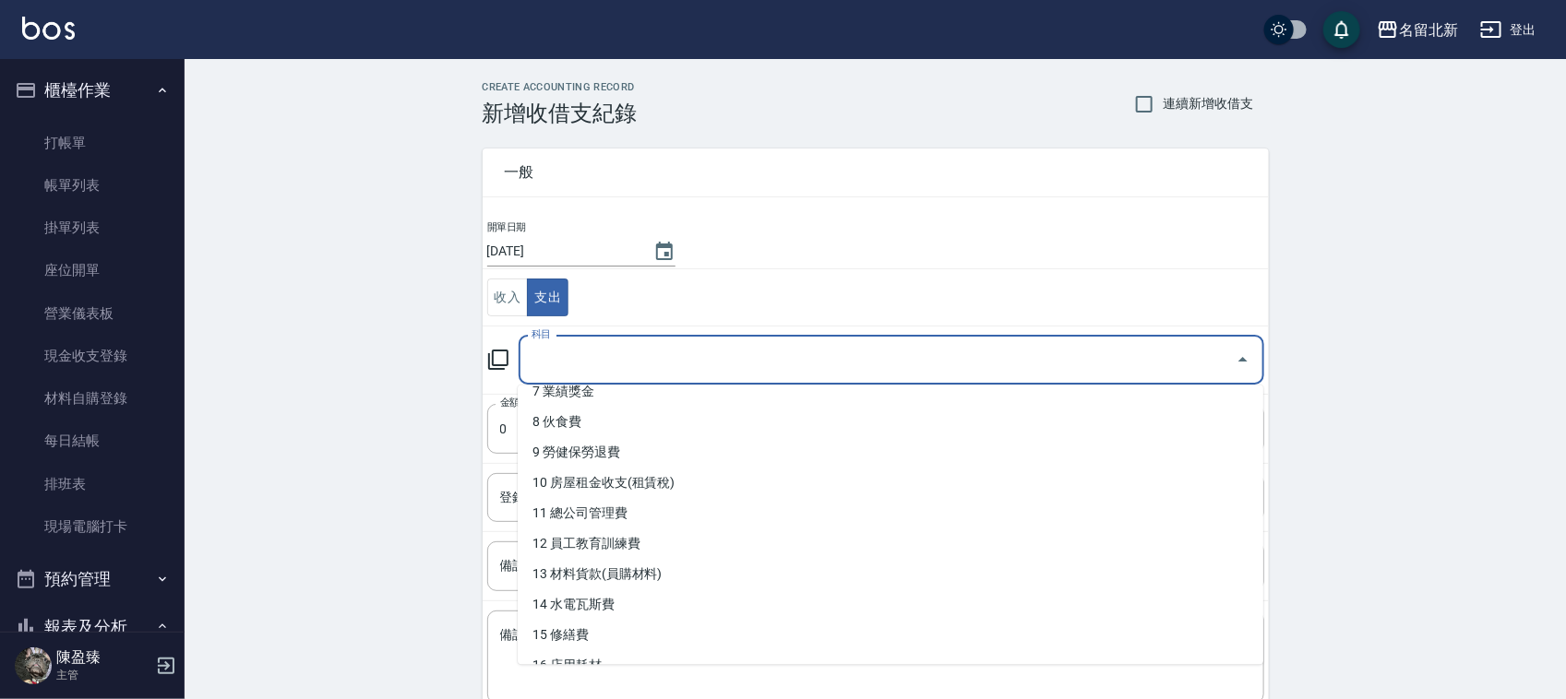
scroll to position [231, 0]
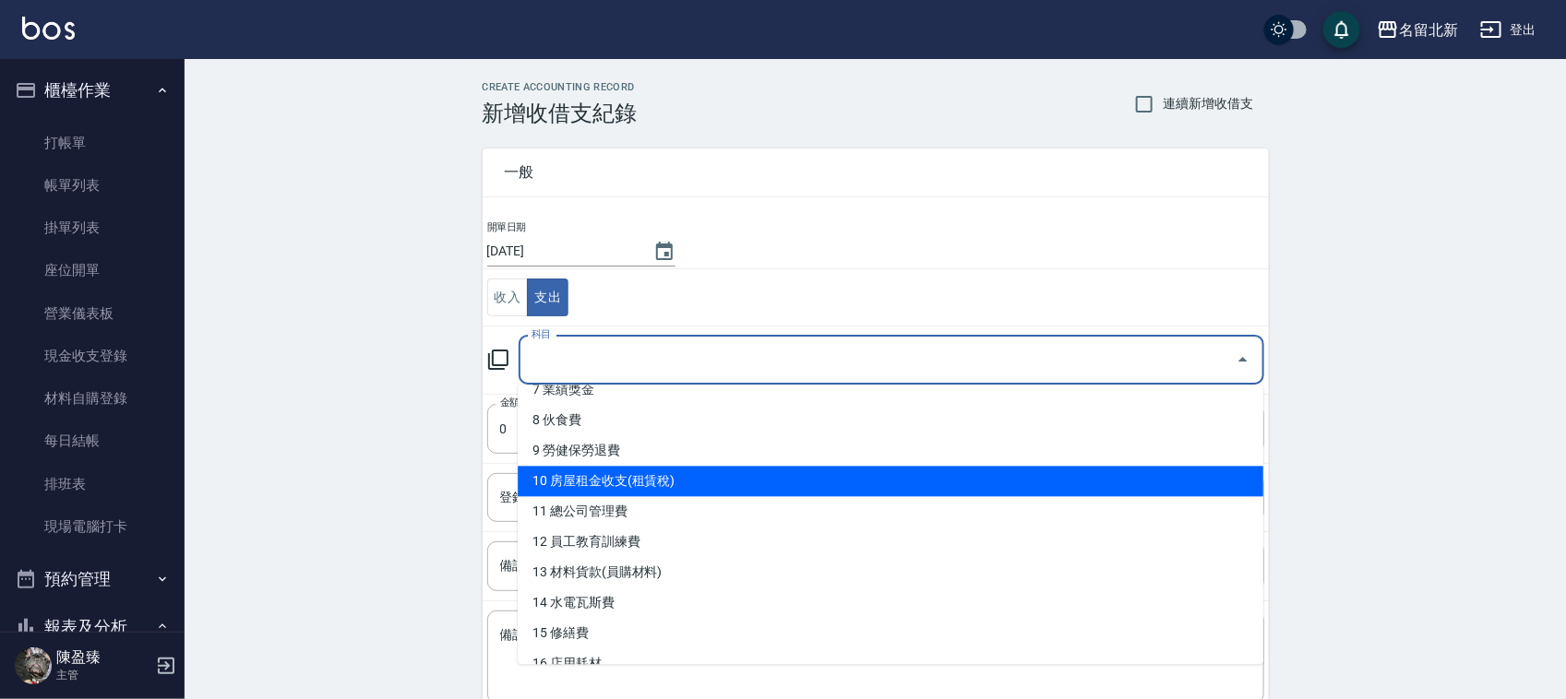
click at [629, 469] on li "10 房屋租金收支(租賃稅)" at bounding box center [890, 482] width 745 height 30
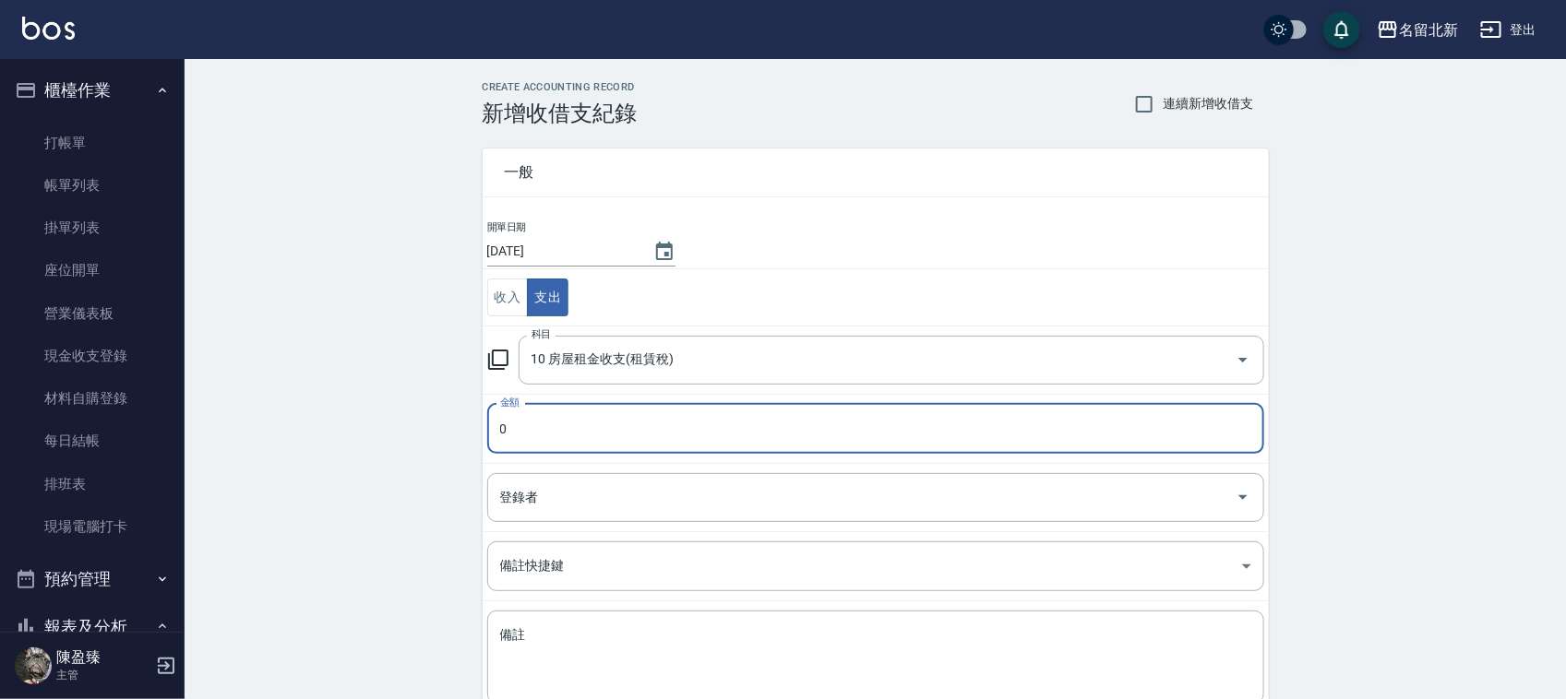
type input "10 房屋租金收支(租賃稅)"
type input "14000"
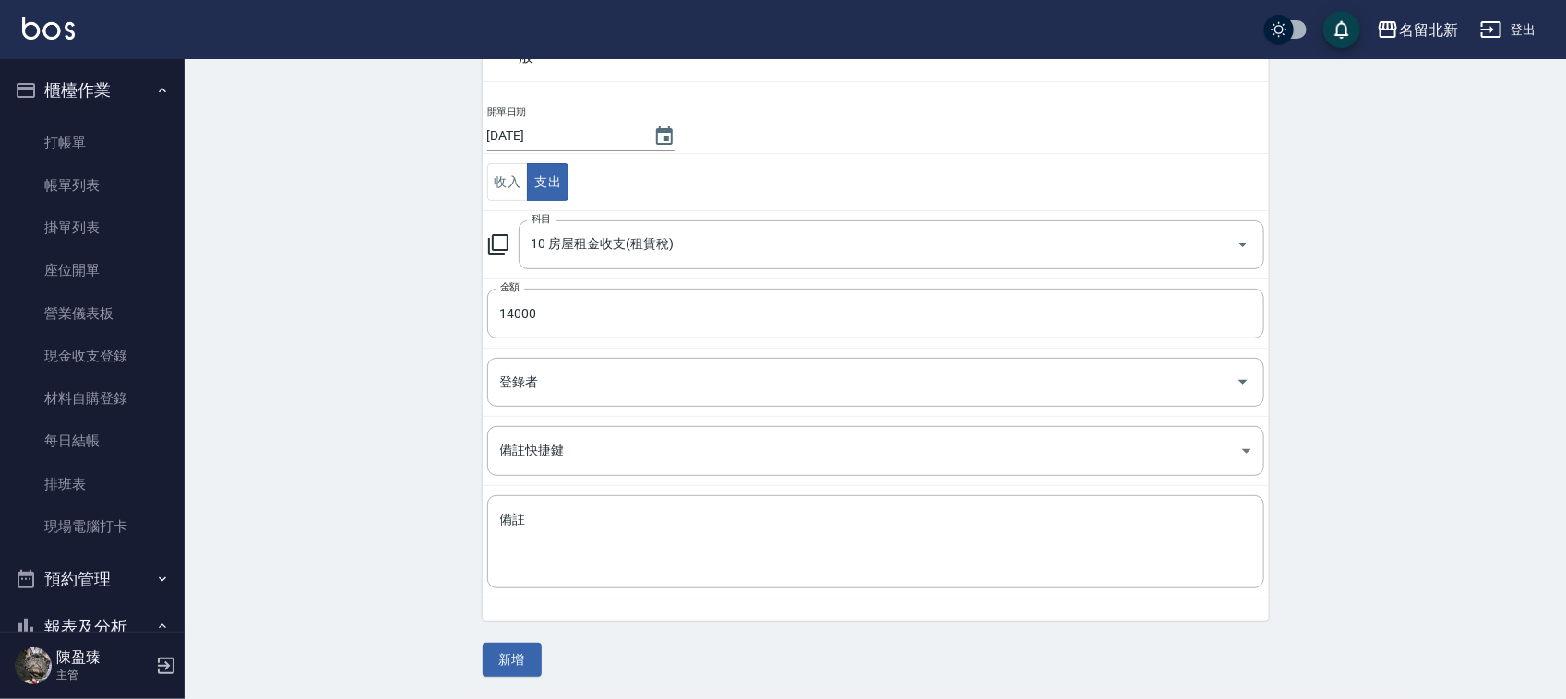
scroll to position [116, 0]
click at [517, 656] on button "新增" at bounding box center [512, 660] width 59 height 34
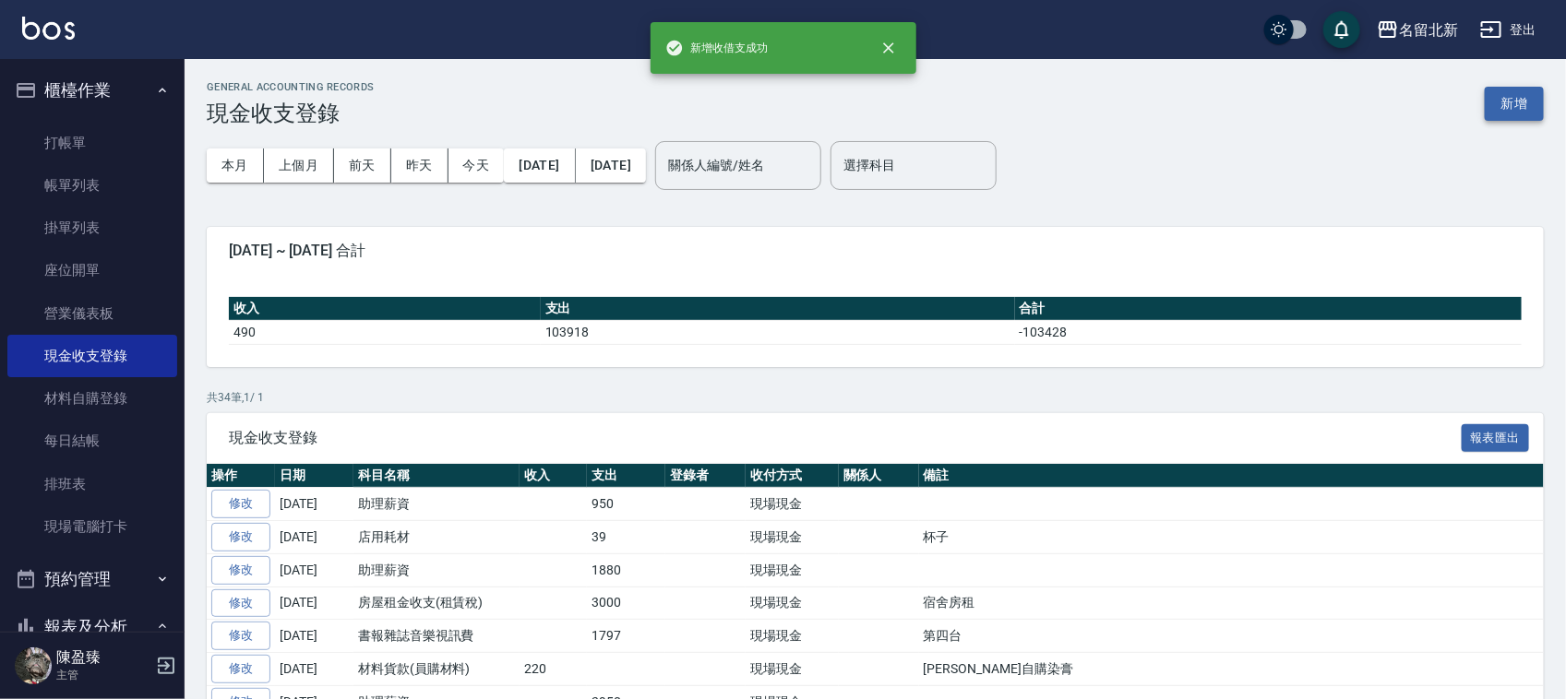
click at [1506, 108] on button "新增" at bounding box center [1514, 104] width 59 height 34
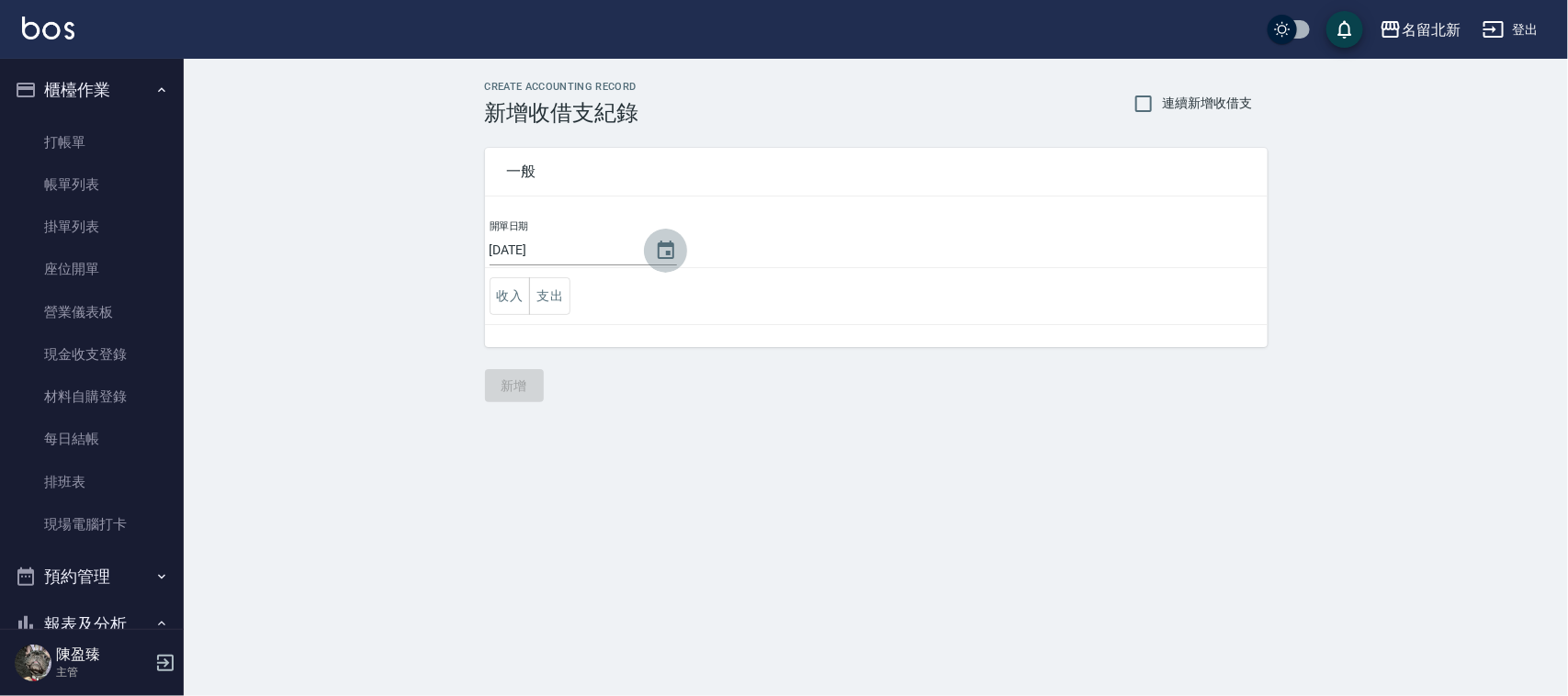
click at [669, 250] on icon "Choose date, selected date is 2025-08-16" at bounding box center [666, 251] width 22 height 22
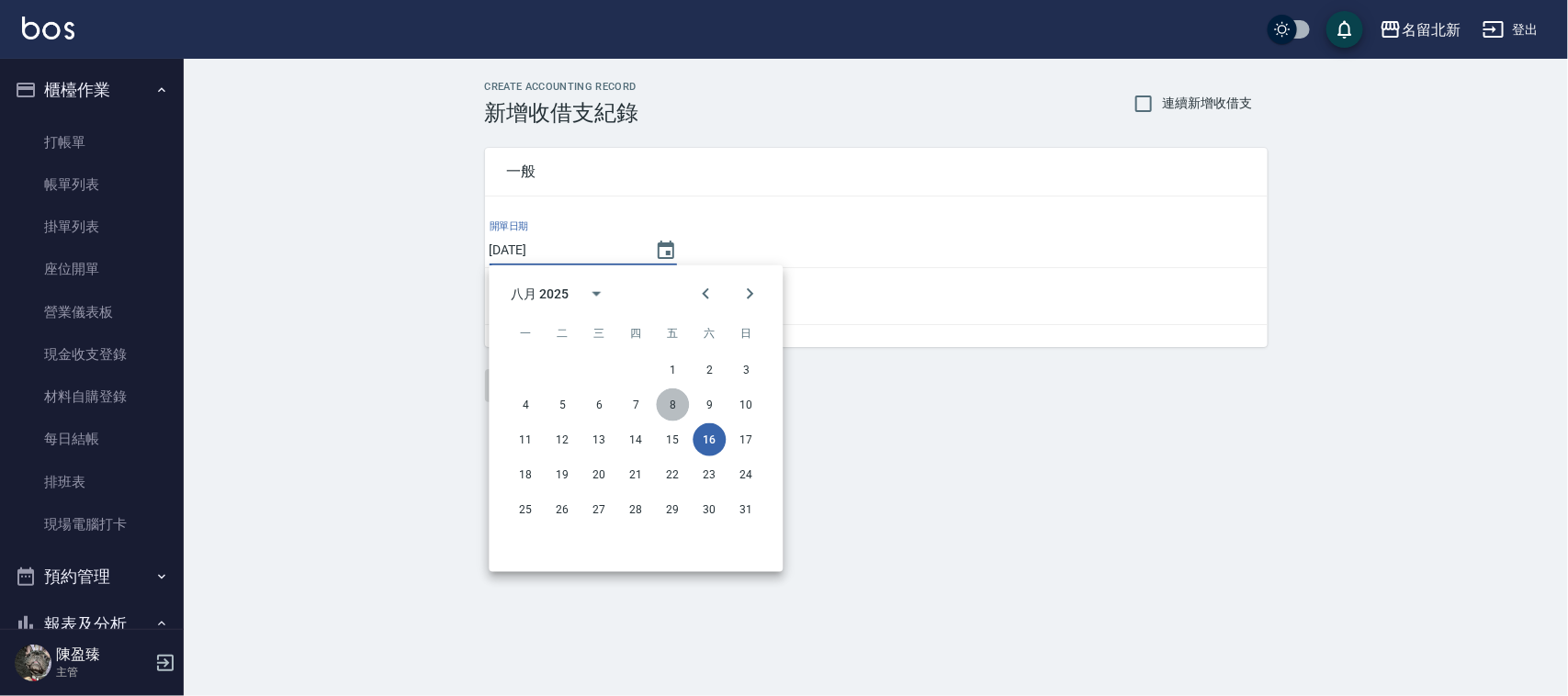
click at [677, 407] on button "8" at bounding box center [673, 404] width 33 height 33
type input "2025/08/08"
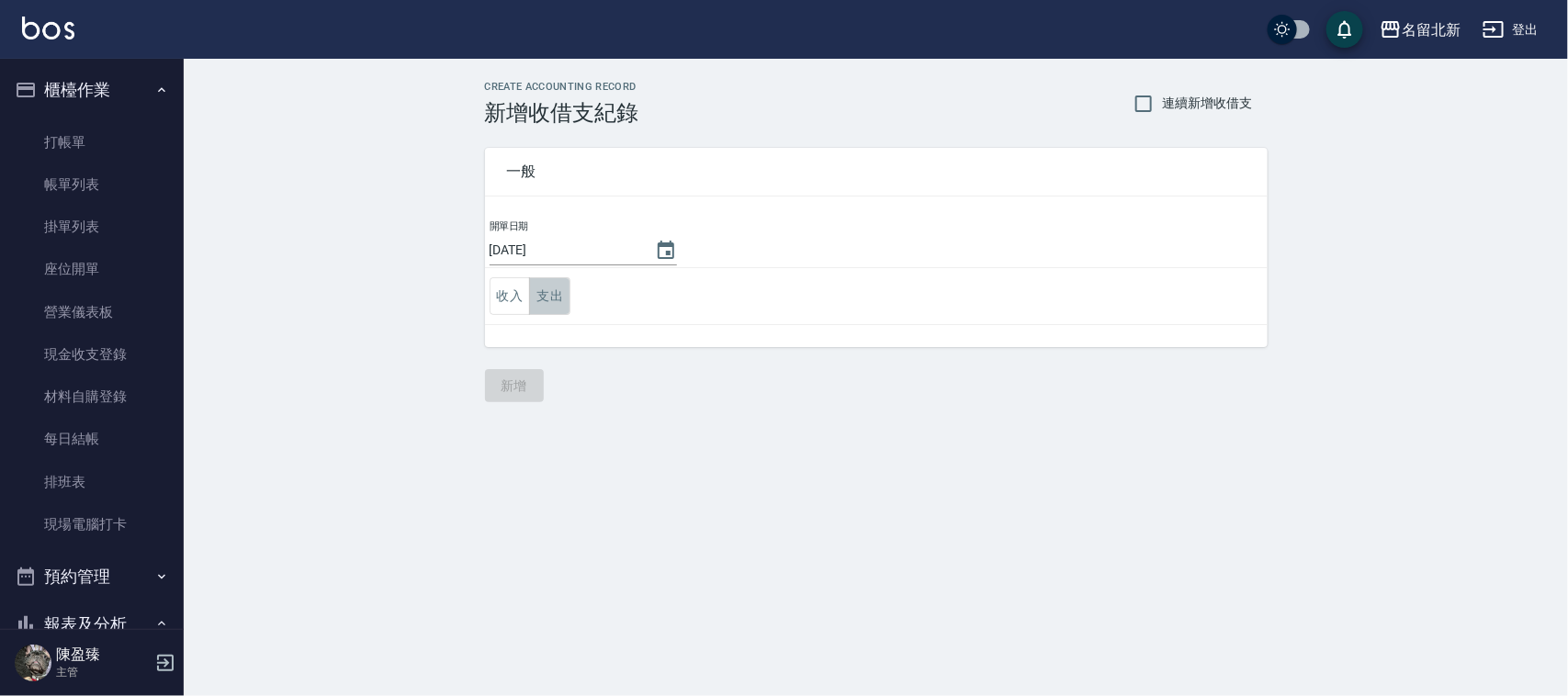
click at [561, 291] on button "支出" at bounding box center [550, 297] width 42 height 38
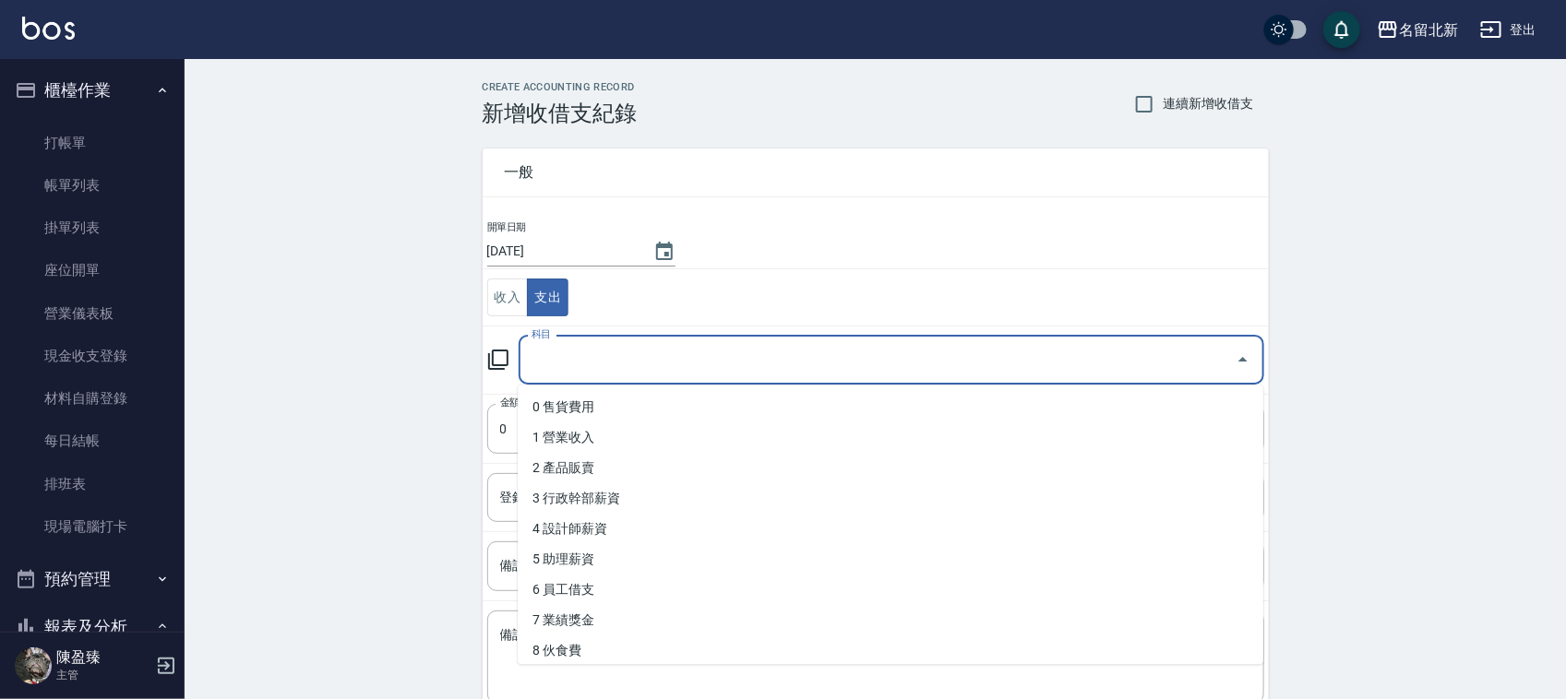
drag, startPoint x: 549, startPoint y: 353, endPoint x: 589, endPoint y: 370, distance: 43.0
click at [555, 357] on input "科目" at bounding box center [877, 360] width 701 height 32
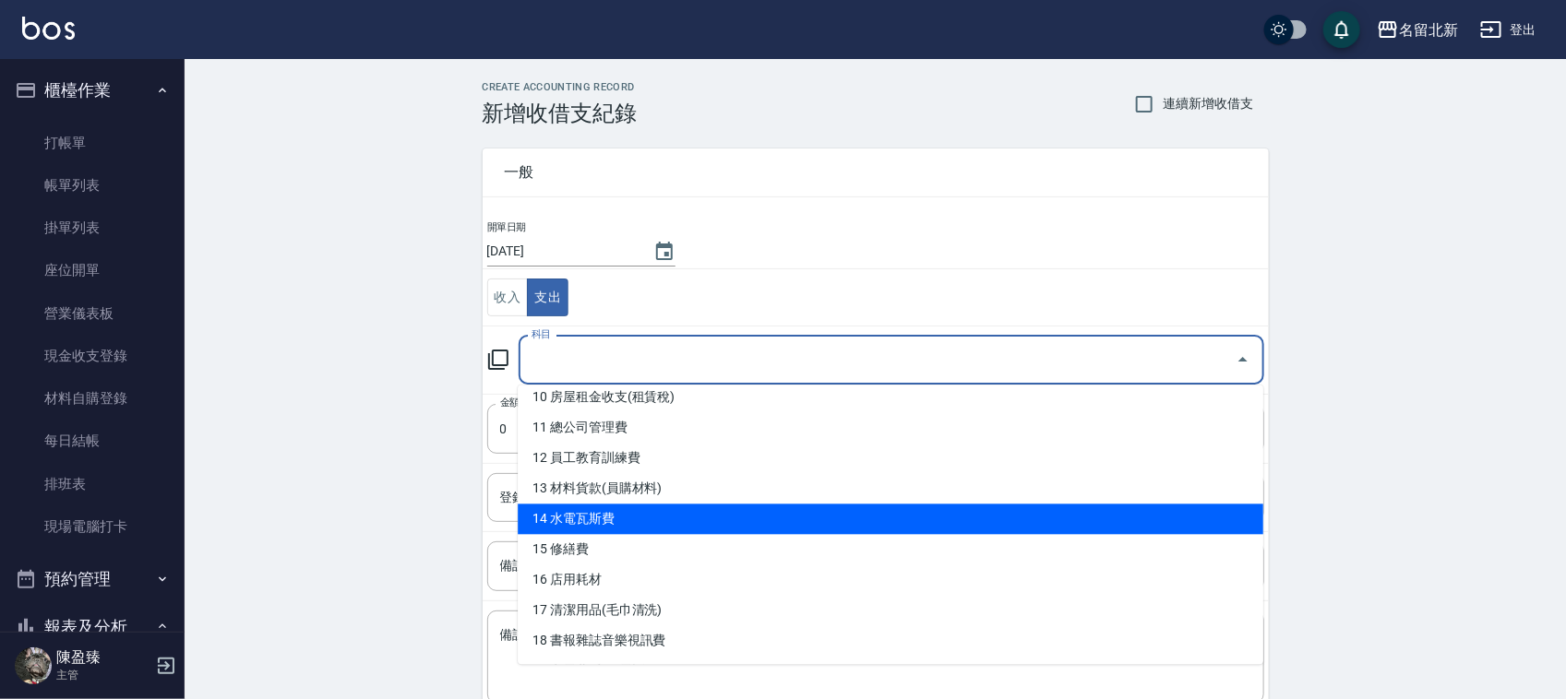
scroll to position [199, 0]
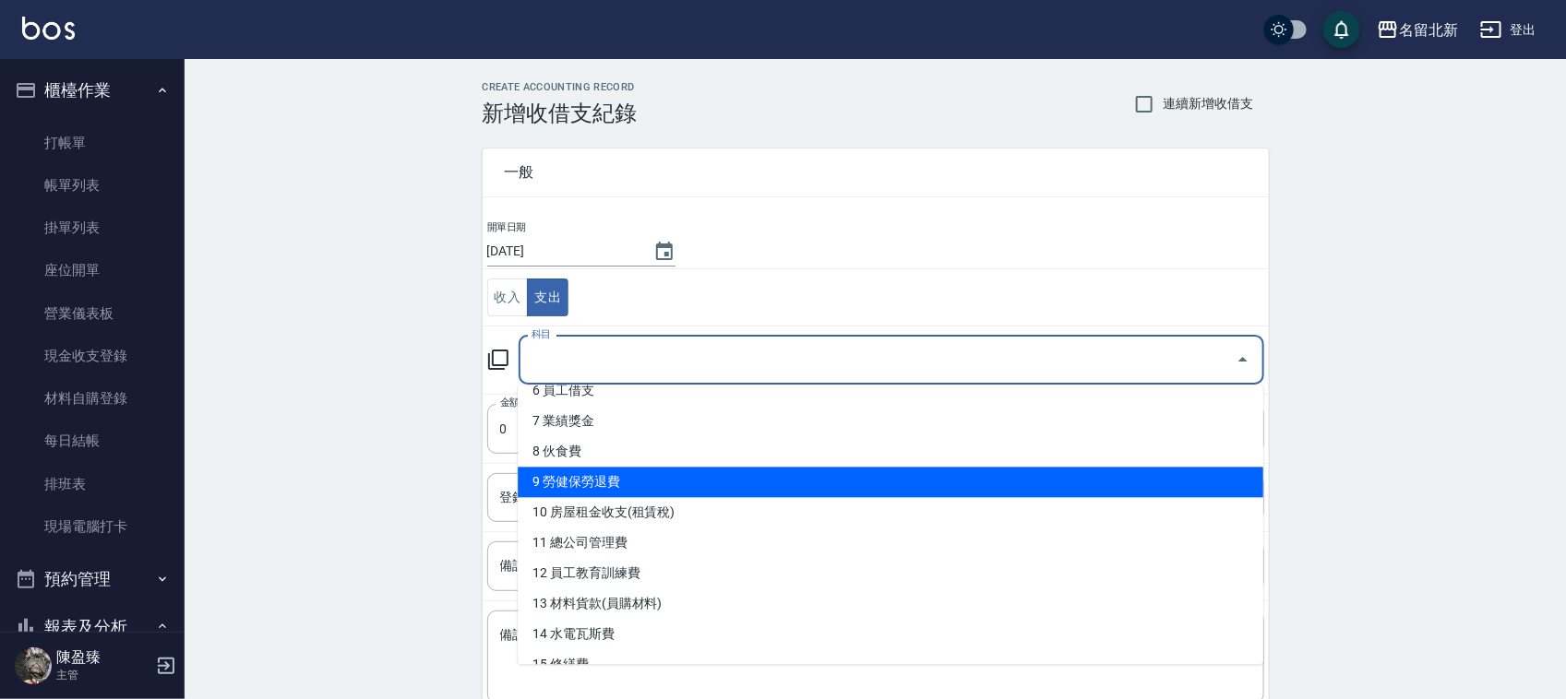
click at [685, 475] on li "9 勞健保勞退費" at bounding box center [890, 483] width 745 height 30
type input "9 勞健保勞退費"
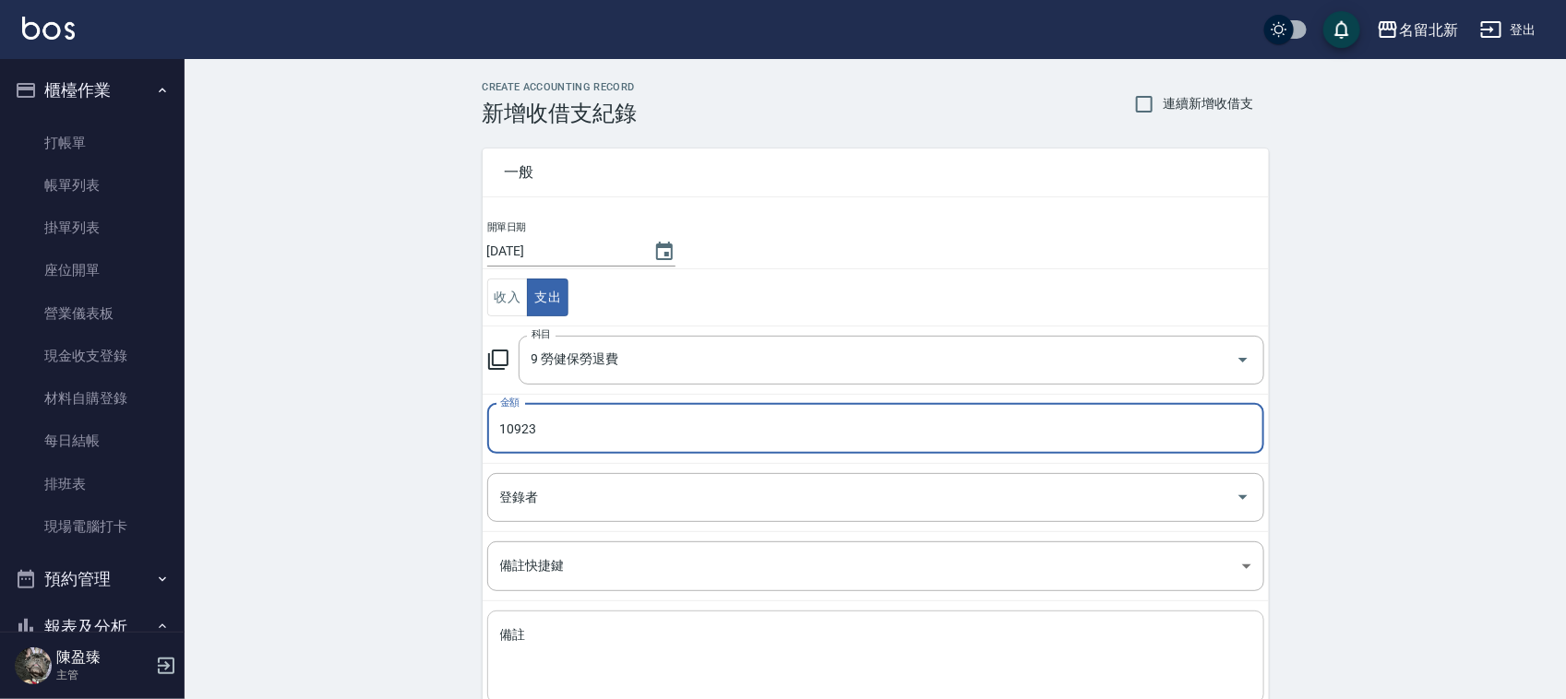
type input "10923"
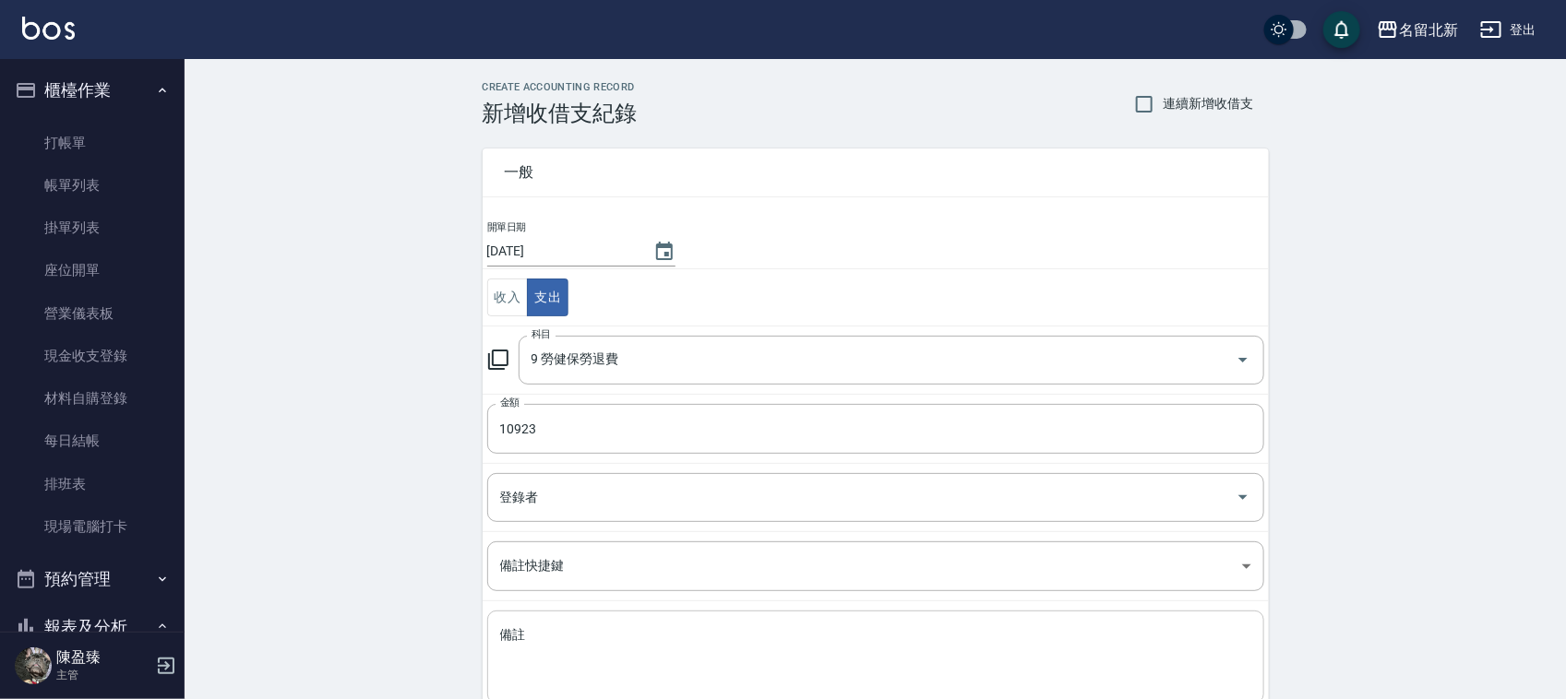
click at [722, 625] on div "x 備註" at bounding box center [875, 657] width 777 height 93
type textarea "F"
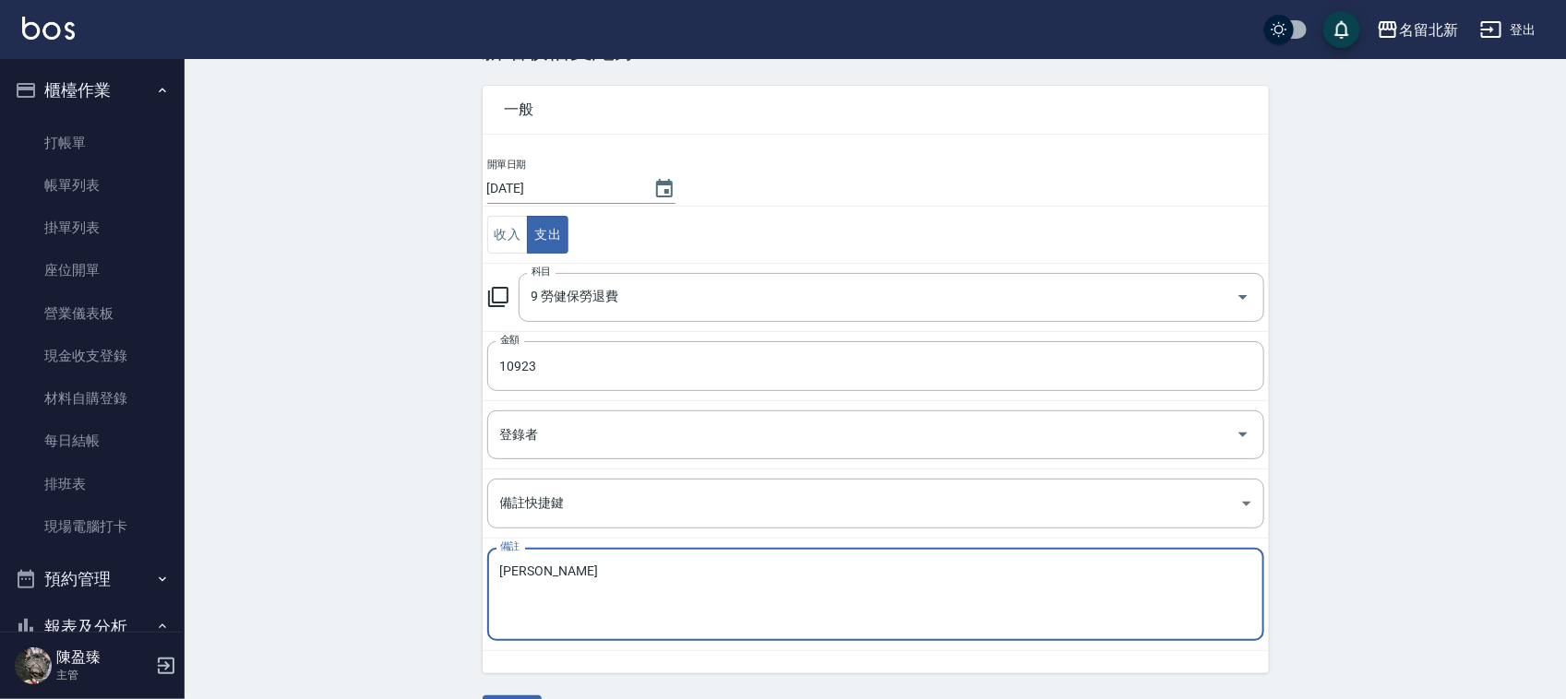
scroll to position [116, 0]
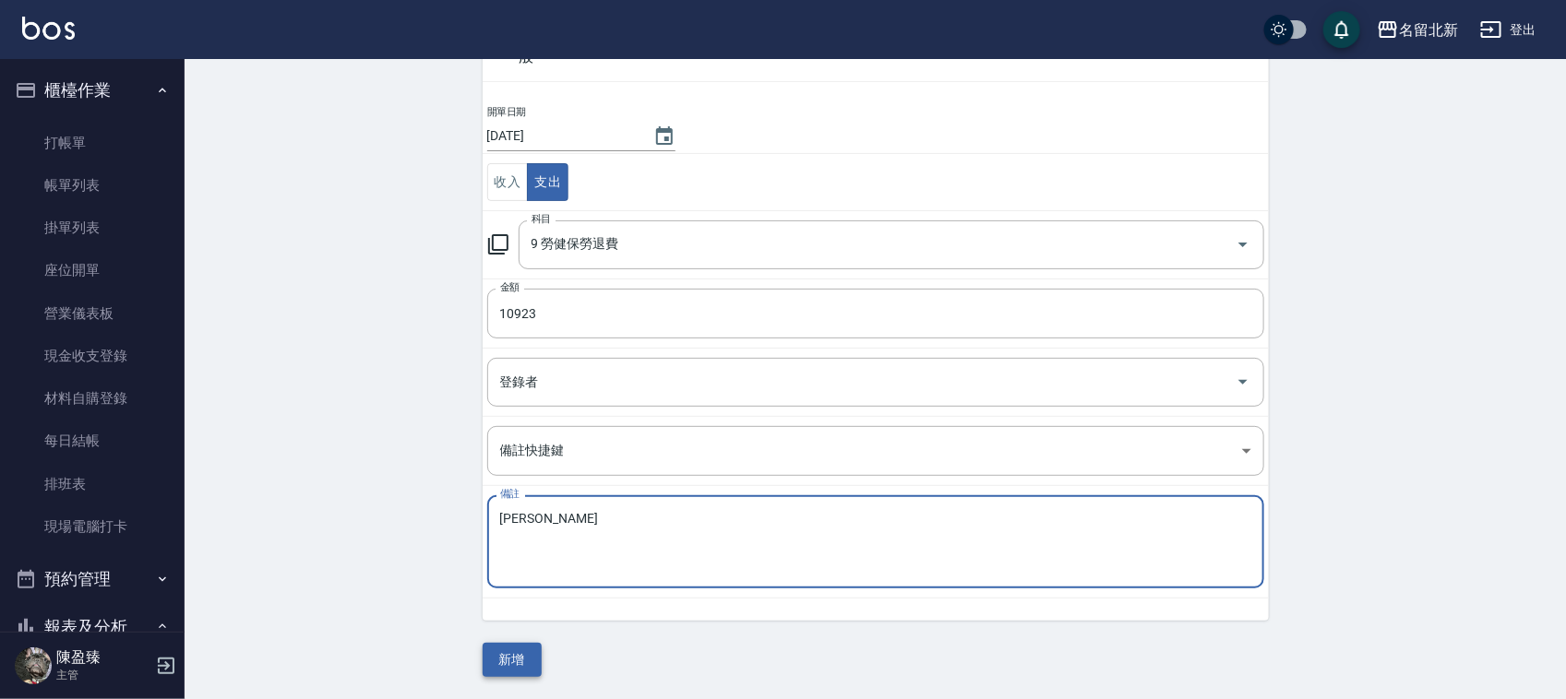
type textarea "秋美勞健保"
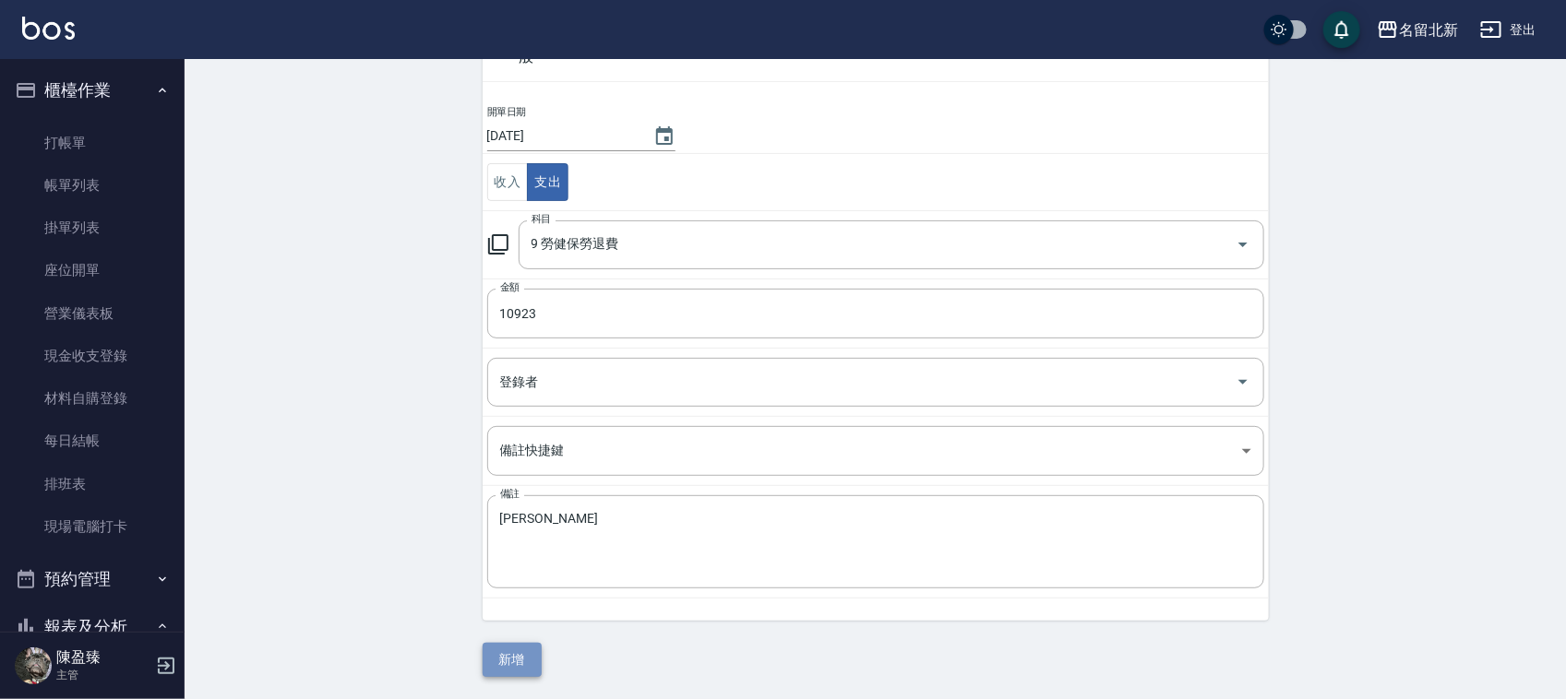
click at [523, 649] on button "新增" at bounding box center [512, 660] width 59 height 34
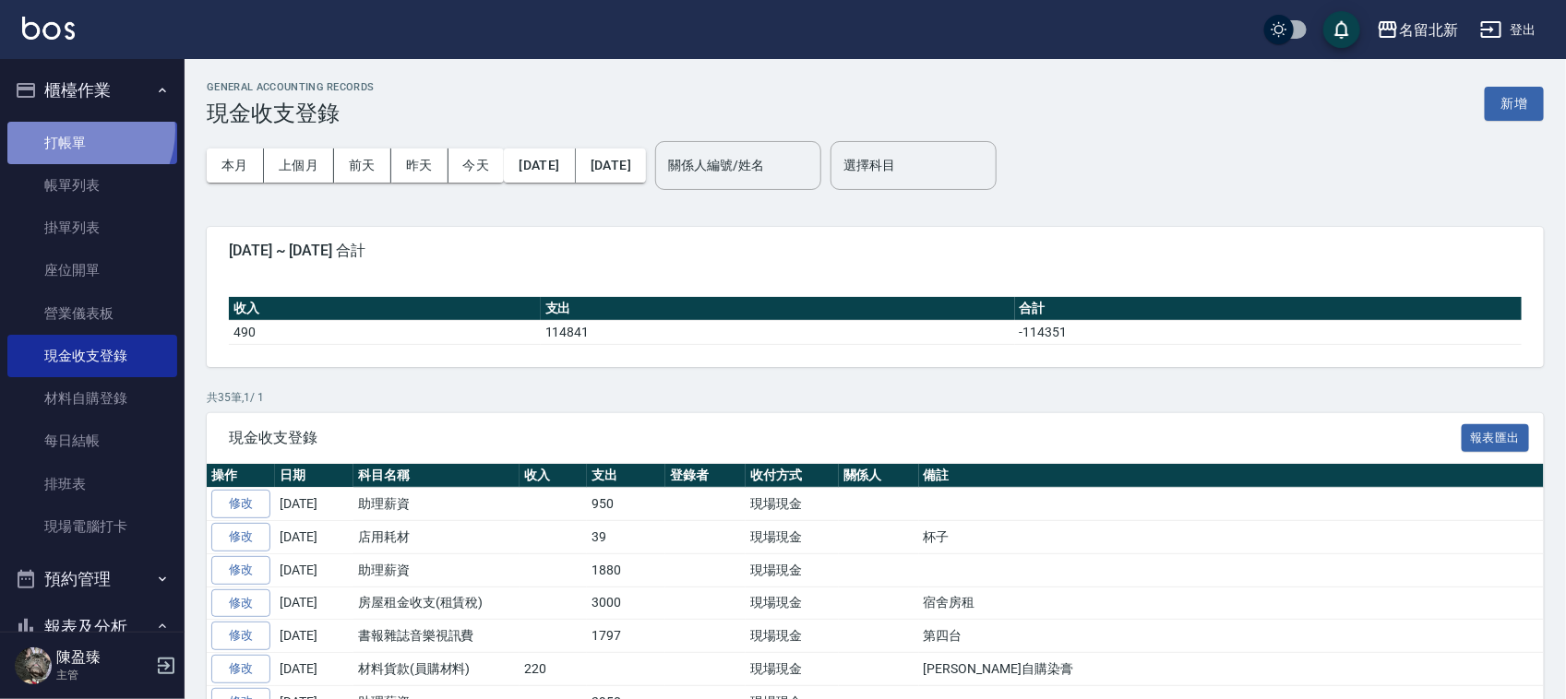
click at [75, 129] on link "打帳單" at bounding box center [92, 143] width 170 height 42
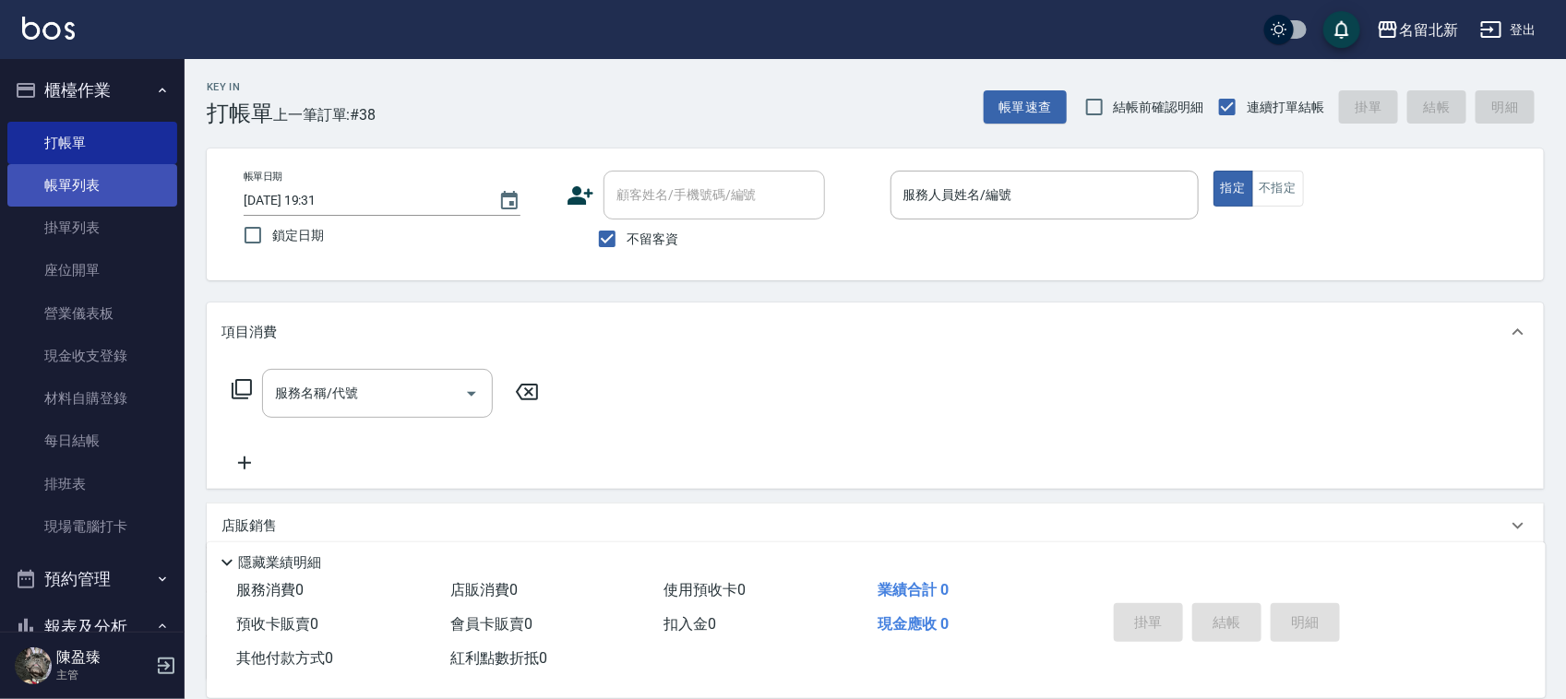
click at [78, 175] on link "帳單列表" at bounding box center [92, 185] width 170 height 42
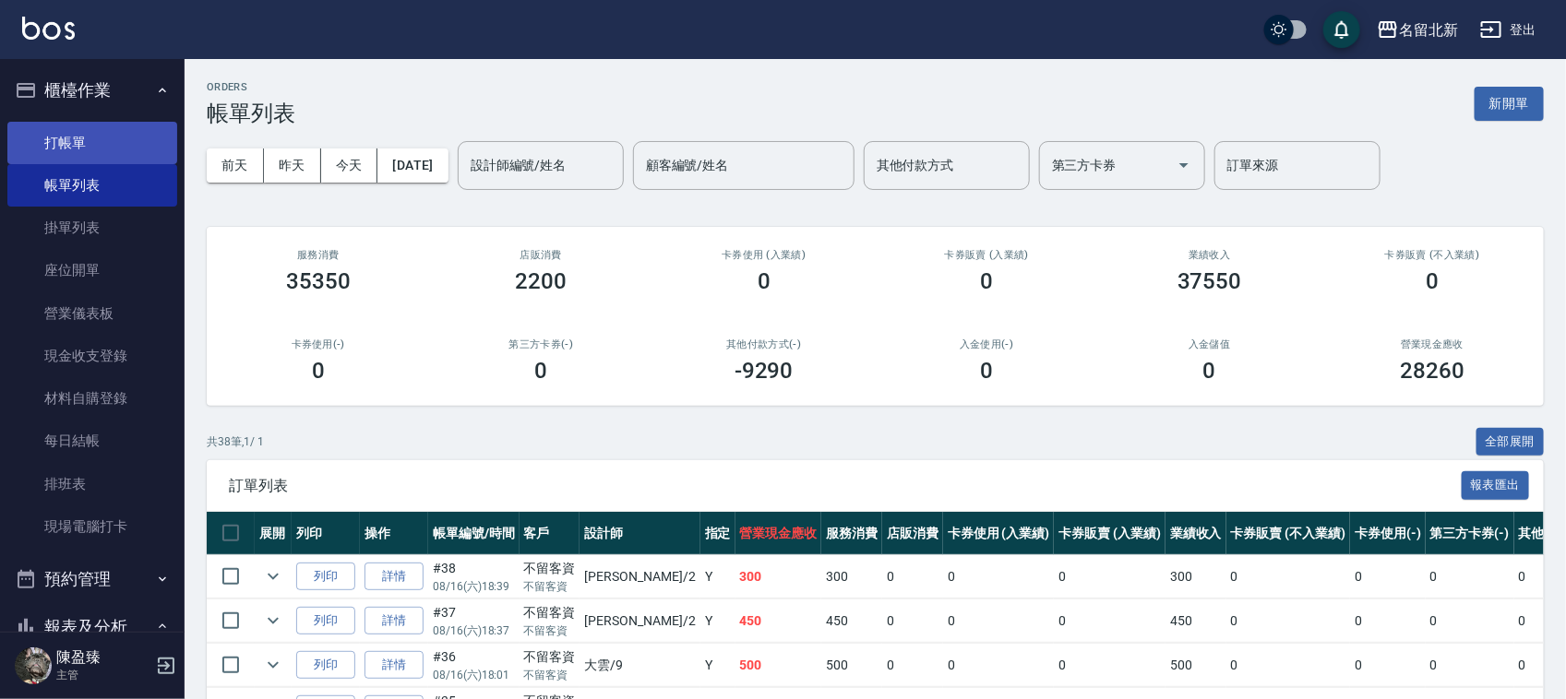
click at [54, 148] on link "打帳單" at bounding box center [92, 143] width 170 height 42
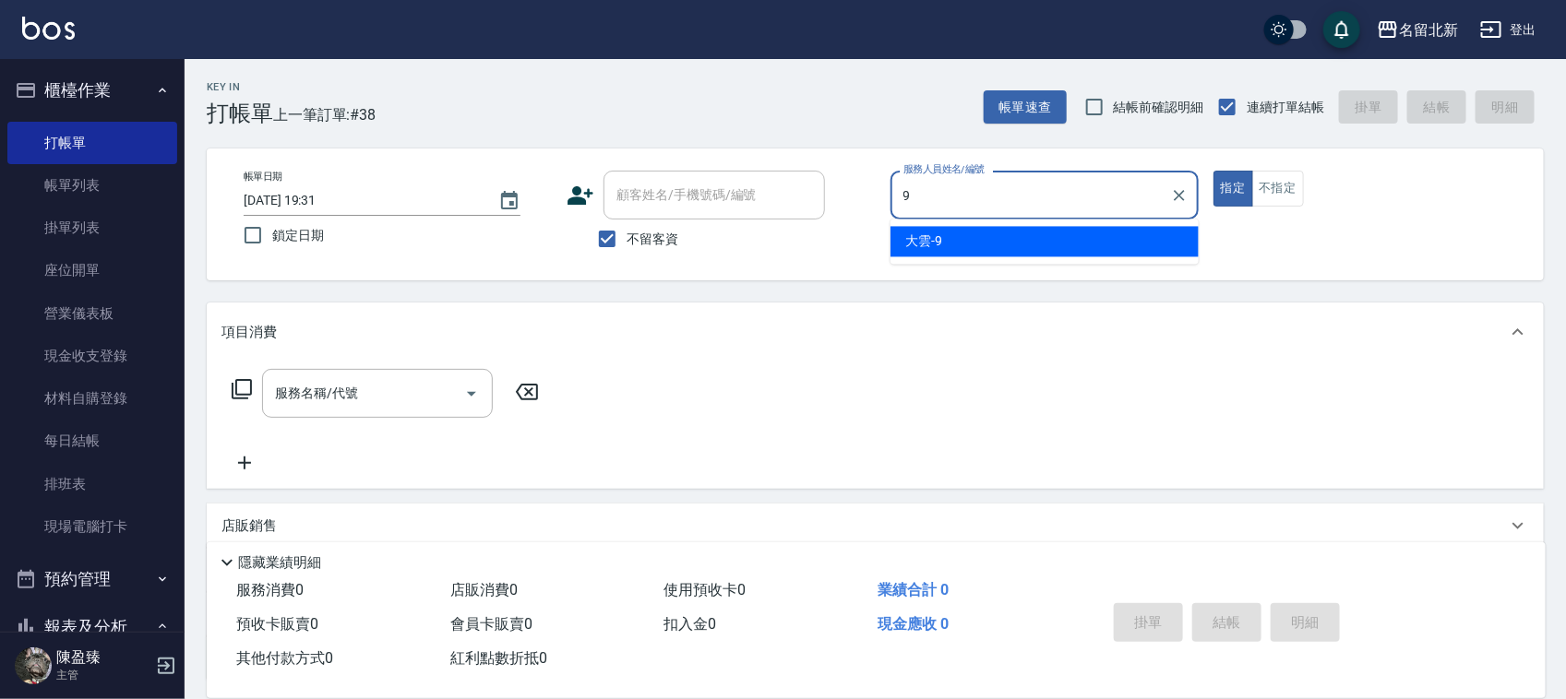
type input "大雲-9"
type button "true"
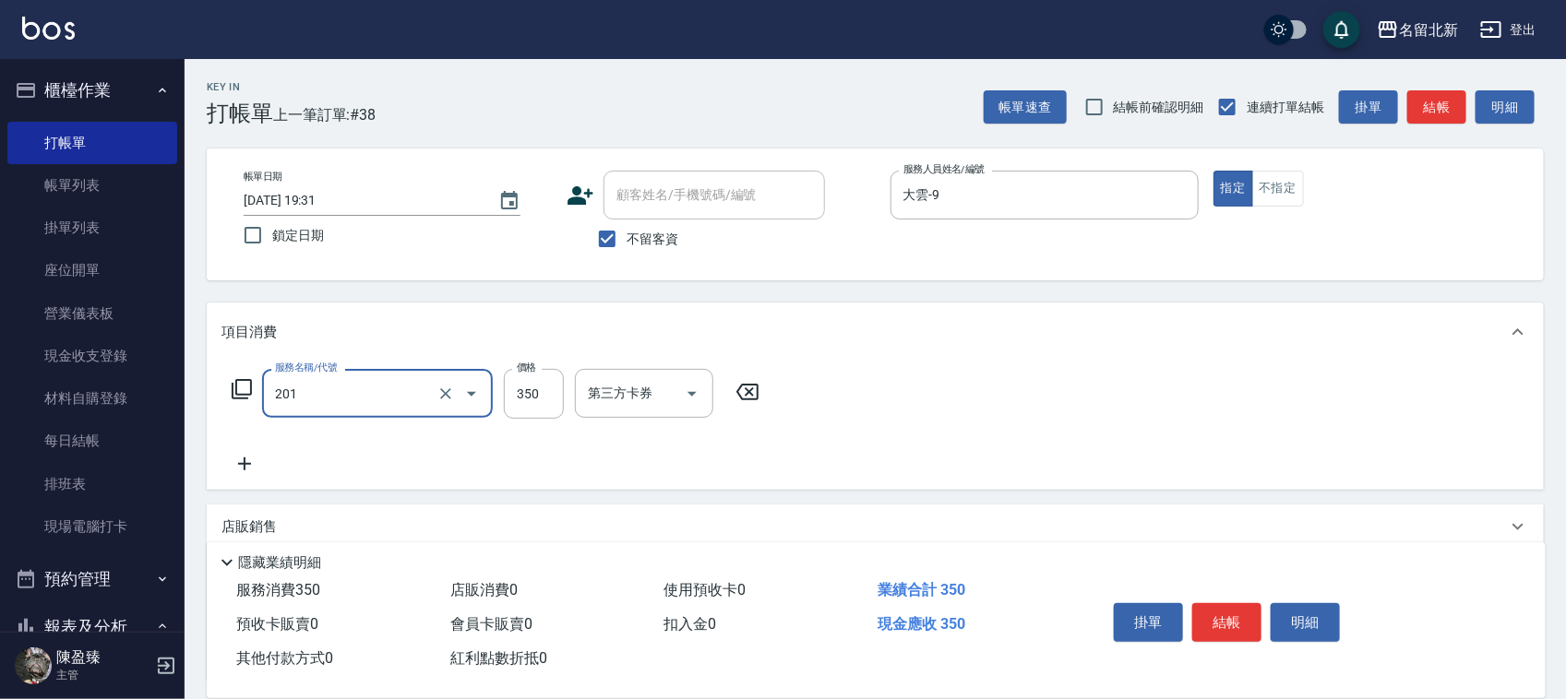
type input "一般洗髮(201)"
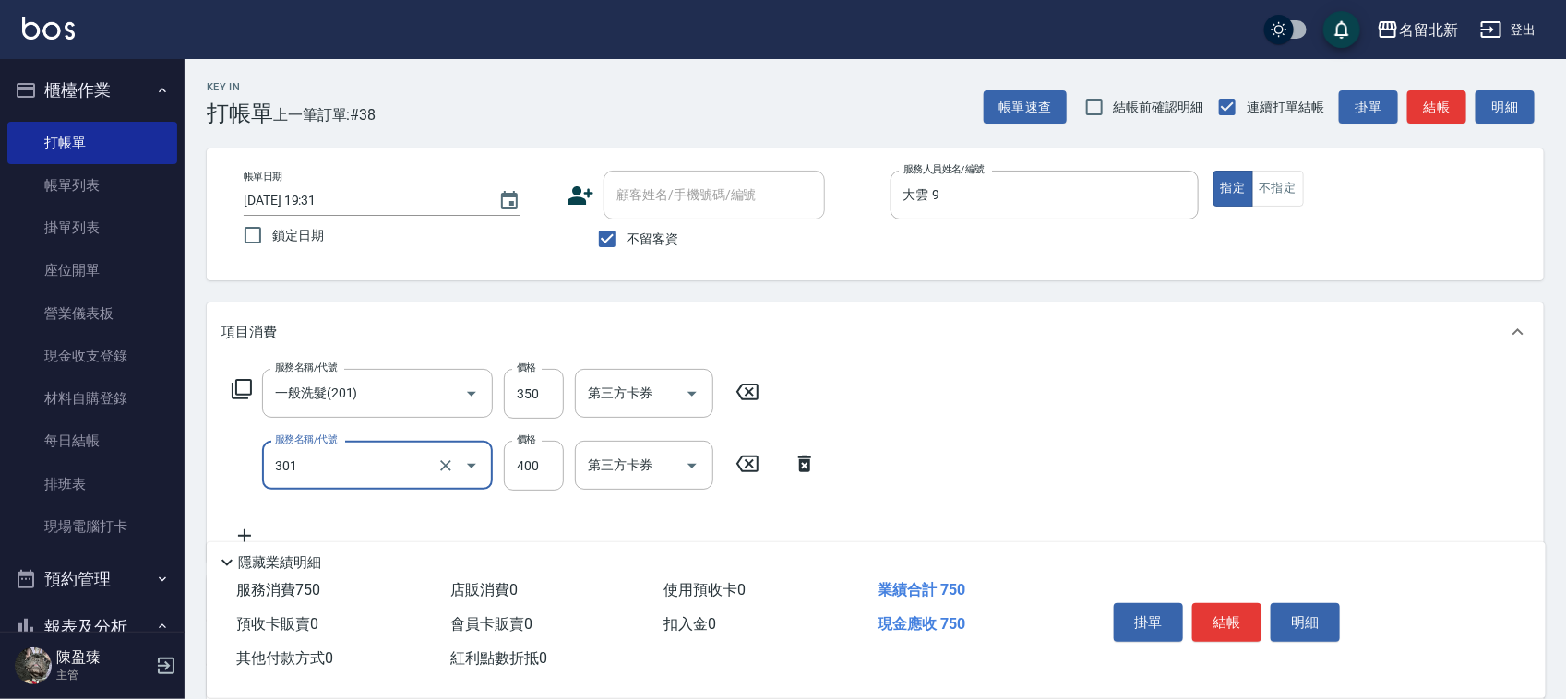
type input "造型剪髮(301)"
type input "380"
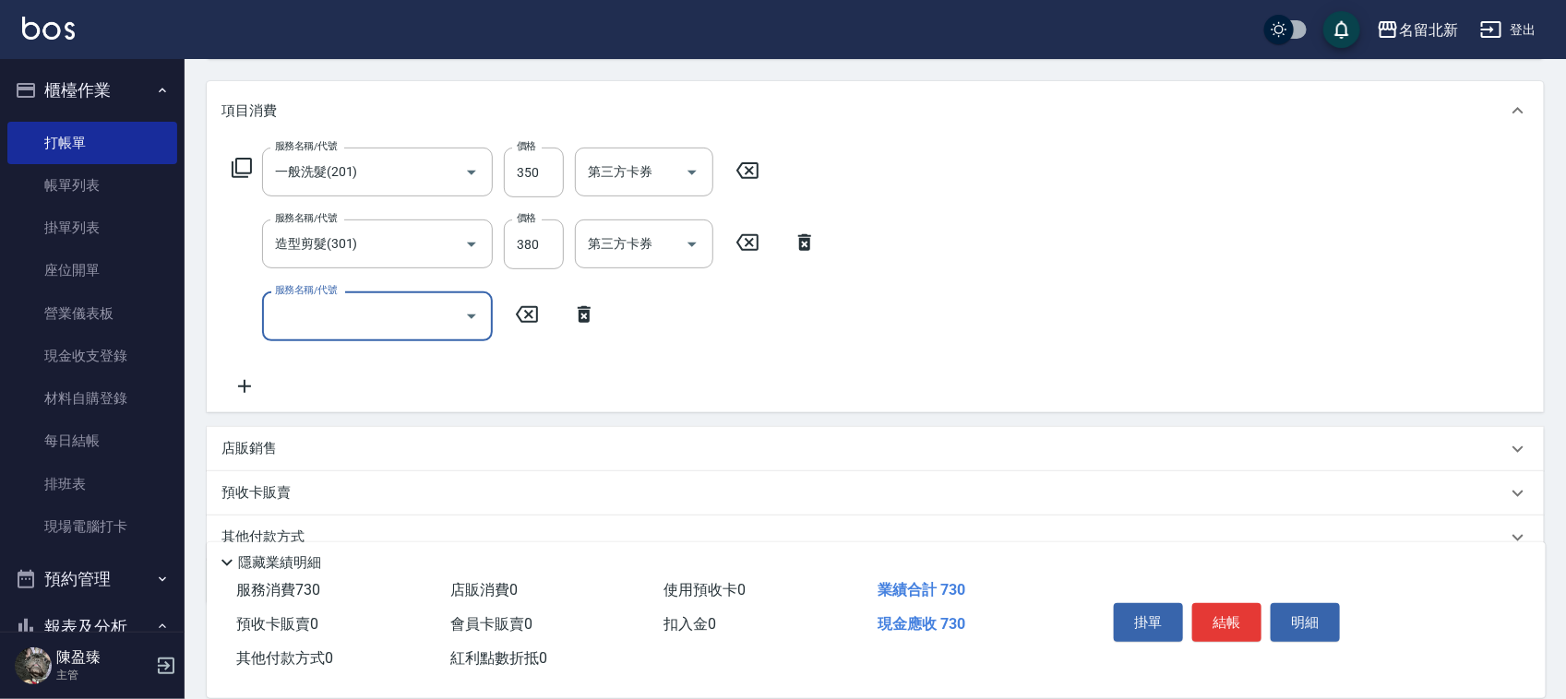
scroll to position [301, 0]
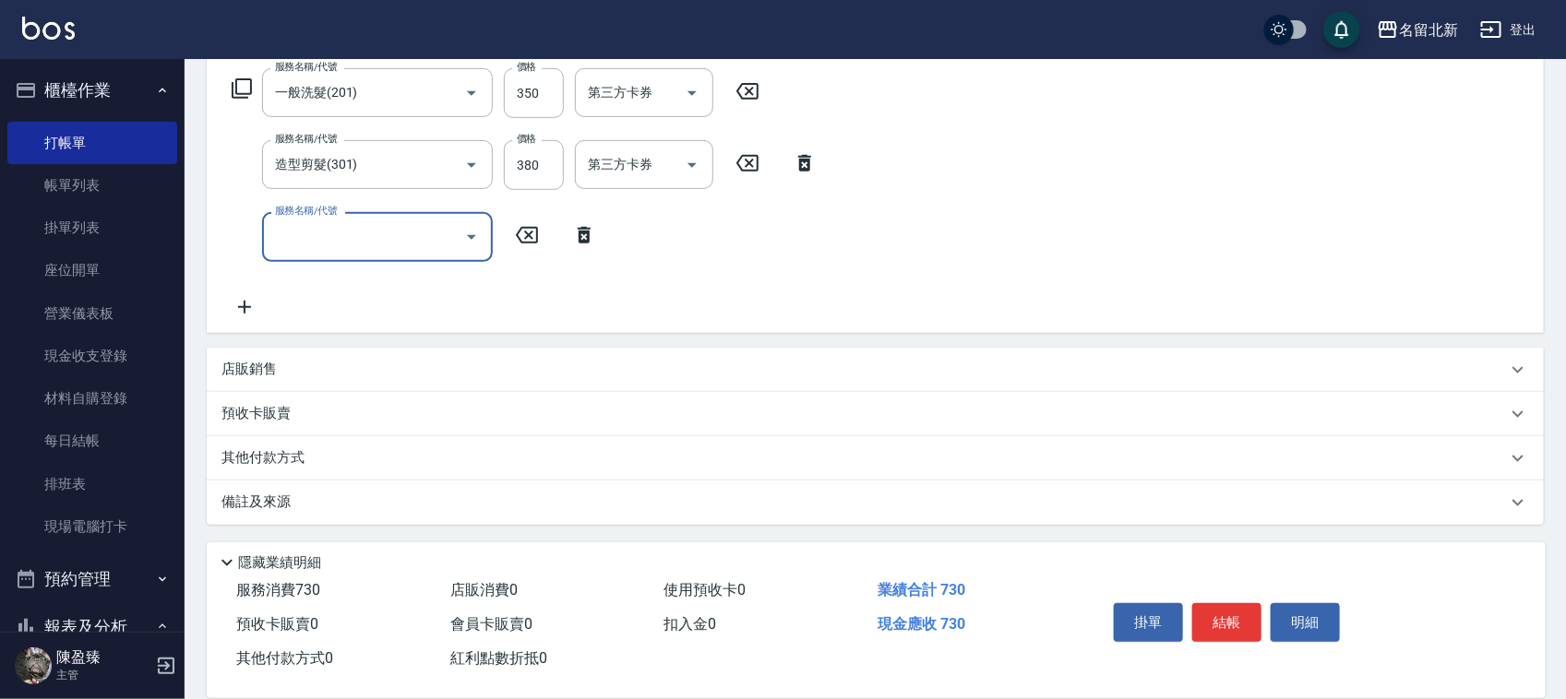
click at [284, 457] on p "其他付款方式" at bounding box center [267, 458] width 92 height 20
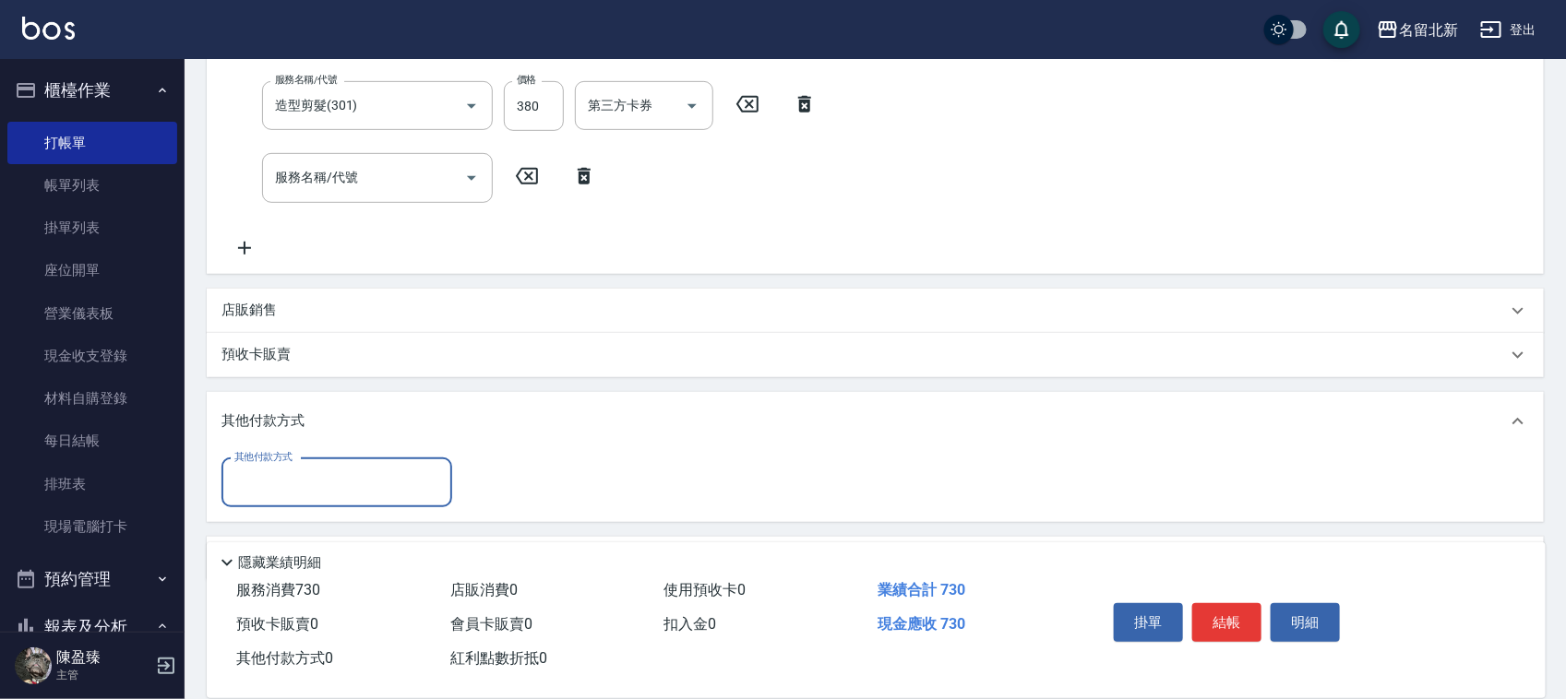
scroll to position [416, 0]
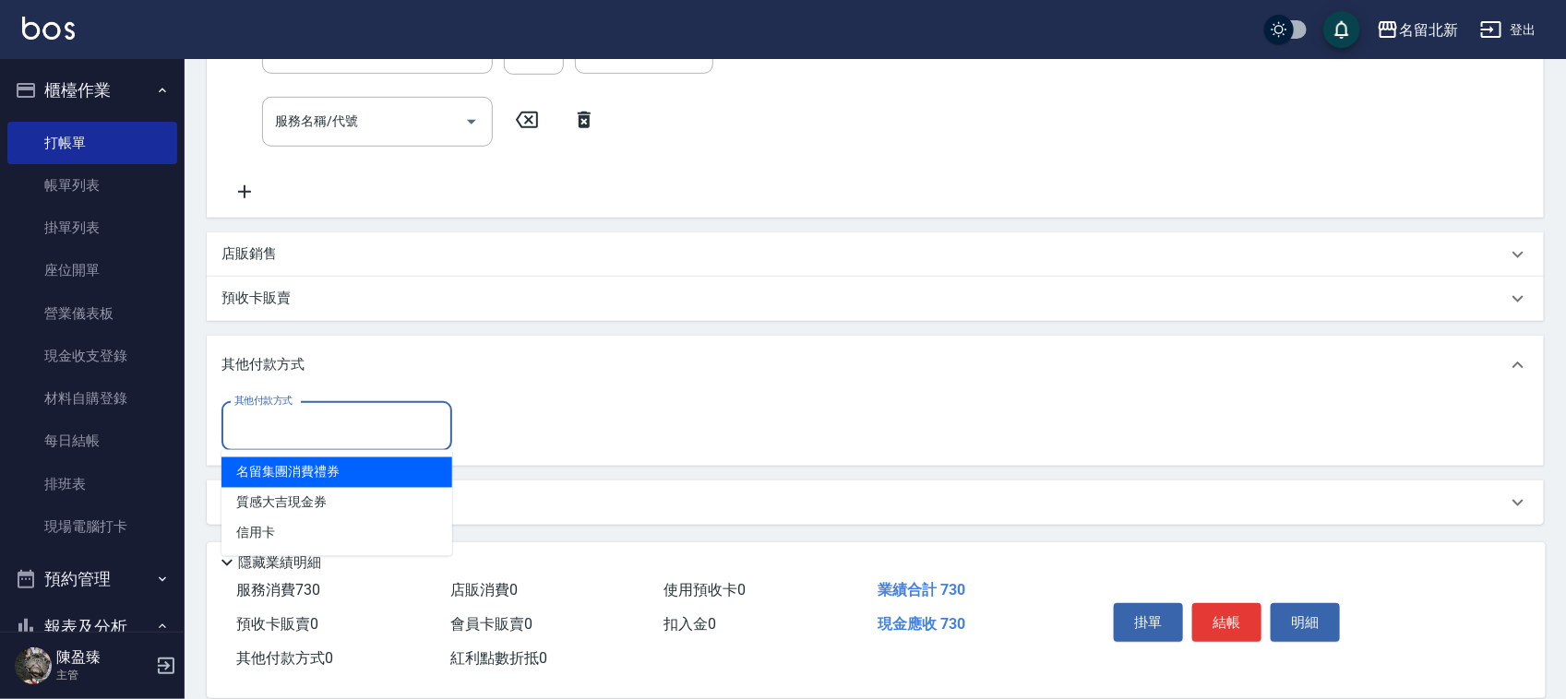
drag, startPoint x: 292, startPoint y: 431, endPoint x: 288, endPoint y: 464, distance: 33.5
click at [293, 431] on input "其他付款方式" at bounding box center [337, 427] width 214 height 32
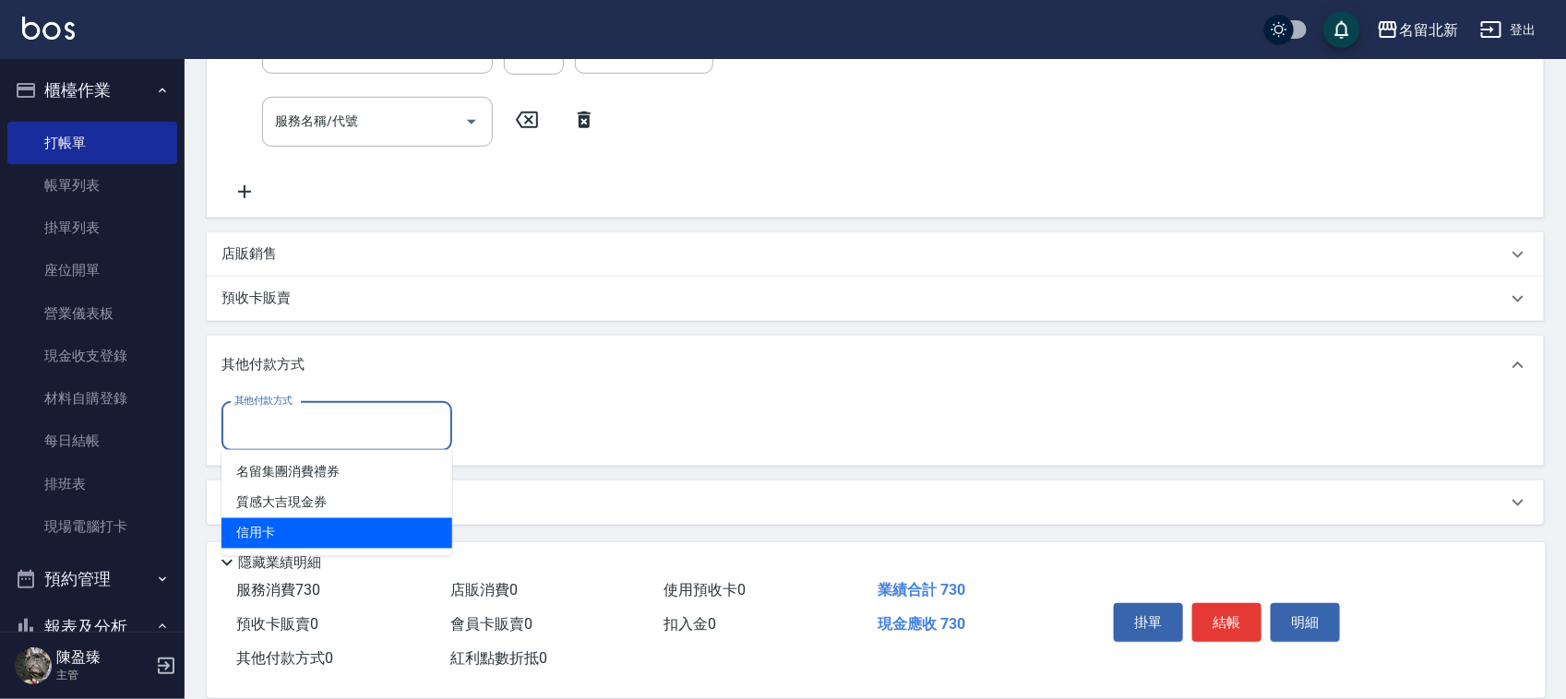
drag, startPoint x: 277, startPoint y: 531, endPoint x: 483, endPoint y: 524, distance: 205.9
click at [277, 531] on span "信用卡" at bounding box center [336, 534] width 231 height 30
type input "信用卡"
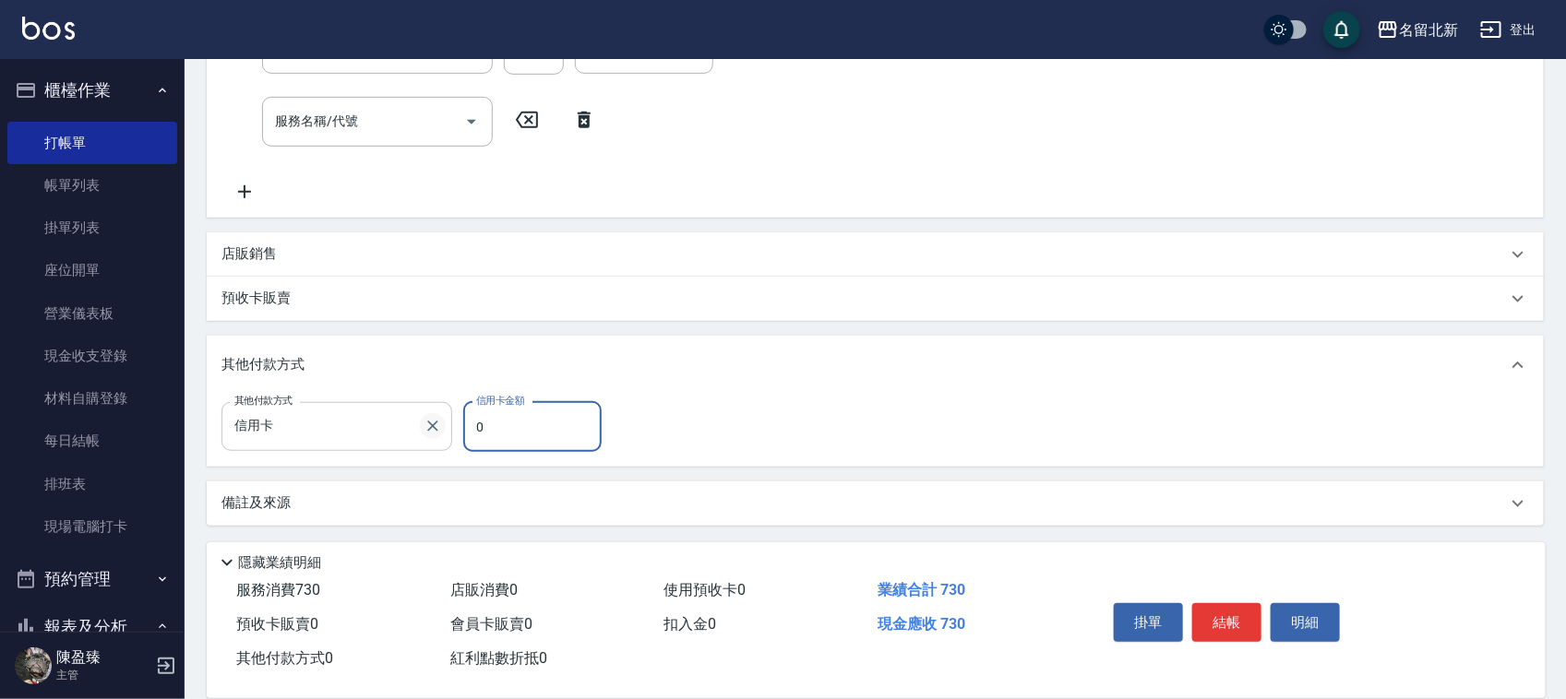
drag, startPoint x: 492, startPoint y: 429, endPoint x: 439, endPoint y: 427, distance: 52.6
click at [439, 427] on div "其他付款方式 信用卡 其他付款方式 信用卡金額 0 信用卡金額" at bounding box center [416, 427] width 391 height 50
type input "730"
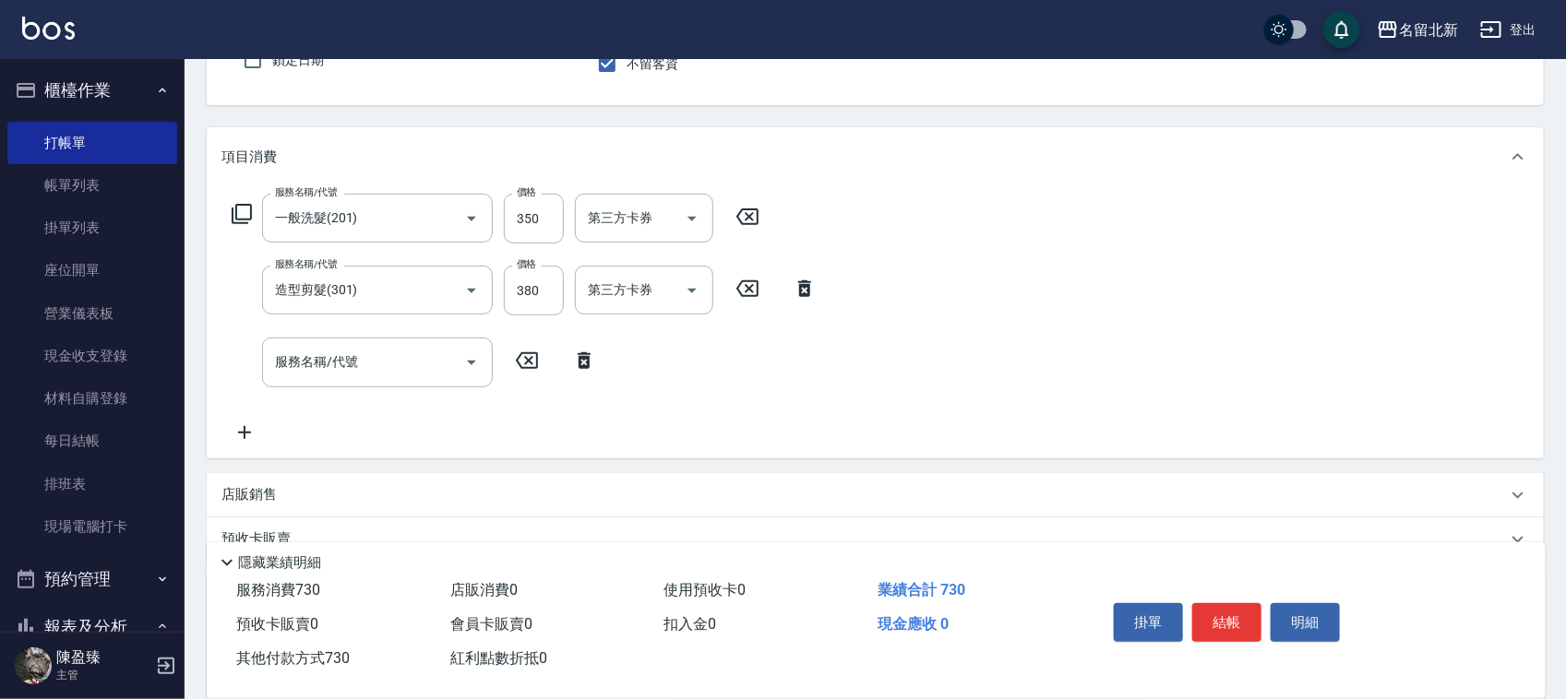
scroll to position [0, 0]
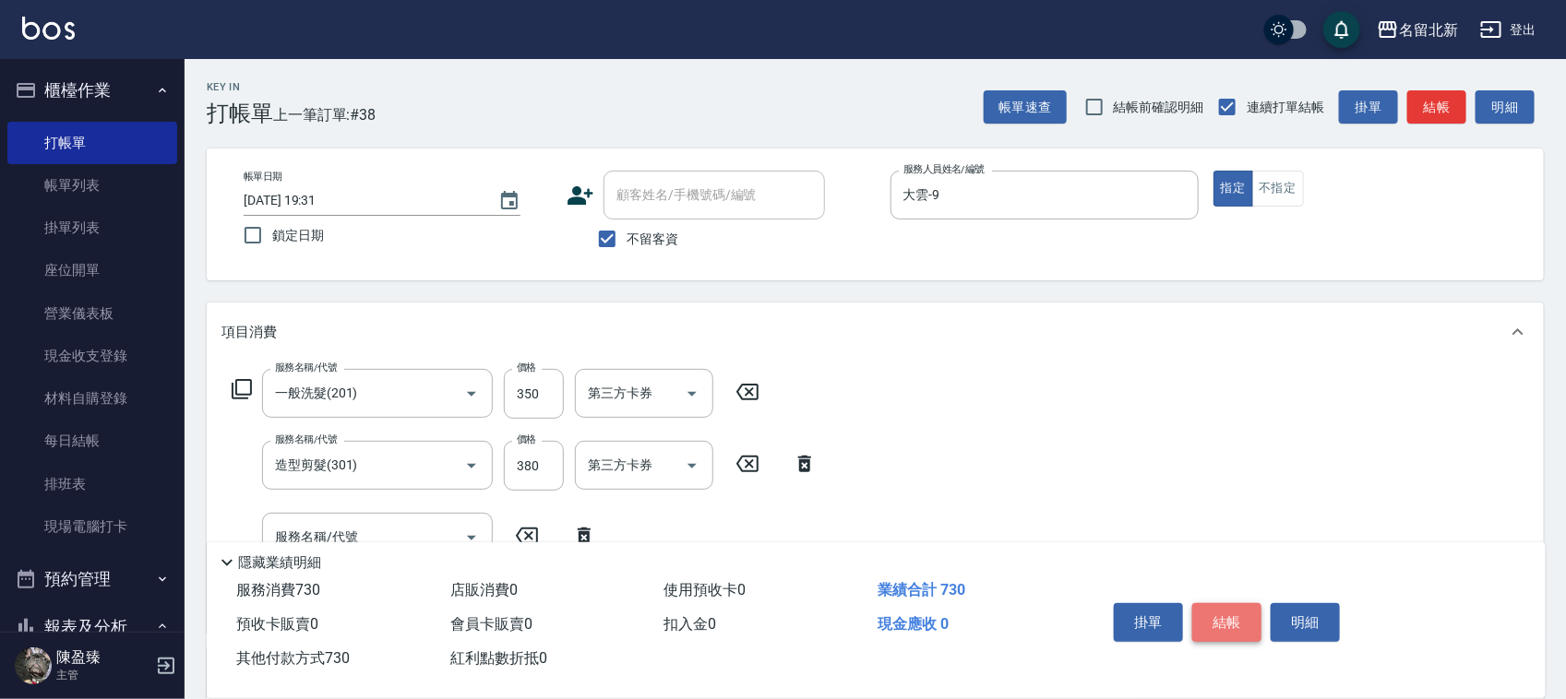
click at [1242, 607] on button "結帳" at bounding box center [1226, 622] width 69 height 39
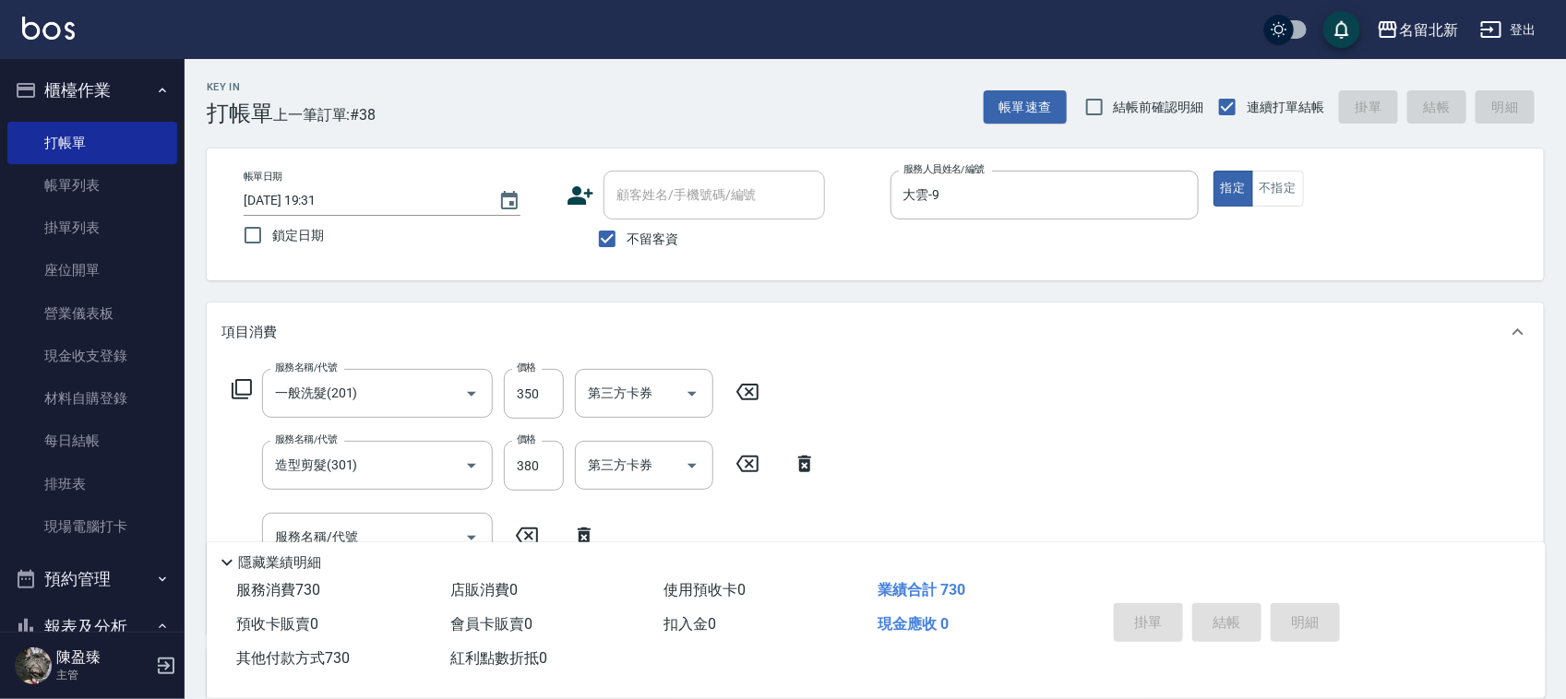
type input "2025/08/16 19:33"
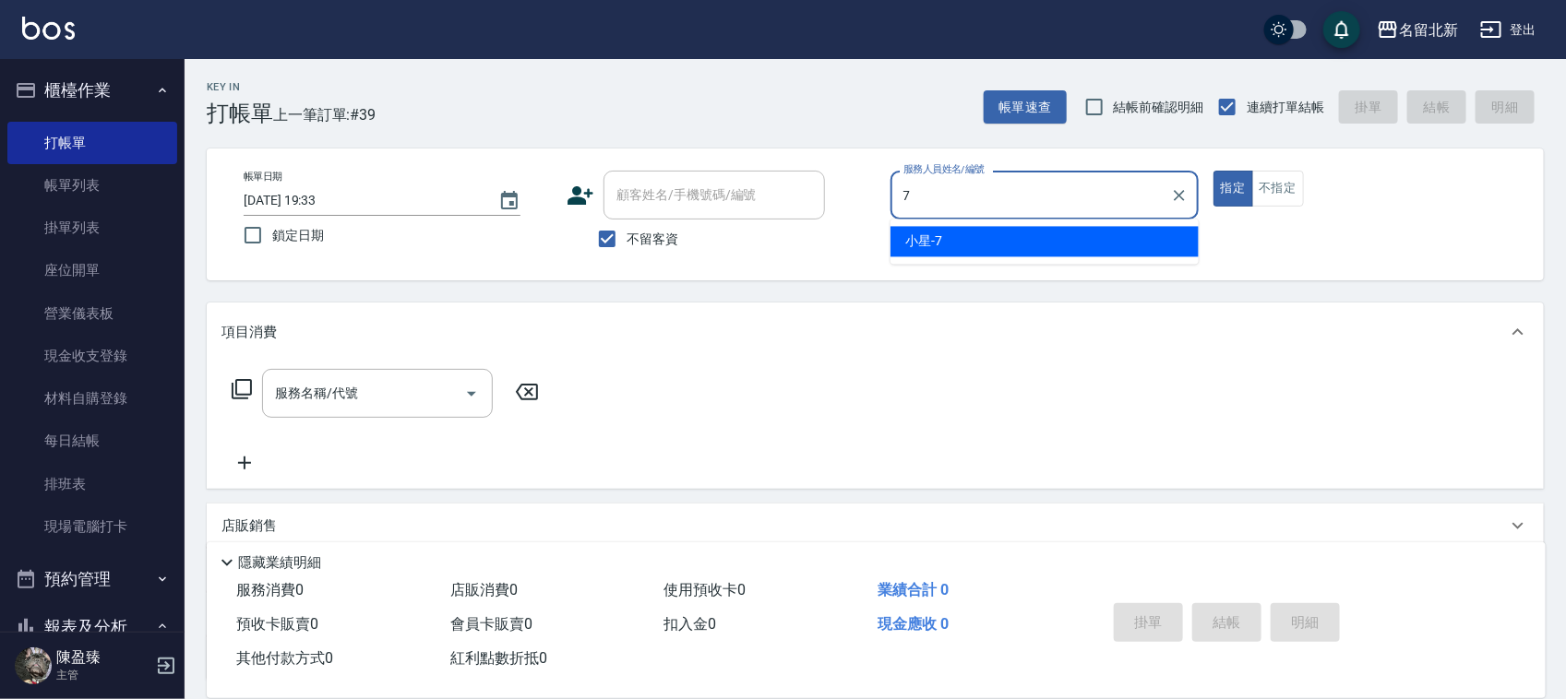
type input "小星-7"
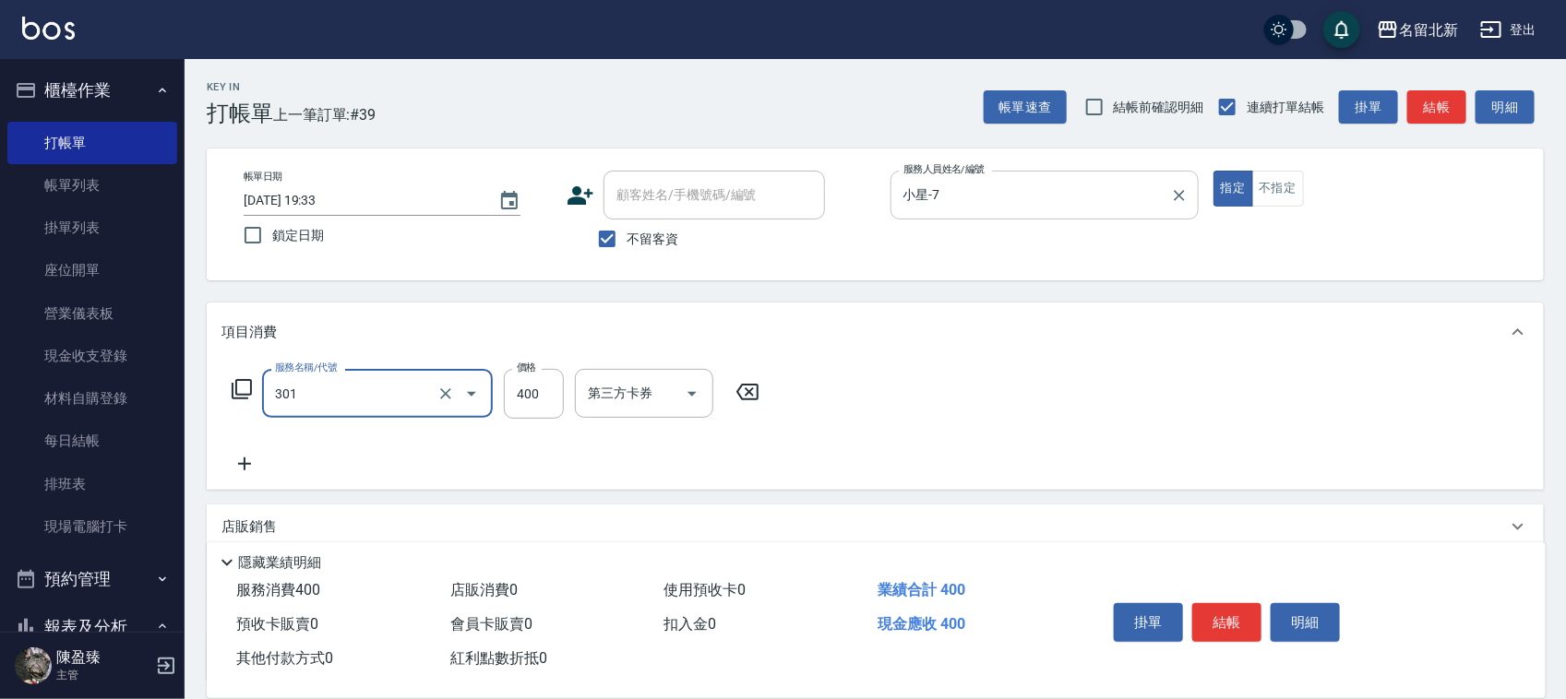
type input "造型剪髮(301)"
type input "380"
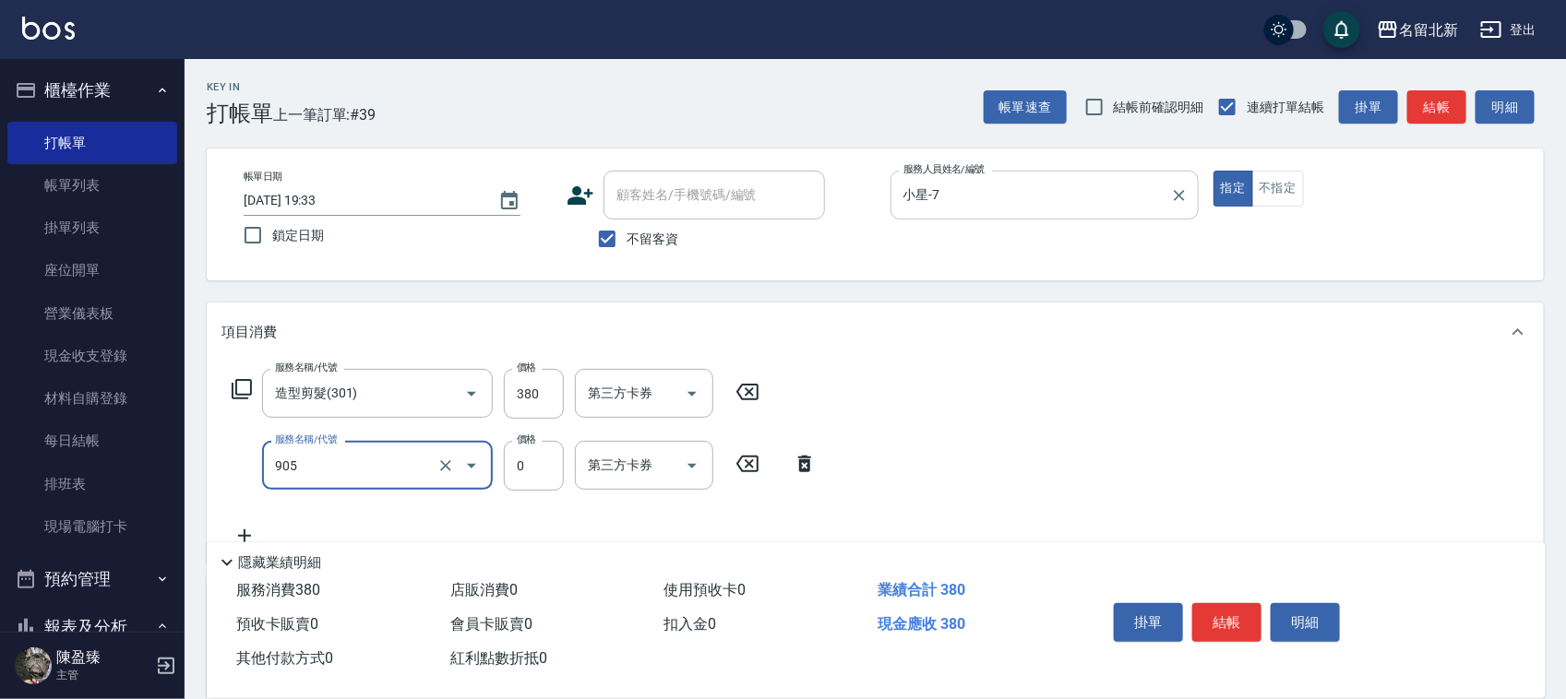
type input "頭皮卡使用(905)"
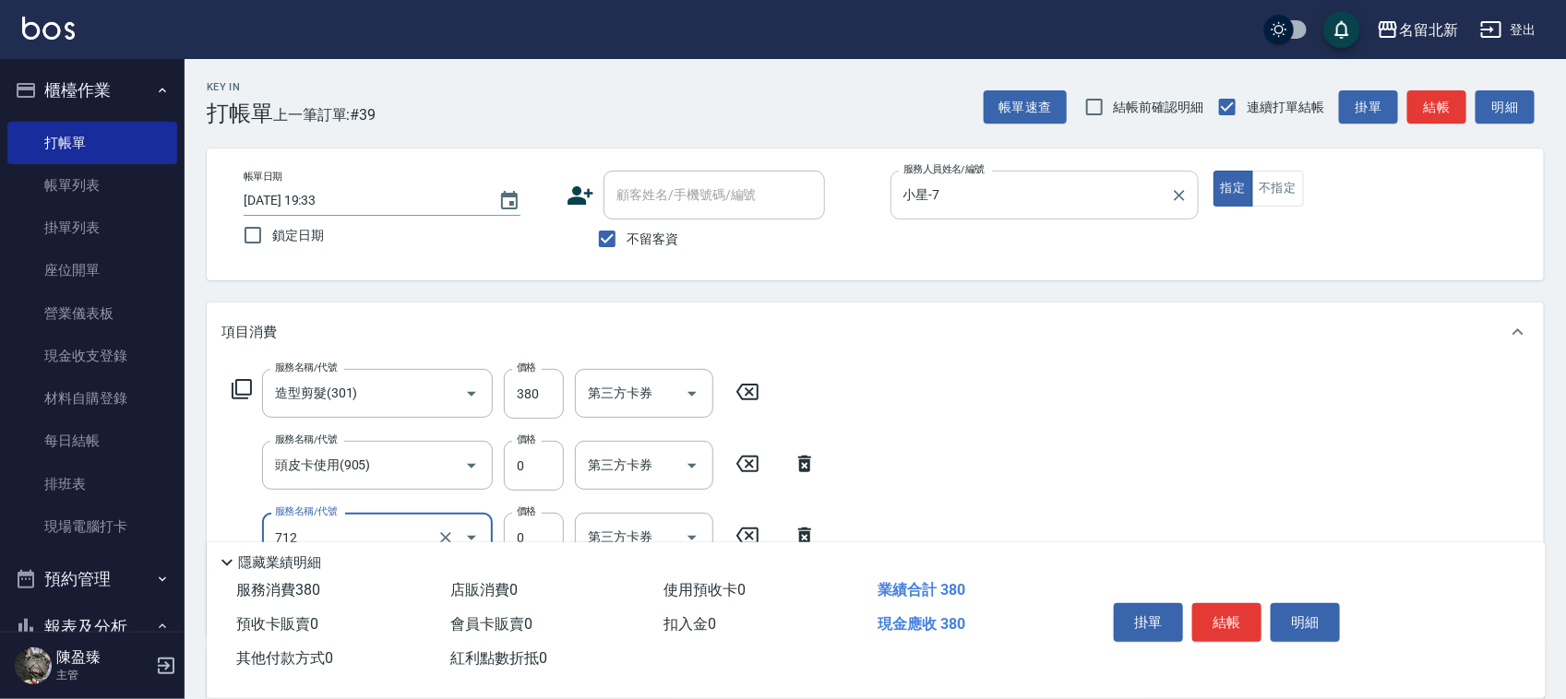
type input "互助120(712)"
type input "0"
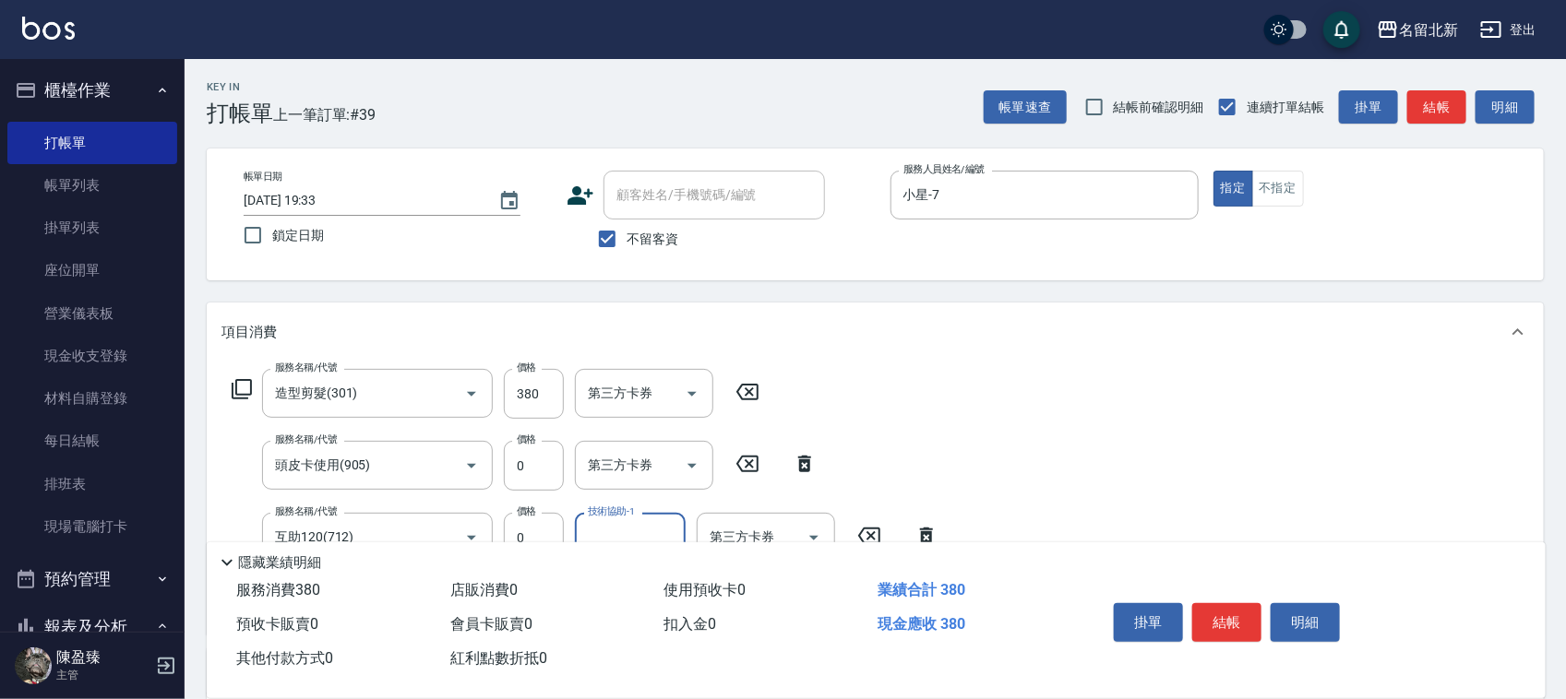
scroll to position [302, 0]
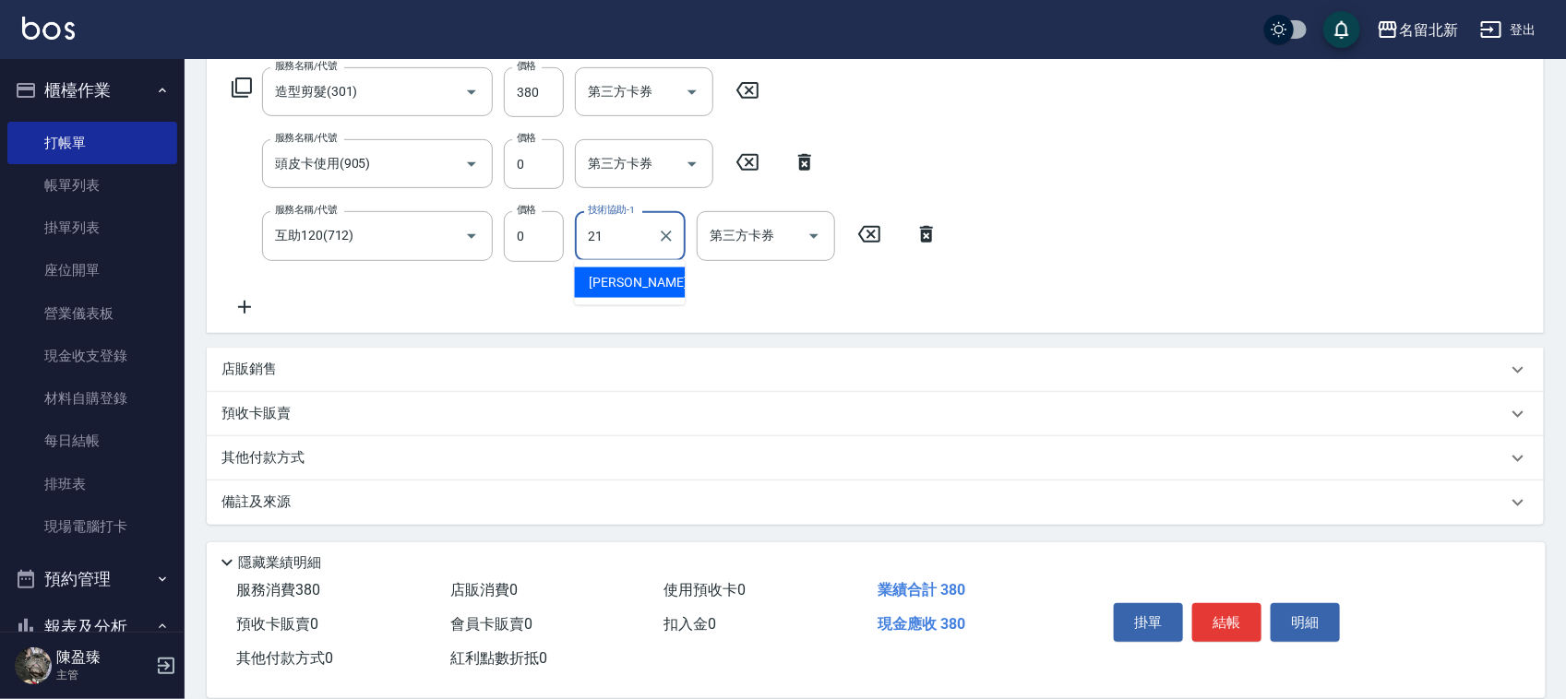
type input "艾莉莎-21"
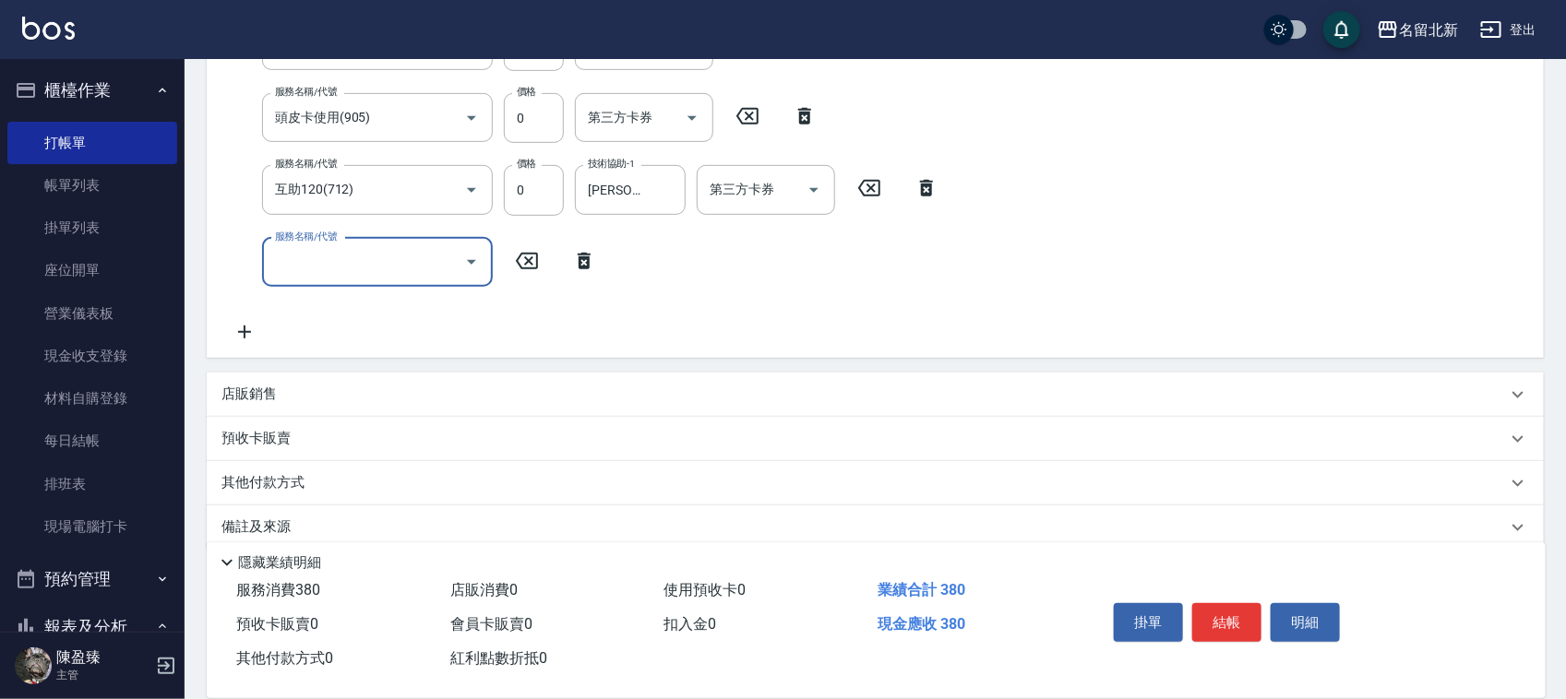
scroll to position [374, 0]
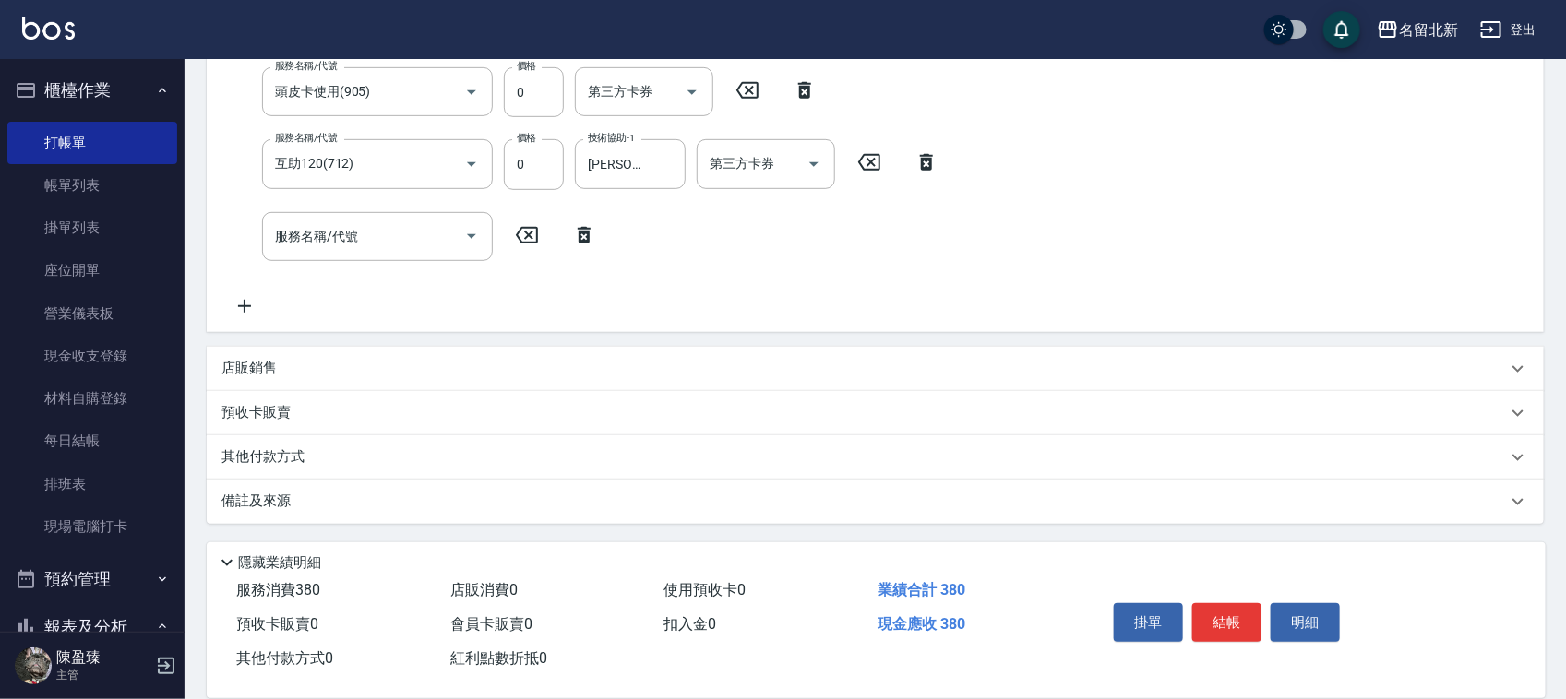
click at [293, 473] on div "其他付款方式" at bounding box center [875, 457] width 1337 height 44
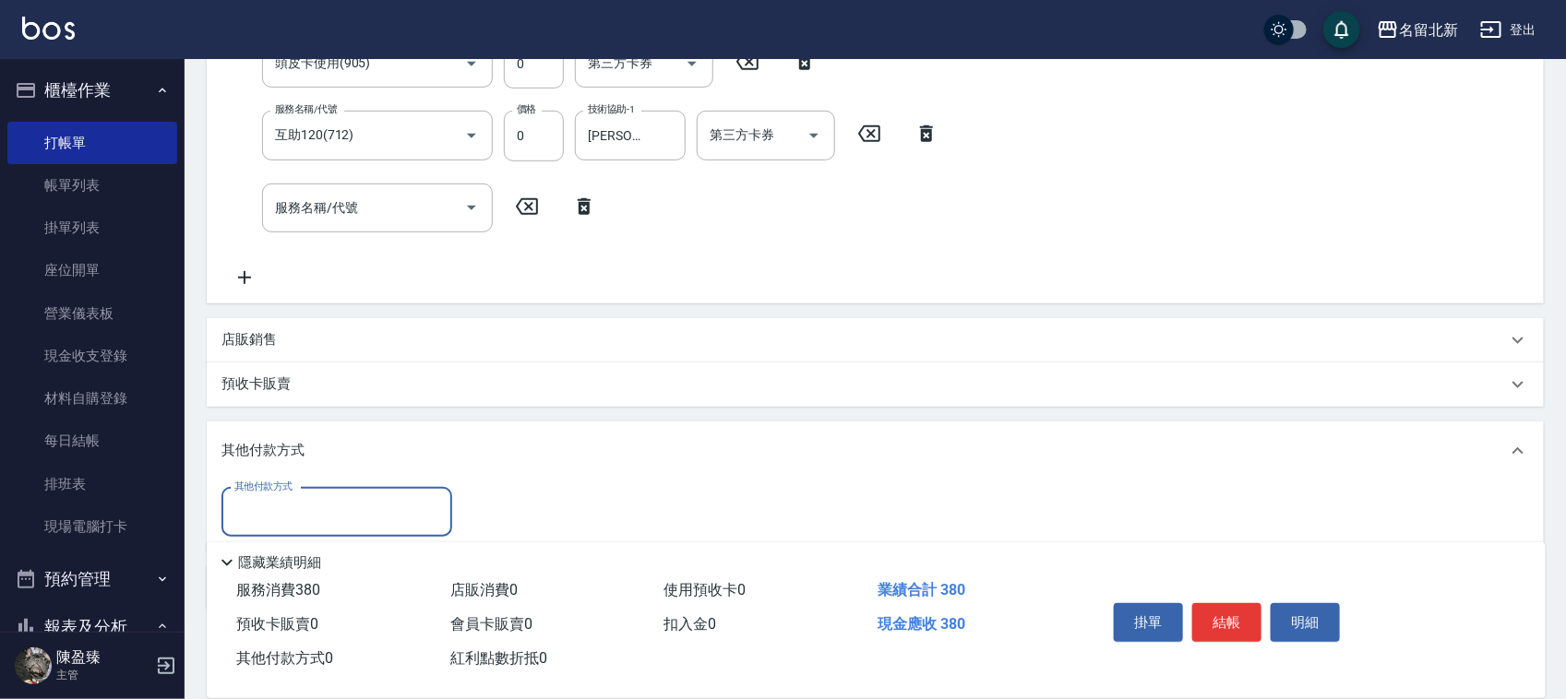
scroll to position [489, 0]
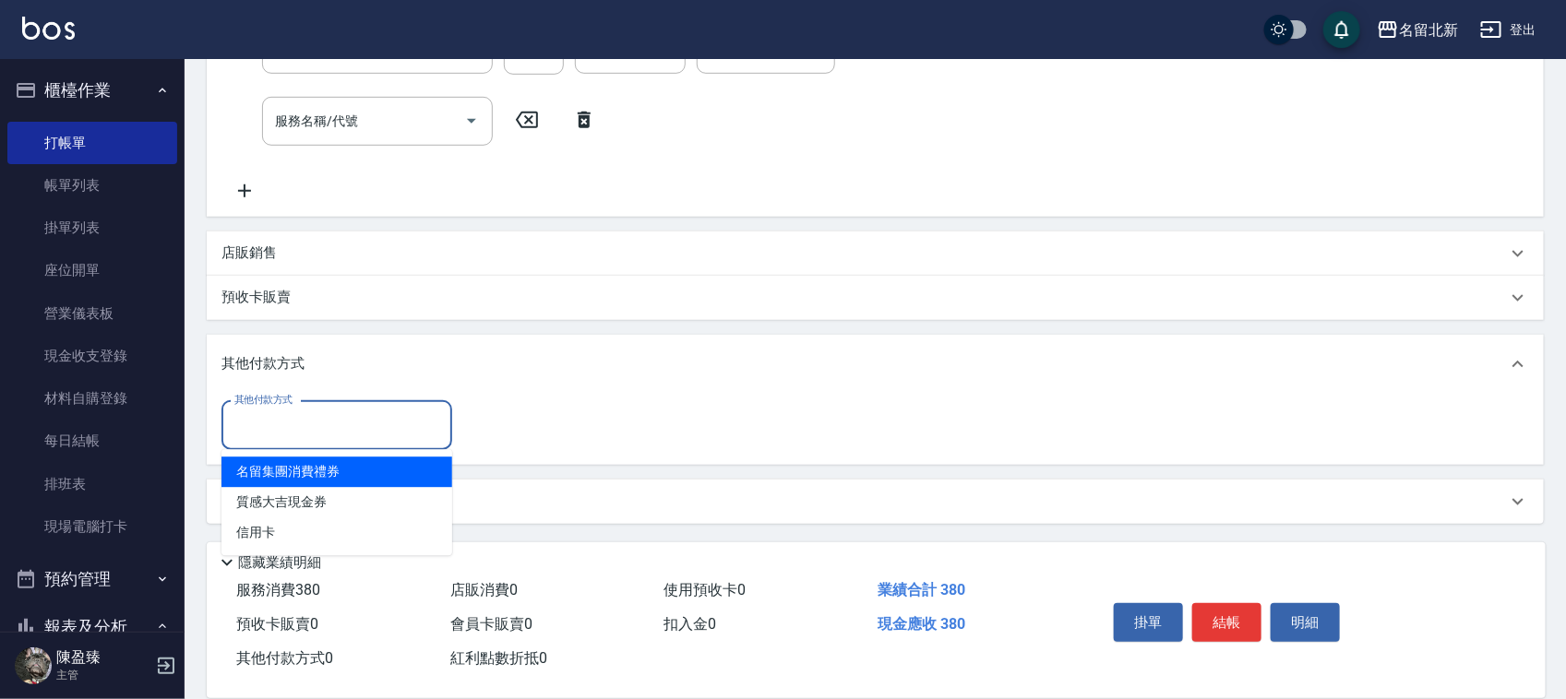
click at [298, 431] on input "其他付款方式" at bounding box center [337, 426] width 214 height 32
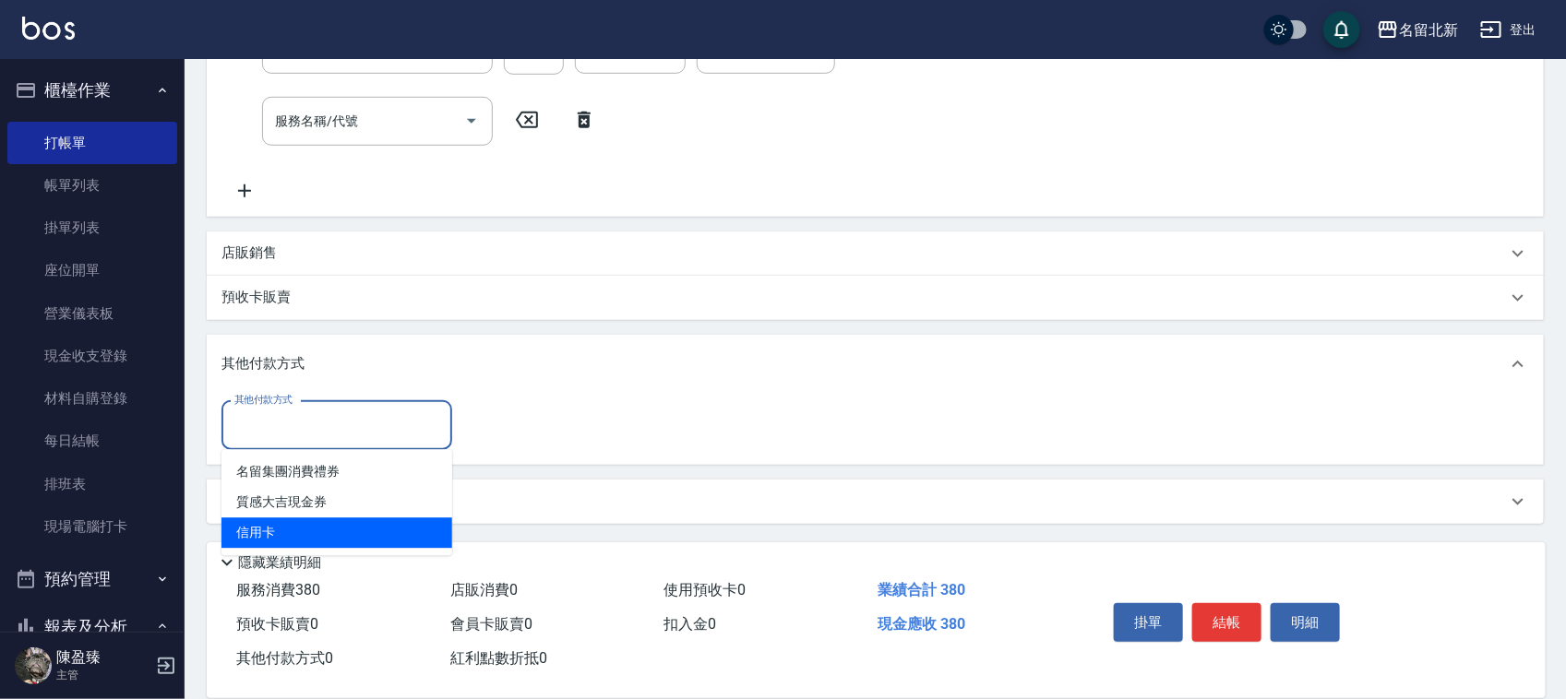
click at [266, 529] on span "信用卡" at bounding box center [336, 534] width 231 height 30
type input "信用卡"
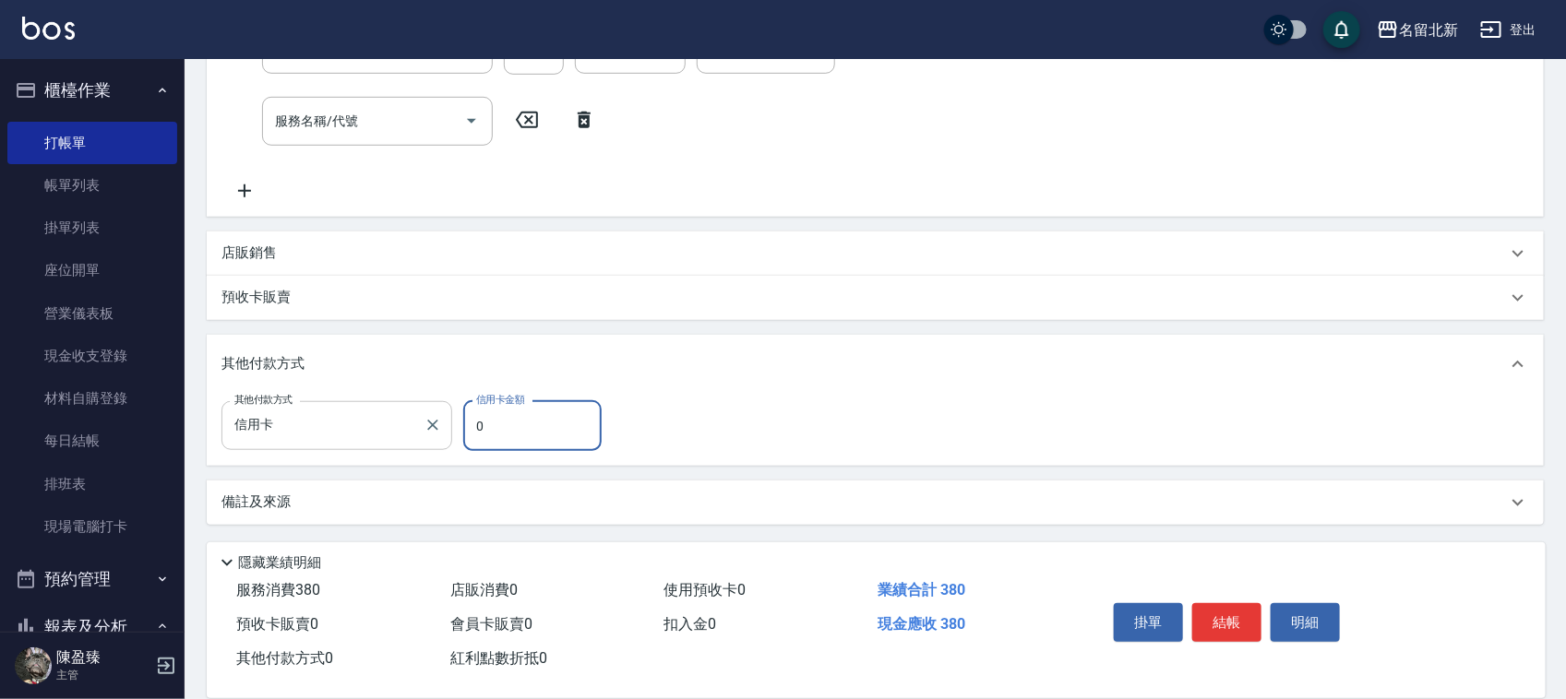
drag, startPoint x: 523, startPoint y: 421, endPoint x: 411, endPoint y: 408, distance: 113.3
click at [411, 408] on div "其他付款方式 信用卡 其他付款方式 信用卡金額 0 信用卡金額" at bounding box center [416, 426] width 391 height 50
type input "380"
click at [1248, 618] on button "結帳" at bounding box center [1226, 622] width 69 height 39
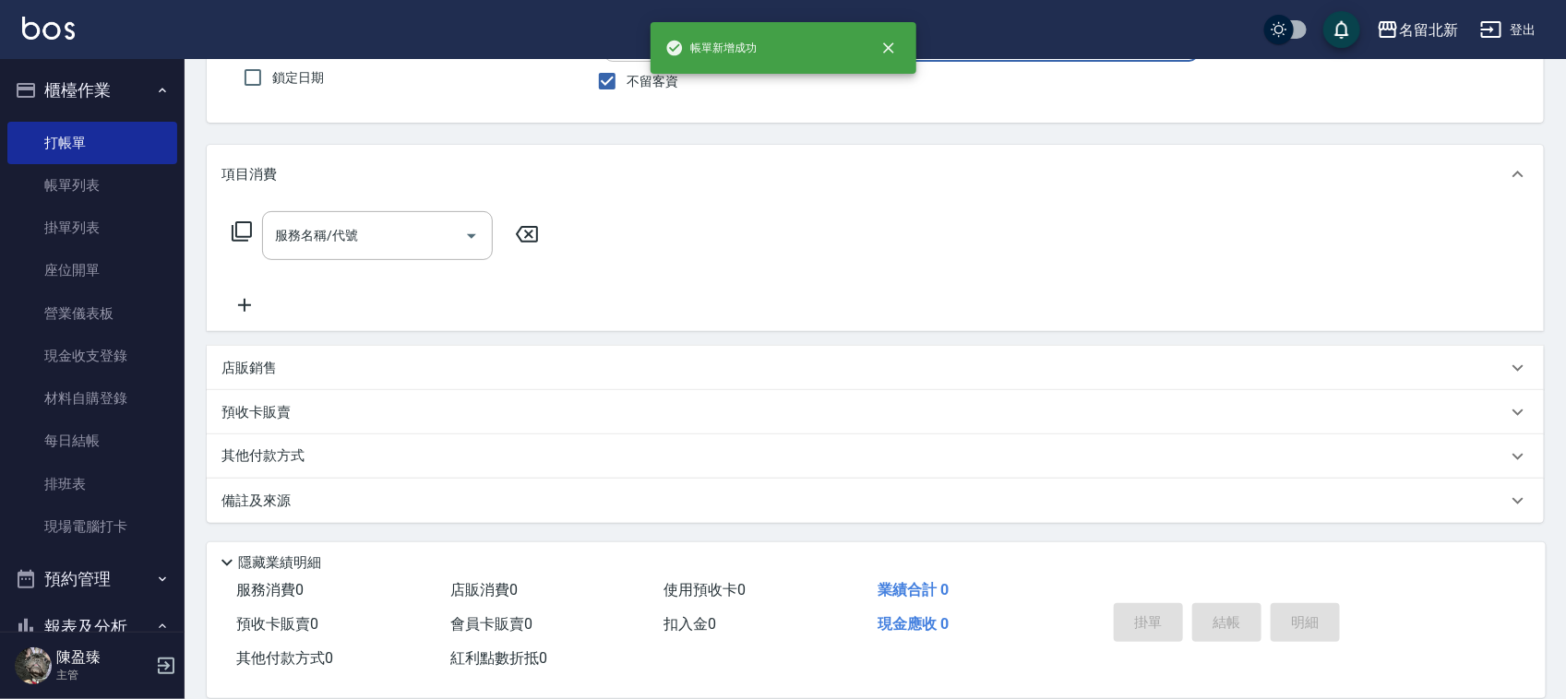
scroll to position [0, 0]
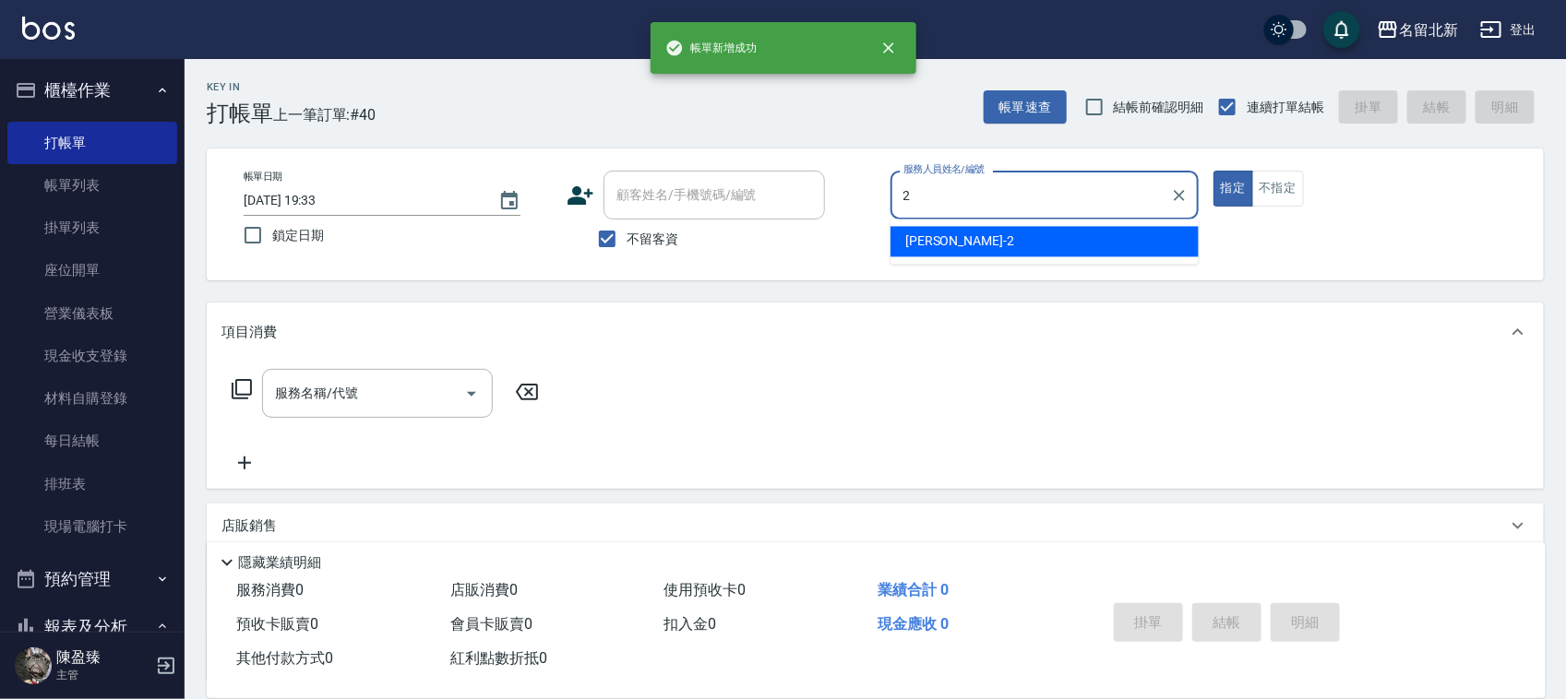
type input "詩芳-2"
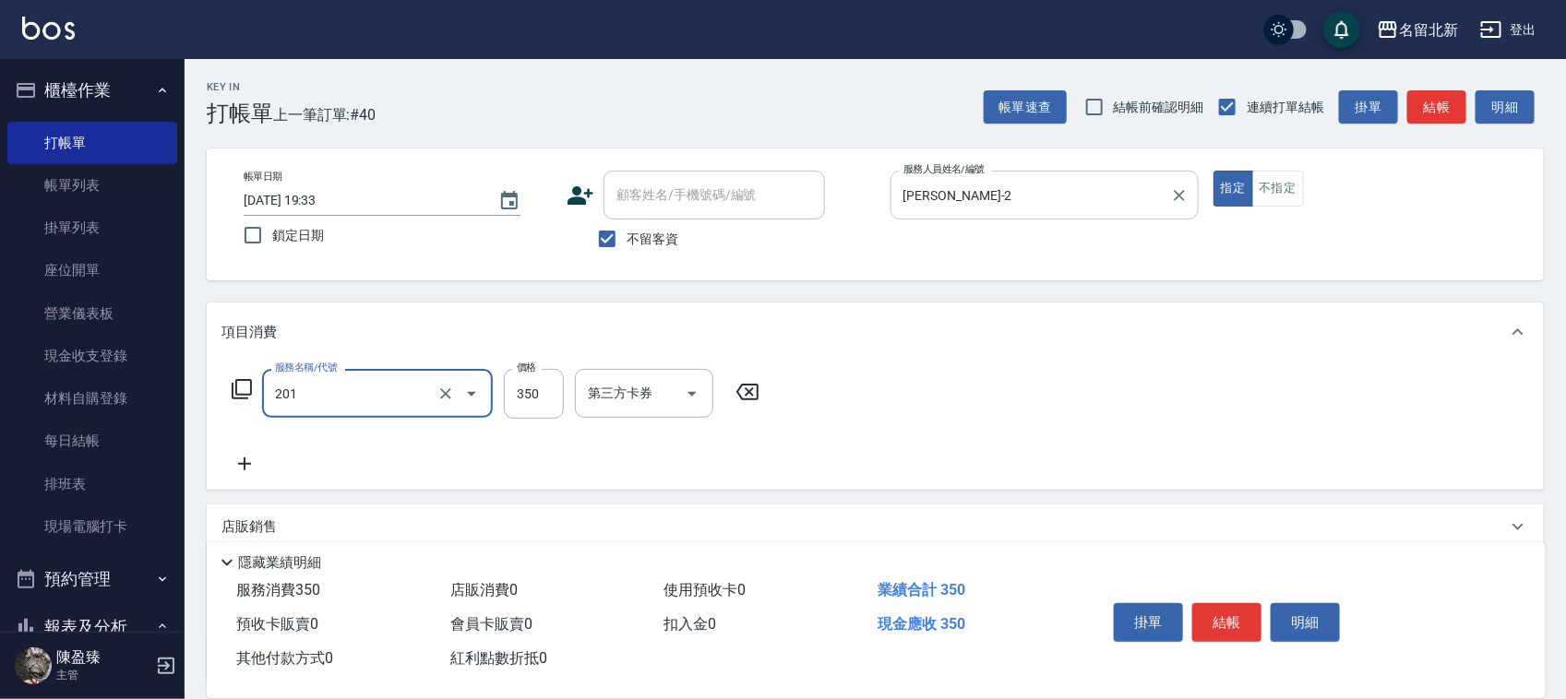
type input "一般洗髮(201)"
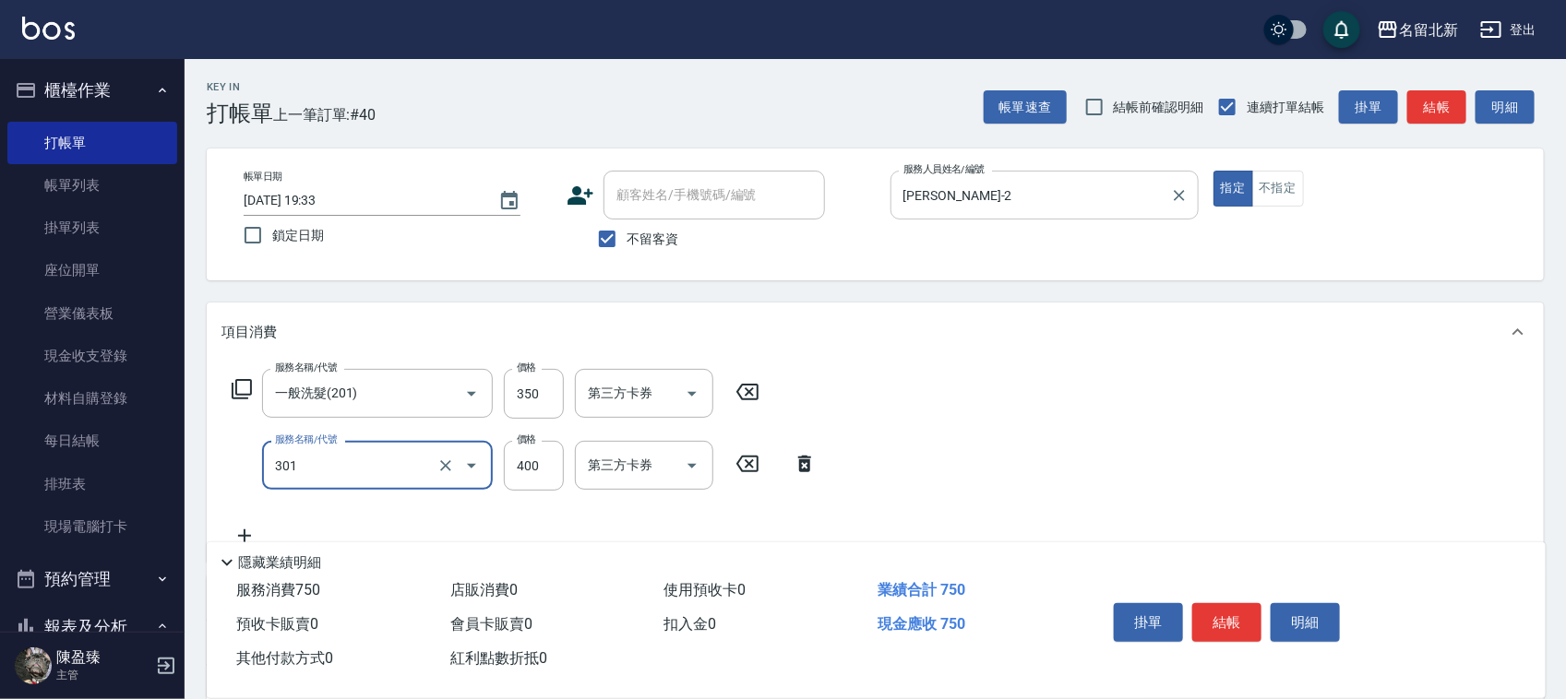
type input "造型剪髮(301)"
type input "380"
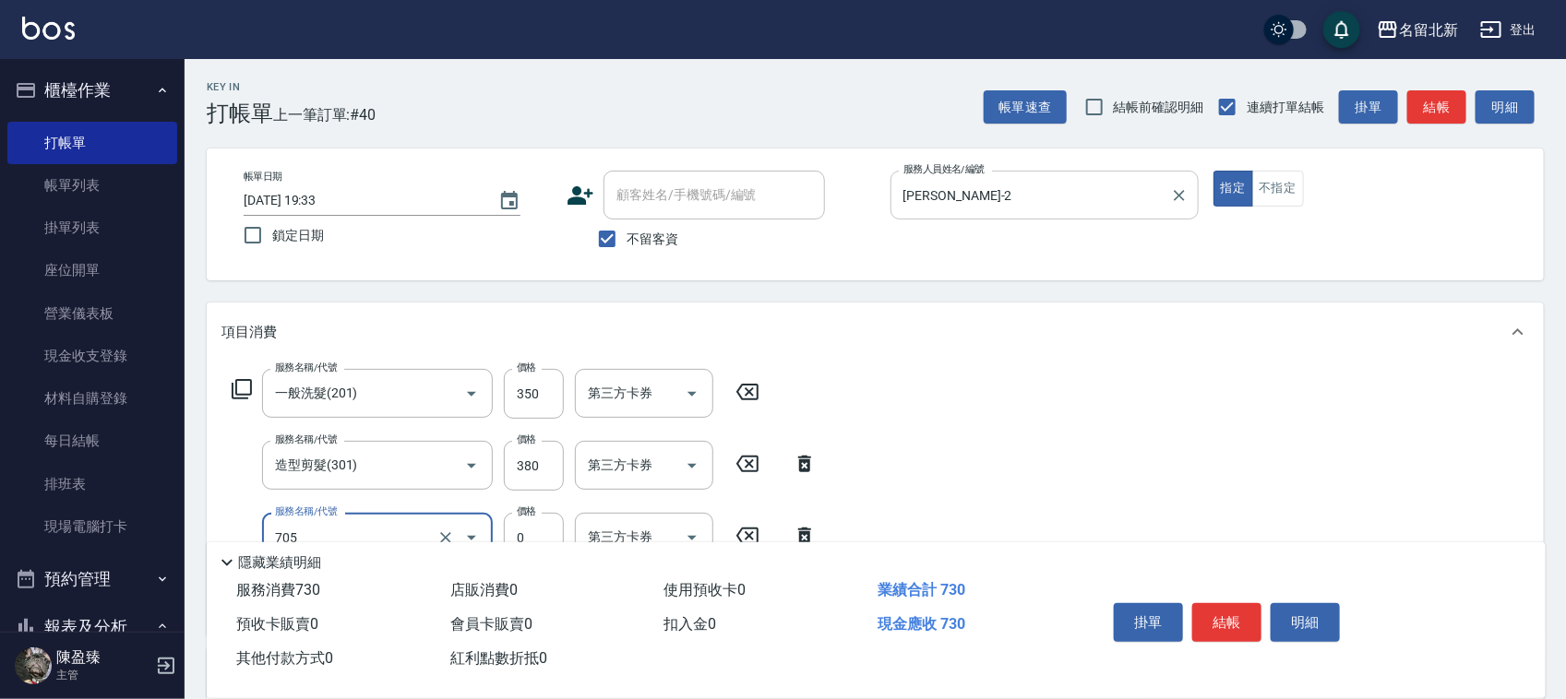
type input "互助50(705)"
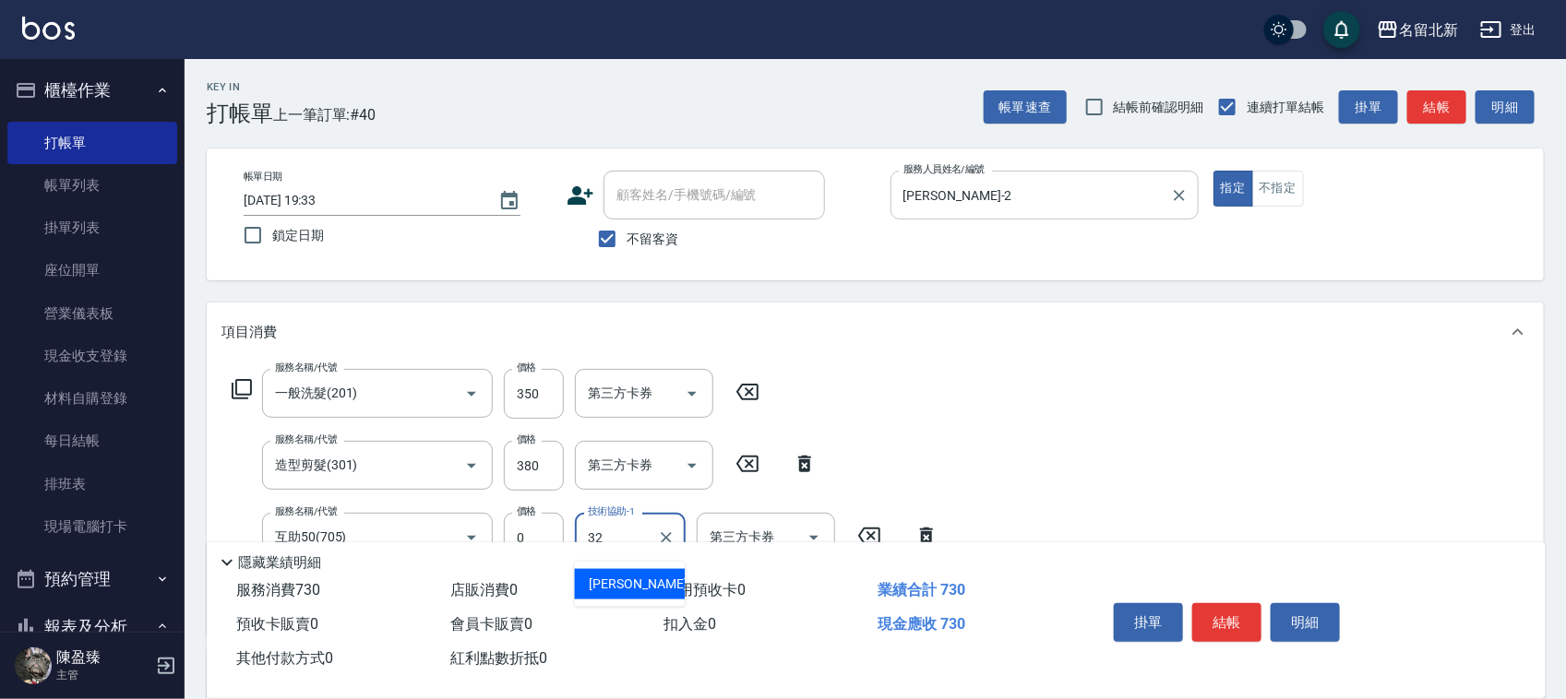
type input "品萱-32"
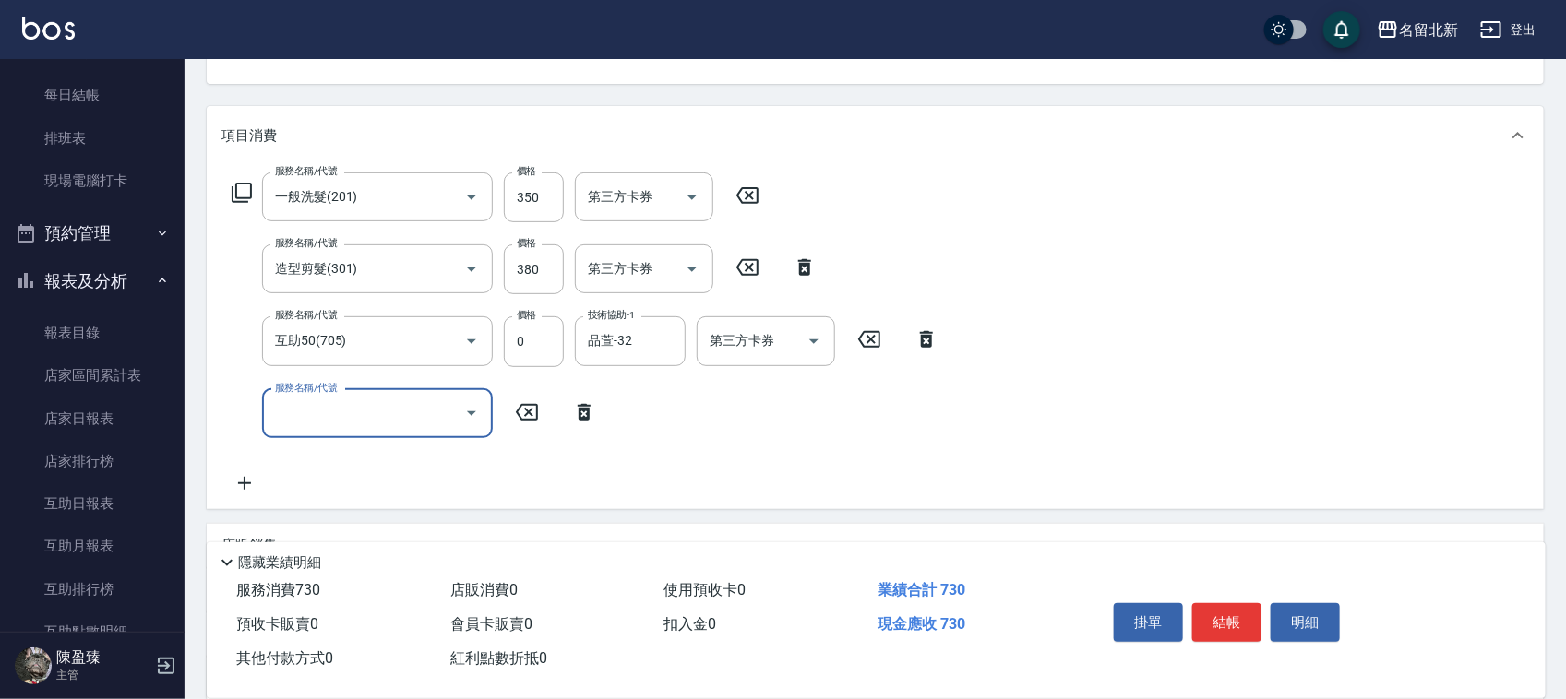
scroll to position [346, 0]
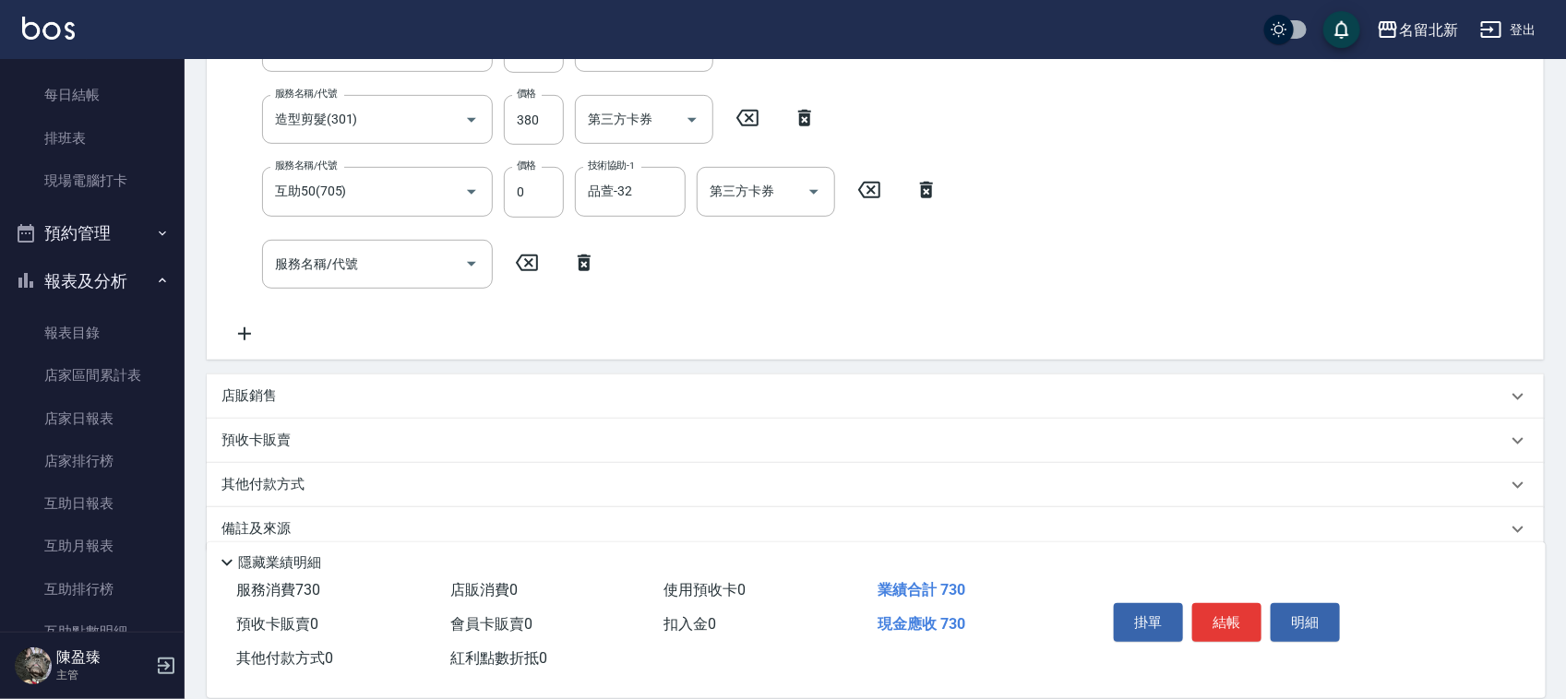
click at [296, 480] on p "其他付款方式" at bounding box center [267, 485] width 92 height 20
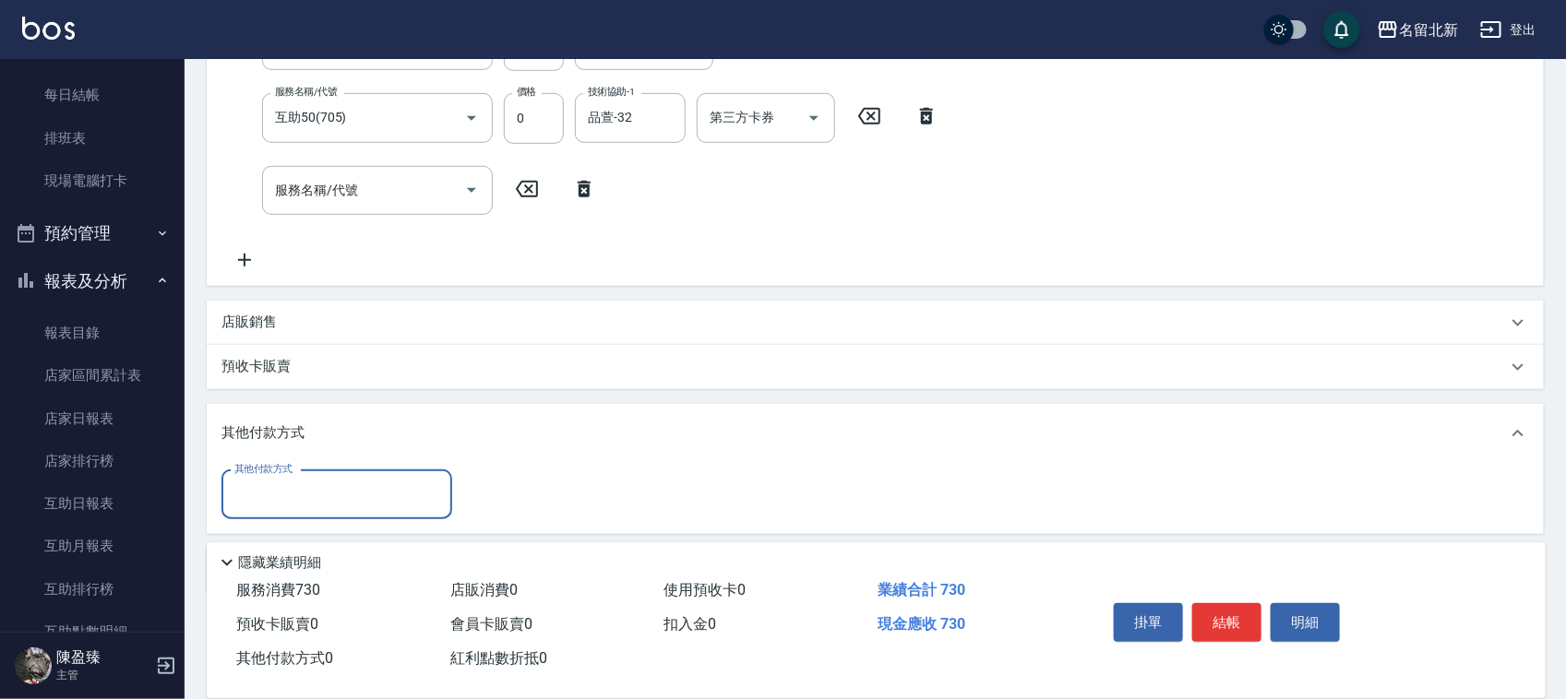
scroll to position [489, 0]
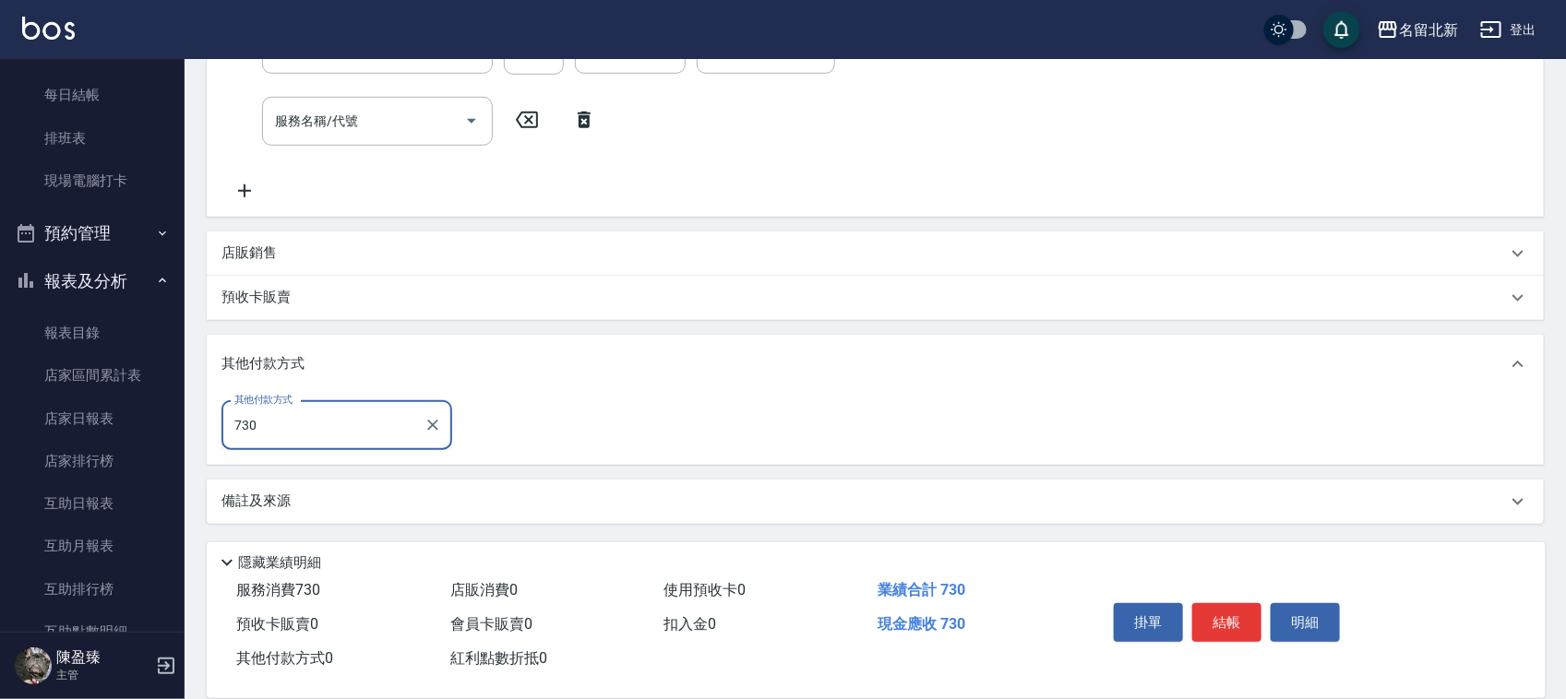
type input "undefined"
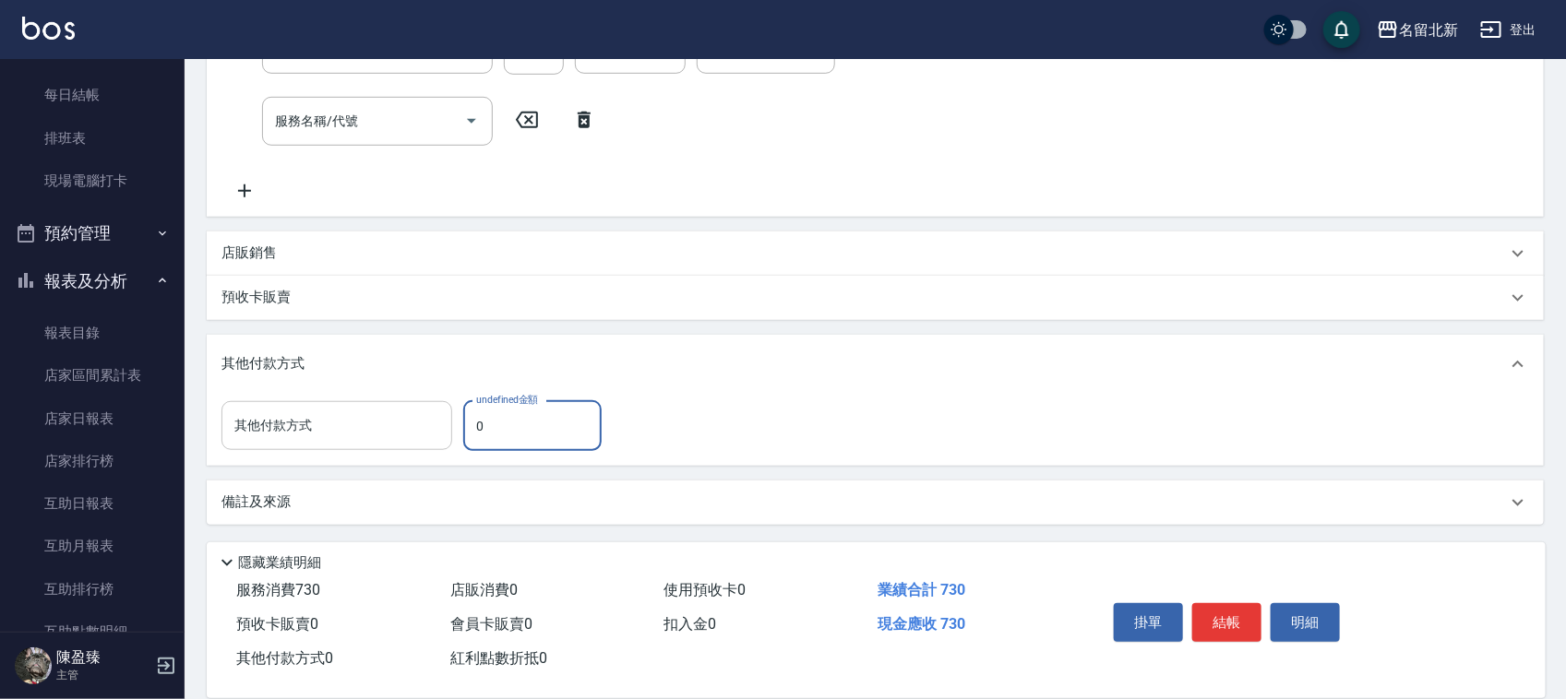
click at [315, 446] on div "其他付款方式" at bounding box center [336, 425] width 231 height 49
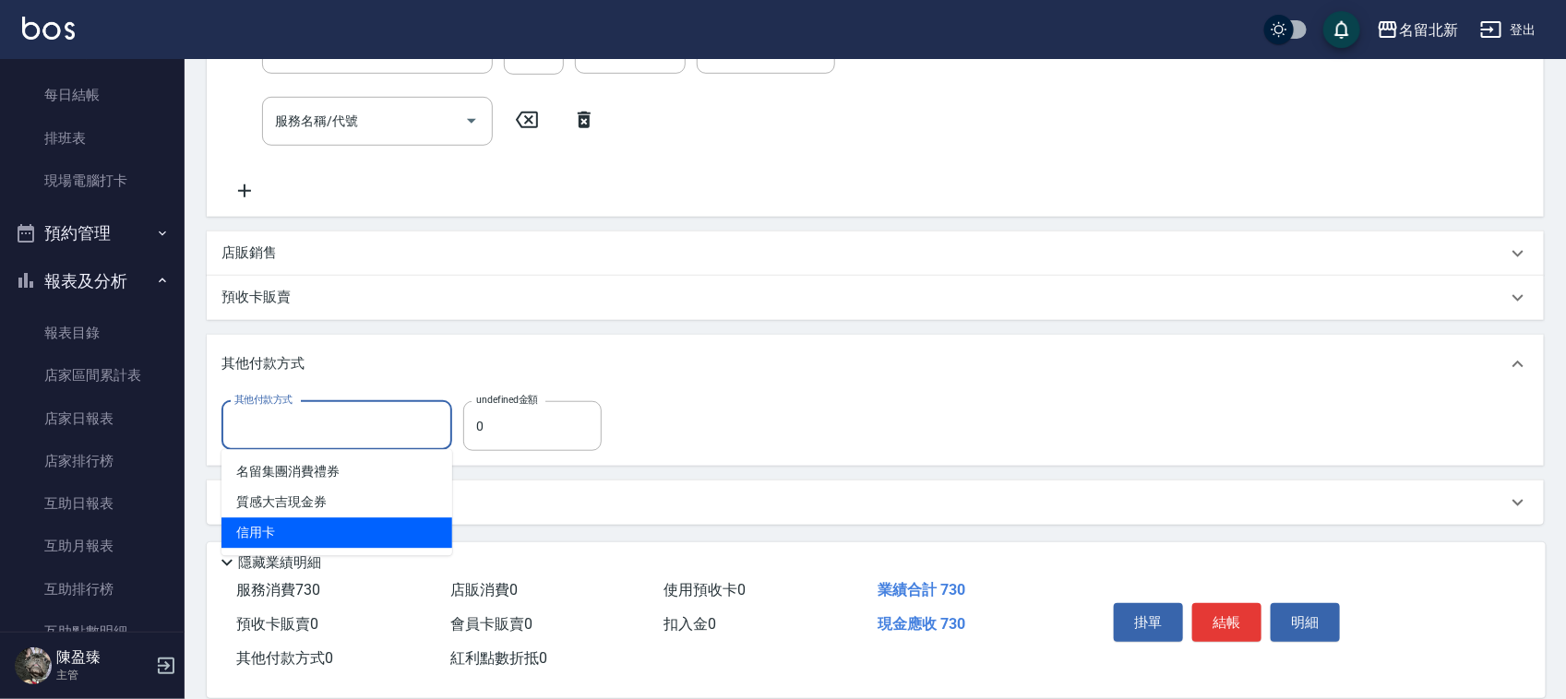
click at [318, 537] on span "信用卡" at bounding box center [336, 534] width 231 height 30
type input "信用卡"
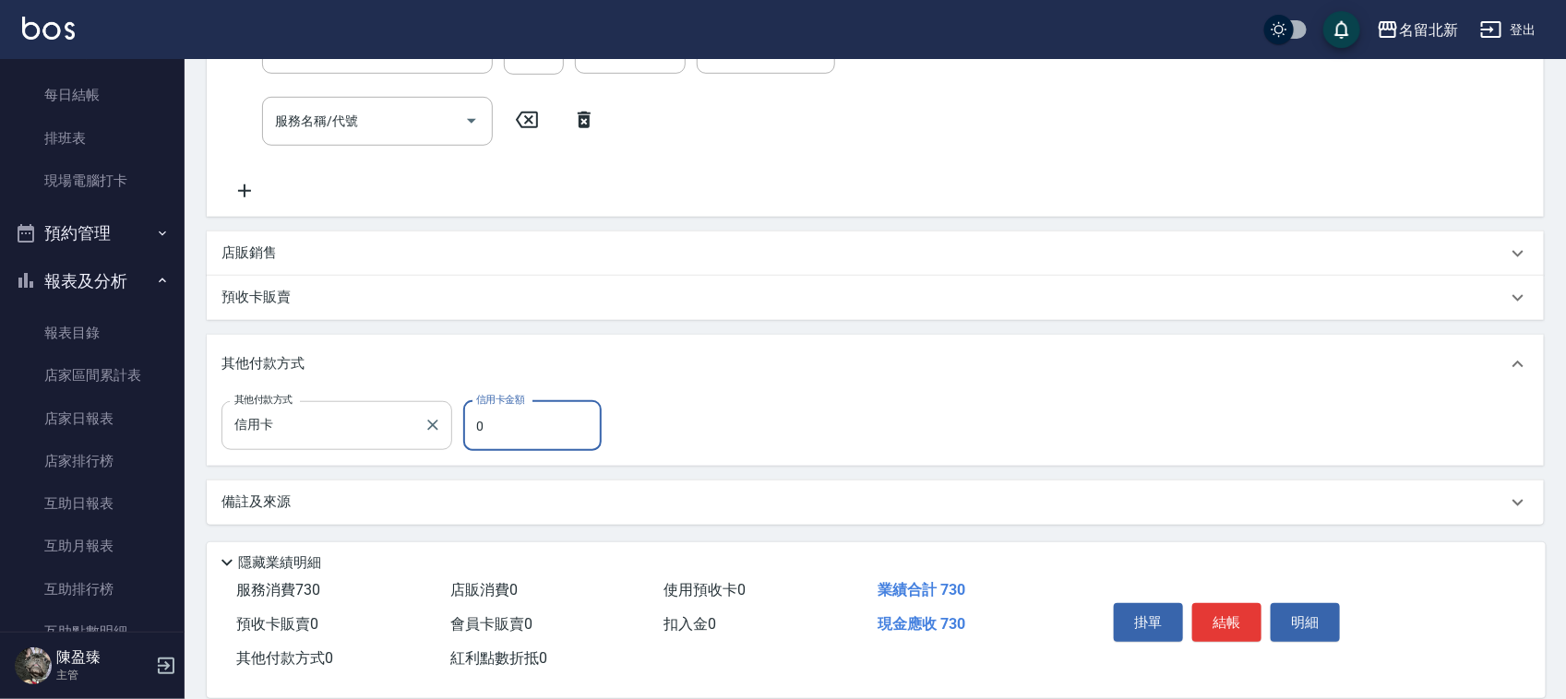
drag, startPoint x: 518, startPoint y: 422, endPoint x: 412, endPoint y: 415, distance: 106.3
click at [412, 415] on div "其他付款方式 信用卡 其他付款方式 信用卡金額 0 信用卡金額" at bounding box center [416, 426] width 391 height 50
type input "730"
drag, startPoint x: 1221, startPoint y: 612, endPoint x: 1261, endPoint y: 605, distance: 41.1
click at [1224, 616] on button "結帳" at bounding box center [1226, 622] width 69 height 39
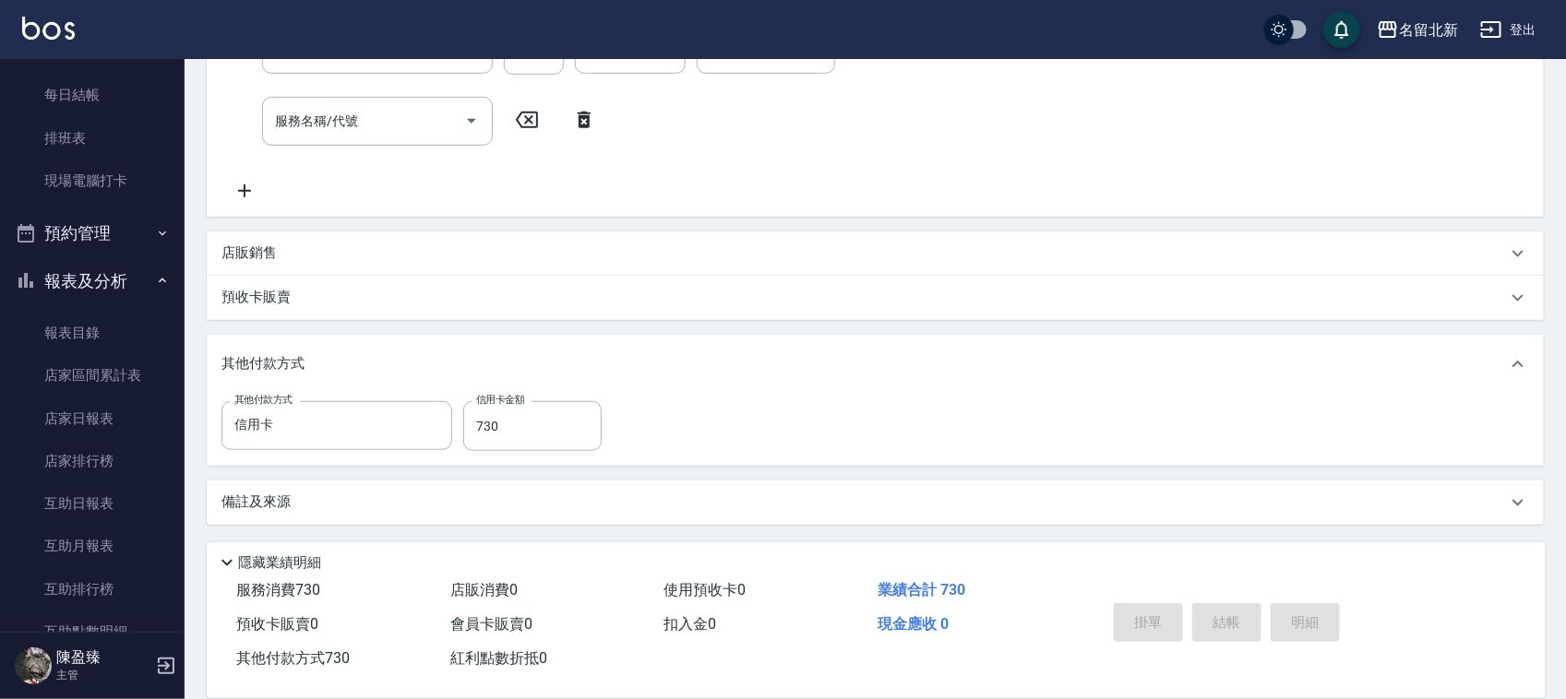
type input "2025/08/16 19:34"
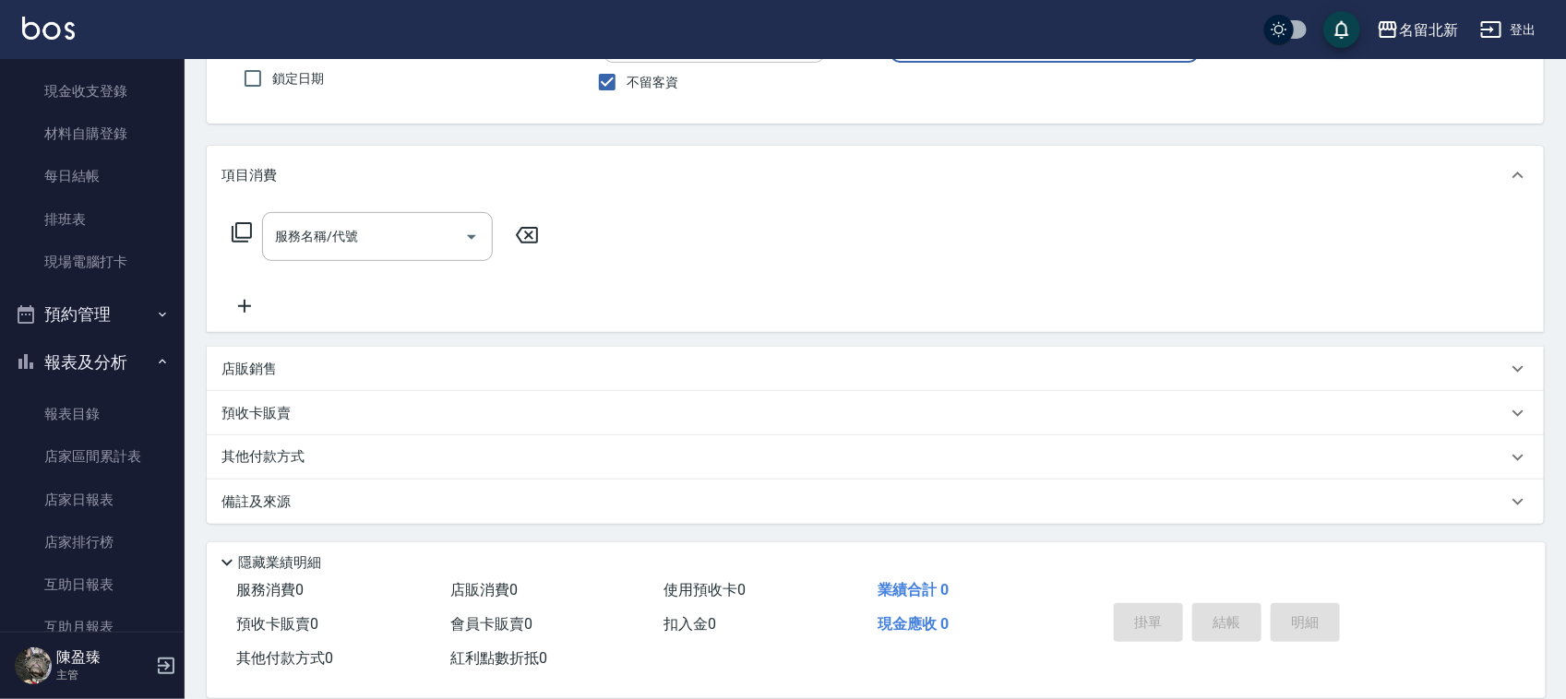
scroll to position [231, 0]
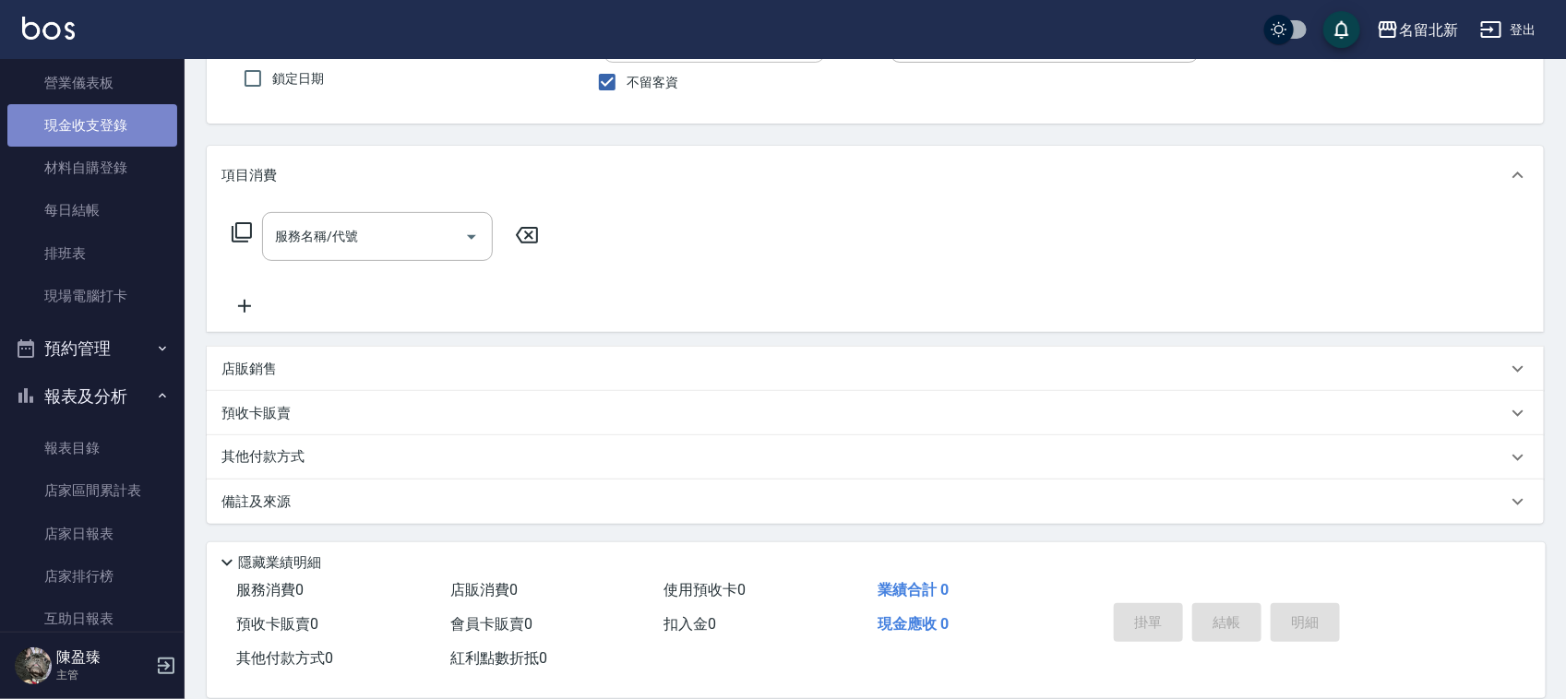
click at [112, 112] on link "現金收支登錄" at bounding box center [92, 125] width 170 height 42
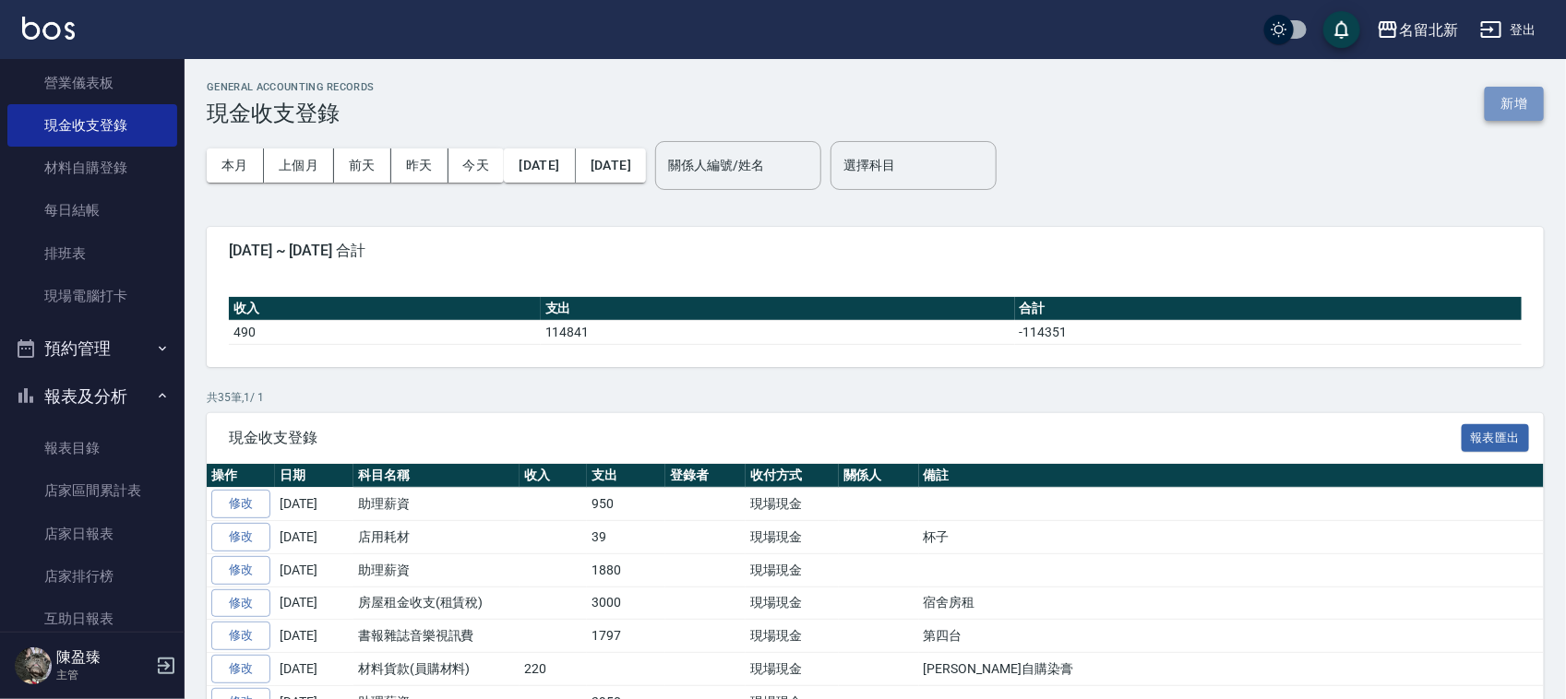
click at [1521, 99] on button "新增" at bounding box center [1514, 104] width 59 height 34
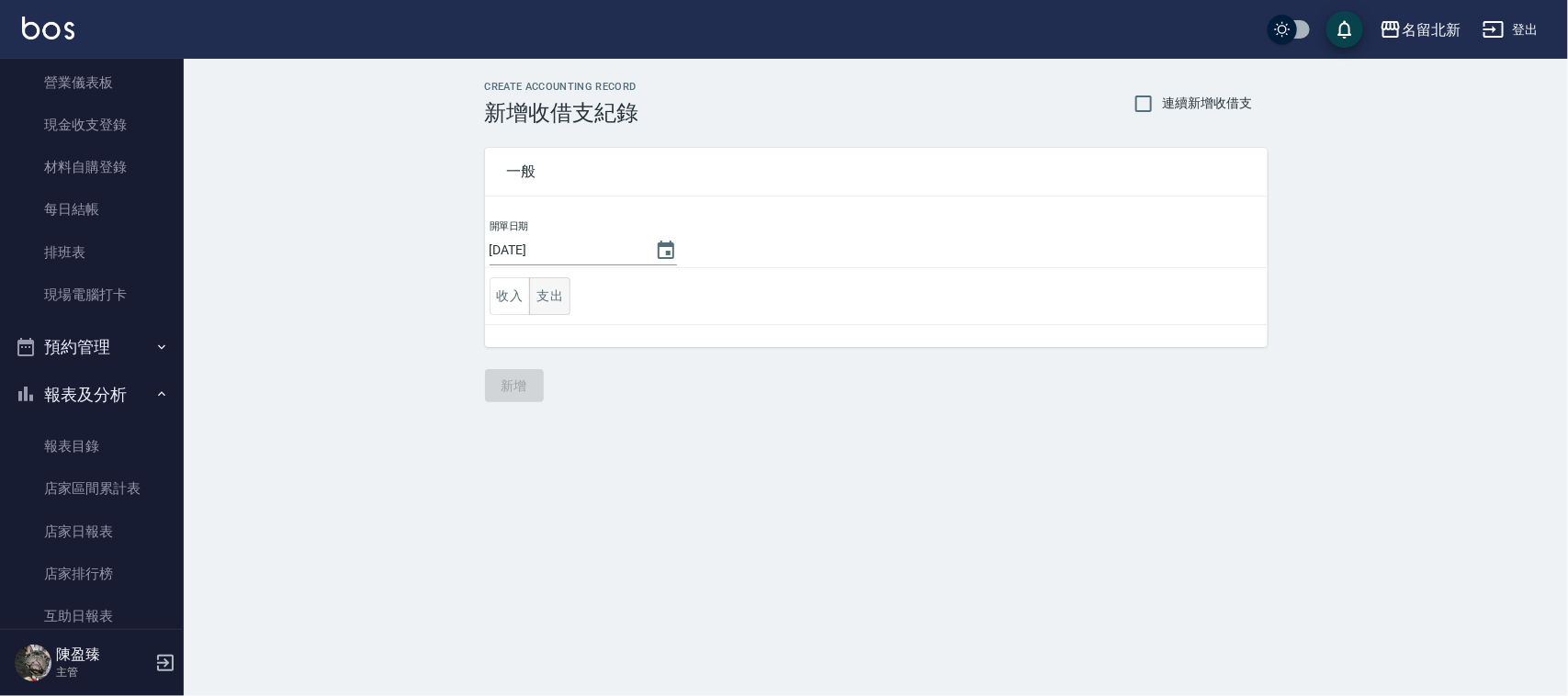
click at [553, 282] on button "支出" at bounding box center [550, 297] width 42 height 38
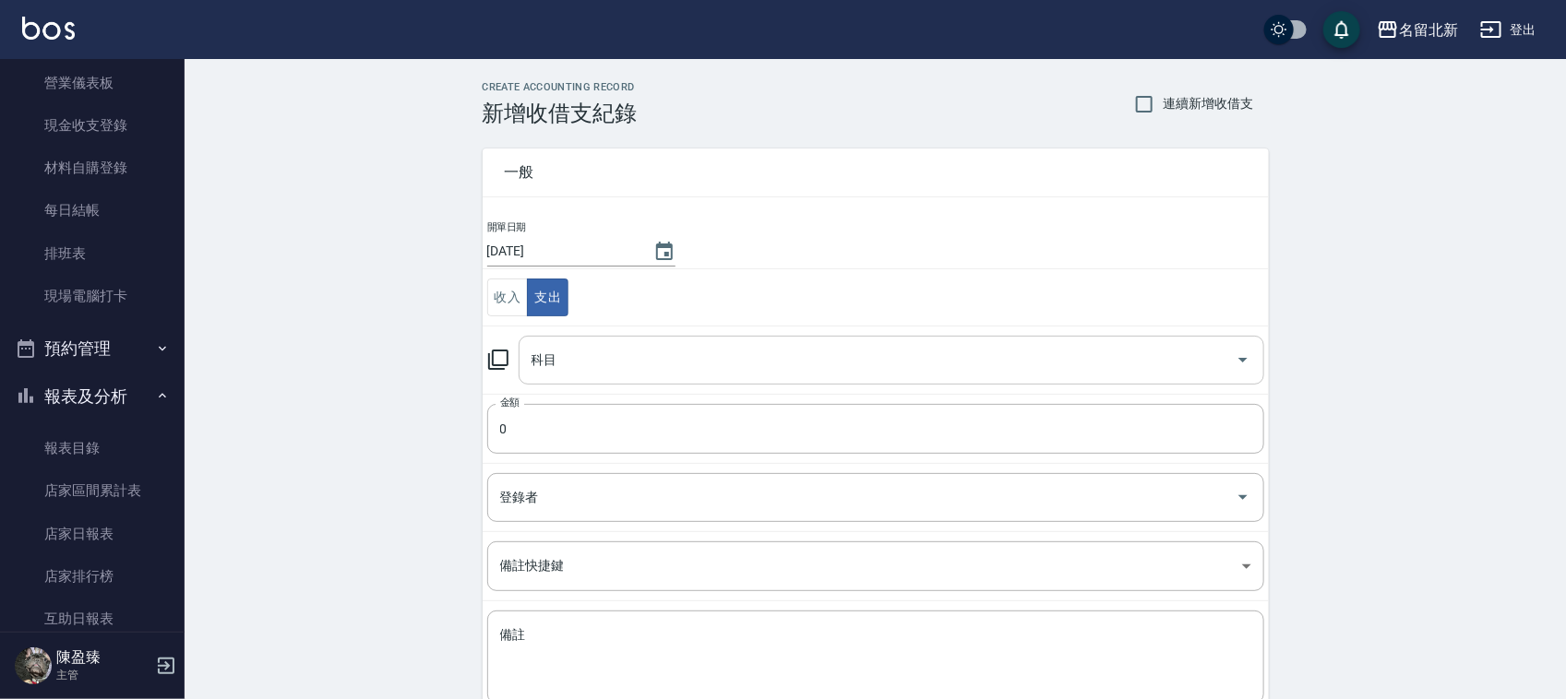
click at [575, 352] on input "科目" at bounding box center [877, 360] width 701 height 32
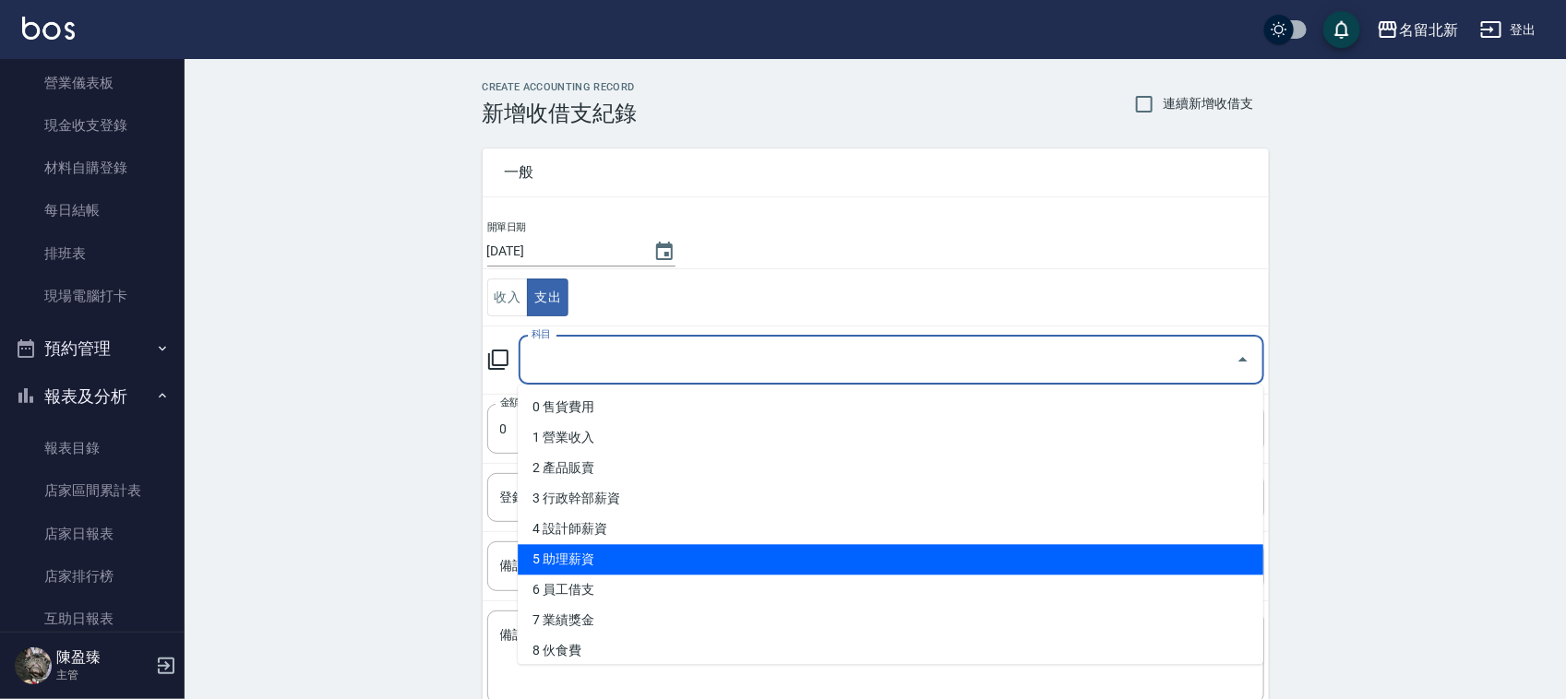
click at [595, 554] on li "5 助理薪資" at bounding box center [890, 560] width 745 height 30
type input "5 助理薪資"
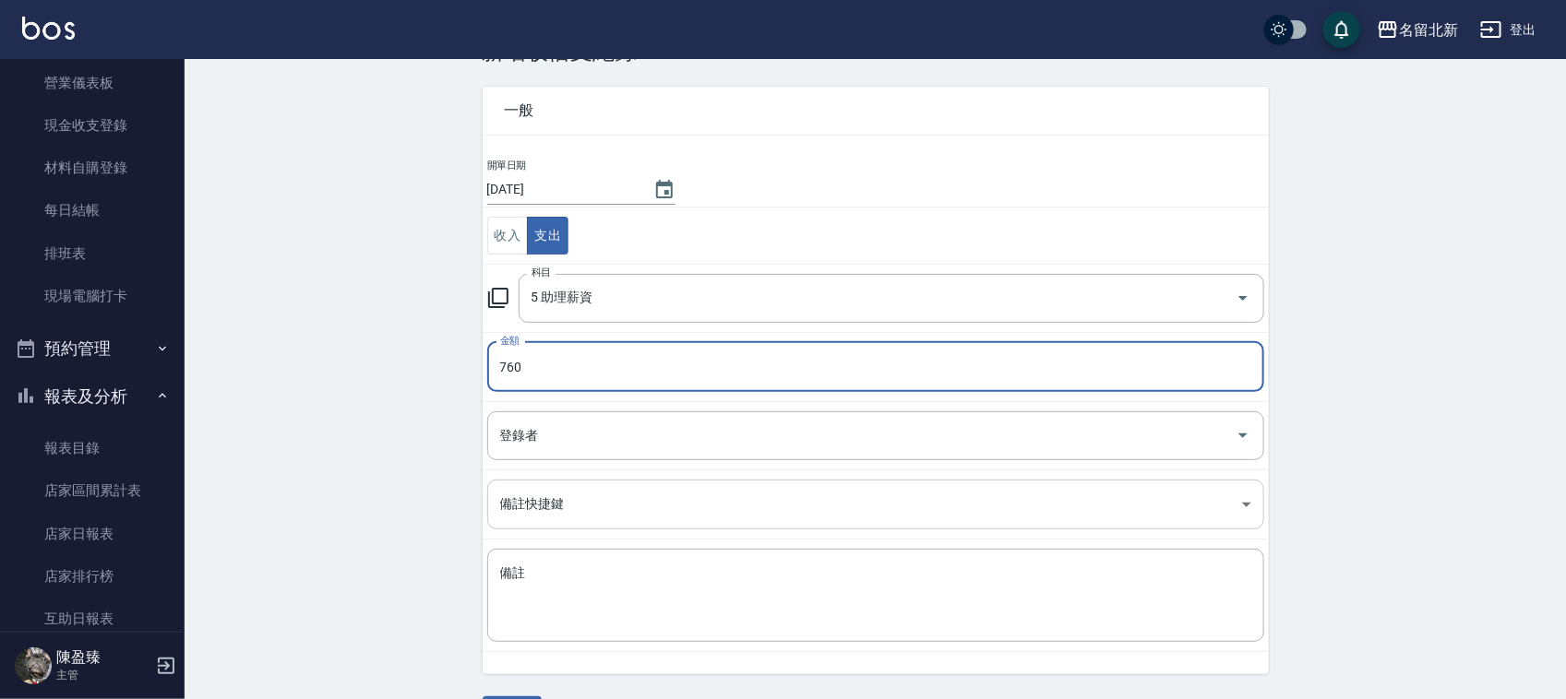
scroll to position [116, 0]
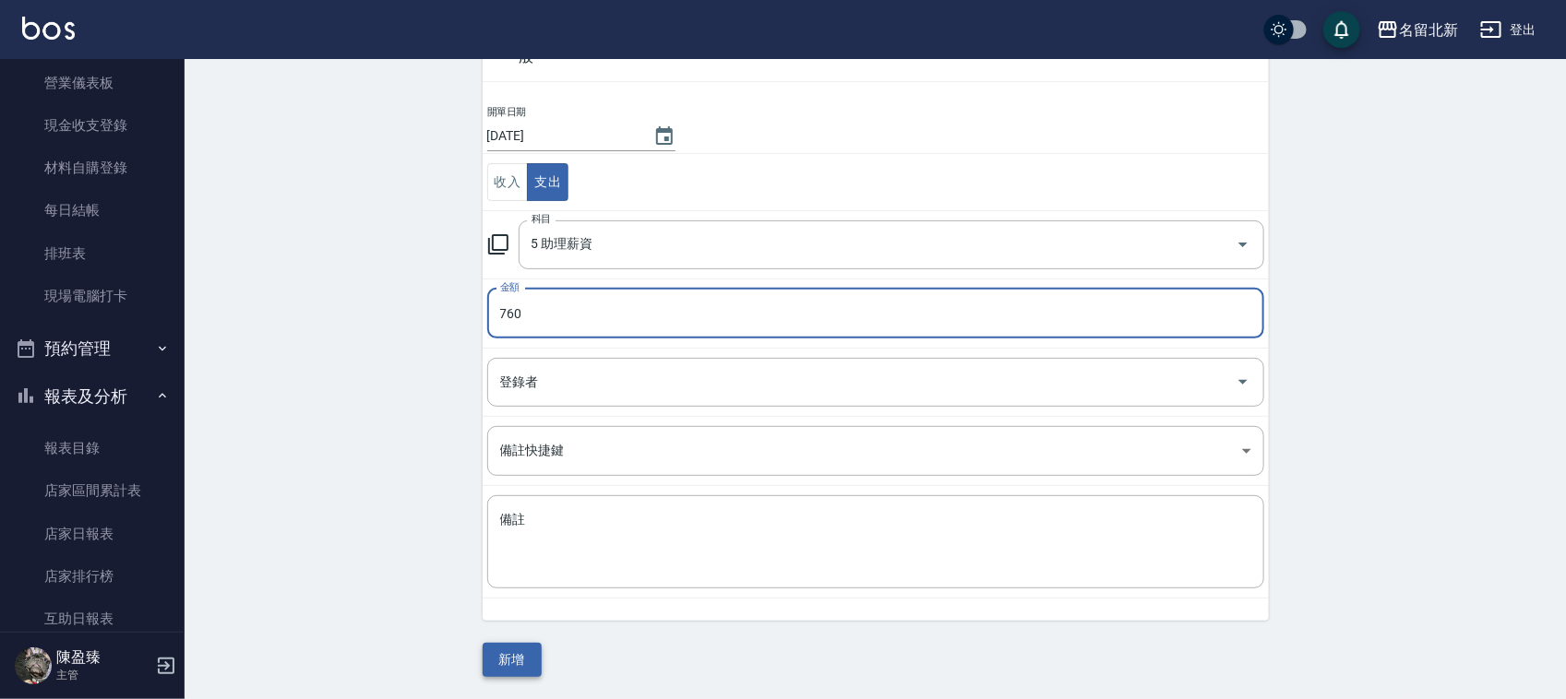
type input "760"
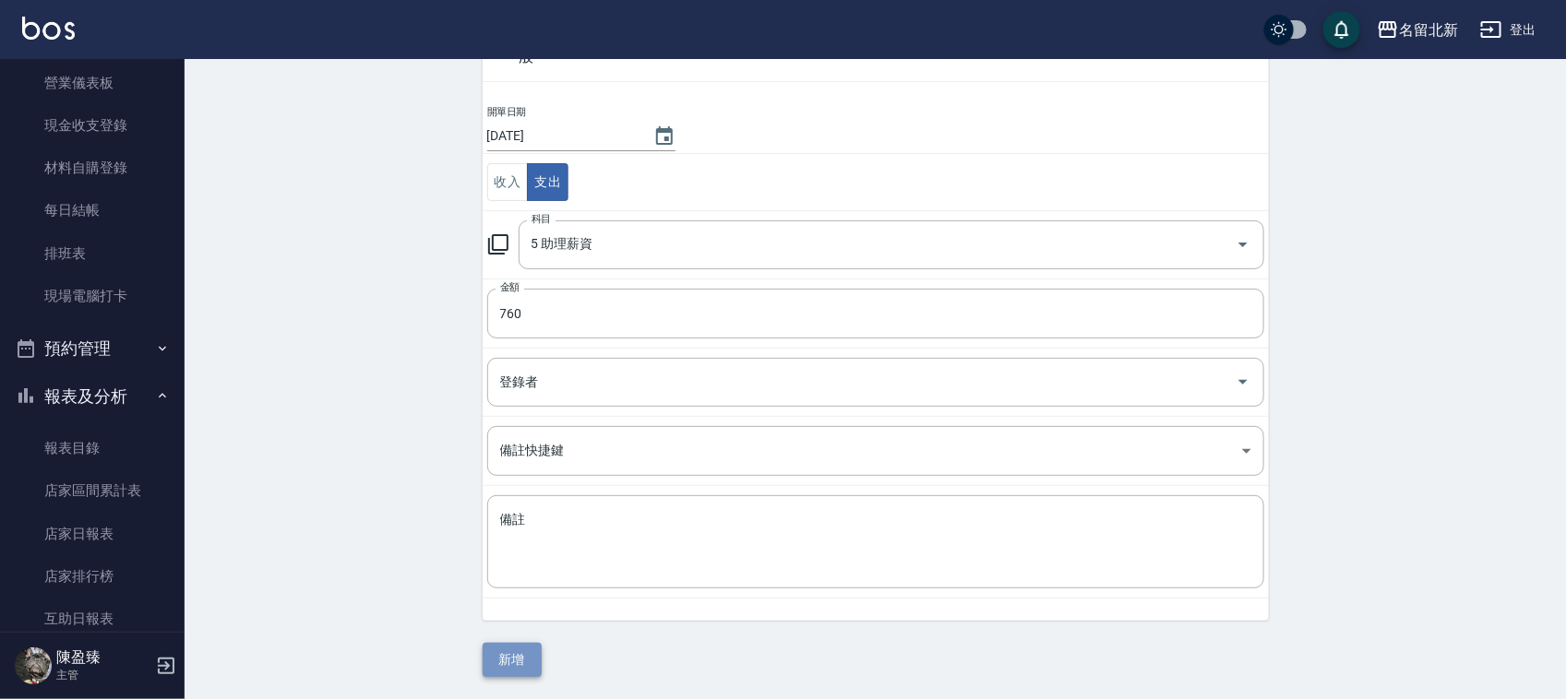
click at [527, 662] on button "新增" at bounding box center [512, 660] width 59 height 34
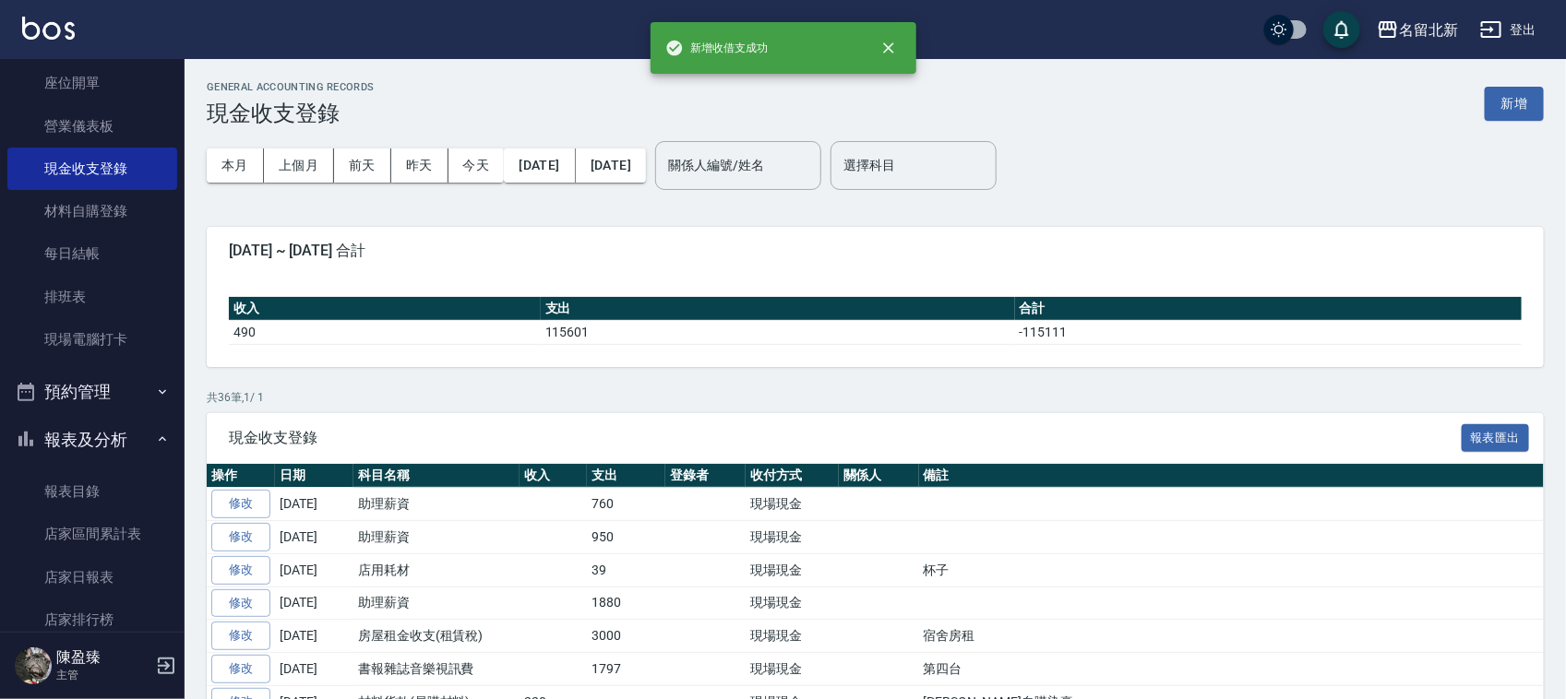
scroll to position [115, 0]
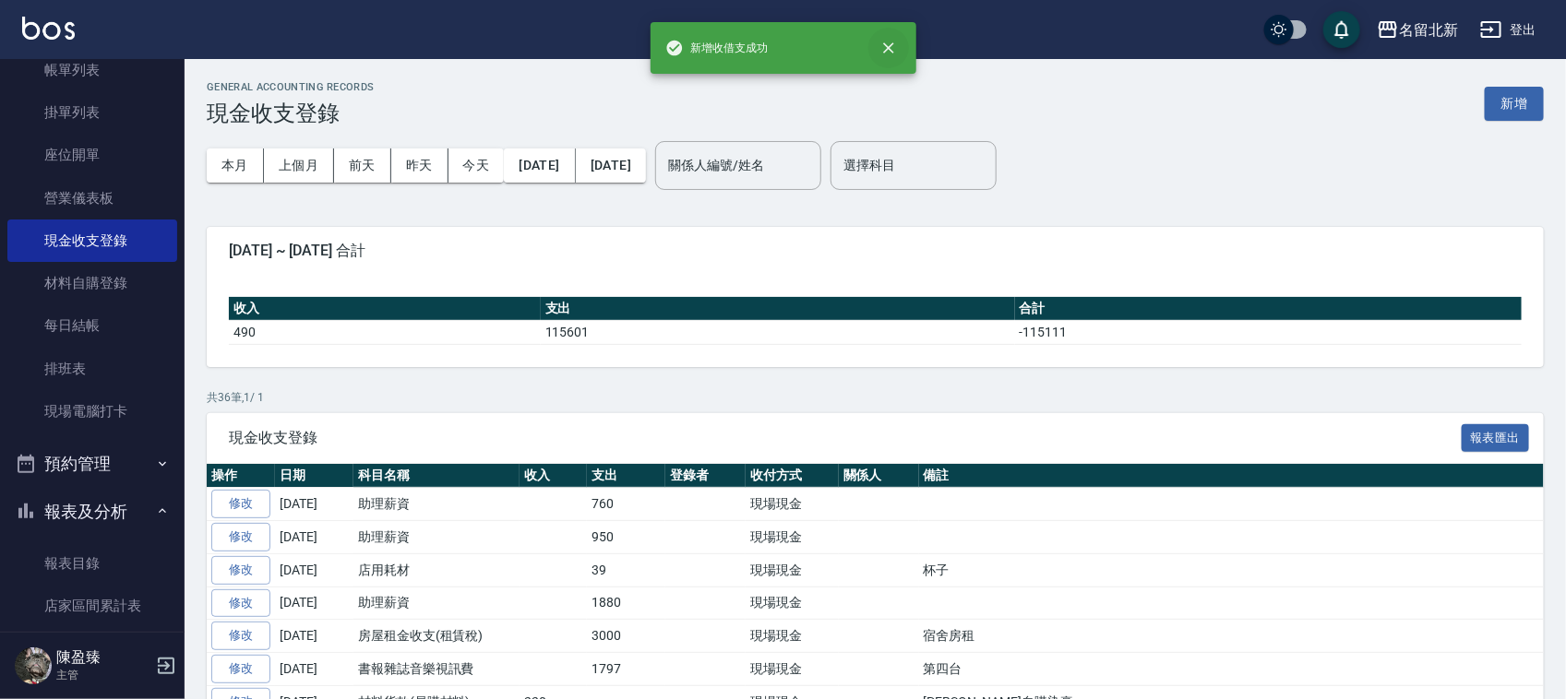
click at [890, 43] on icon "close" at bounding box center [888, 48] width 18 height 18
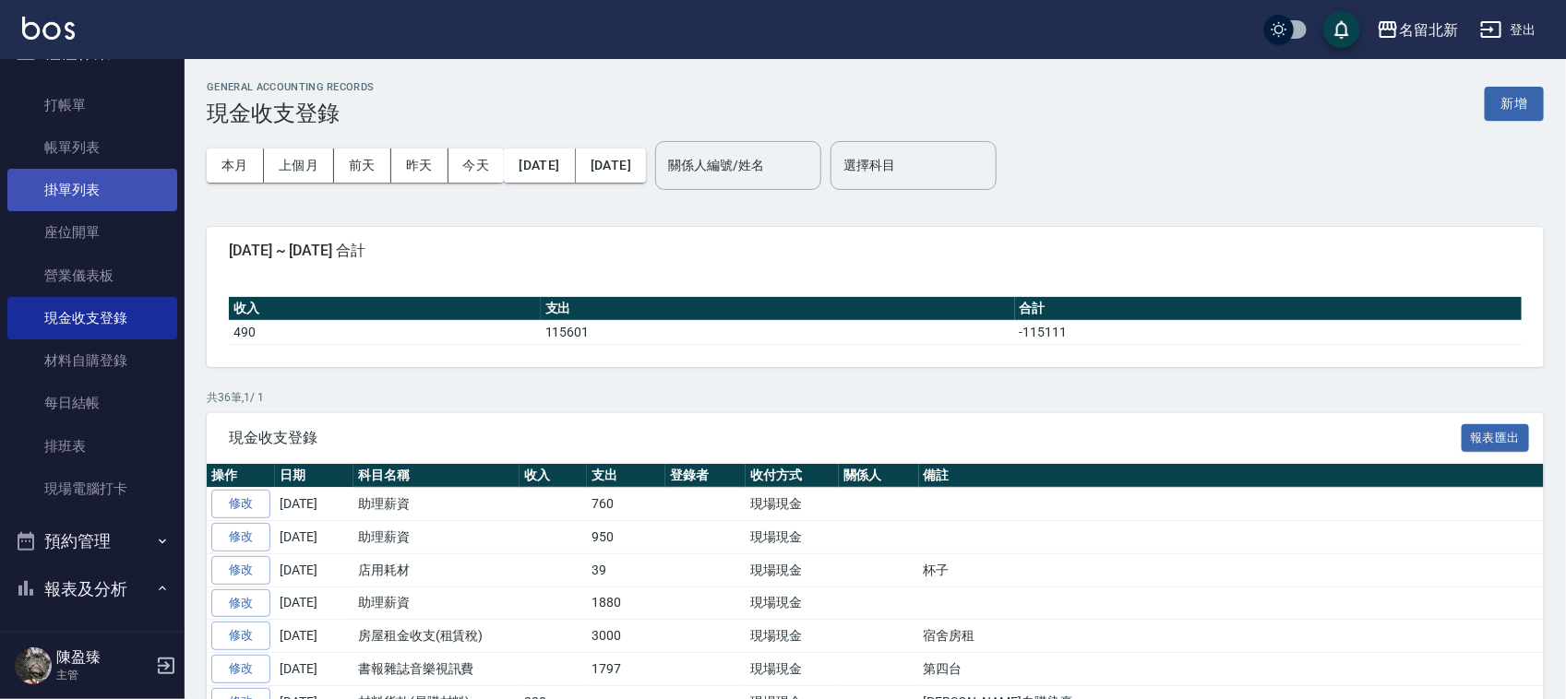
scroll to position [0, 0]
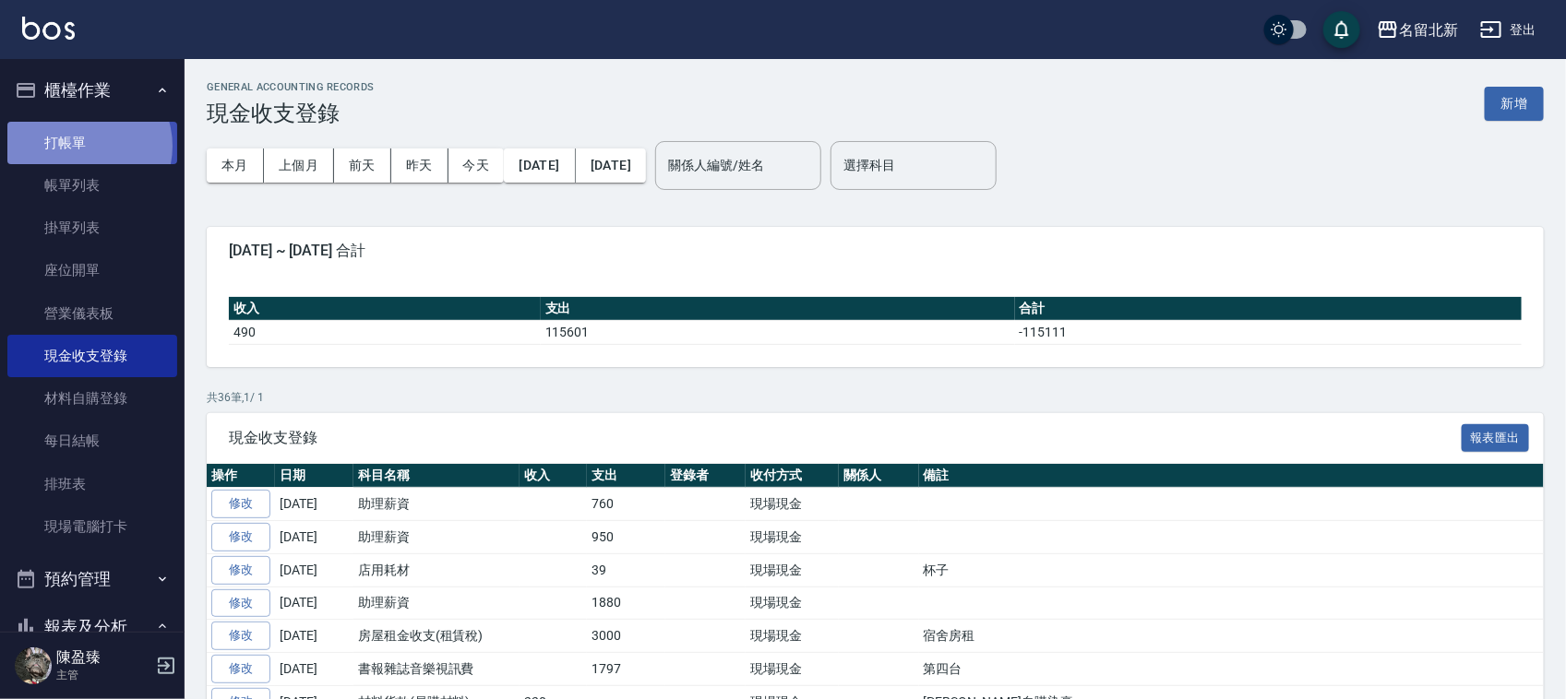
drag, startPoint x: 79, startPoint y: 146, endPoint x: 116, endPoint y: 145, distance: 36.9
click at [80, 146] on link "打帳單" at bounding box center [92, 143] width 170 height 42
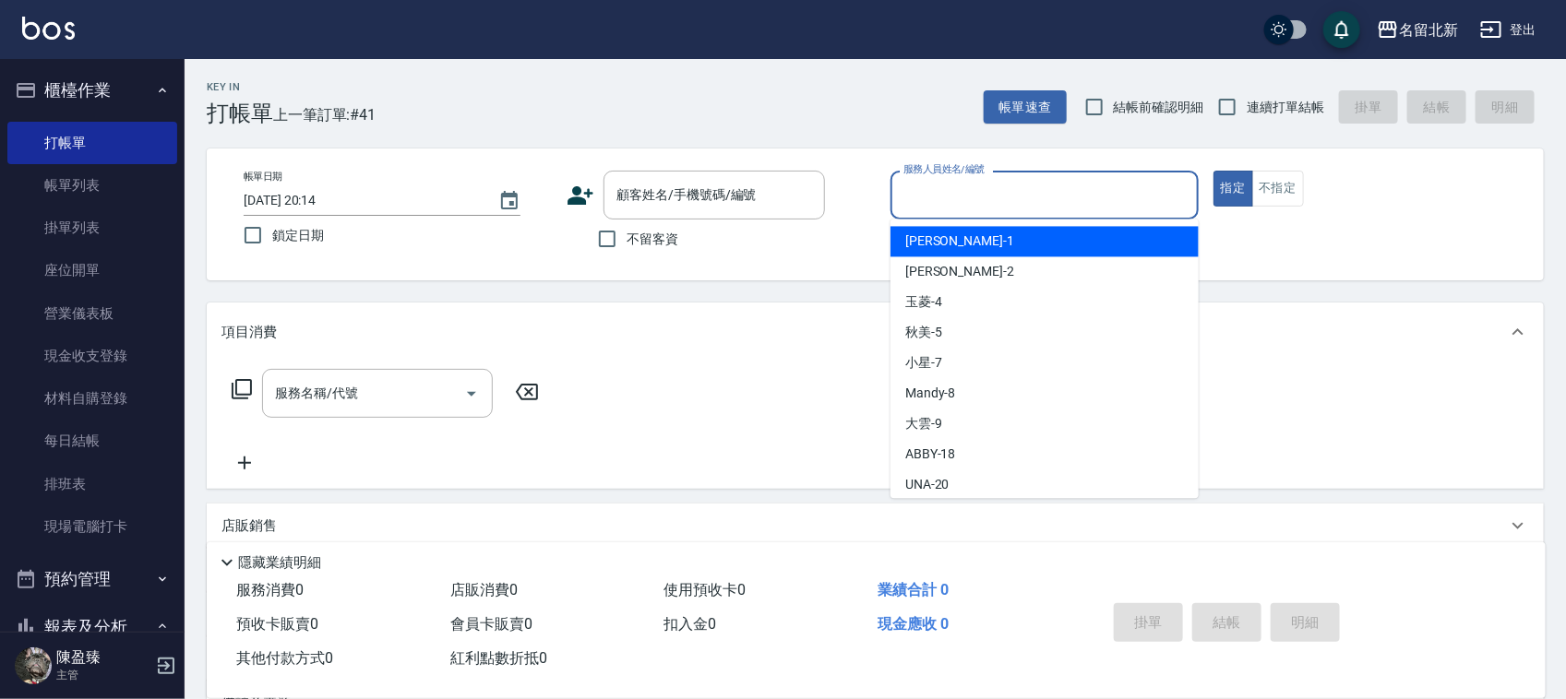
click at [1008, 195] on input "服務人員姓名/編號" at bounding box center [1045, 195] width 292 height 32
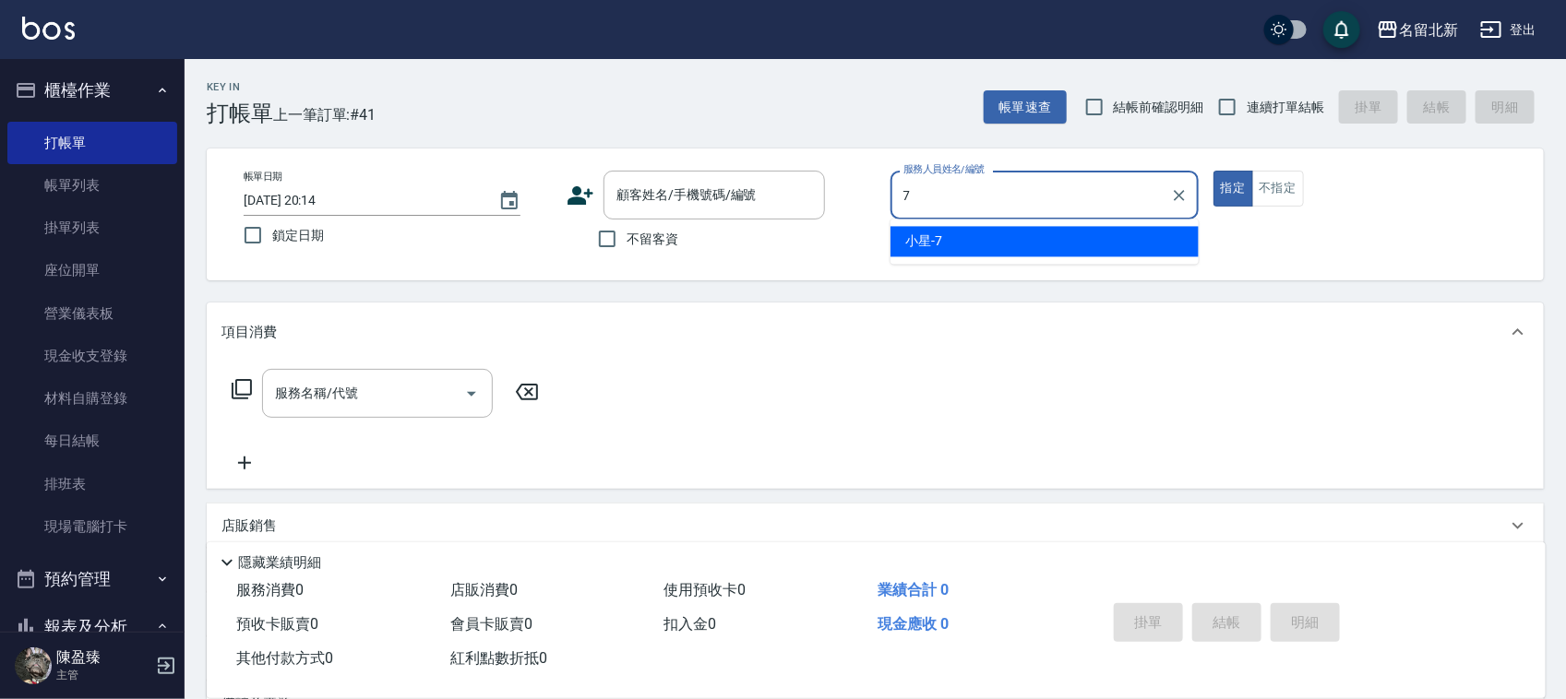
type input "小星-7"
type button "true"
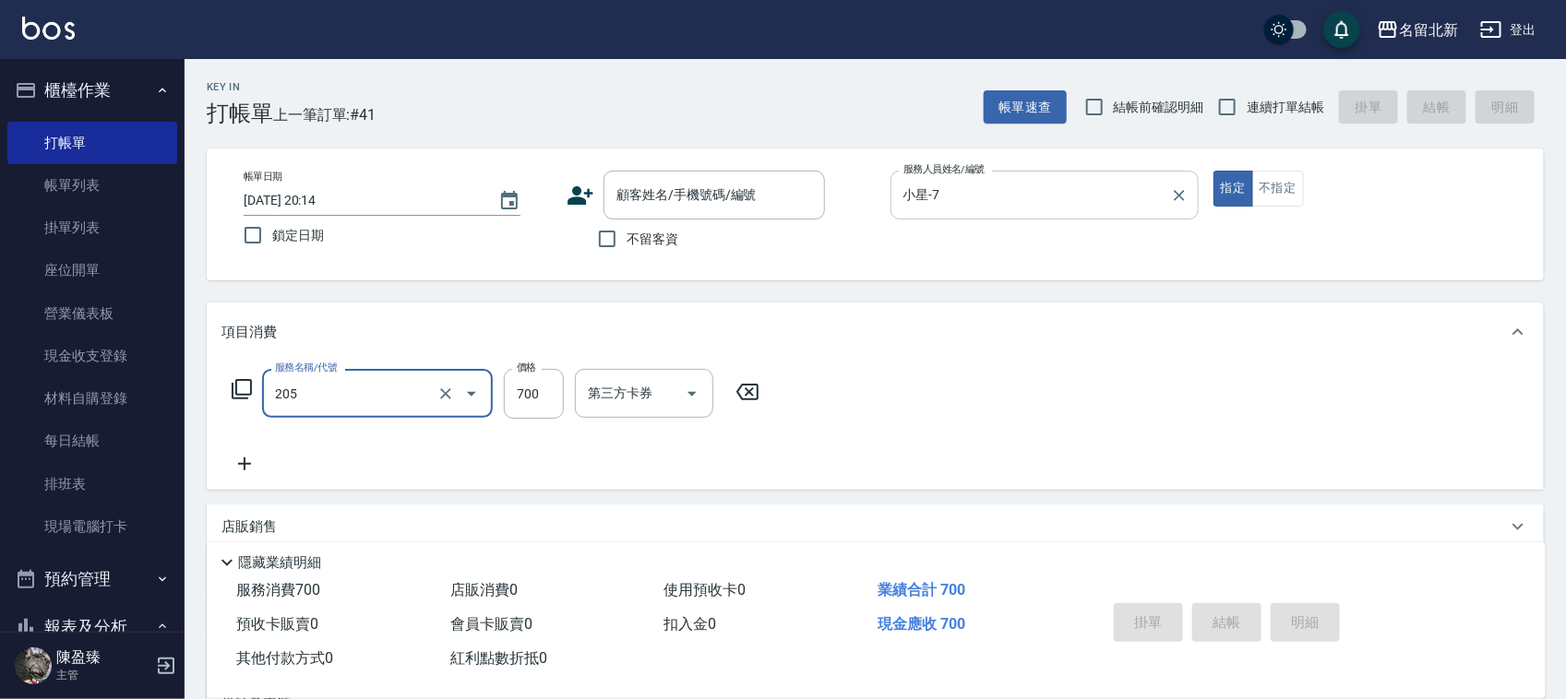
type input "精油+去角質洗(205)"
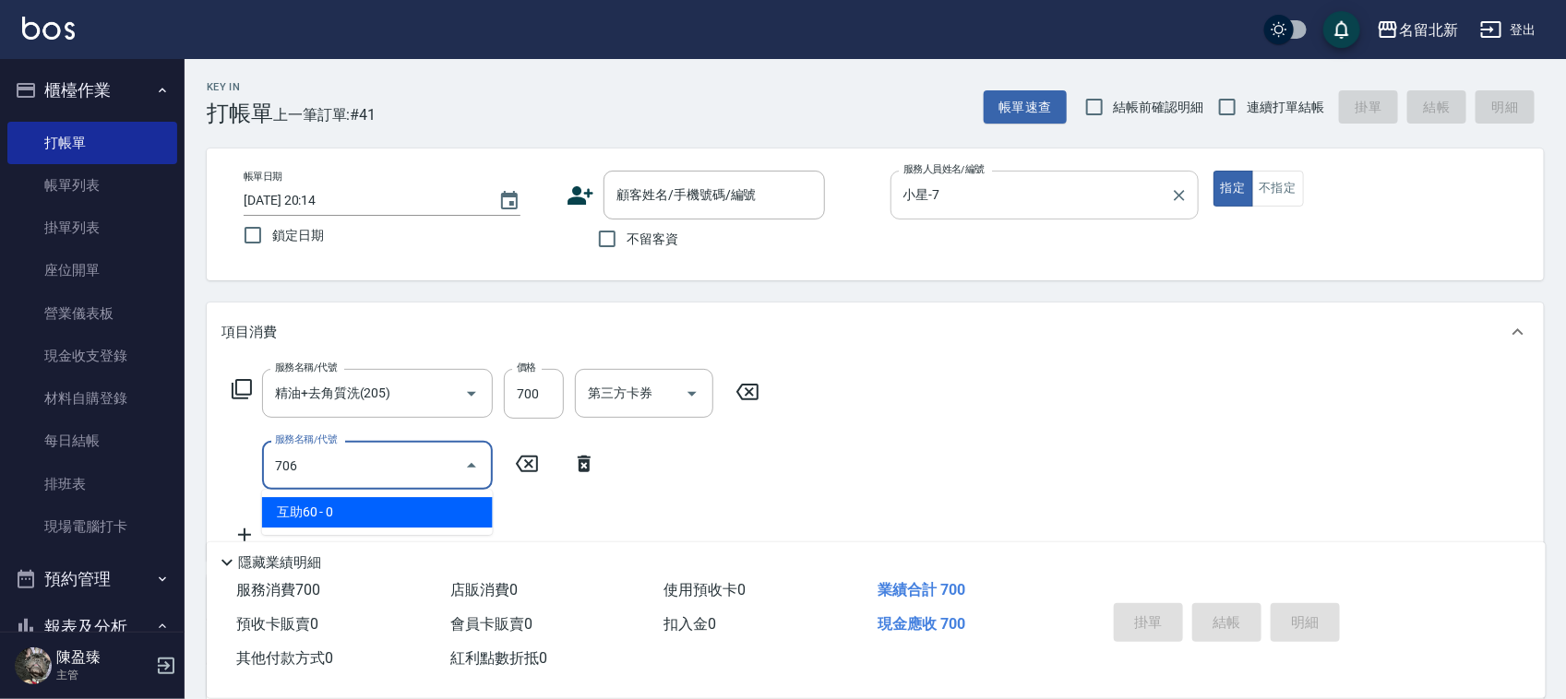
type input "互助60(706)"
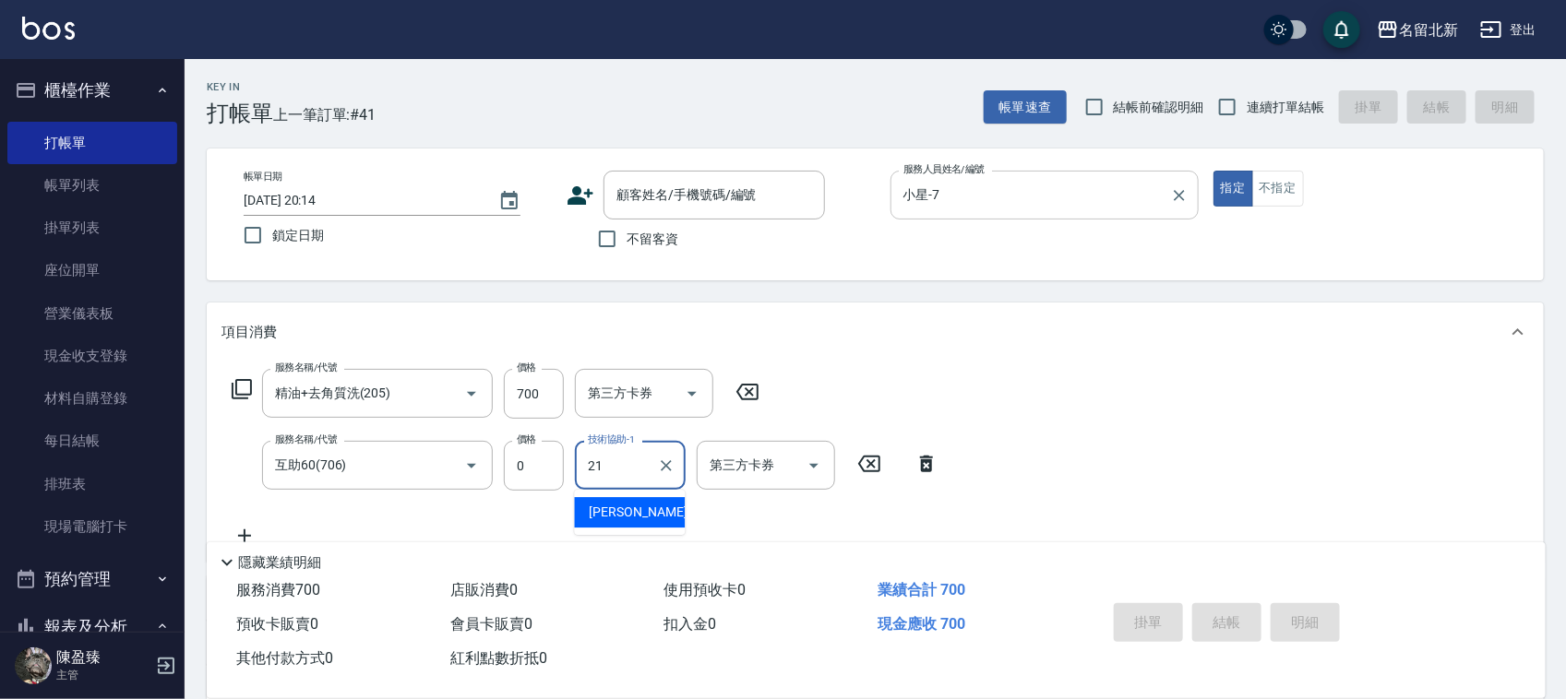
type input "艾莉莎-21"
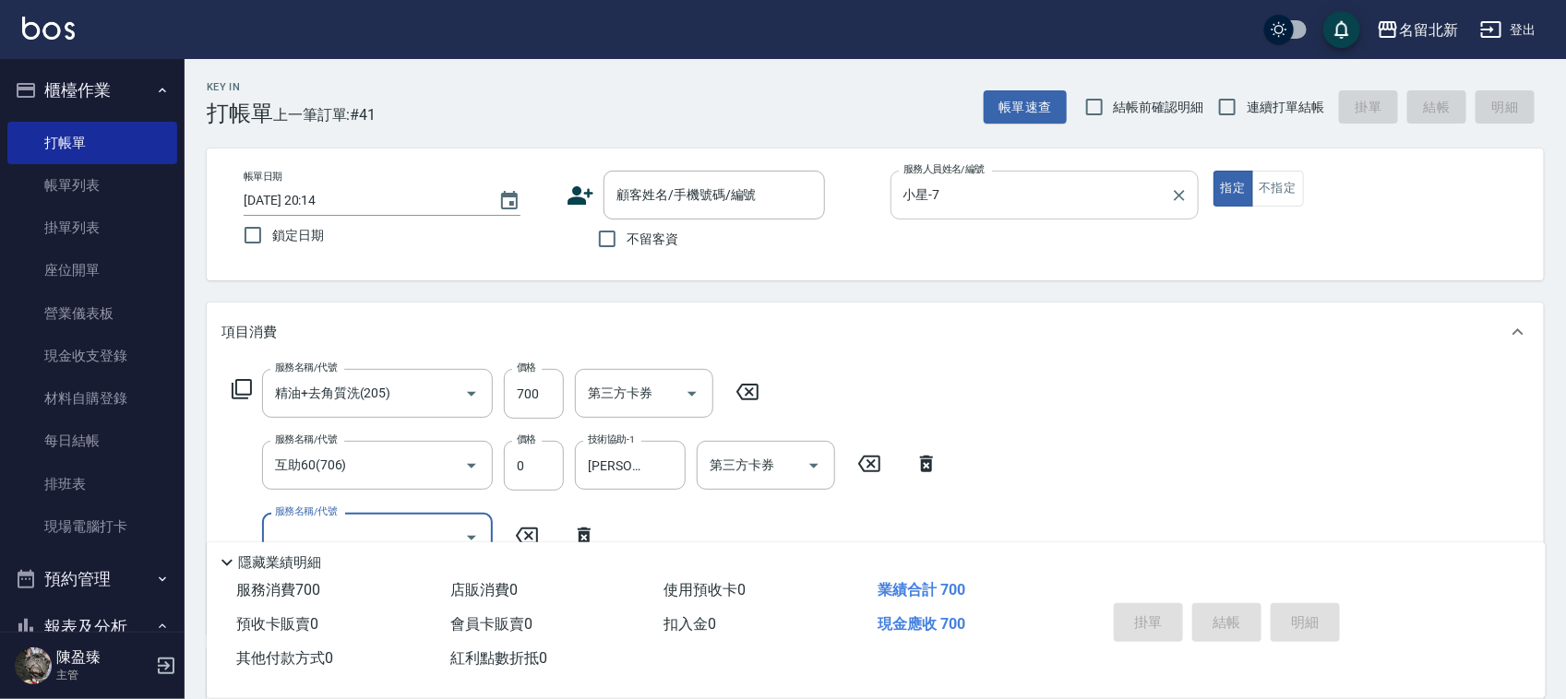
drag, startPoint x: 1267, startPoint y: 112, endPoint x: 1027, endPoint y: 204, distance: 257.0
click at [1265, 115] on span "連續打單結帳" at bounding box center [1285, 107] width 78 height 19
drag, startPoint x: 626, startPoint y: 237, endPoint x: 637, endPoint y: 247, distance: 15.0
click at [629, 243] on label "不留客資" at bounding box center [633, 239] width 90 height 39
click at [614, 237] on input "不留客資" at bounding box center [607, 239] width 39 height 39
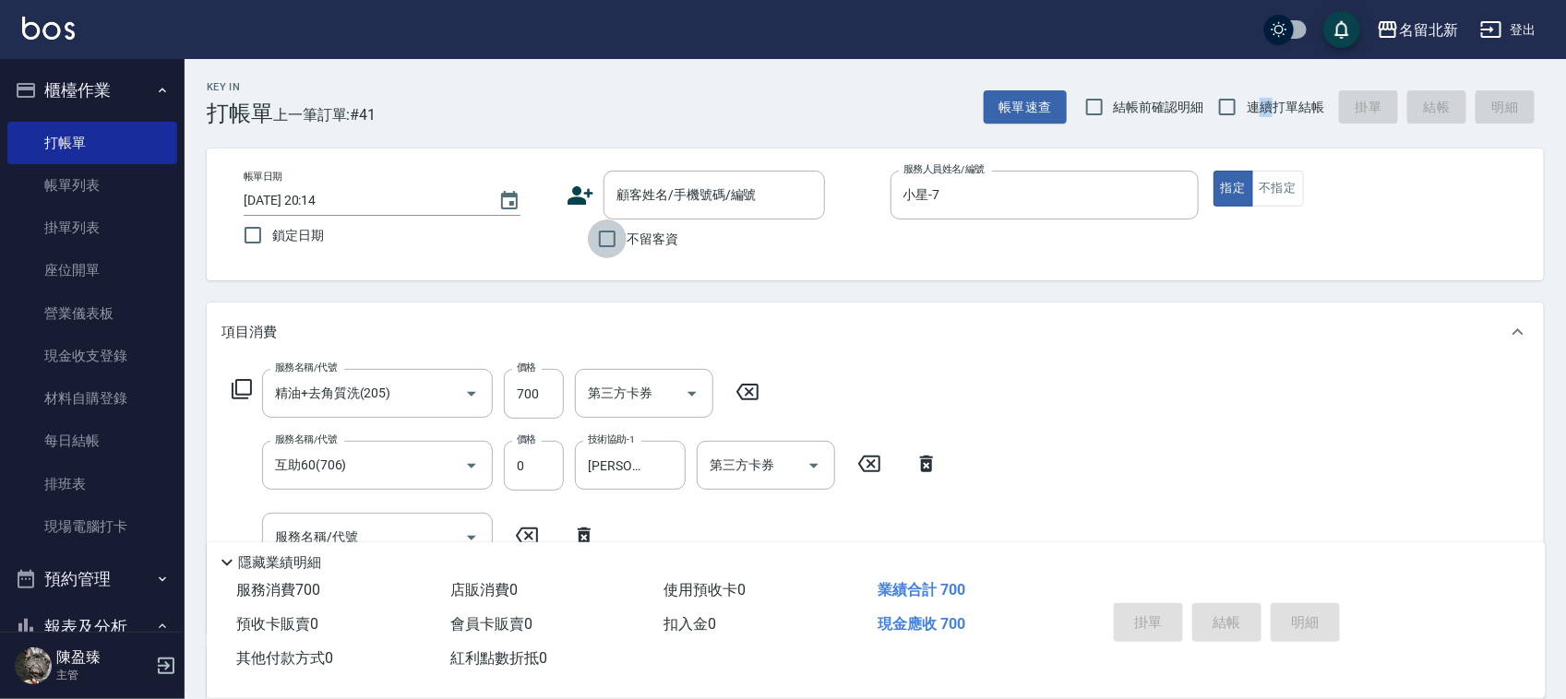
checkbox input "true"
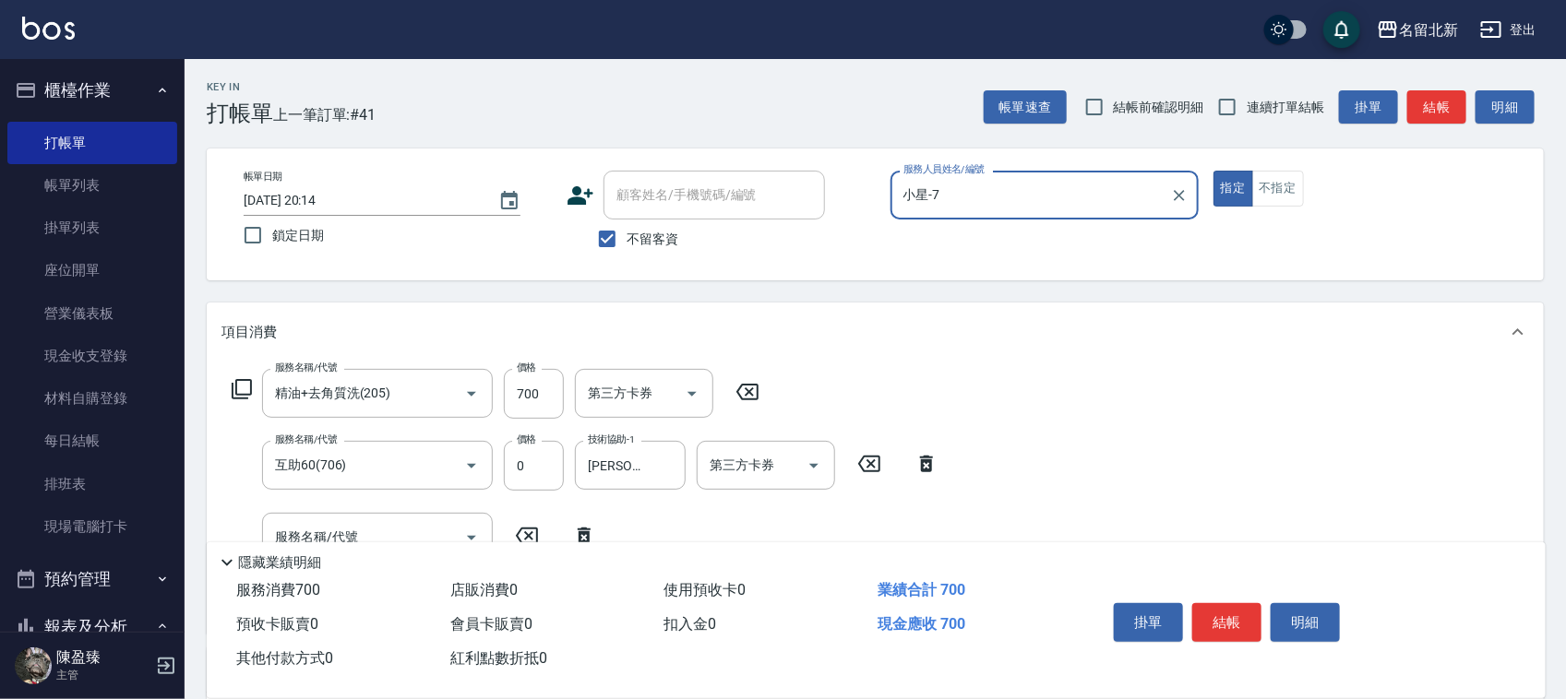
click at [1234, 614] on button "結帳" at bounding box center [1226, 622] width 69 height 39
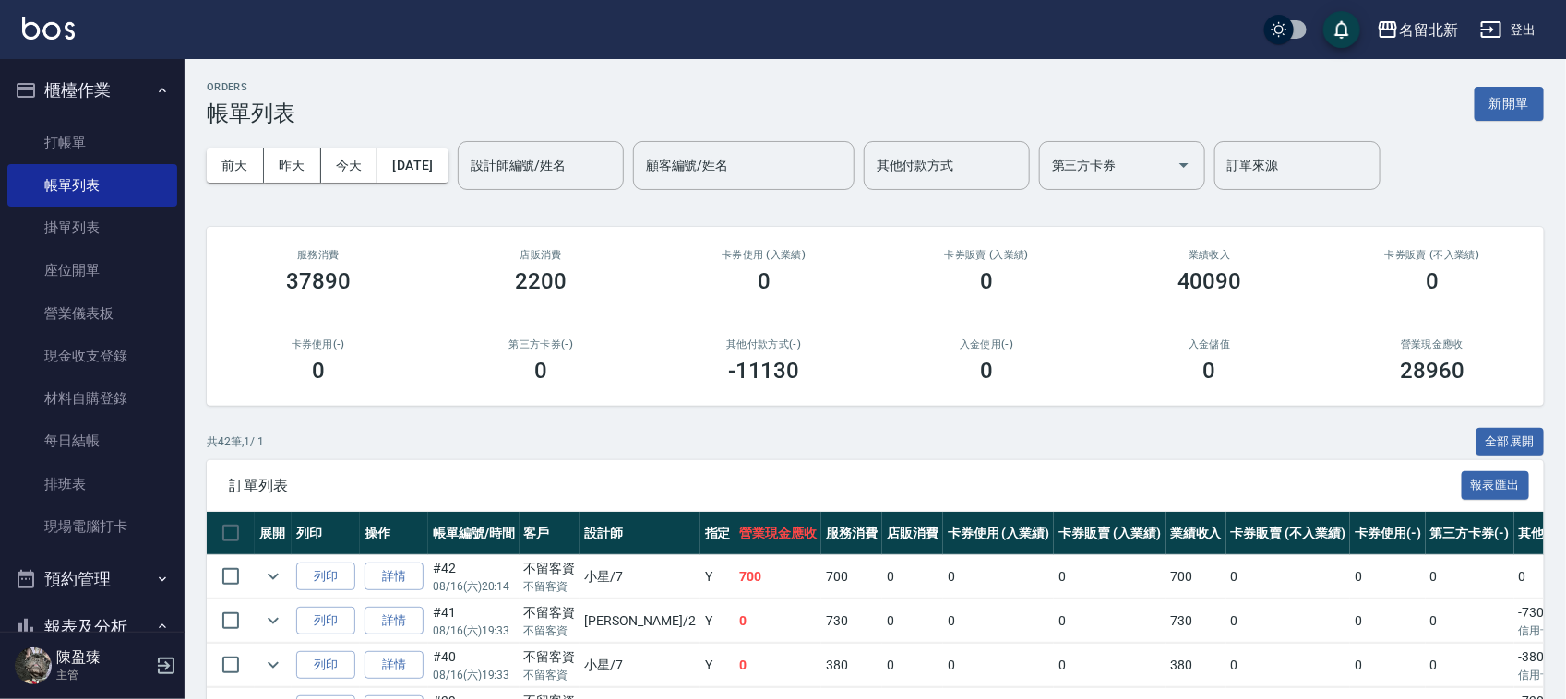
scroll to position [461, 0]
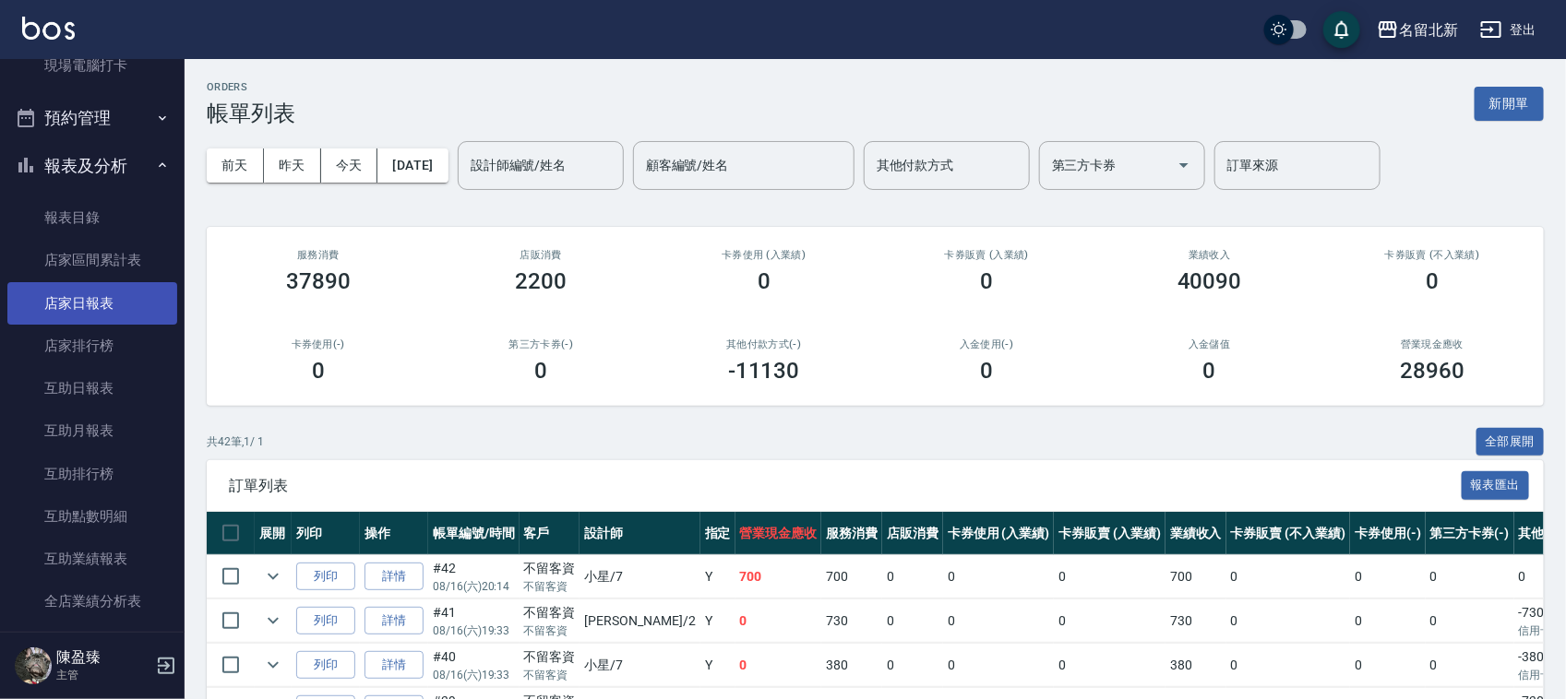
click at [99, 301] on link "店家日報表" at bounding box center [92, 303] width 170 height 42
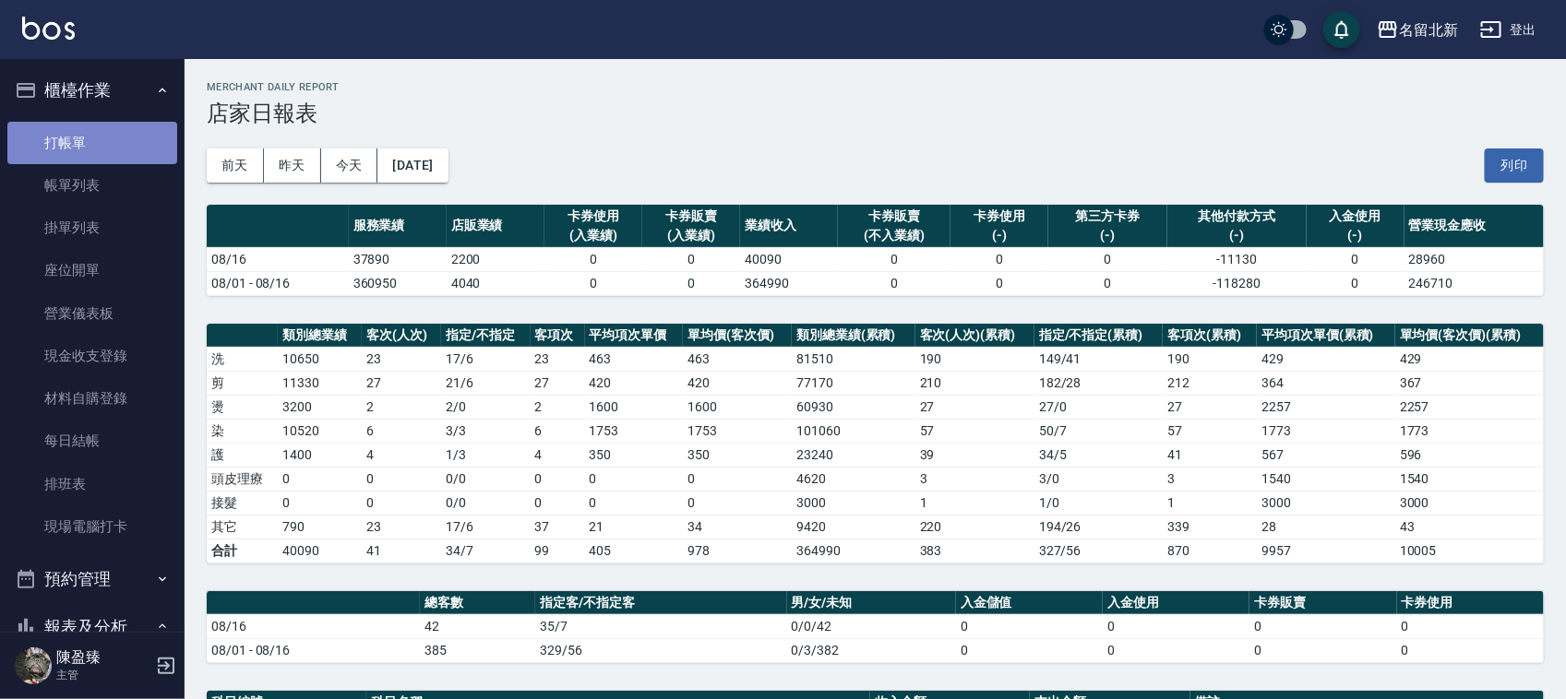
click at [103, 144] on link "打帳單" at bounding box center [92, 143] width 170 height 42
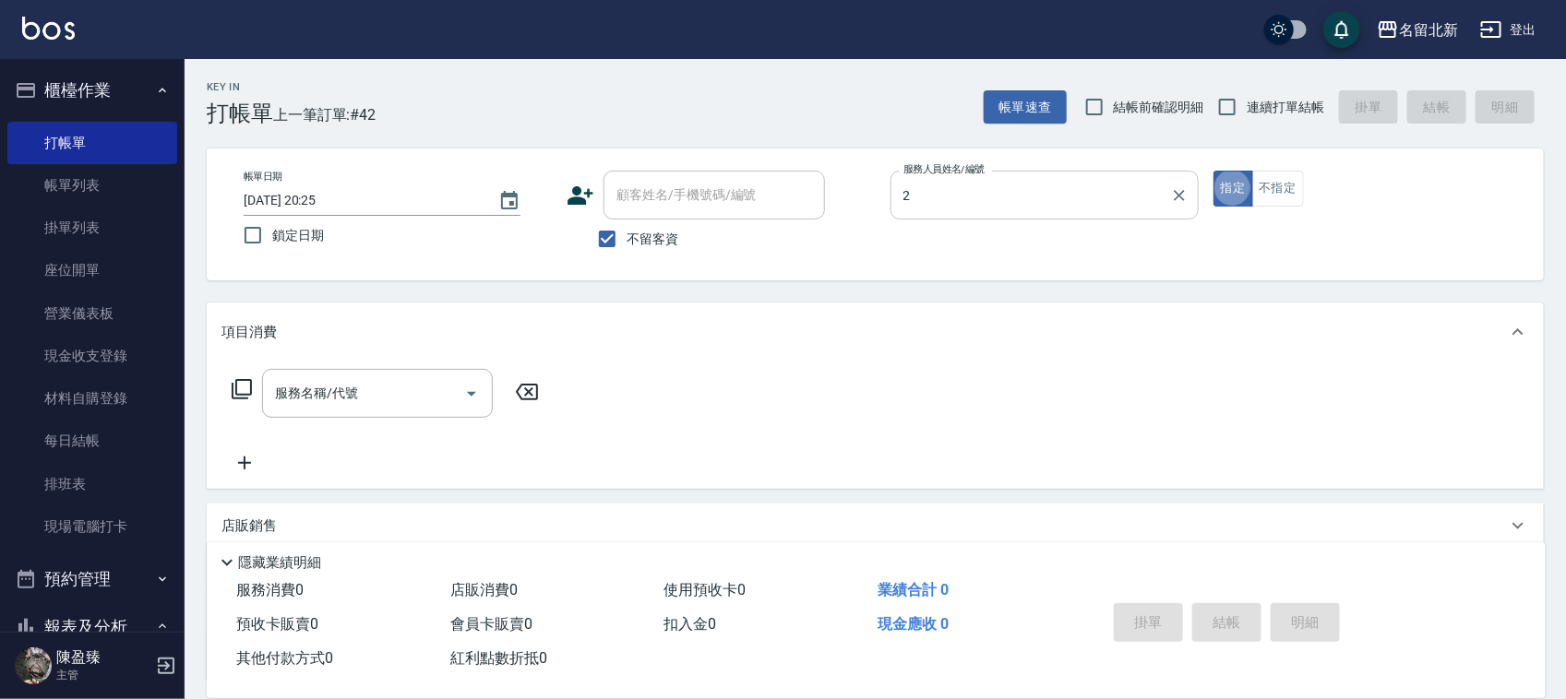
type input "詩芳-2"
type button "true"
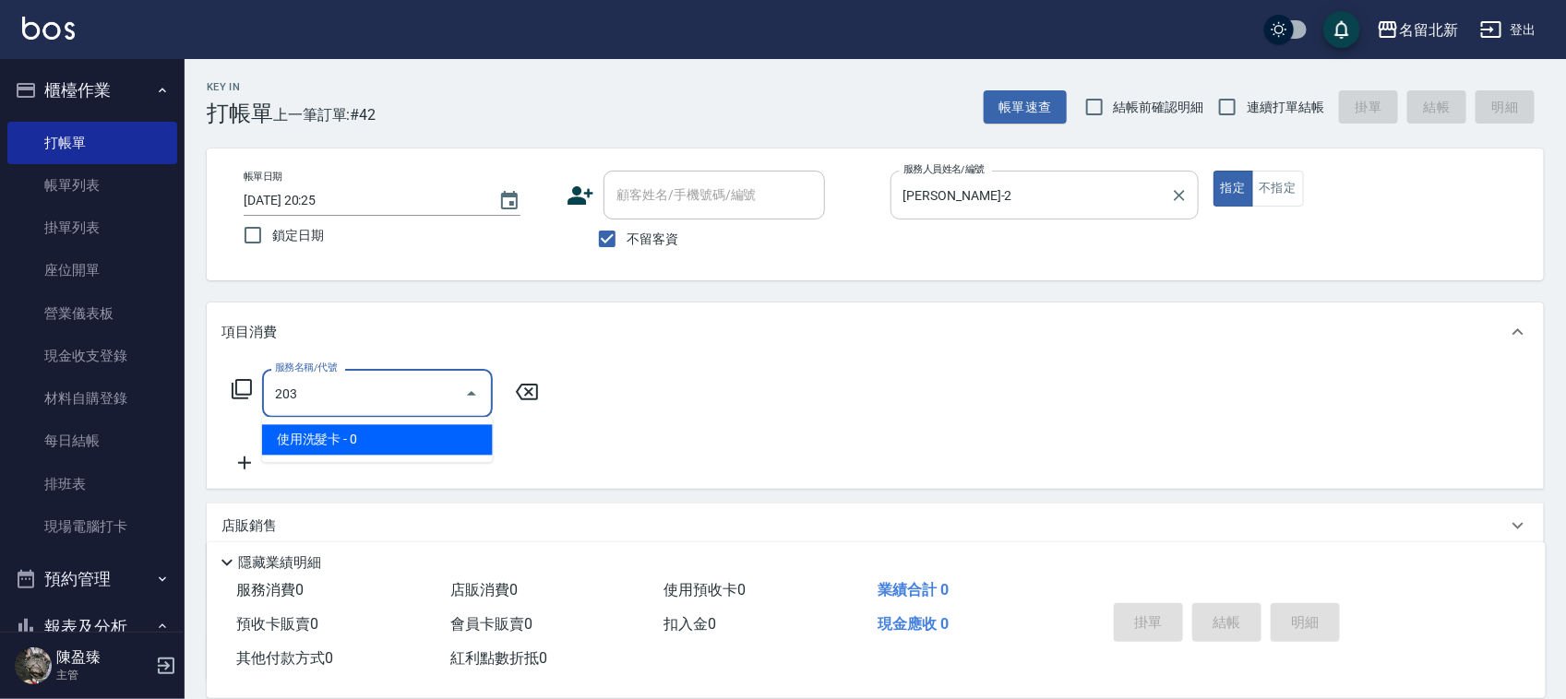
type input "使用洗髮卡(203)"
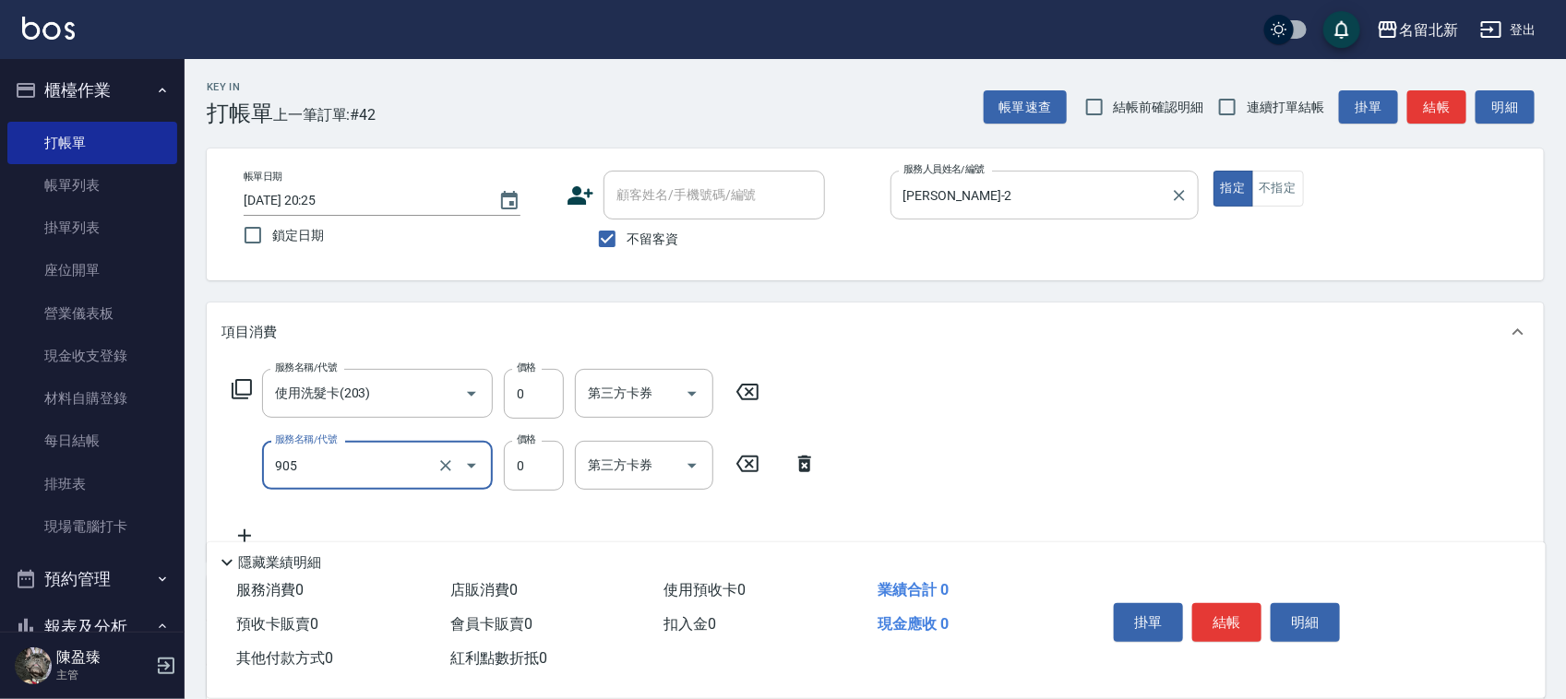
type input "頭皮卡使用(905)"
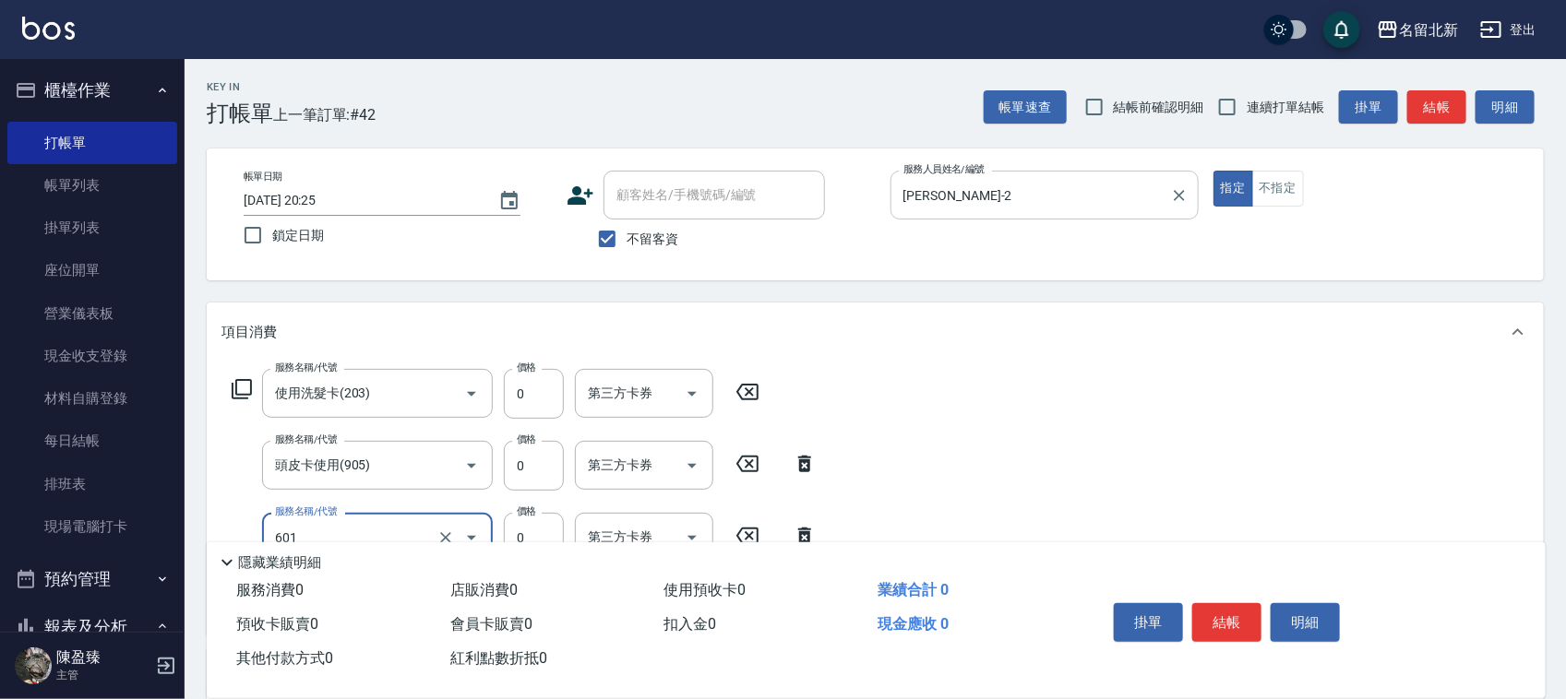
type input "使用護髮卡(601)"
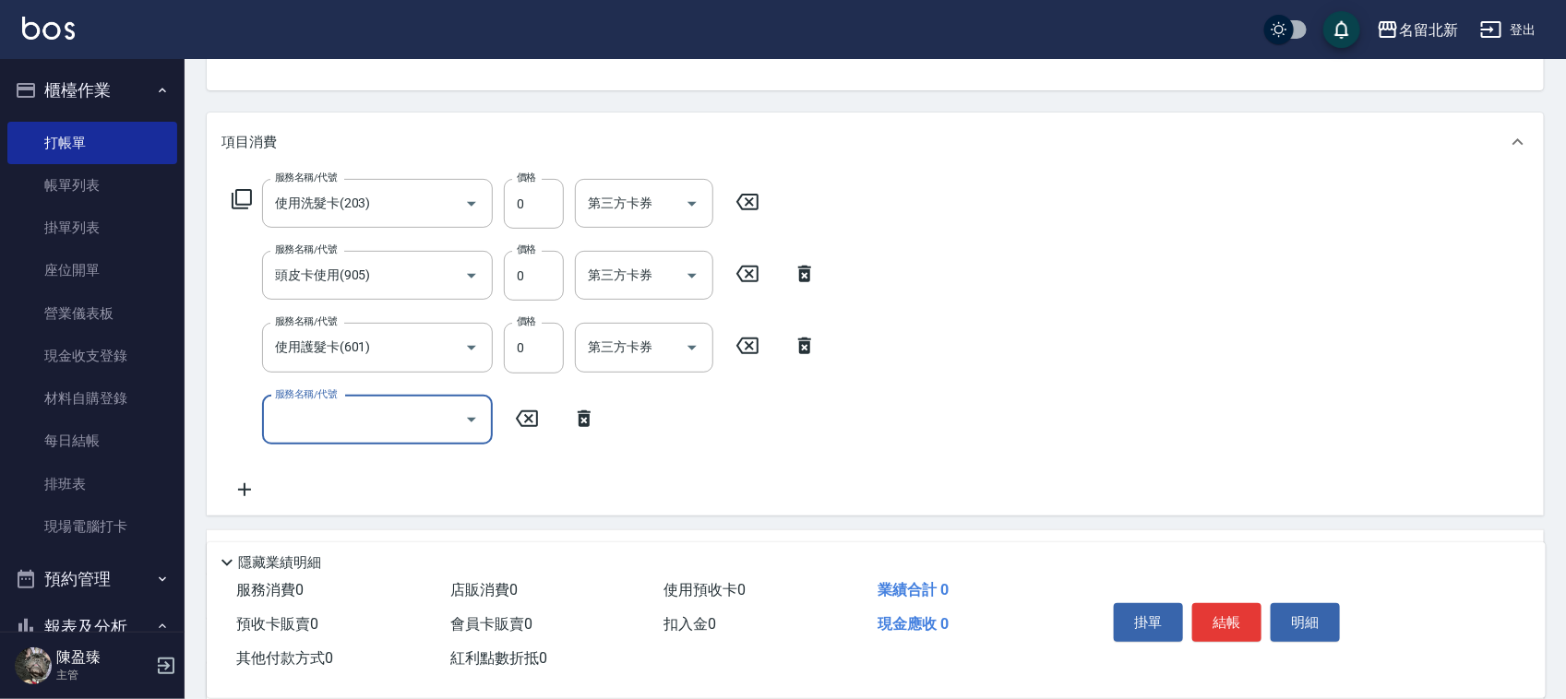
scroll to position [374, 0]
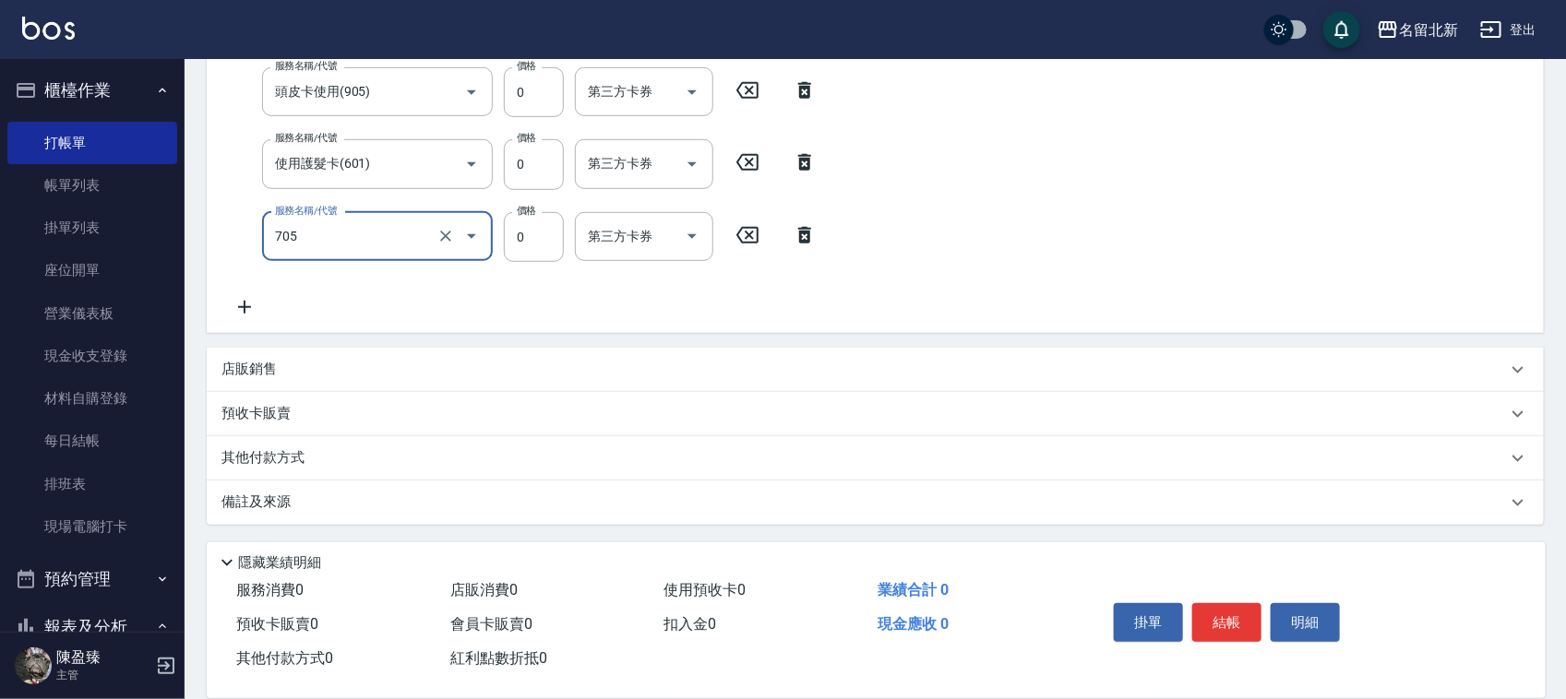
type input "互助50(705)"
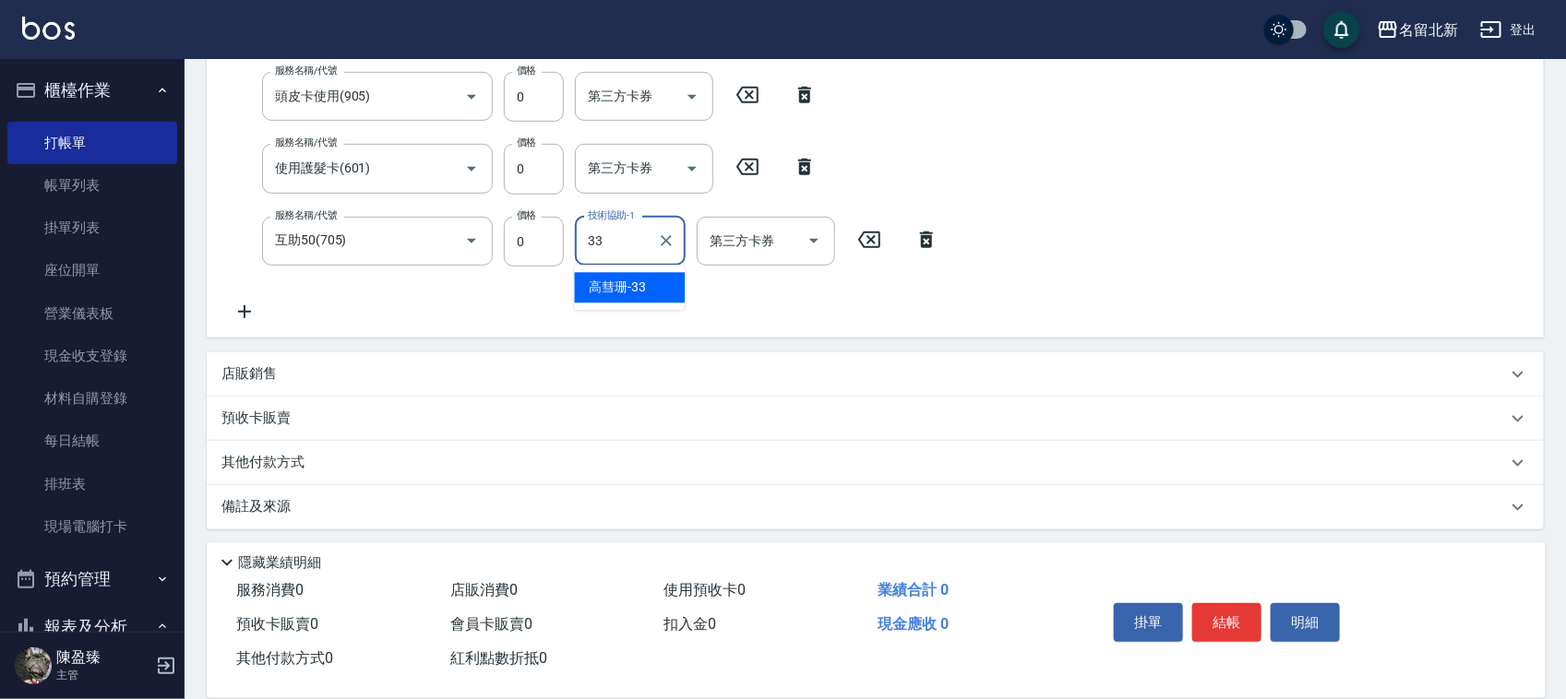
type input "高彗珊-33"
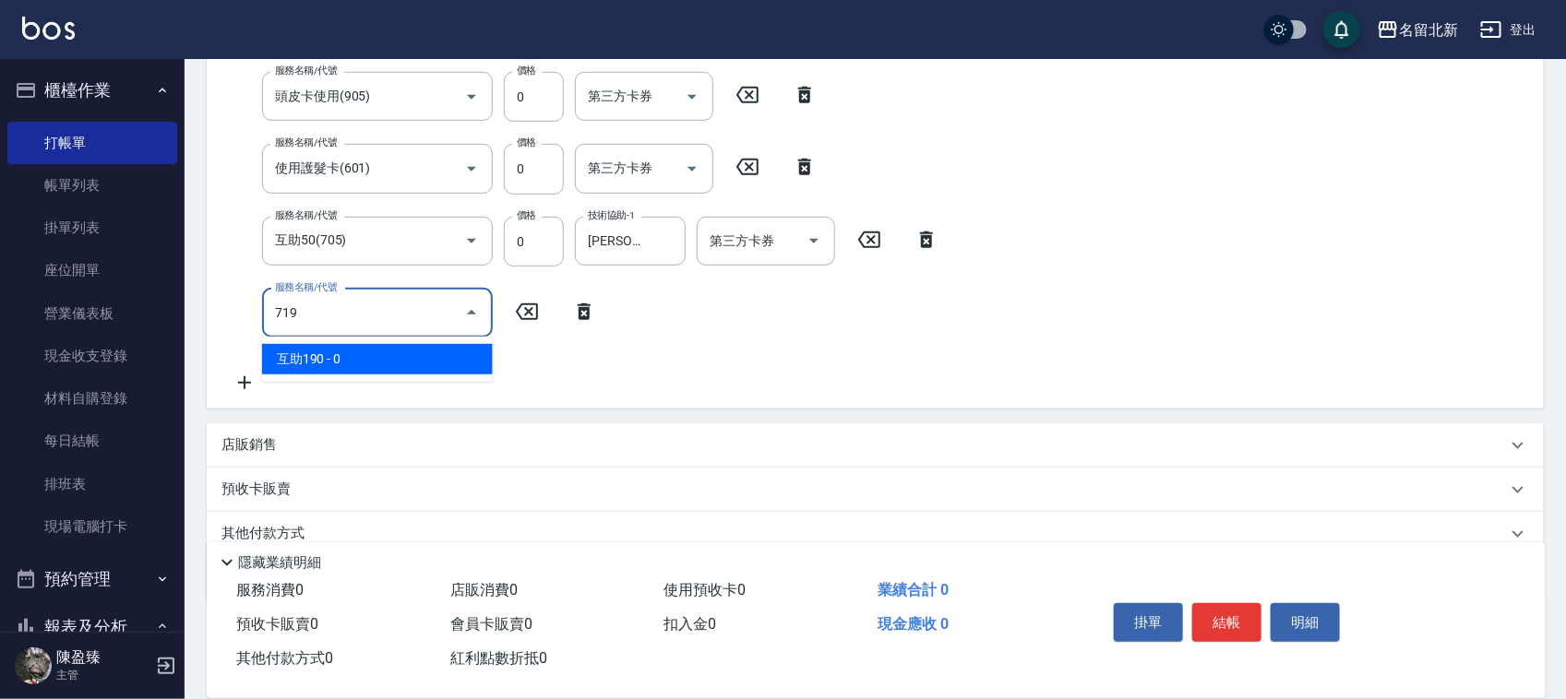
type input "互助190(719)"
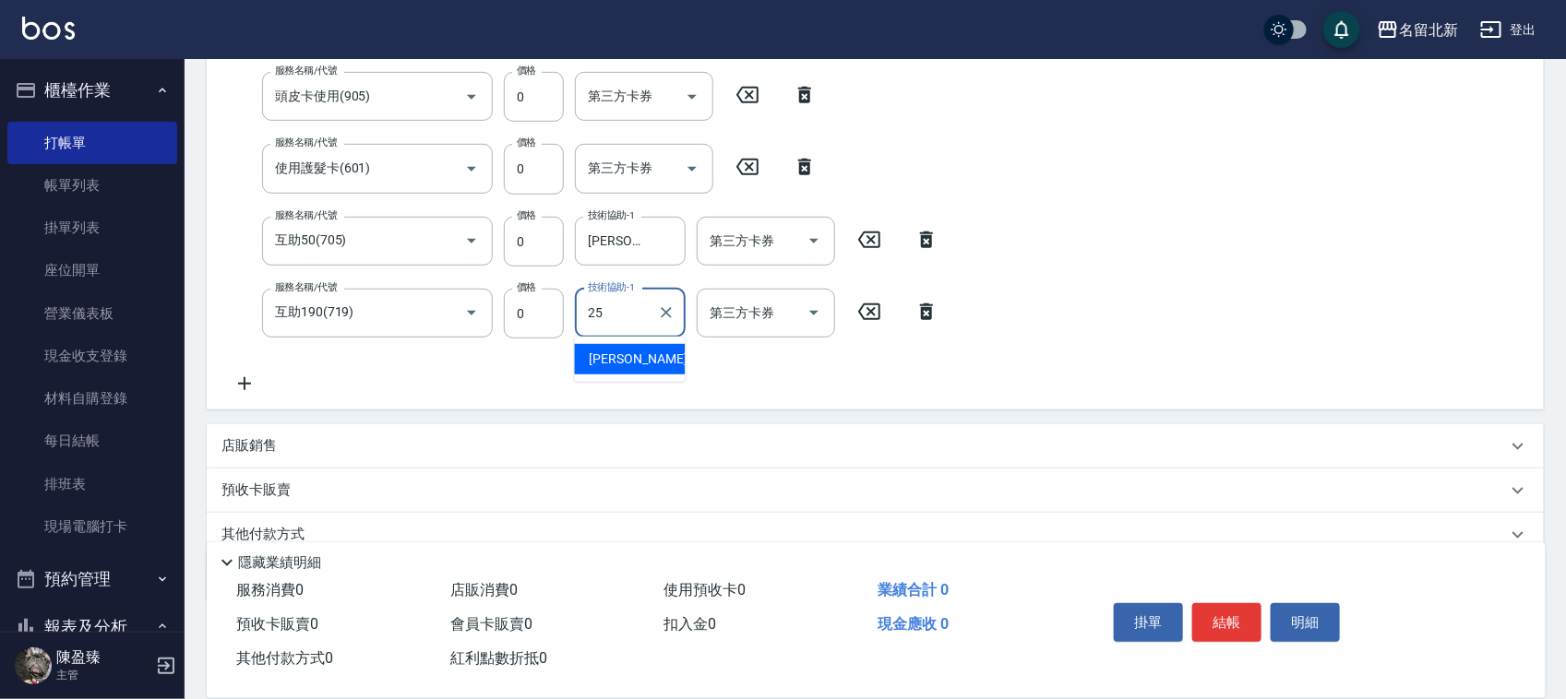
type input "禎禎-25"
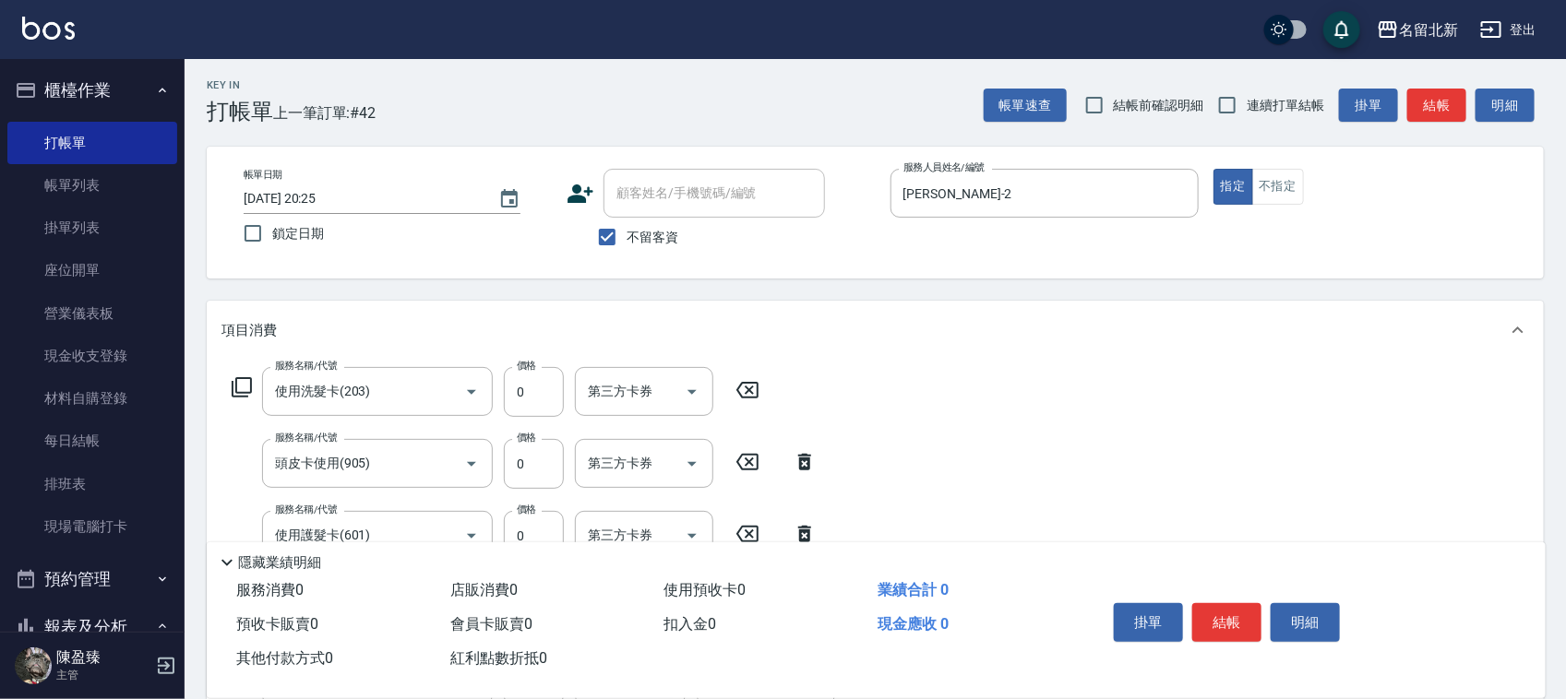
scroll to position [0, 0]
click at [1223, 624] on button "結帳" at bounding box center [1226, 622] width 69 height 39
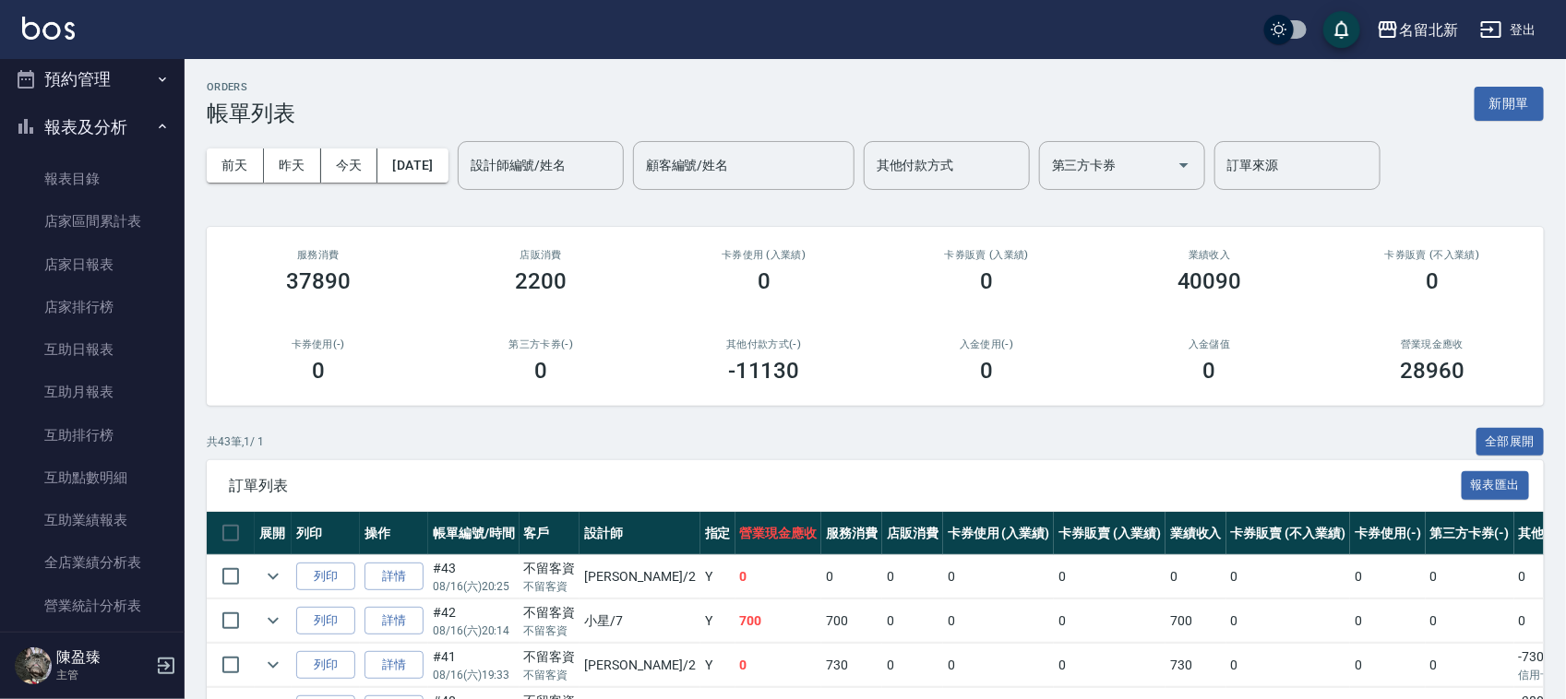
scroll to position [461, 0]
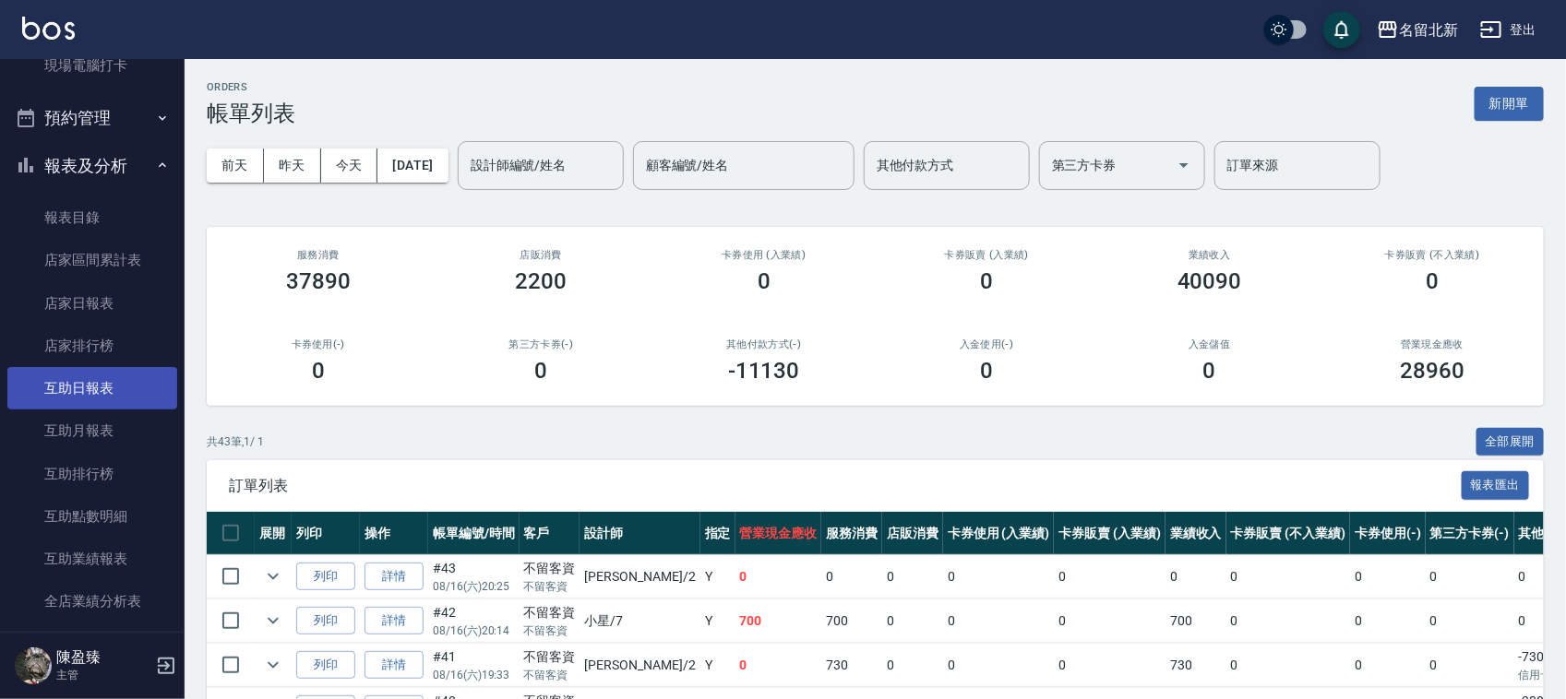
click at [89, 388] on link "互助日報表" at bounding box center [92, 388] width 170 height 42
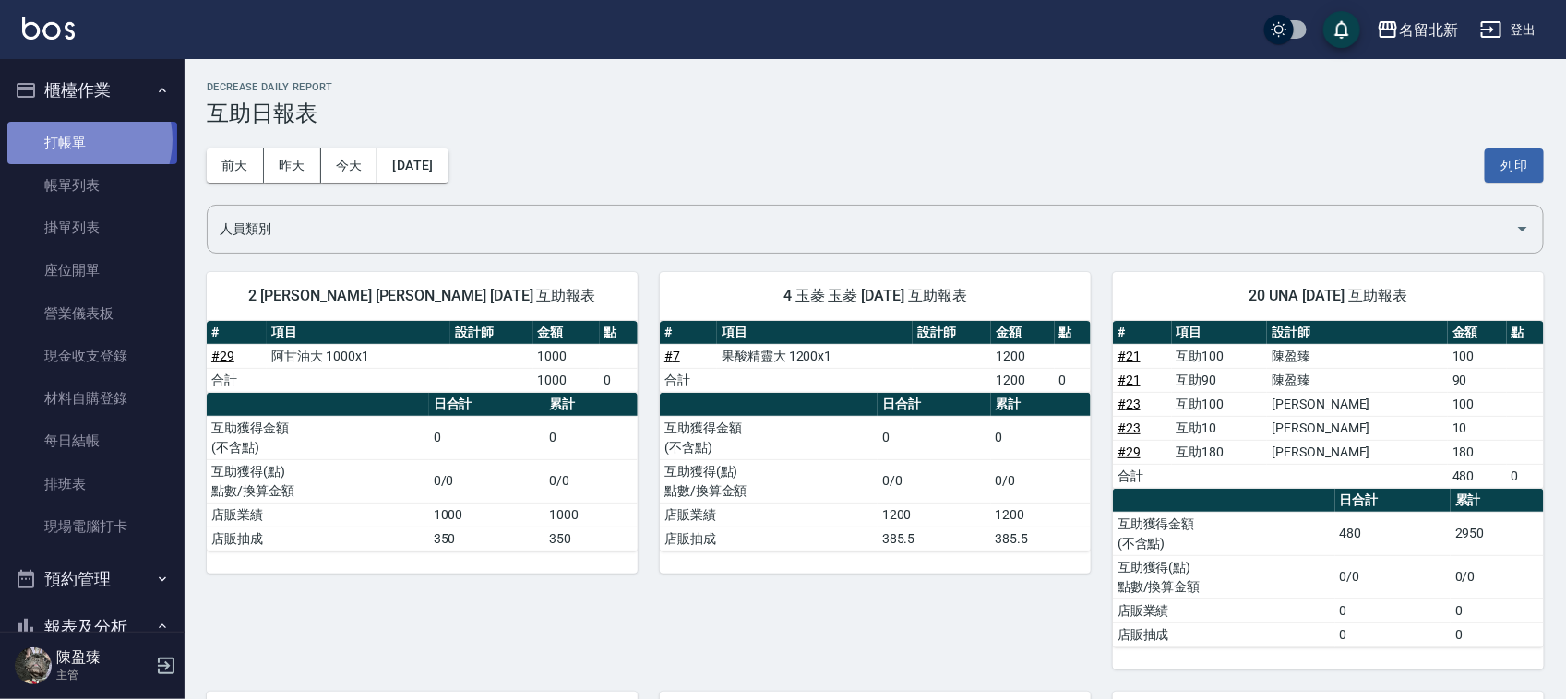
click at [77, 138] on link "打帳單" at bounding box center [92, 143] width 170 height 42
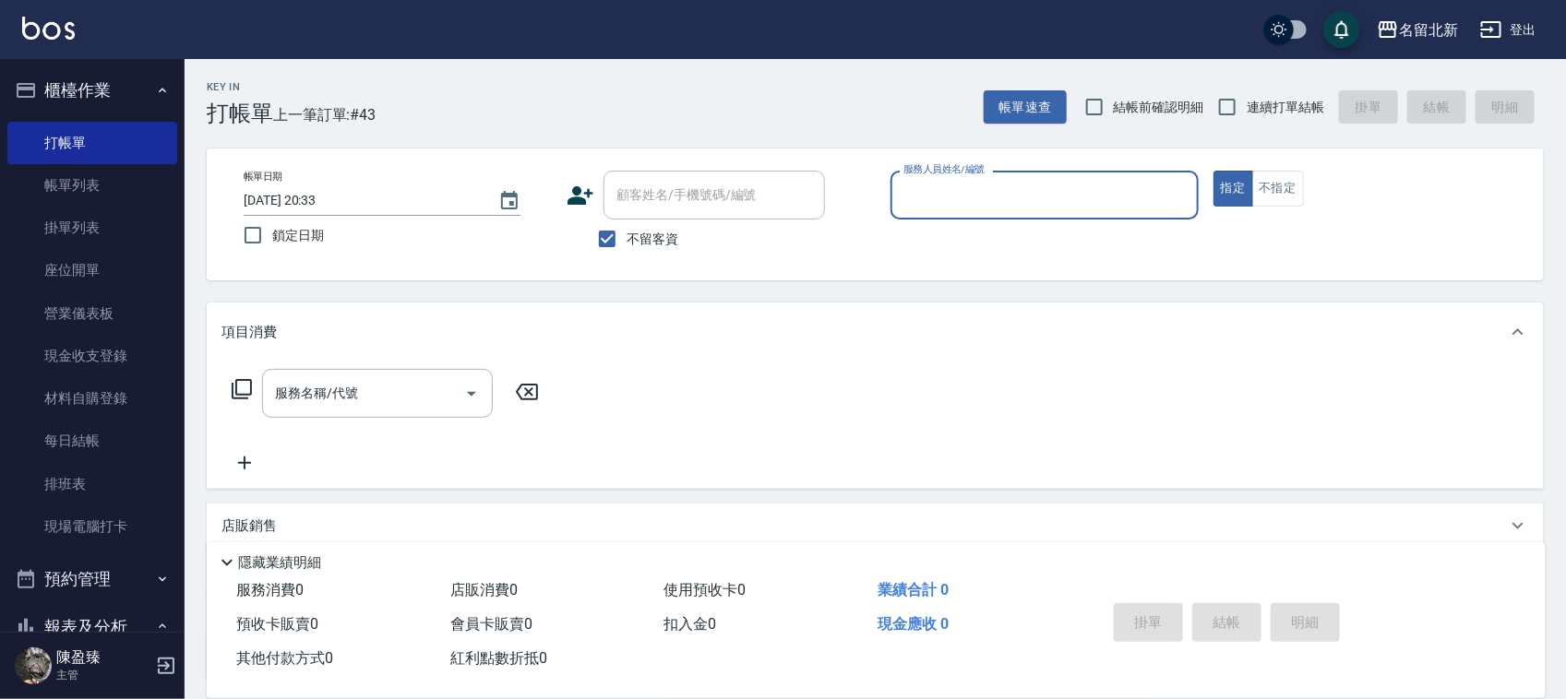
drag, startPoint x: 962, startPoint y: 166, endPoint x: 972, endPoint y: 163, distance: 9.6
click at [966, 166] on label "服務人員姓名/編號" at bounding box center [943, 169] width 81 height 14
click at [966, 179] on input "服務人員姓名/編號" at bounding box center [1045, 195] width 292 height 32
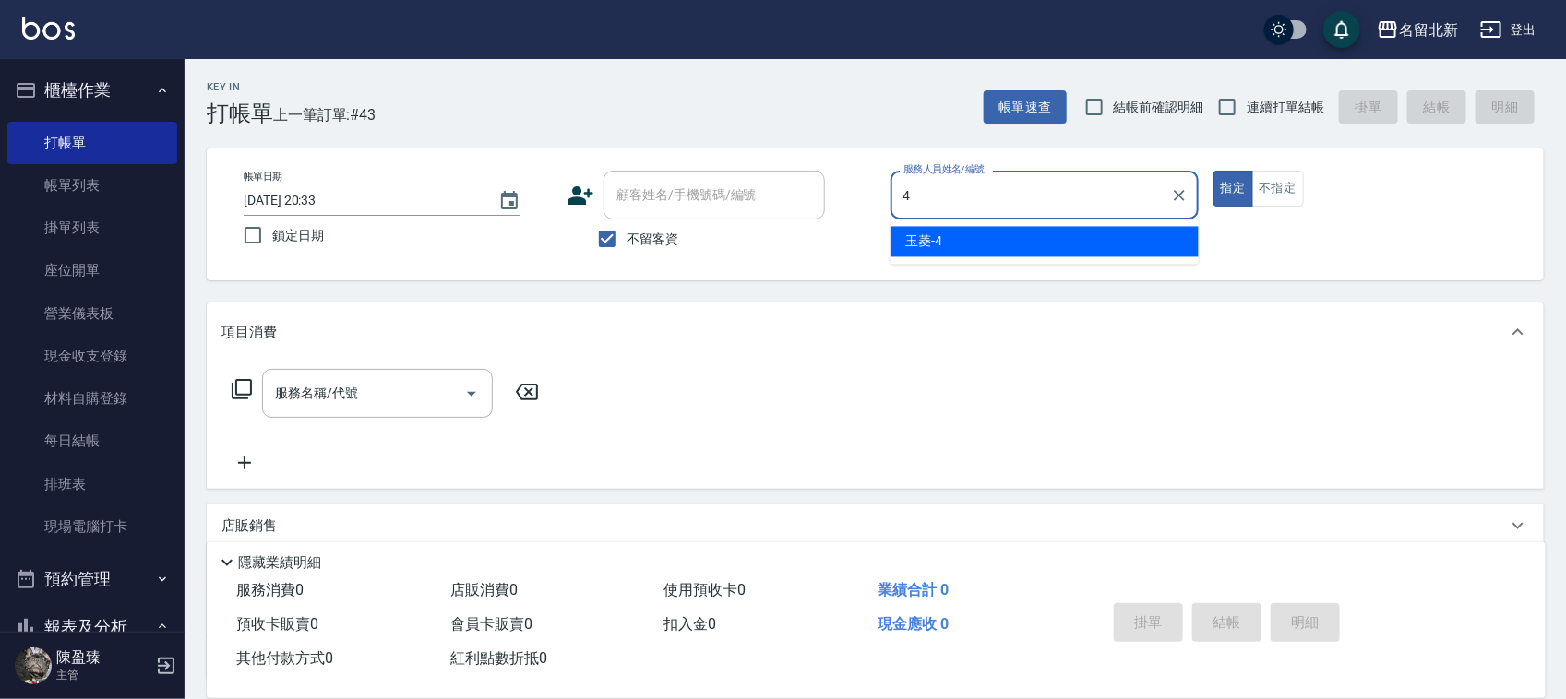
type input "玉菱-4"
type button "true"
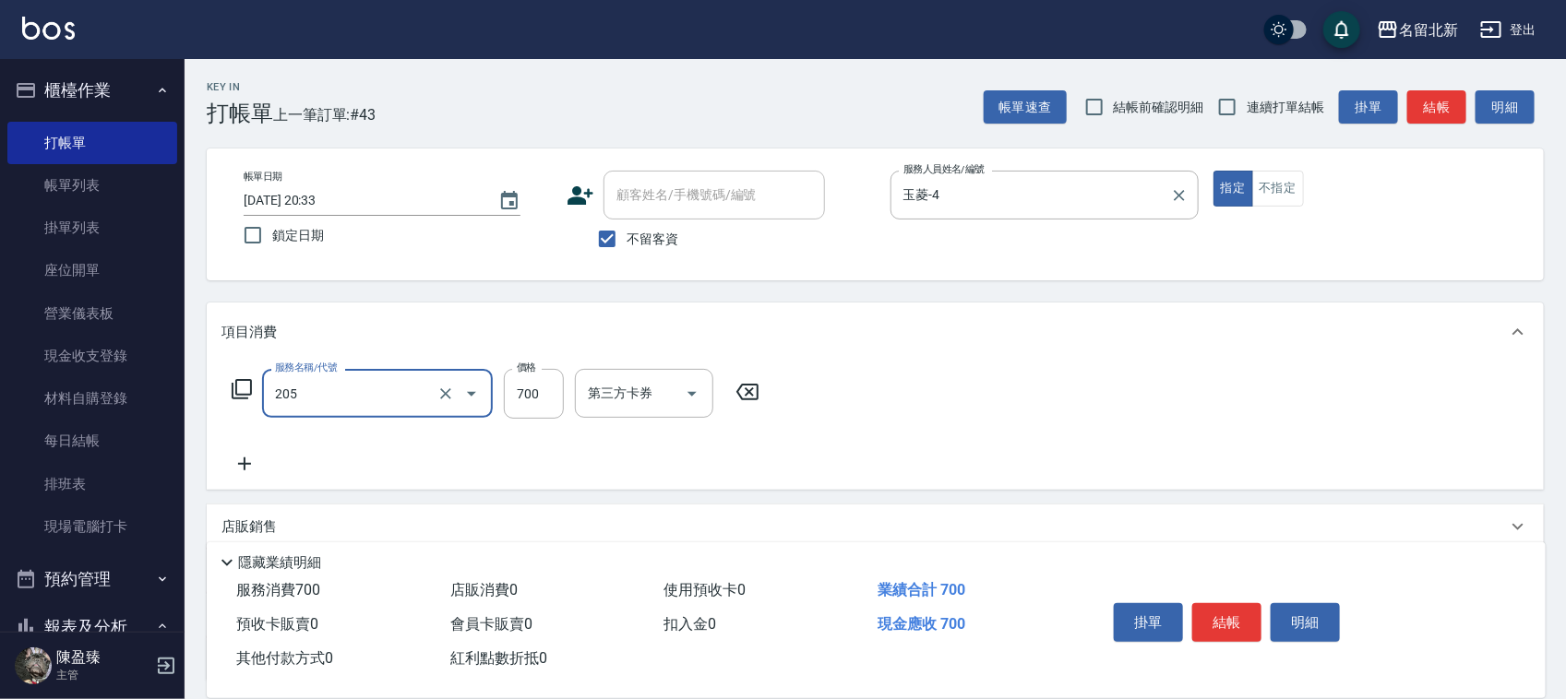
type input "精油+去角質洗(205)"
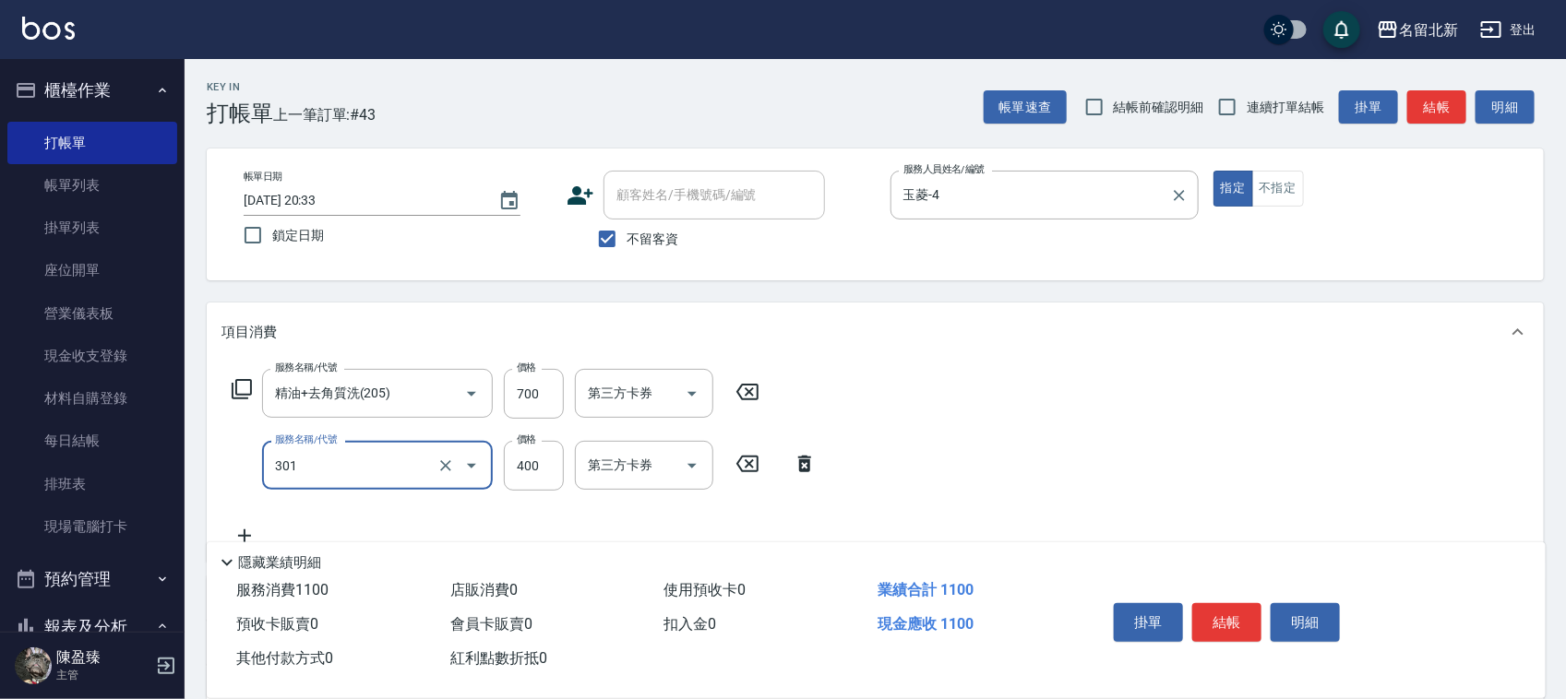
type input "造型剪髮(301)"
type input "380"
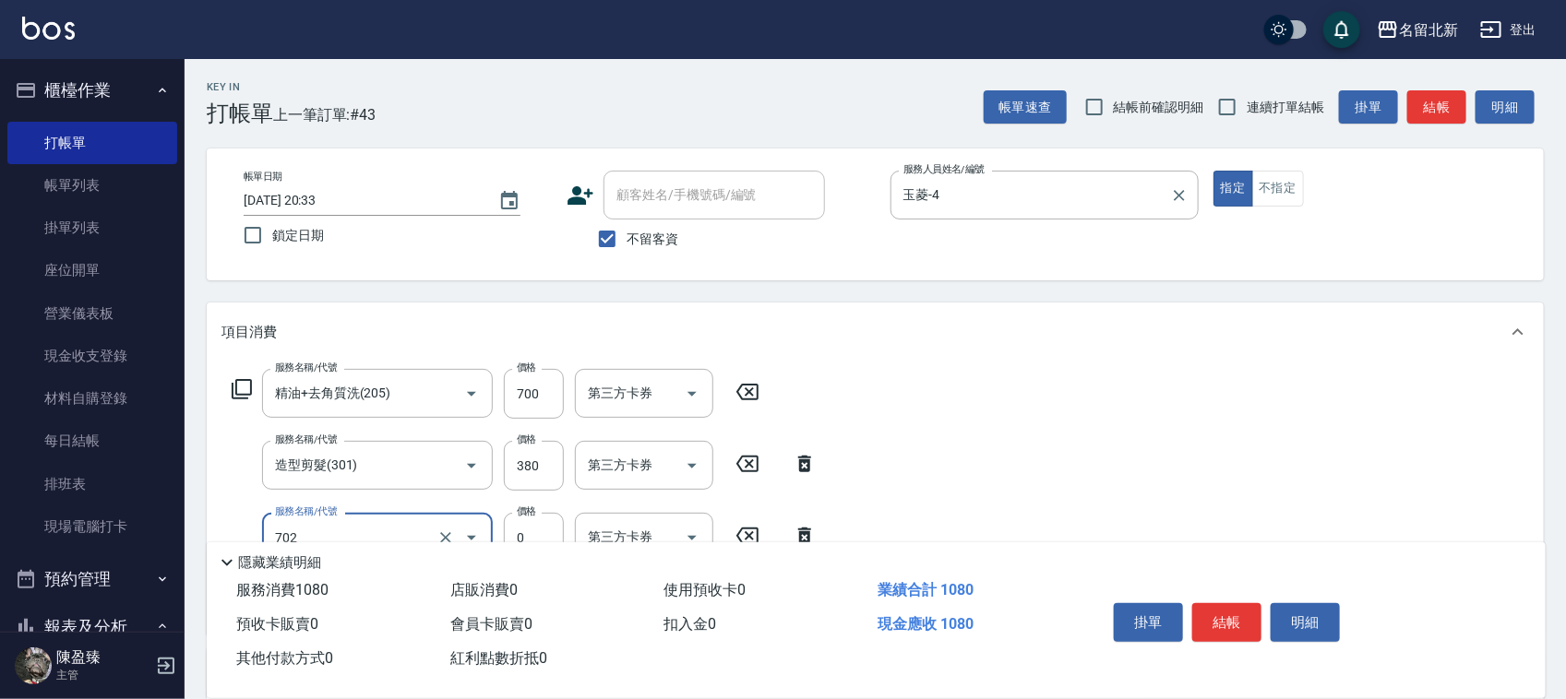
type input "互助20(702)"
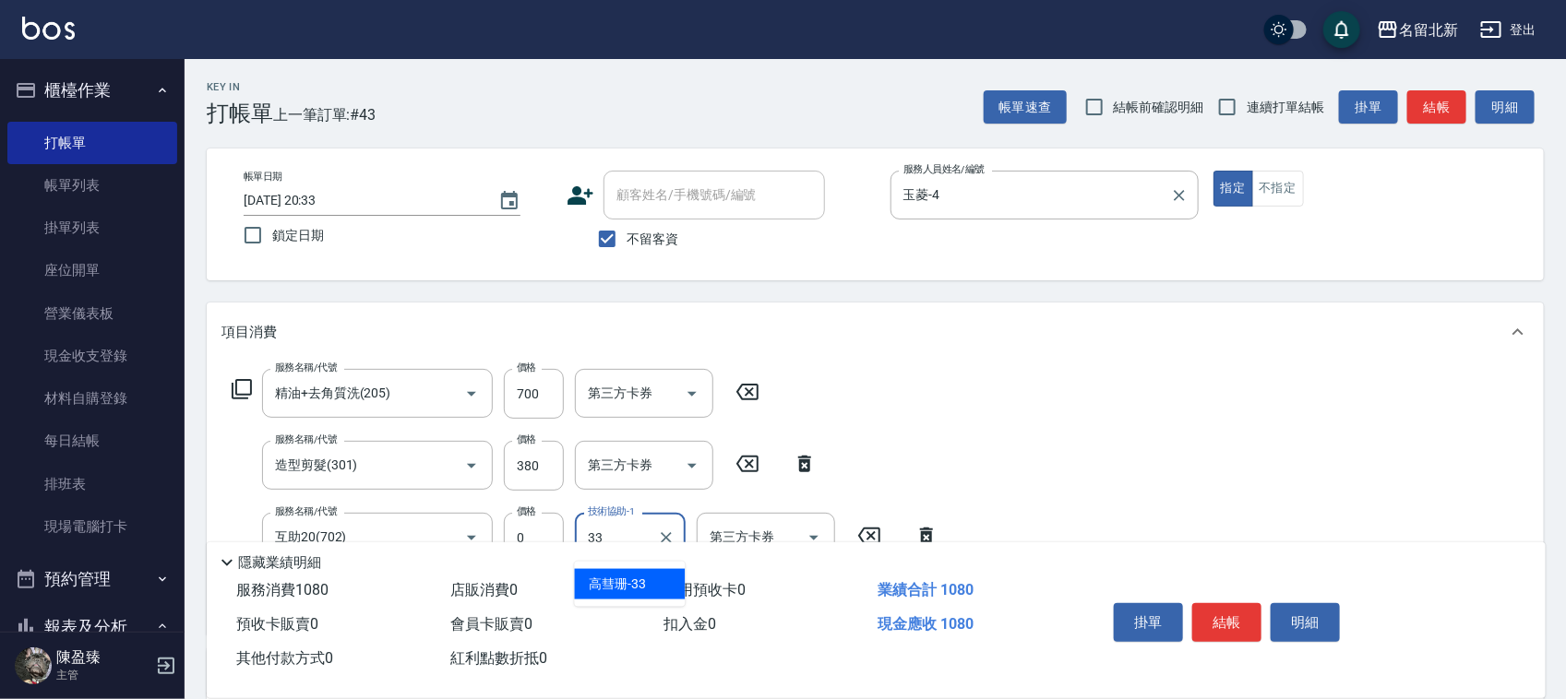
type input "高彗珊-33"
click at [1235, 620] on button "結帳" at bounding box center [1226, 622] width 69 height 39
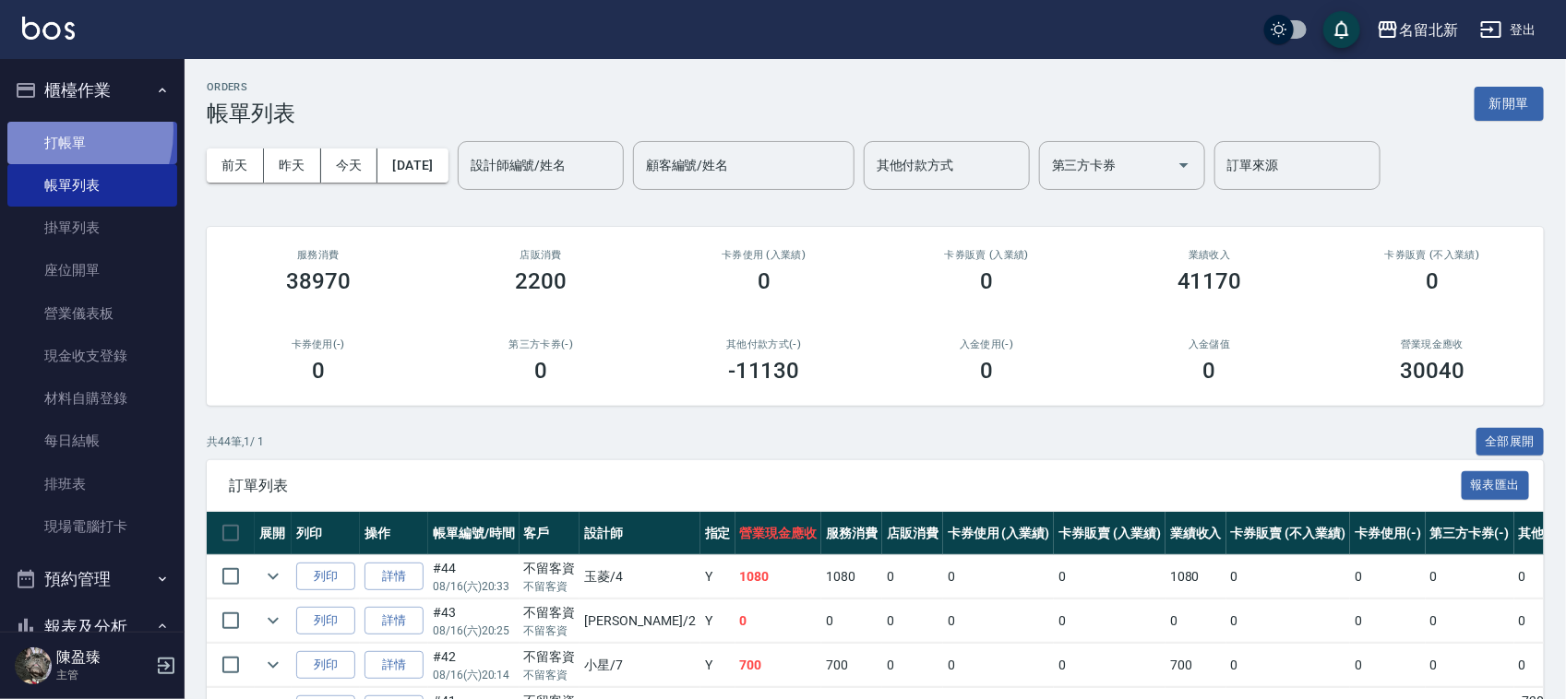
drag, startPoint x: 46, startPoint y: 129, endPoint x: 126, endPoint y: 149, distance: 82.8
click at [47, 130] on link "打帳單" at bounding box center [92, 143] width 170 height 42
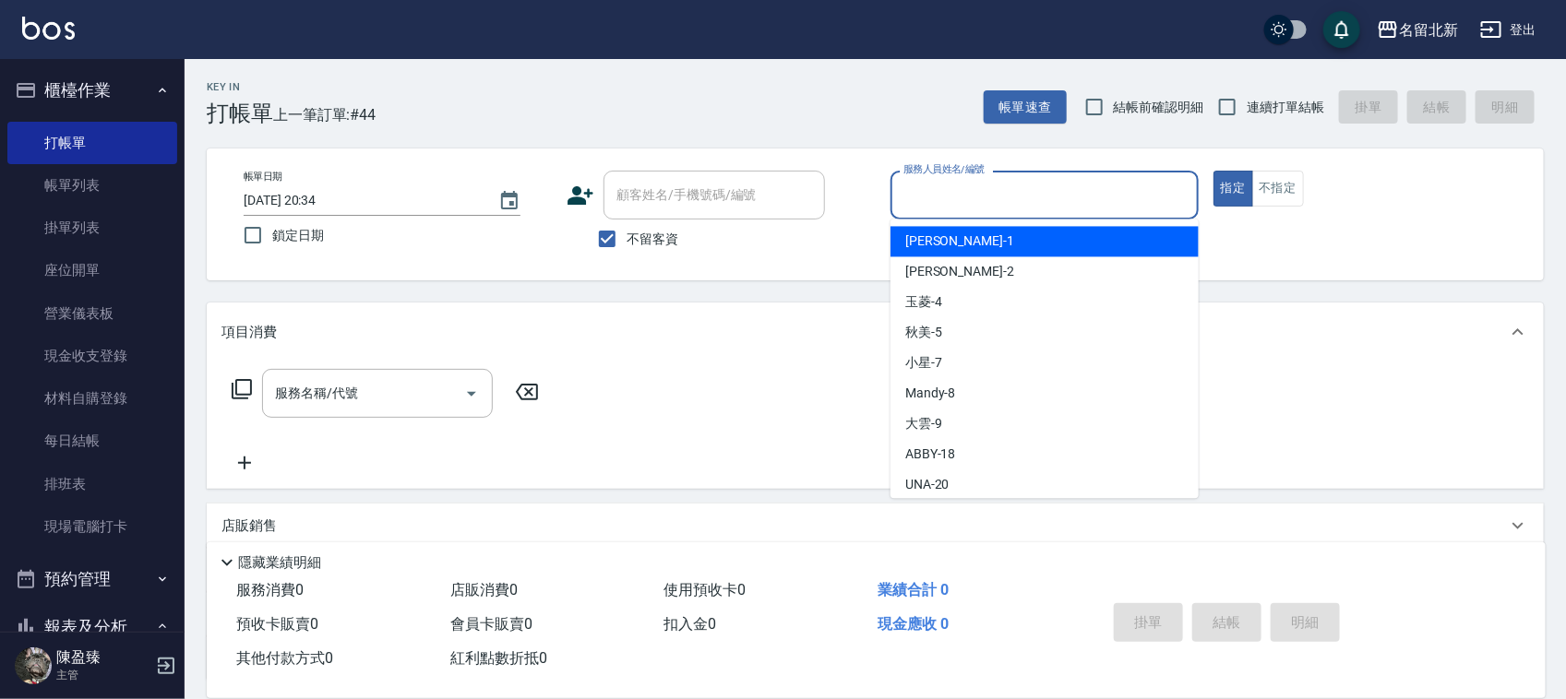
click at [1119, 194] on input "服務人員姓名/編號" at bounding box center [1045, 195] width 292 height 32
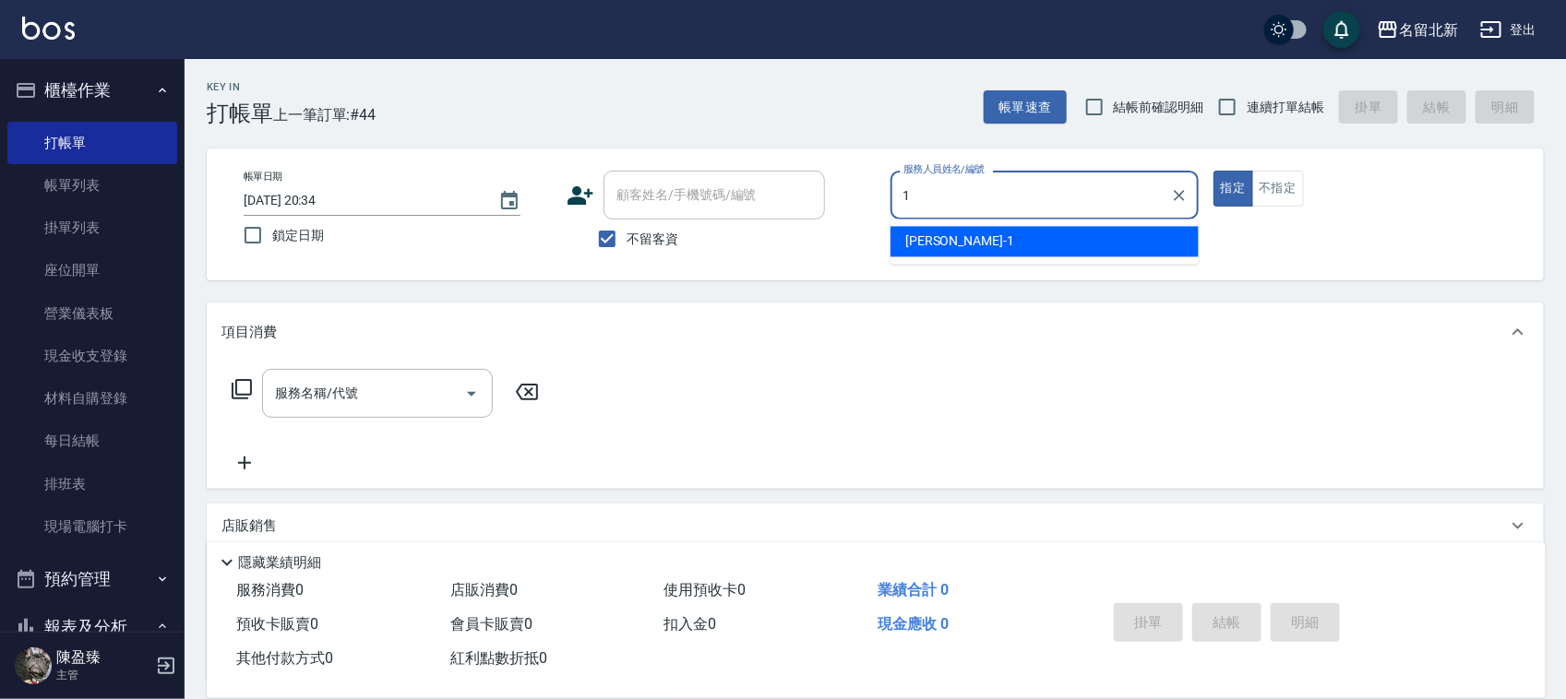
type input "Amy-1"
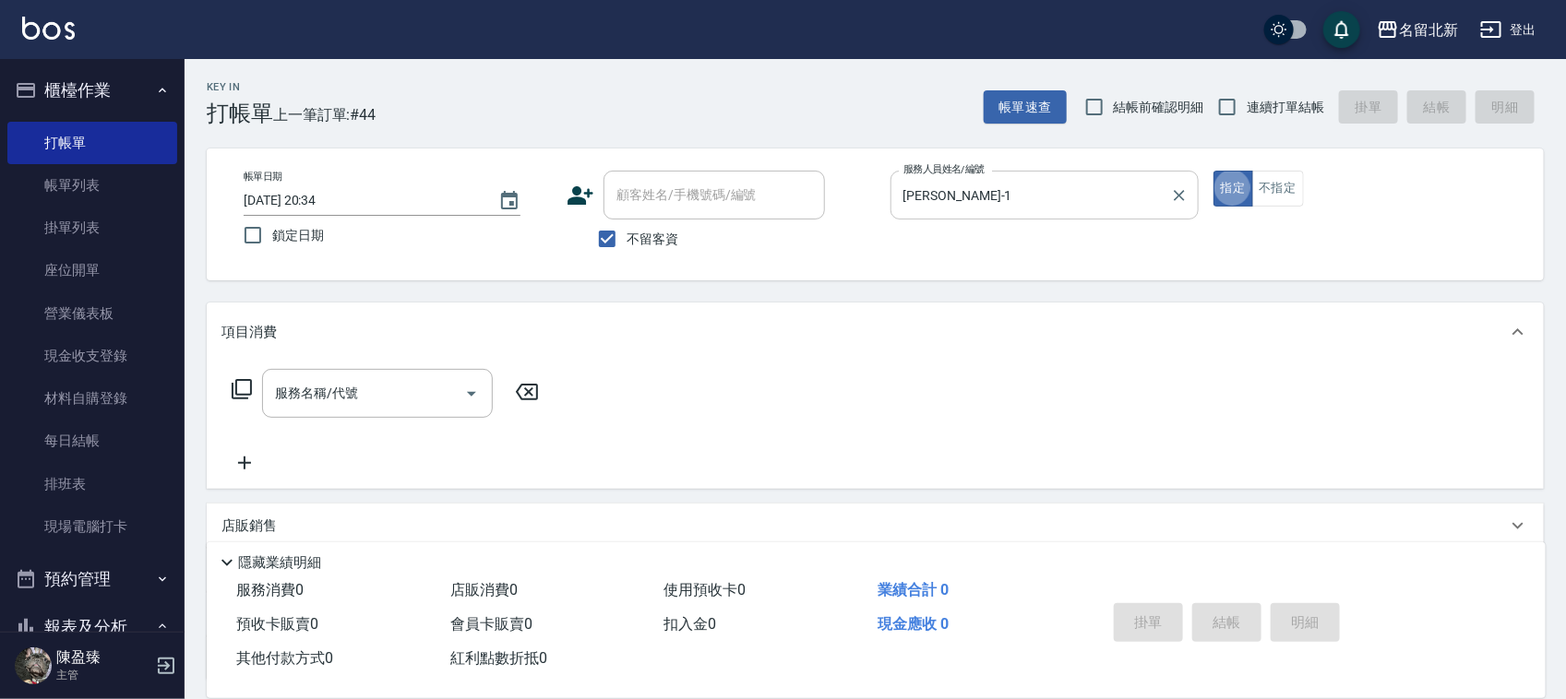
type button "true"
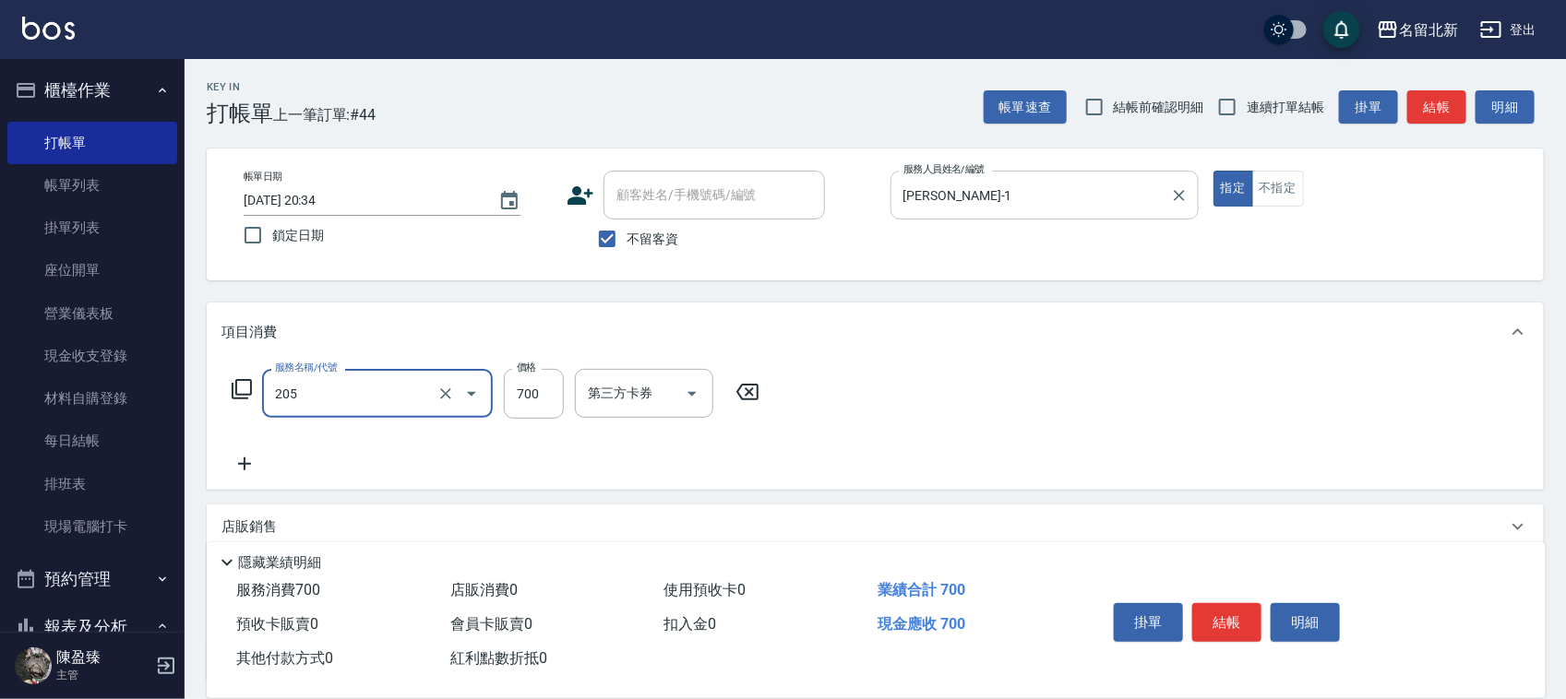
type input "精油+去角質洗(205)"
type input "600"
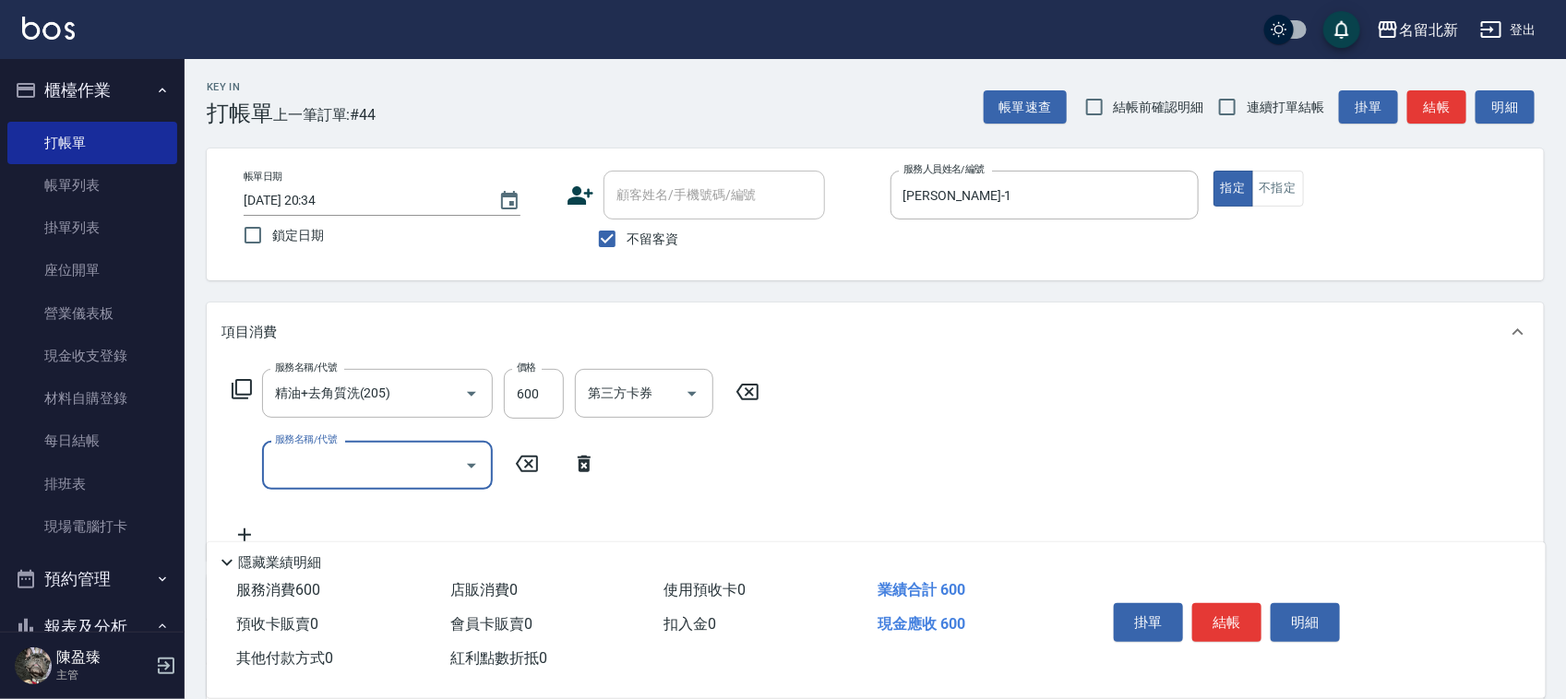
click at [1230, 614] on button "結帳" at bounding box center [1226, 622] width 69 height 39
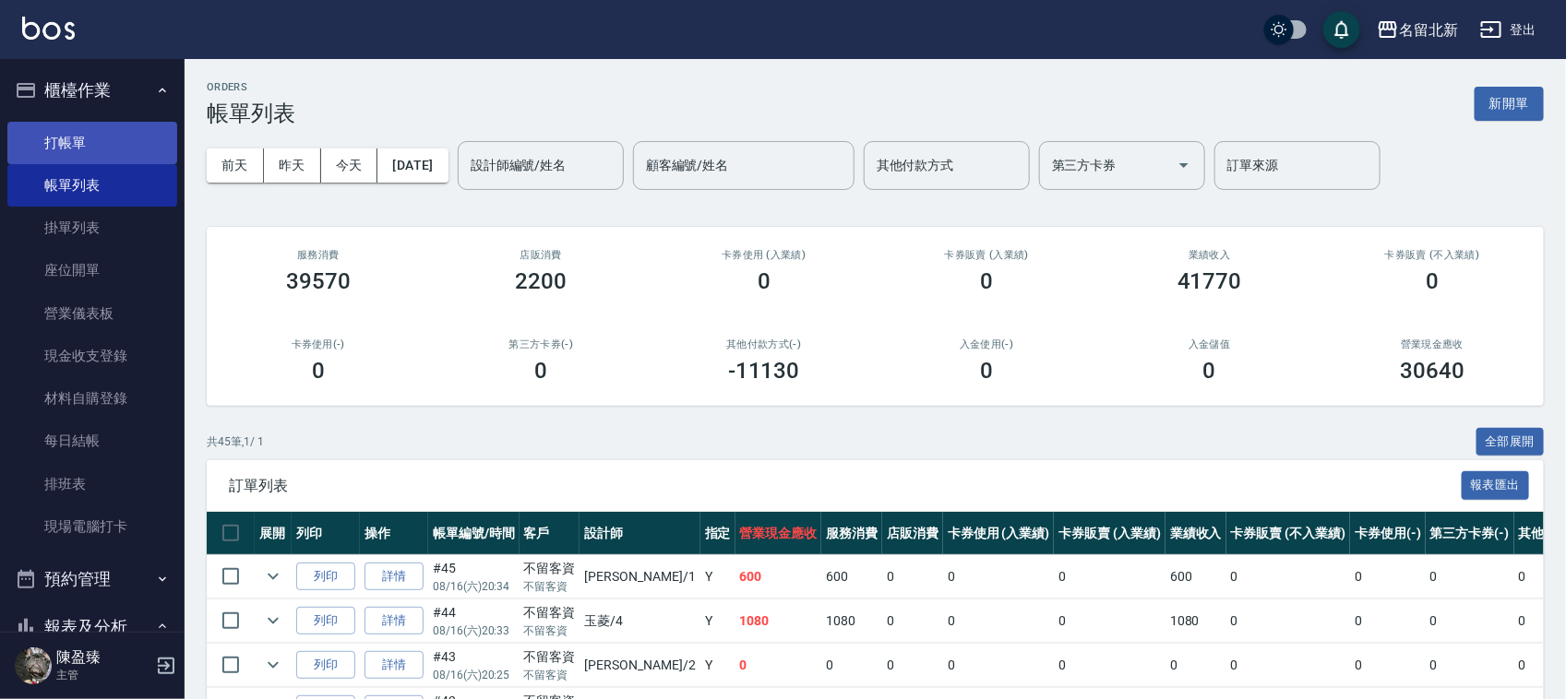
click at [49, 149] on link "打帳單" at bounding box center [92, 143] width 170 height 42
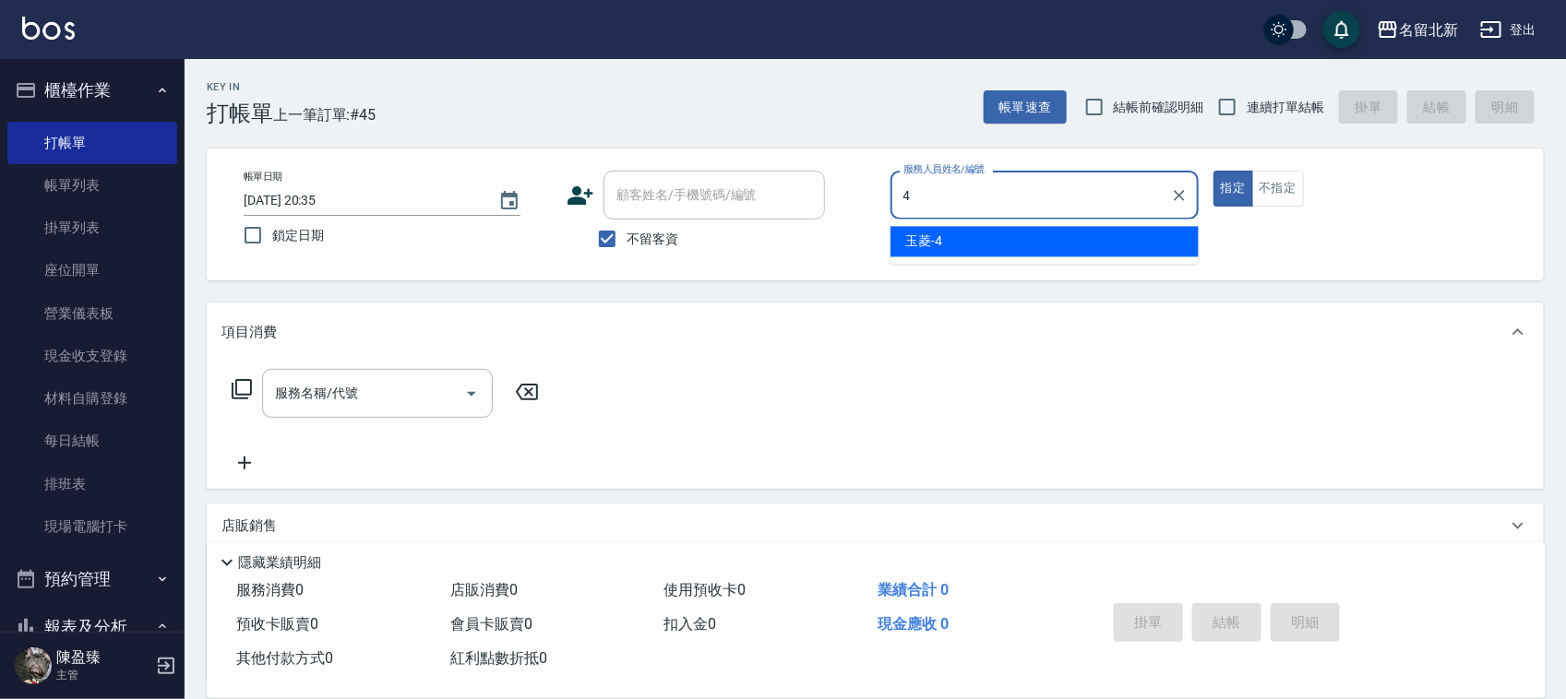
type input "玉菱-4"
type button "true"
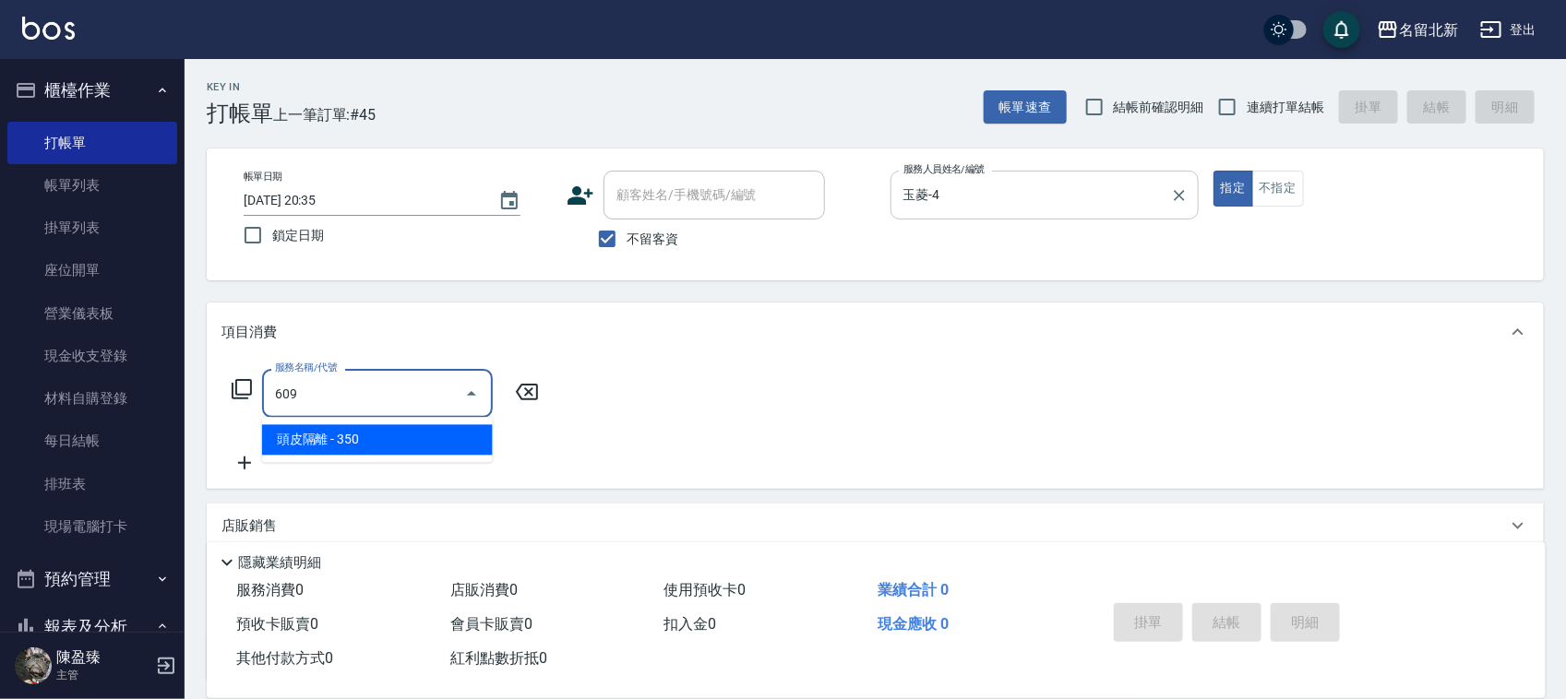
type input "頭皮隔離(609)"
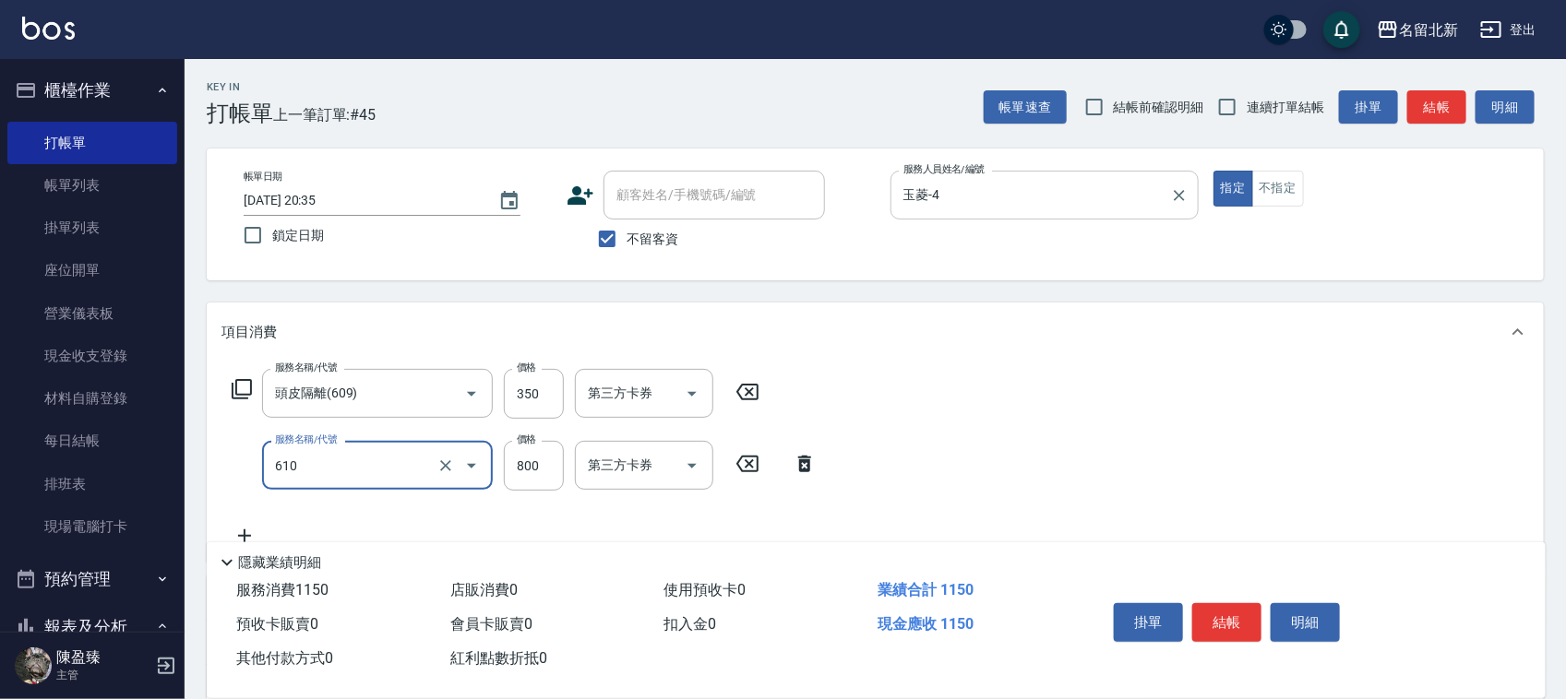
type input "毛母細胞活性霜(610)"
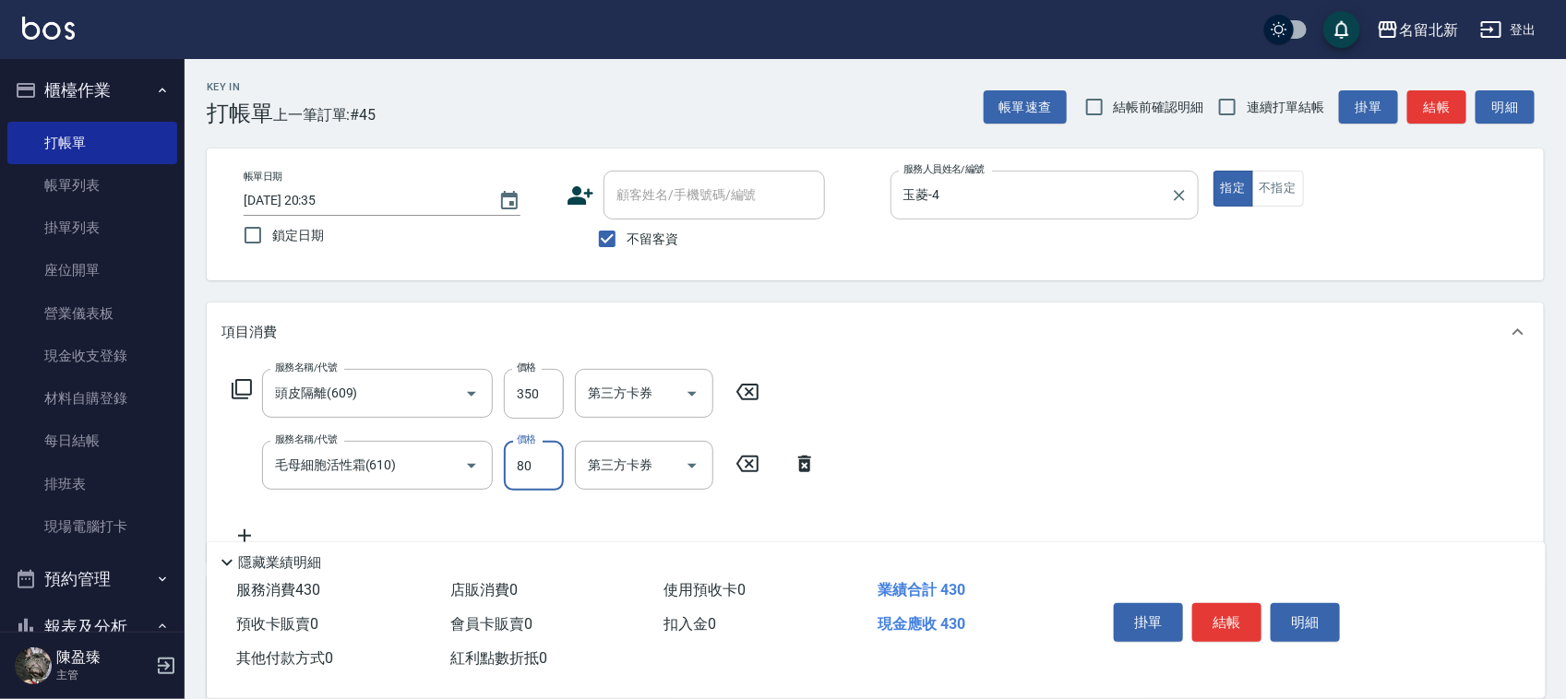
type input "800"
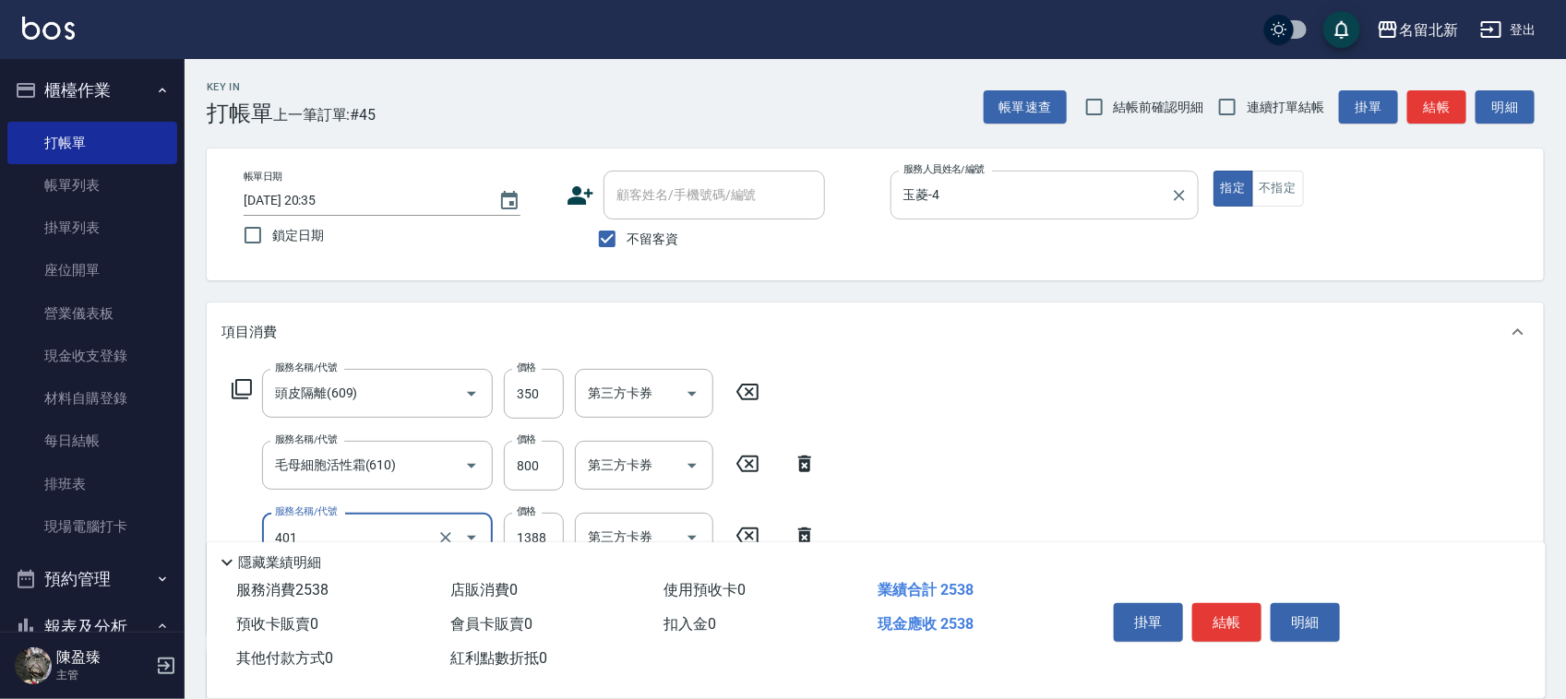
type input "燙髮(401)"
type input "2500"
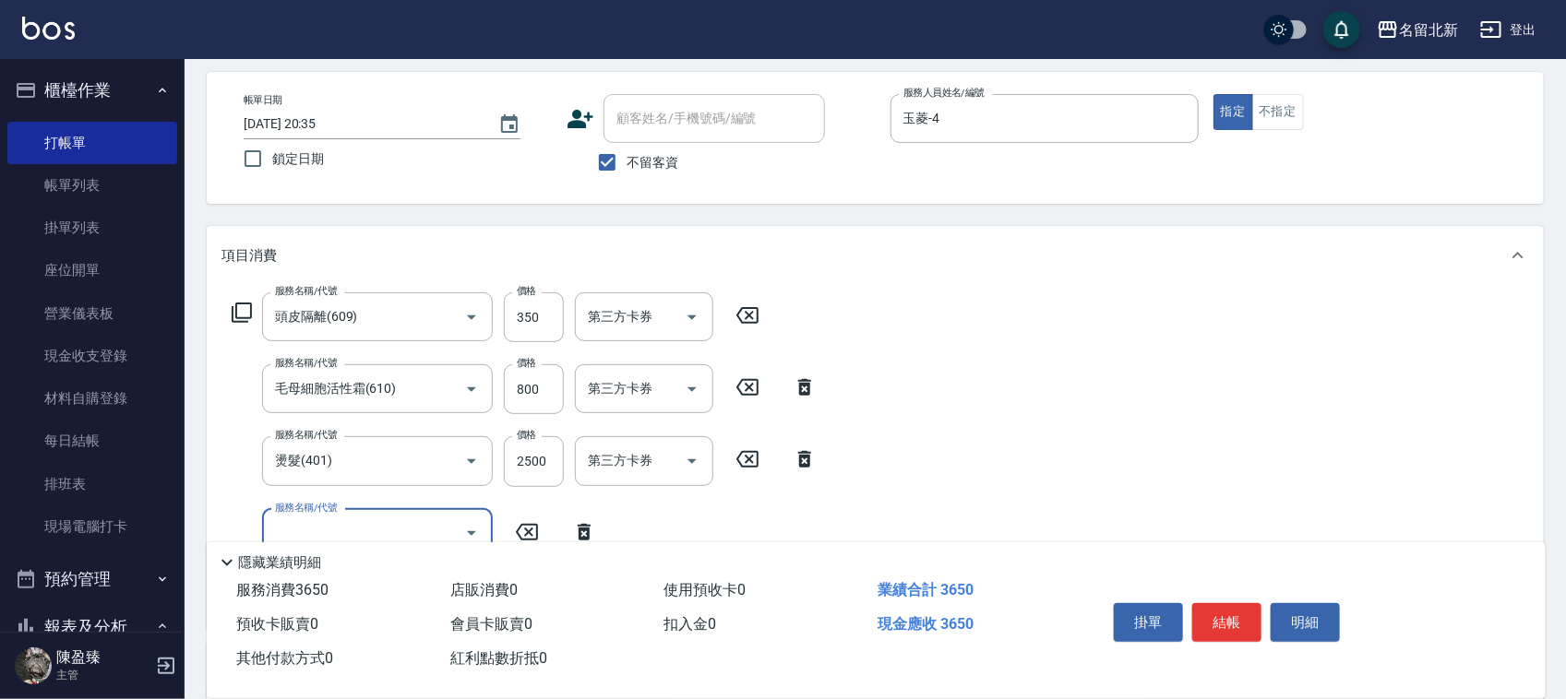
scroll to position [115, 0]
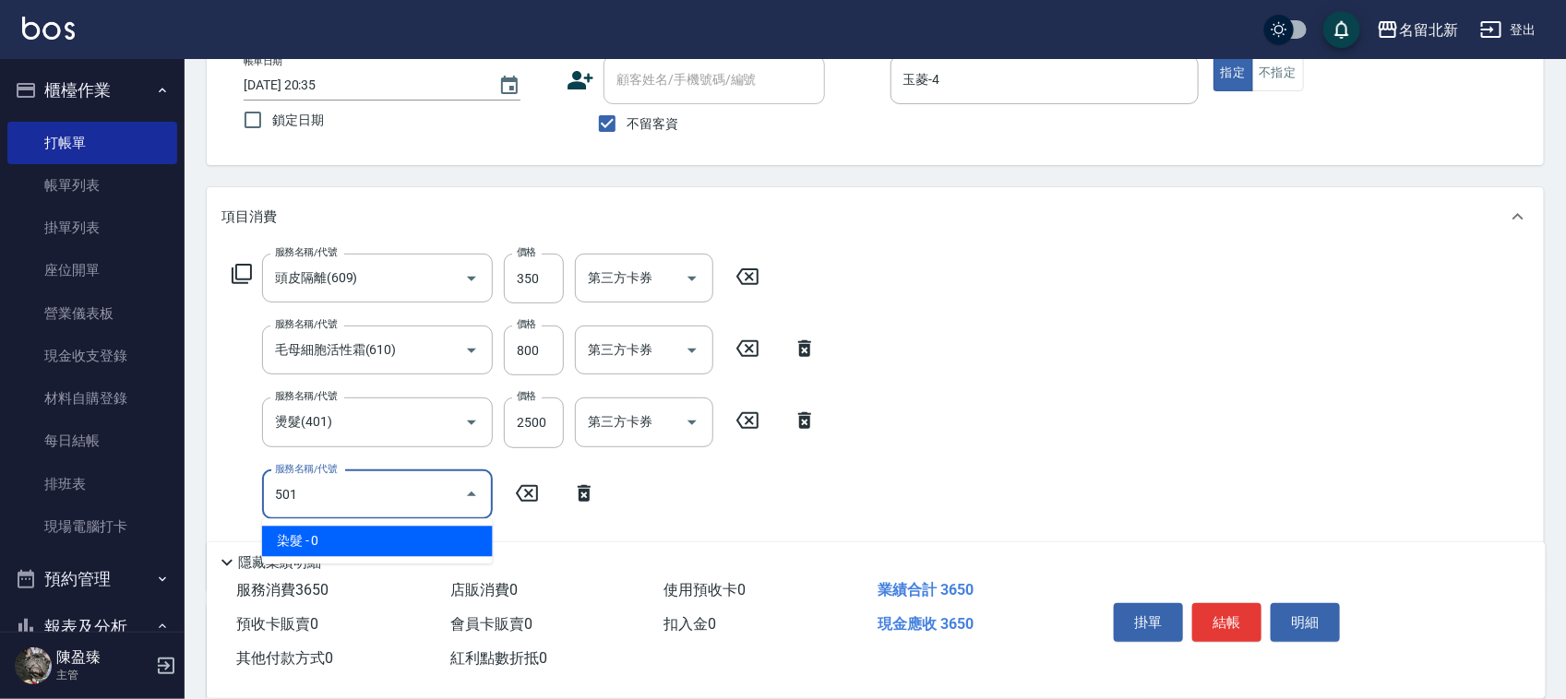
type input "染髮(501)"
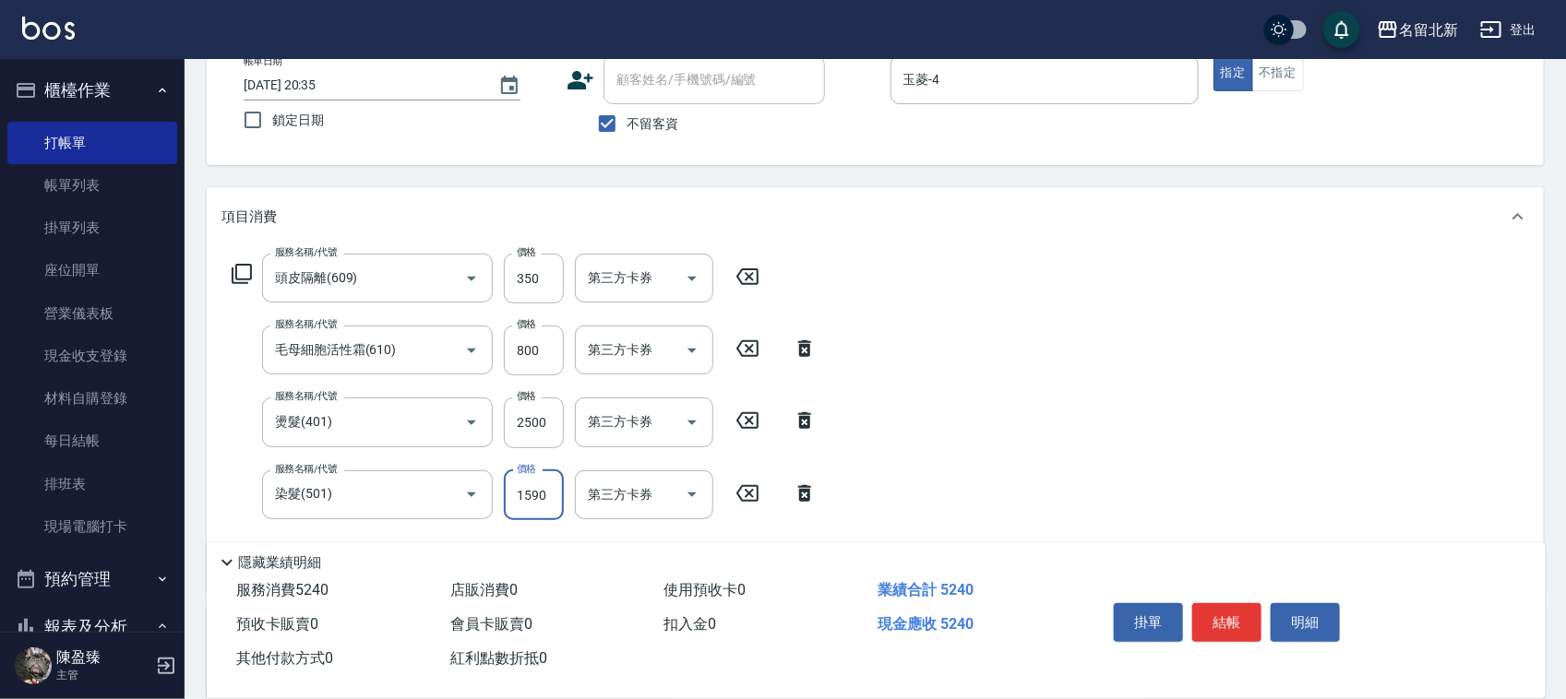
type input "1590"
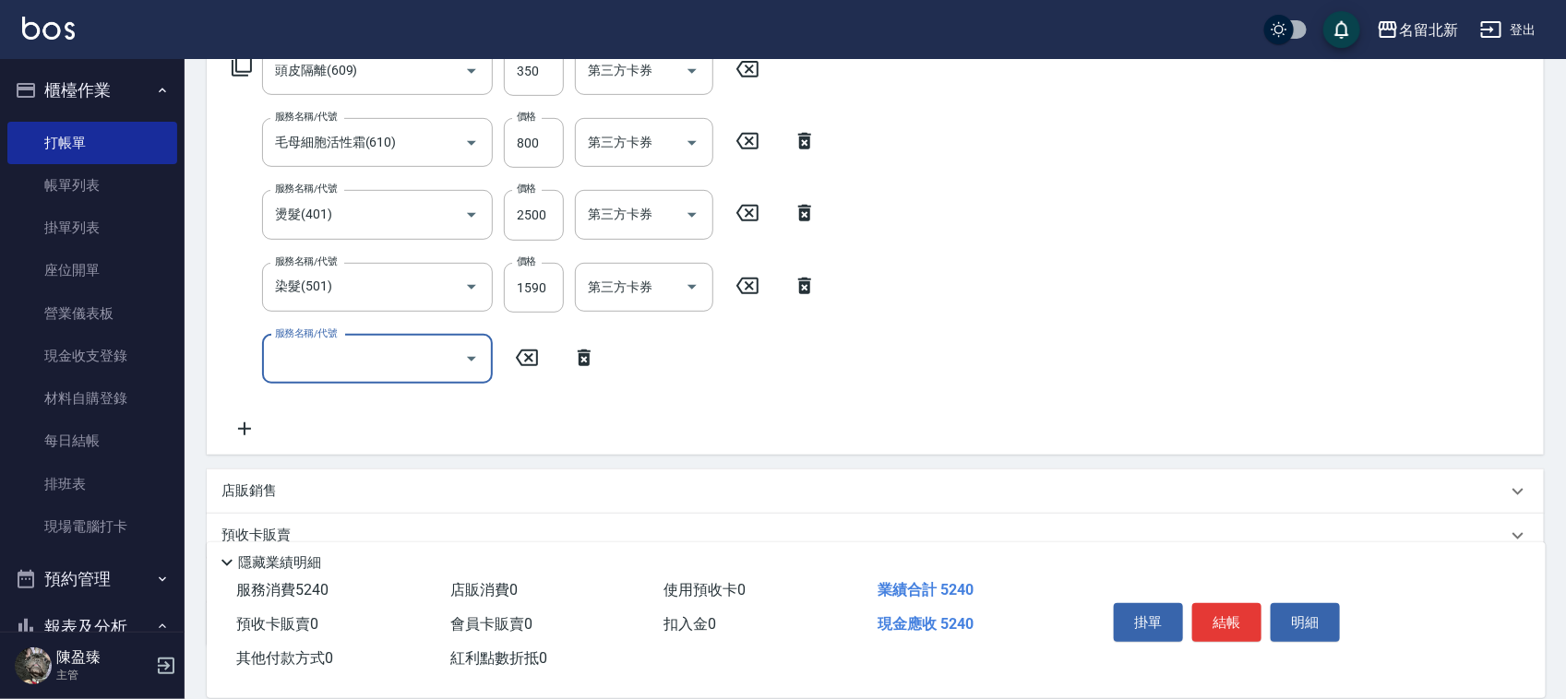
scroll to position [445, 0]
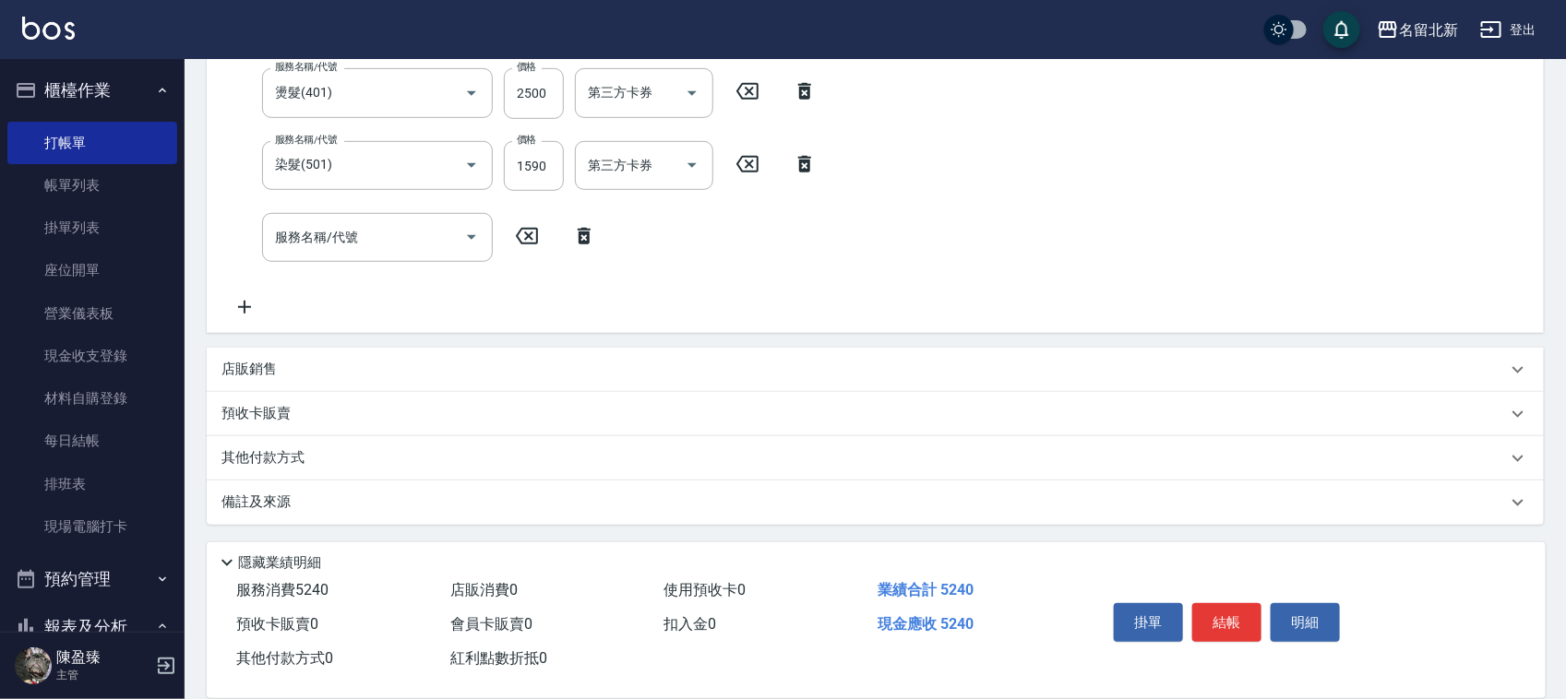
click at [268, 445] on div "其他付款方式" at bounding box center [875, 458] width 1337 height 44
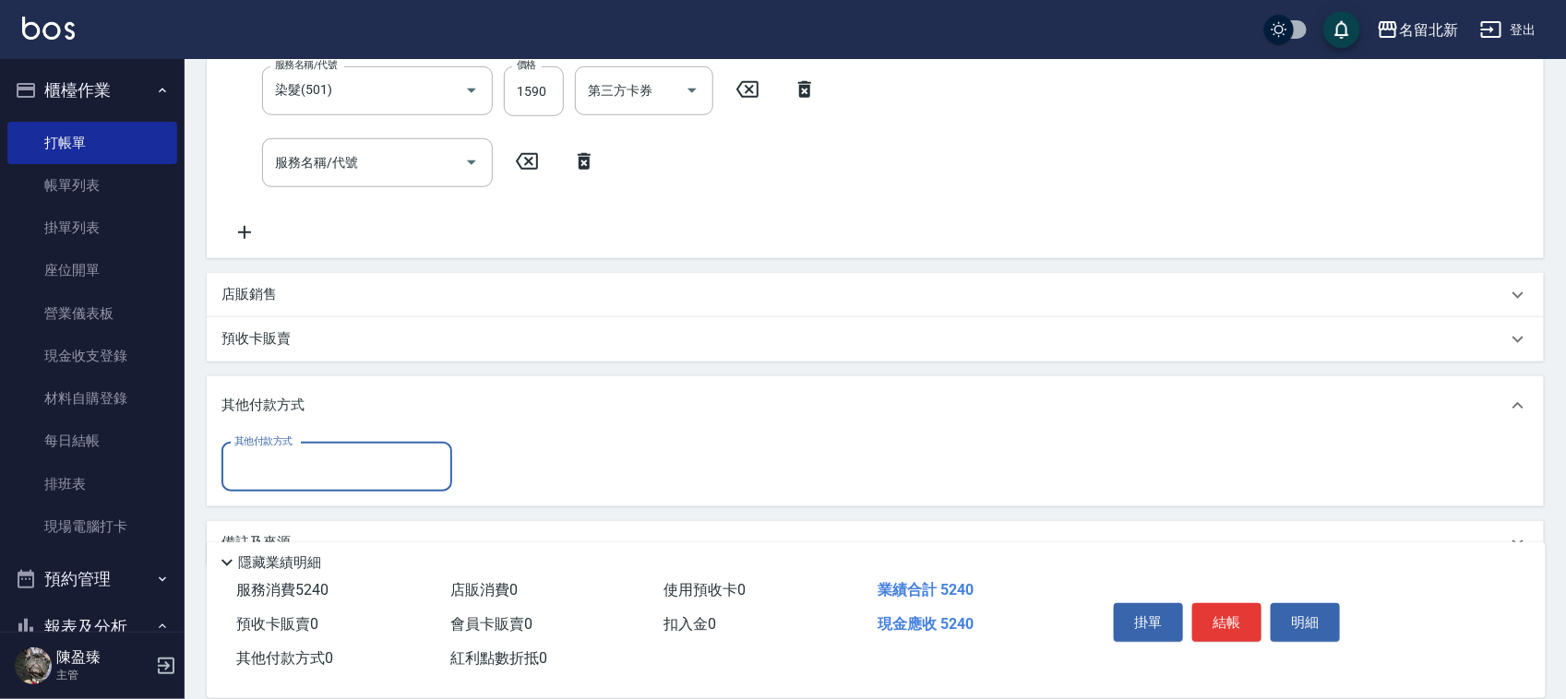
scroll to position [560, 0]
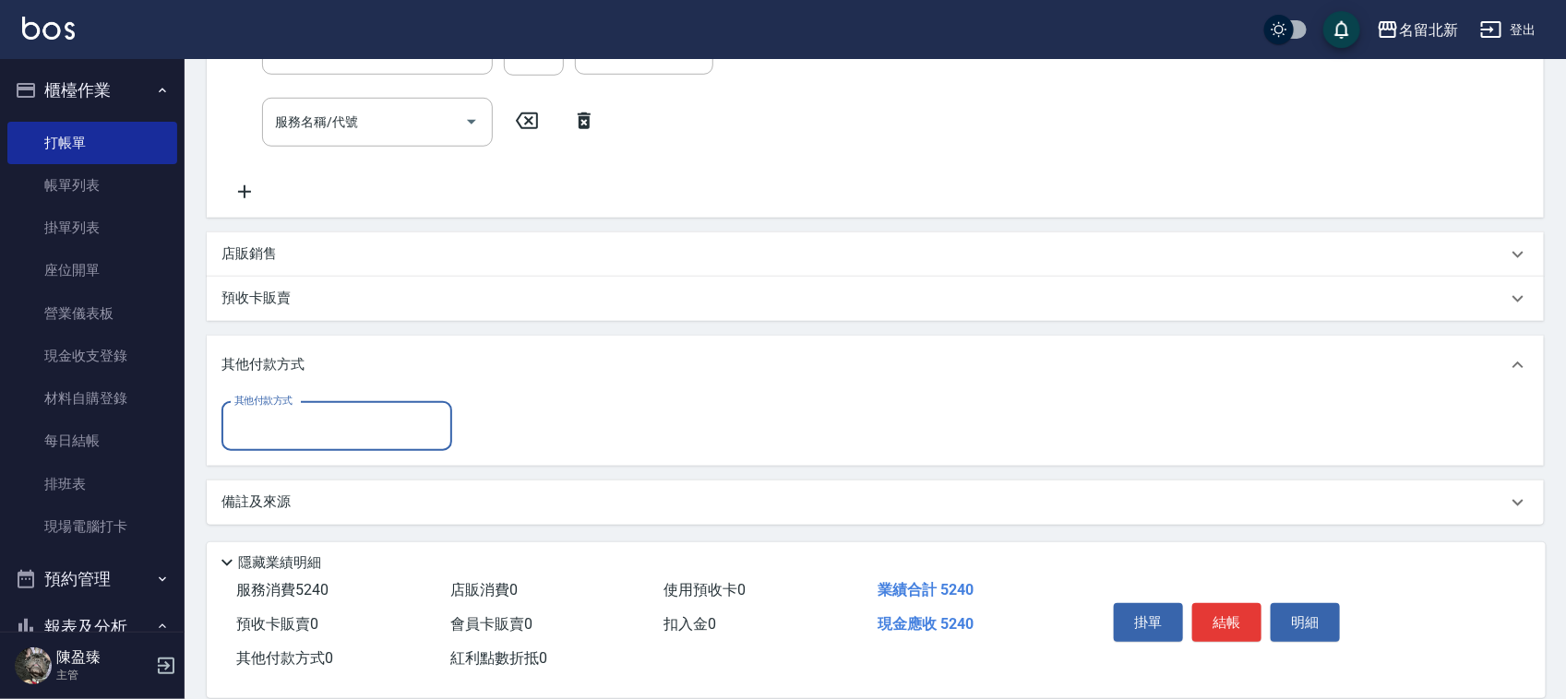
click at [266, 430] on input "其他付款方式" at bounding box center [337, 427] width 214 height 32
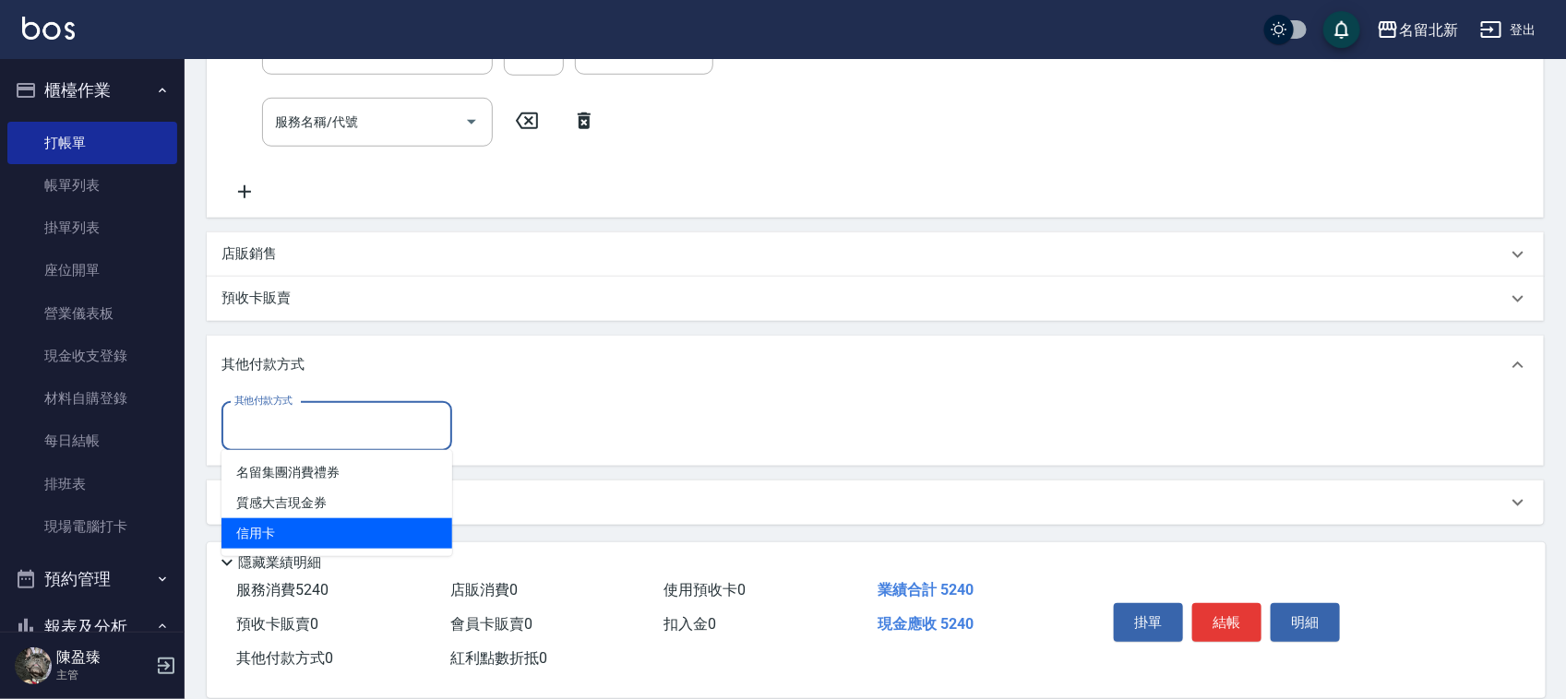
drag, startPoint x: 284, startPoint y: 536, endPoint x: 324, endPoint y: 514, distance: 45.4
click at [284, 535] on span "信用卡" at bounding box center [336, 534] width 231 height 30
type input "信用卡"
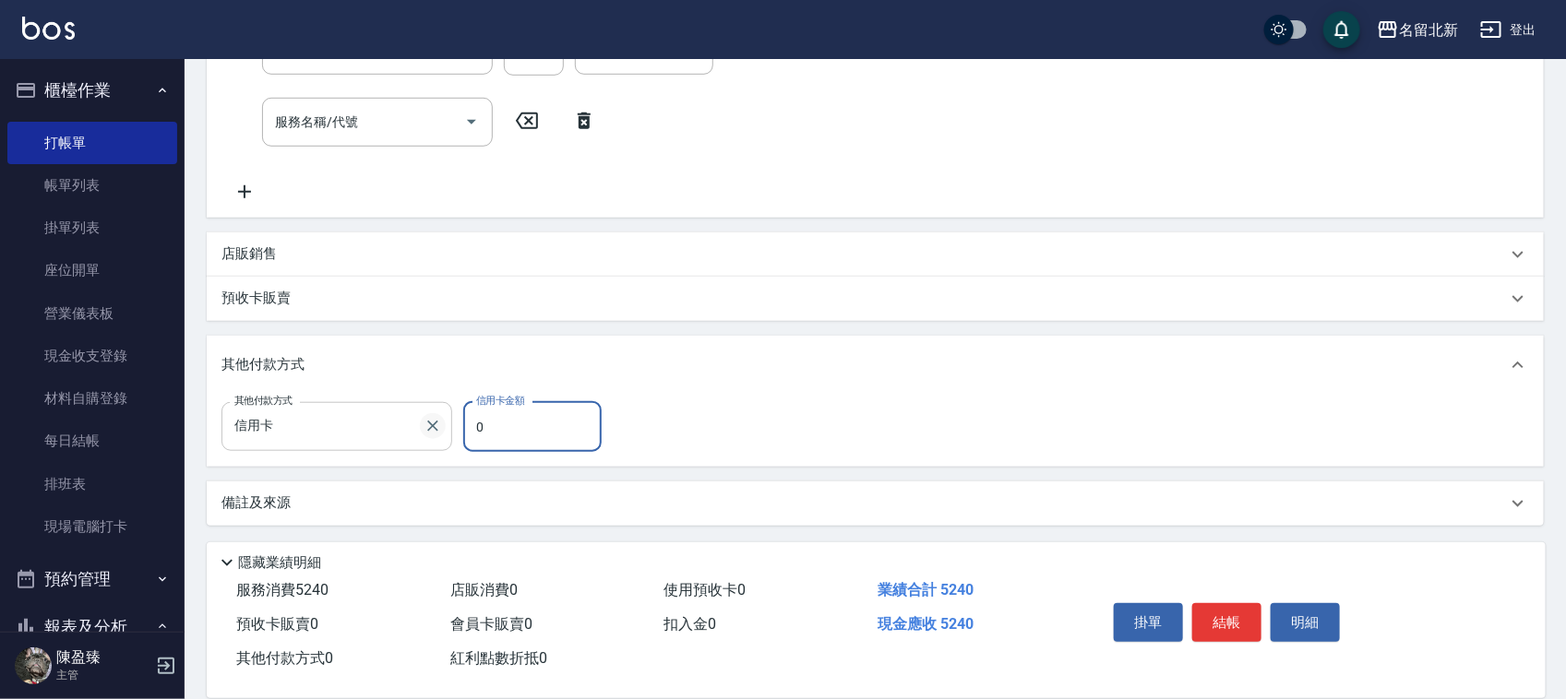
drag, startPoint x: 487, startPoint y: 418, endPoint x: 429, endPoint y: 417, distance: 58.1
click at [447, 436] on div "其他付款方式 信用卡 其他付款方式 信用卡金額 0 信用卡金額" at bounding box center [416, 427] width 391 height 50
type input "5240"
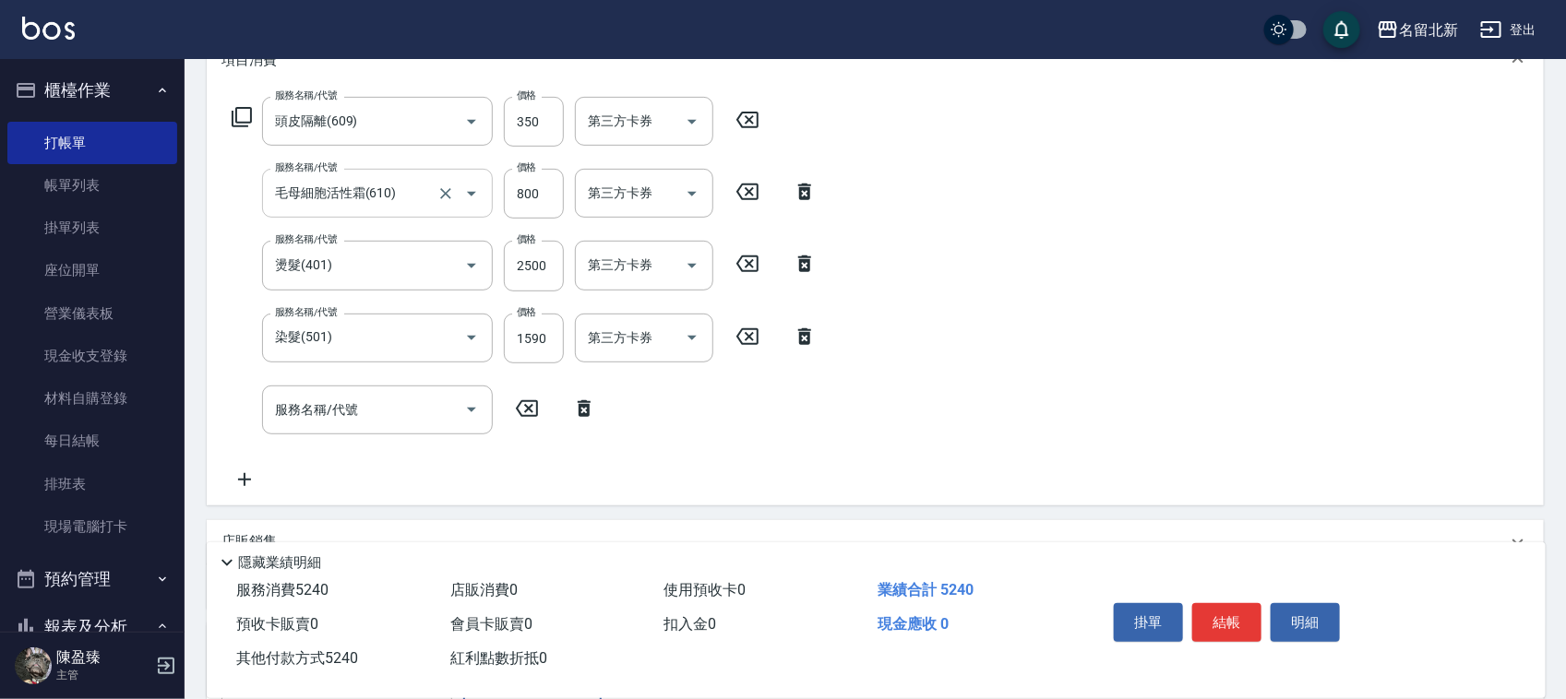
scroll to position [214, 0]
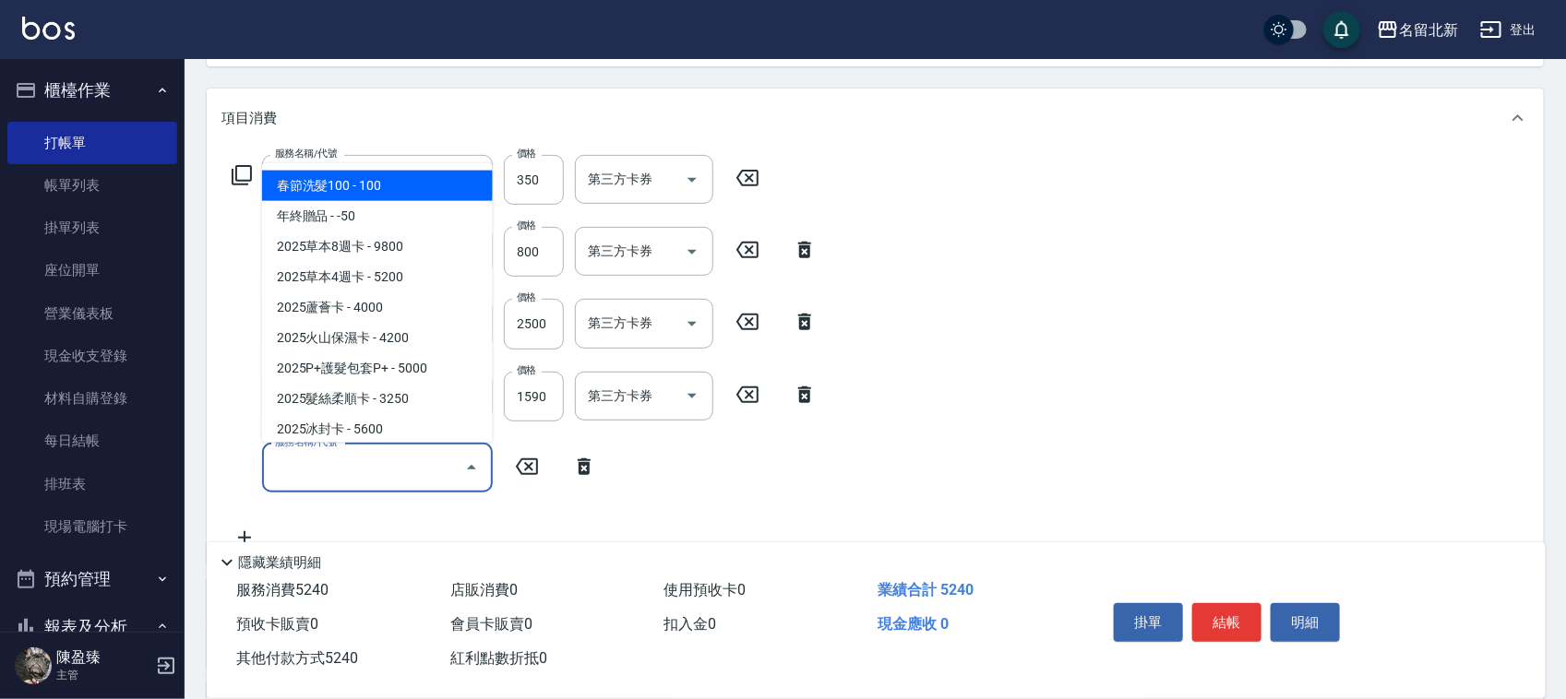
click at [357, 457] on input "服務名稱/代號" at bounding box center [363, 468] width 186 height 32
type input "7"
type input "0"
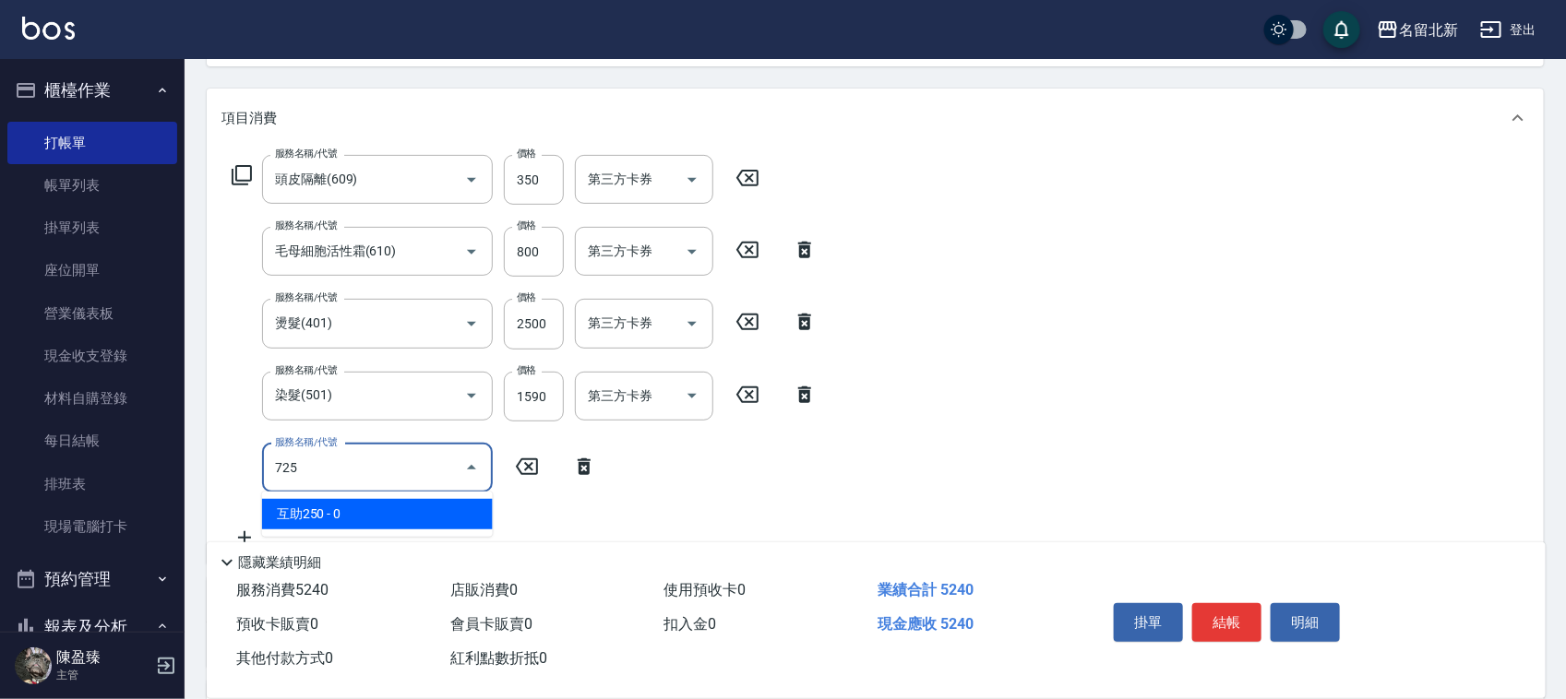
type input "互助250(725)"
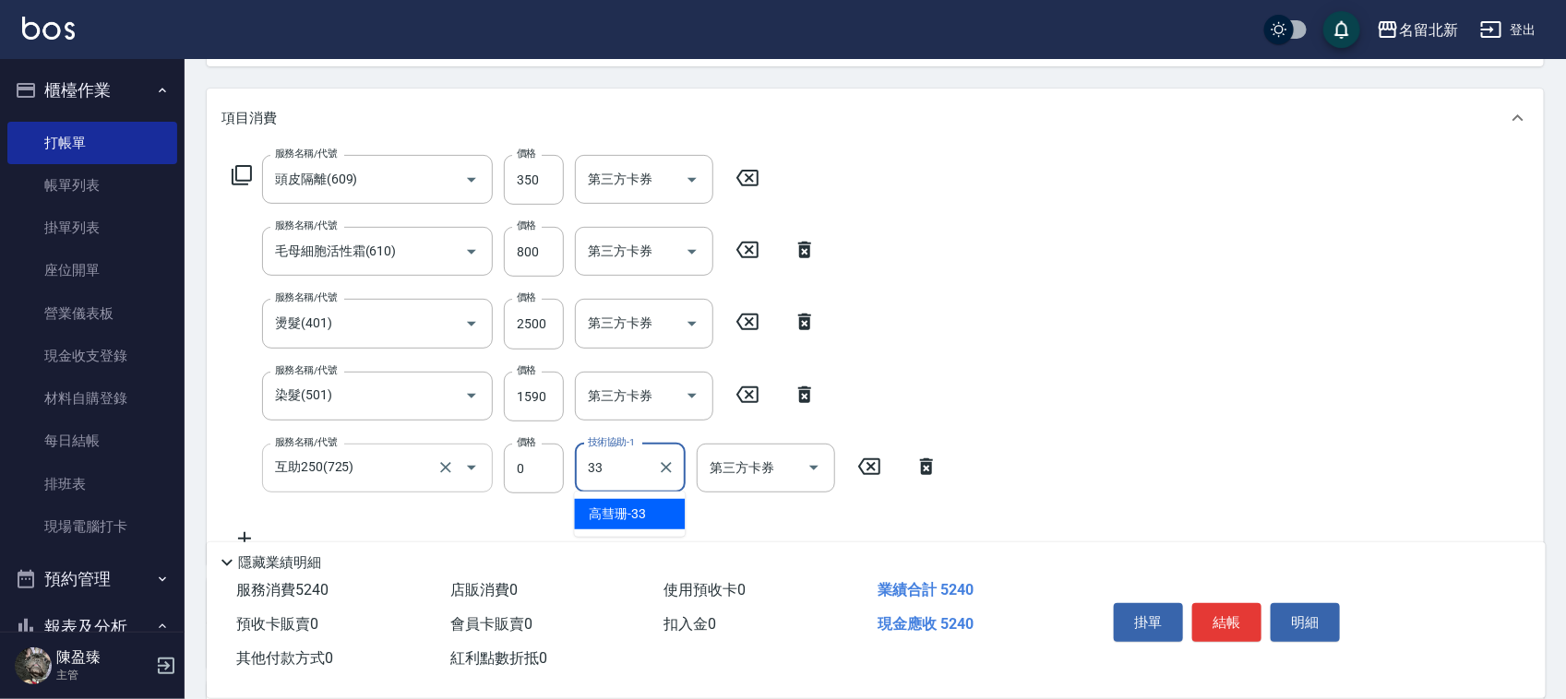
type input "高彗珊-33"
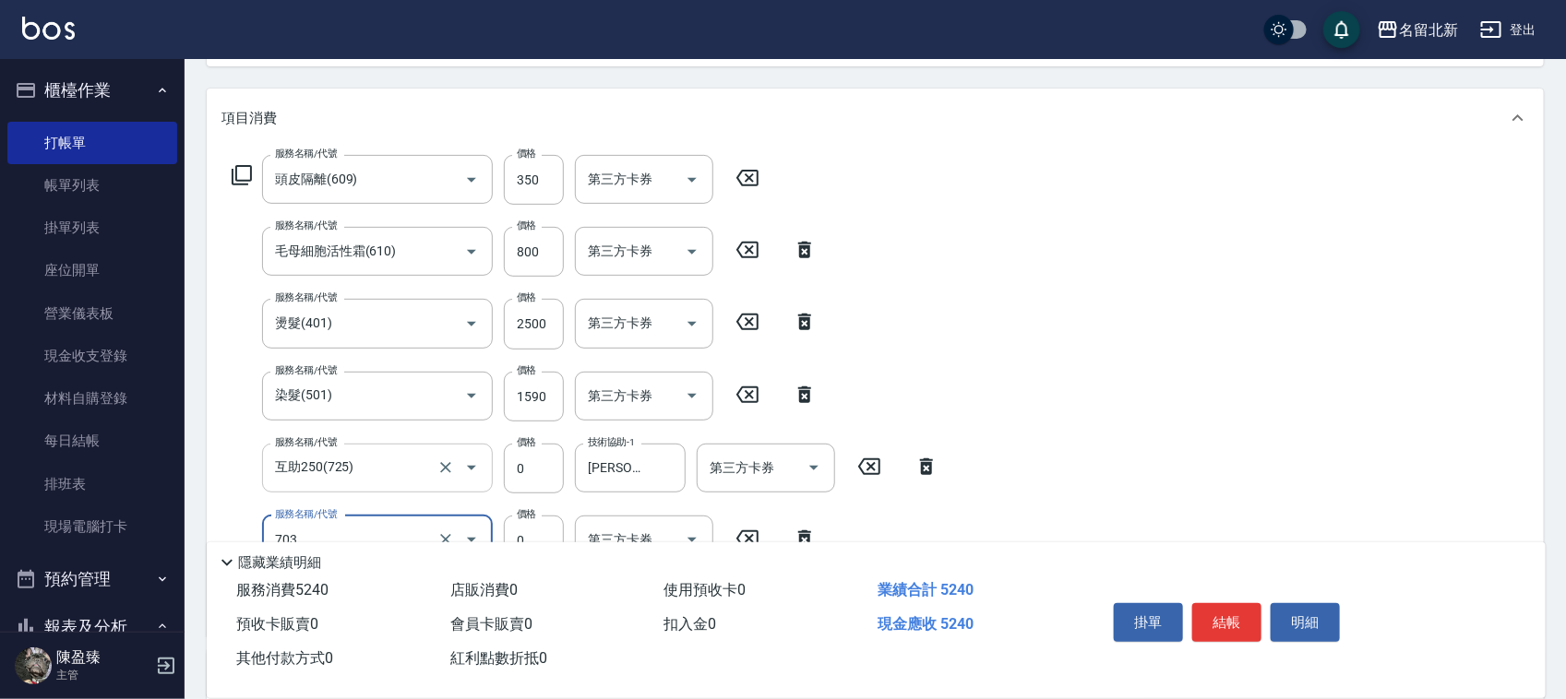
type input "洗髮.互助30(703)"
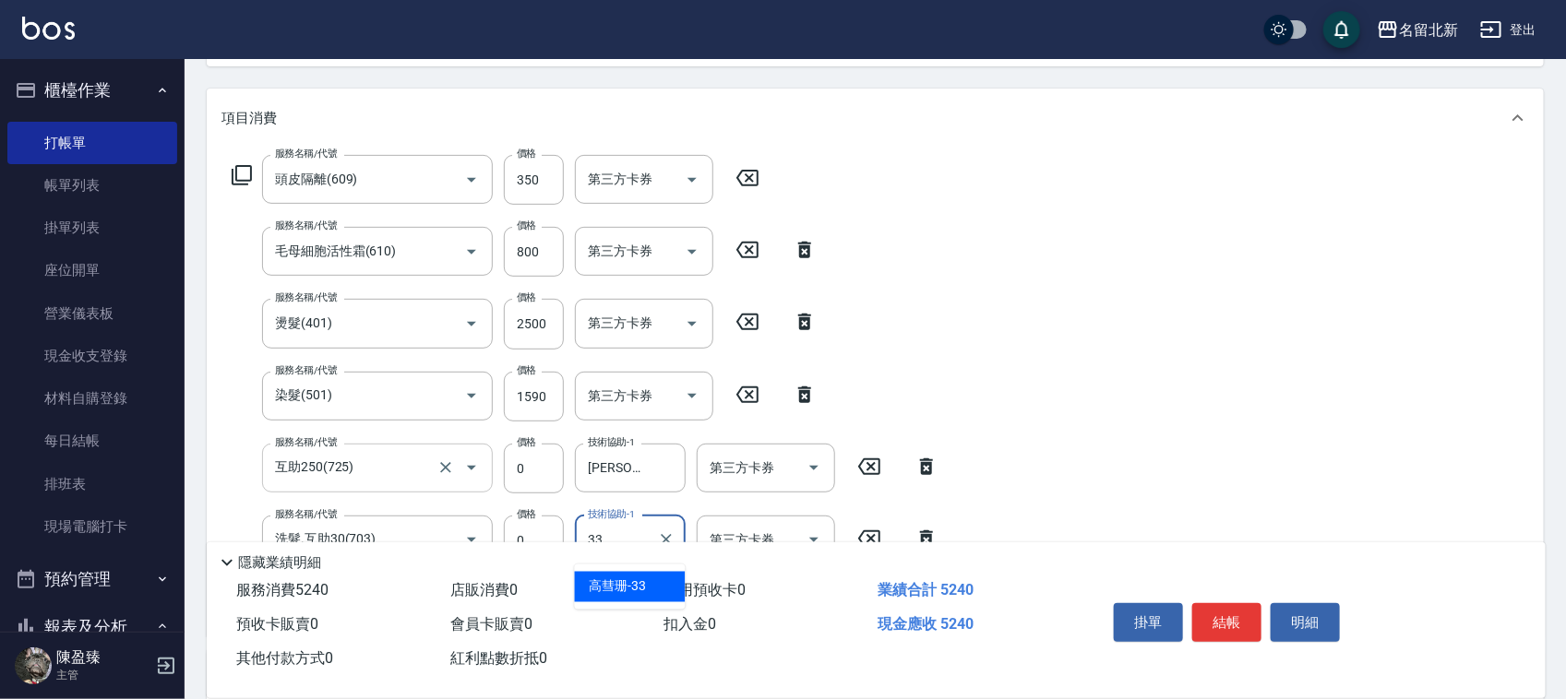
type input "高彗珊-33"
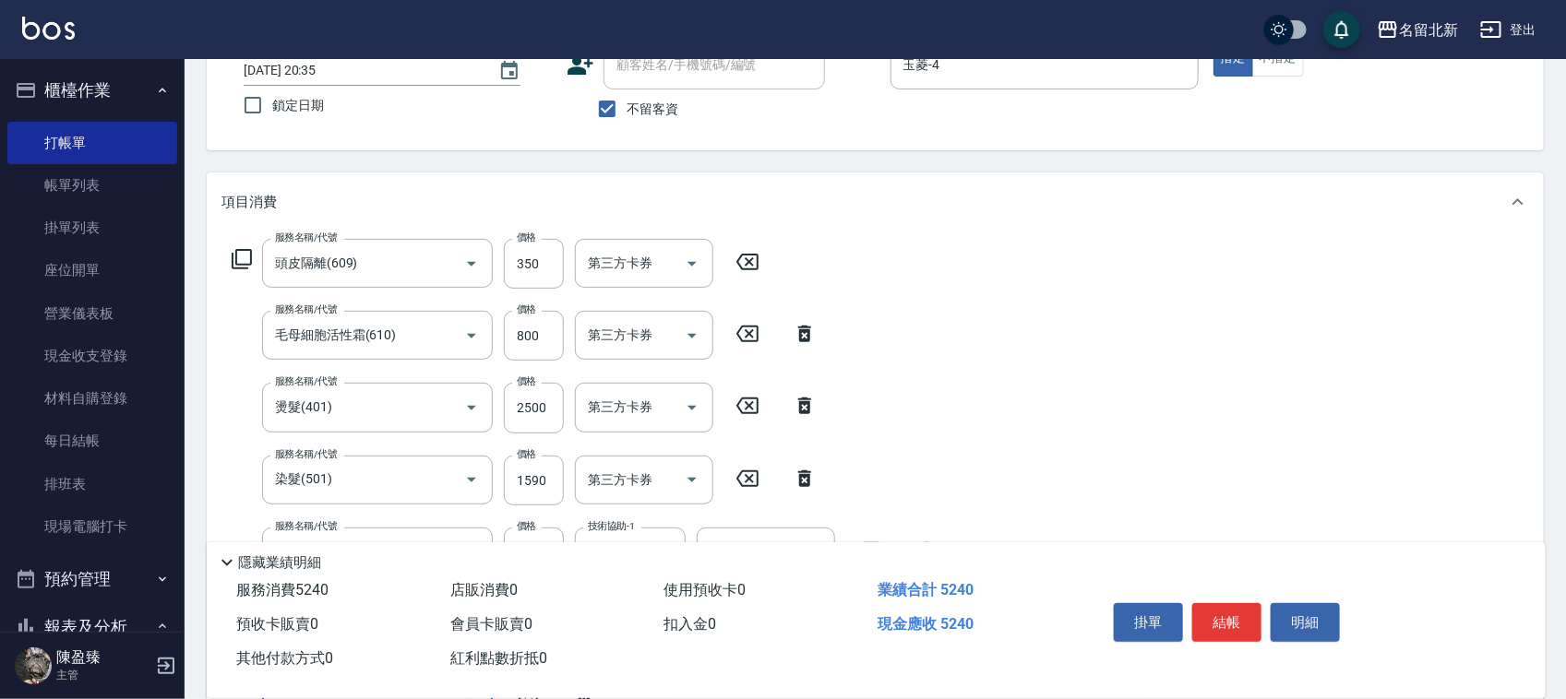
scroll to position [0, 0]
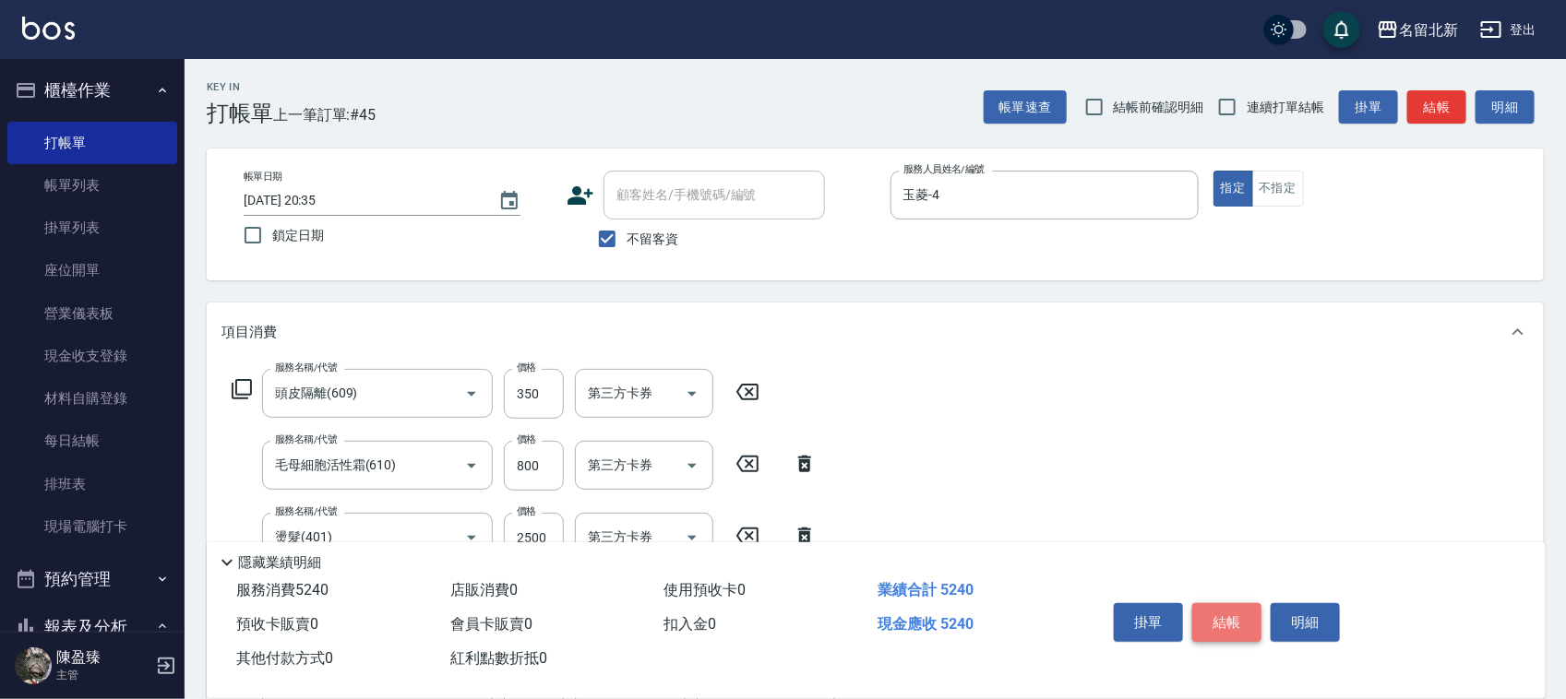
click at [1219, 616] on button "結帳" at bounding box center [1226, 622] width 69 height 39
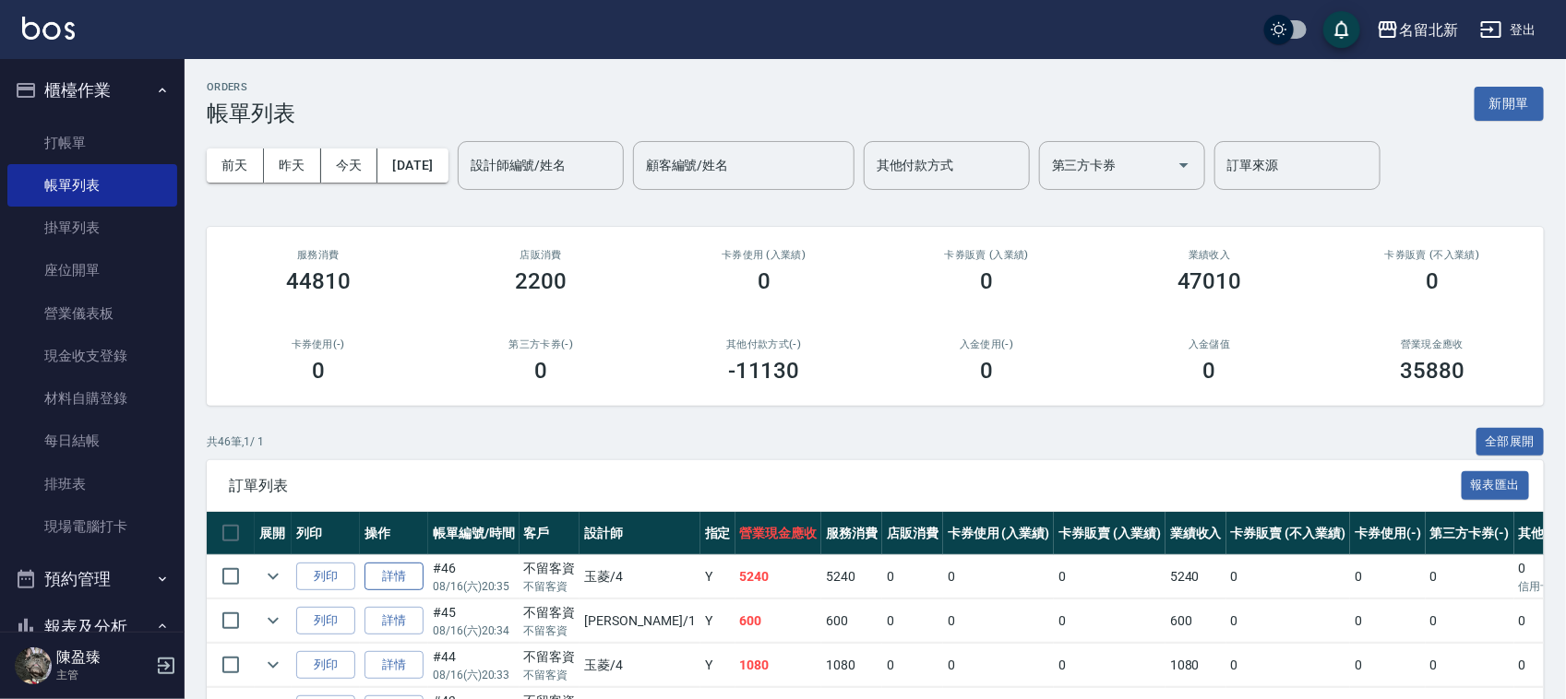
click at [380, 568] on link "詳情" at bounding box center [393, 577] width 59 height 29
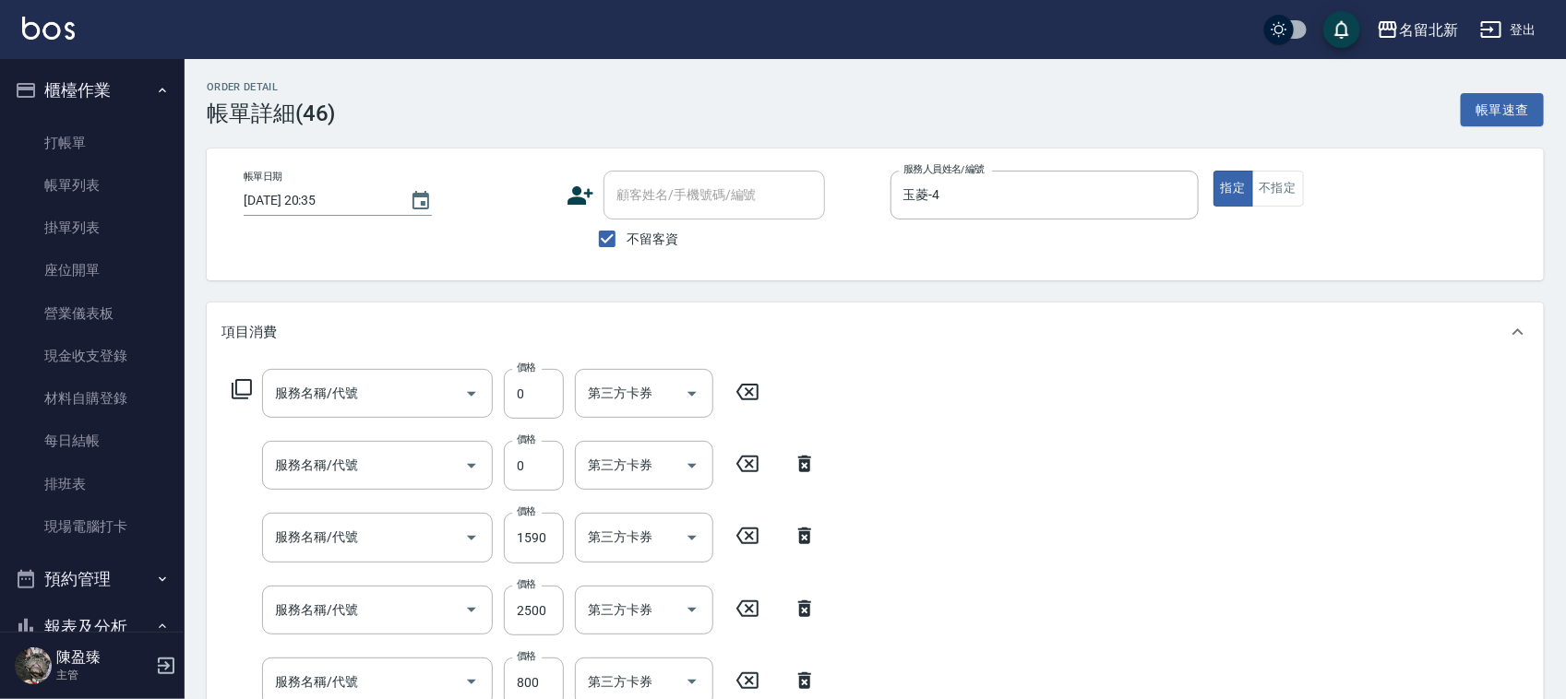
type input "2025/08/16 20:35"
checkbox input "true"
type input "玉菱-4"
type input "洗髮.互助30(703)"
type input "互助250(725)"
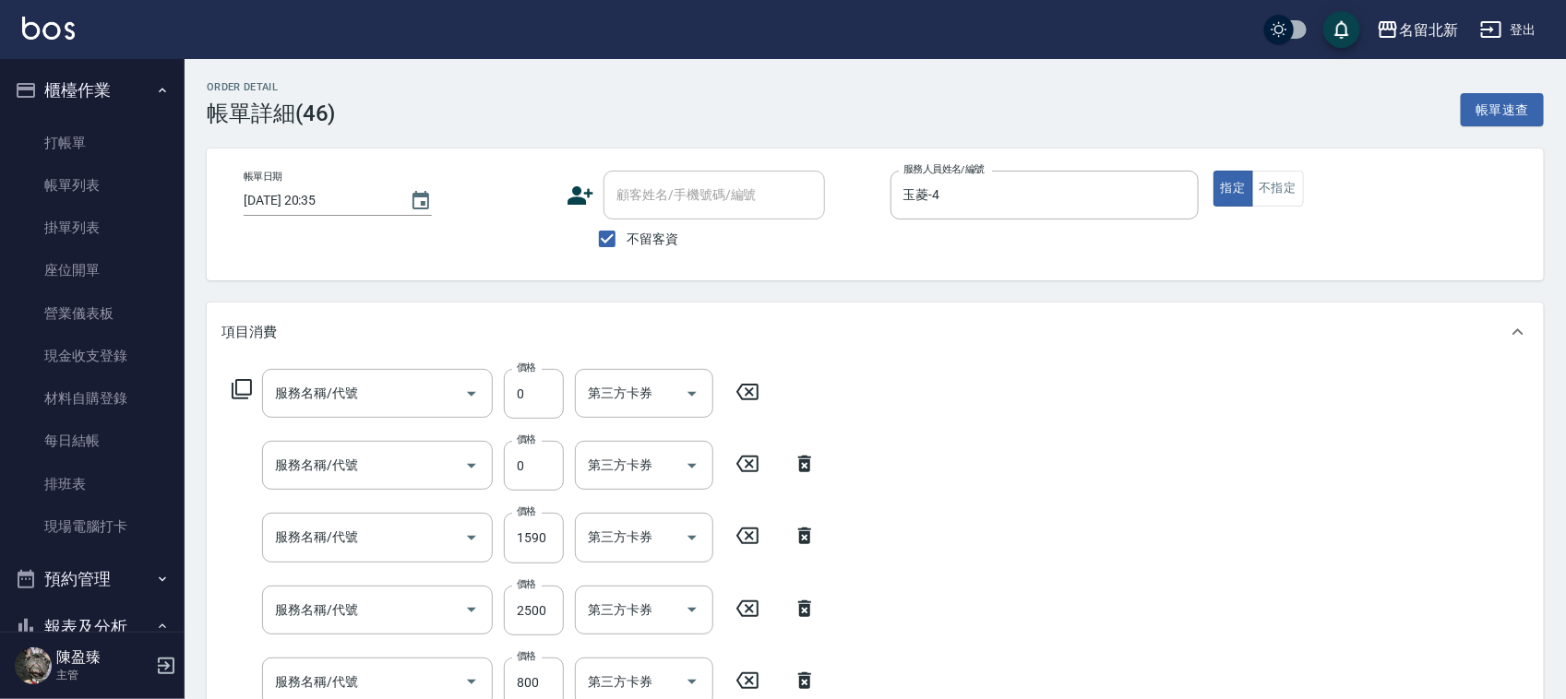
type input "染髮(501)"
type input "燙髮(401)"
type input "毛母細胞活性霜(610)"
type input "頭皮隔離(609)"
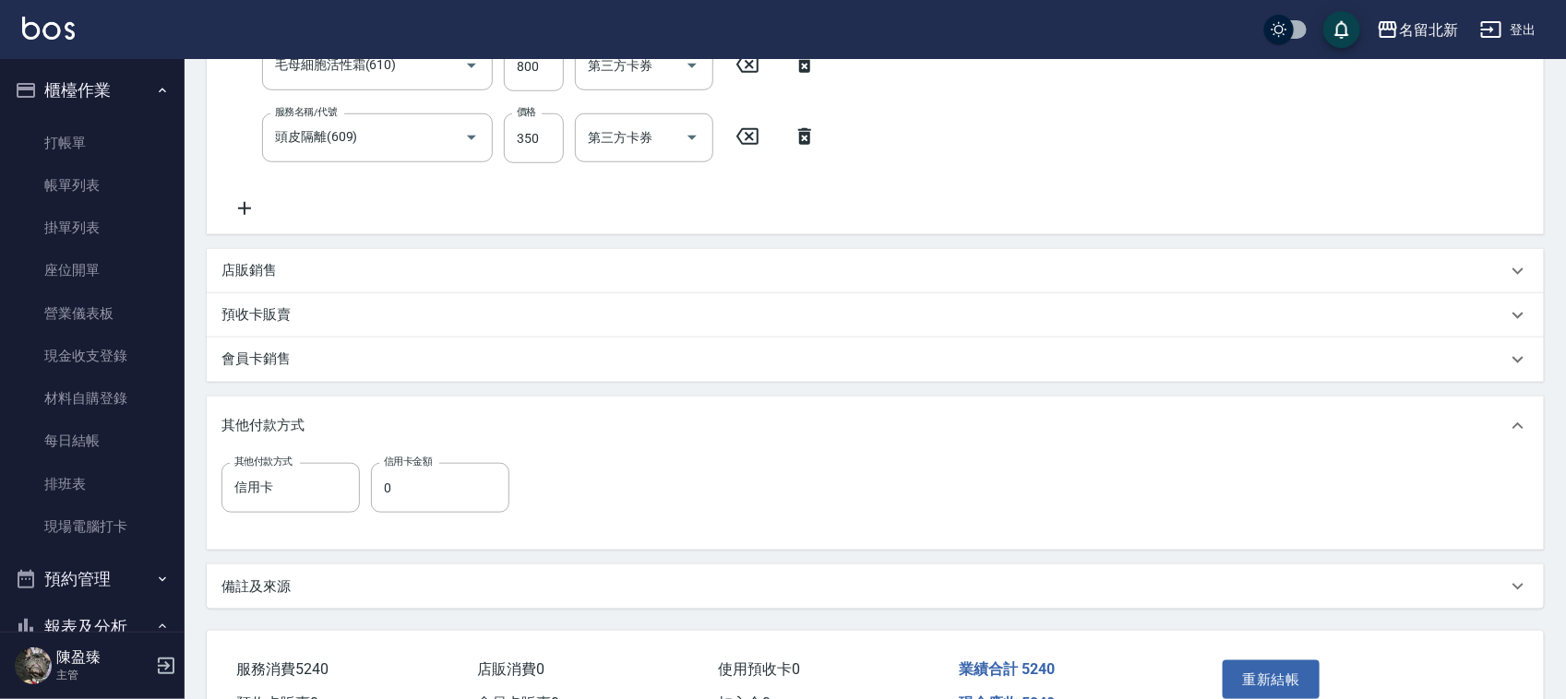
scroll to position [722, 0]
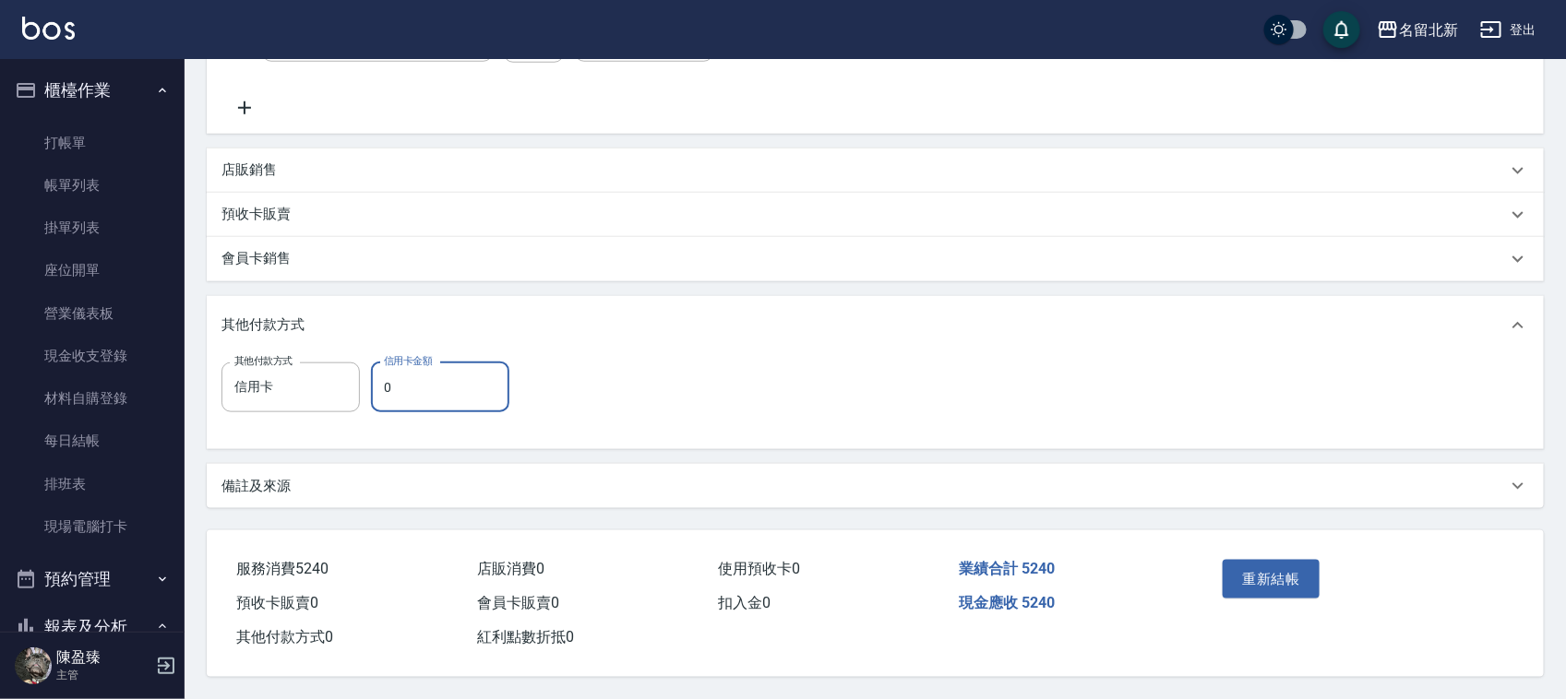
click at [420, 381] on input "0" at bounding box center [440, 388] width 138 height 50
type input "5240"
click at [1274, 563] on button "重新結帳" at bounding box center [1272, 579] width 98 height 39
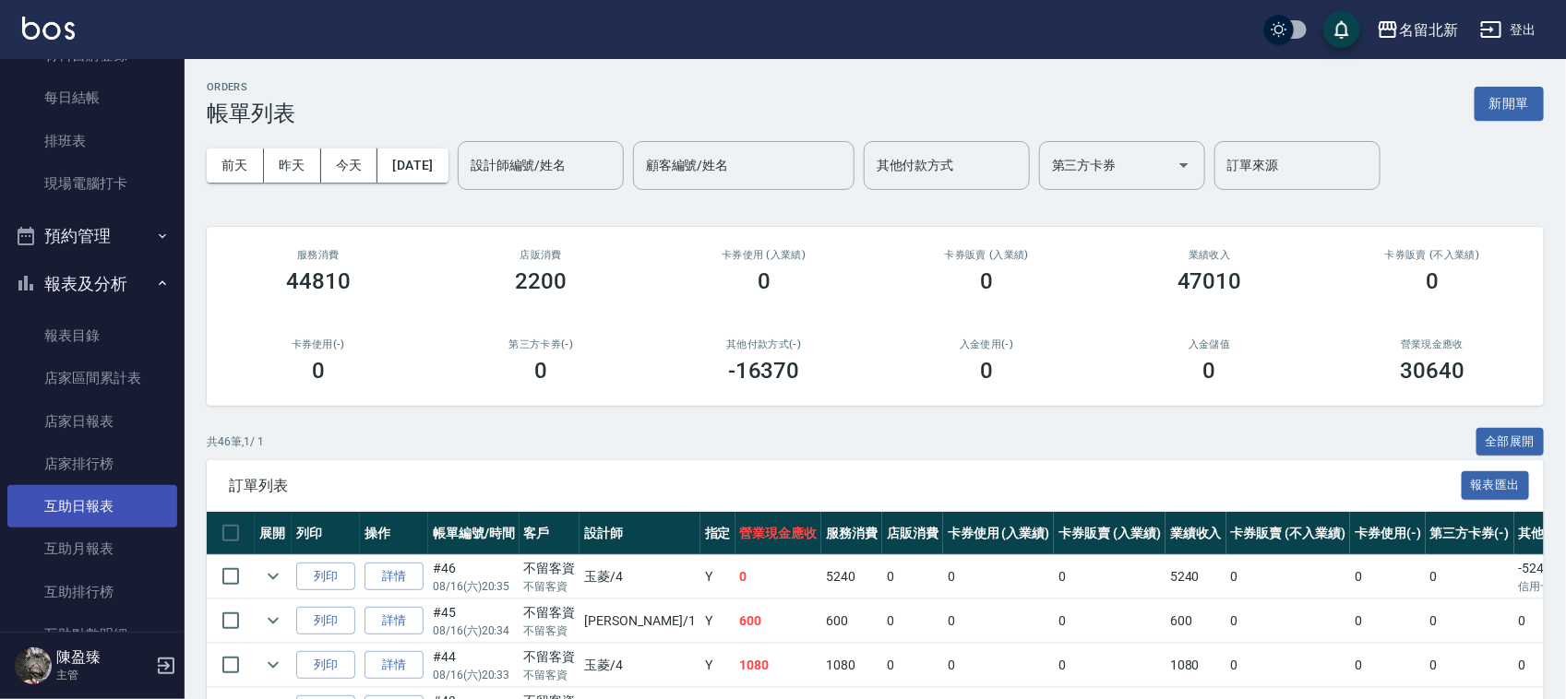
scroll to position [346, 0]
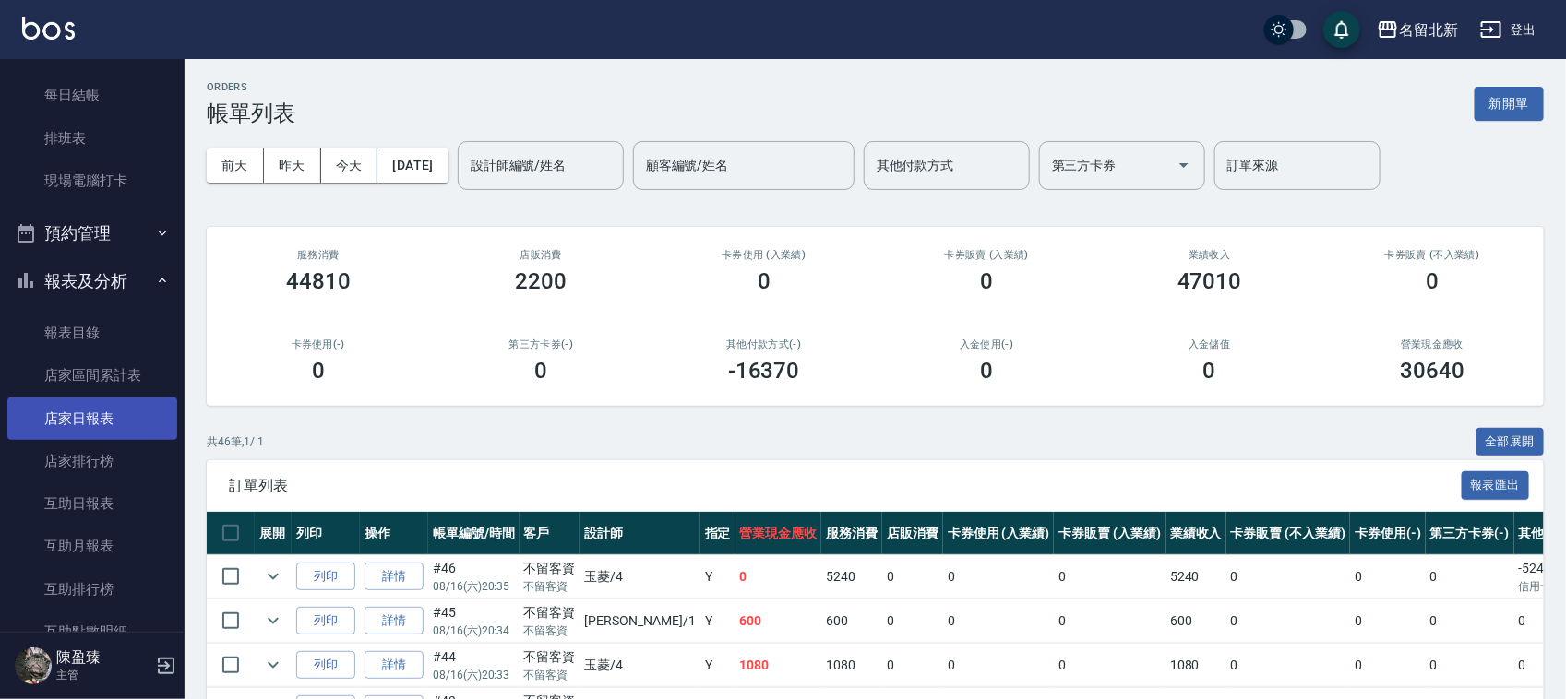
click at [118, 409] on link "店家日報表" at bounding box center [92, 419] width 170 height 42
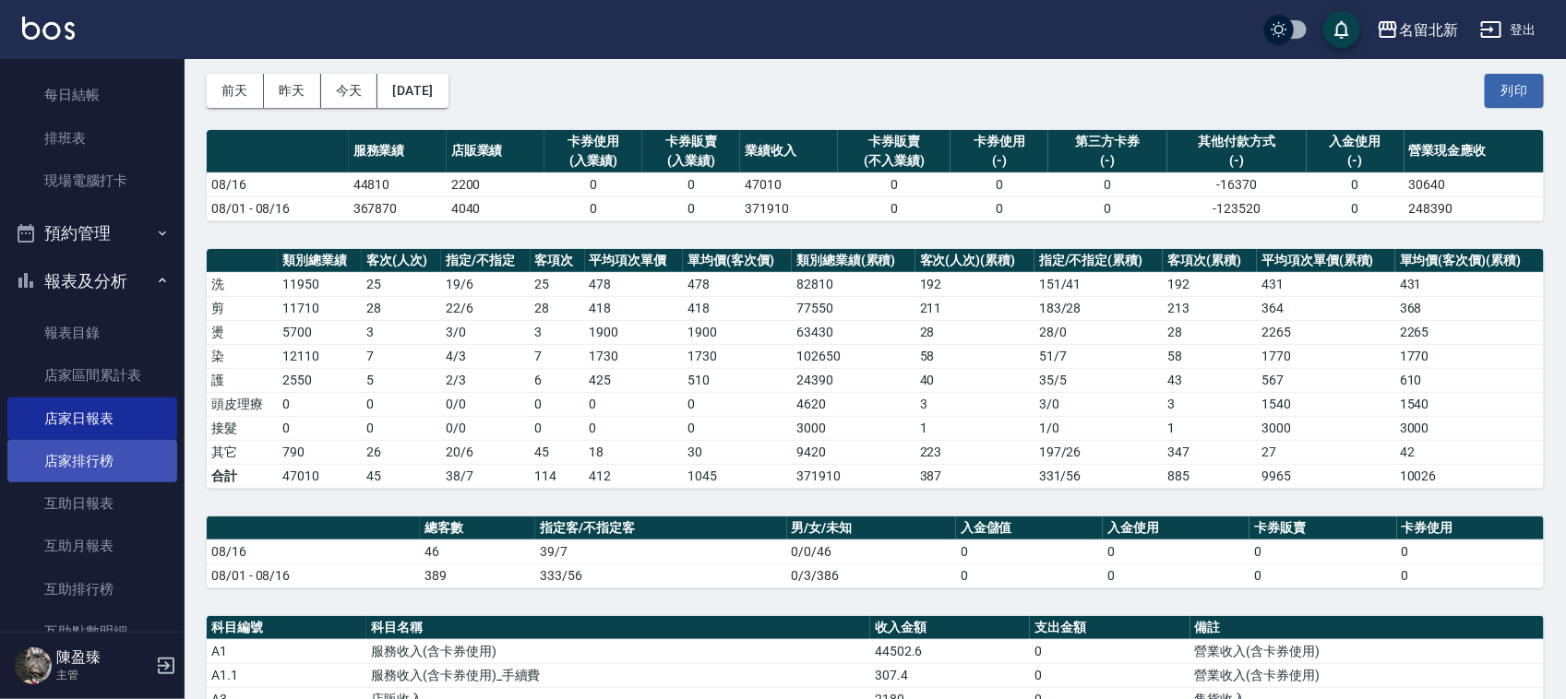
scroll to position [115, 0]
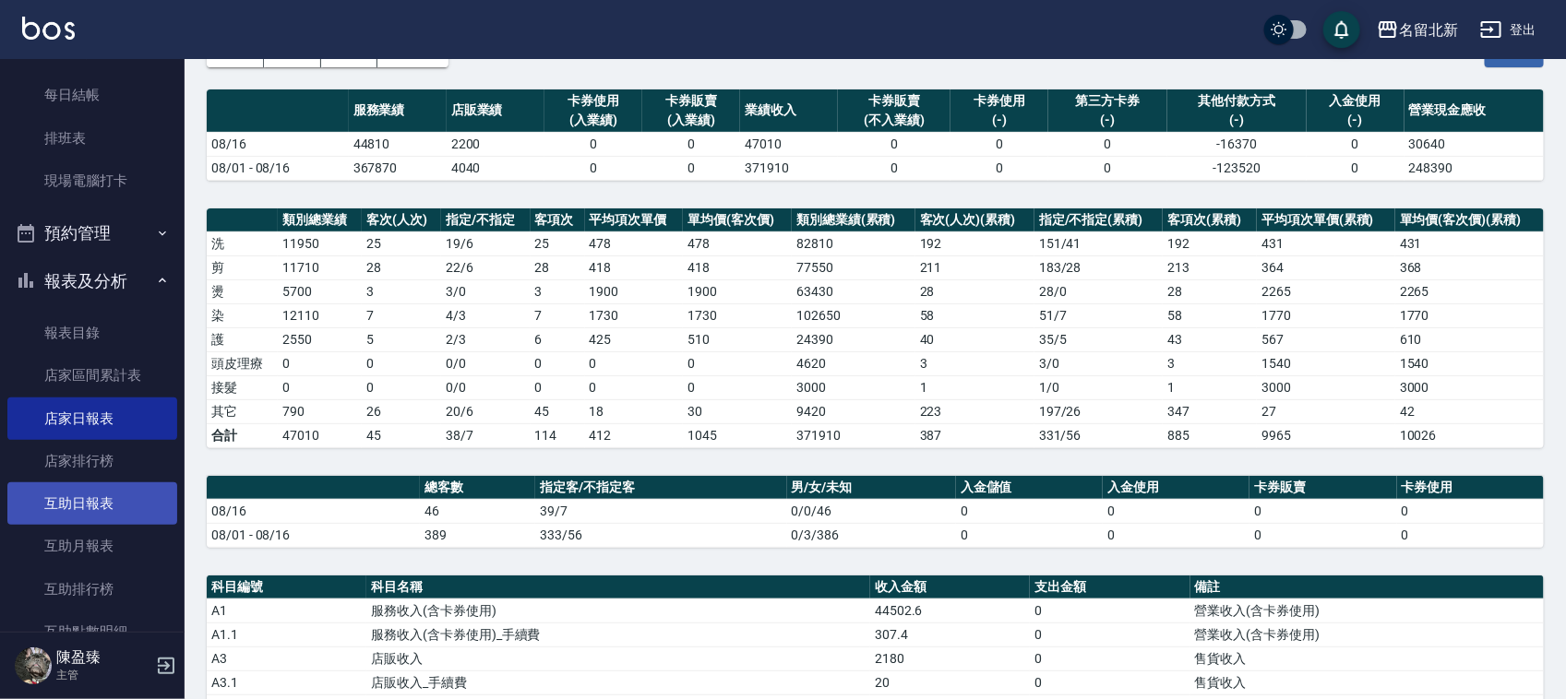
click at [99, 508] on link "互助日報表" at bounding box center [92, 504] width 170 height 42
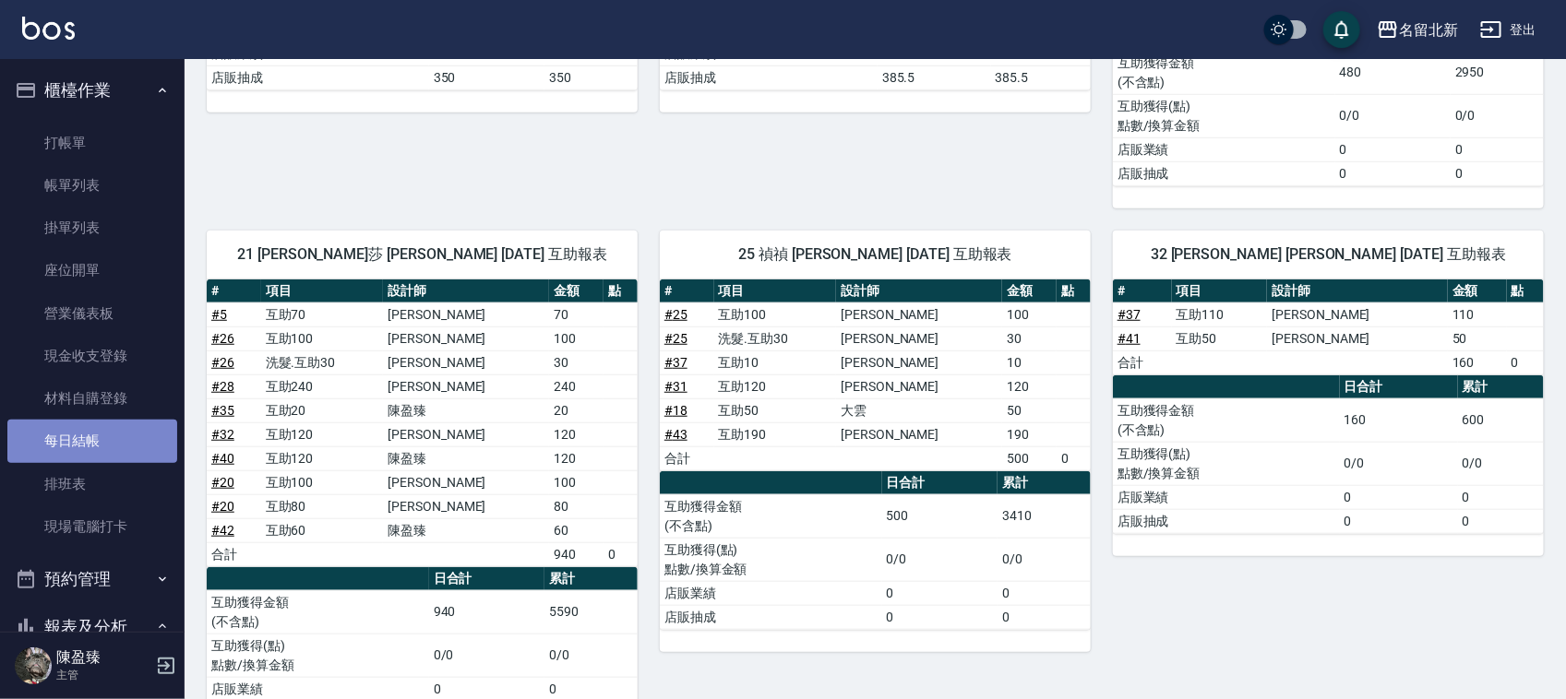
click at [100, 432] on link "每日結帳" at bounding box center [92, 441] width 170 height 42
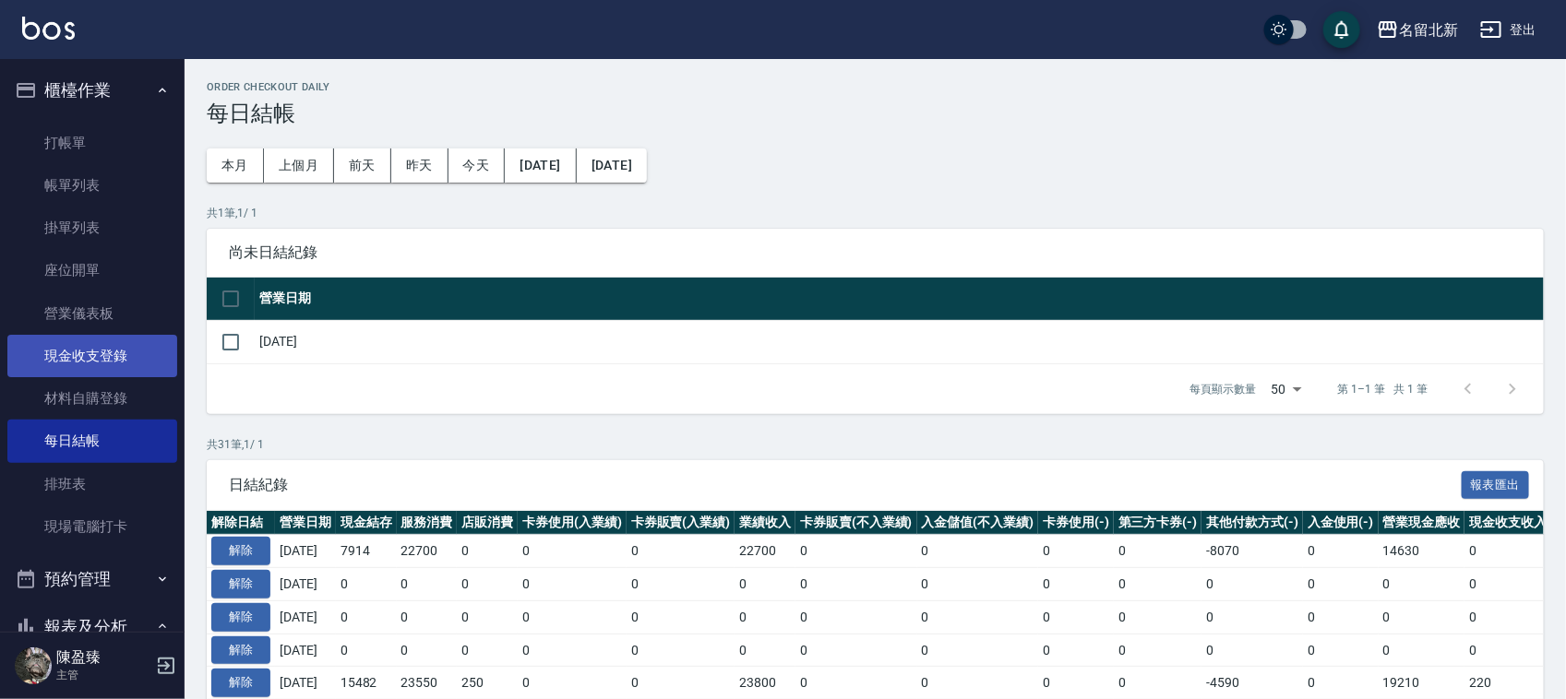
click at [103, 349] on link "現金收支登錄" at bounding box center [92, 356] width 170 height 42
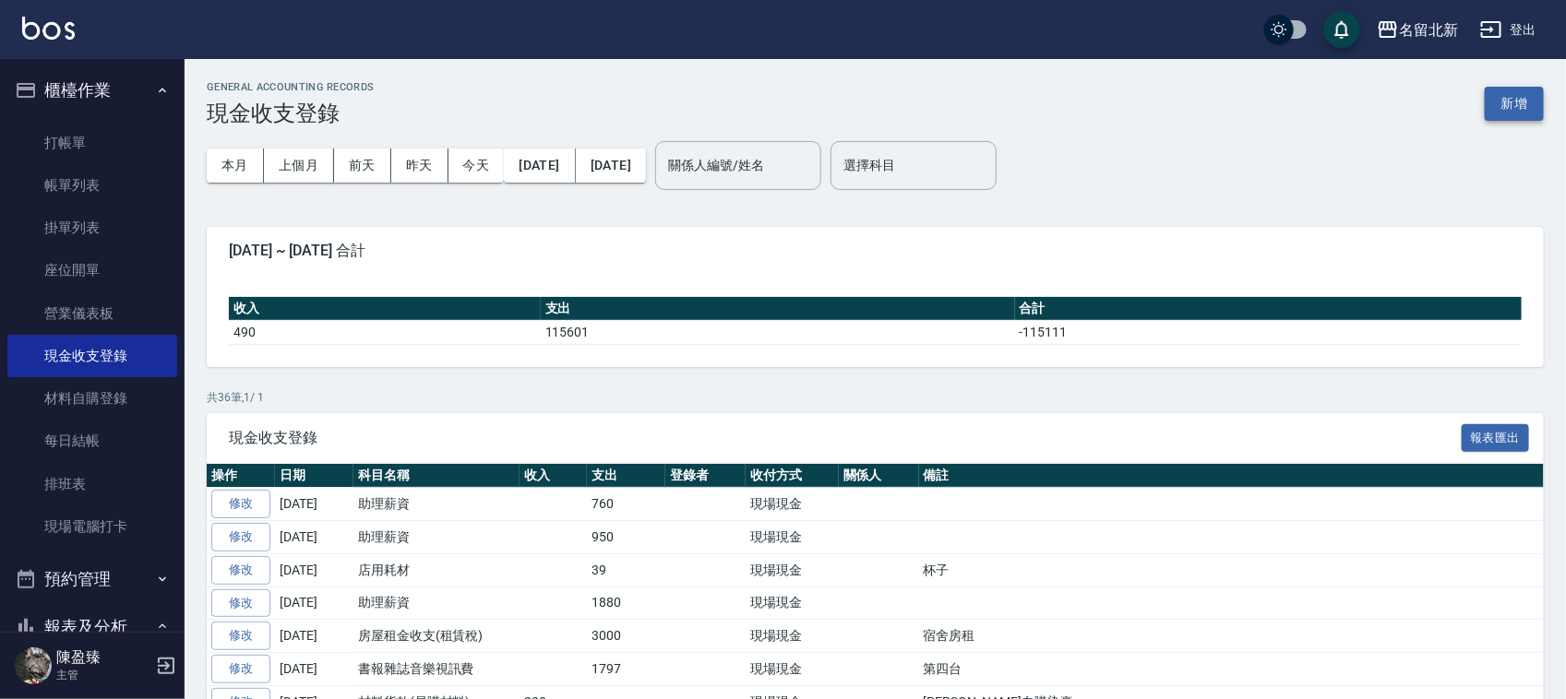
click at [1538, 93] on button "新增" at bounding box center [1514, 104] width 59 height 34
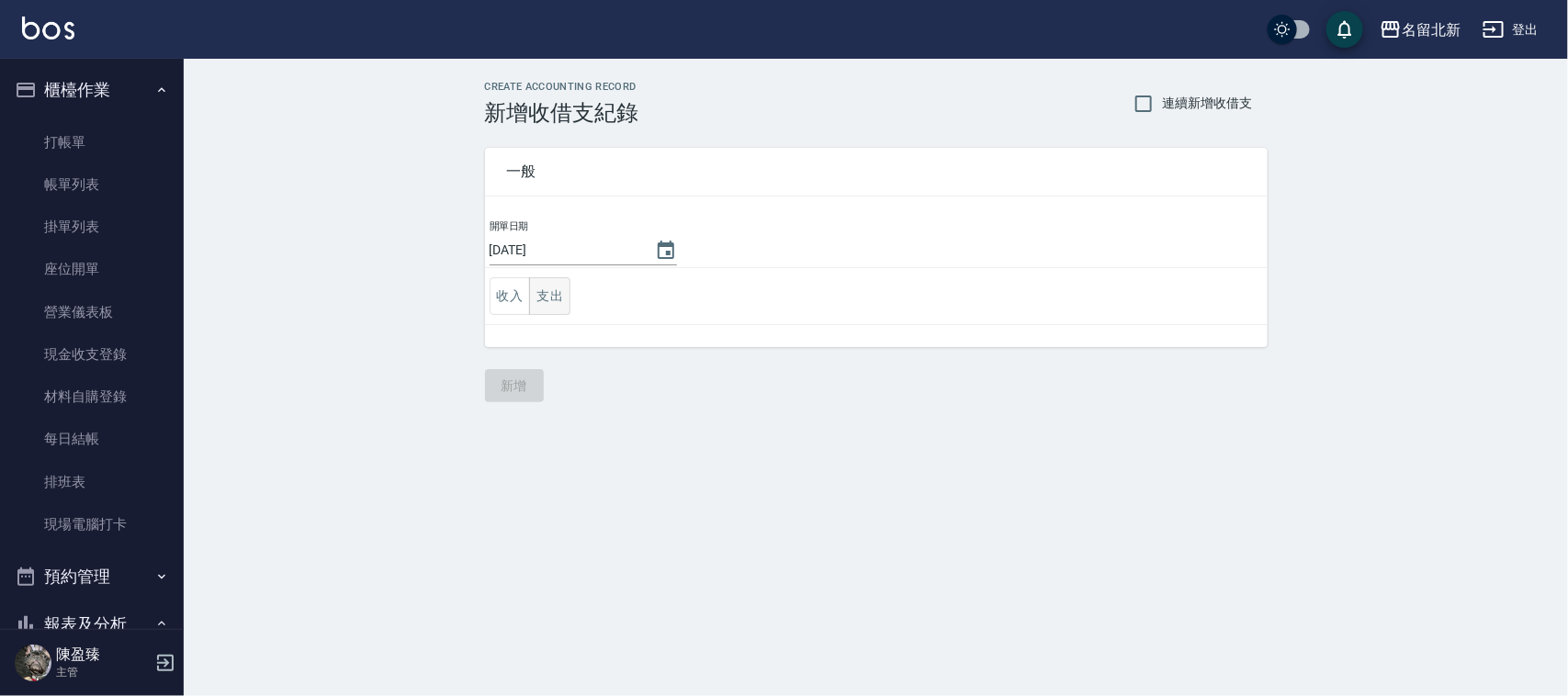
click at [556, 296] on button "支出" at bounding box center [550, 297] width 42 height 38
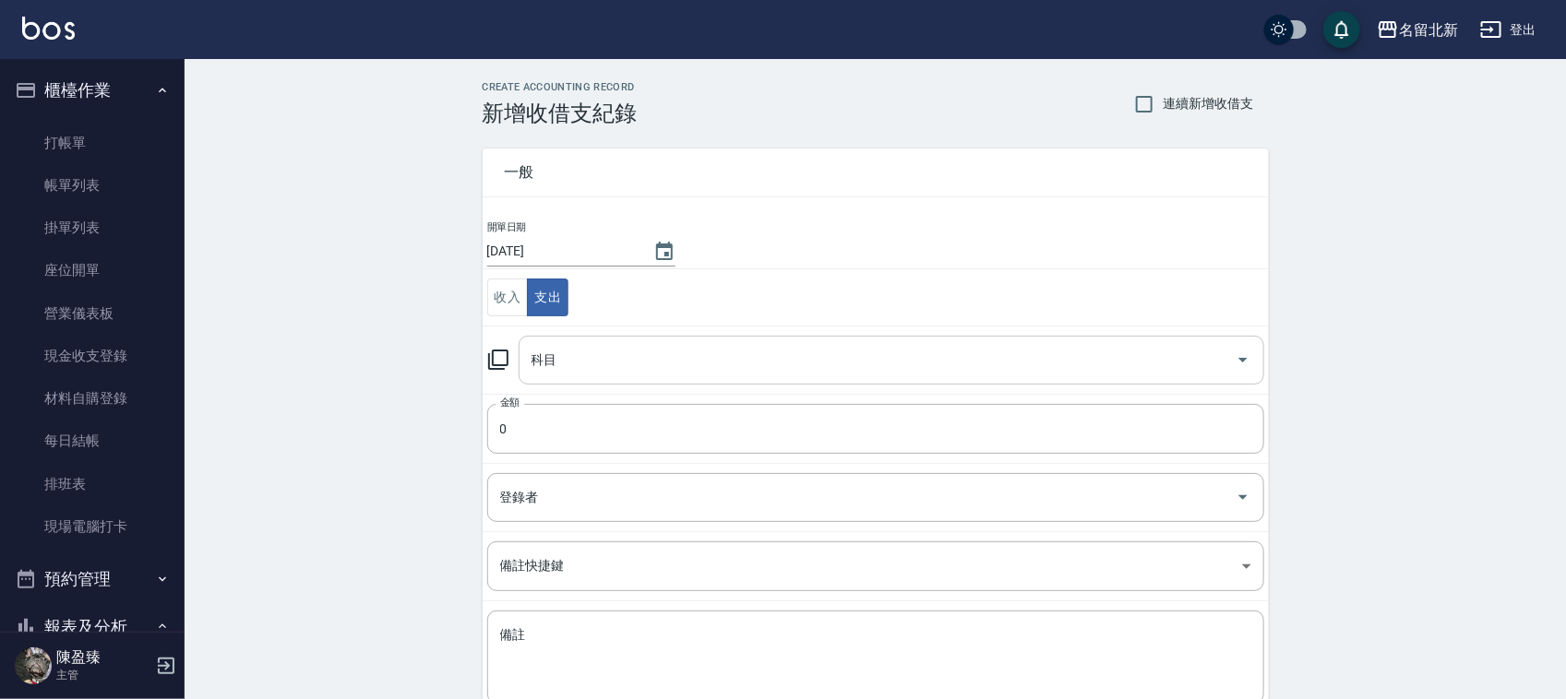
click at [568, 370] on input "科目" at bounding box center [877, 360] width 701 height 32
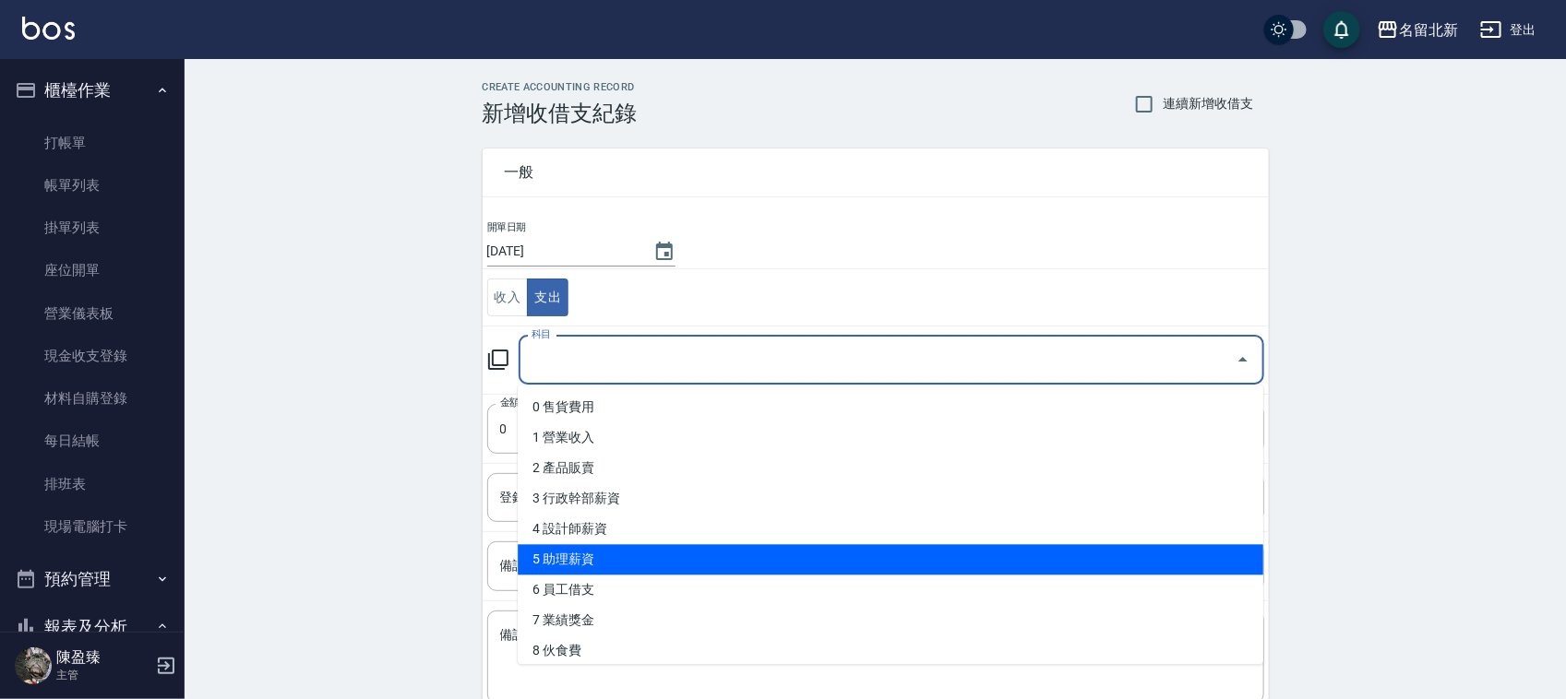
click at [615, 565] on li "5 助理薪資" at bounding box center [890, 560] width 745 height 30
type input "5 助理薪資"
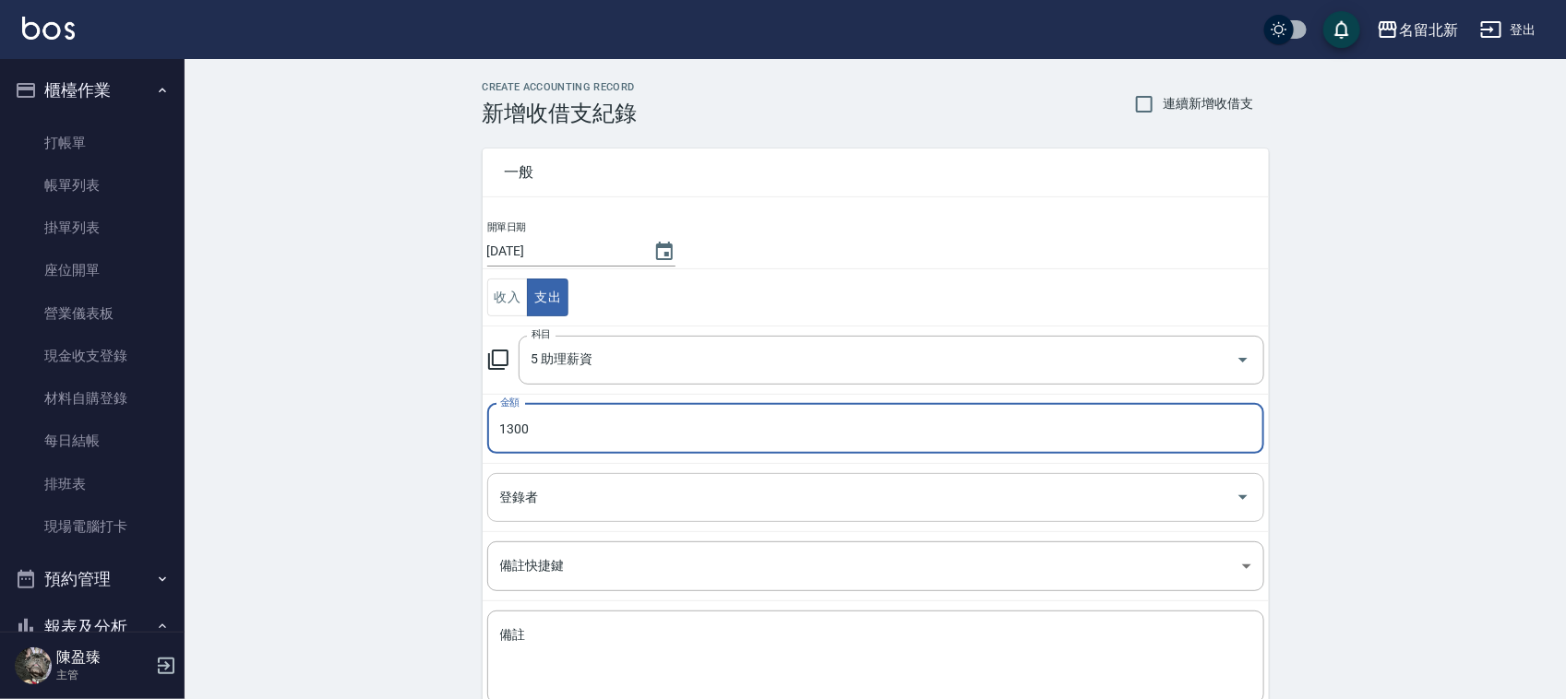
type input "1300"
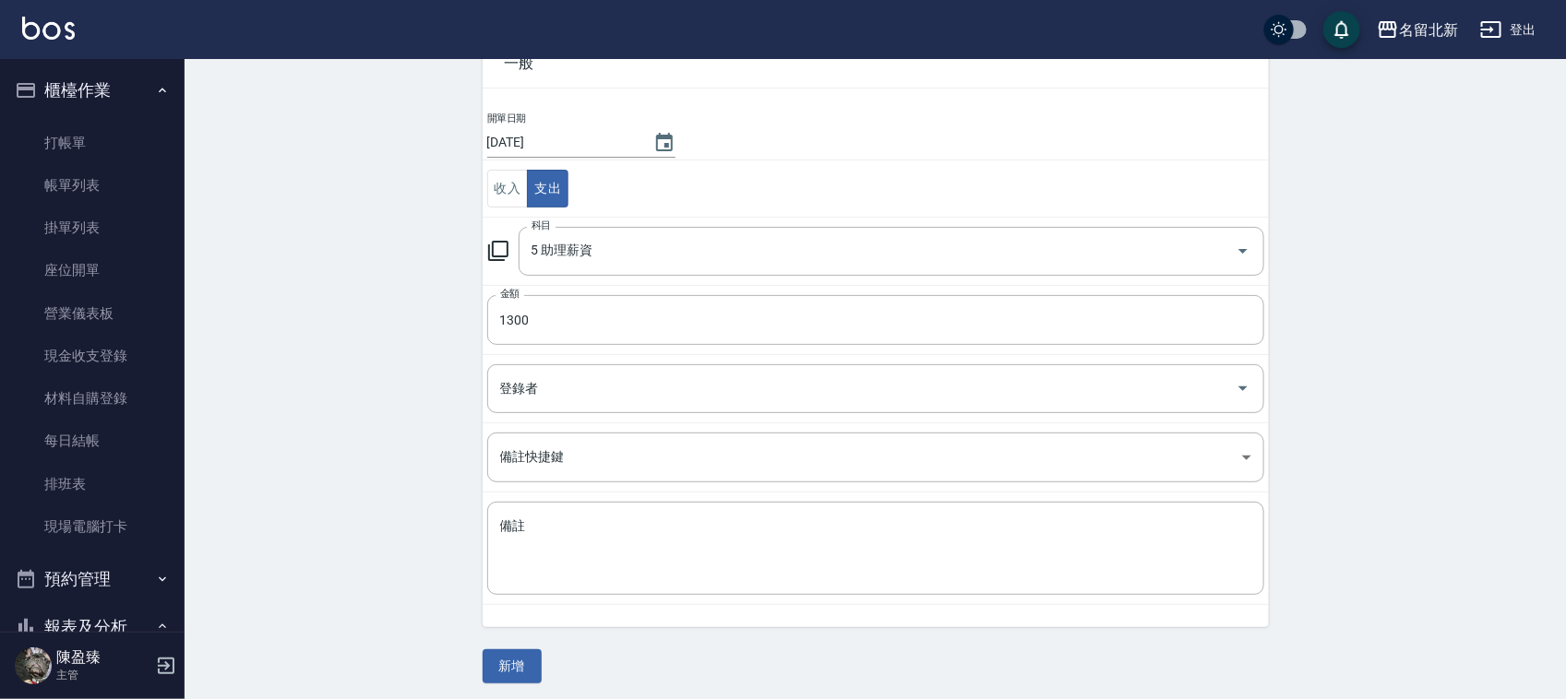
scroll to position [116, 0]
click at [507, 644] on button "新增" at bounding box center [512, 660] width 59 height 34
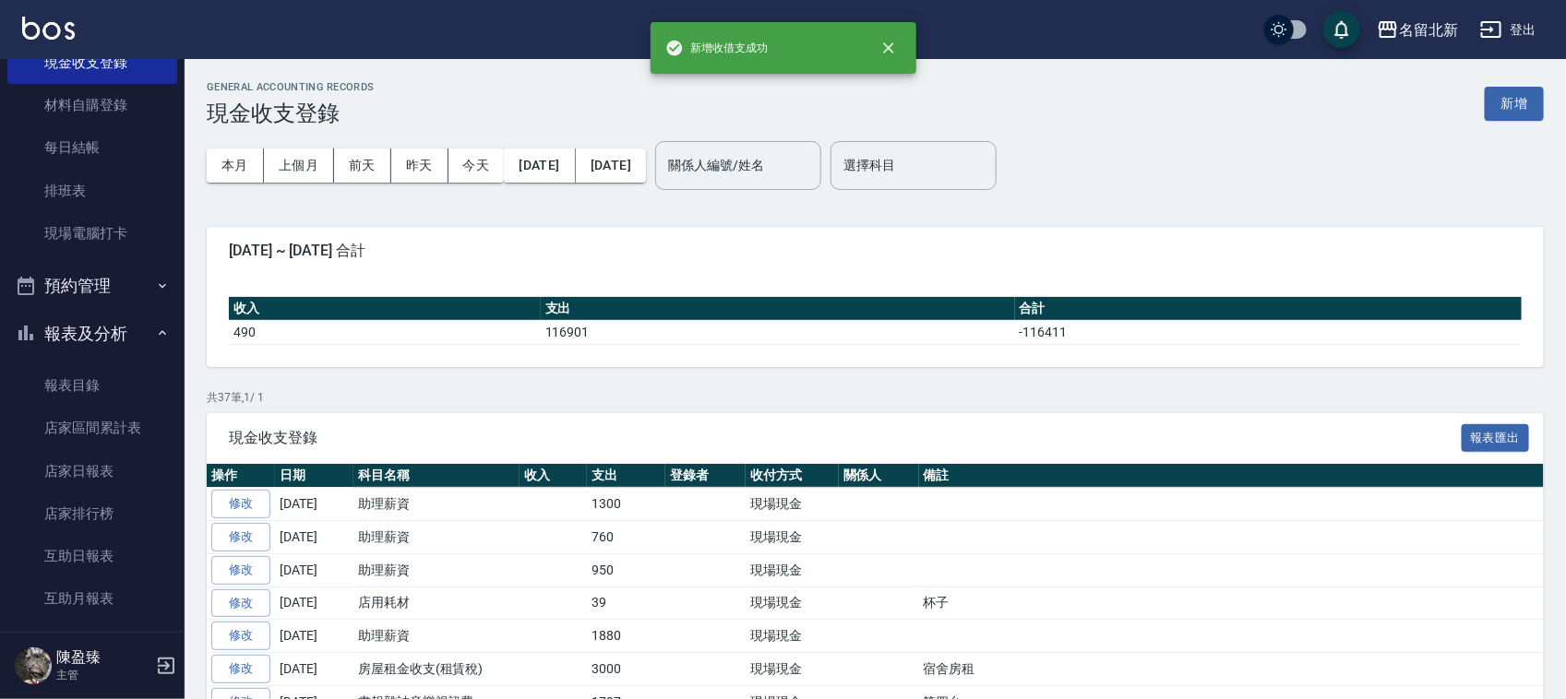
scroll to position [461, 0]
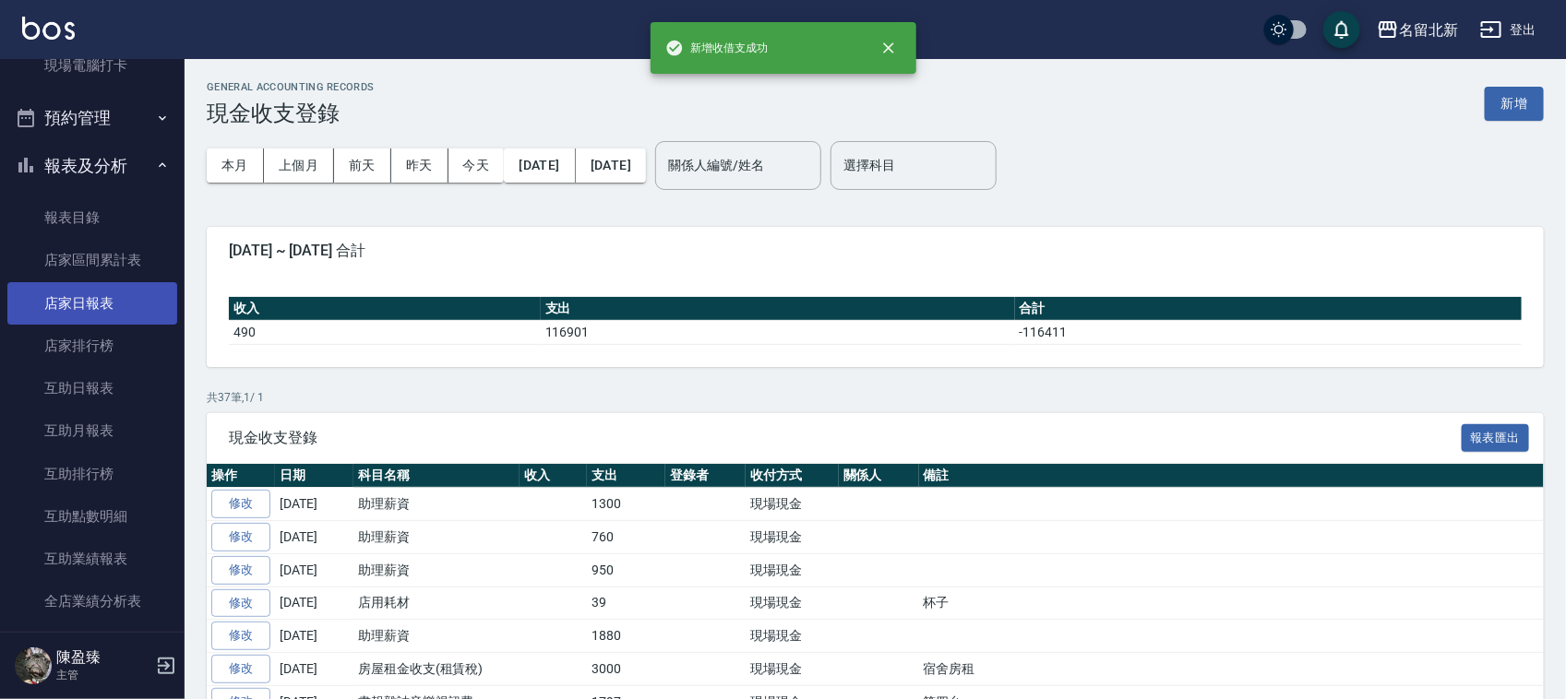
click at [81, 295] on link "店家日報表" at bounding box center [92, 303] width 170 height 42
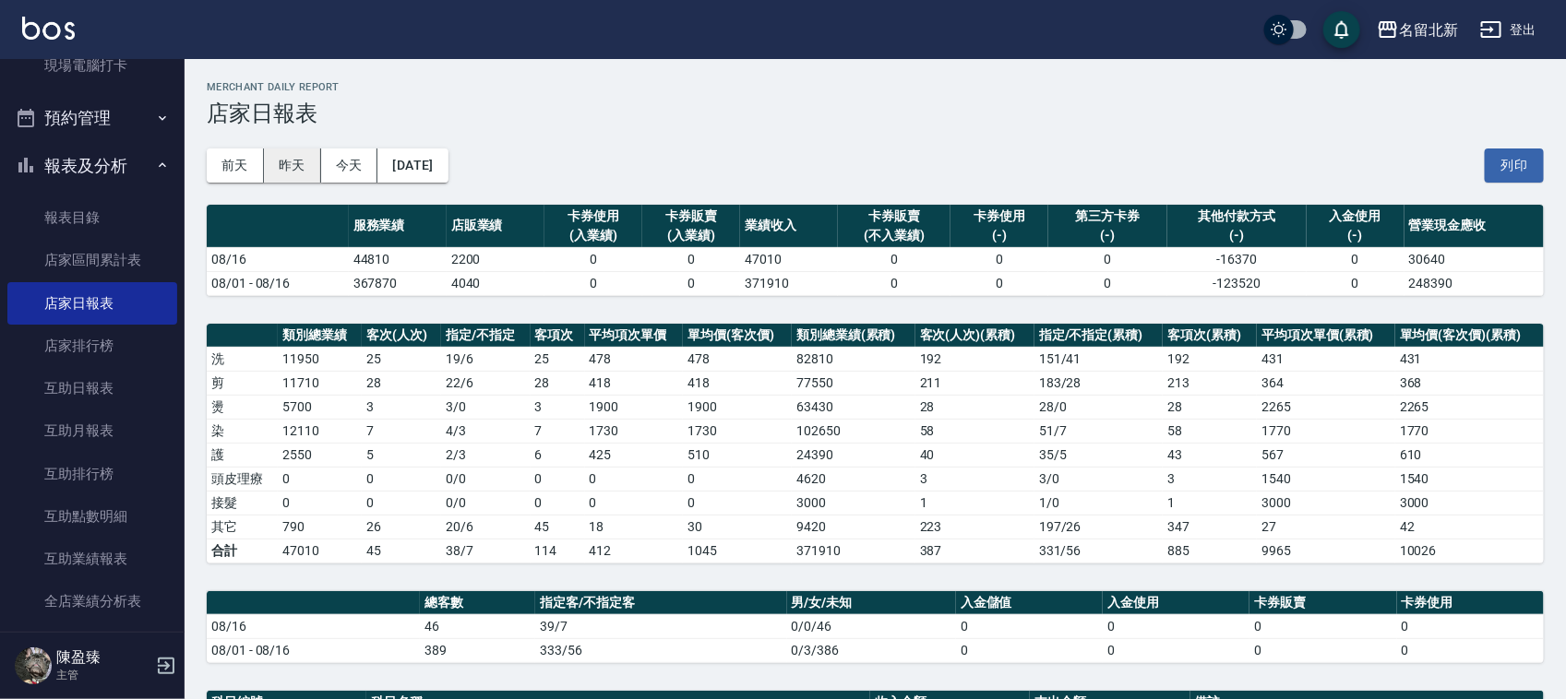
click at [291, 157] on button "昨天" at bounding box center [292, 166] width 57 height 34
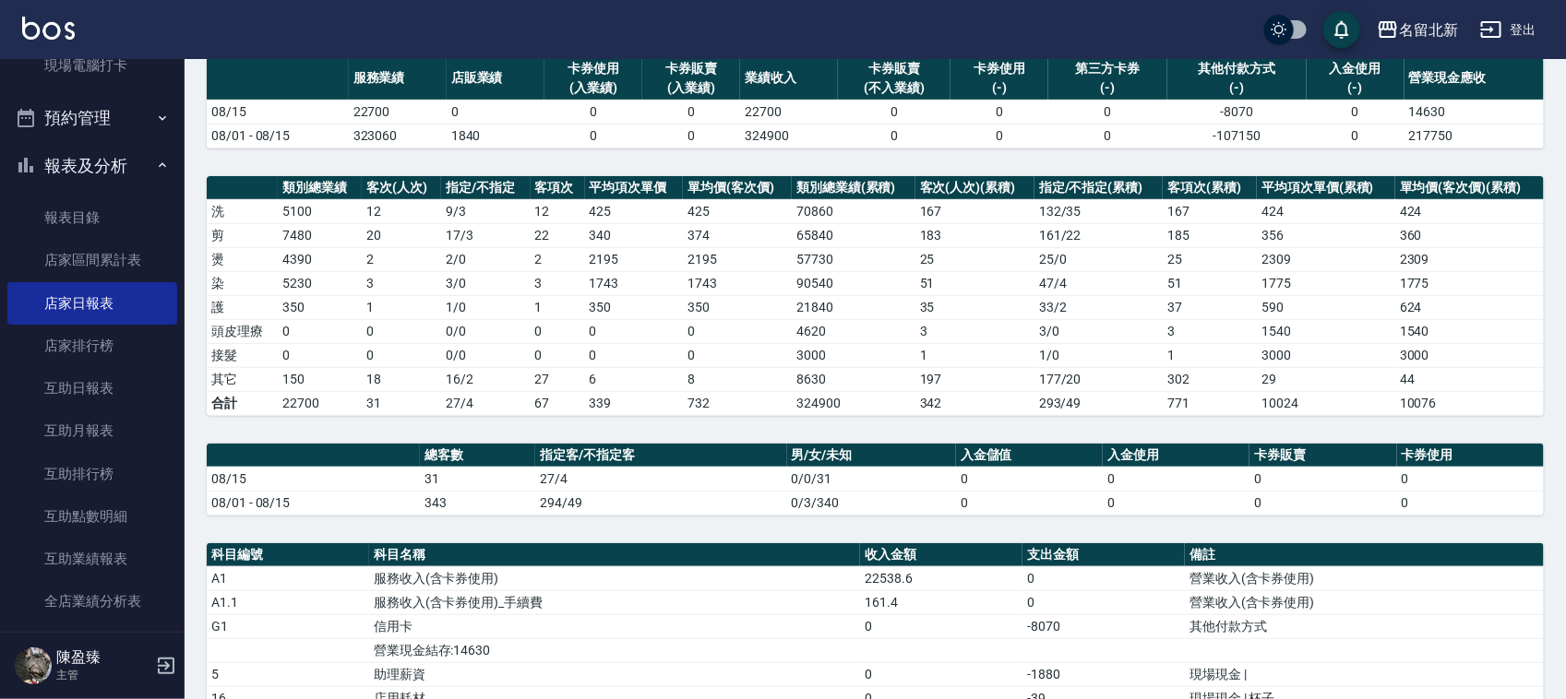
scroll to position [501, 0]
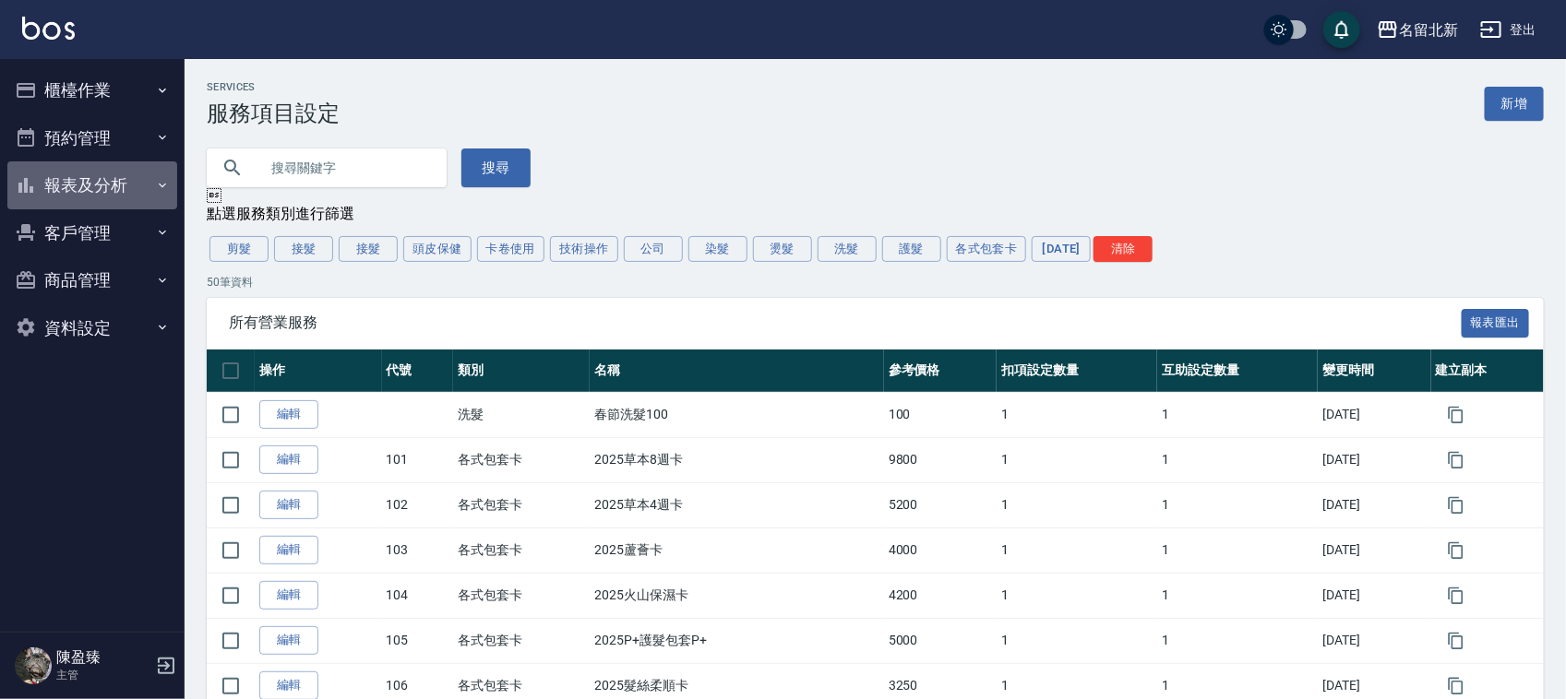
drag, startPoint x: 108, startPoint y: 181, endPoint x: 173, endPoint y: 186, distance: 65.7
click at [111, 178] on button "報表及分析" at bounding box center [92, 185] width 170 height 48
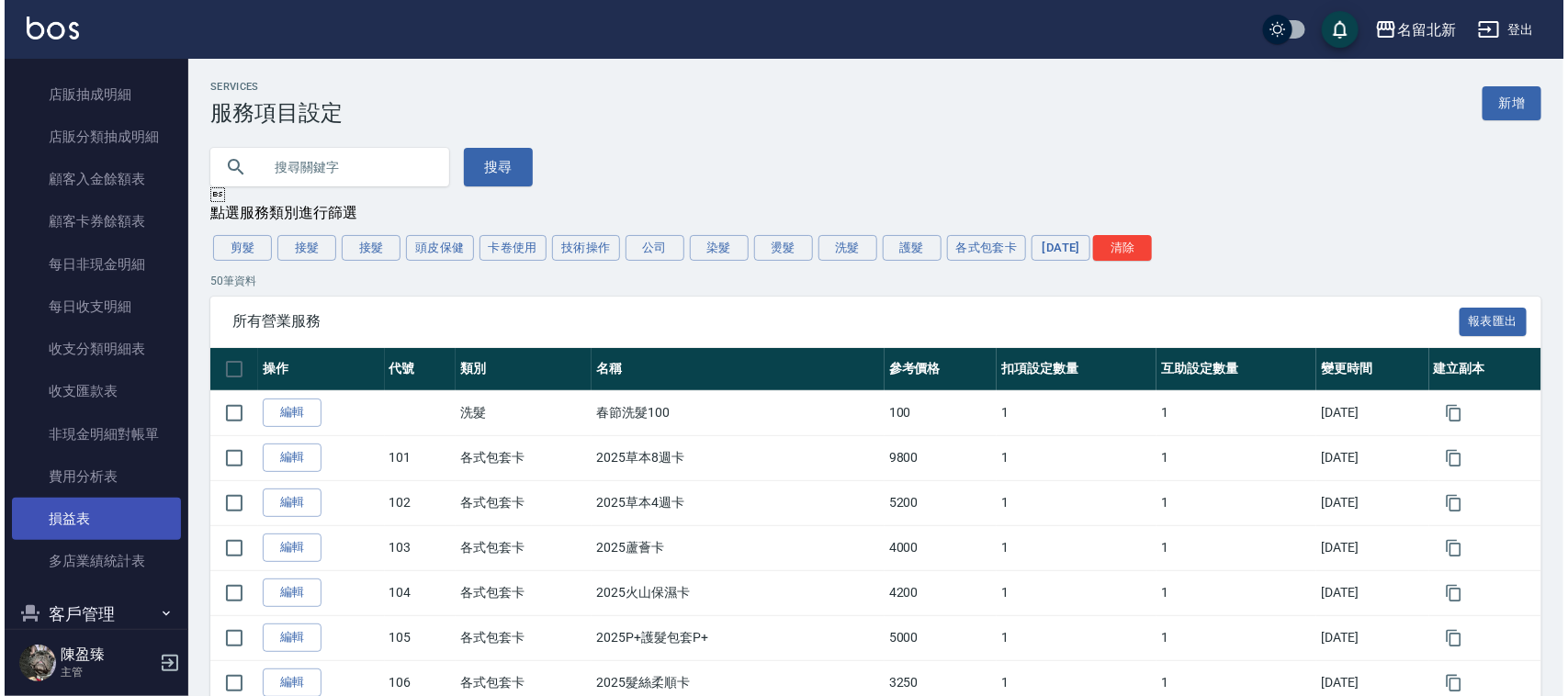
scroll to position [1117, 0]
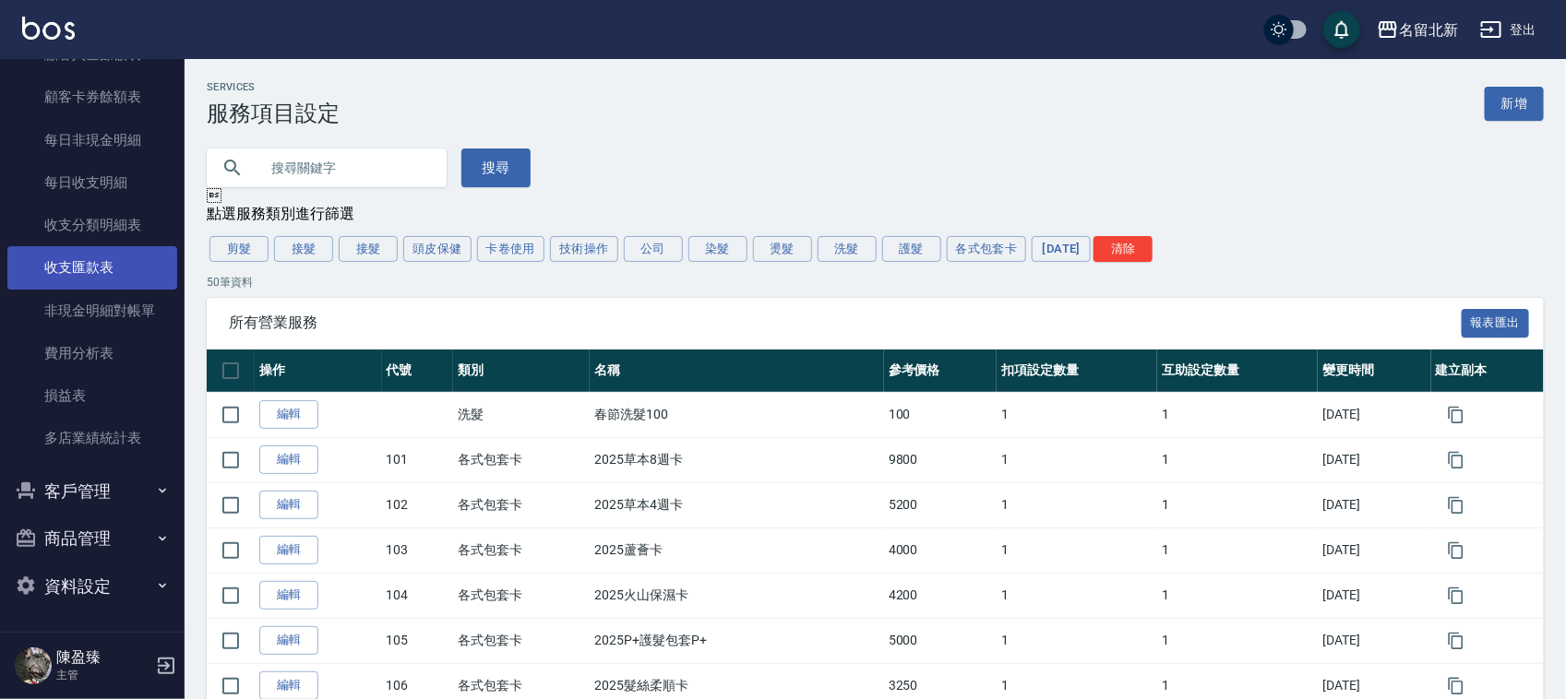
click at [118, 264] on link "收支匯款表" at bounding box center [92, 267] width 170 height 42
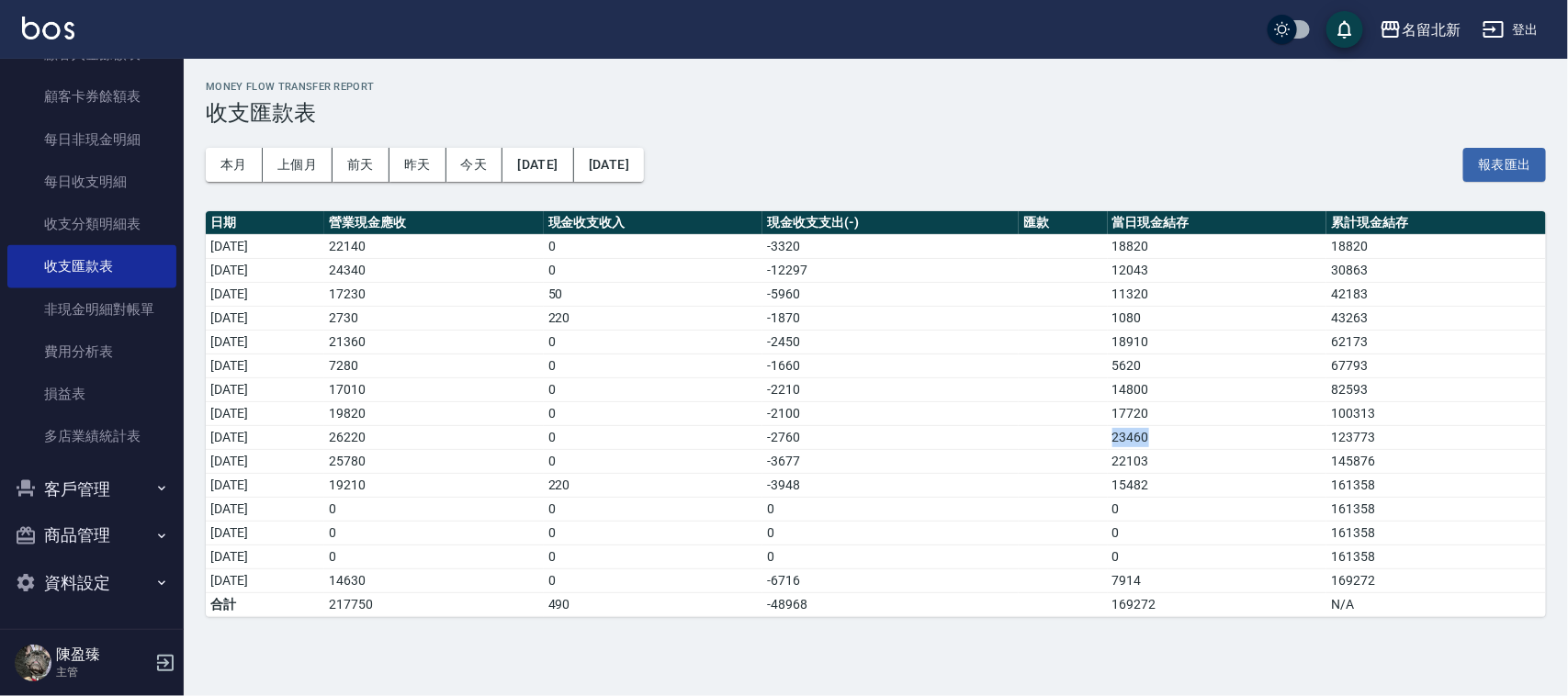
drag, startPoint x: 1133, startPoint y: 441, endPoint x: 1177, endPoint y: 445, distance: 44.2
click at [1176, 443] on td "23460" at bounding box center [1218, 437] width 220 height 24
click at [1137, 436] on td "23460" at bounding box center [1218, 437] width 220 height 24
drag, startPoint x: 1242, startPoint y: 525, endPoint x: 1194, endPoint y: 462, distance: 79.2
click at [1237, 513] on tbody "[DATE] 22140 0 -3320 18820 18820 [DATE] 24340 0 -12297 12043 30863 [DATE] 17230…" at bounding box center [876, 425] width 1340 height 382
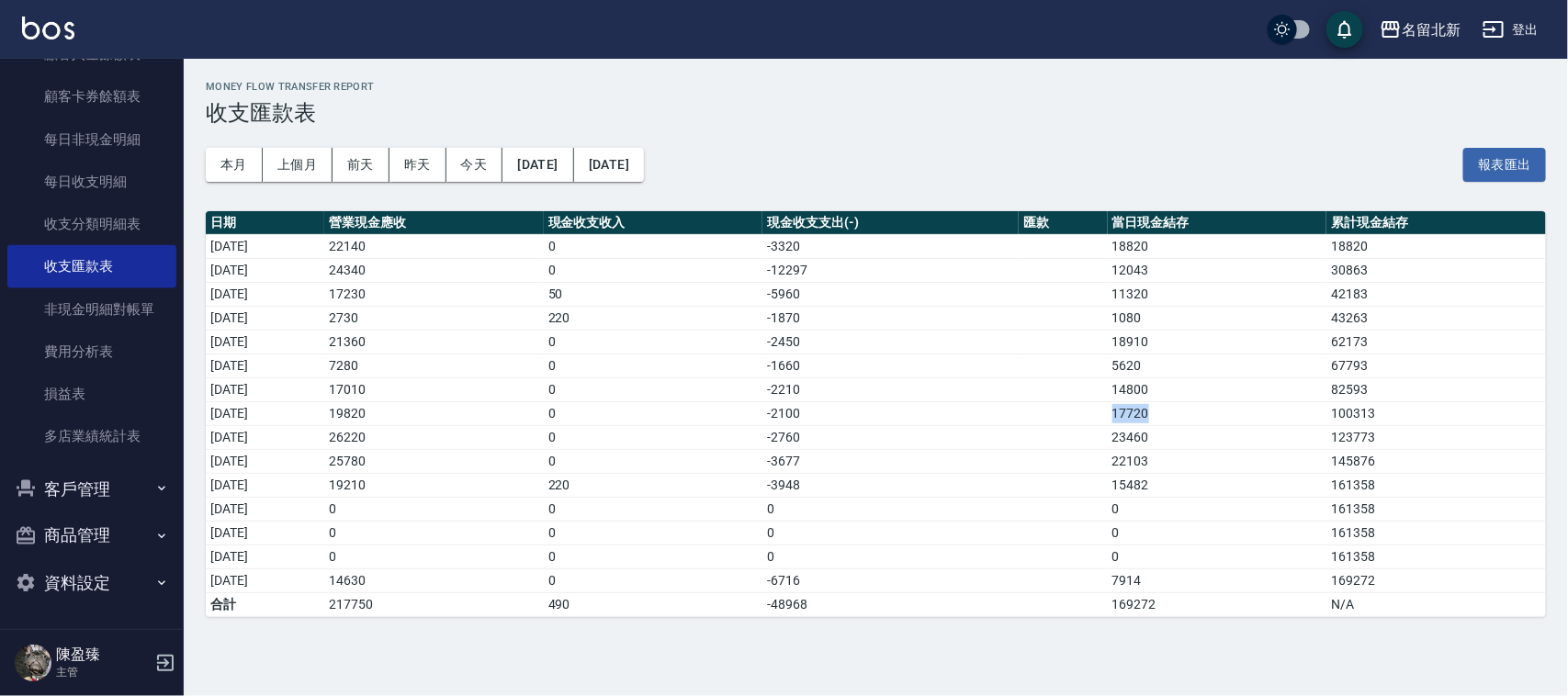
drag, startPoint x: 1136, startPoint y: 409, endPoint x: 1259, endPoint y: 439, distance: 126.6
click at [1193, 406] on td "17720" at bounding box center [1218, 413] width 220 height 24
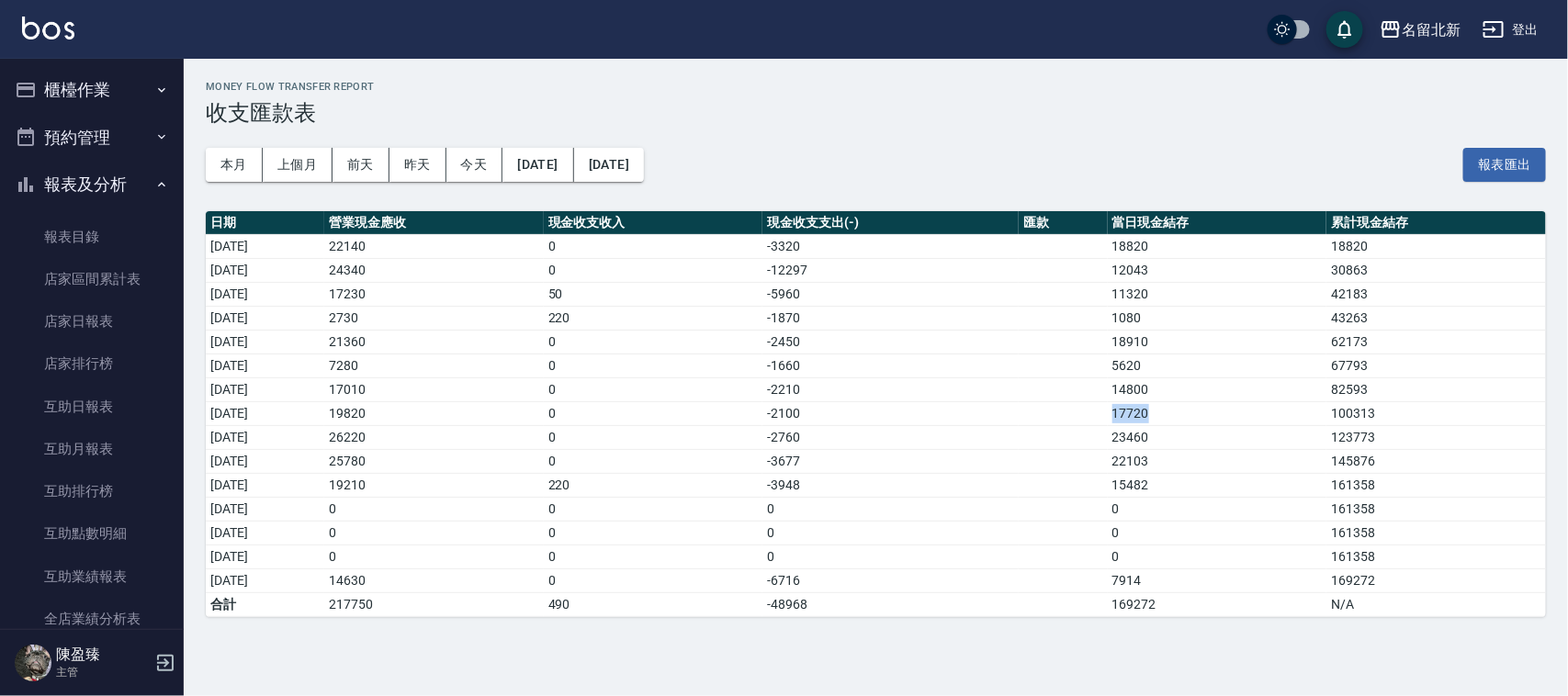
scroll to position [1117, 0]
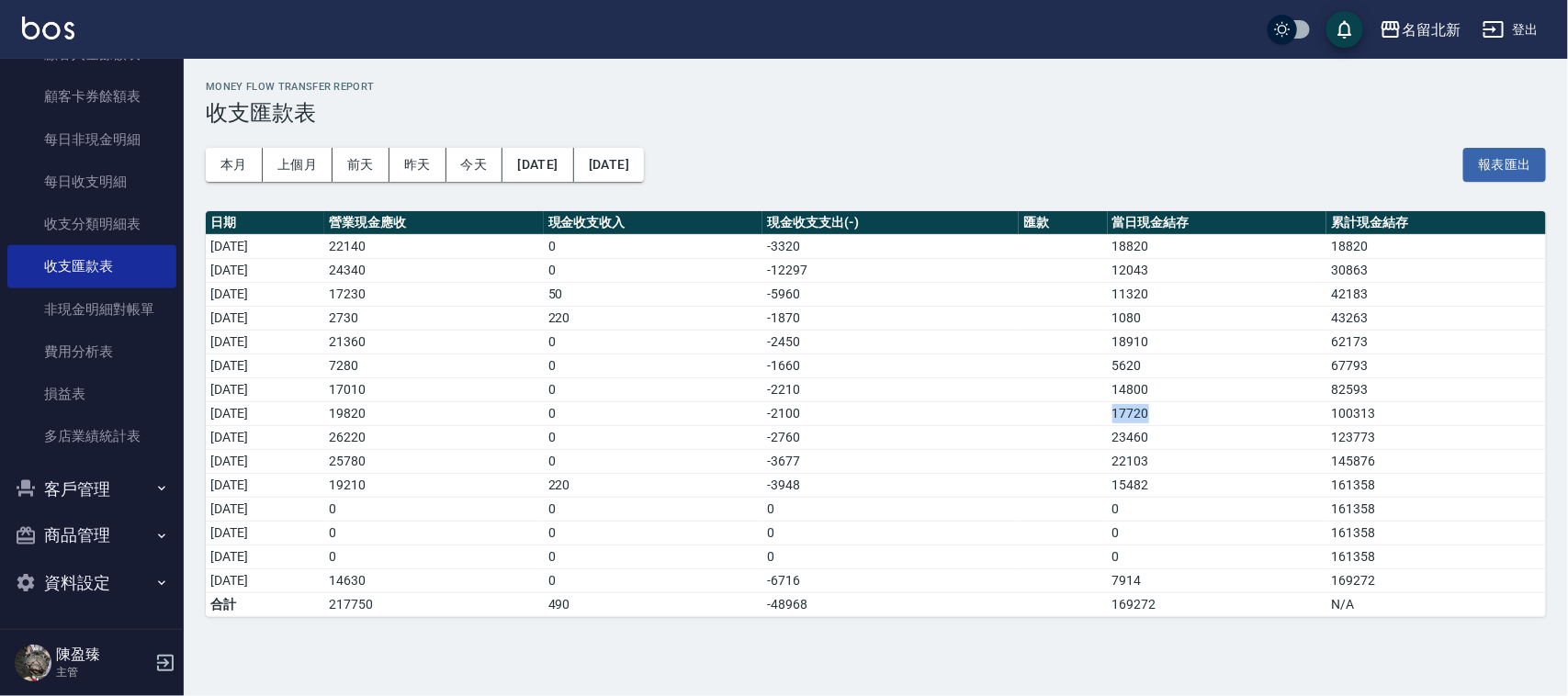
click at [1526, 17] on button "登出" at bounding box center [1510, 30] width 71 height 34
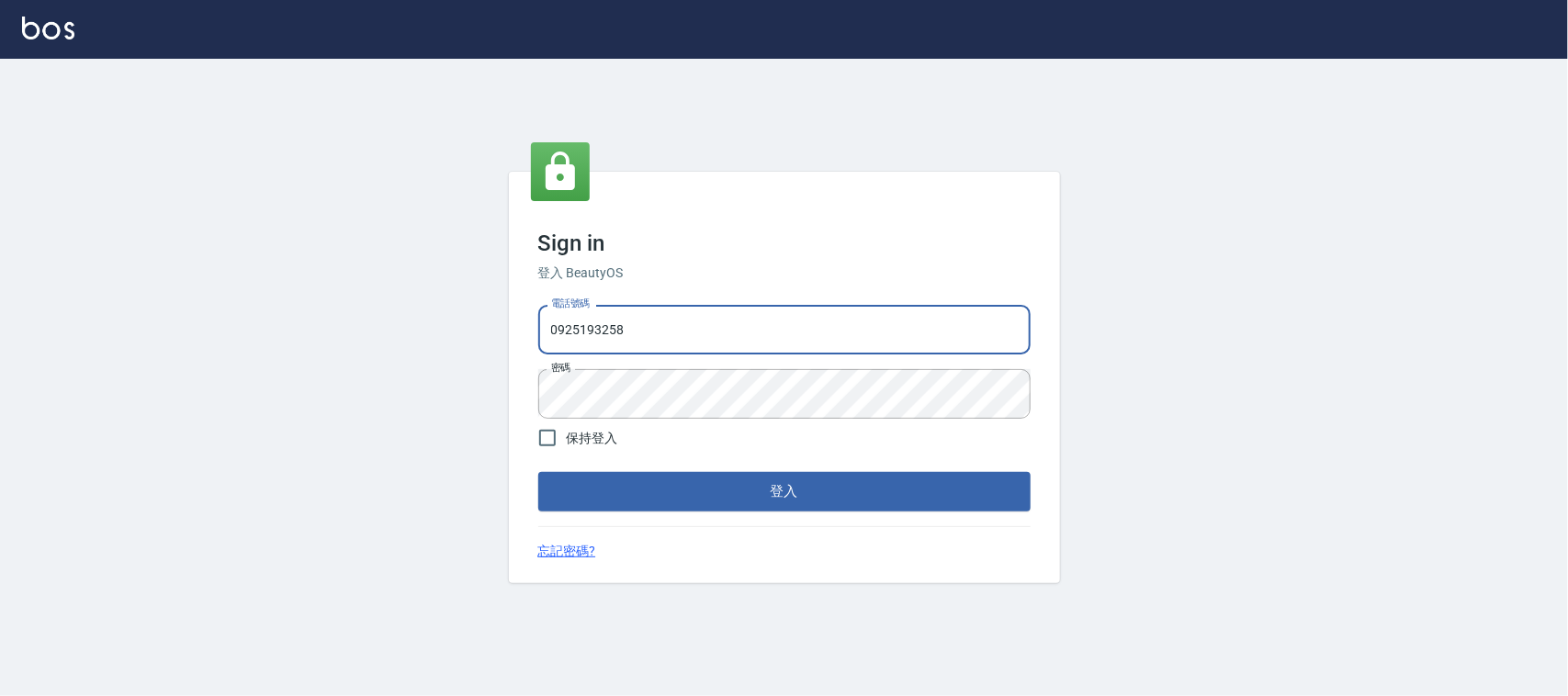
click at [626, 323] on input "0925193258" at bounding box center [784, 330] width 493 height 50
drag, startPoint x: 623, startPoint y: 340, endPoint x: 530, endPoint y: 318, distance: 95.6
click at [507, 347] on div "Sign in 登入 BeautyOS 電話號碼 [PHONE_NUMBER] 電話號碼 密碼 密碼 保持登入 登入 忘記密碼?" at bounding box center [784, 377] width 1568 height 637
type input "0939367977"
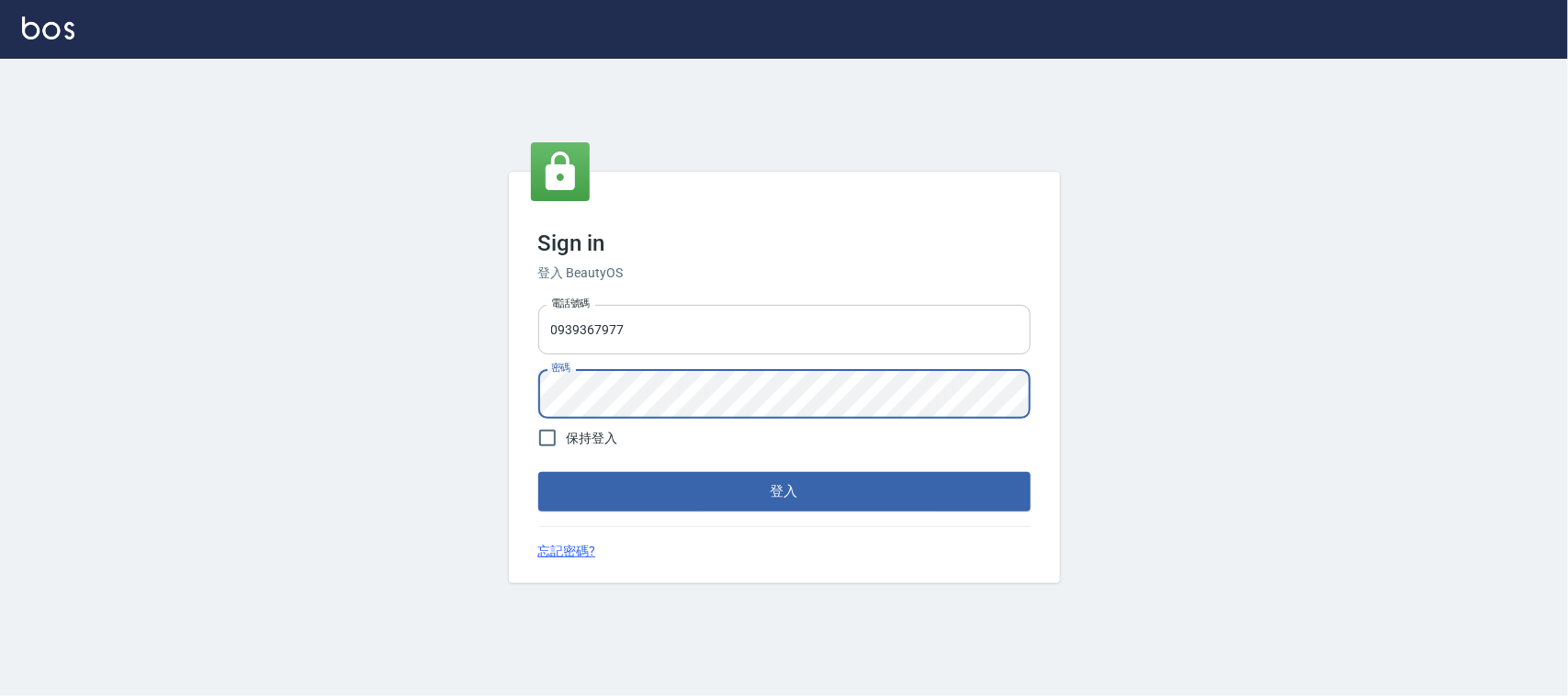
click at [539, 472] on button "登入" at bounding box center [784, 491] width 493 height 39
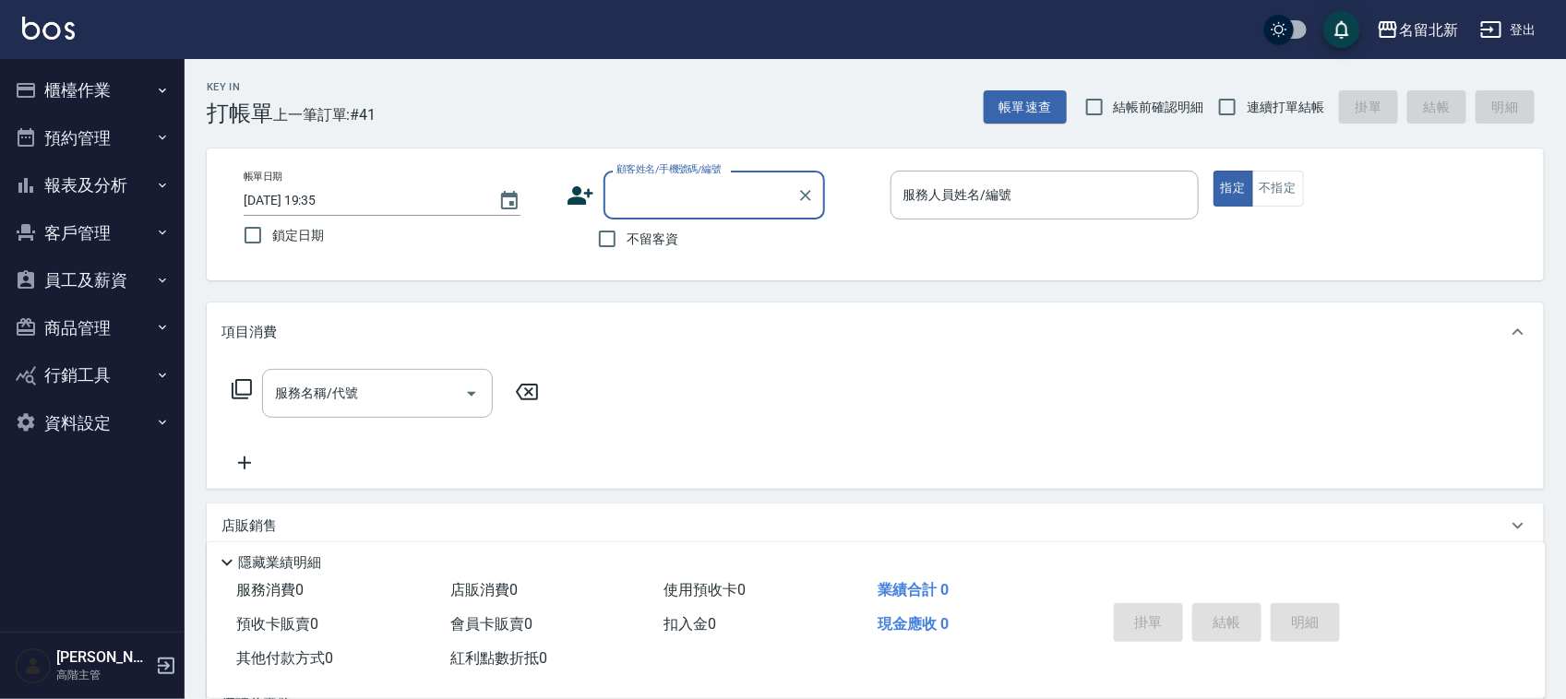
click at [112, 268] on button "員工及薪資" at bounding box center [92, 280] width 170 height 48
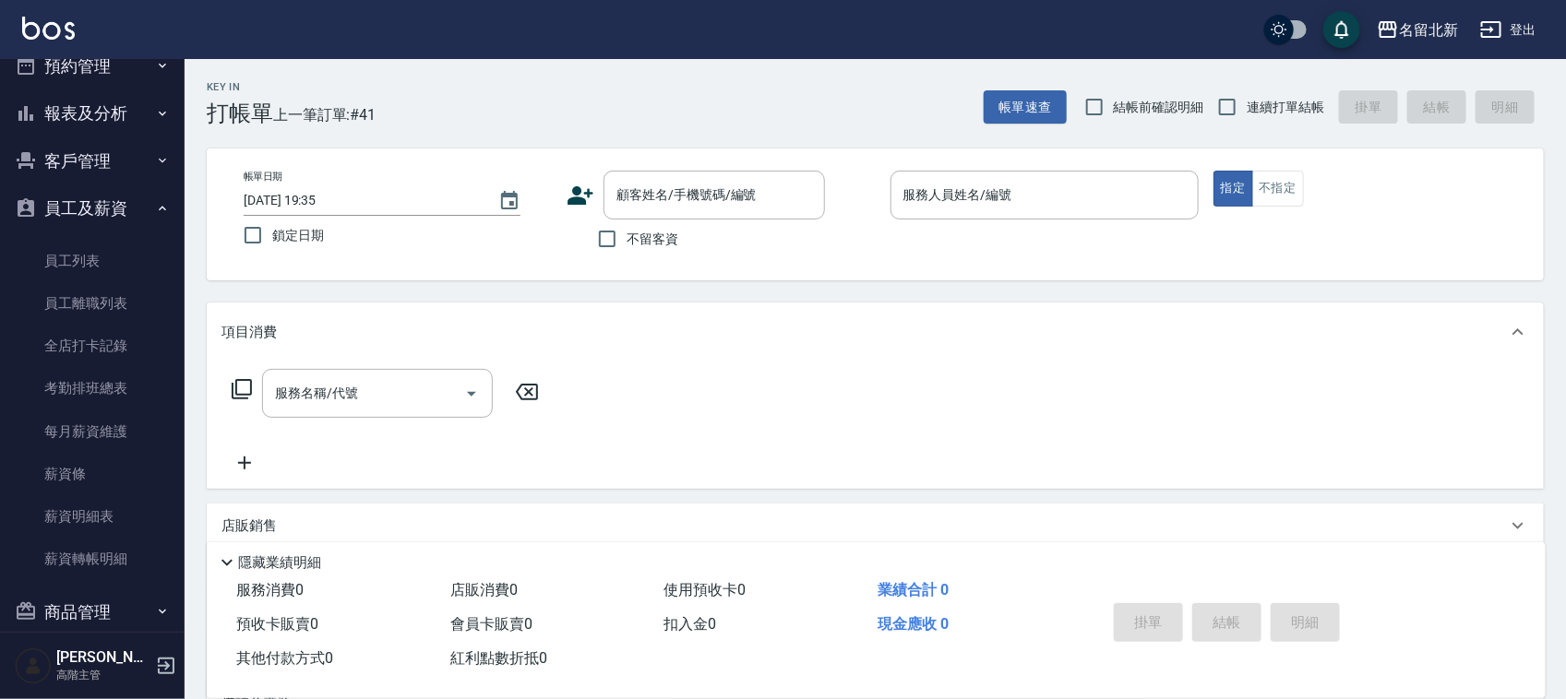
scroll to position [192, 0]
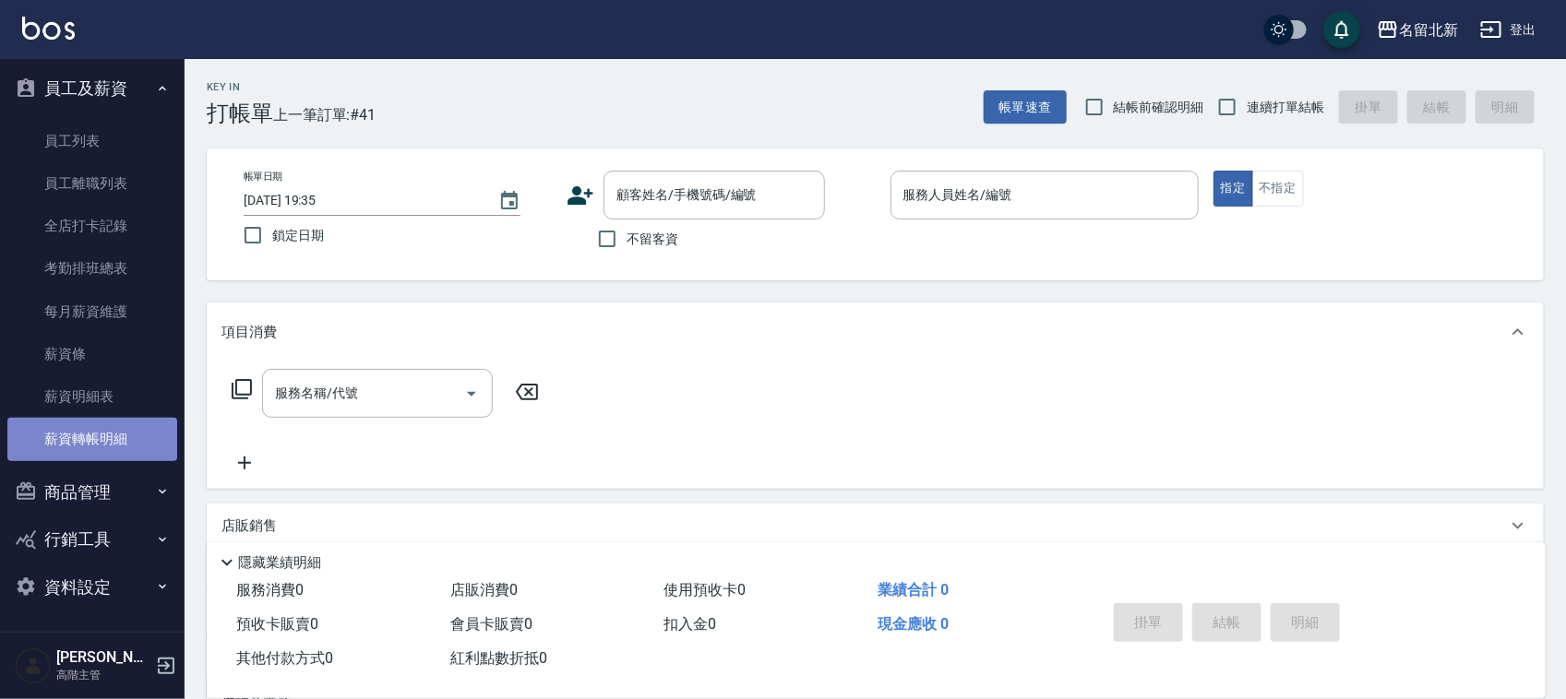
click at [92, 438] on link "薪資轉帳明細" at bounding box center [92, 439] width 170 height 42
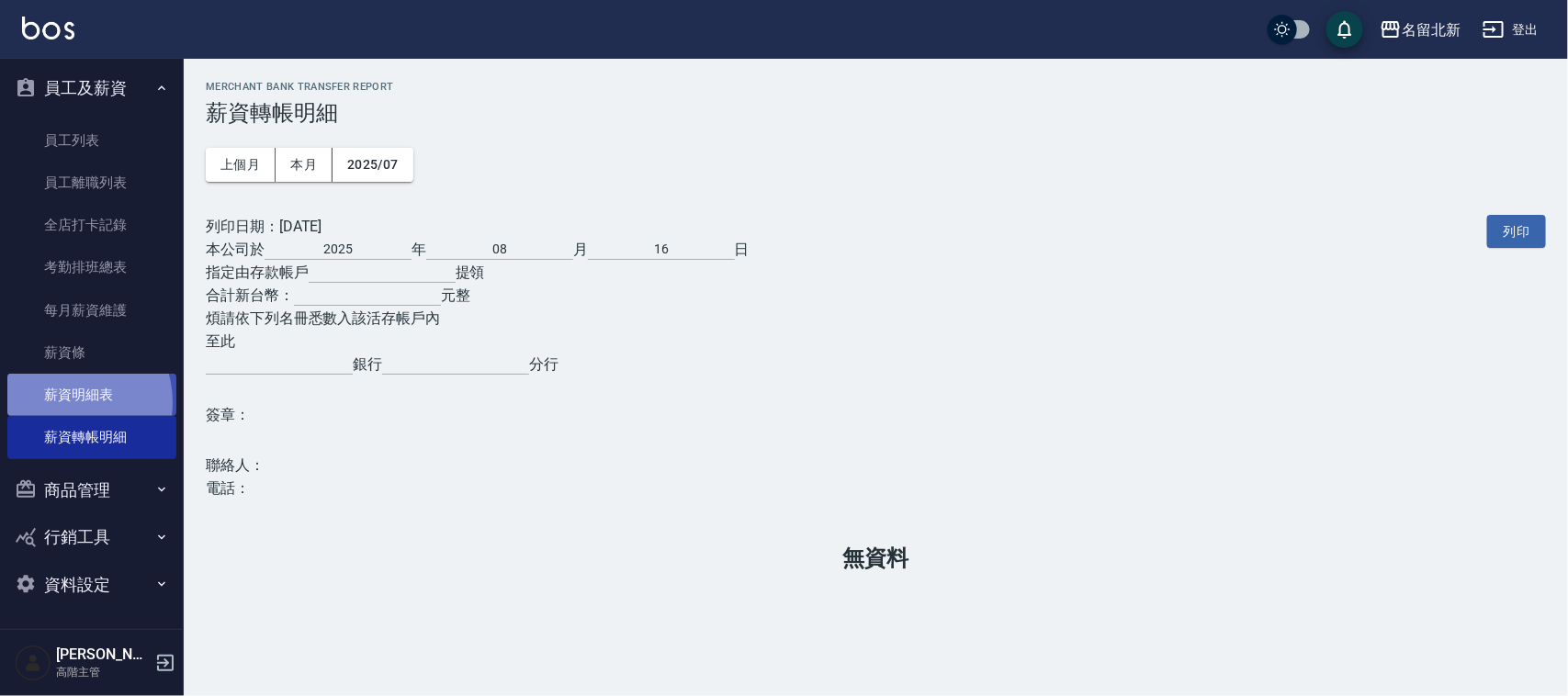
click at [69, 400] on link "薪資明細表" at bounding box center [92, 395] width 169 height 42
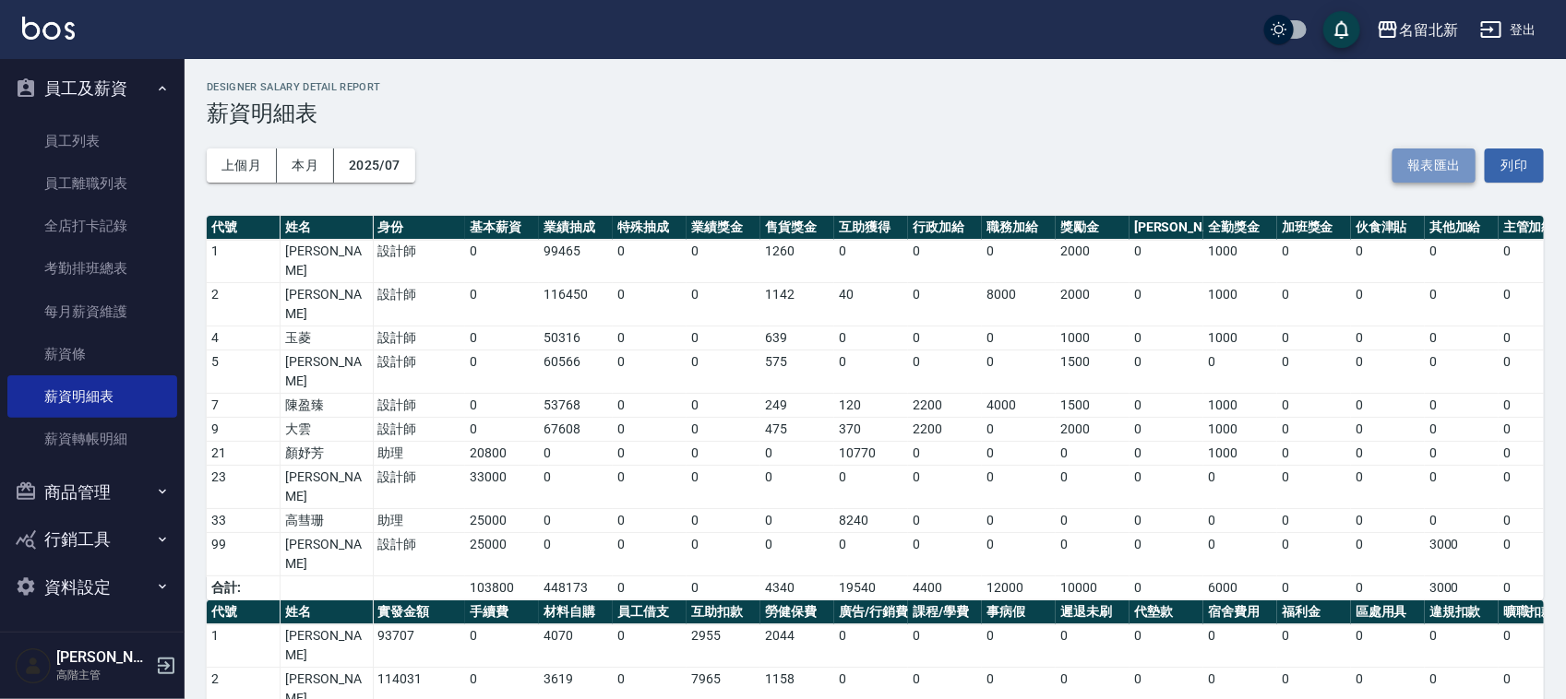
click at [1427, 157] on button "報表匯出" at bounding box center [1433, 166] width 83 height 34
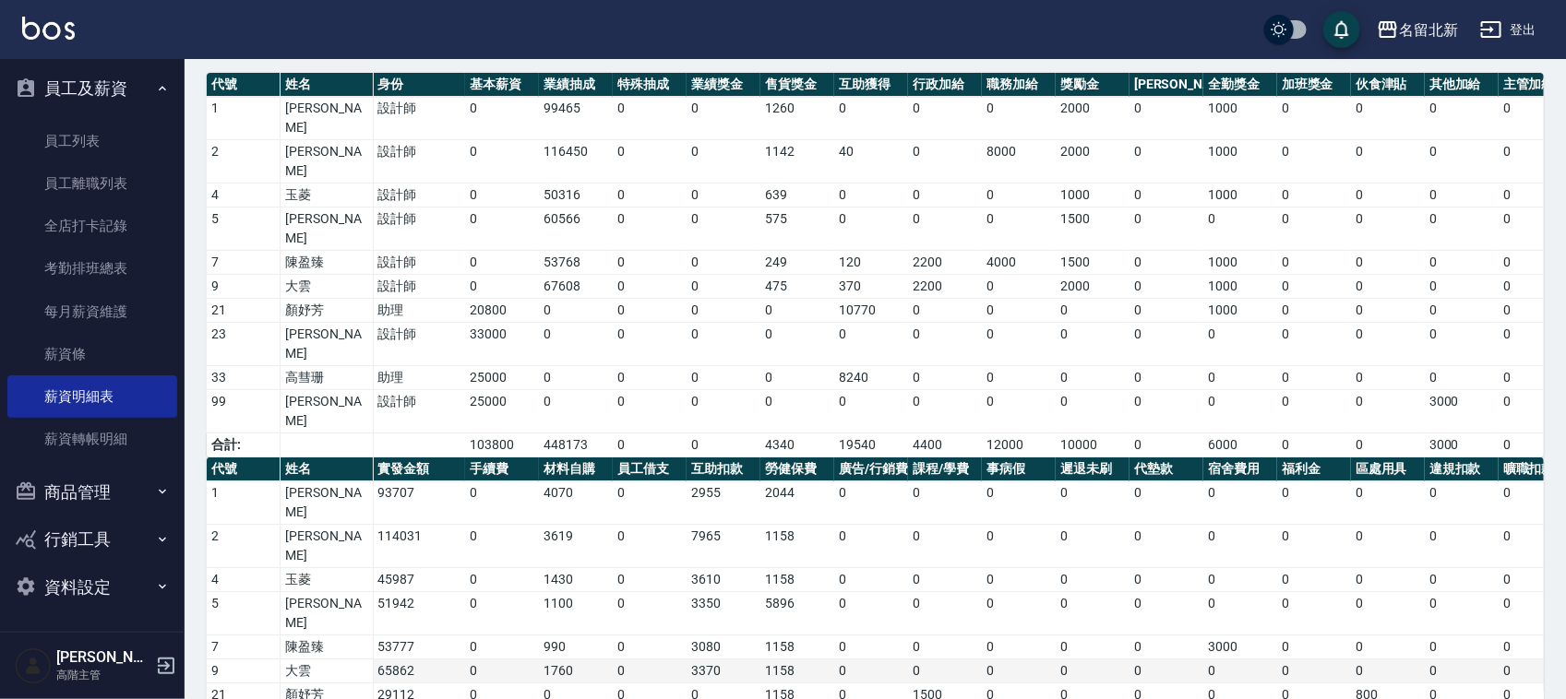
scroll to position [153, 0]
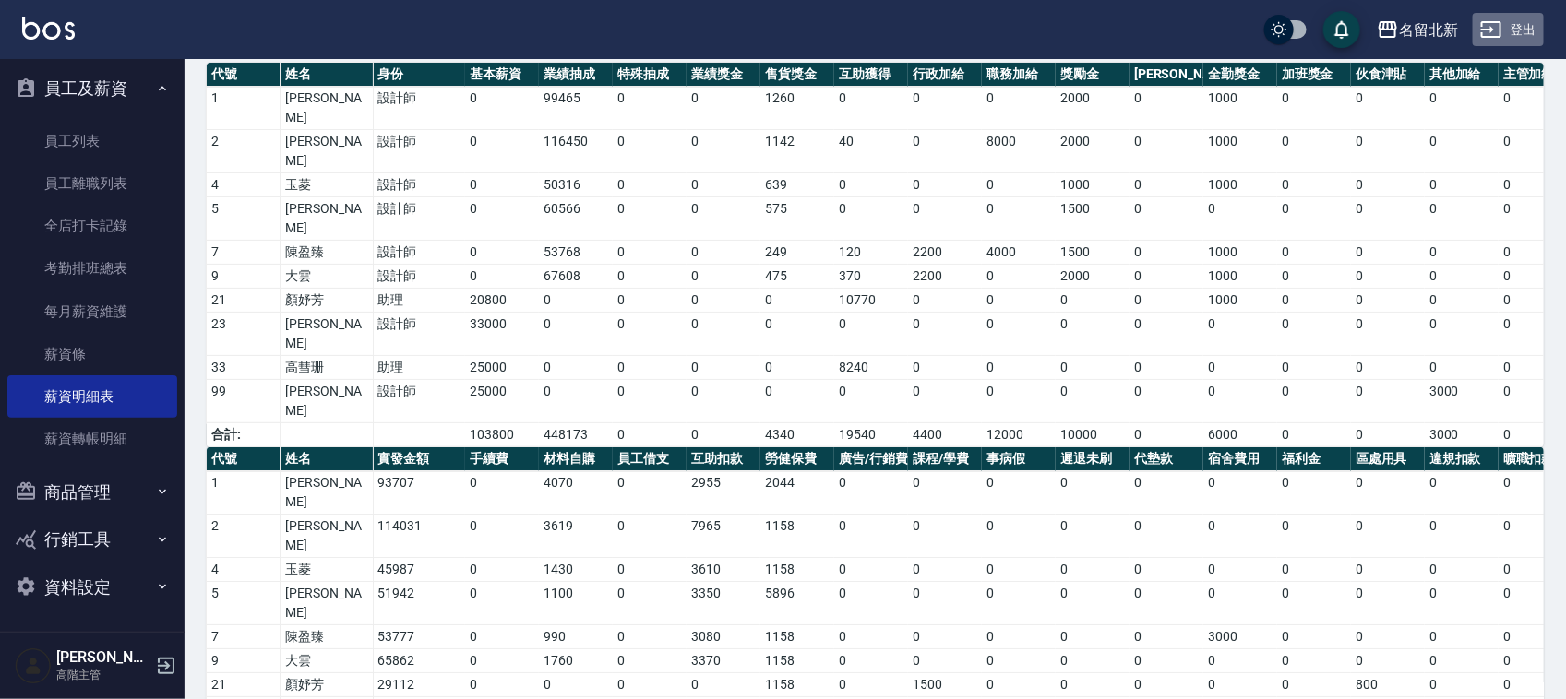
click at [1533, 14] on button "登出" at bounding box center [1508, 30] width 71 height 34
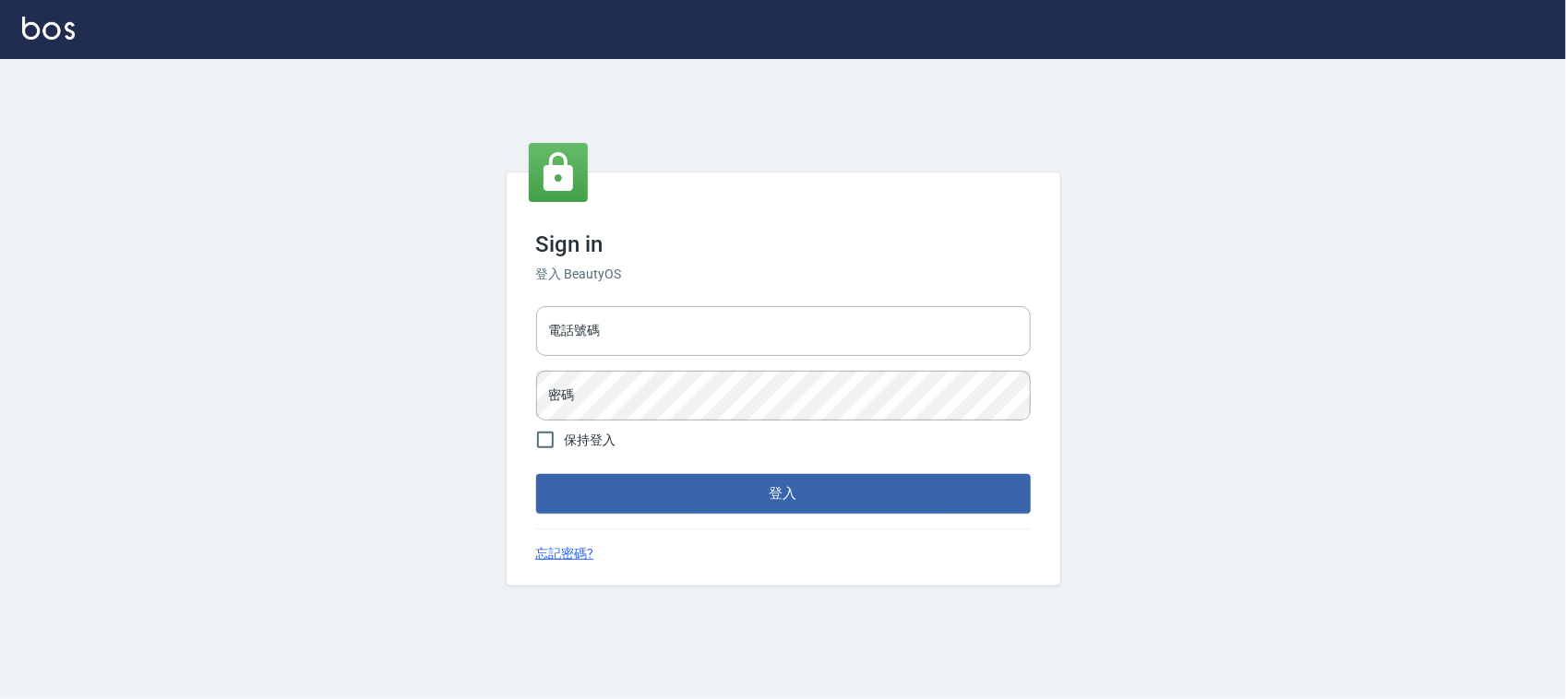
type input "0925193258"
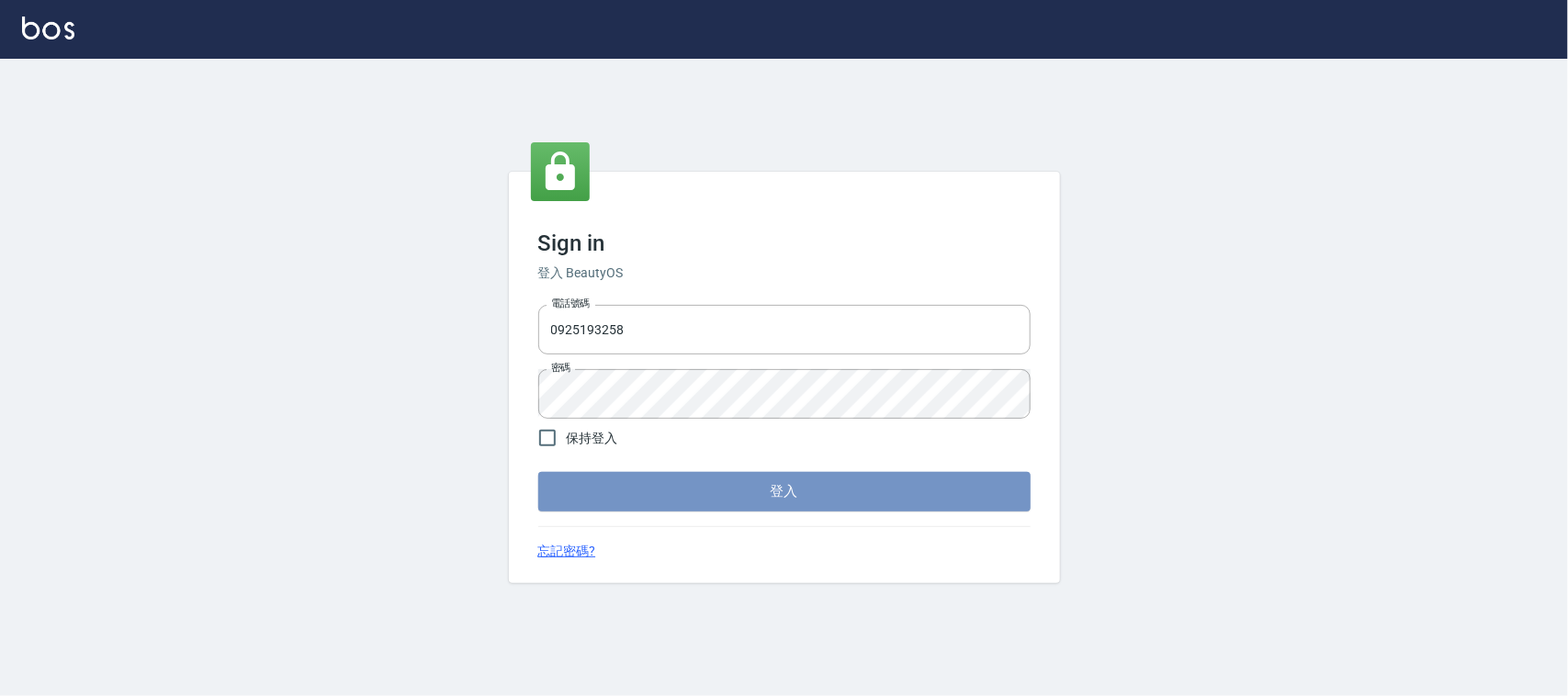
drag, startPoint x: 781, startPoint y: 485, endPoint x: 794, endPoint y: 479, distance: 14.3
click at [788, 488] on button "登入" at bounding box center [784, 491] width 493 height 39
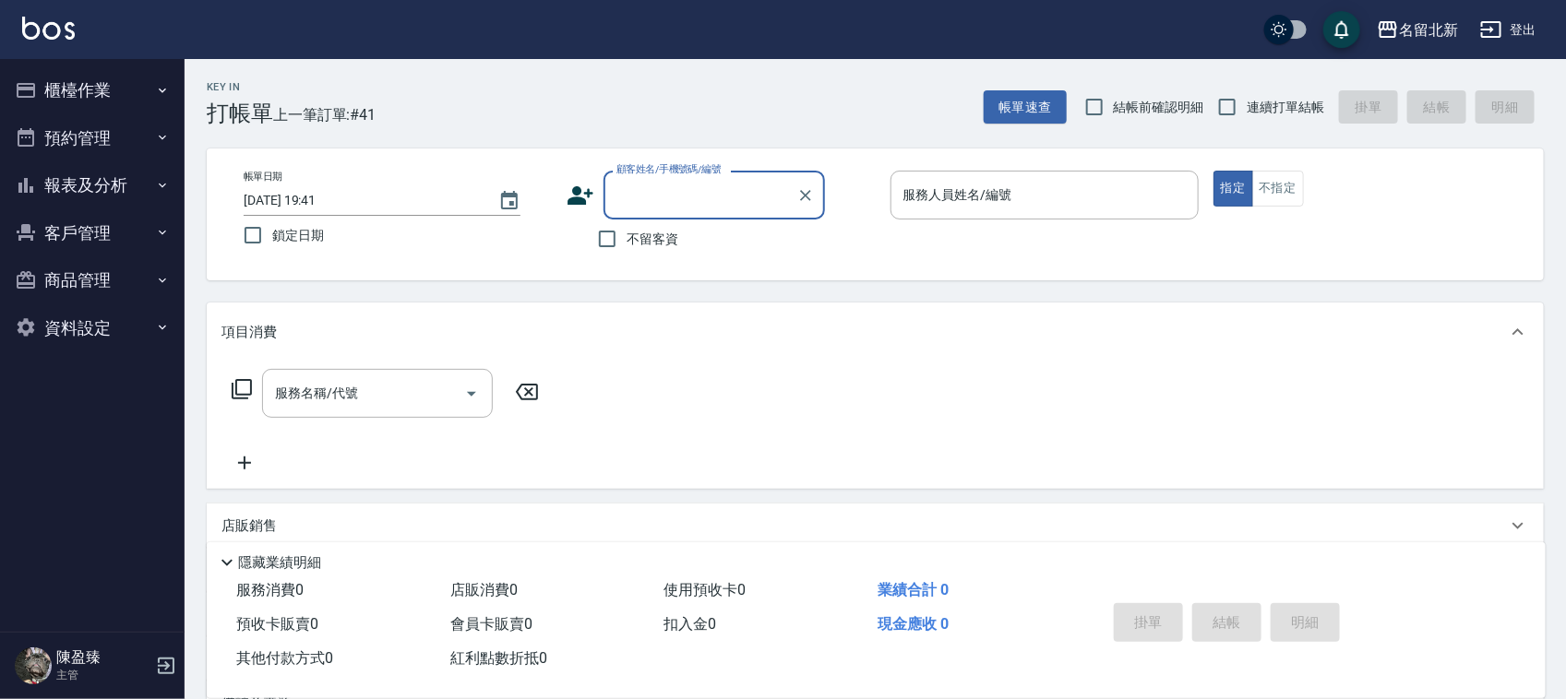
click at [126, 196] on button "報表及分析" at bounding box center [92, 185] width 170 height 48
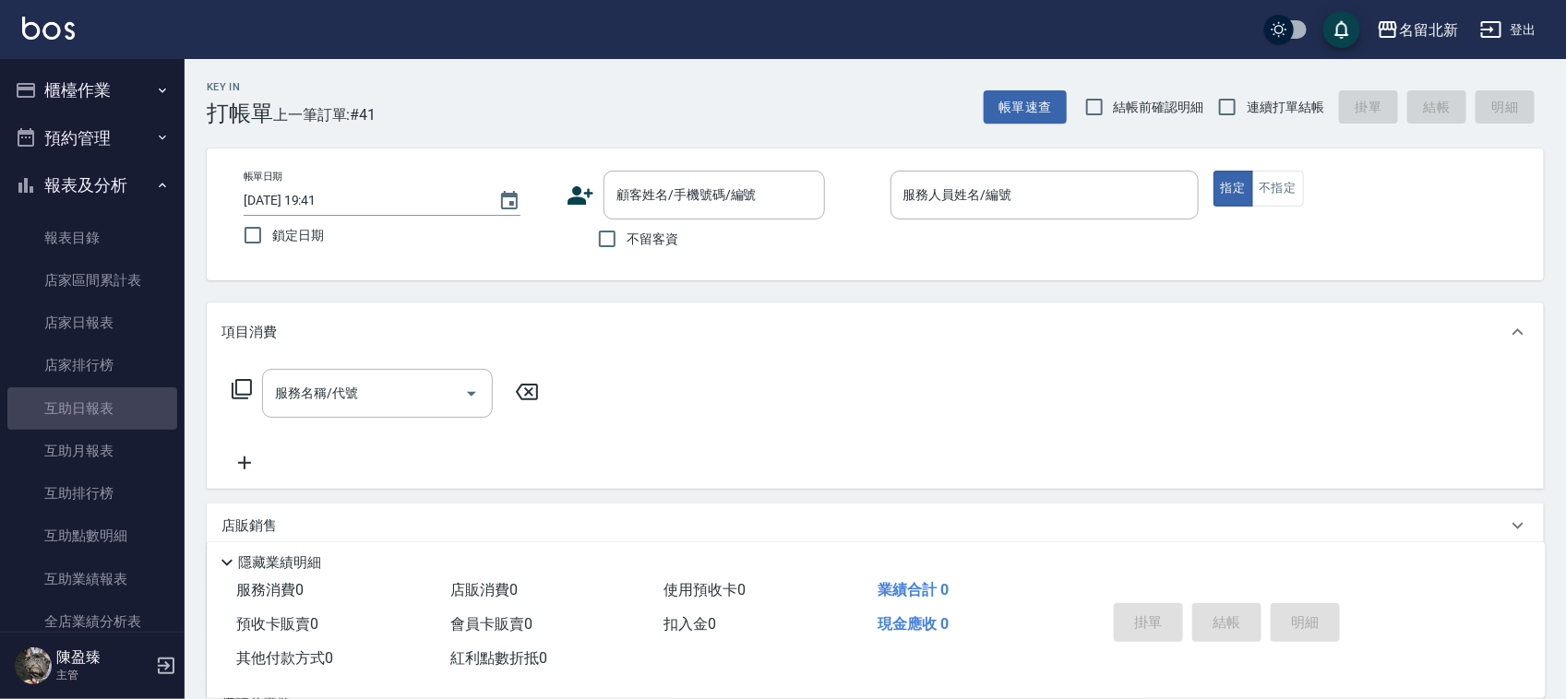
drag, startPoint x: 98, startPoint y: 408, endPoint x: 169, endPoint y: 402, distance: 71.3
click at [99, 409] on link "互助日報表" at bounding box center [92, 409] width 170 height 42
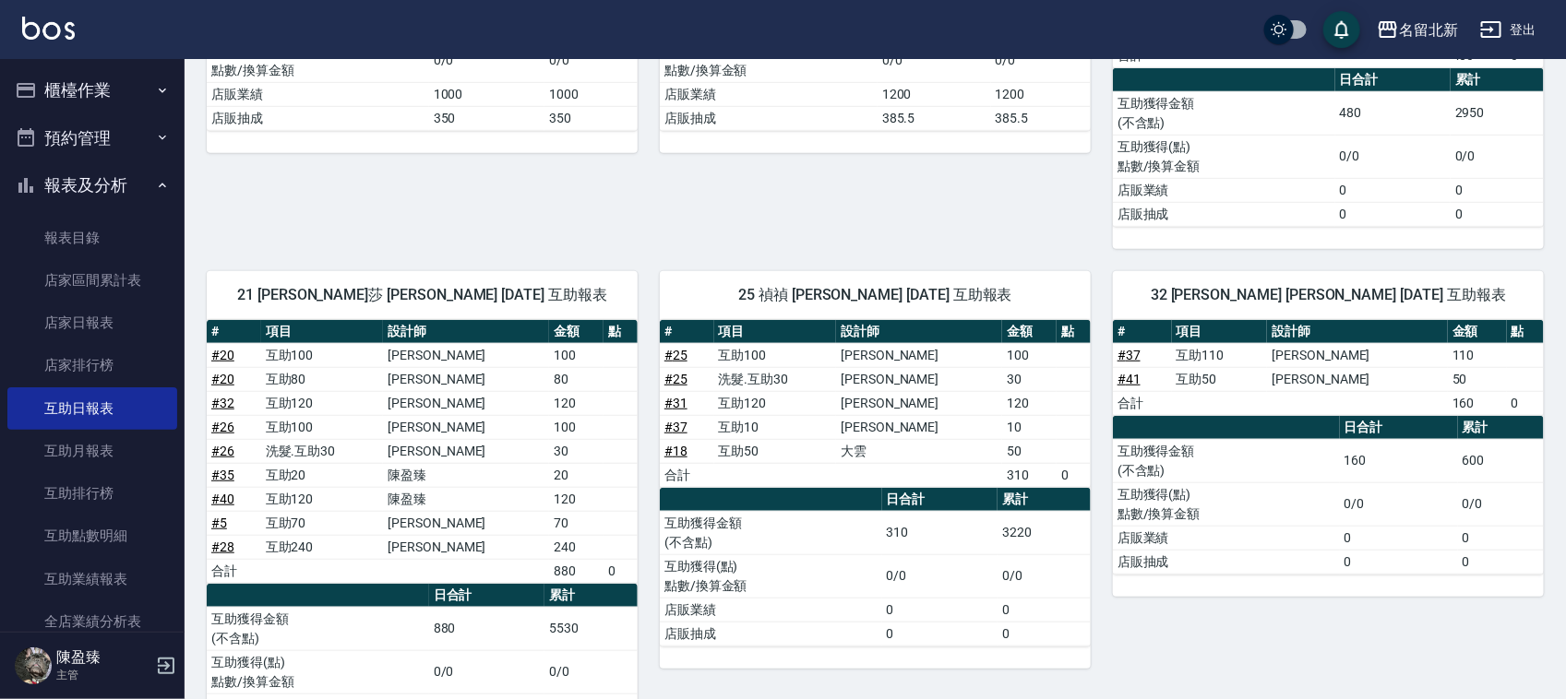
scroll to position [461, 0]
